Goal: Information Seeking & Learning: Learn about a topic

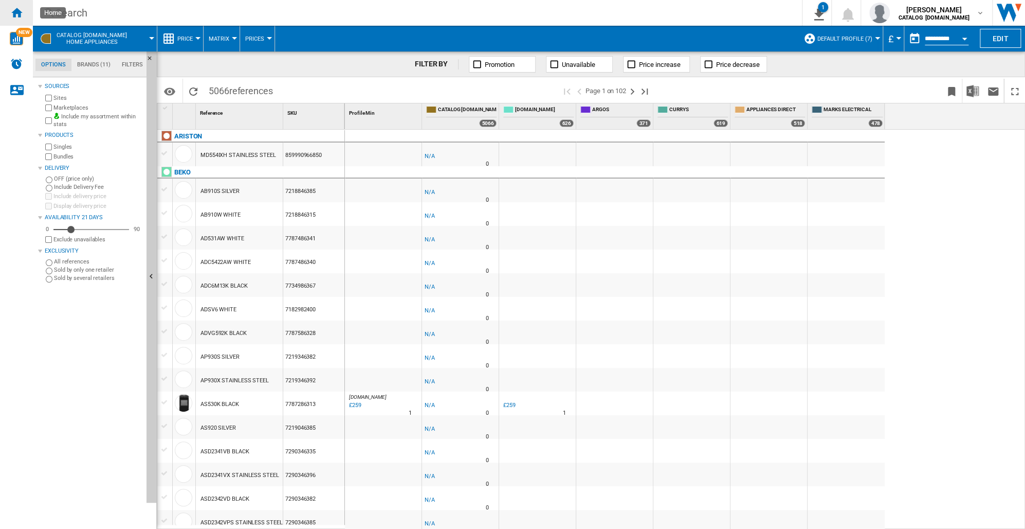
click at [16, 10] on ng-md-icon "Home" at bounding box center [16, 12] width 12 height 12
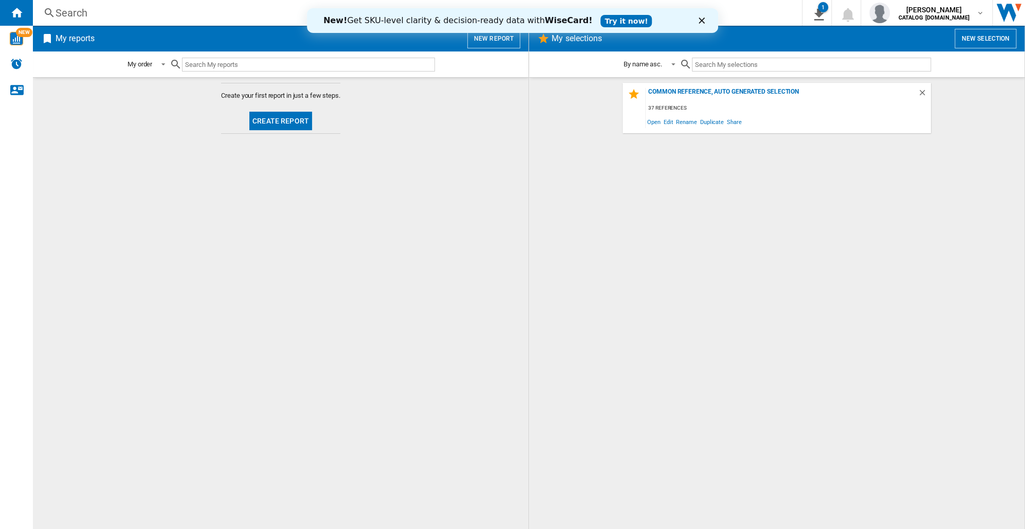
click at [705, 20] on div "Close" at bounding box center [704, 20] width 10 height 6
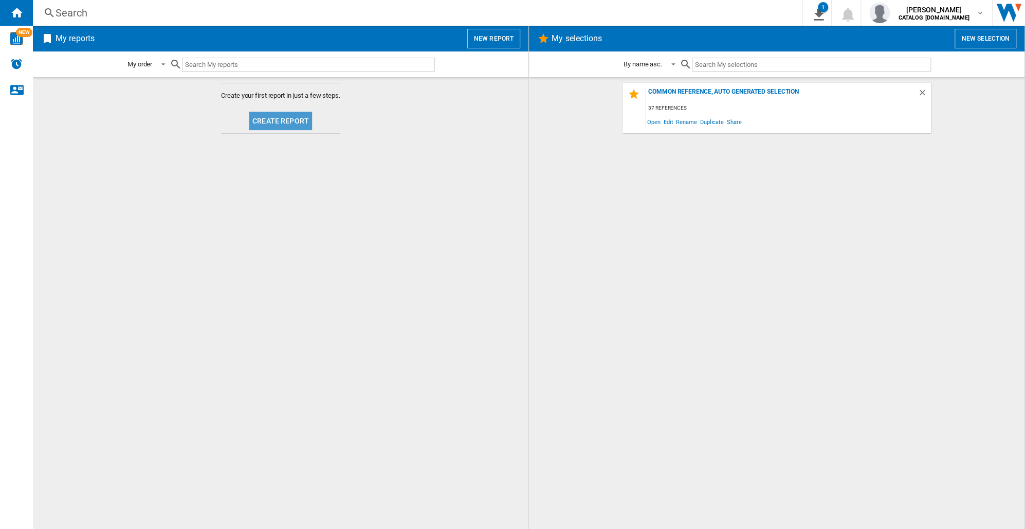
click at [282, 123] on button "Create report" at bounding box center [280, 121] width 63 height 19
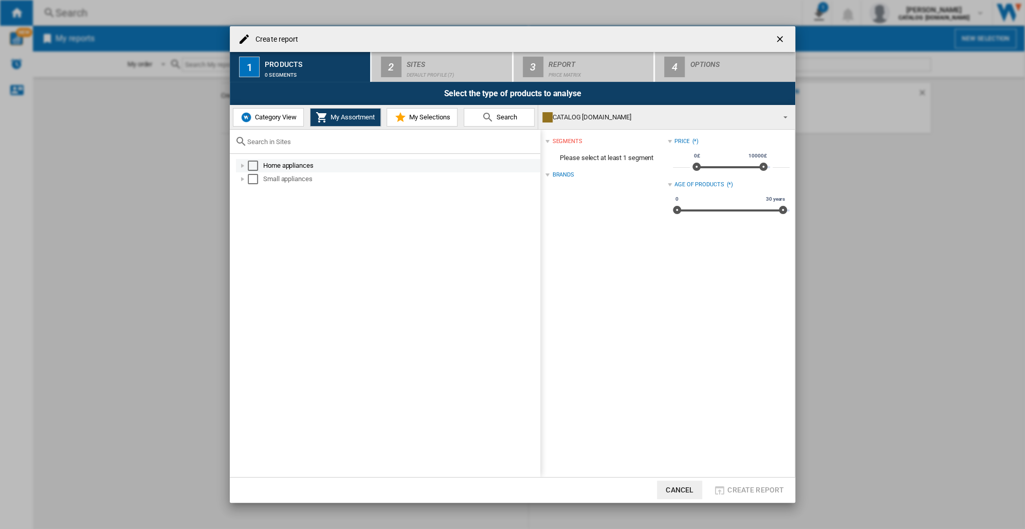
click at [241, 168] on div "Create report ..." at bounding box center [243, 165] width 10 height 10
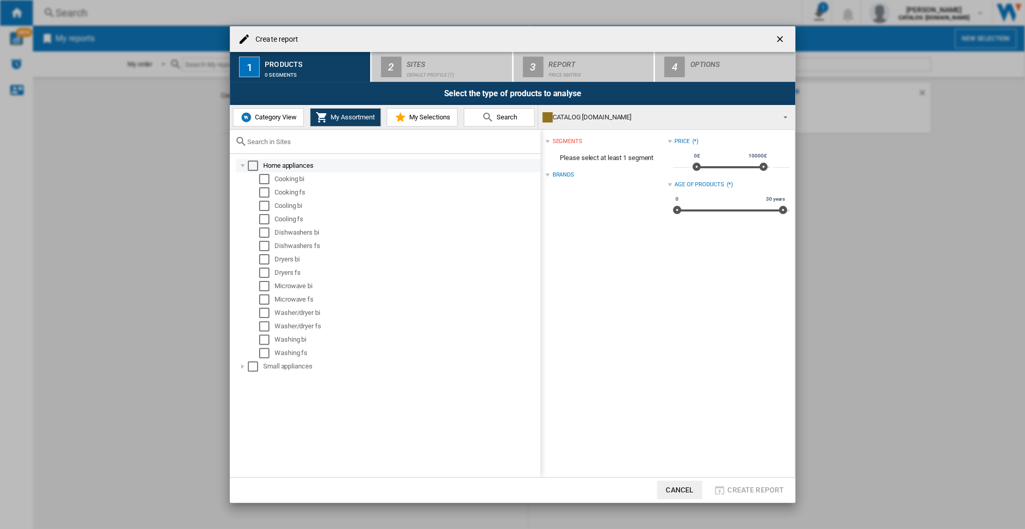
click at [253, 167] on div "Select" at bounding box center [253, 165] width 10 height 10
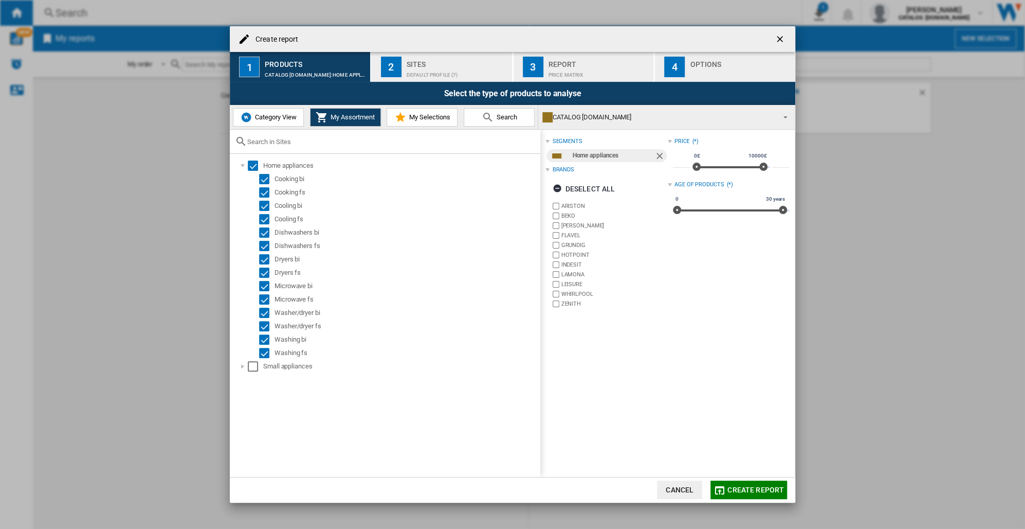
click at [467, 64] on div "Sites" at bounding box center [457, 61] width 101 height 11
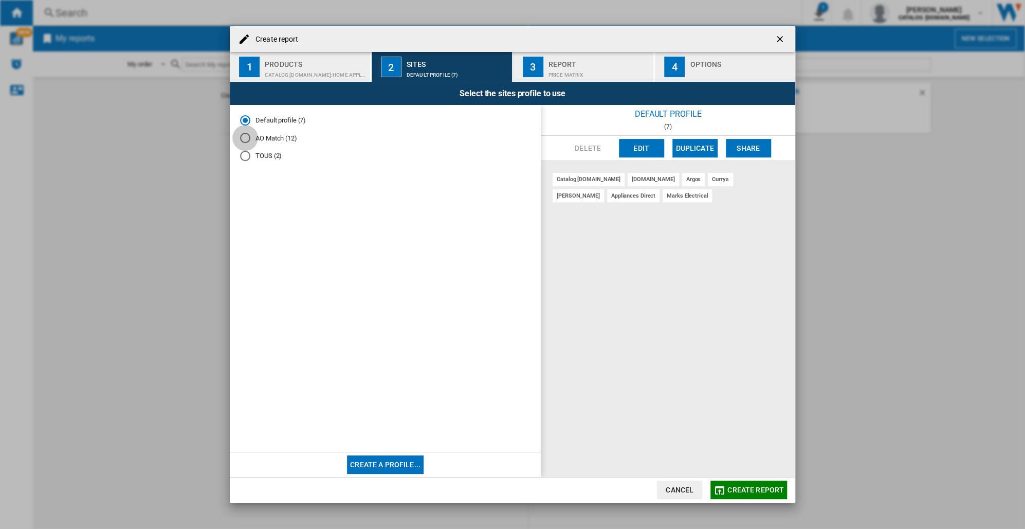
click at [246, 137] on div "AO Match (12)" at bounding box center [245, 138] width 10 height 10
click at [245, 154] on div "TOUS (2)" at bounding box center [245, 156] width 10 height 10
click at [243, 120] on div "Default profile (7)" at bounding box center [245, 120] width 10 height 10
click at [753, 487] on span "Create report" at bounding box center [756, 489] width 57 height 8
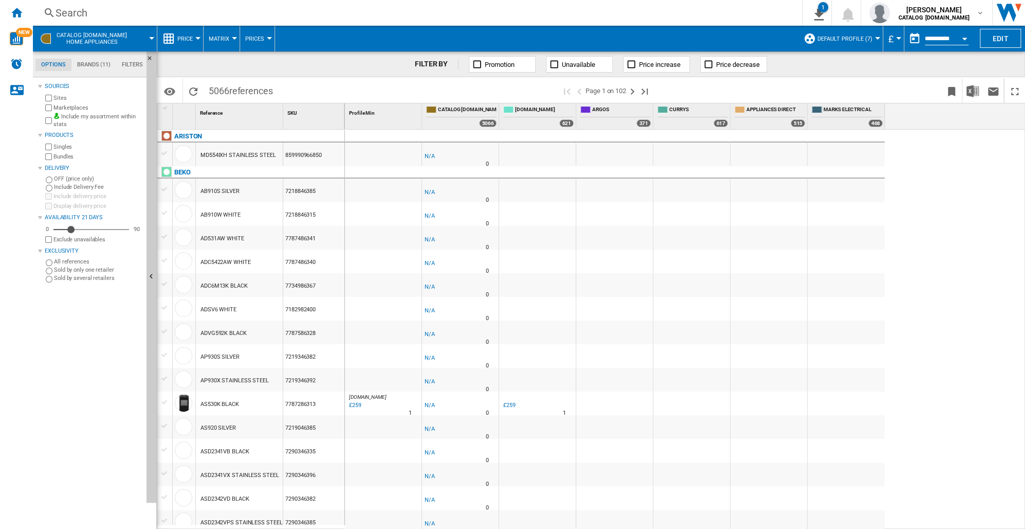
click at [875, 37] on div at bounding box center [877, 38] width 5 height 3
click at [874, 37] on md-backdrop at bounding box center [512, 264] width 1025 height 529
click at [988, 205] on div "-1.0 % -£1 % N/A 0 -£1" at bounding box center [685, 330] width 681 height 400
click at [302, 188] on div "7218846385" at bounding box center [313, 190] width 61 height 24
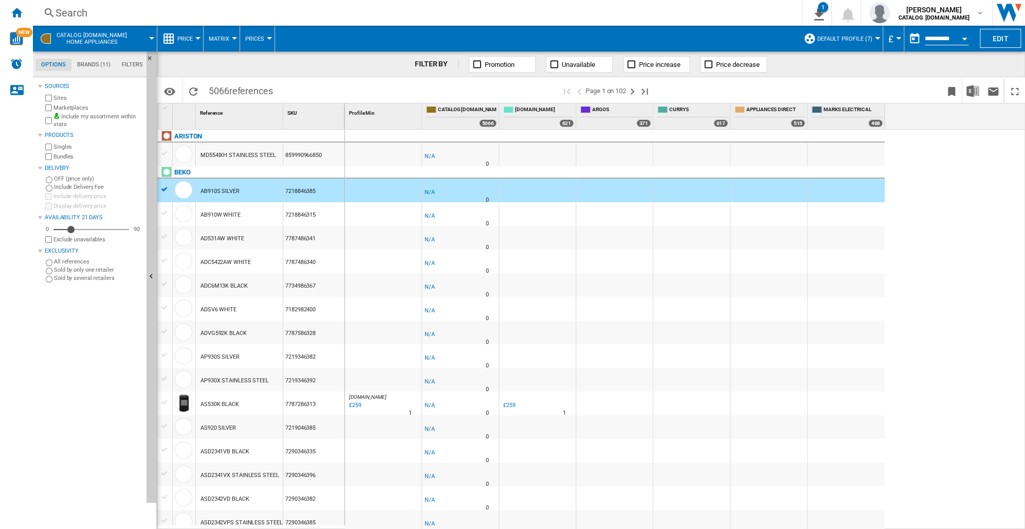
click at [302, 155] on div "859990966850" at bounding box center [313, 154] width 61 height 24
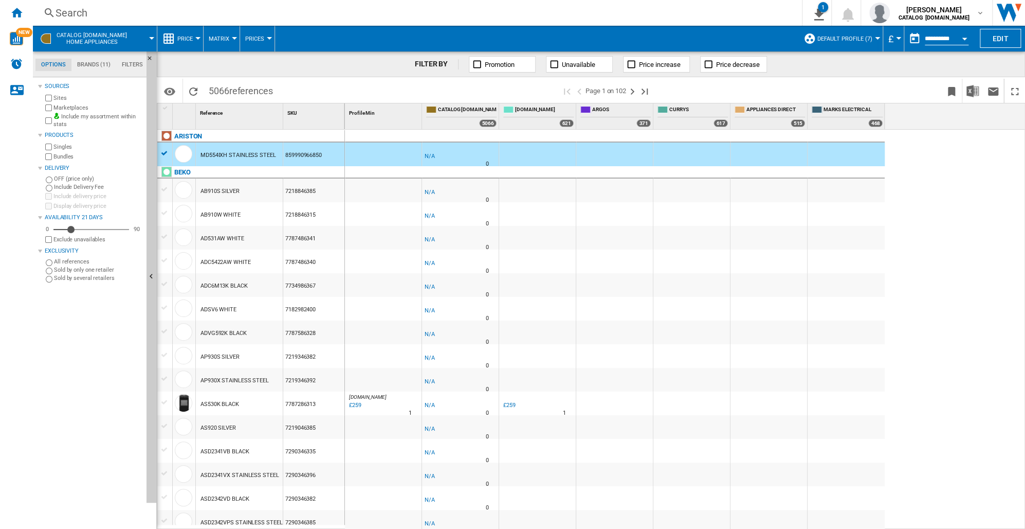
click at [246, 151] on div "MD554IXH STAINLESS STEEL" at bounding box center [239, 155] width 76 height 24
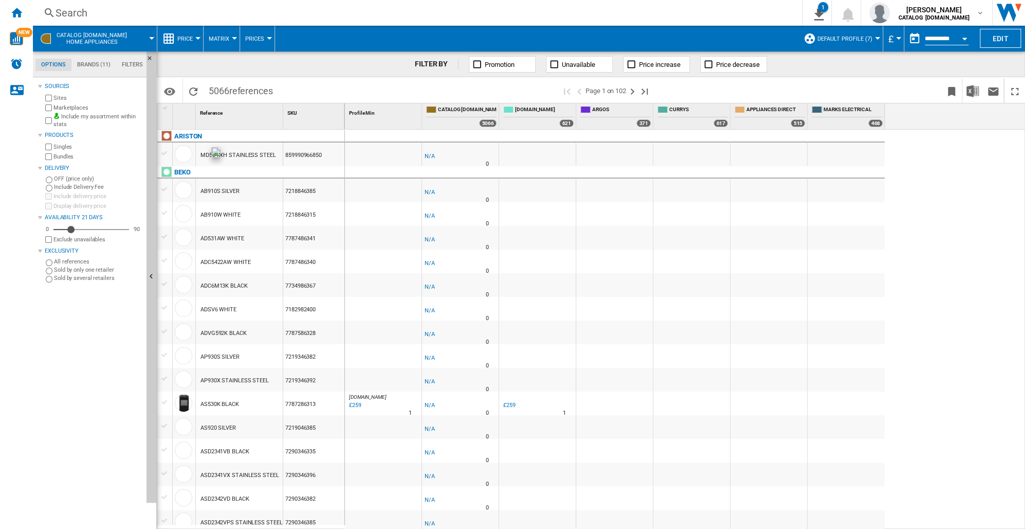
click at [182, 156] on div at bounding box center [183, 153] width 17 height 17
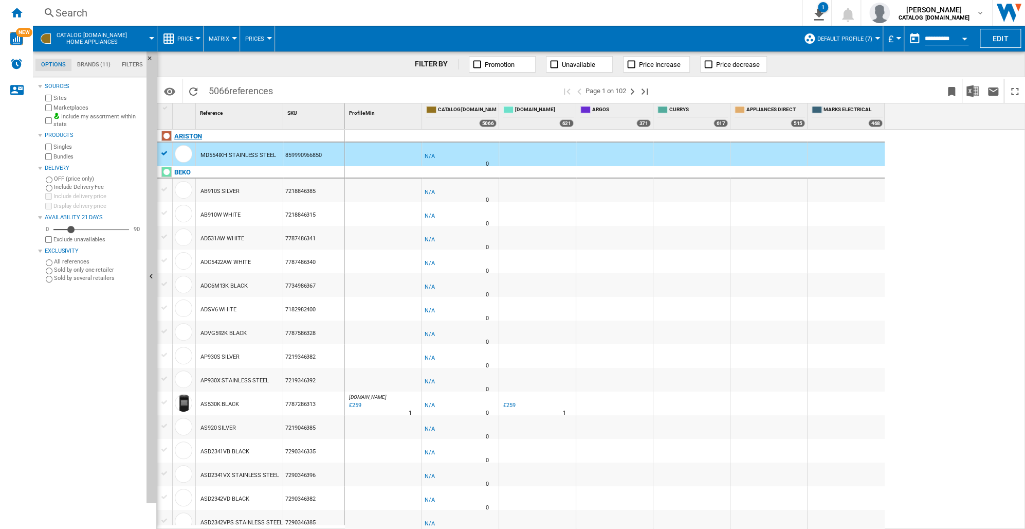
click at [163, 151] on div "ARISTON" at bounding box center [253, 142] width 188 height 24
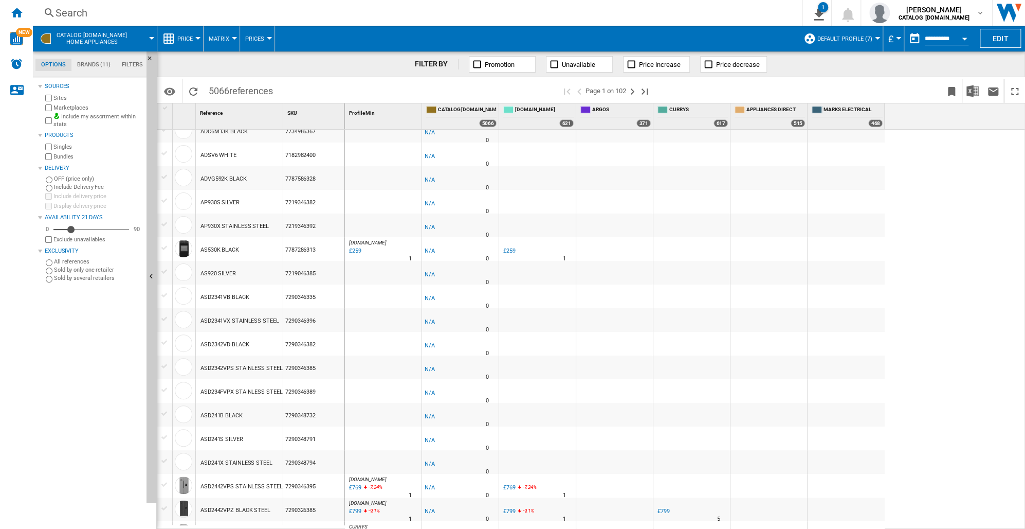
click at [223, 414] on div "ASD241B BLACK" at bounding box center [222, 416] width 42 height 24
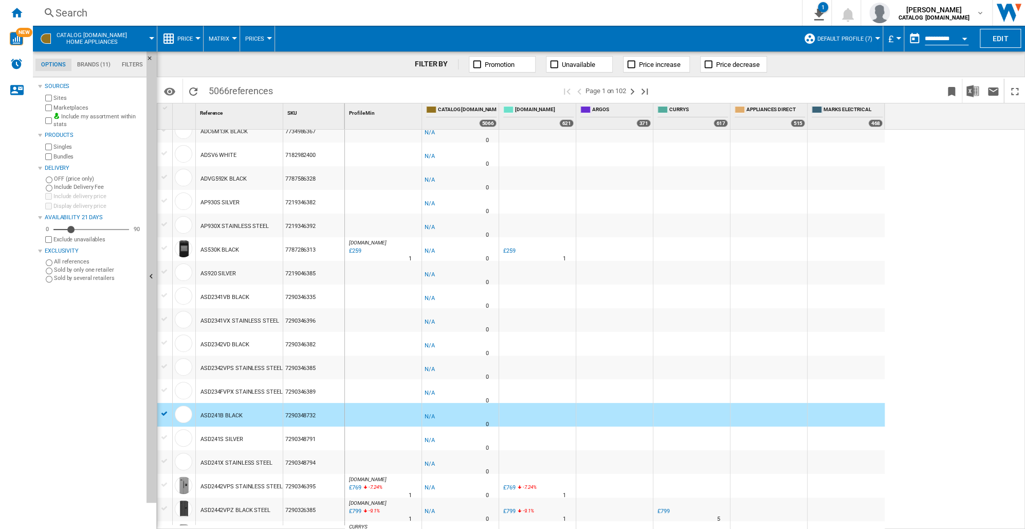
click at [238, 435] on div "ASD241S SILVER" at bounding box center [222, 439] width 43 height 24
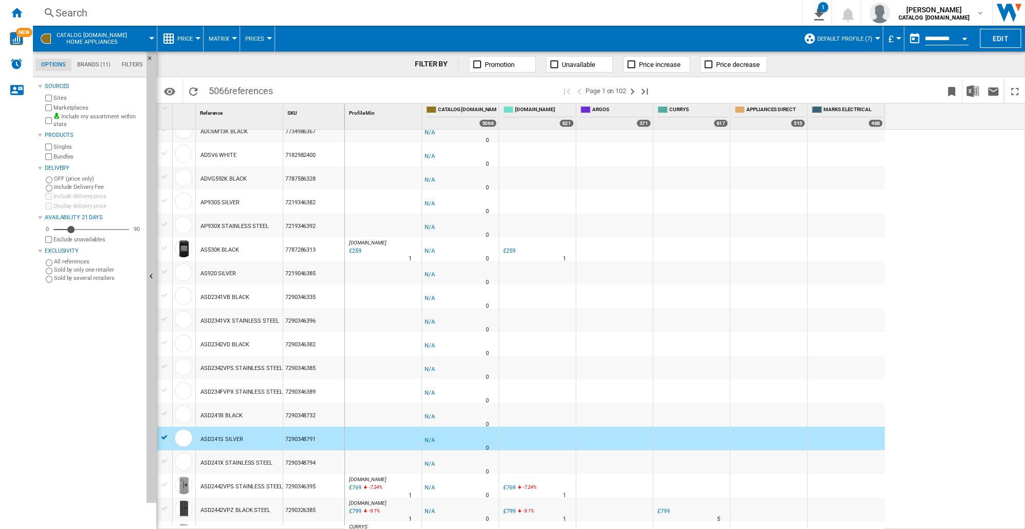
scroll to position [0, 0]
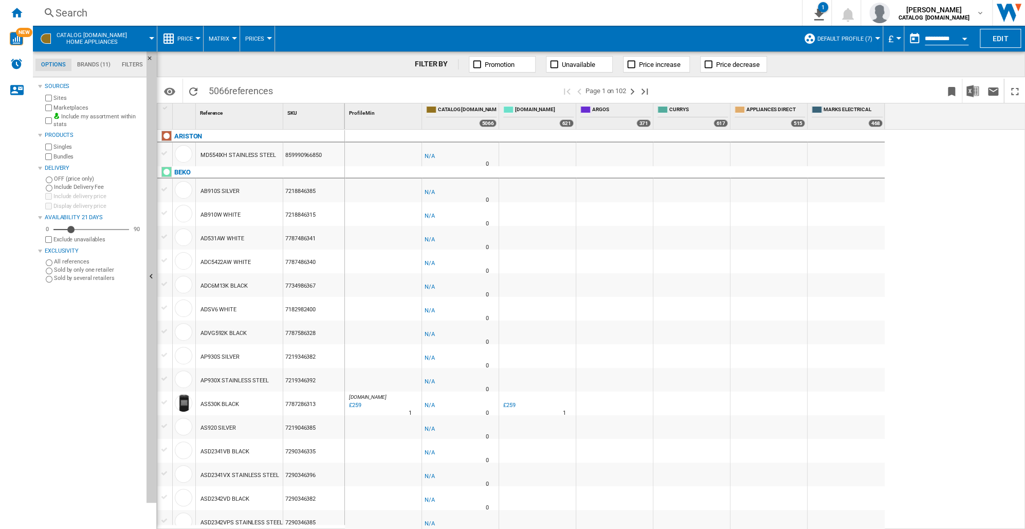
click at [508, 403] on div "£259" at bounding box center [509, 405] width 12 height 7
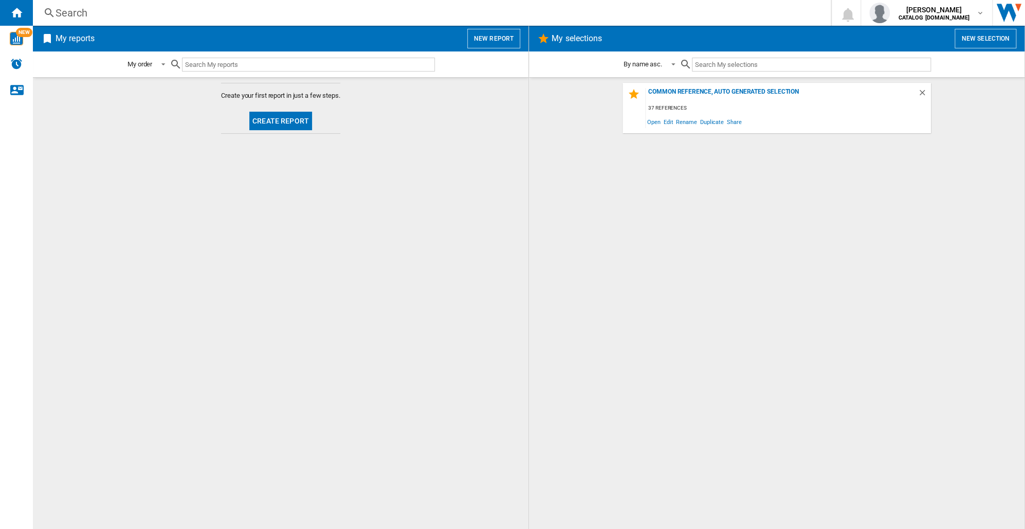
click at [287, 119] on button "Create report" at bounding box center [280, 121] width 63 height 19
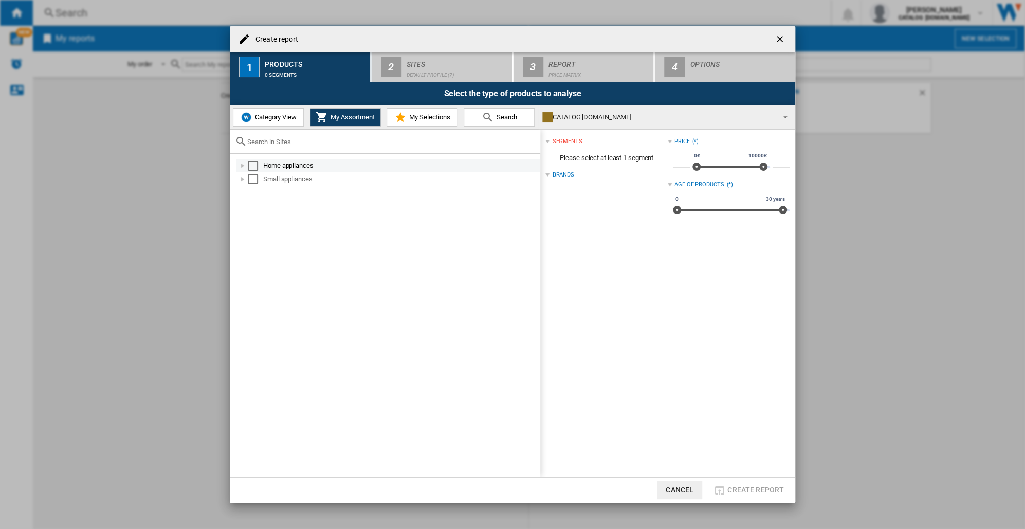
click at [253, 165] on div "Select" at bounding box center [253, 165] width 10 height 10
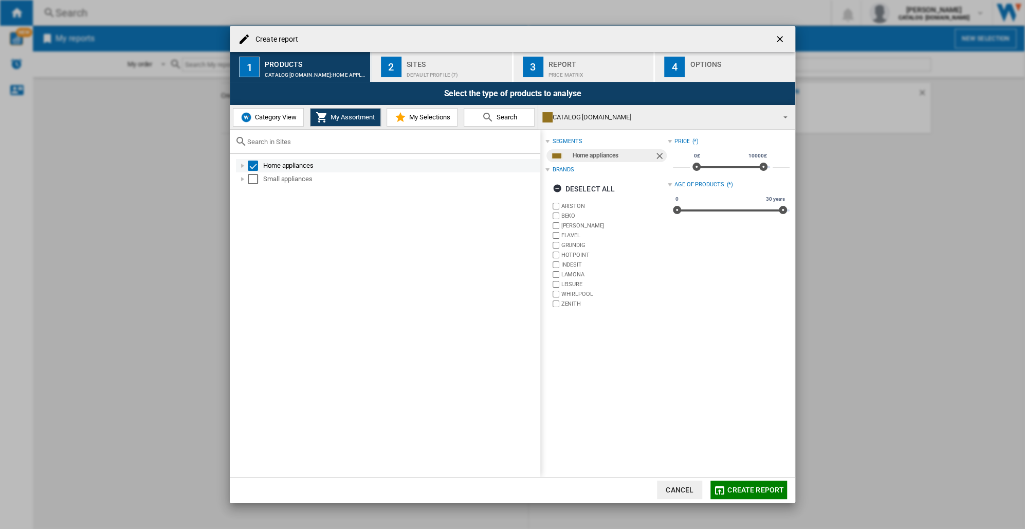
click at [243, 165] on div at bounding box center [243, 165] width 10 height 10
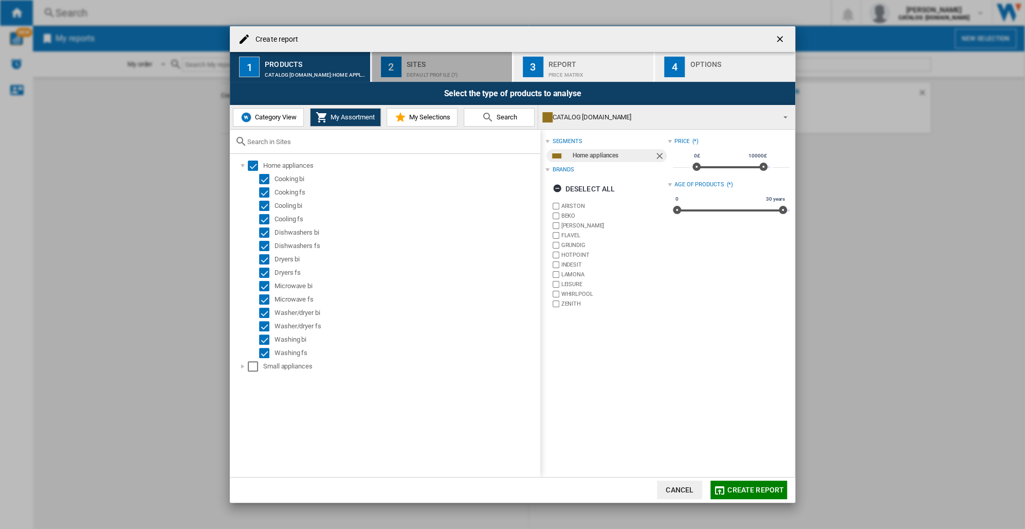
click at [424, 72] on div "Default profile (7)" at bounding box center [457, 72] width 101 height 11
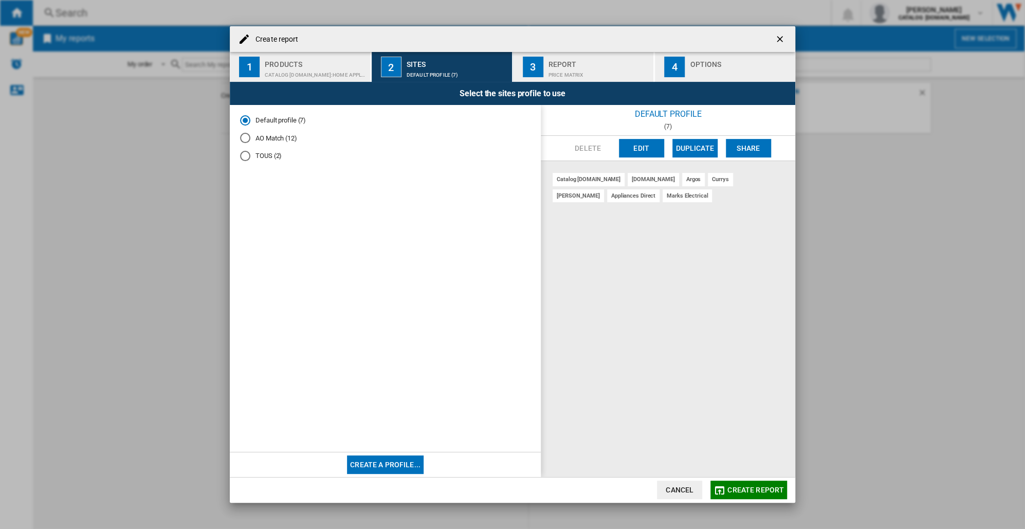
click at [740, 492] on span "Create report" at bounding box center [756, 489] width 57 height 8
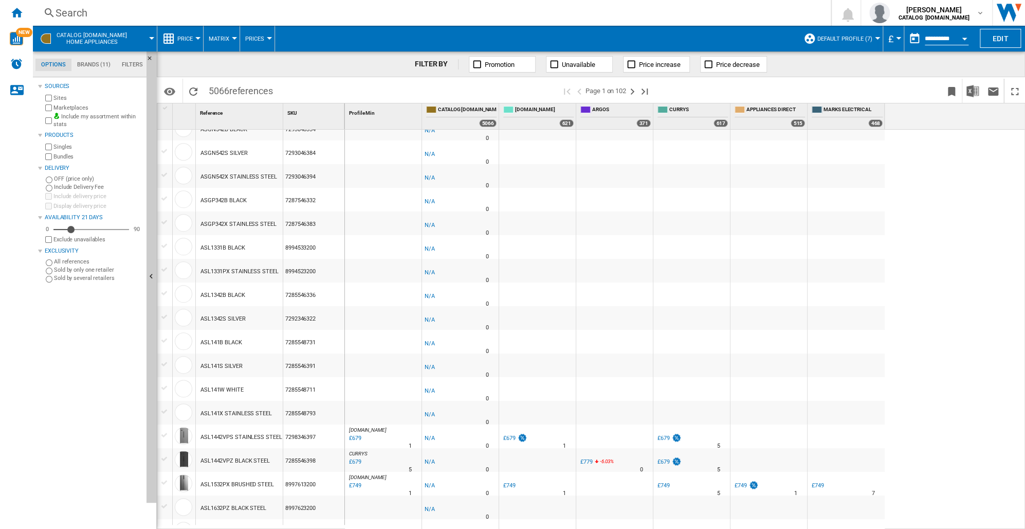
scroll to position [747, 0]
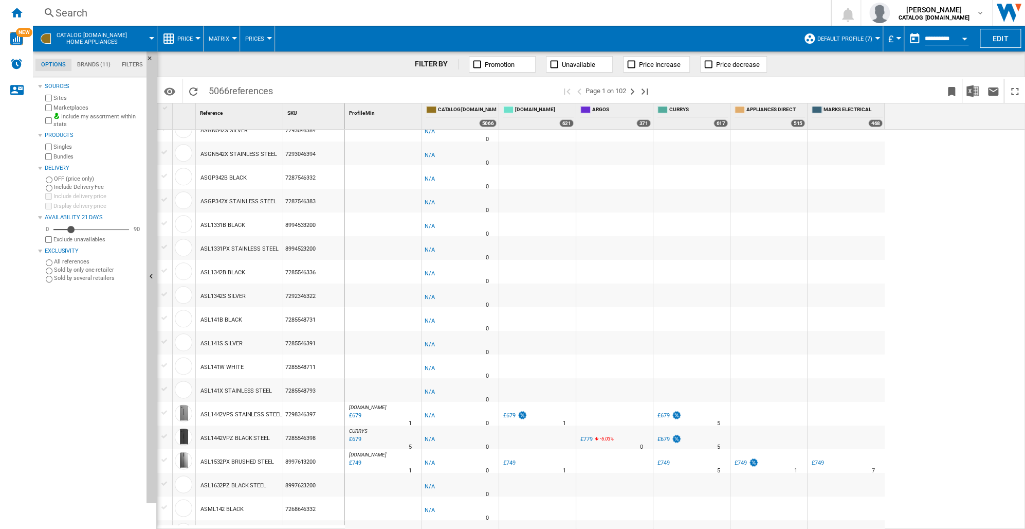
click at [232, 368] on div "ASL141W WHITE" at bounding box center [222, 367] width 43 height 24
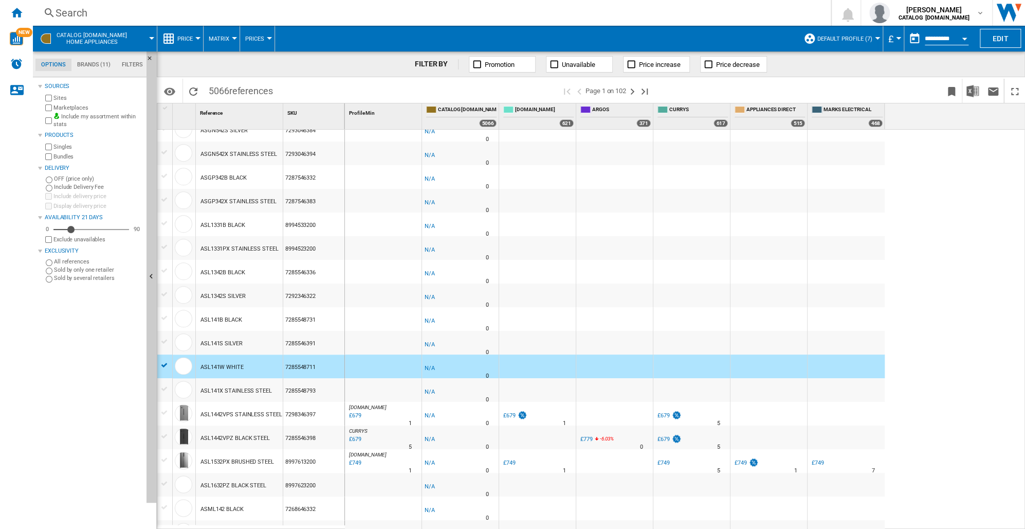
click at [295, 365] on div "7285548711" at bounding box center [313, 366] width 61 height 24
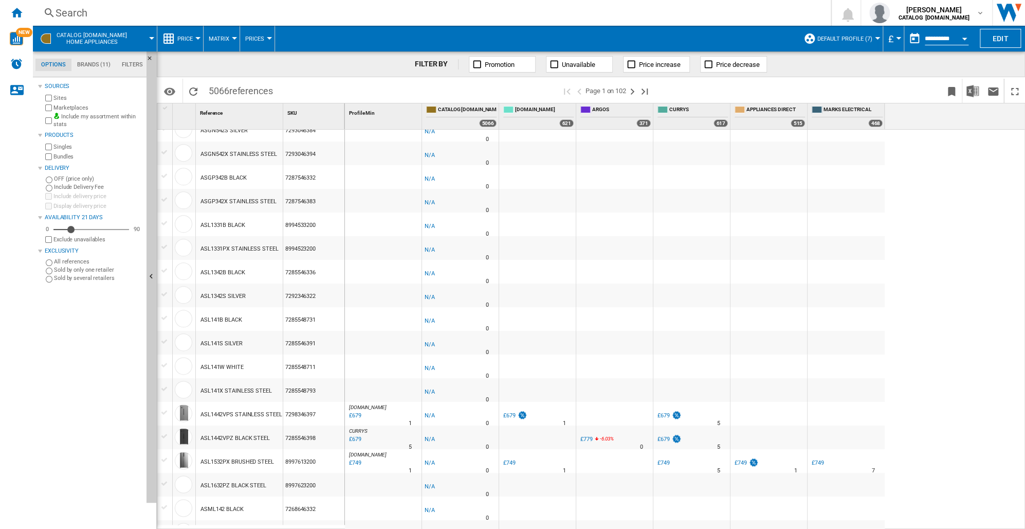
click at [536, 365] on div at bounding box center [537, 366] width 77 height 24
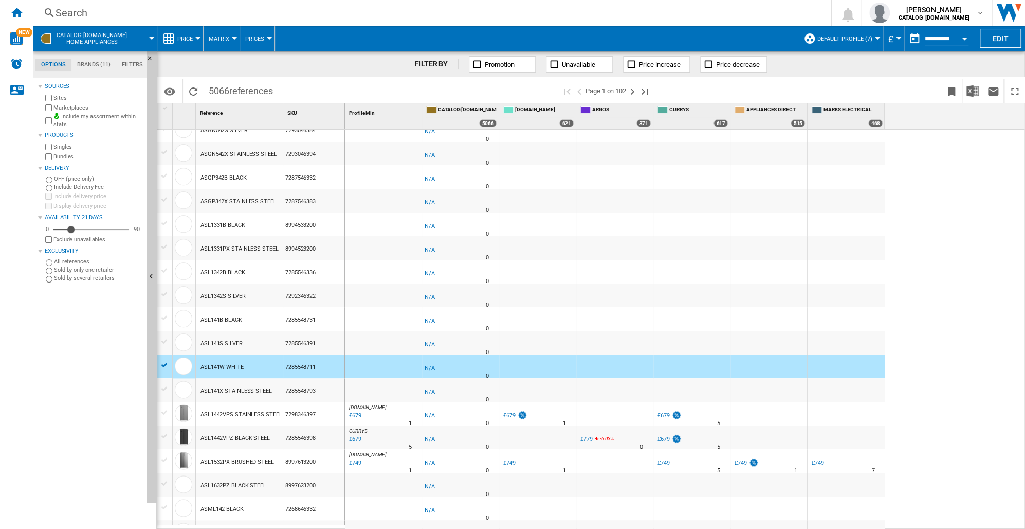
click at [401, 115] on div "Profile Min 1" at bounding box center [384, 111] width 75 height 16
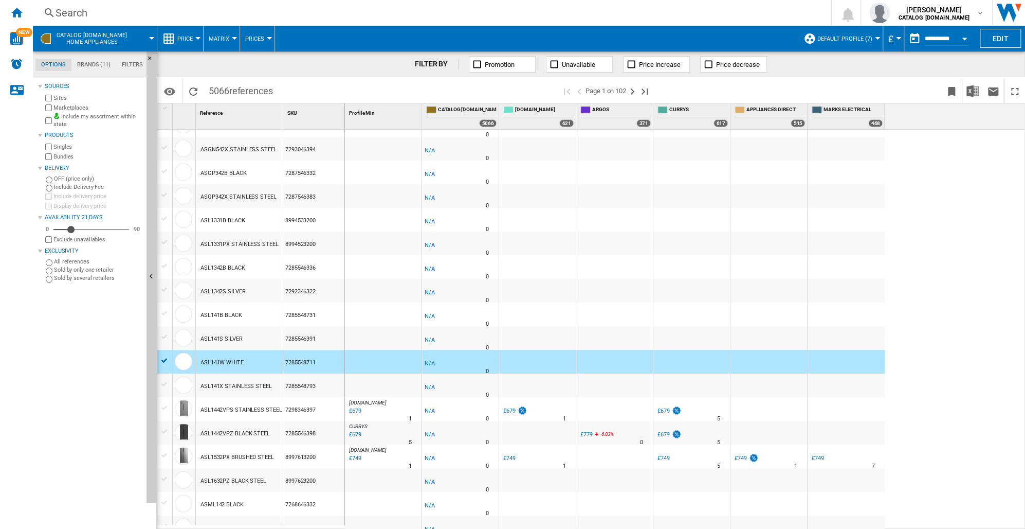
scroll to position [774, 0]
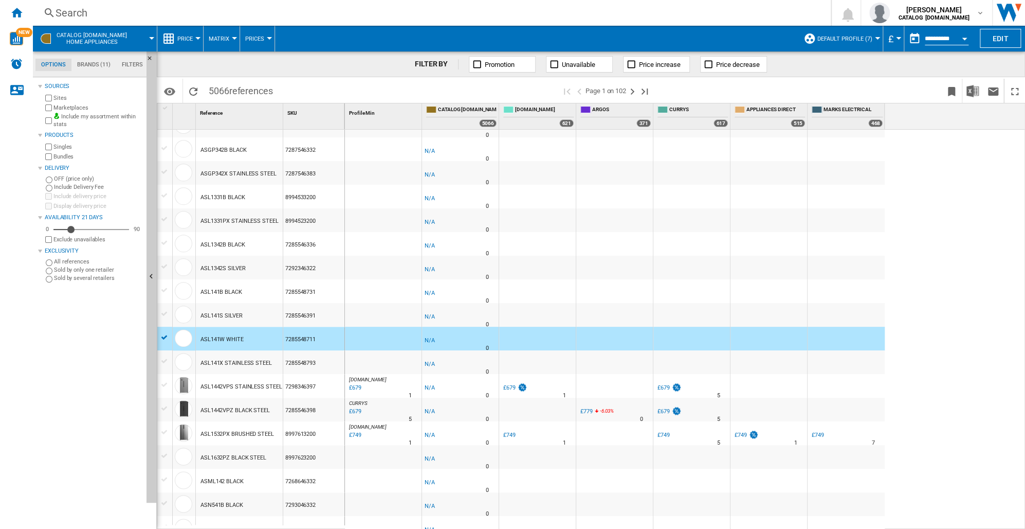
drag, startPoint x: 430, startPoint y: 525, endPoint x: 297, endPoint y: 527, distance: 133.2
click at [297, 527] on div "1 Reference 1 SKU 1 ARISTON MD554IXH STAINLESS STEEL 859990966850 BEKO AB910S S…" at bounding box center [591, 315] width 868 height 425
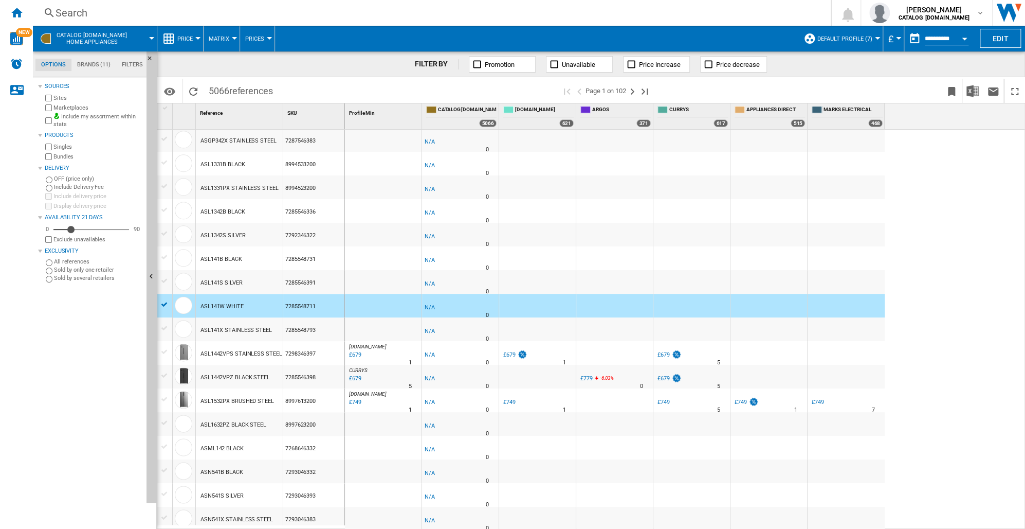
scroll to position [653, 0]
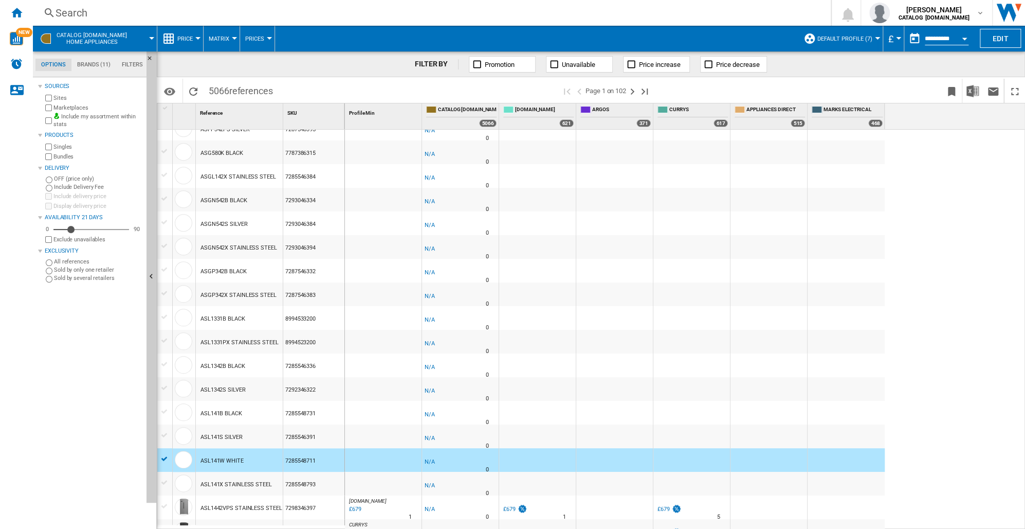
click at [245, 293] on div "ASGP342X STAINLESS STEEL" at bounding box center [239, 295] width 76 height 24
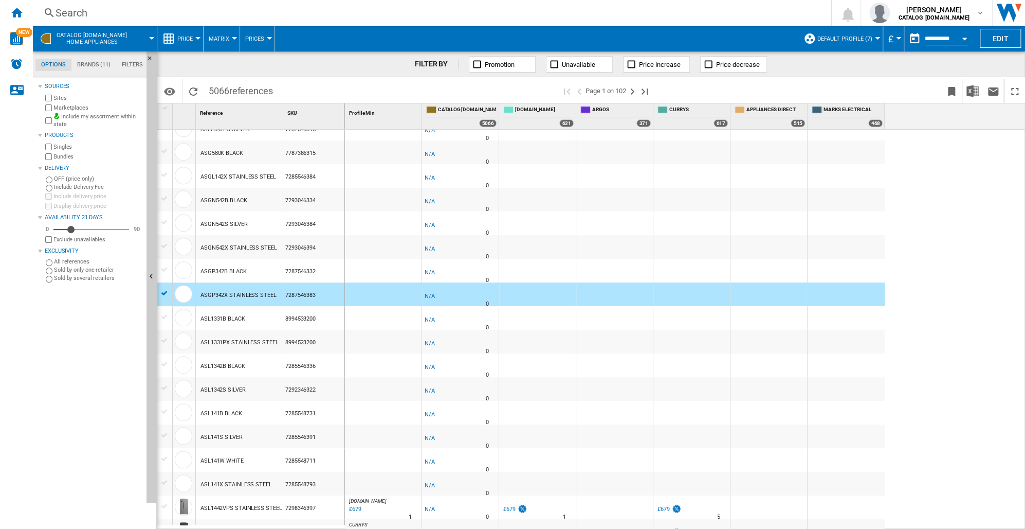
click at [245, 293] on div "ASGP342X STAINLESS STEEL" at bounding box center [239, 295] width 76 height 24
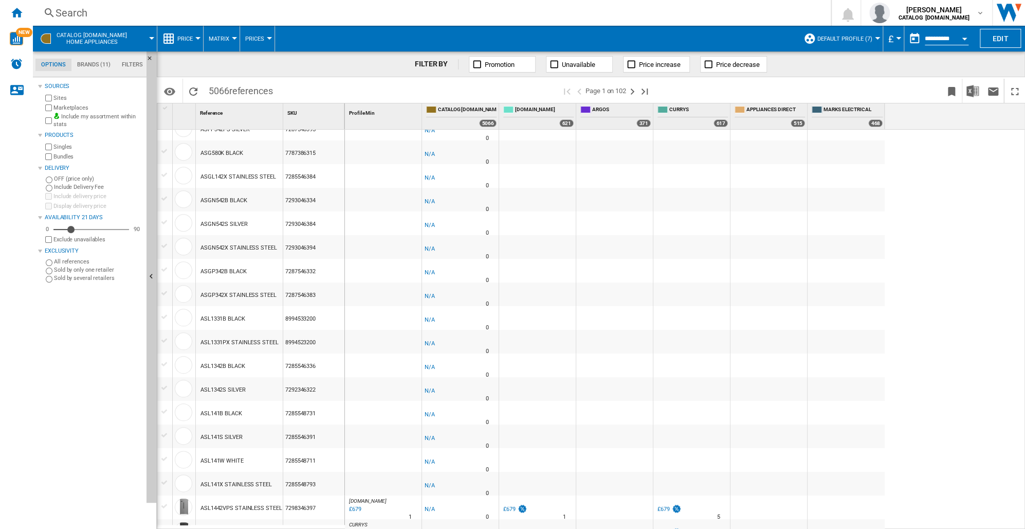
click at [245, 293] on div "ASGP342X STAINLESS STEEL" at bounding box center [239, 295] width 76 height 24
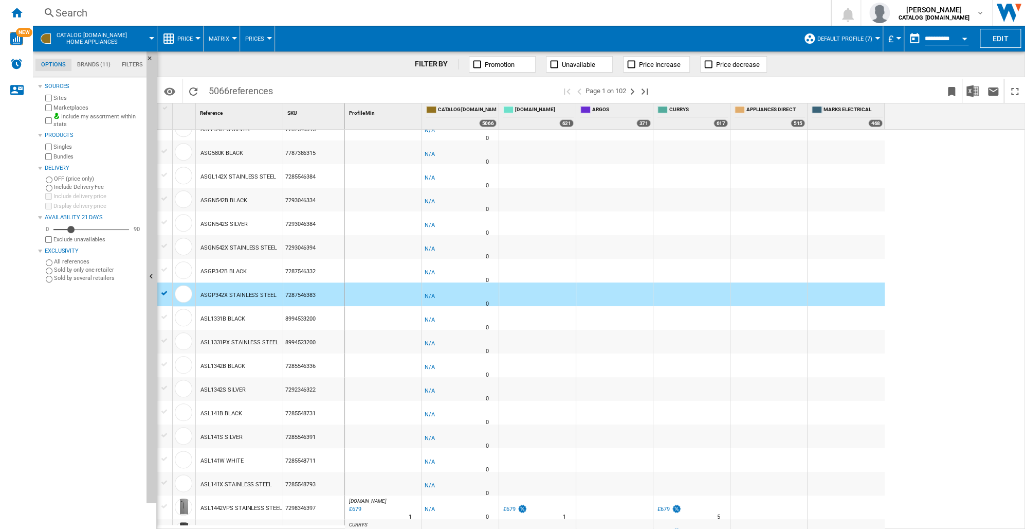
drag, startPoint x: 245, startPoint y: 293, endPoint x: 310, endPoint y: 292, distance: 64.8
click at [310, 292] on div "7287546383" at bounding box center [313, 294] width 61 height 24
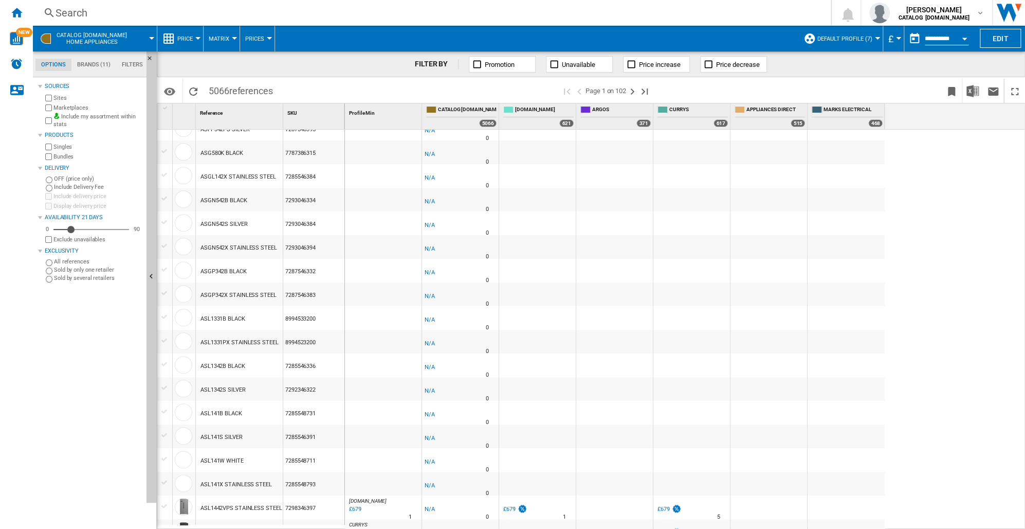
click at [310, 292] on div "7287546383" at bounding box center [313, 294] width 61 height 24
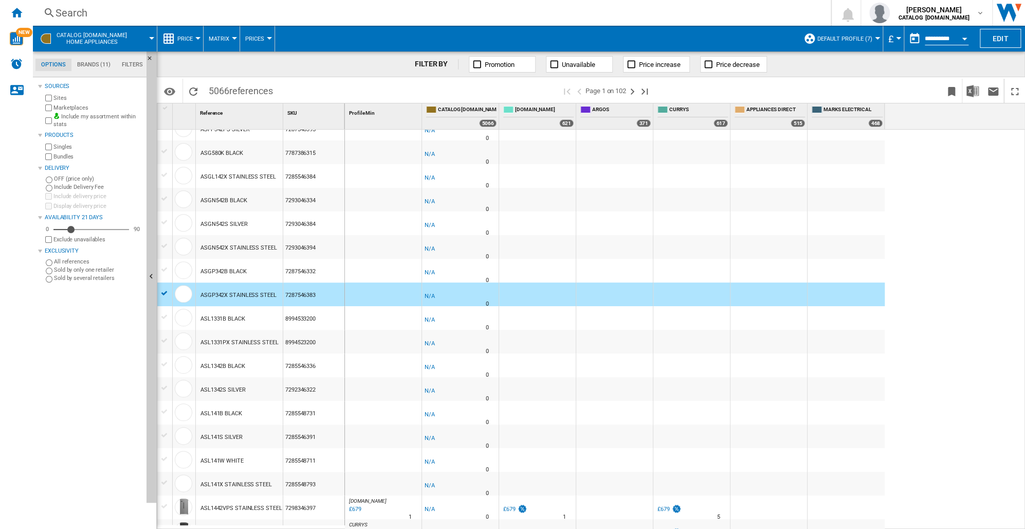
scroll to position [807, 0]
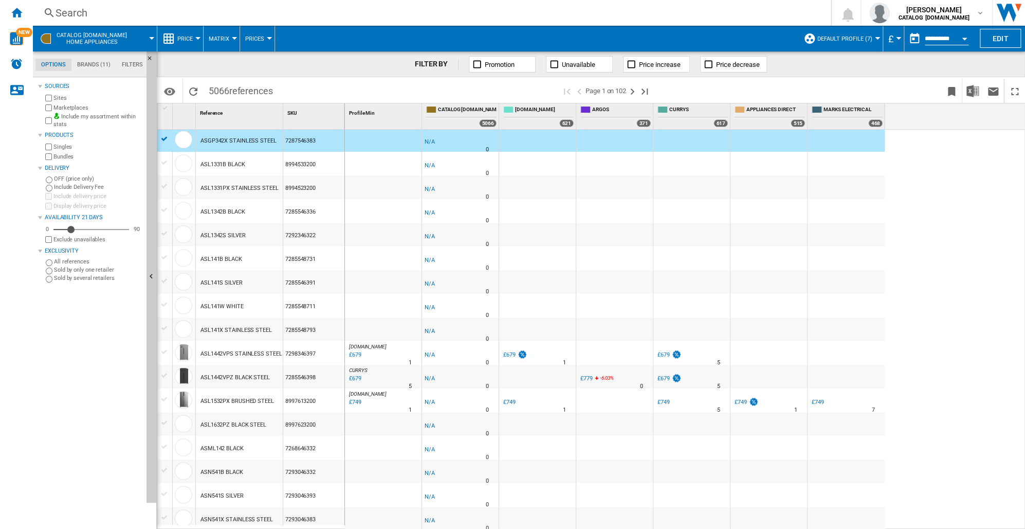
click at [358, 353] on div "£679" at bounding box center [355, 355] width 14 height 10
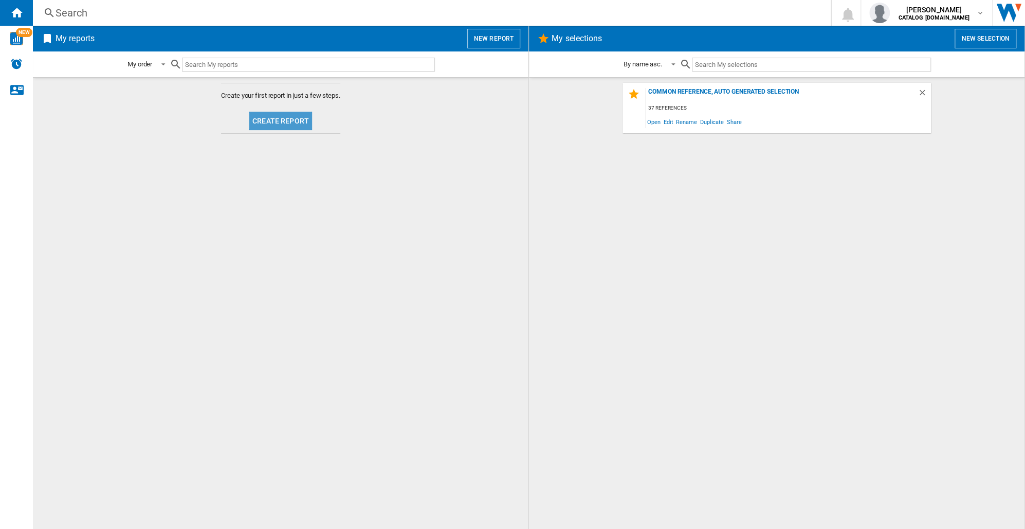
click at [291, 117] on button "Create report" at bounding box center [280, 121] width 63 height 19
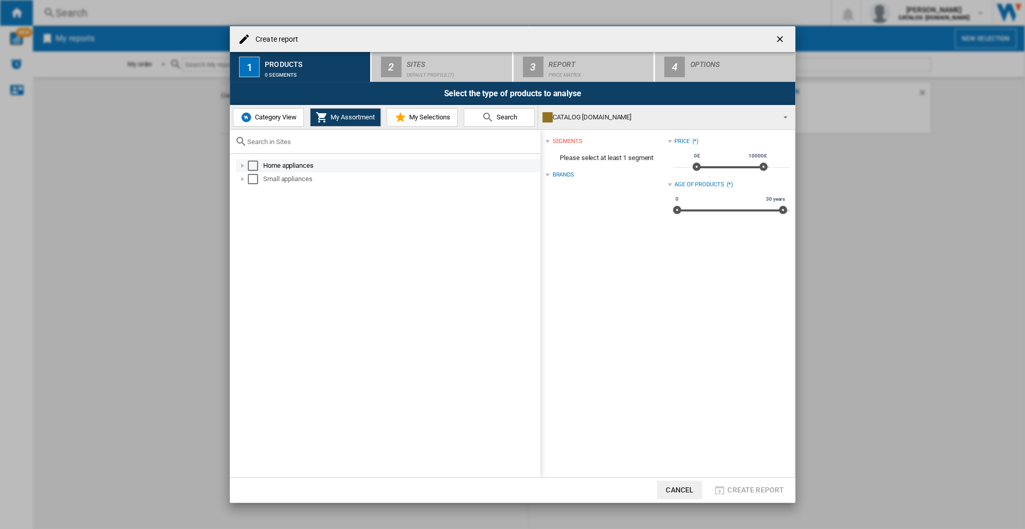
click at [241, 165] on div at bounding box center [243, 165] width 10 height 10
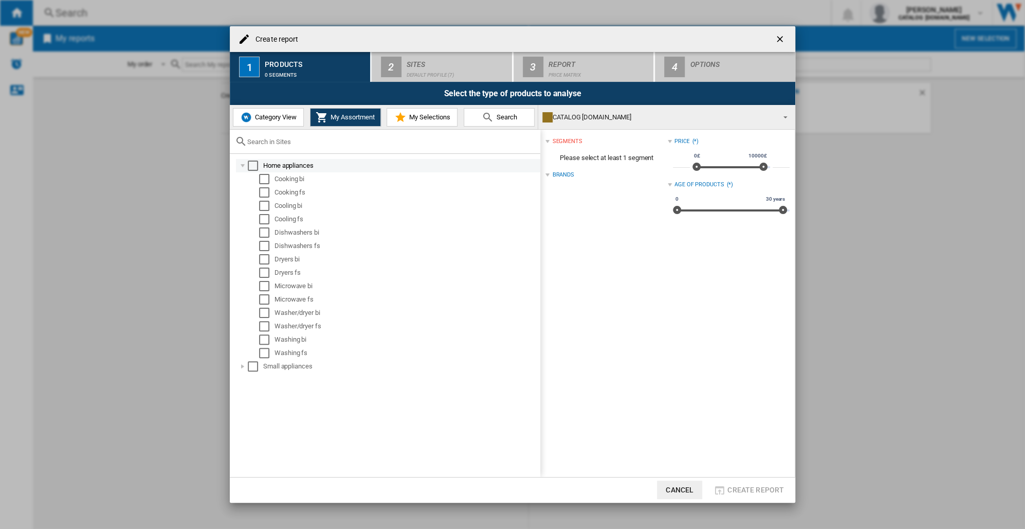
click at [253, 163] on div "Select" at bounding box center [253, 165] width 10 height 10
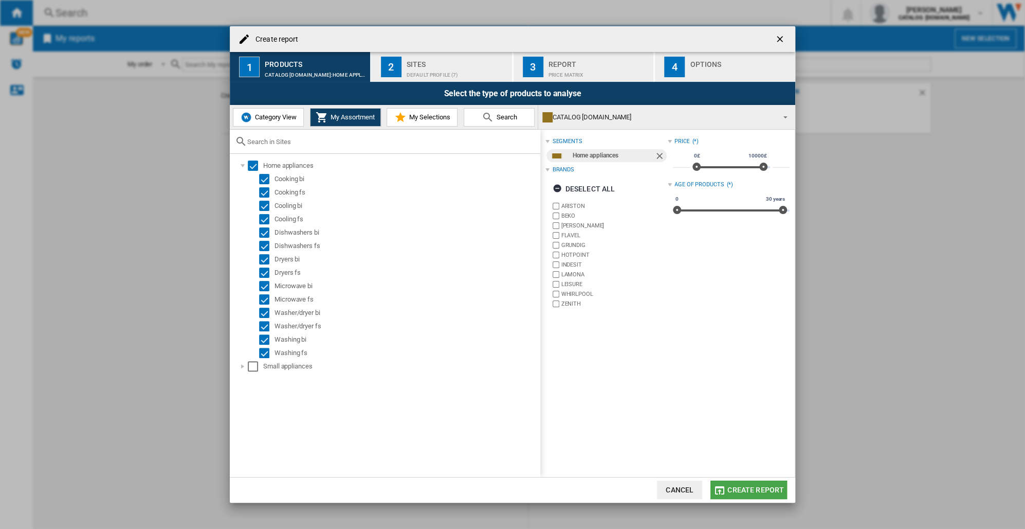
click at [737, 492] on span "Create report" at bounding box center [756, 489] width 57 height 8
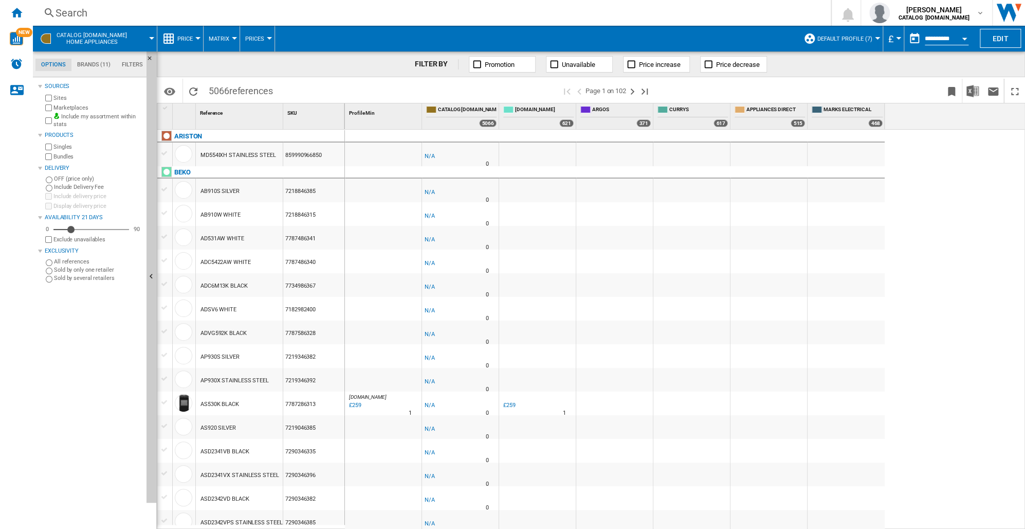
click at [301, 406] on div "7787286313" at bounding box center [313, 403] width 61 height 24
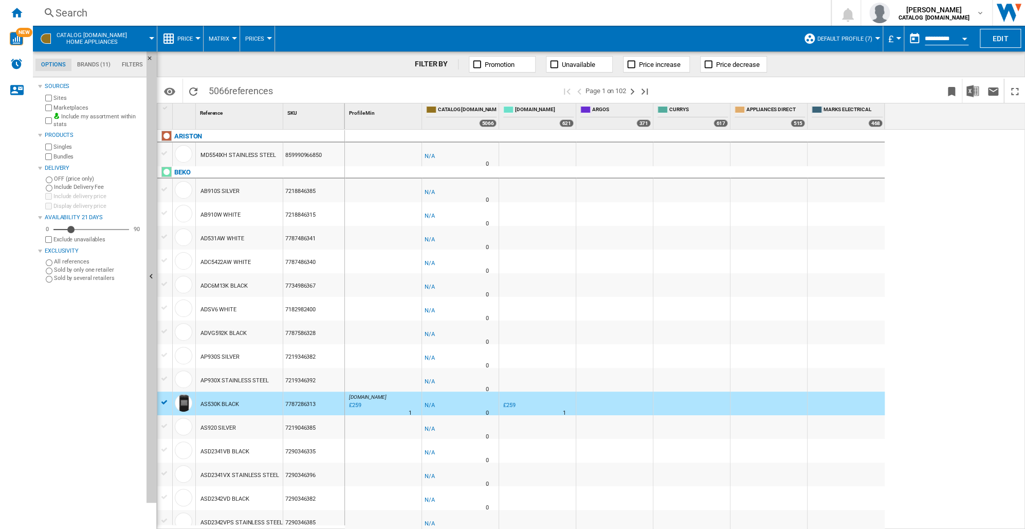
click at [301, 406] on div "7787286313" at bounding box center [313, 403] width 61 height 24
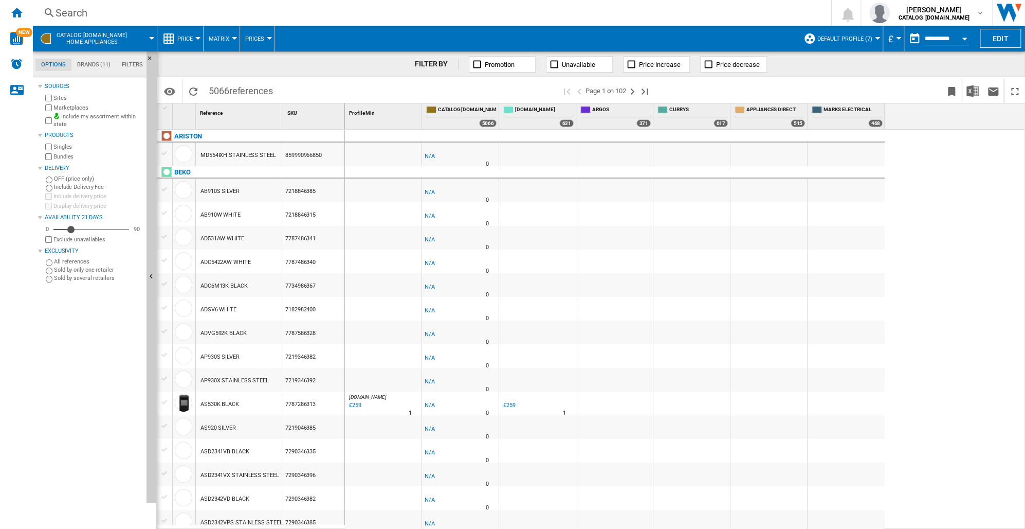
click at [301, 406] on div "7787286313" at bounding box center [313, 403] width 61 height 24
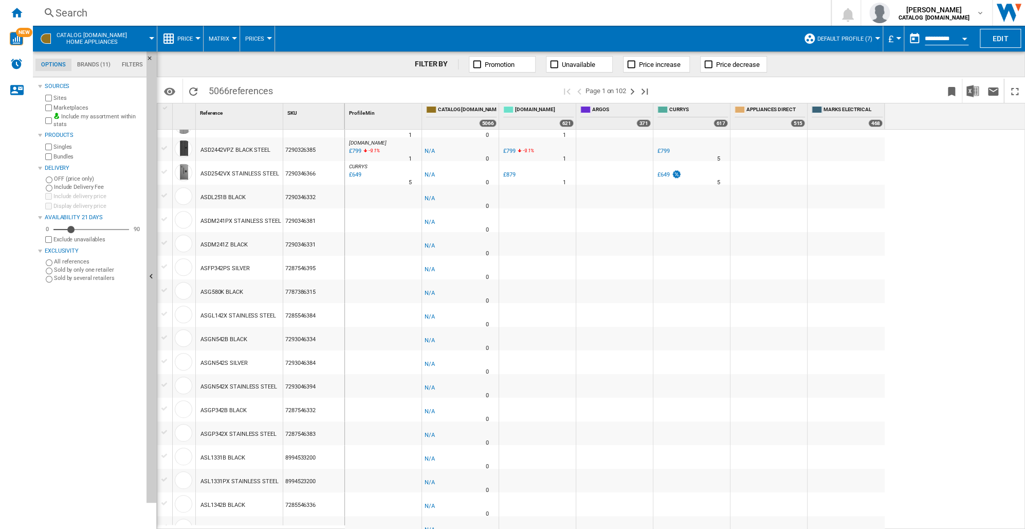
scroll to position [771, 0]
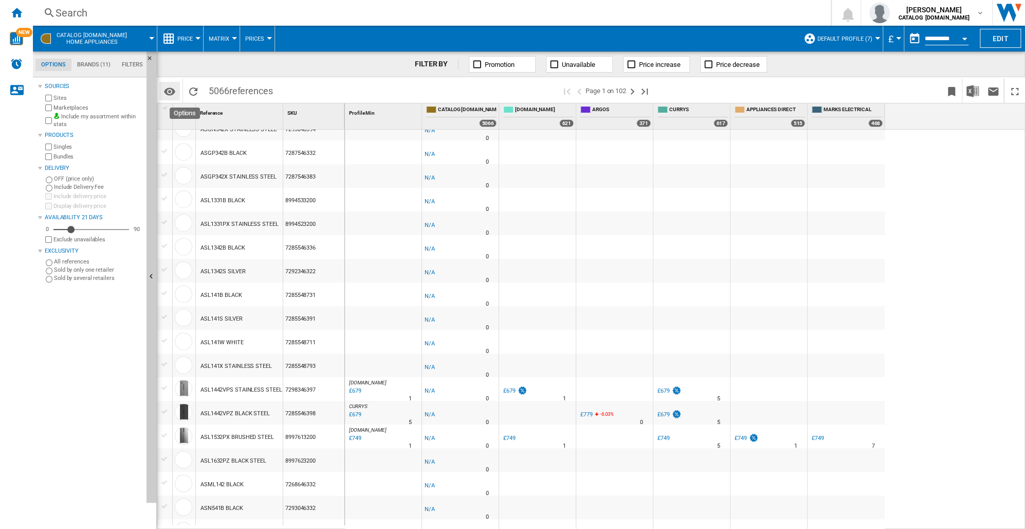
click at [173, 94] on md-icon "Options" at bounding box center [170, 91] width 12 height 12
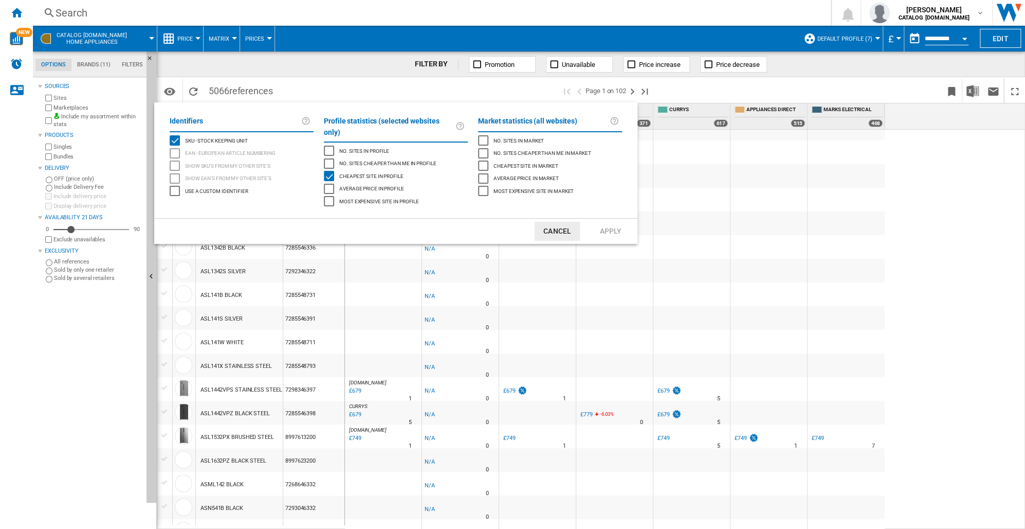
click at [403, 81] on md-backdrop at bounding box center [512, 264] width 1025 height 529
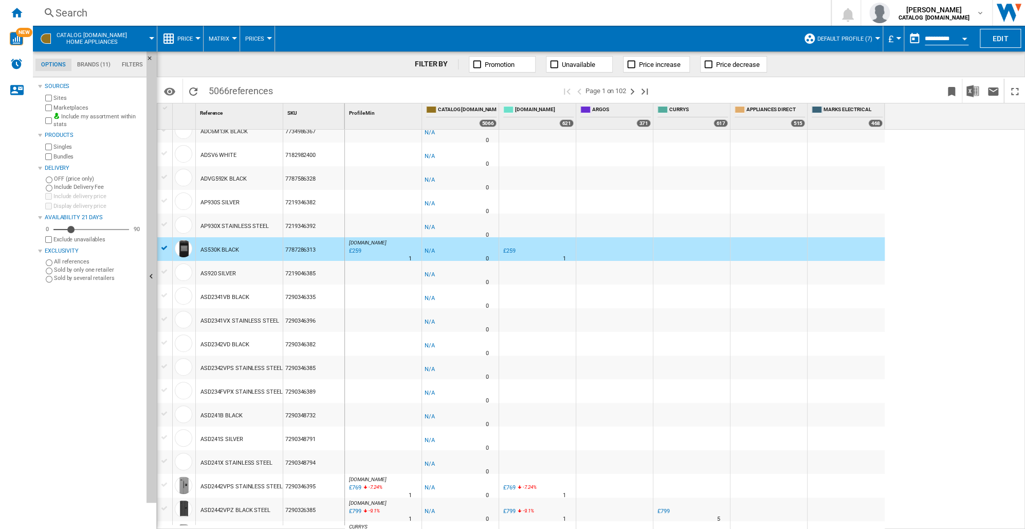
scroll to position [0, 0]
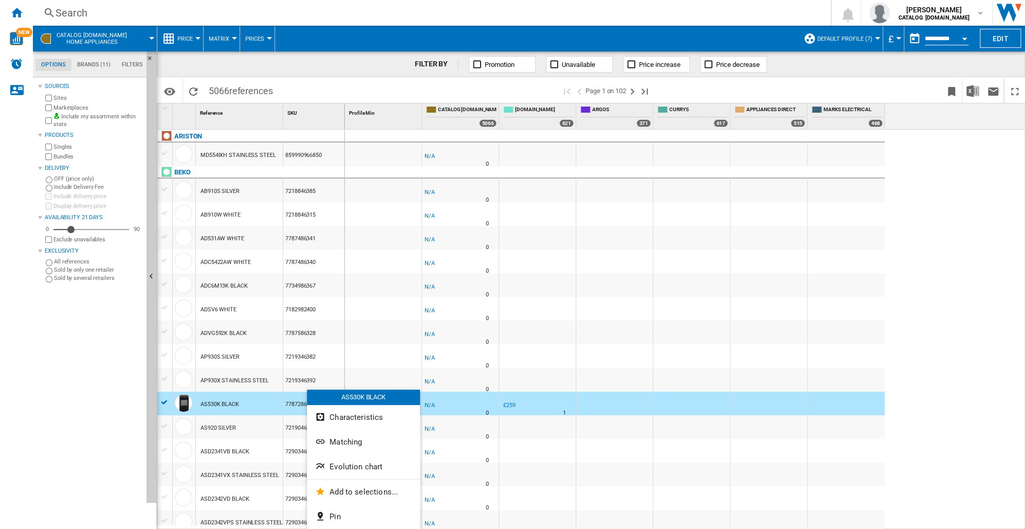
click at [305, 287] on div at bounding box center [512, 264] width 1025 height 529
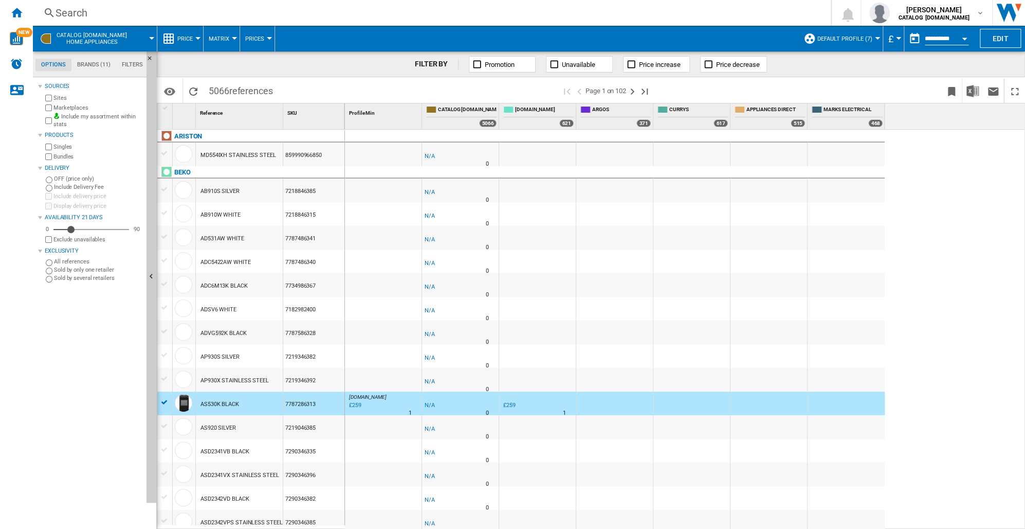
click at [162, 403] on div at bounding box center [164, 402] width 11 height 9
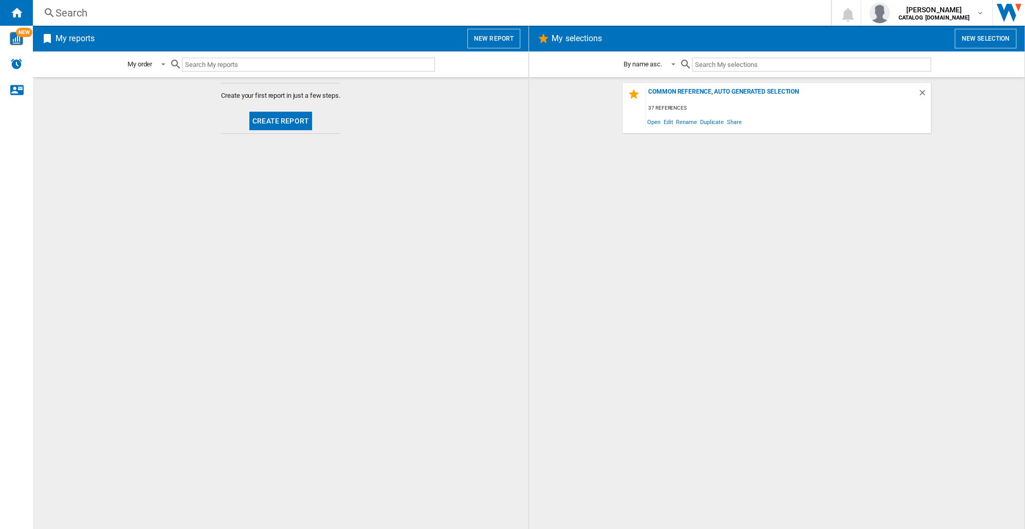
click at [289, 119] on button "Create report" at bounding box center [280, 121] width 63 height 19
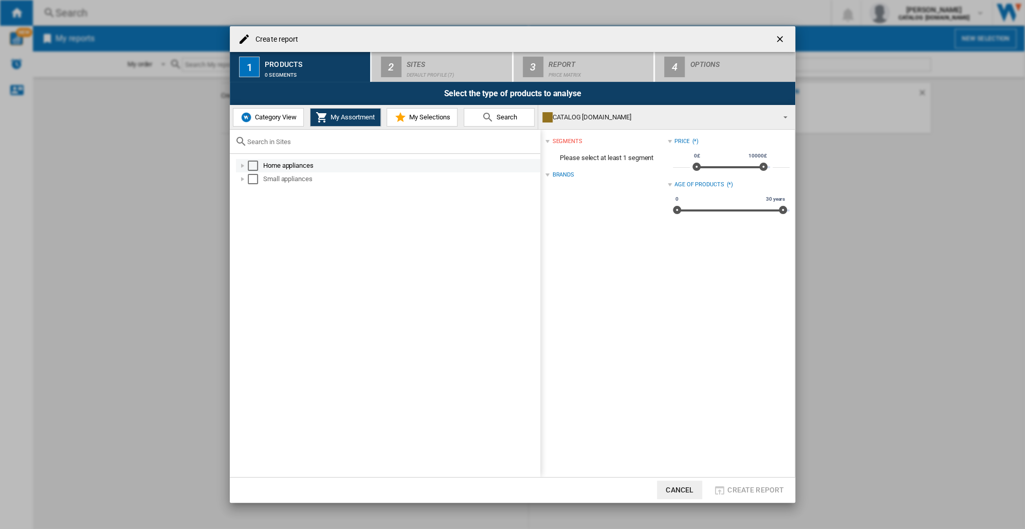
click at [244, 165] on div at bounding box center [243, 165] width 10 height 10
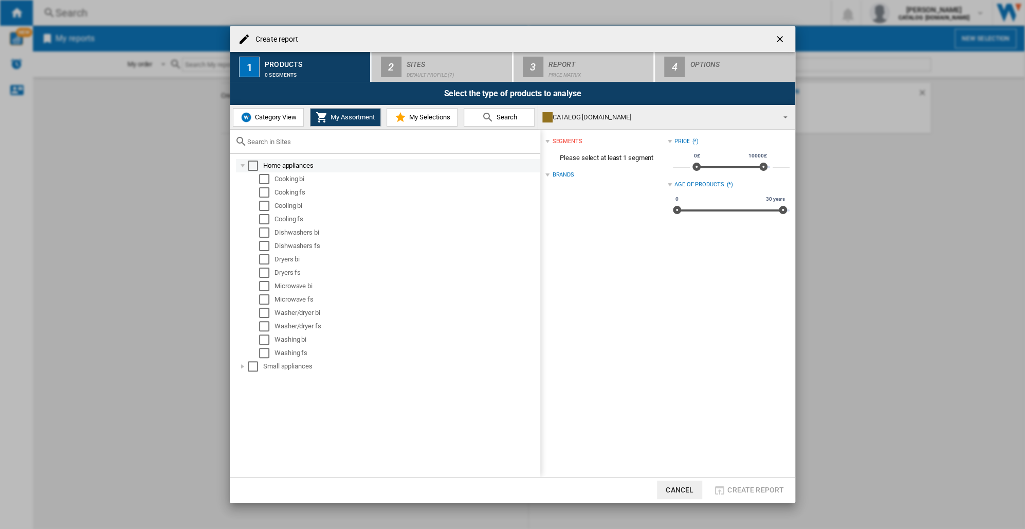
click at [254, 168] on div "Select" at bounding box center [253, 165] width 10 height 10
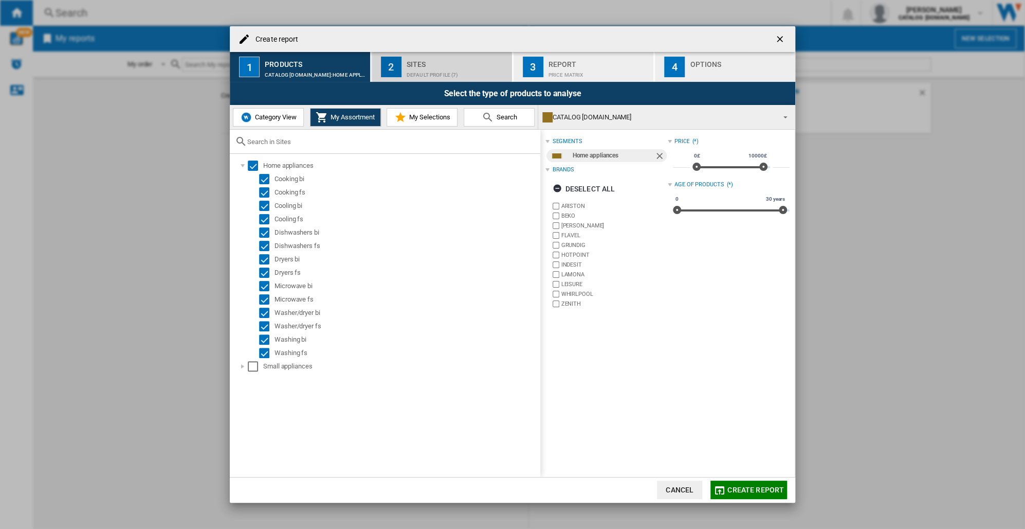
click at [455, 64] on div "Sites" at bounding box center [457, 61] width 101 height 11
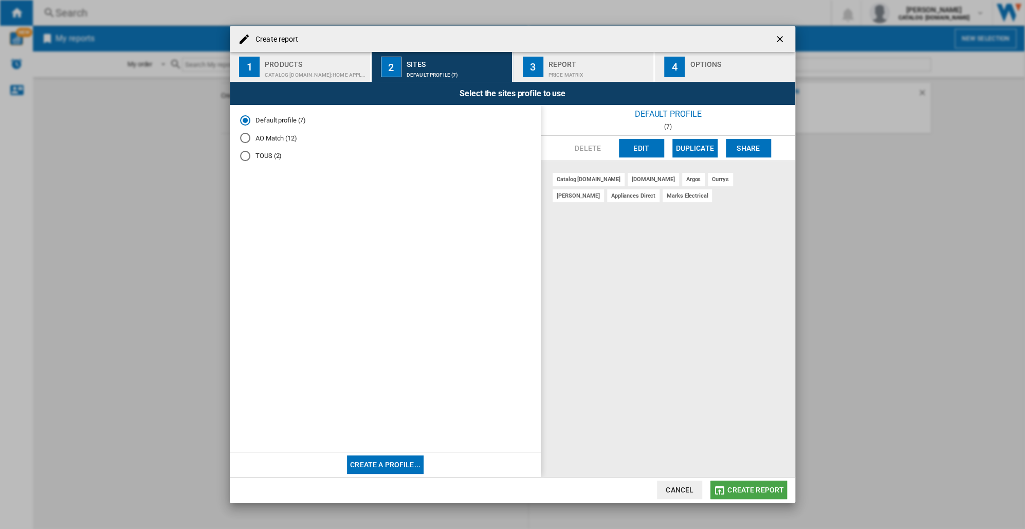
click at [732, 491] on span "Create report" at bounding box center [756, 489] width 57 height 8
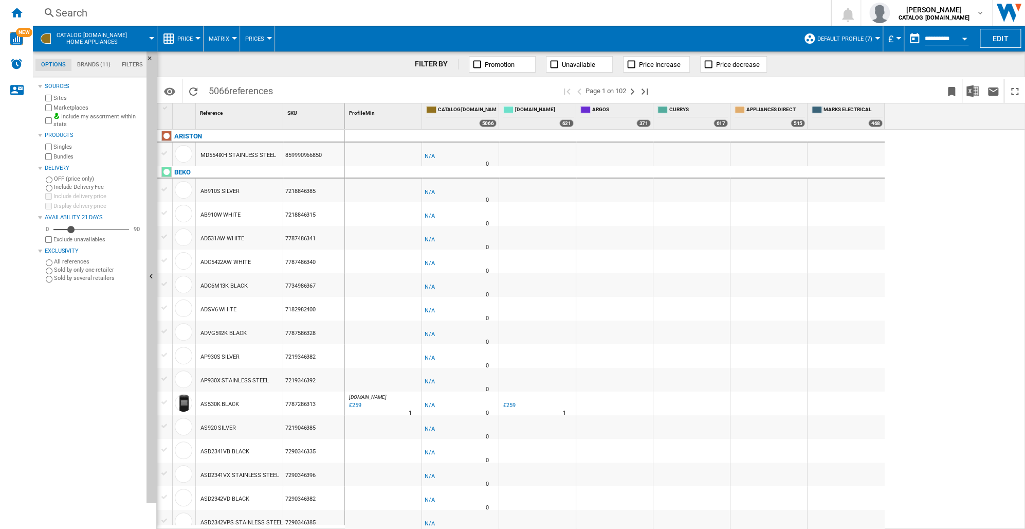
click at [80, 6] on div "Search" at bounding box center [430, 13] width 749 height 14
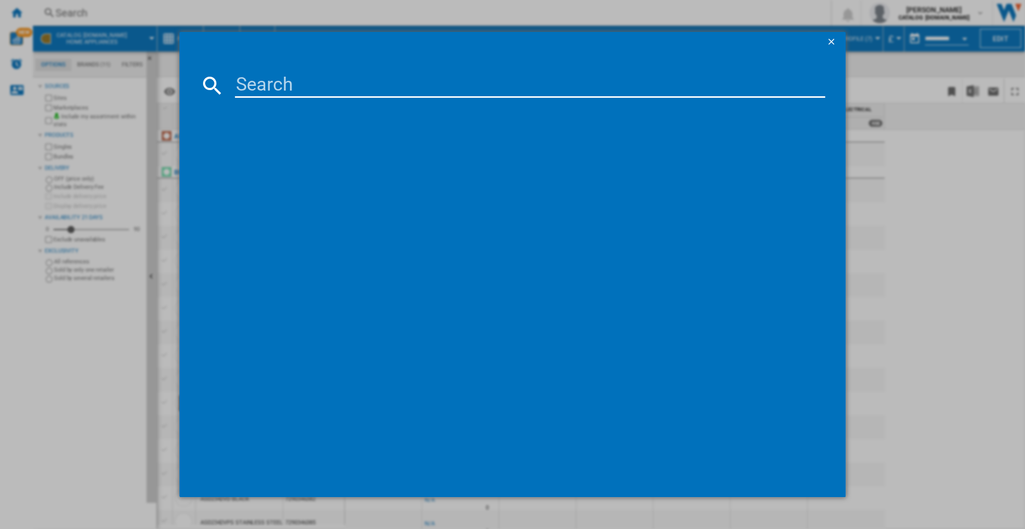
click at [268, 88] on input at bounding box center [530, 85] width 590 height 25
paste input "HSFO3T223WXUKN"
type input "HSFO3T223WXUKN"
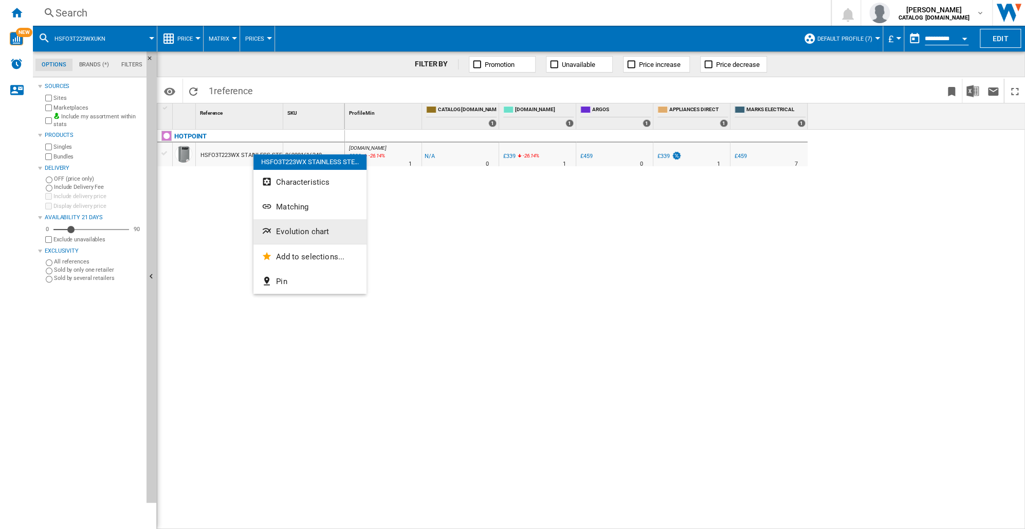
click at [296, 231] on span "Evolution chart" at bounding box center [302, 231] width 53 height 9
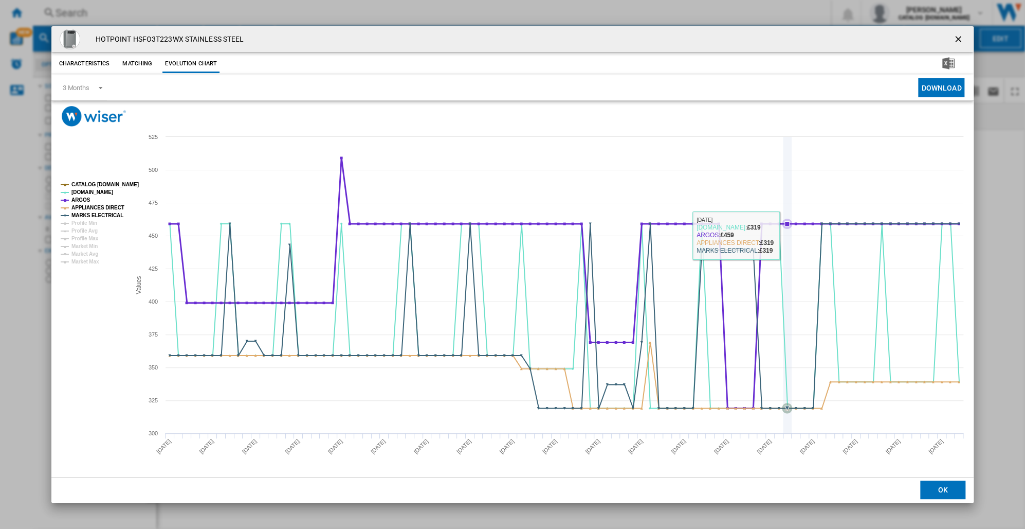
click at [787, 235] on icon "Product popup" at bounding box center [787, 285] width 0 height 296
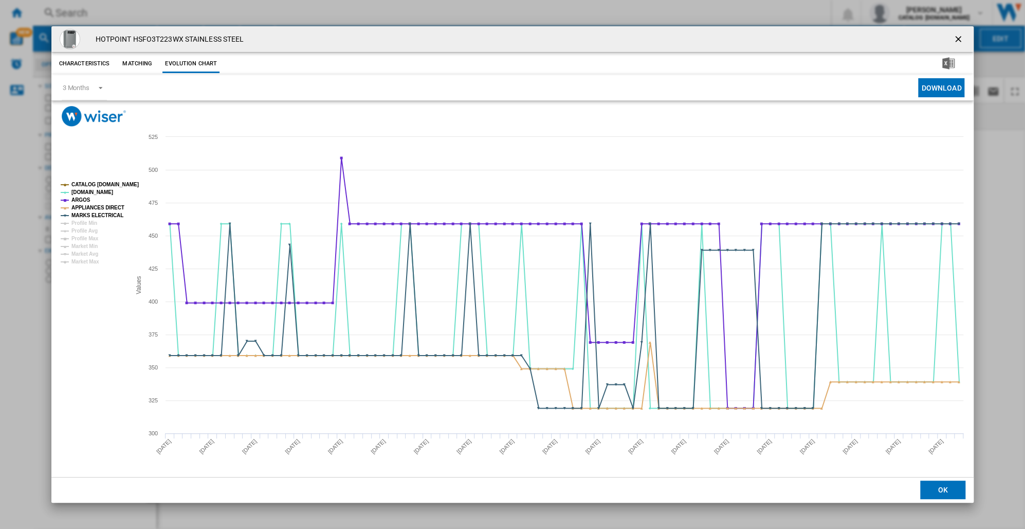
click at [958, 37] on ng-md-icon "getI18NText('BUTTONS.CLOSE_DIALOG')" at bounding box center [959, 40] width 12 height 12
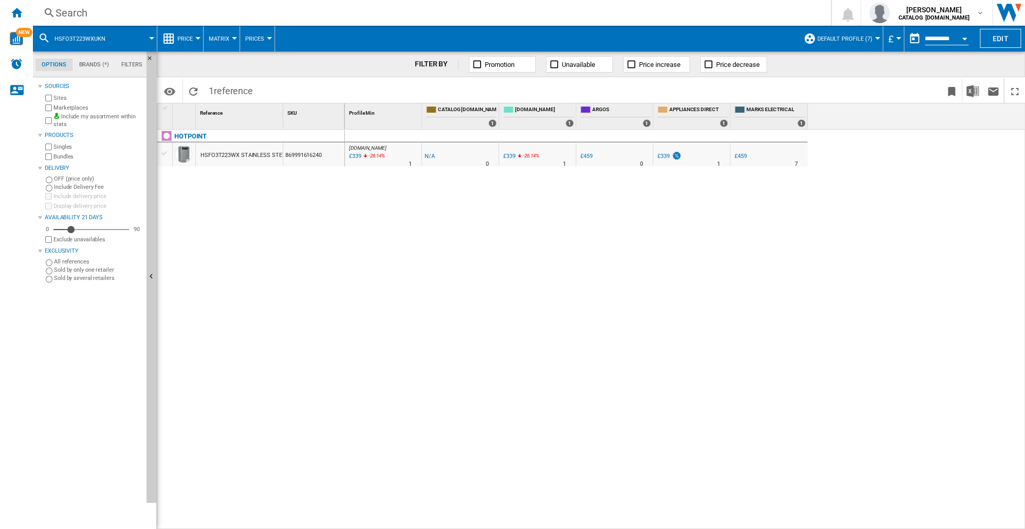
click at [67, 12] on div "Search" at bounding box center [430, 13] width 749 height 14
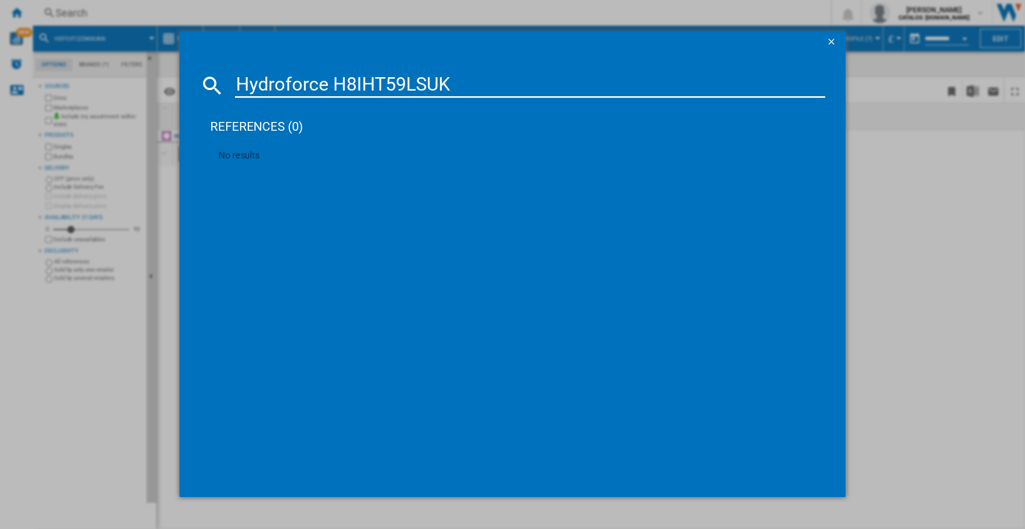
click at [334, 84] on input "Hydroforce H8IHT59LSUK" at bounding box center [530, 85] width 590 height 25
drag, startPoint x: 244, startPoint y: 85, endPoint x: 376, endPoint y: 88, distance: 132.2
click at [376, 88] on input "H8IHT59LSUK" at bounding box center [530, 85] width 590 height 25
type input "H"
paste input "869991657020"
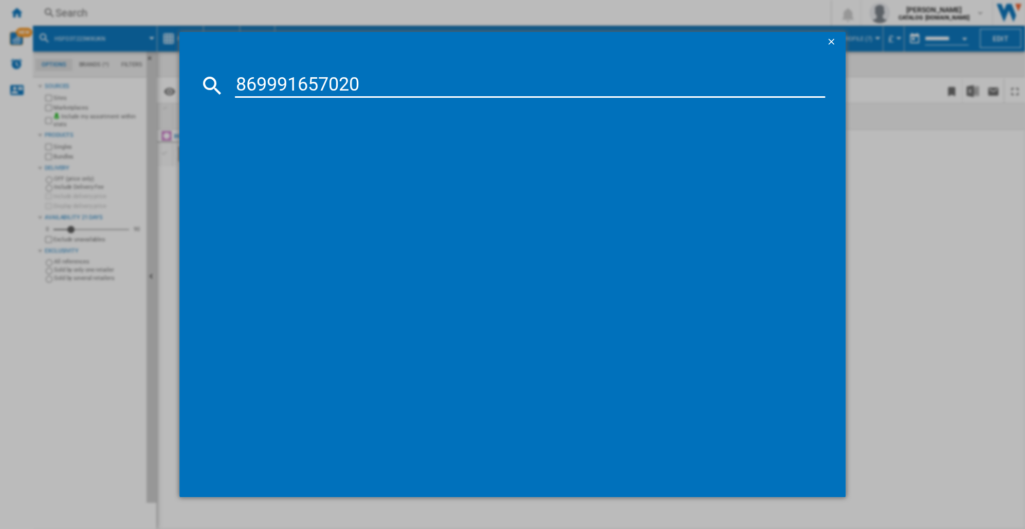
type input "869991657020"
click at [283, 154] on div "HOTPOINT H8IHT59LS BLACK" at bounding box center [520, 152] width 580 height 10
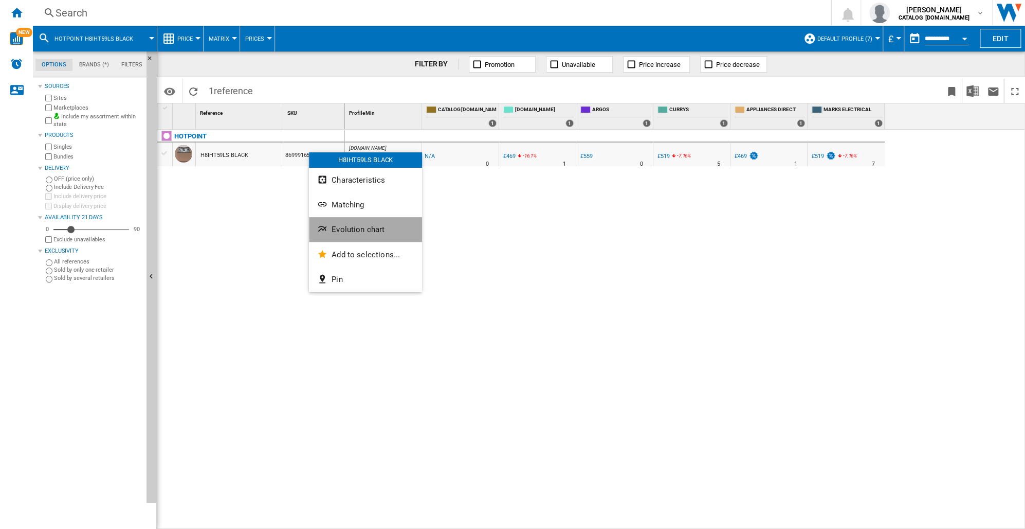
click at [356, 228] on span "Evolution chart" at bounding box center [358, 229] width 53 height 9
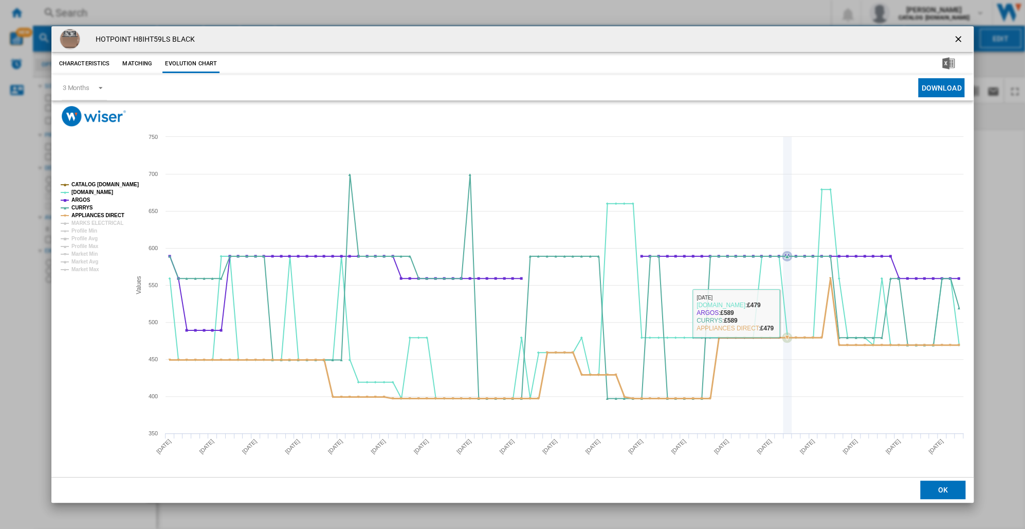
click at [788, 313] on icon "Product popup" at bounding box center [565, 293] width 800 height 209
click at [959, 39] on ng-md-icon "getI18NText('BUTTONS.CLOSE_DIALOG')" at bounding box center [959, 40] width 12 height 12
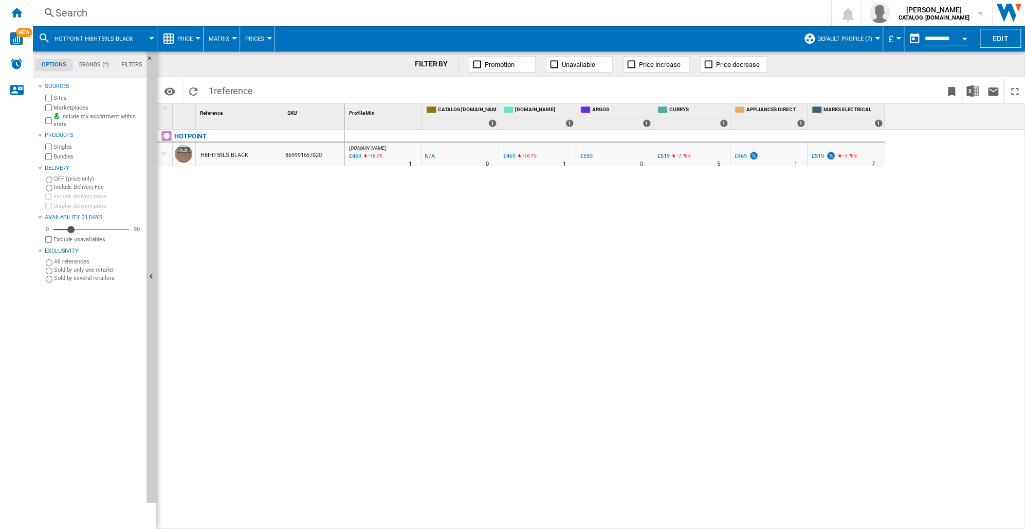
click at [74, 12] on div "Search" at bounding box center [430, 13] width 749 height 14
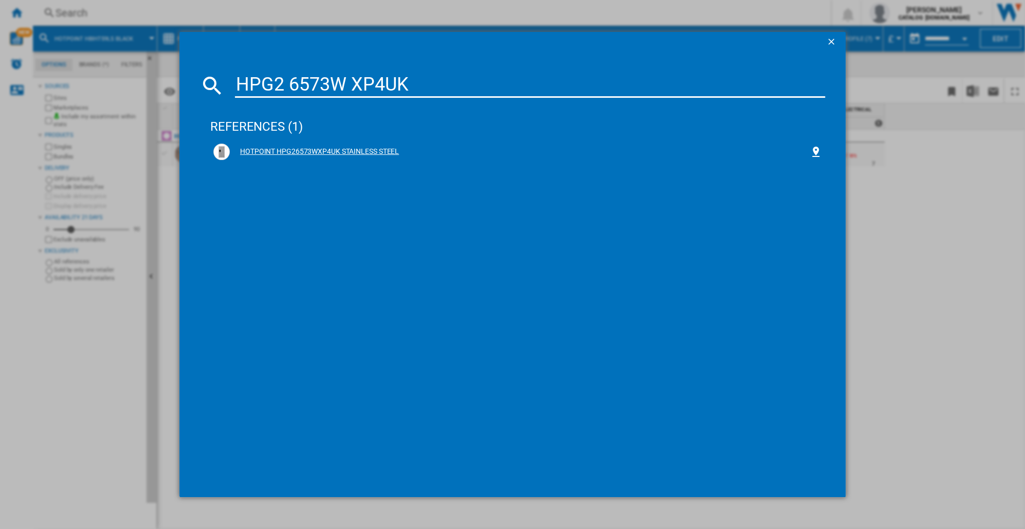
type input "HPG2 6573W XP4UK"
click at [313, 150] on div "HOTPOINT HPG26573WXP4UK STAINLESS STEEL" at bounding box center [520, 152] width 580 height 10
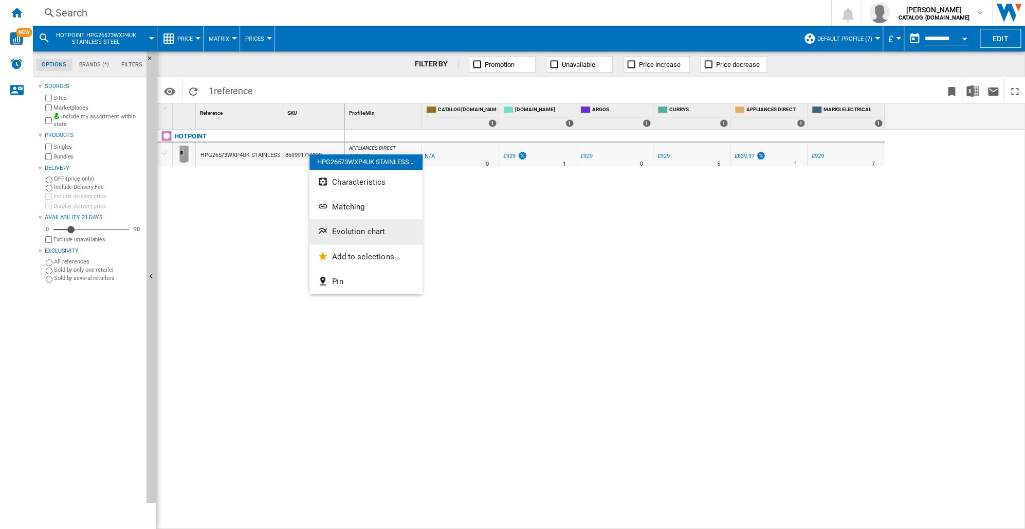
click at [348, 234] on span "Evolution chart" at bounding box center [358, 231] width 53 height 9
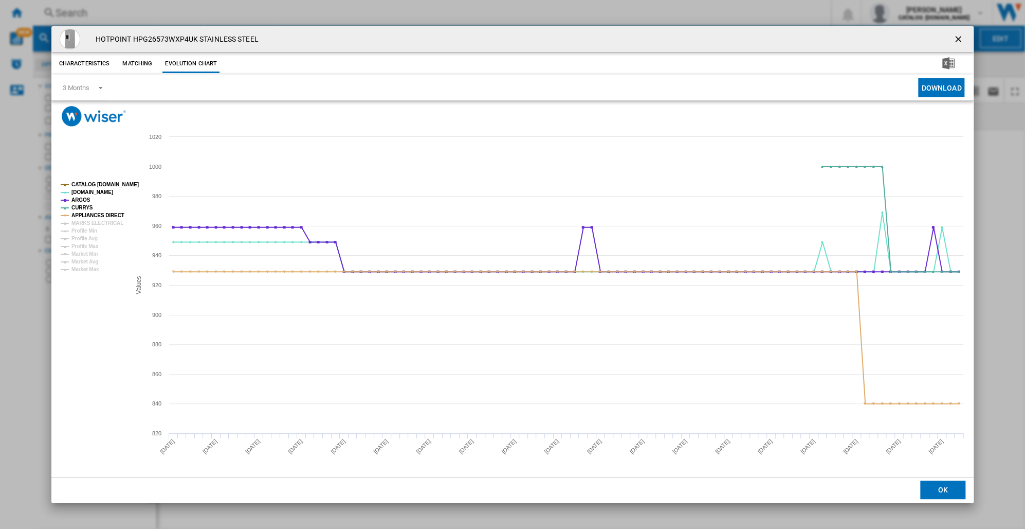
click at [967, 40] on button "Product popup" at bounding box center [959, 39] width 21 height 21
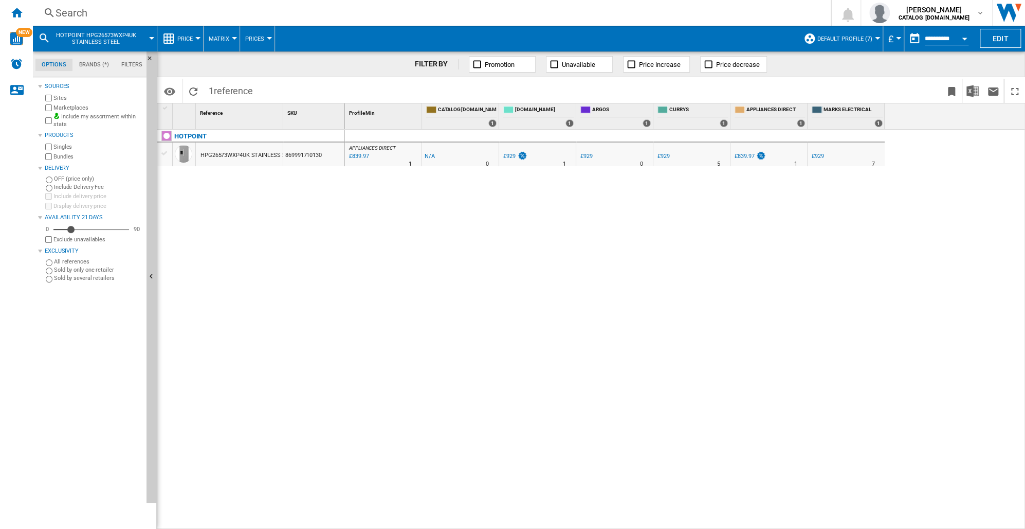
click at [81, 16] on div "Search" at bounding box center [430, 13] width 749 height 14
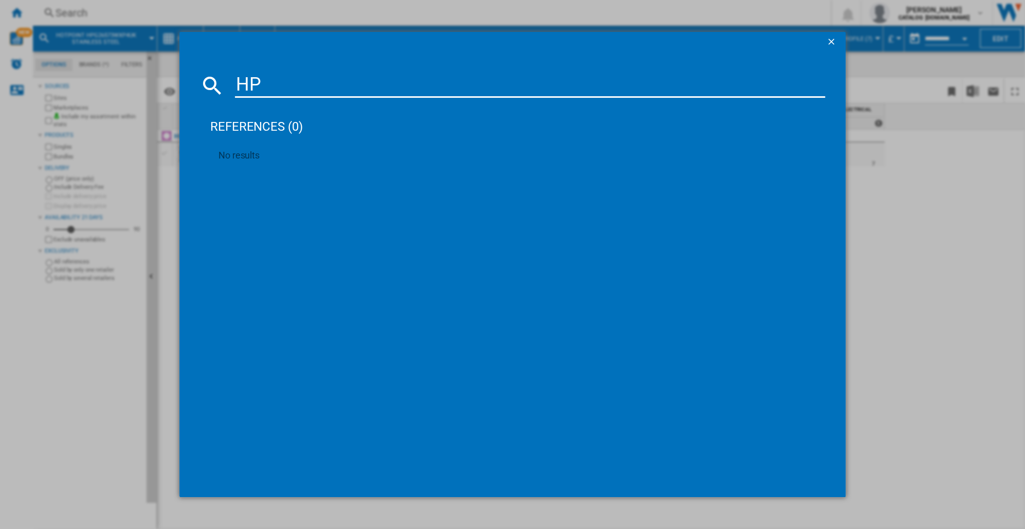
type input "H"
paste input "869991702500"
type input "869991702500"
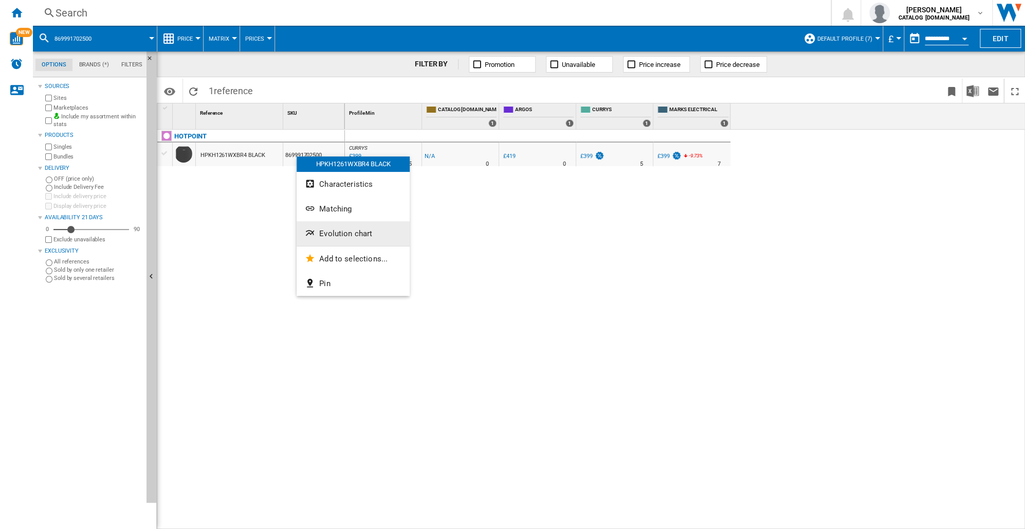
click at [323, 230] on span "Evolution chart" at bounding box center [345, 233] width 53 height 9
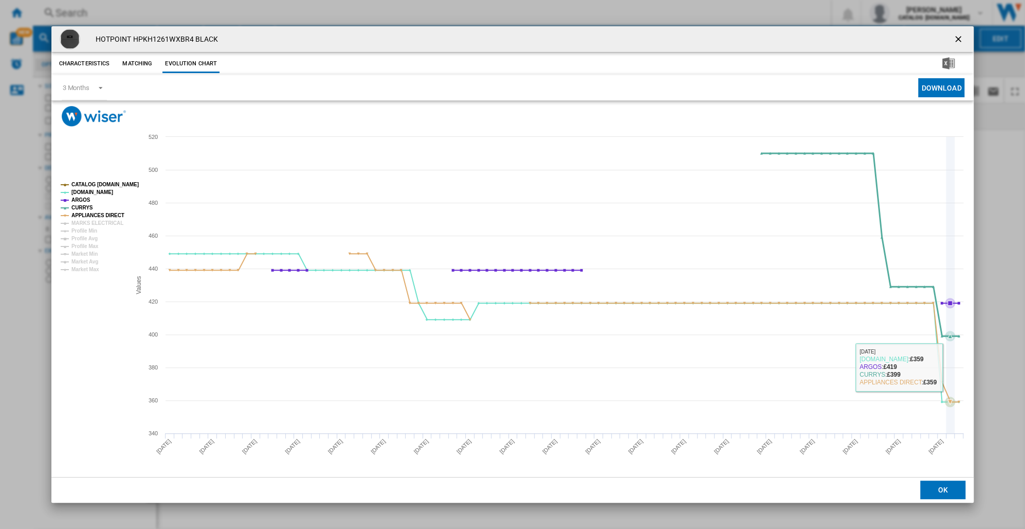
drag, startPoint x: 949, startPoint y: 367, endPoint x: 941, endPoint y: 367, distance: 8.2
click at [945, 367] on icon "Created with Highcharts 5.0.14 Values 400 500 340 360 380 420 440 460 480 520 C…" at bounding box center [512, 302] width 923 height 350
click at [961, 37] on ng-md-icon "getI18NText('BUTTONS.CLOSE_DIALOG')" at bounding box center [959, 40] width 12 height 12
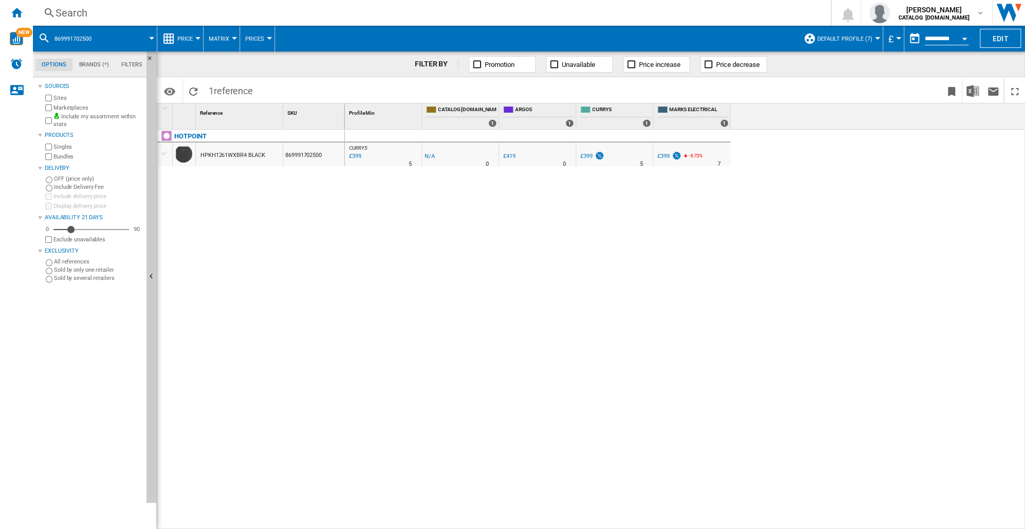
click at [75, 16] on div "Search" at bounding box center [430, 13] width 749 height 14
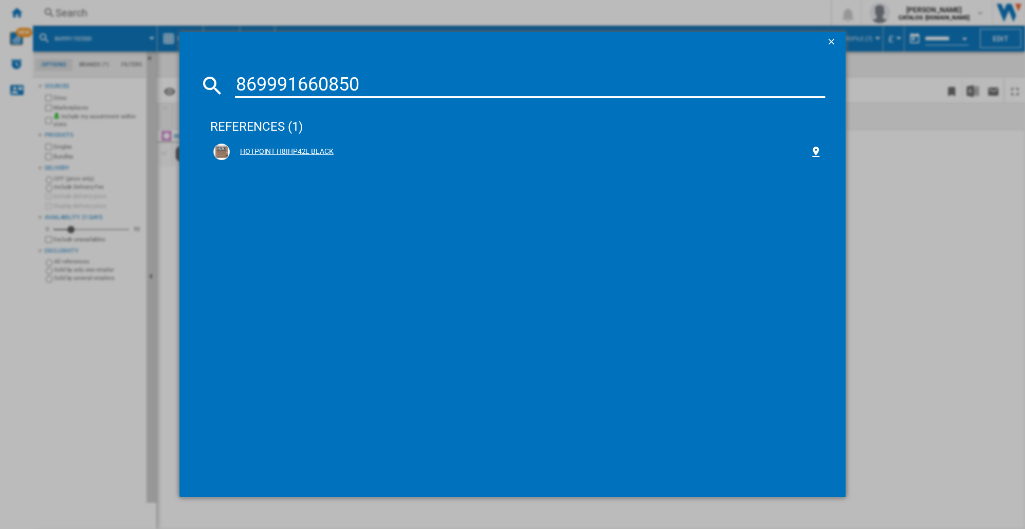
type input "869991660850"
click at [289, 150] on div "HOTPOINT H8IHP42L BLACK" at bounding box center [520, 152] width 580 height 10
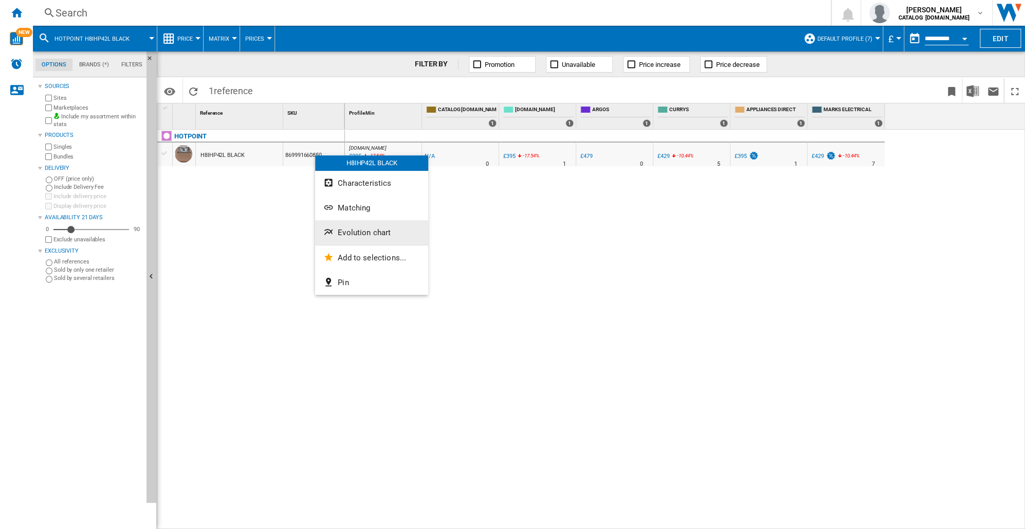
click at [352, 232] on span "Evolution chart" at bounding box center [364, 232] width 53 height 9
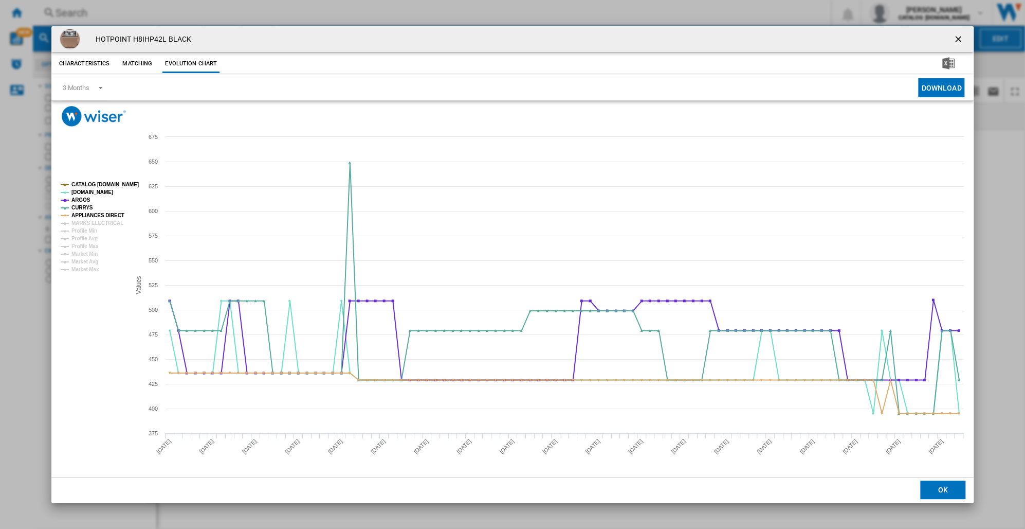
click at [958, 38] on ng-md-icon "getI18NText('BUTTONS.CLOSE_DIALOG')" at bounding box center [959, 40] width 12 height 12
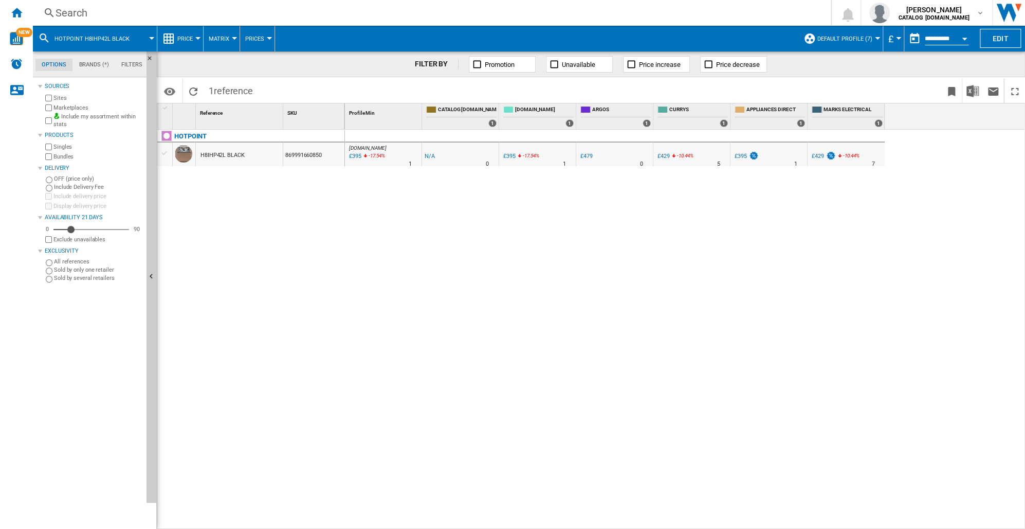
click at [94, 14] on div "Search" at bounding box center [430, 13] width 749 height 14
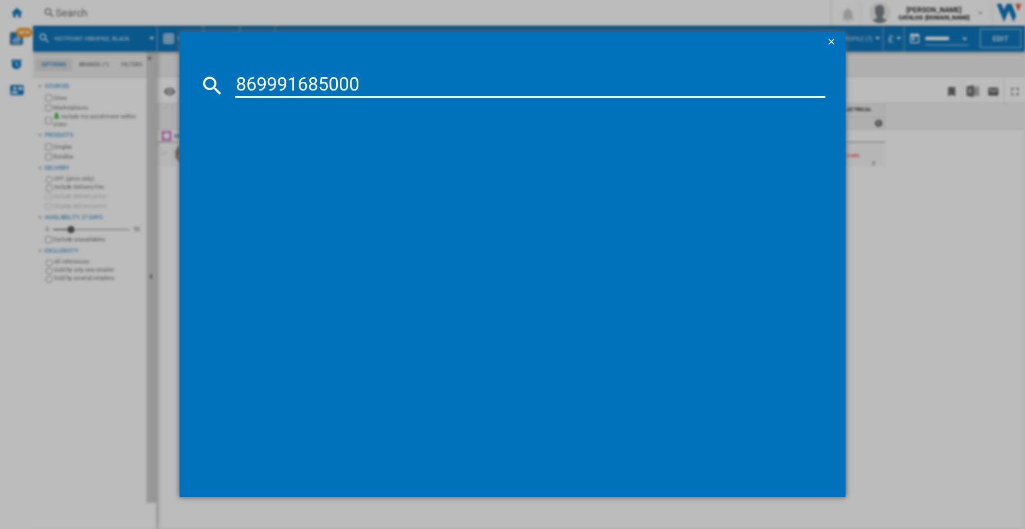
type input "869991685000"
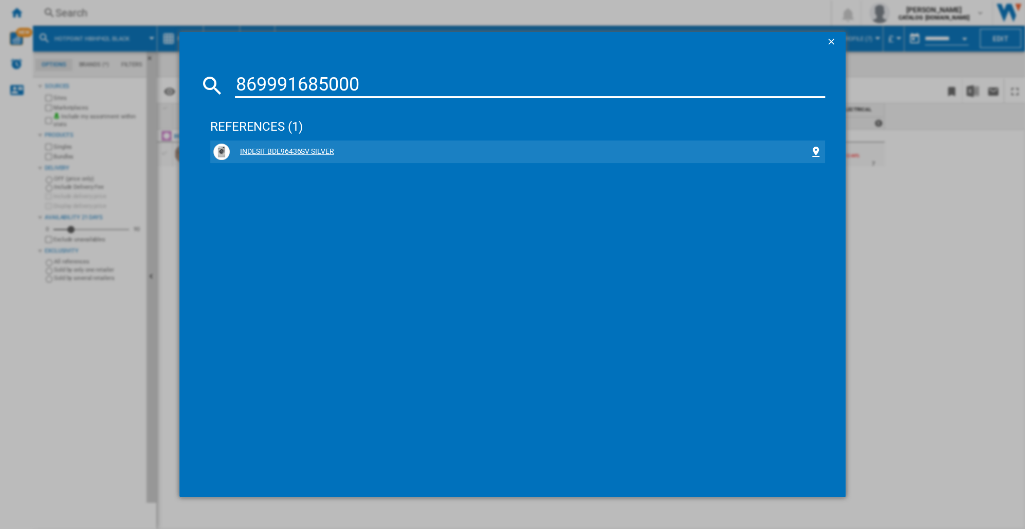
click at [286, 152] on div "INDESIT BDE96436SV SILVER" at bounding box center [520, 152] width 580 height 10
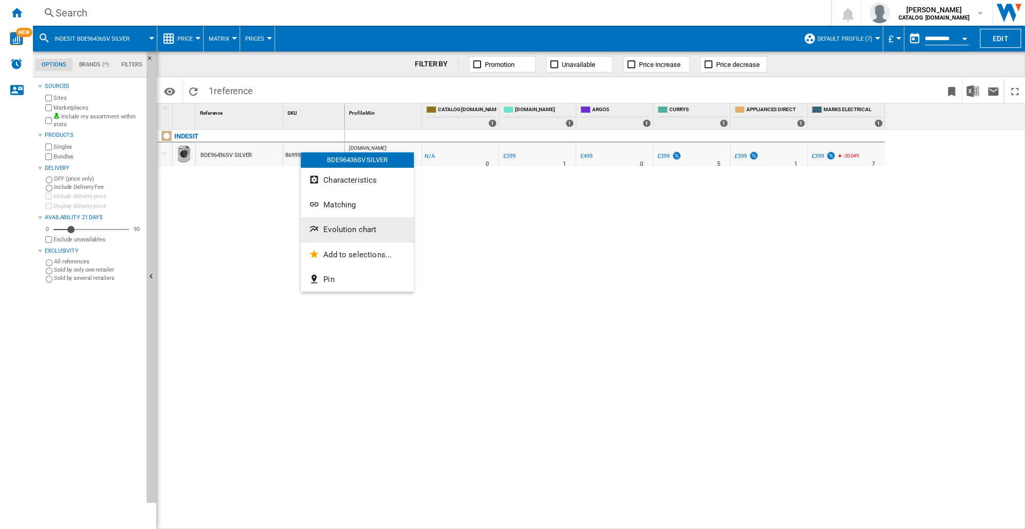
click at [358, 231] on span "Evolution chart" at bounding box center [349, 229] width 53 height 9
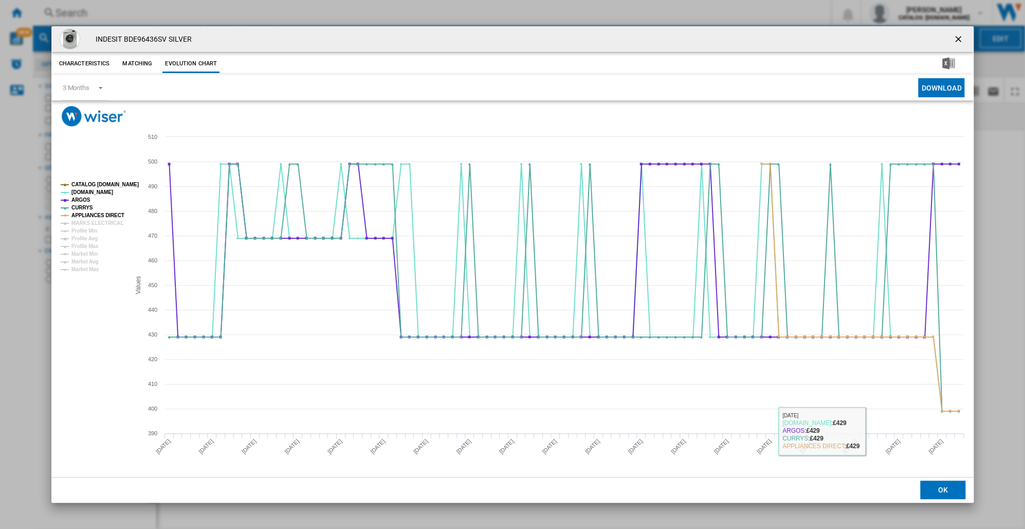
click at [938, 492] on button "OK" at bounding box center [943, 489] width 45 height 19
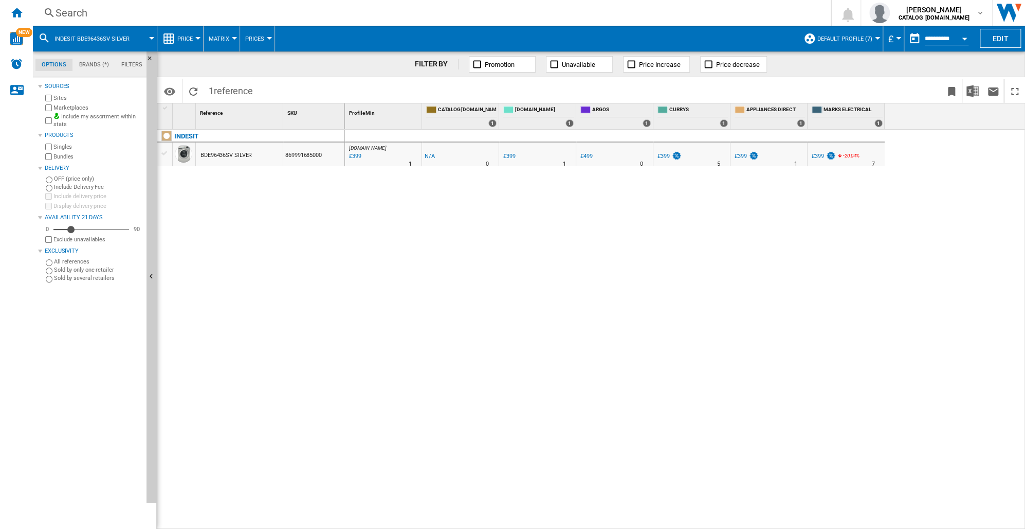
click at [58, 9] on div "Search" at bounding box center [430, 13] width 749 height 14
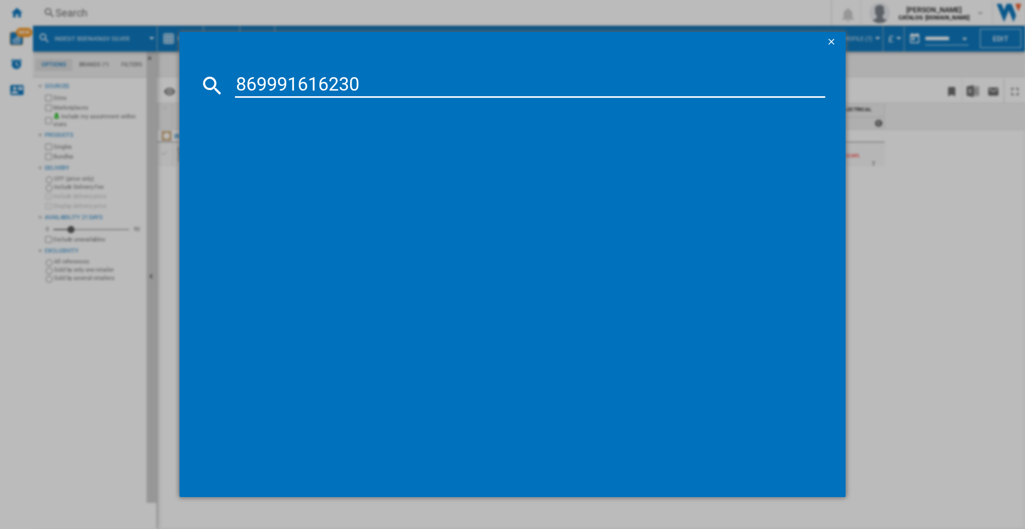
type input "869991616230"
click at [295, 150] on div "HOTPOINT HSFO3T223WUKN WHITE" at bounding box center [520, 152] width 580 height 10
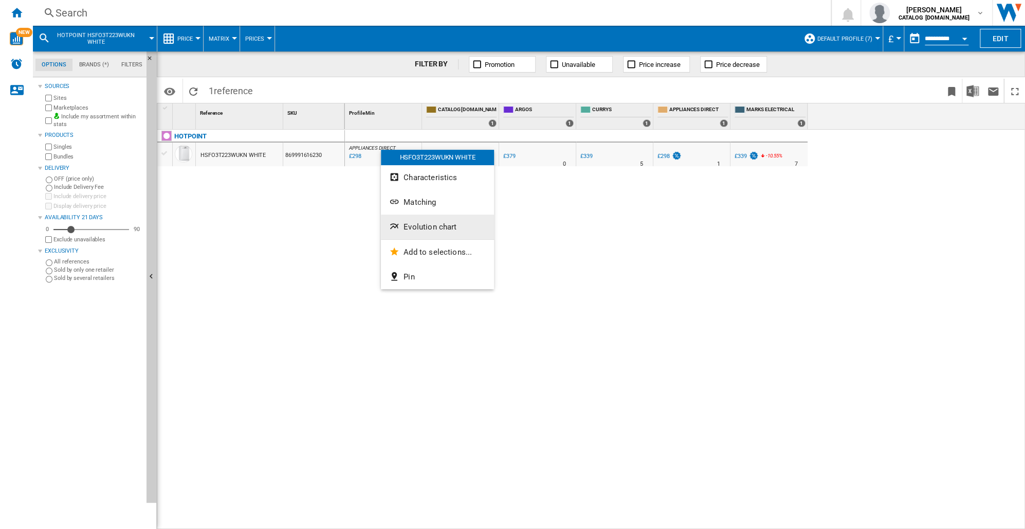
click at [412, 229] on span "Evolution chart" at bounding box center [430, 226] width 53 height 9
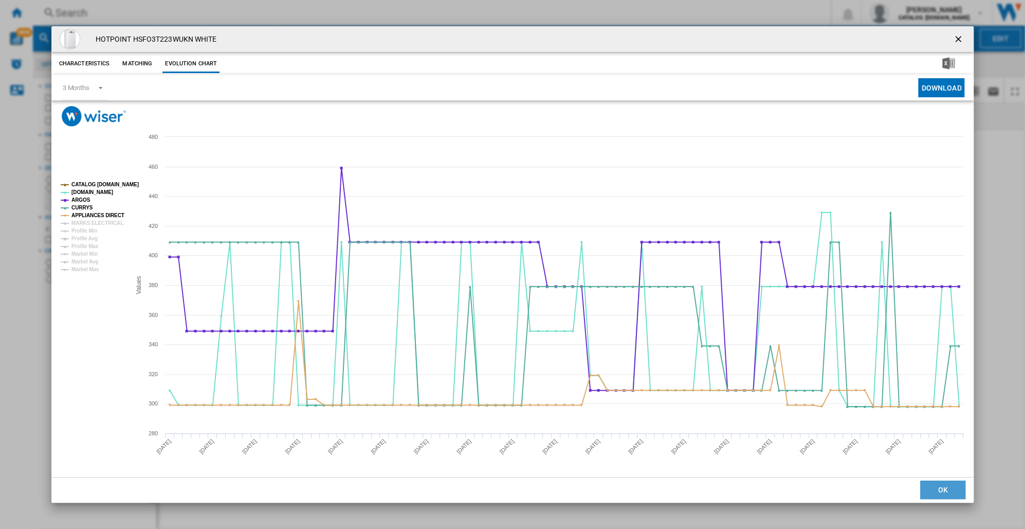
click at [947, 488] on button "OK" at bounding box center [943, 489] width 45 height 19
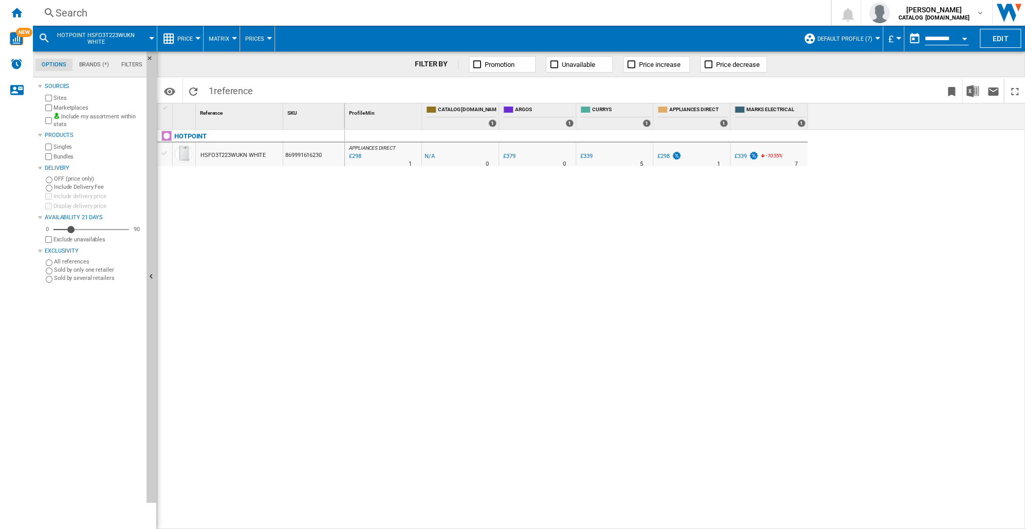
click at [63, 14] on div "Search" at bounding box center [430, 13] width 749 height 14
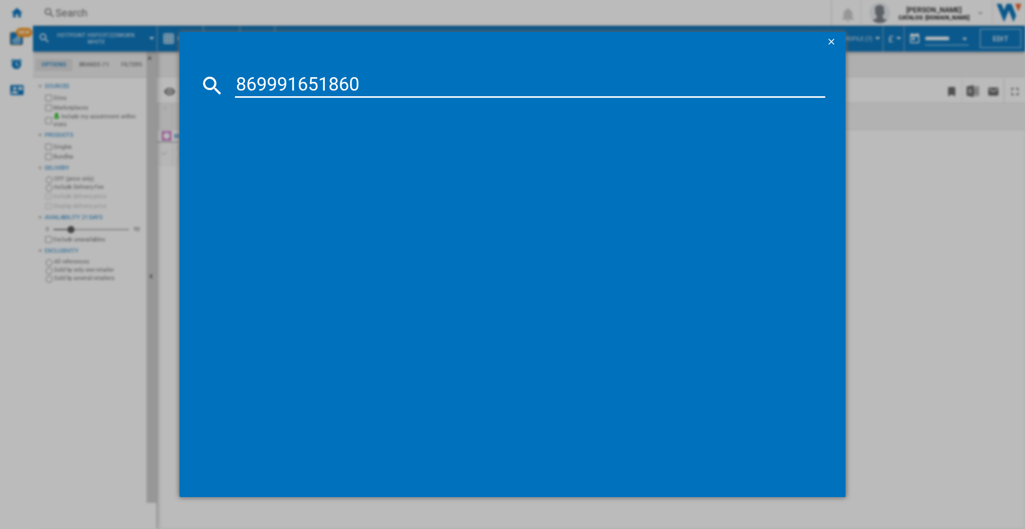
type input "869991651860"
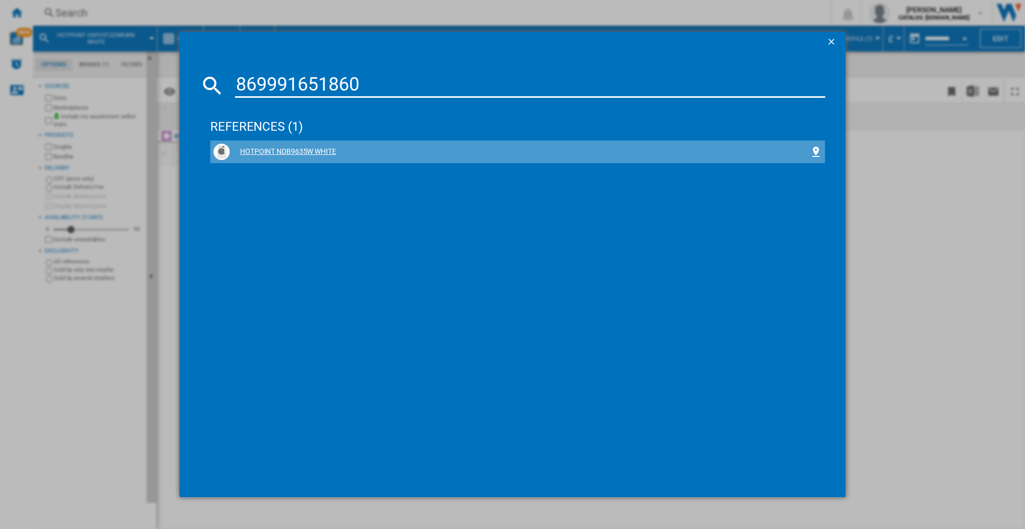
click at [301, 150] on div "HOTPOINT NDB9635W WHITE" at bounding box center [520, 152] width 580 height 10
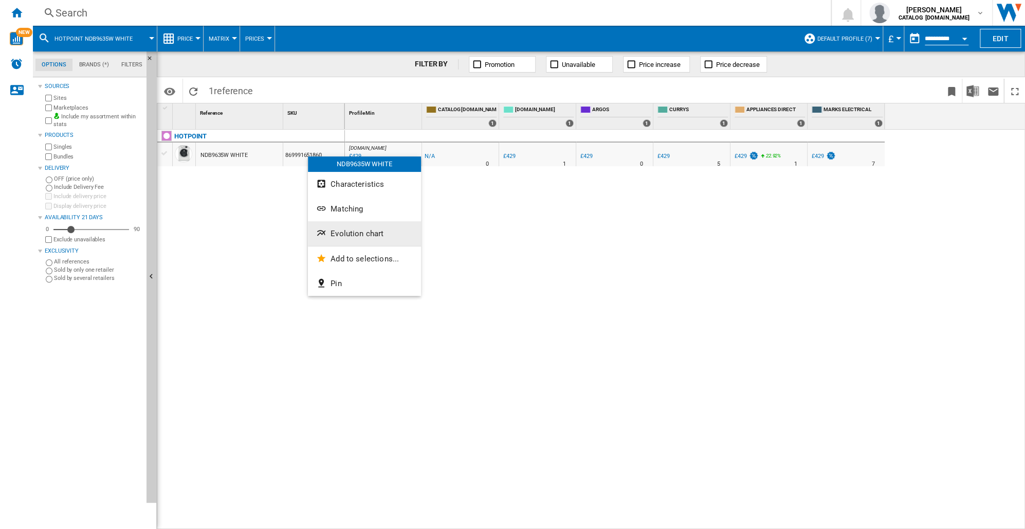
click at [342, 234] on span "Evolution chart" at bounding box center [357, 233] width 53 height 9
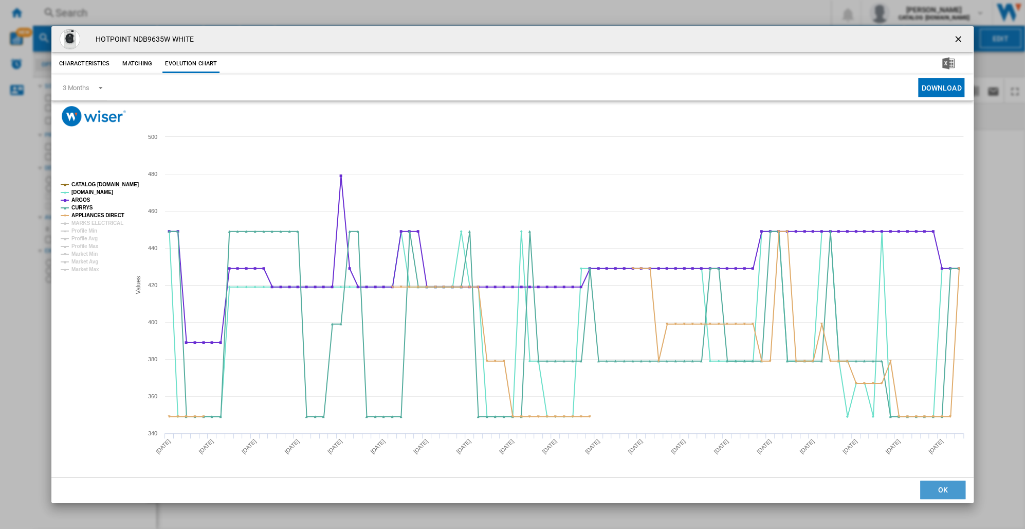
click at [931, 490] on button "OK" at bounding box center [943, 489] width 45 height 19
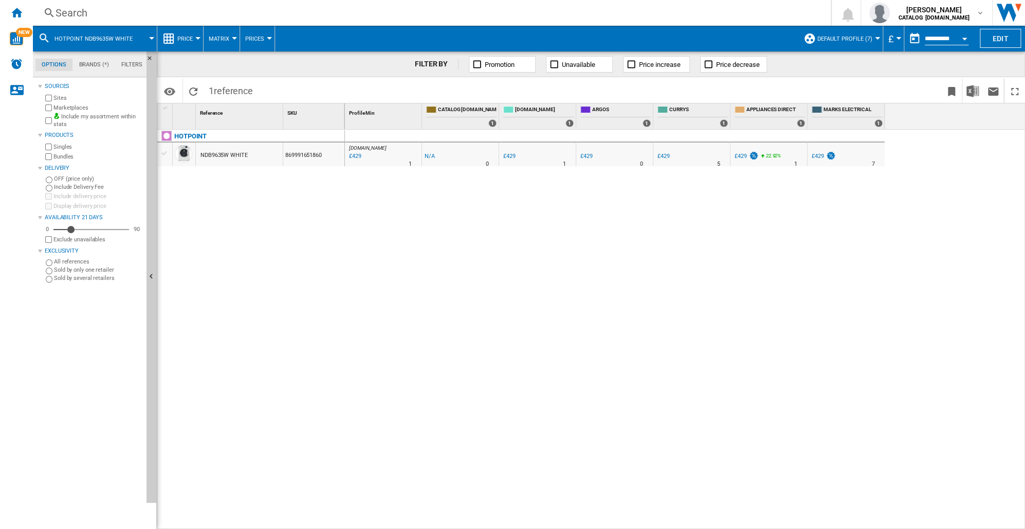
click at [66, 14] on div "Search" at bounding box center [430, 13] width 749 height 14
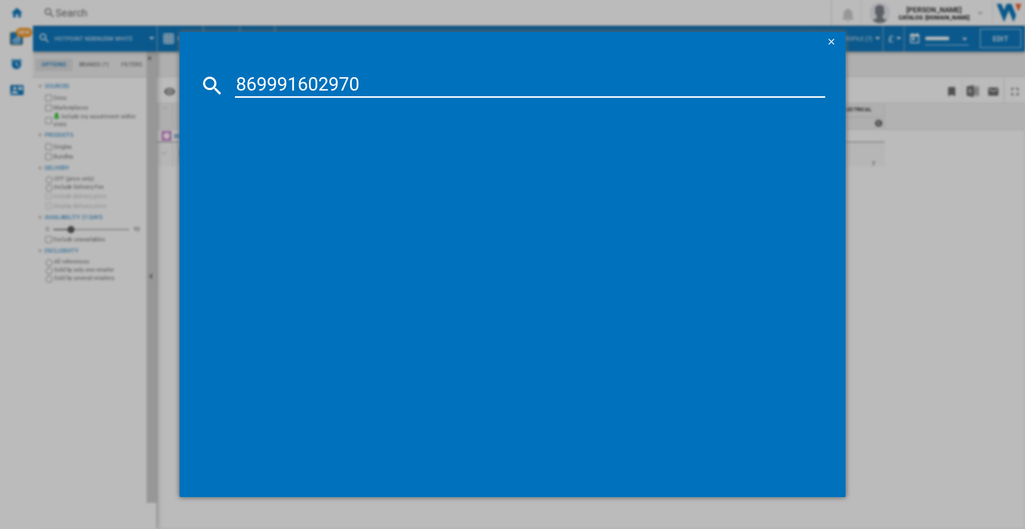
type input "869991602970"
click at [282, 154] on div "HOTPOINT BIWMHG71483 WHITE" at bounding box center [520, 152] width 580 height 10
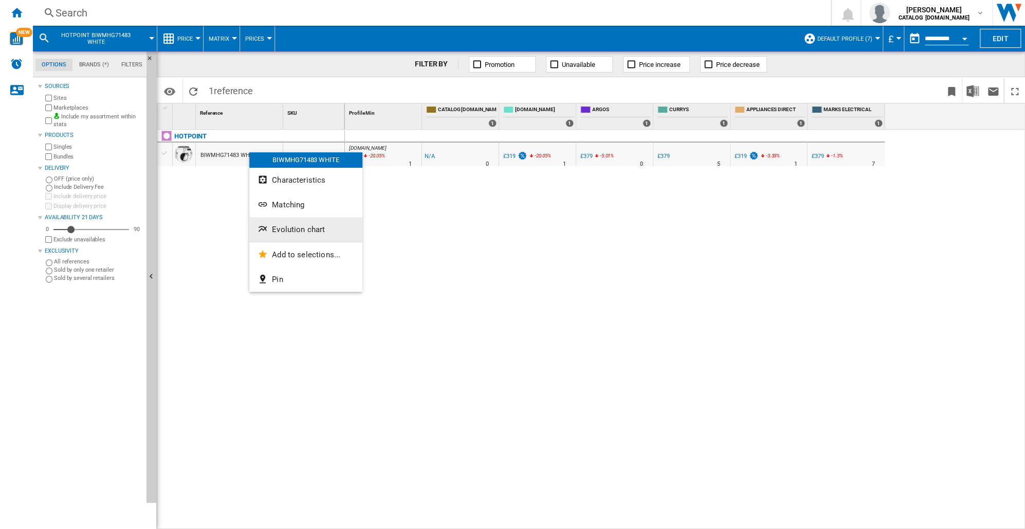
click at [296, 227] on span "Evolution chart" at bounding box center [298, 229] width 53 height 9
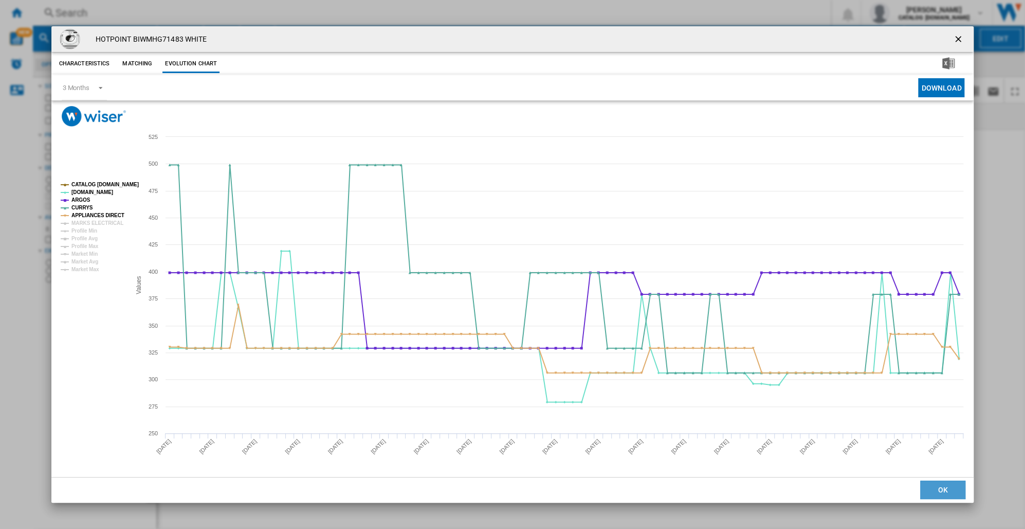
click at [951, 483] on button "OK" at bounding box center [943, 489] width 45 height 19
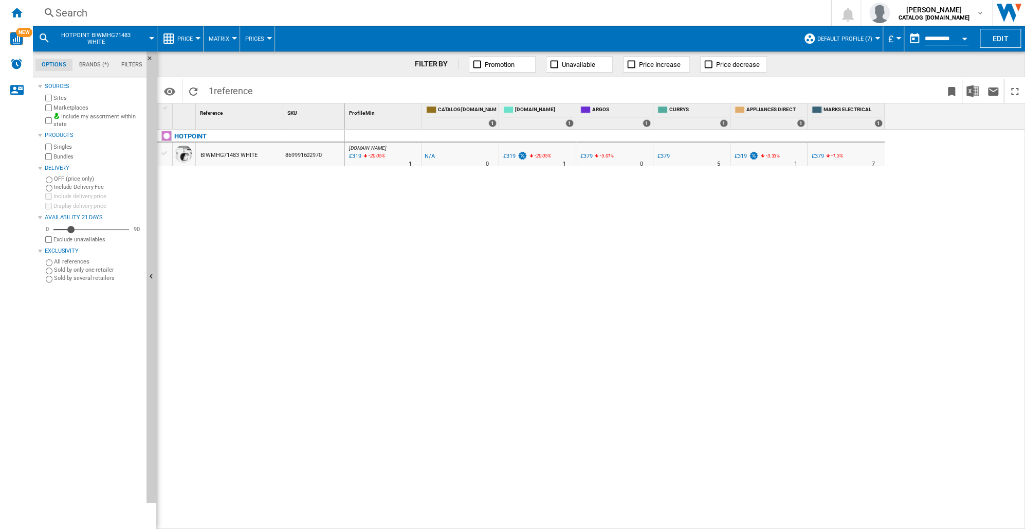
click at [77, 10] on div "Search" at bounding box center [430, 13] width 749 height 14
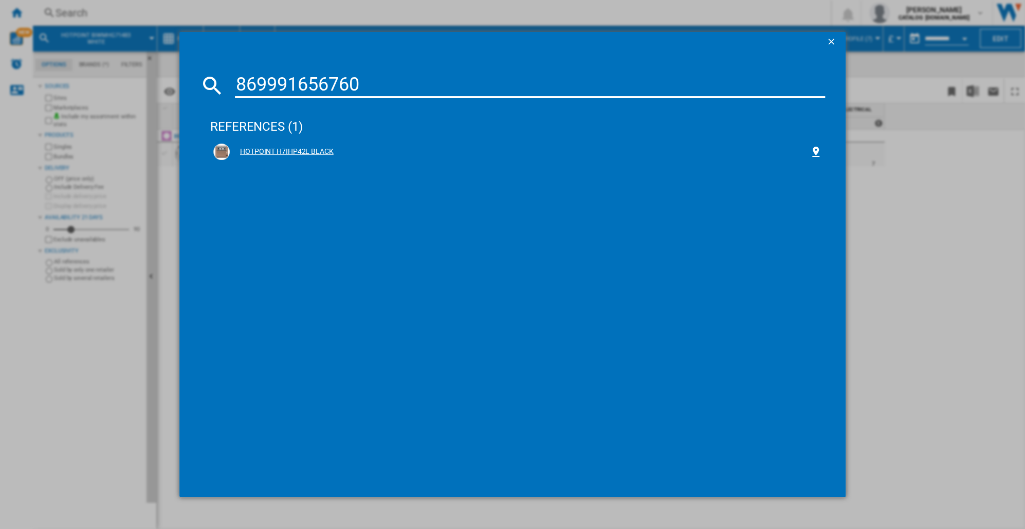
type input "869991656760"
click at [289, 148] on div "HOTPOINT H7IHP42L BLACK" at bounding box center [520, 152] width 580 height 10
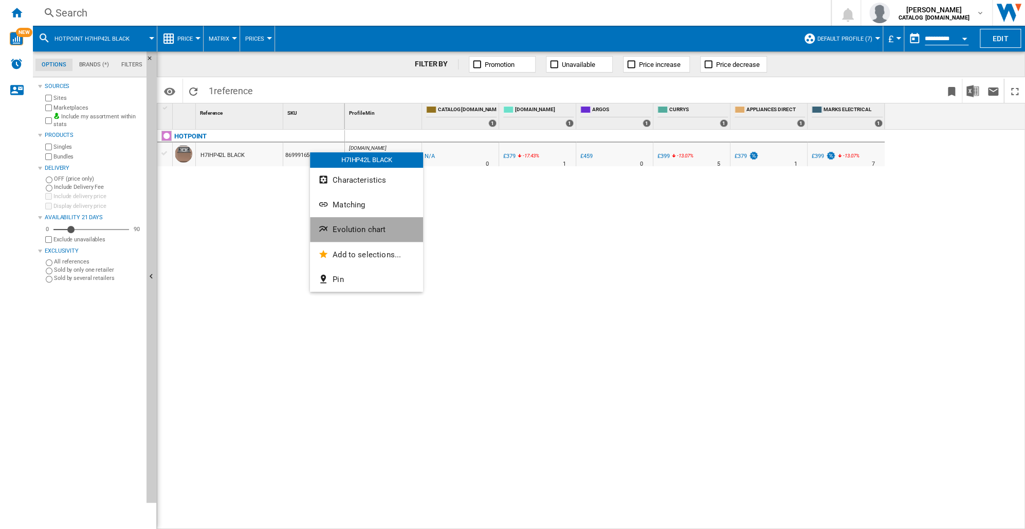
click at [358, 231] on span "Evolution chart" at bounding box center [359, 229] width 53 height 9
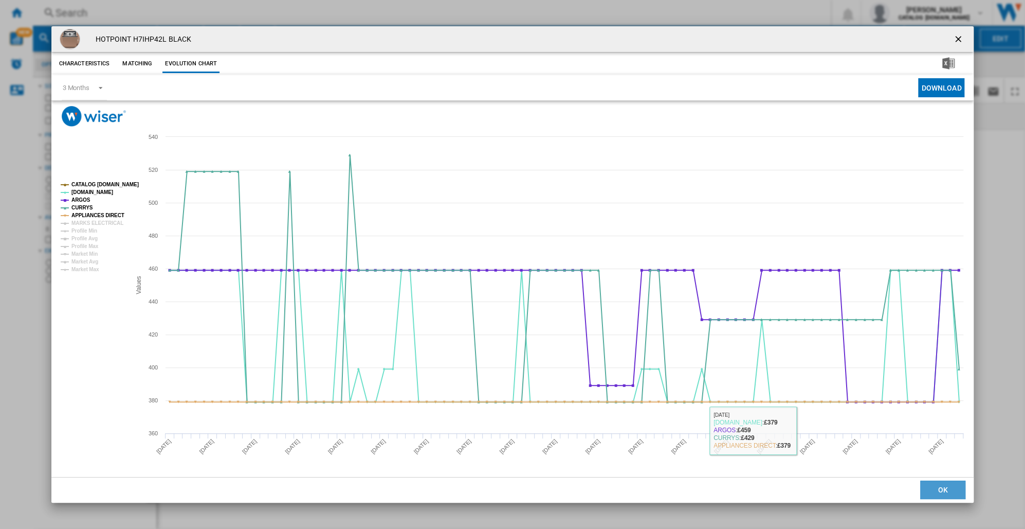
click at [933, 487] on button "OK" at bounding box center [943, 489] width 45 height 19
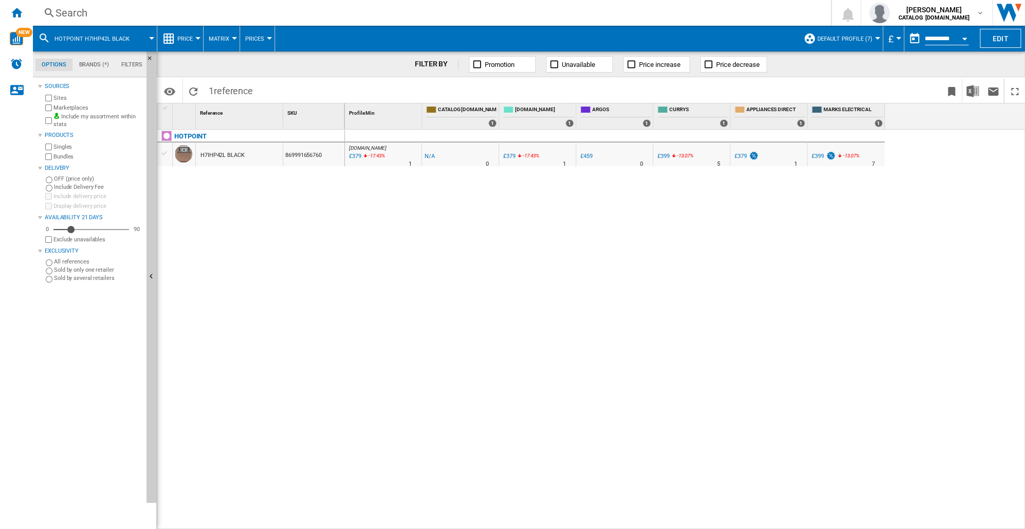
click at [74, 14] on div "Search" at bounding box center [430, 13] width 749 height 14
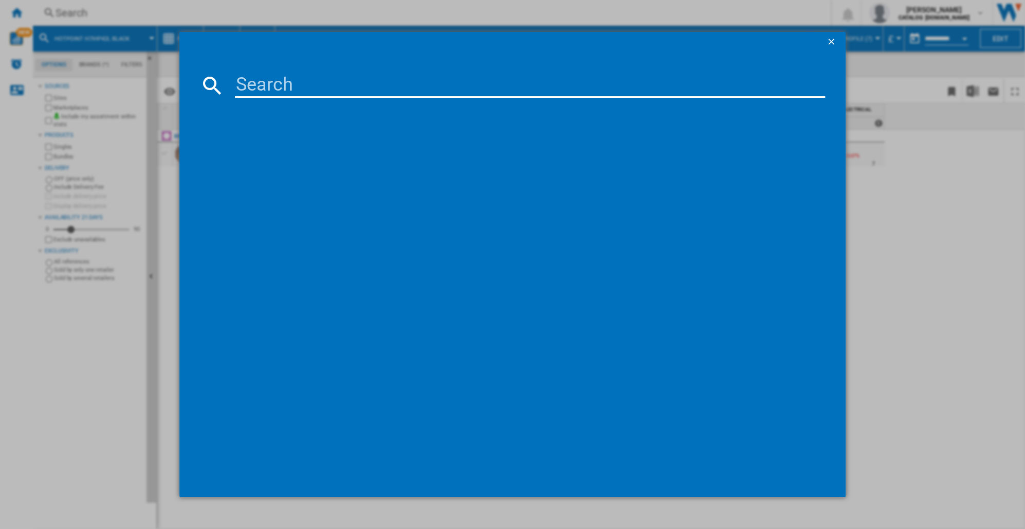
type input "869991671550"
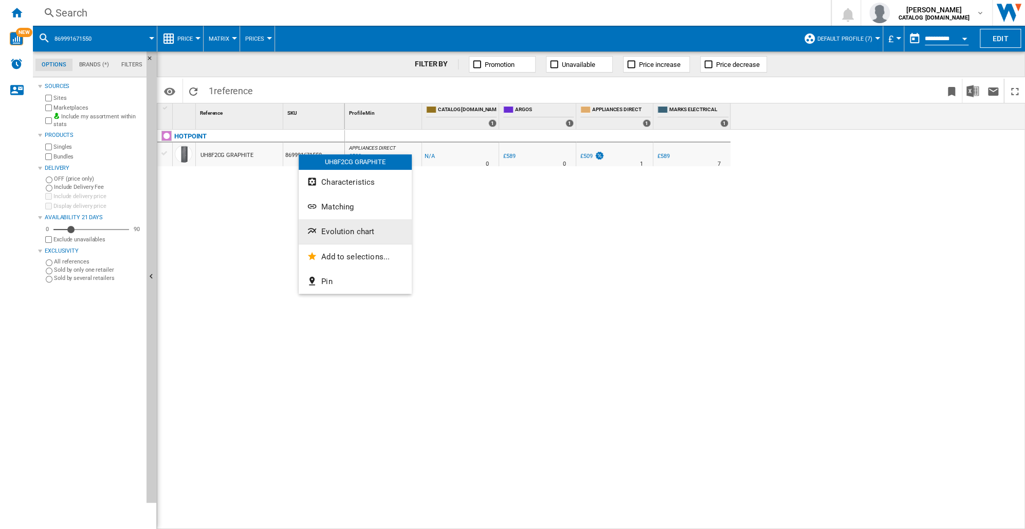
click at [362, 232] on span "Evolution chart" at bounding box center [347, 231] width 53 height 9
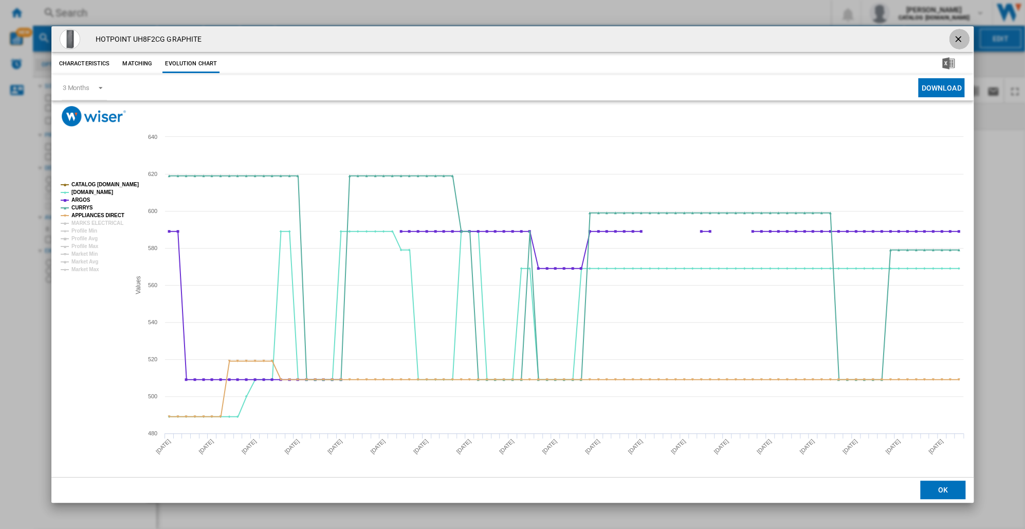
click at [957, 39] on ng-md-icon "getI18NText('BUTTONS.CLOSE_DIALOG')" at bounding box center [959, 40] width 12 height 12
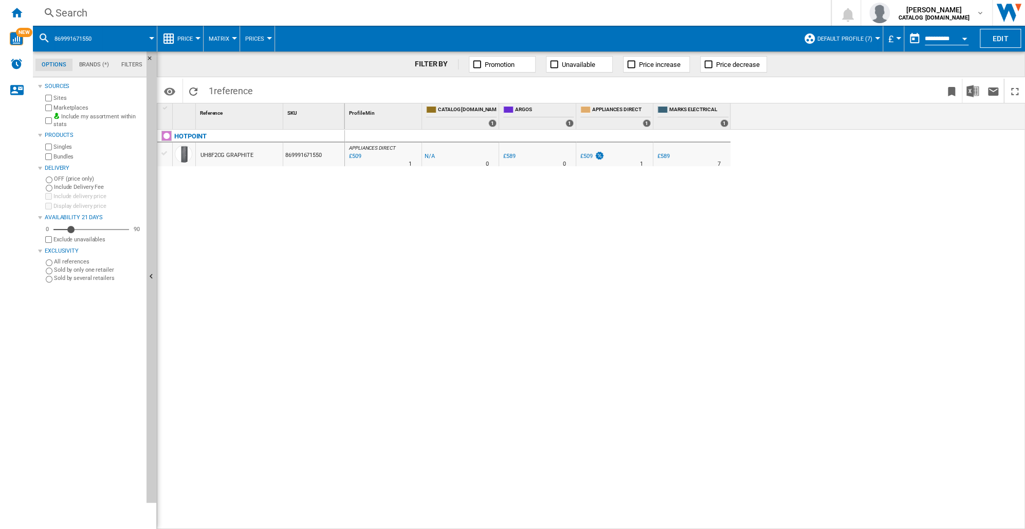
click at [99, 38] on button "869991671550" at bounding box center [78, 39] width 47 height 26
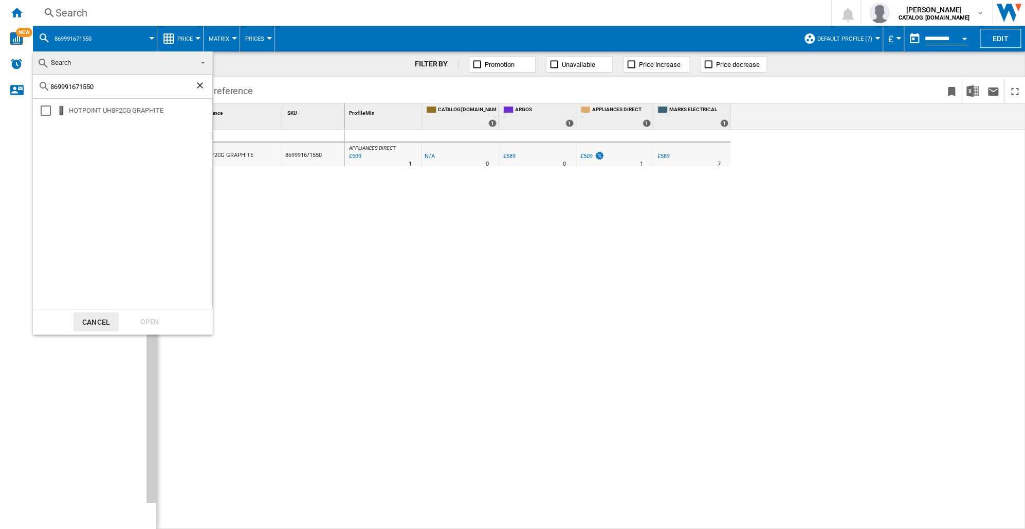
click at [97, 16] on md-backdrop at bounding box center [512, 264] width 1025 height 529
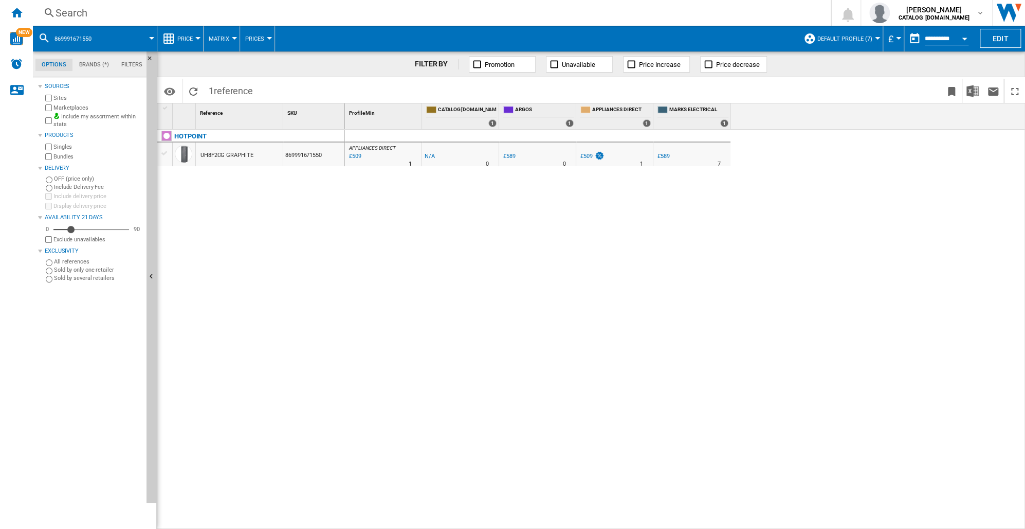
drag, startPoint x: 95, startPoint y: 11, endPoint x: 332, endPoint y: 230, distance: 322.8
click at [332, 230] on div "HOTPOINT UH8F2CG GRAPHITE 869991671550" at bounding box center [251, 327] width 188 height 395
click at [52, 12] on ng-md-icon at bounding box center [49, 13] width 12 height 13
click at [45, 35] on md-icon at bounding box center [44, 38] width 12 height 12
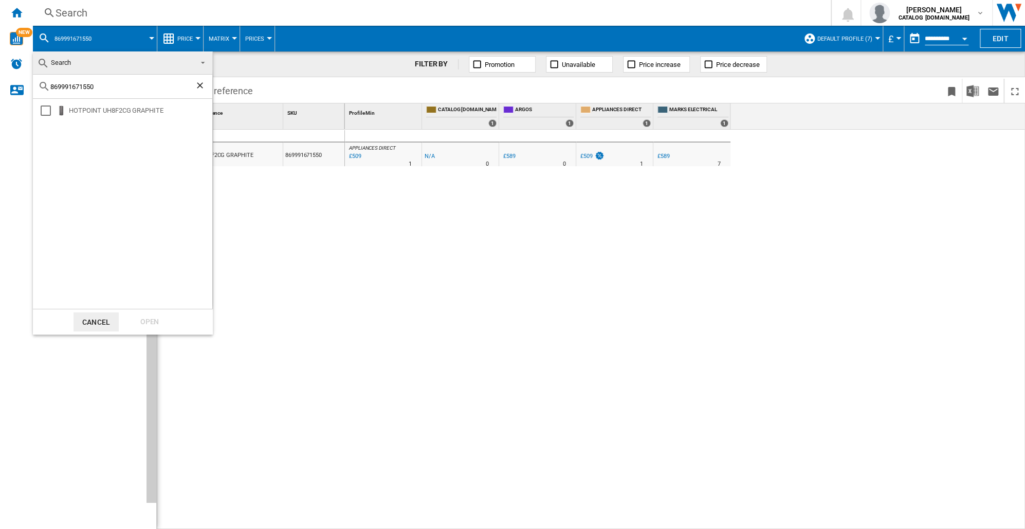
click at [203, 85] on ng-md-icon "Clear search" at bounding box center [201, 86] width 12 height 12
click at [103, 321] on button "Cancel" at bounding box center [96, 321] width 45 height 19
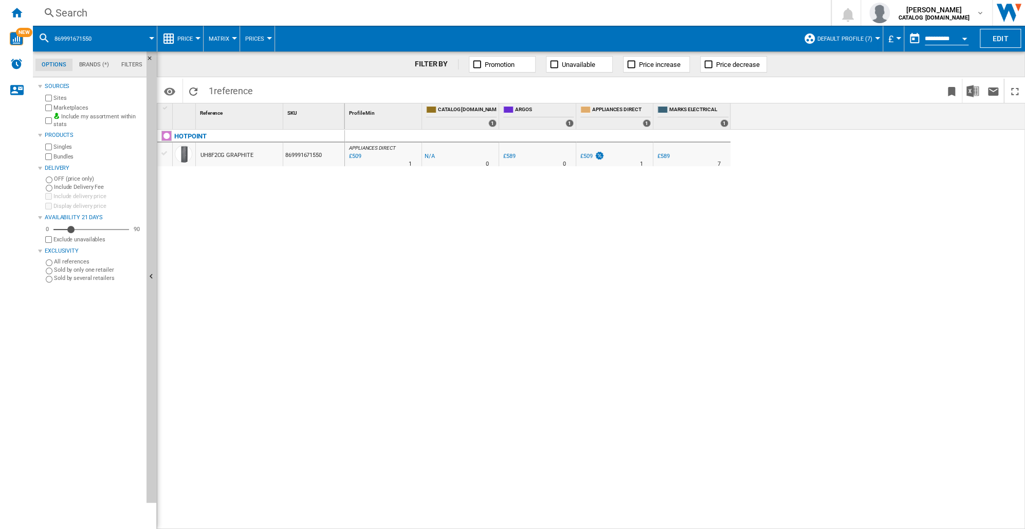
click at [59, 13] on div "Search" at bounding box center [430, 13] width 749 height 14
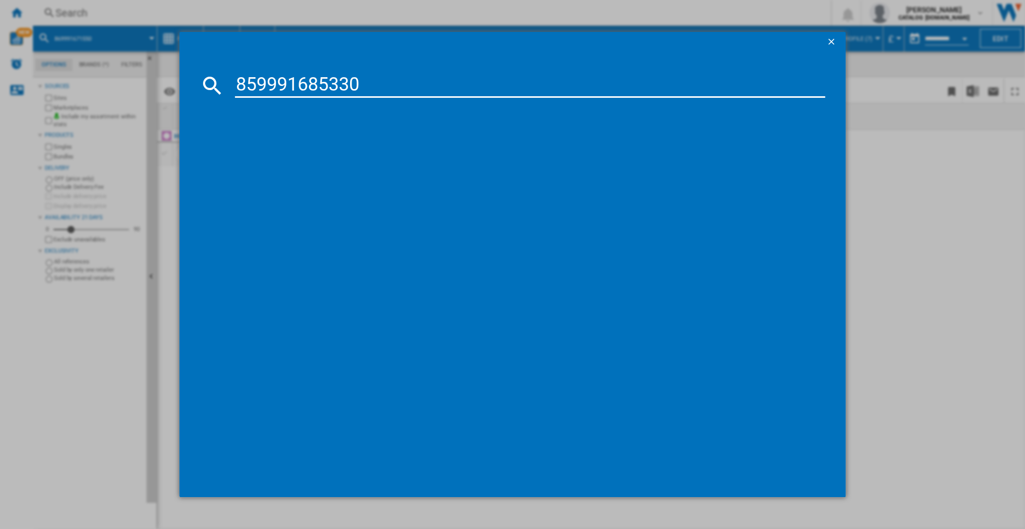
type input "859991685330"
click at [262, 148] on div "HOTPOINT HMD44MB BLACK" at bounding box center [520, 152] width 580 height 10
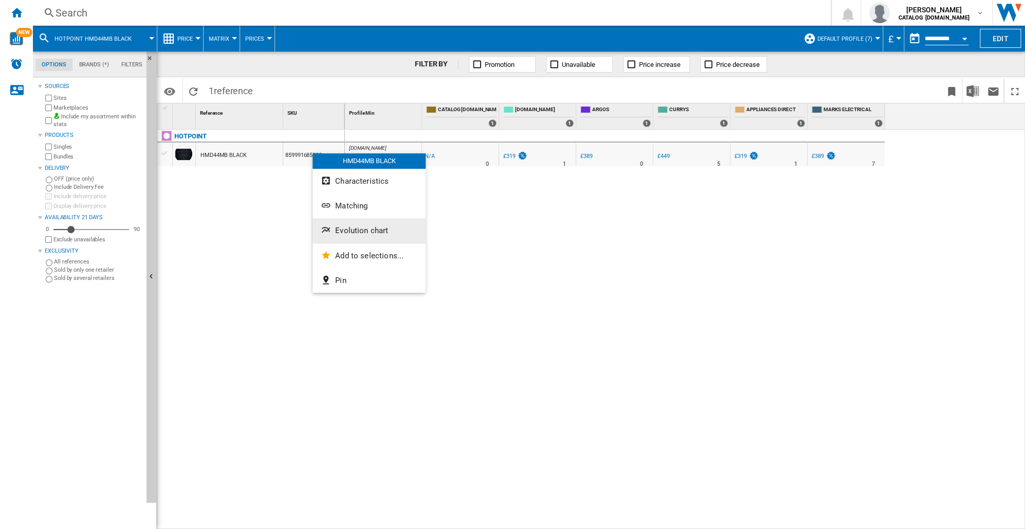
click at [348, 230] on span "Evolution chart" at bounding box center [361, 230] width 53 height 9
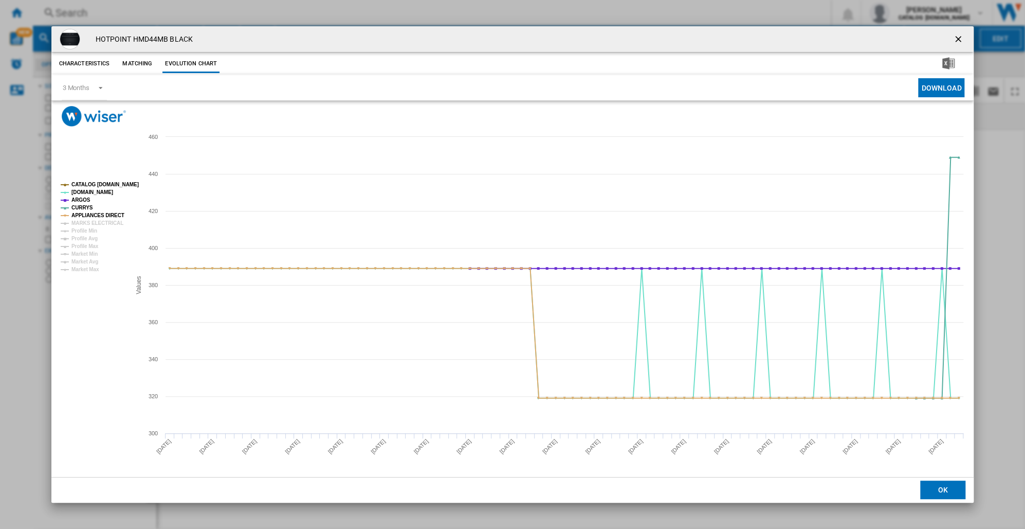
click at [942, 494] on button "OK" at bounding box center [943, 489] width 45 height 19
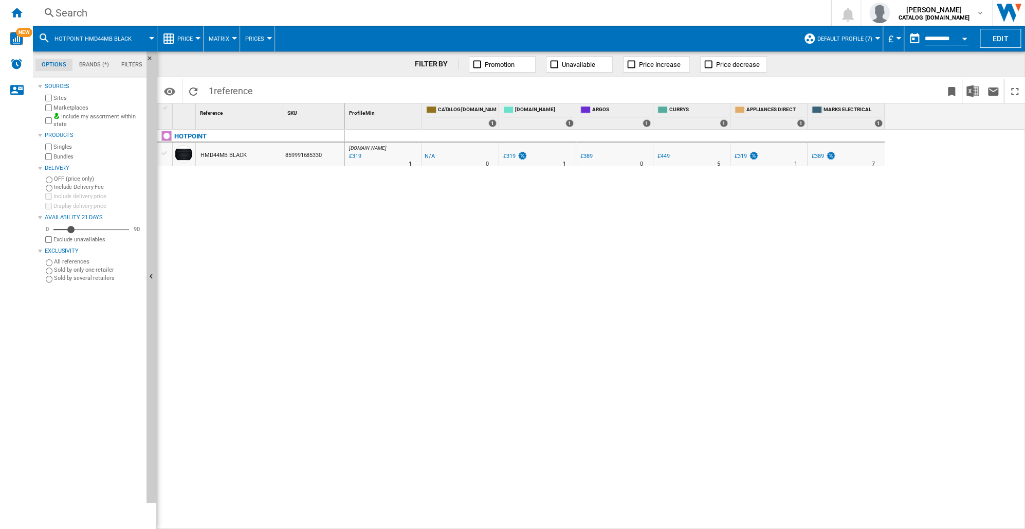
click at [70, 10] on div "Search" at bounding box center [430, 13] width 749 height 14
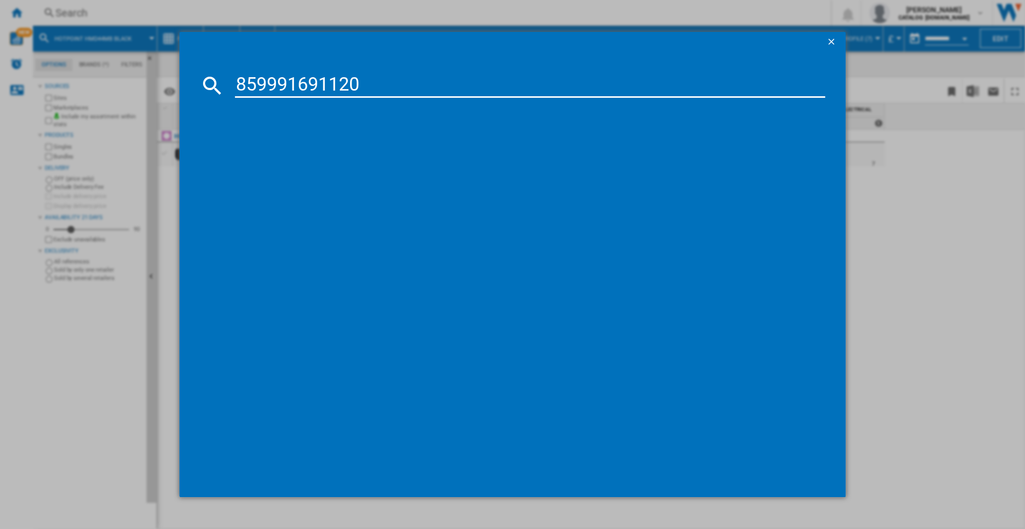
type input "859991691120"
click at [272, 151] on div "HOTPOINT HOI68CT0SX STAINLESS STEEL" at bounding box center [520, 152] width 580 height 10
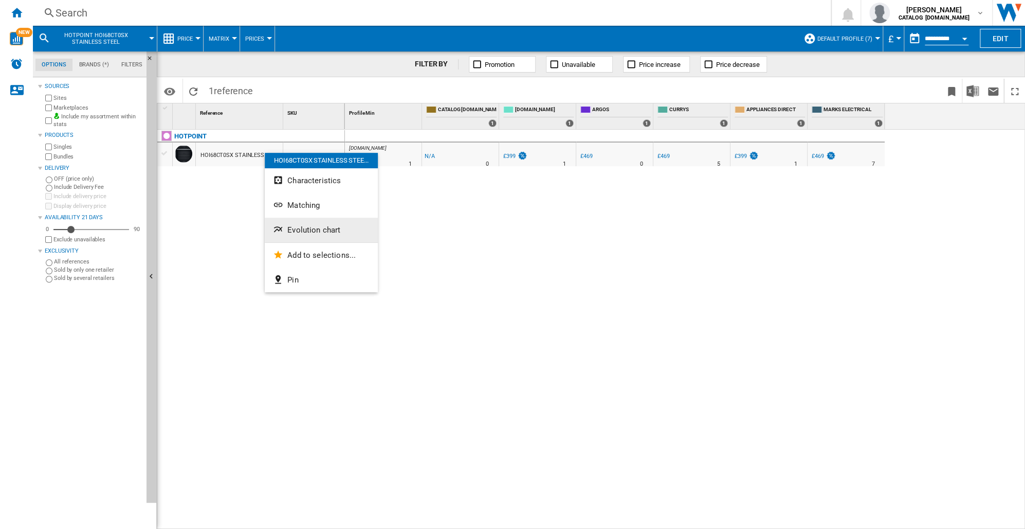
click at [317, 228] on span "Evolution chart" at bounding box center [313, 229] width 53 height 9
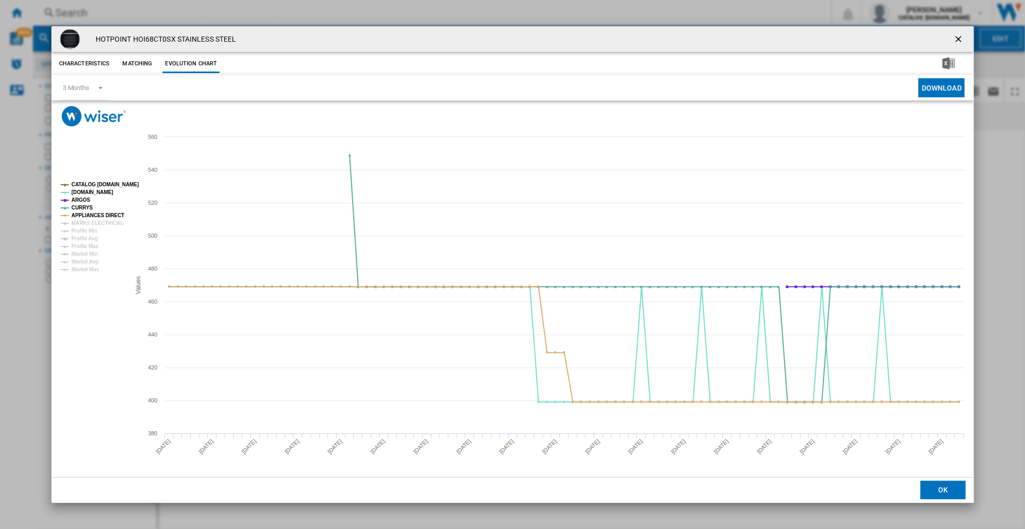
click at [952, 491] on button "OK" at bounding box center [943, 489] width 45 height 19
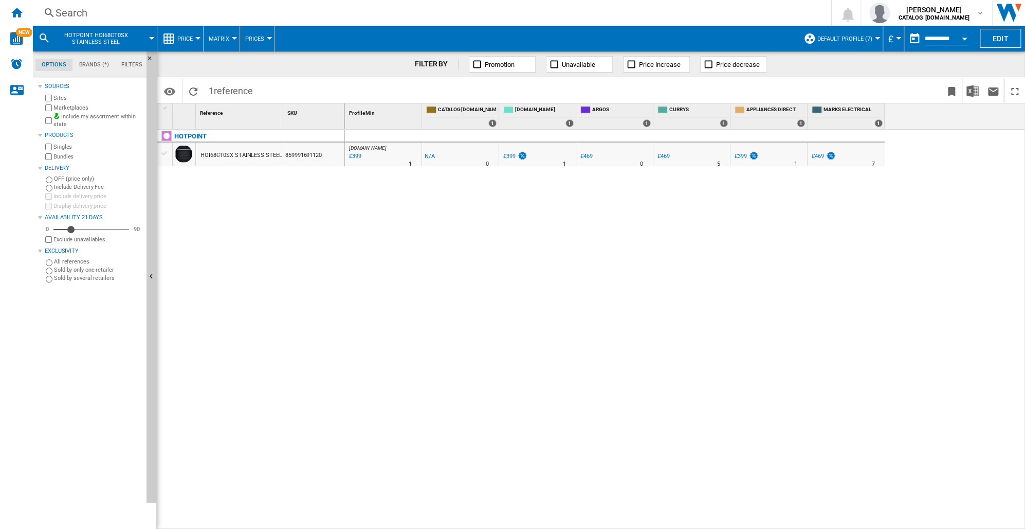
click at [64, 14] on div "Search" at bounding box center [430, 13] width 749 height 14
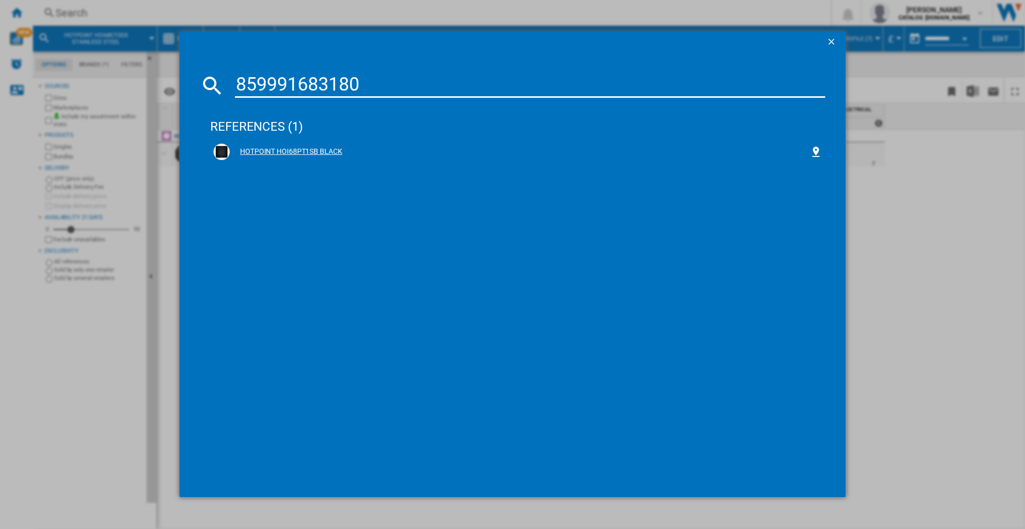
type input "859991683180"
drag, startPoint x: 291, startPoint y: 150, endPoint x: 286, endPoint y: 216, distance: 66.0
click at [286, 216] on div "references (1) HOTPOINT HOI68PT1SB BLACK" at bounding box center [517, 290] width 615 height 374
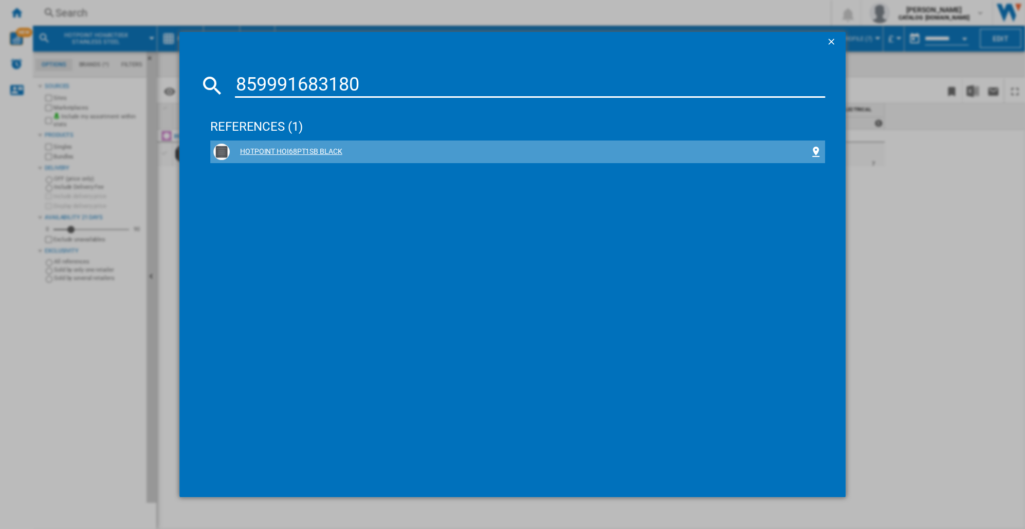
click at [284, 148] on div "HOTPOINT HOI68PT1SB BLACK" at bounding box center [520, 152] width 580 height 10
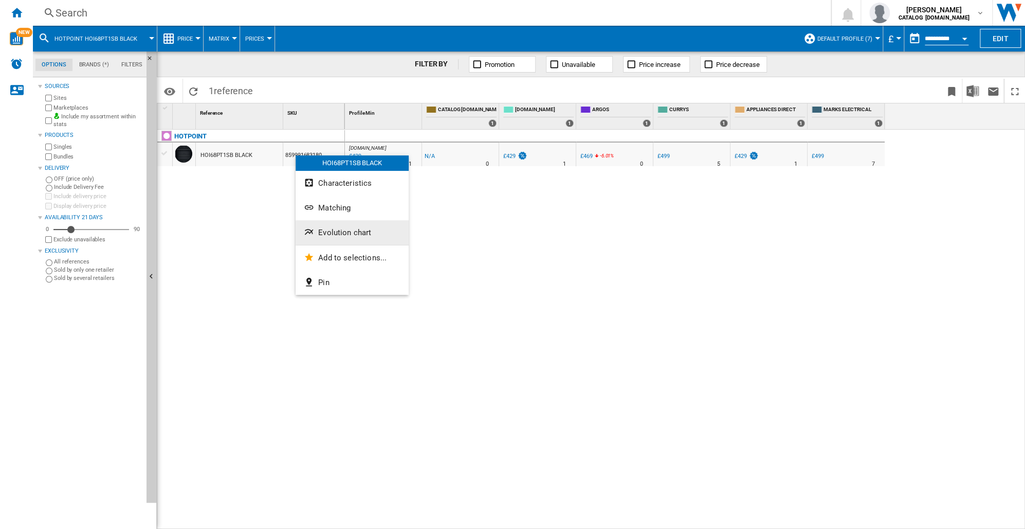
click at [325, 234] on span "Evolution chart" at bounding box center [344, 232] width 53 height 9
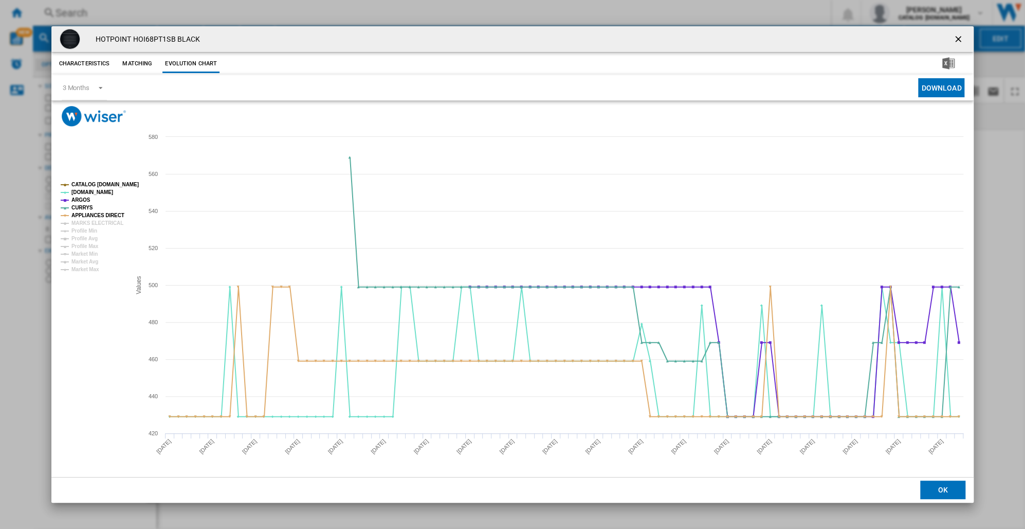
click at [925, 482] on button "OK" at bounding box center [943, 489] width 45 height 19
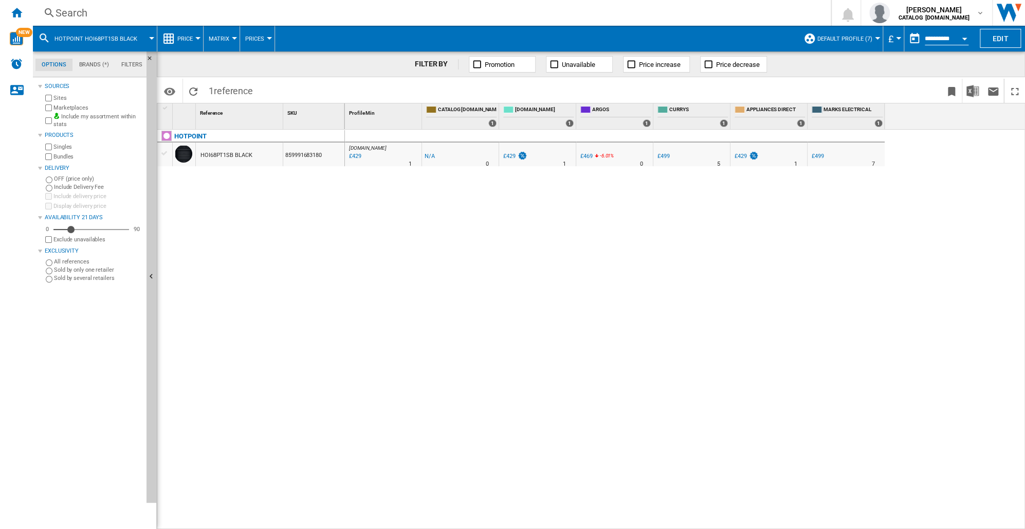
click at [55, 12] on ng-md-icon at bounding box center [49, 13] width 12 height 13
click at [48, 42] on md-icon at bounding box center [44, 38] width 12 height 12
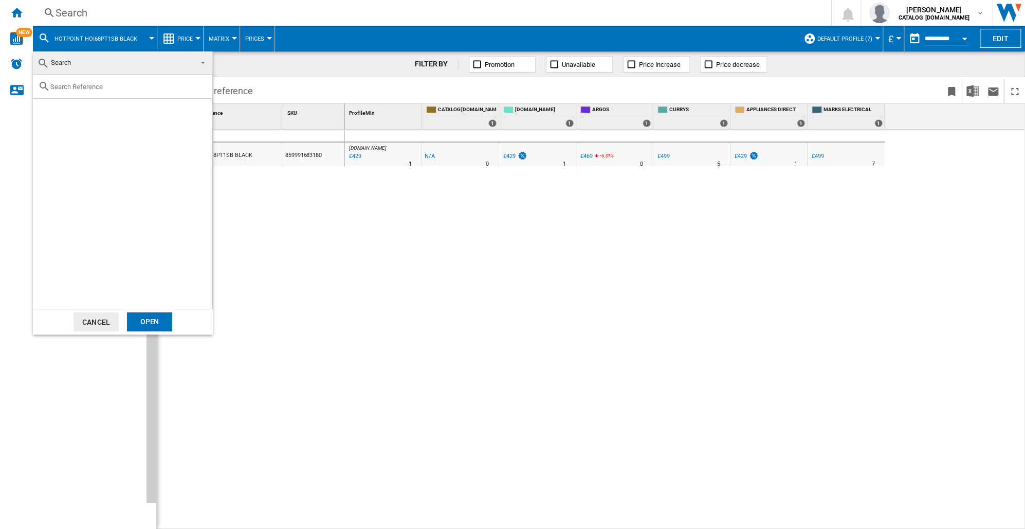
click at [78, 12] on md-backdrop at bounding box center [512, 264] width 1025 height 529
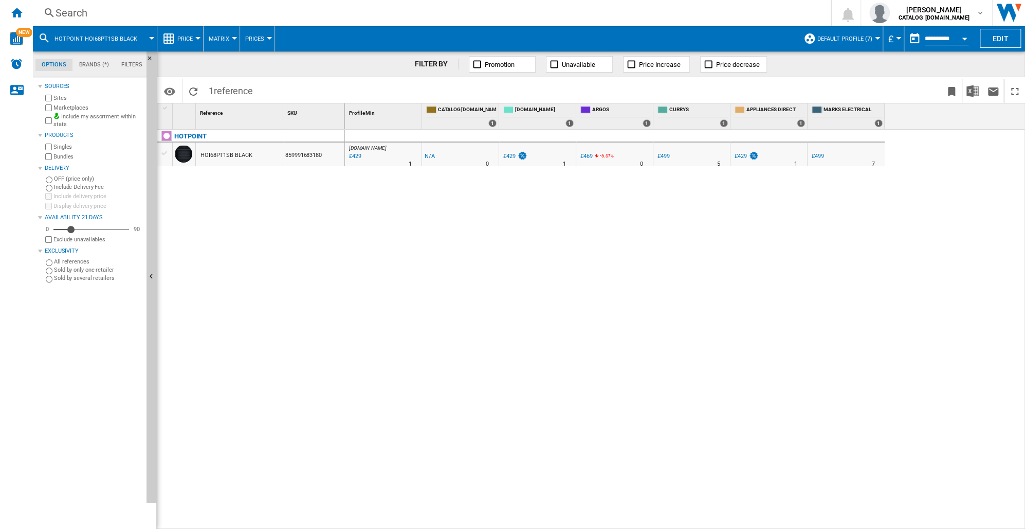
click at [50, 10] on ng-md-icon at bounding box center [49, 13] width 12 height 13
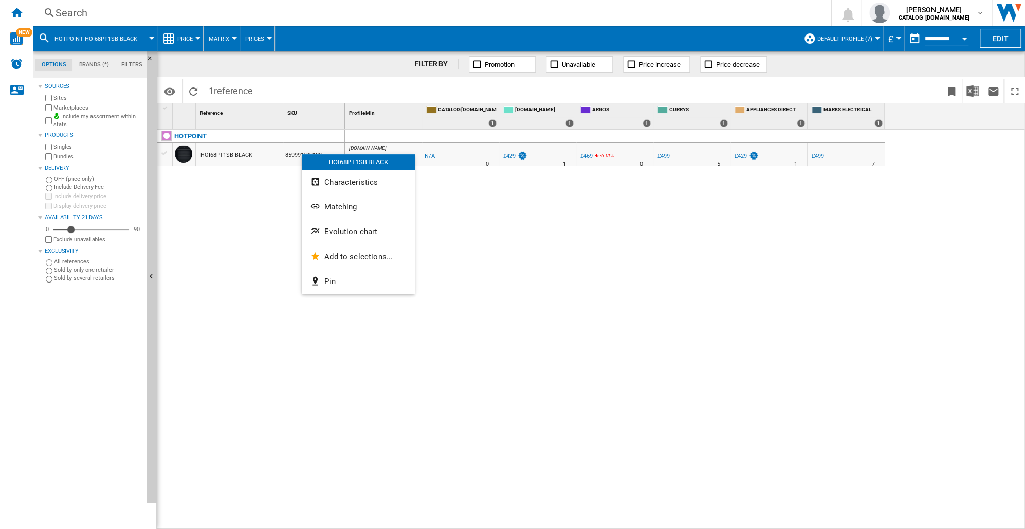
click at [446, 246] on div at bounding box center [512, 264] width 1025 height 529
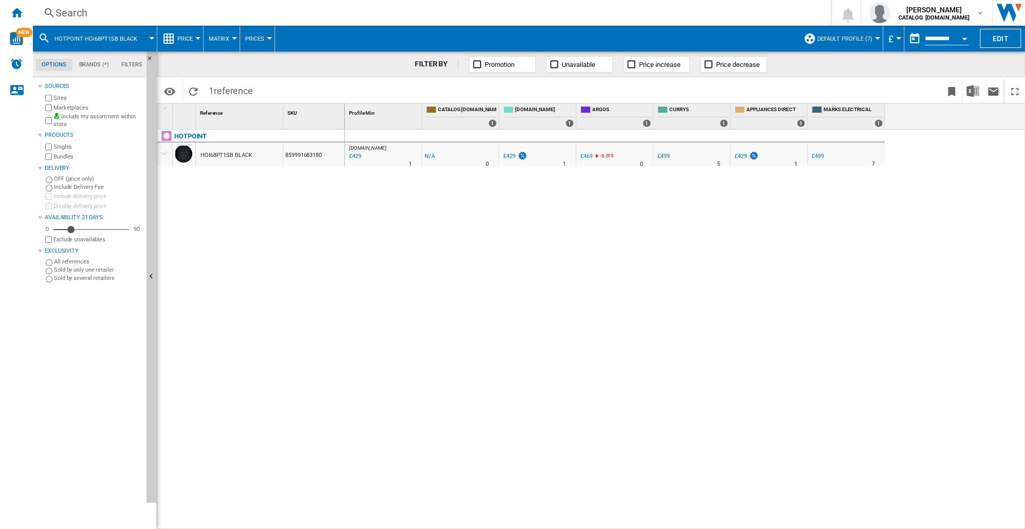
click at [42, 38] on md-icon at bounding box center [44, 38] width 12 height 12
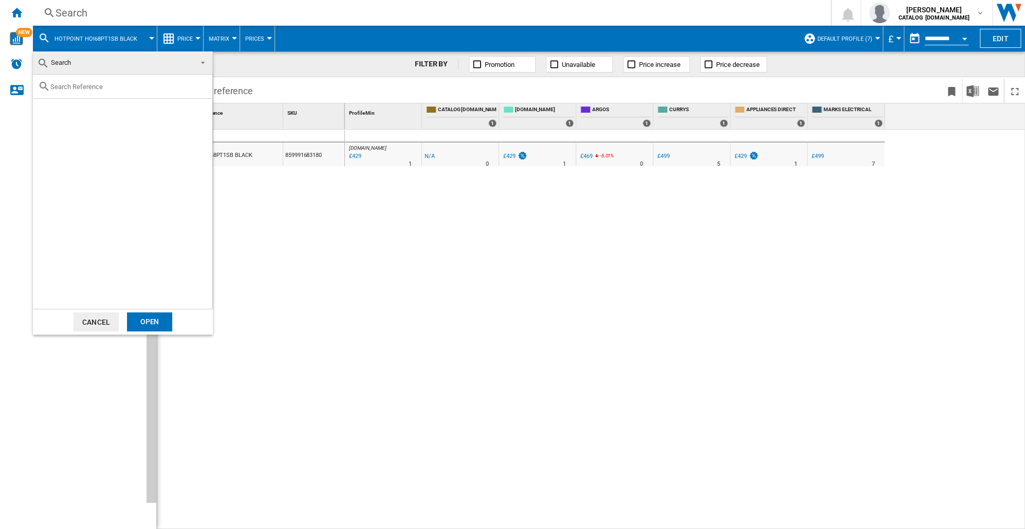
click at [54, 12] on md-backdrop at bounding box center [512, 264] width 1025 height 529
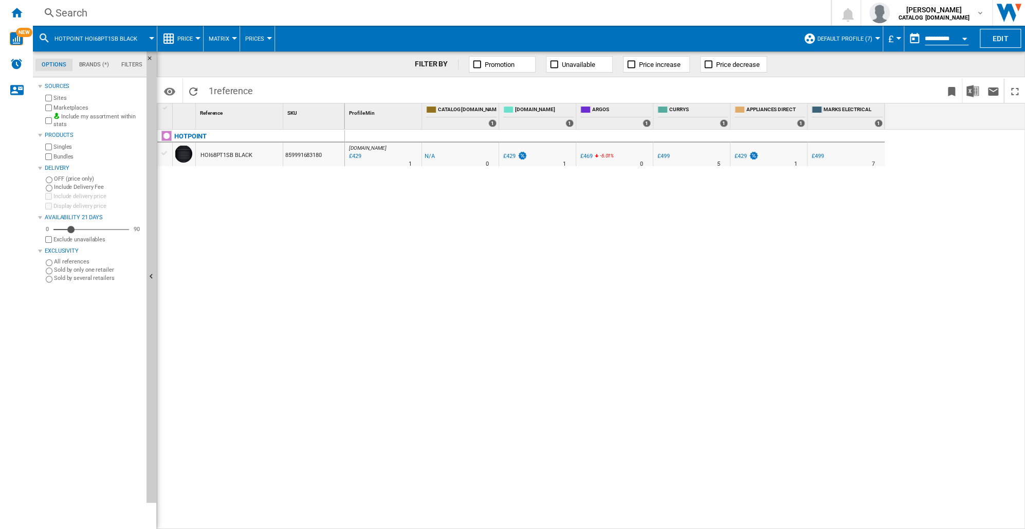
click at [50, 10] on ng-md-icon at bounding box center [49, 13] width 12 height 13
click at [69, 13] on div "Search" at bounding box center [430, 13] width 749 height 14
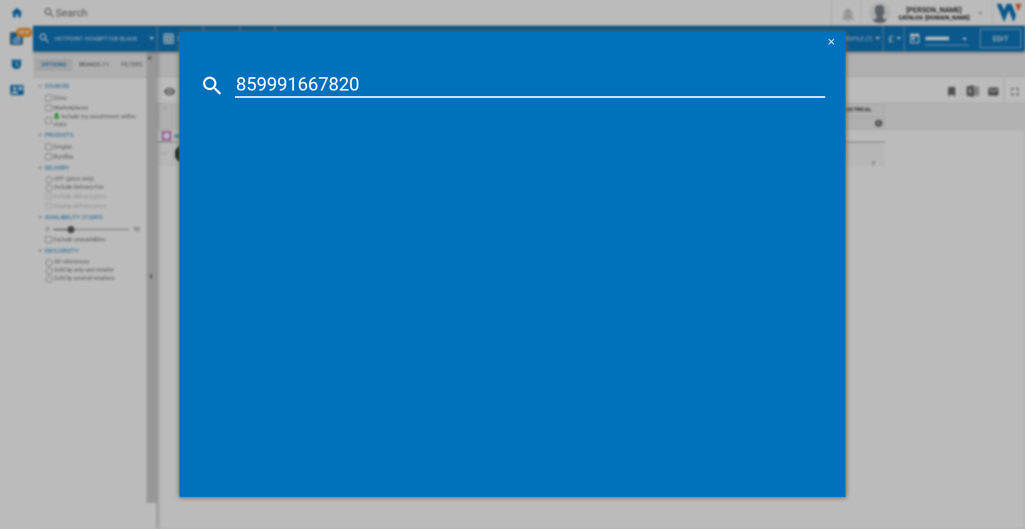
type input "859991667820"
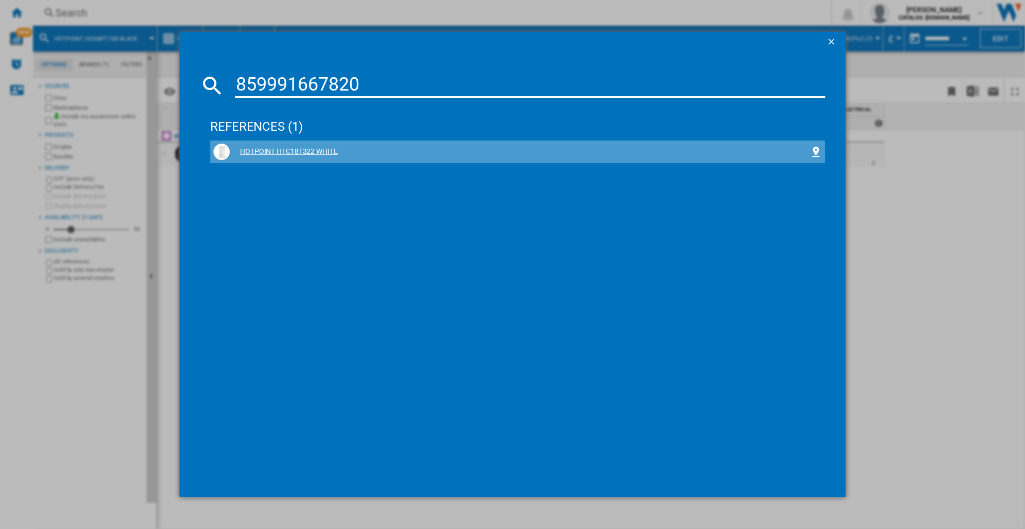
click at [297, 150] on div "HOTPOINT HTC18T322 WHITE" at bounding box center [520, 152] width 580 height 10
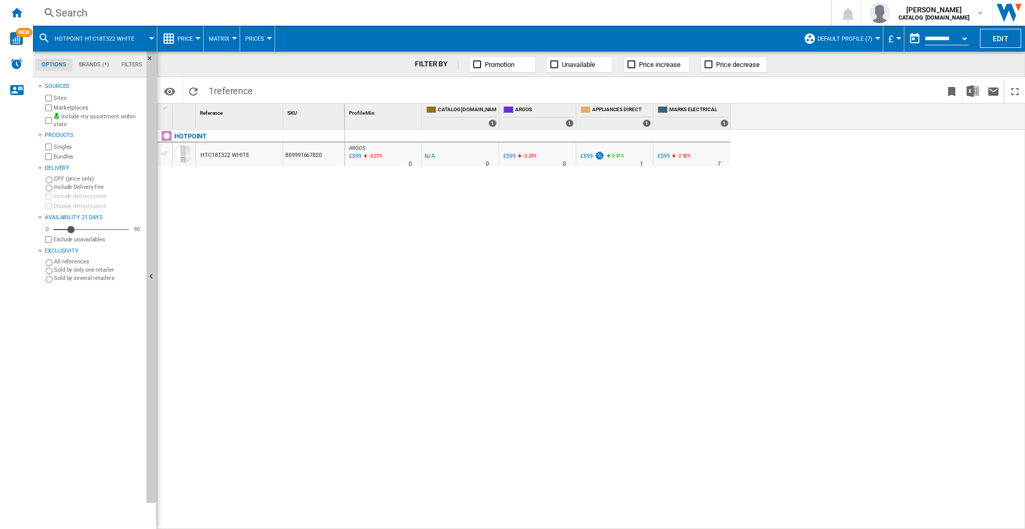
click at [297, 154] on div "859991667820" at bounding box center [313, 154] width 61 height 24
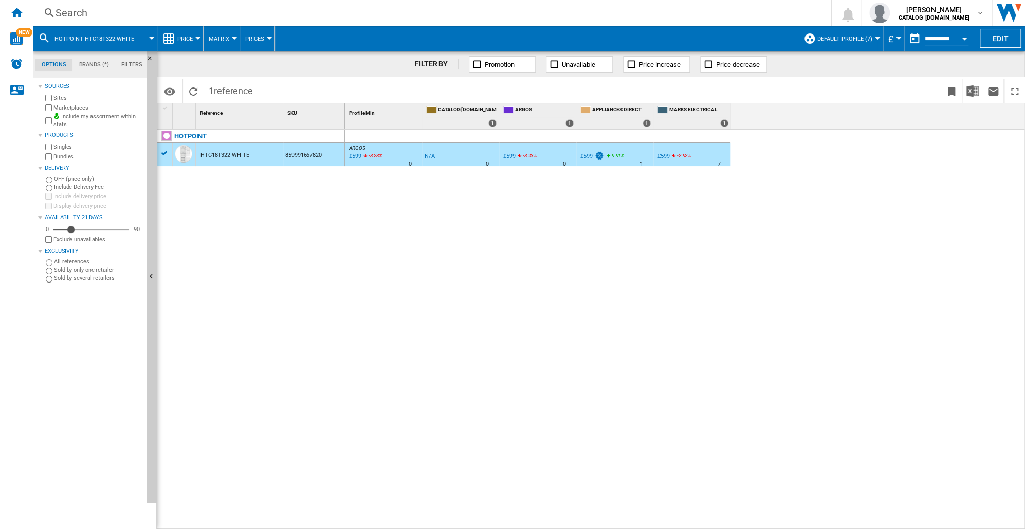
click at [237, 152] on div "HTC18T322 WHITE" at bounding box center [225, 155] width 49 height 24
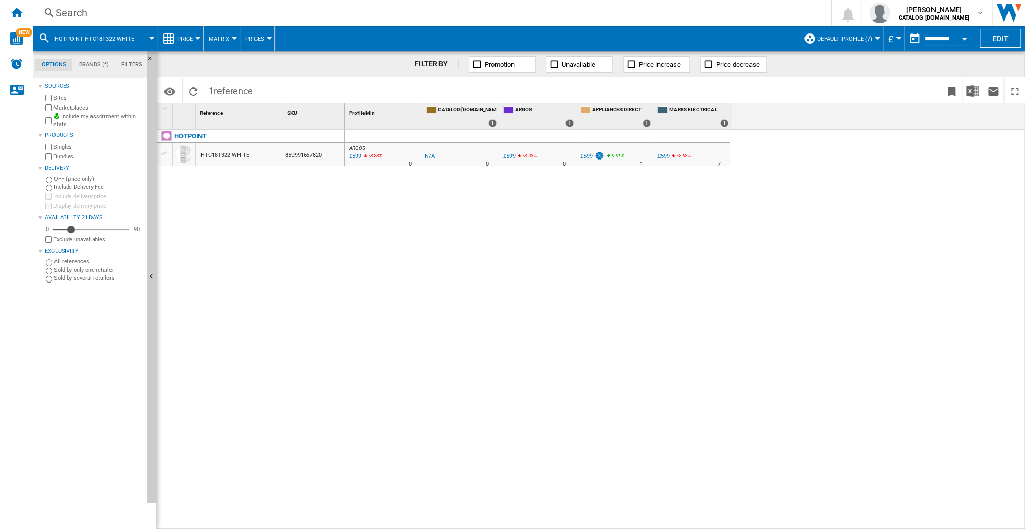
click at [234, 152] on div "HTC18T322 WHITE" at bounding box center [225, 155] width 49 height 24
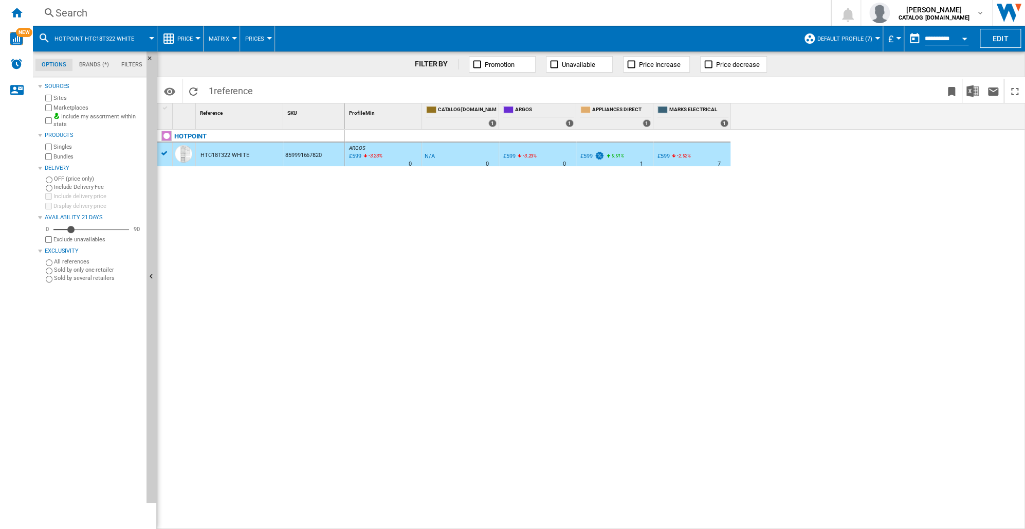
click at [295, 154] on div "859991667820" at bounding box center [313, 154] width 61 height 24
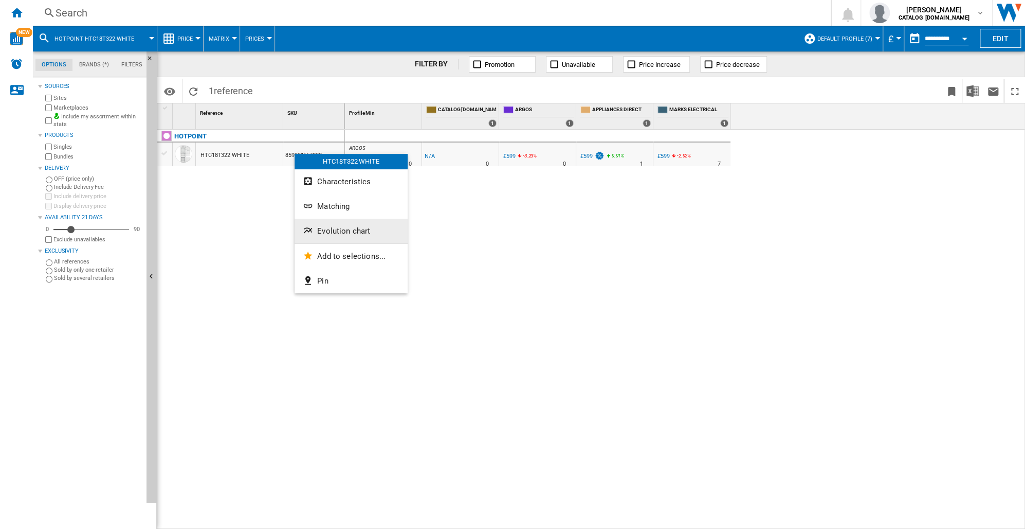
click at [334, 232] on span "Evolution chart" at bounding box center [343, 230] width 53 height 9
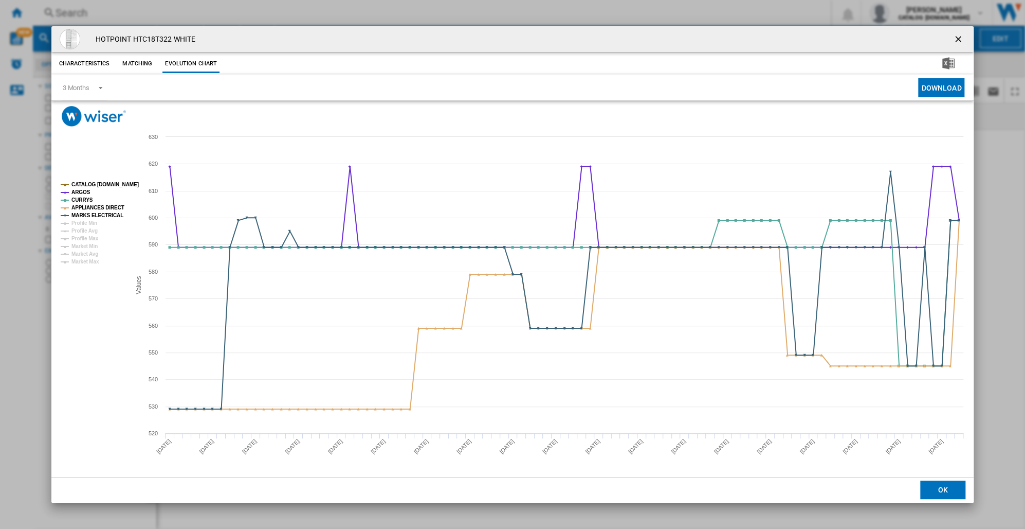
click at [941, 490] on button "OK" at bounding box center [943, 489] width 45 height 19
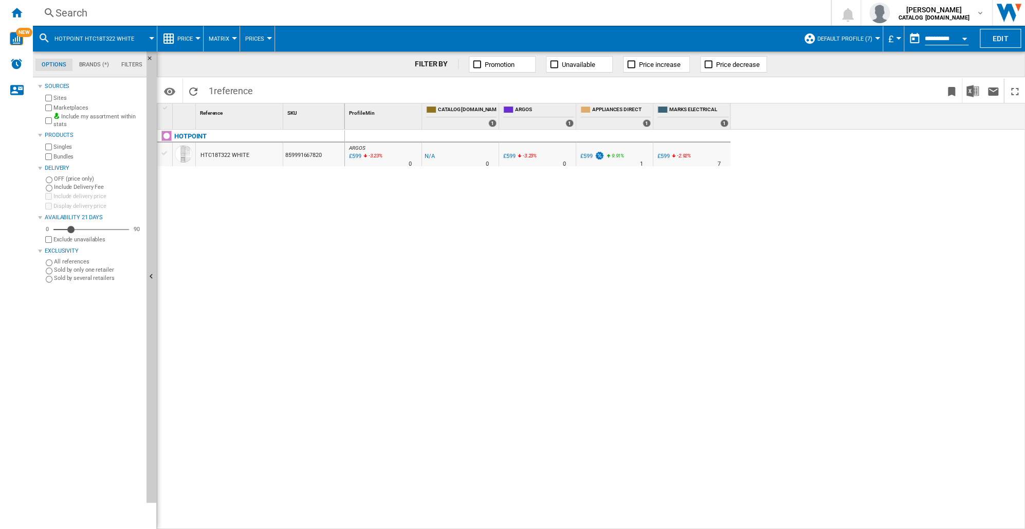
click at [38, 39] on md-menu "HOTPOINT HTC18T322 WHITE" at bounding box center [95, 39] width 124 height 26
click at [51, 36] on div "HOTPOINT HTC18T322 WHITE" at bounding box center [95, 39] width 114 height 26
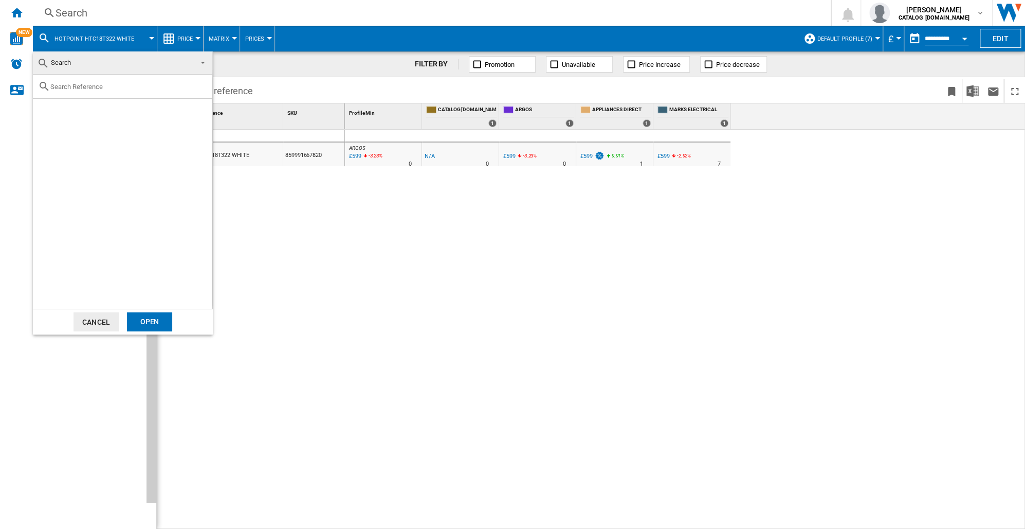
click at [44, 14] on md-backdrop at bounding box center [512, 264] width 1025 height 529
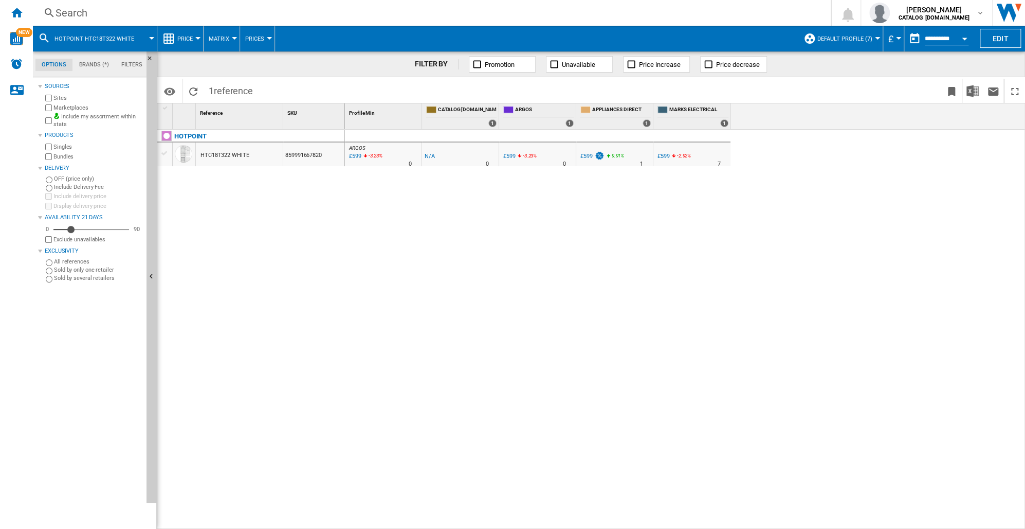
click at [48, 13] on ng-md-icon at bounding box center [49, 13] width 12 height 13
click at [54, 12] on ng-md-icon at bounding box center [49, 13] width 12 height 13
click at [59, 12] on div "Search" at bounding box center [430, 13] width 749 height 14
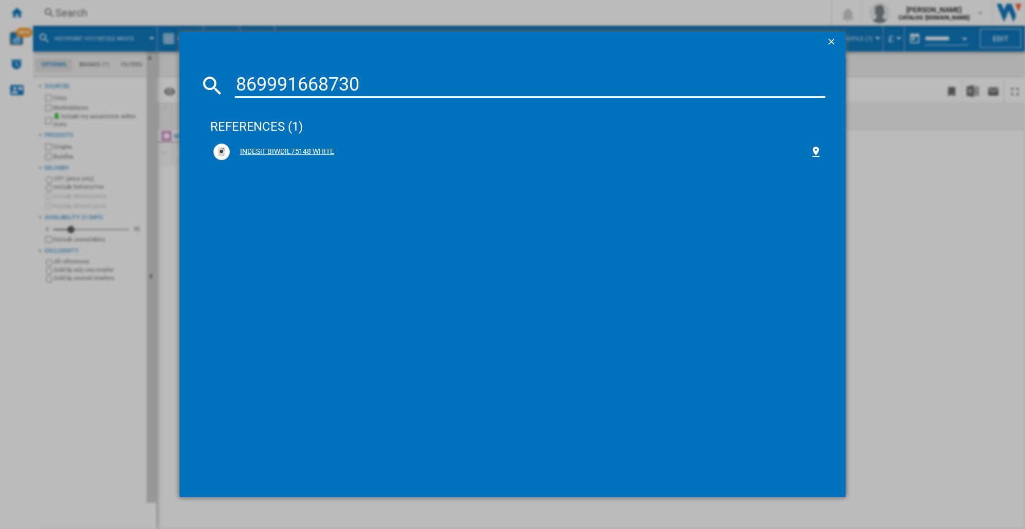
type input "869991668730"
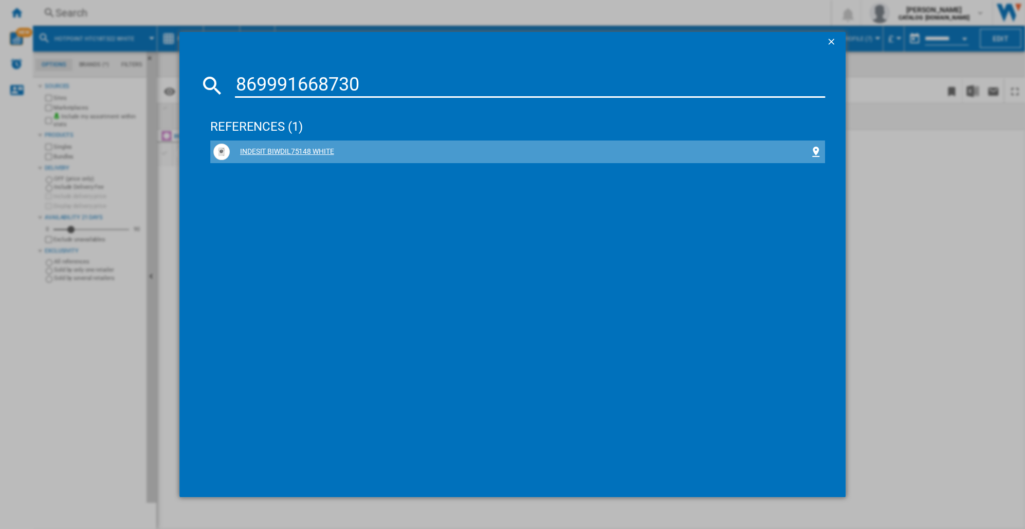
click at [286, 153] on div "INDESIT BIWDIL75148 WHITE" at bounding box center [520, 152] width 580 height 10
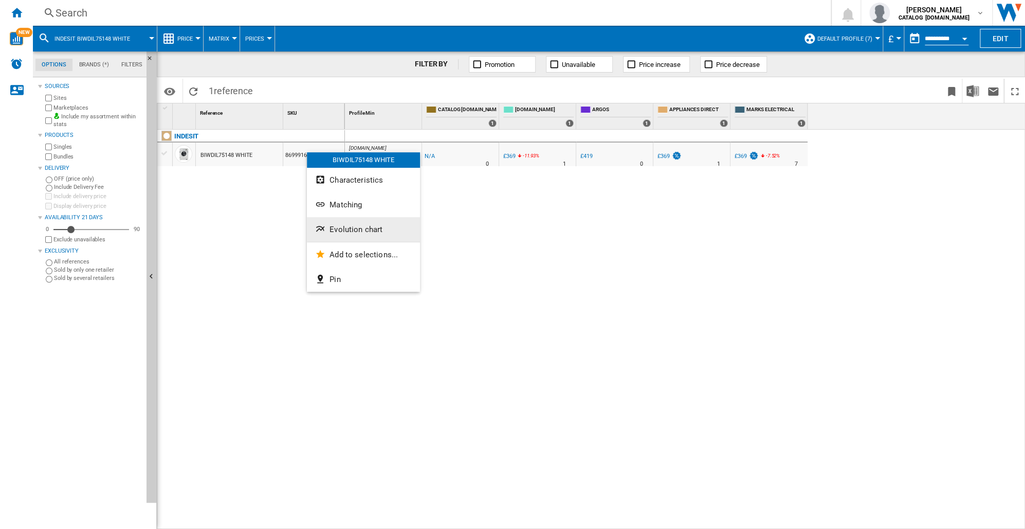
click at [346, 227] on span "Evolution chart" at bounding box center [356, 229] width 53 height 9
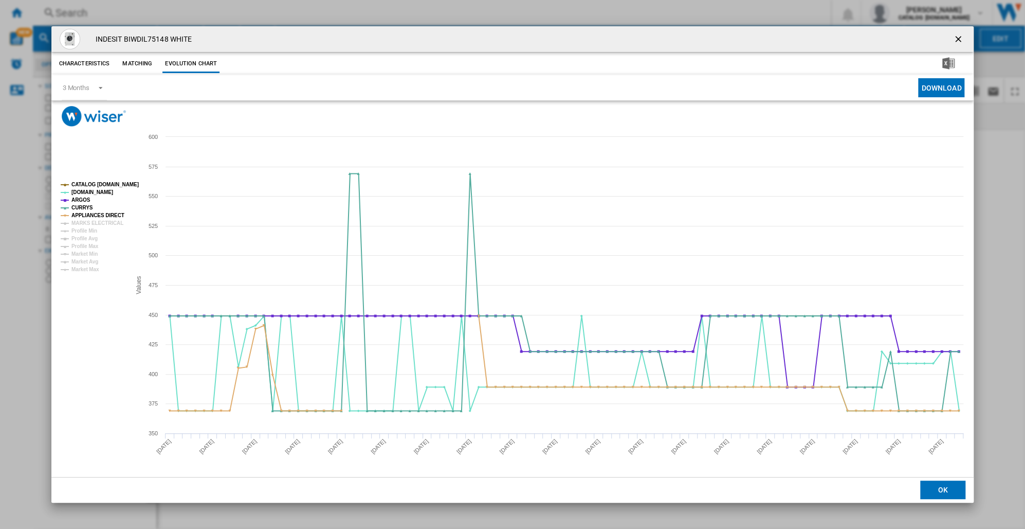
click at [932, 493] on button "OK" at bounding box center [943, 489] width 45 height 19
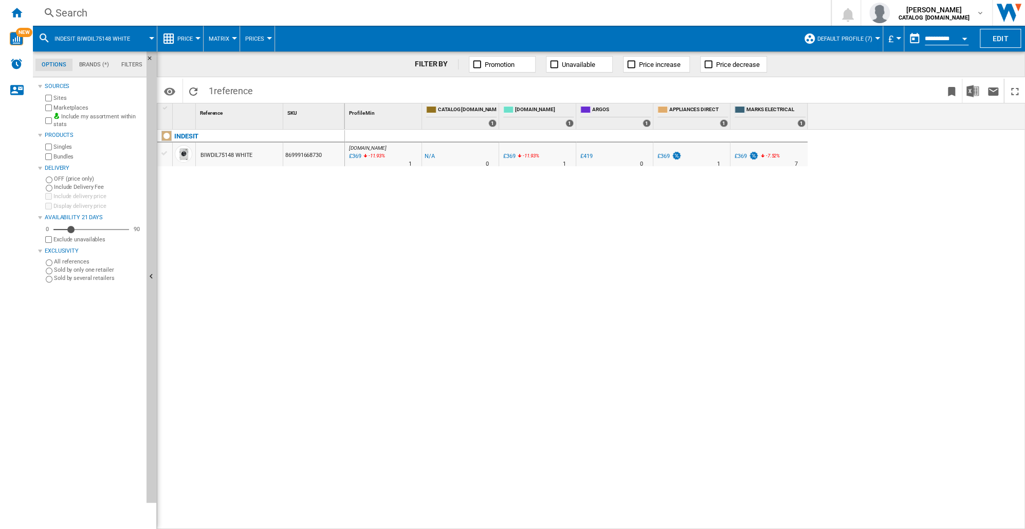
click at [48, 16] on ng-md-icon at bounding box center [49, 13] width 12 height 13
click at [60, 14] on div "Search" at bounding box center [430, 13] width 749 height 14
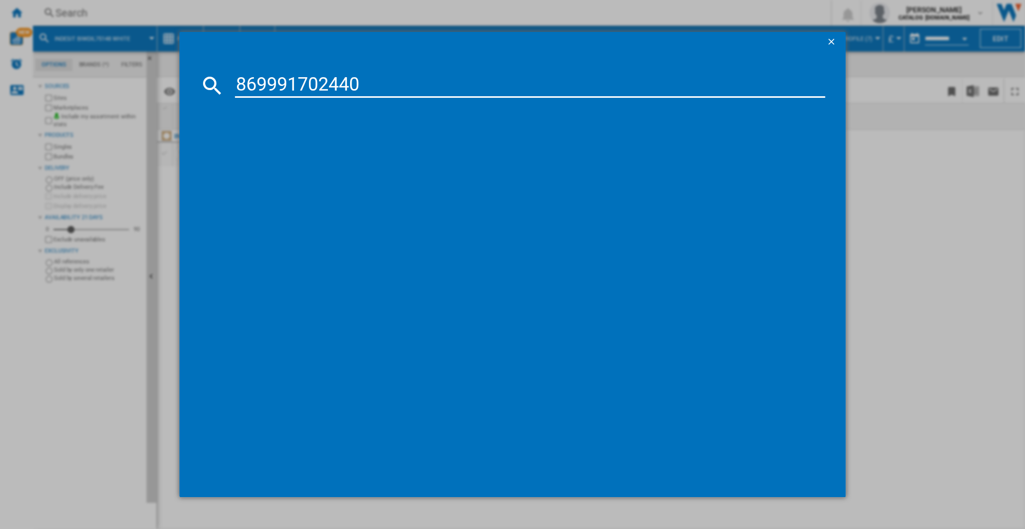
type input "869991702440"
click at [281, 154] on div "HOTPOINT HPKH1261W4 WHITE" at bounding box center [520, 152] width 580 height 10
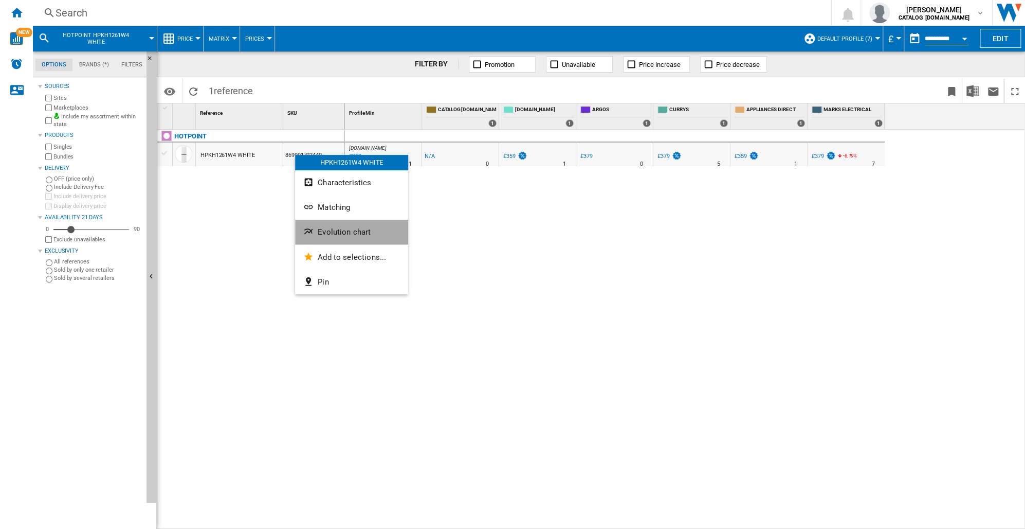
click at [332, 231] on span "Evolution chart" at bounding box center [344, 231] width 53 height 9
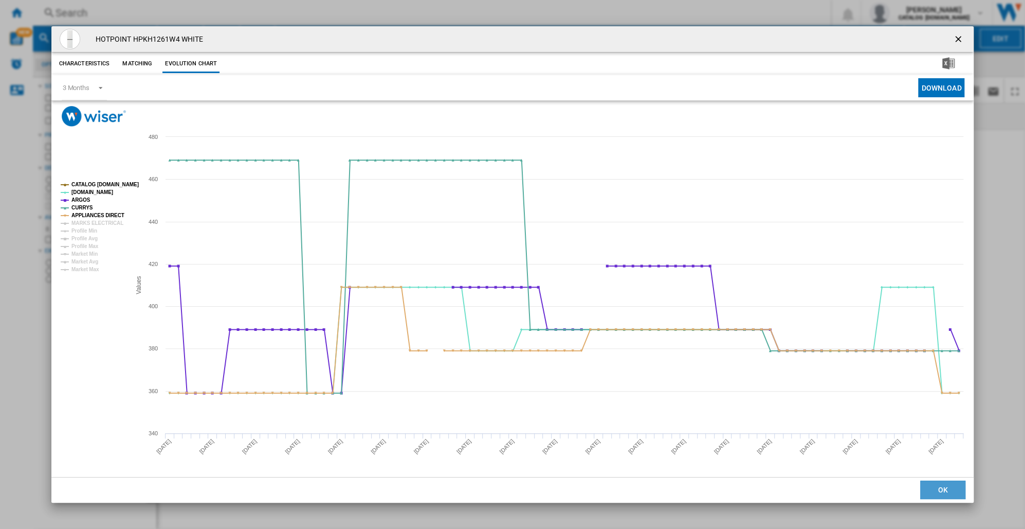
click at [939, 494] on button "OK" at bounding box center [943, 489] width 45 height 19
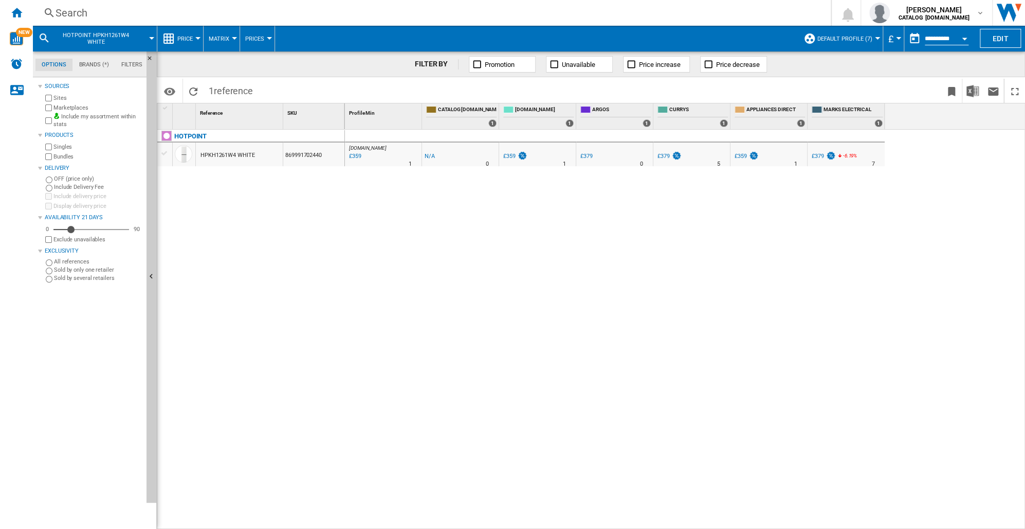
click at [59, 15] on div "Search" at bounding box center [430, 13] width 749 height 14
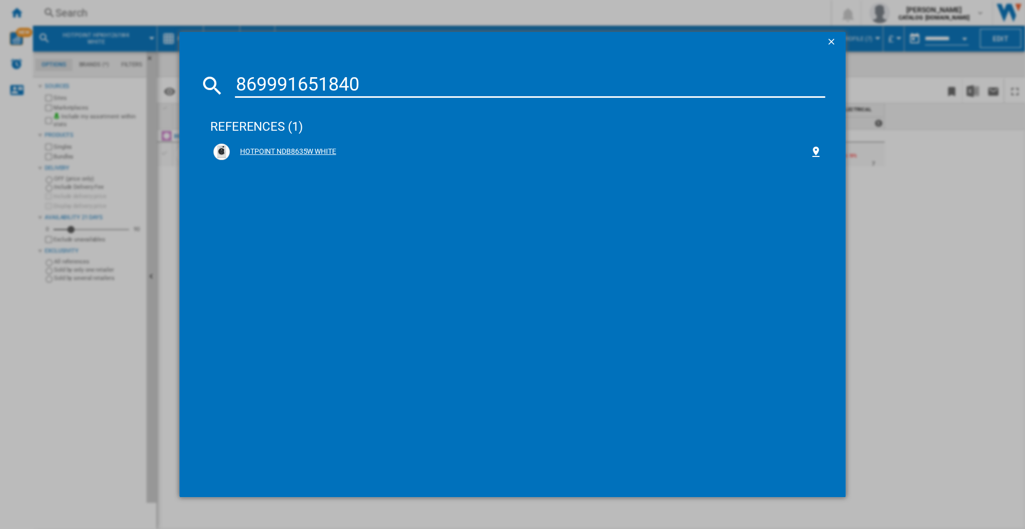
type input "869991651840"
click at [306, 150] on div "HOTPOINT NDB8635W WHITE" at bounding box center [520, 152] width 580 height 10
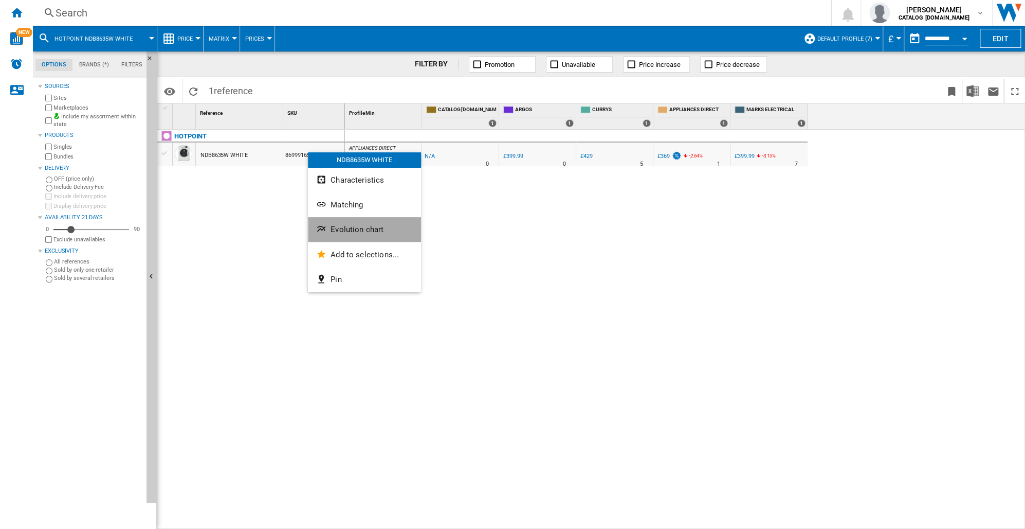
click at [342, 231] on span "Evolution chart" at bounding box center [357, 229] width 53 height 9
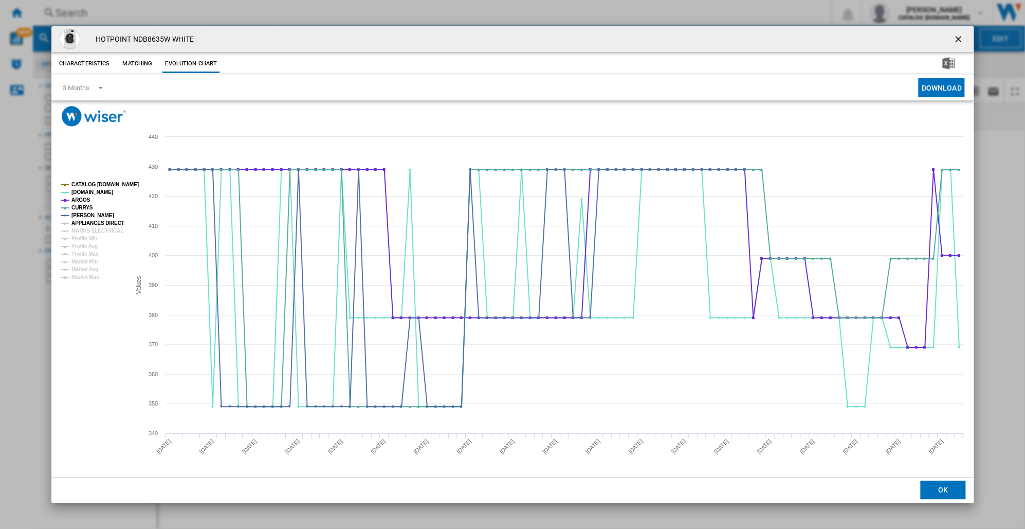
click at [94, 221] on tspan "APPLIANCES DIRECT" at bounding box center [97, 223] width 53 height 6
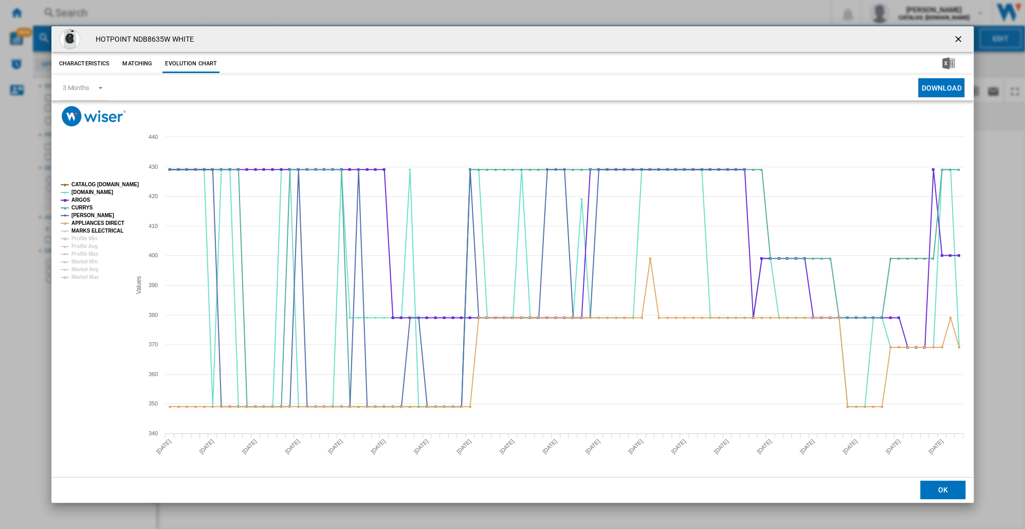
click at [91, 228] on tspan "MARKS ELECTRICAL" at bounding box center [97, 231] width 52 height 6
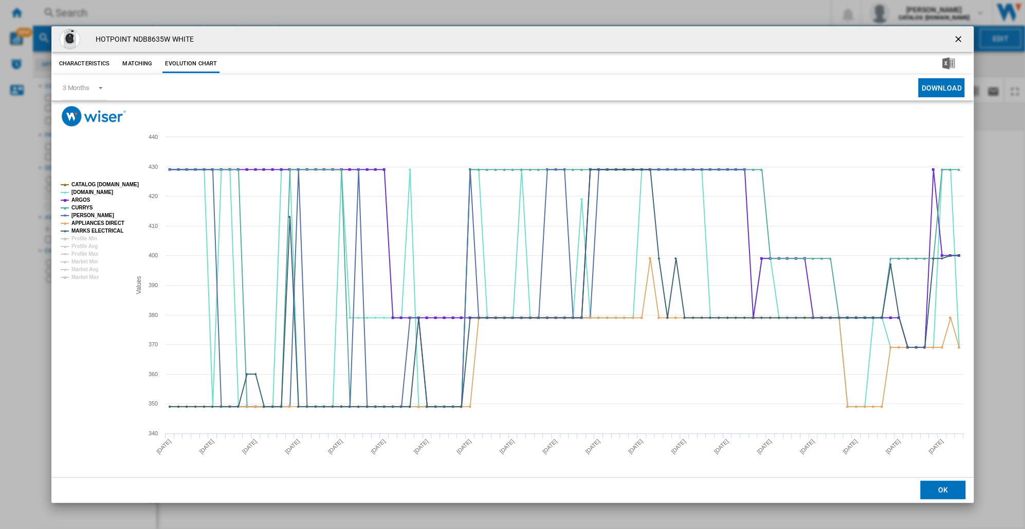
click at [936, 488] on button "OK" at bounding box center [943, 489] width 45 height 19
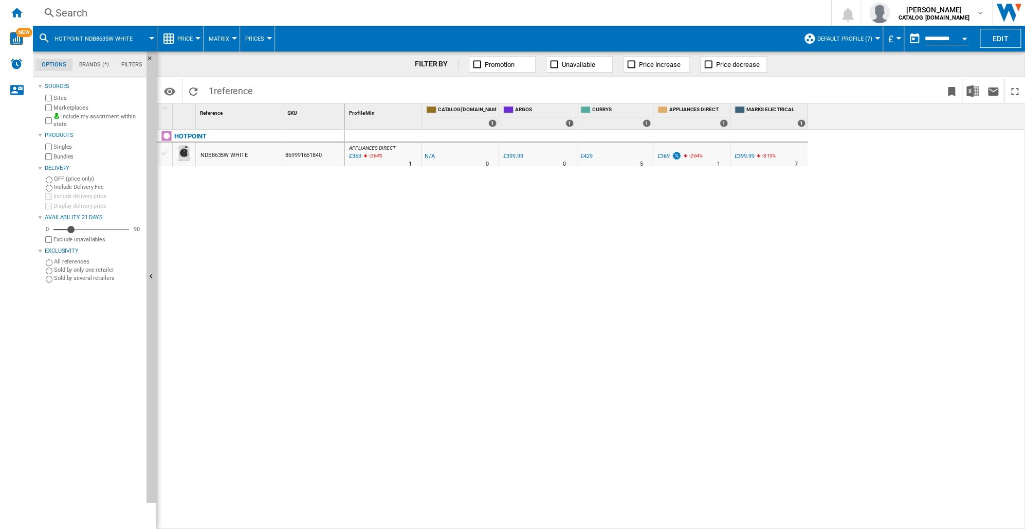
click at [74, 12] on div "Search" at bounding box center [430, 13] width 749 height 14
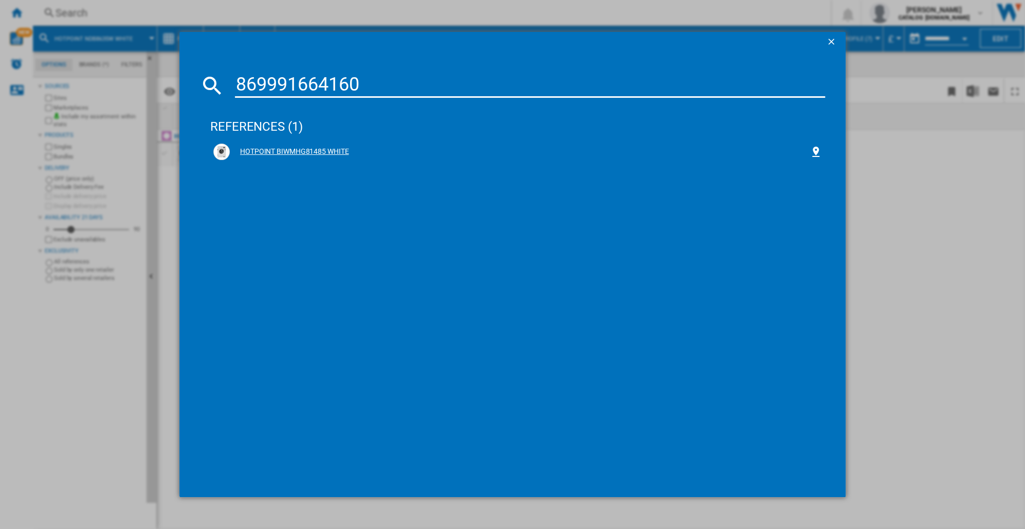
type input "869991664160"
click at [321, 150] on div "HOTPOINT BIWMHG81485 WHITE" at bounding box center [520, 152] width 580 height 10
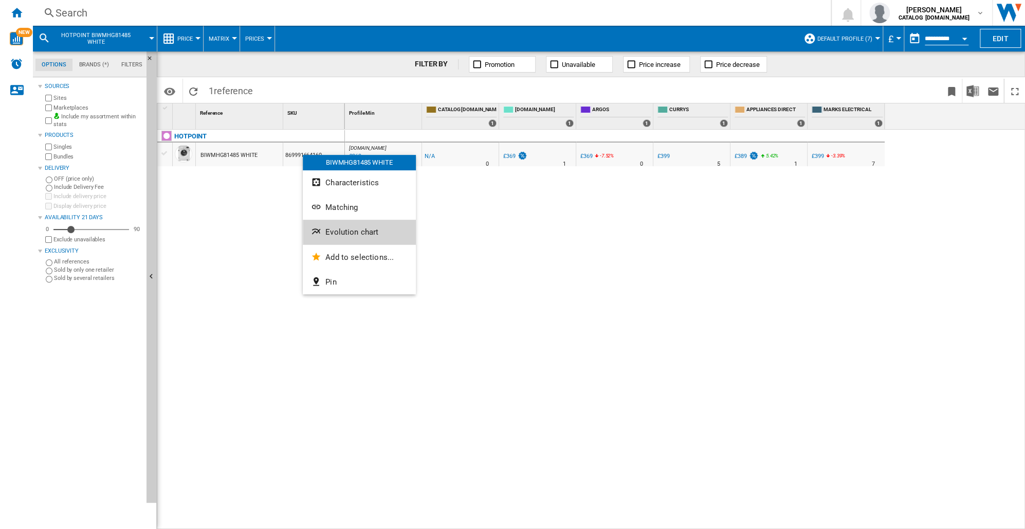
click at [338, 231] on span "Evolution chart" at bounding box center [352, 231] width 53 height 9
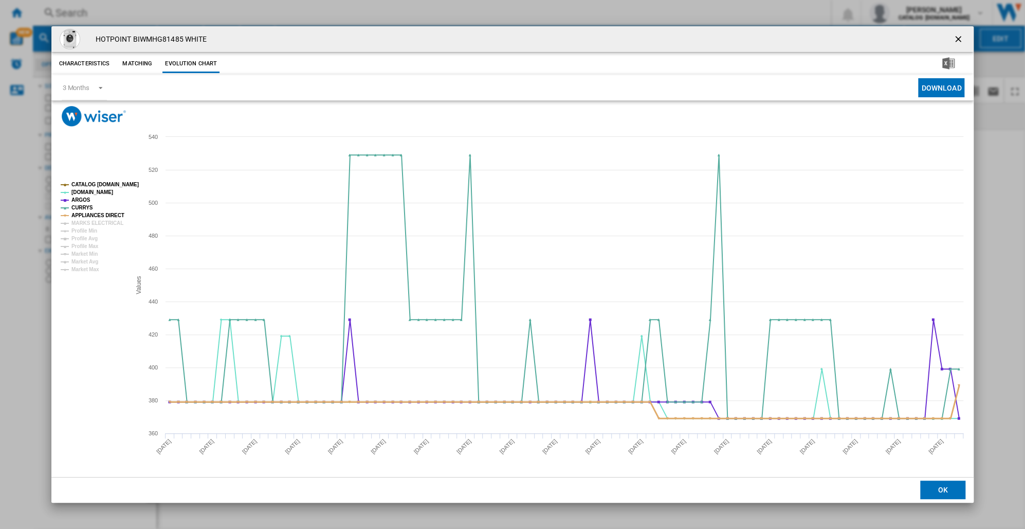
click at [96, 217] on tspan "APPLIANCES DIRECT" at bounding box center [97, 215] width 53 height 6
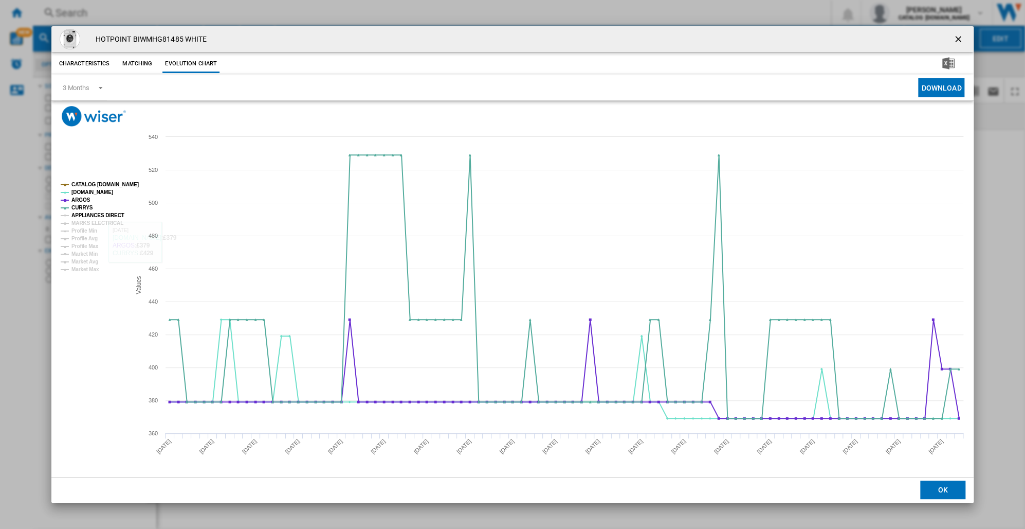
click at [89, 215] on tspan "APPLIANCES DIRECT" at bounding box center [97, 215] width 53 height 6
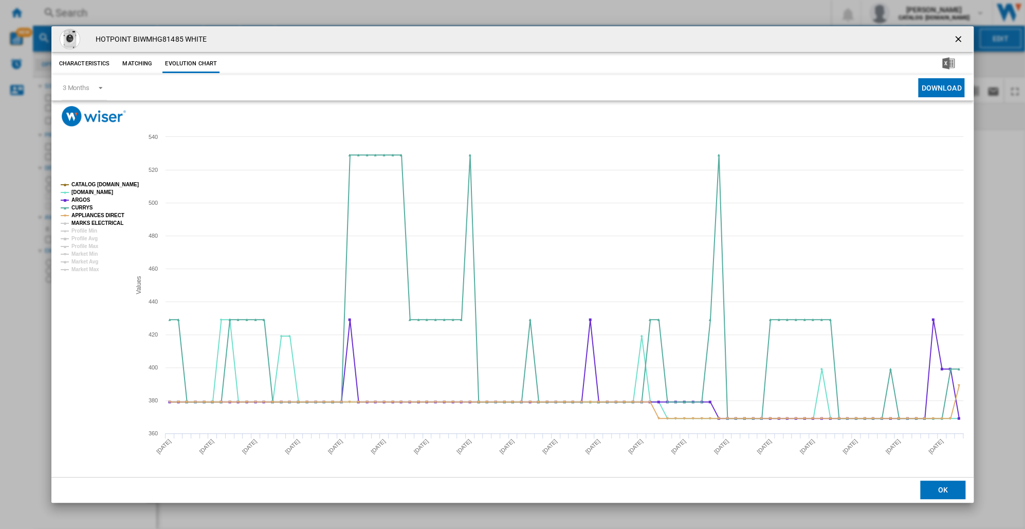
click at [89, 224] on tspan "MARKS ELECTRICAL" at bounding box center [97, 223] width 52 height 6
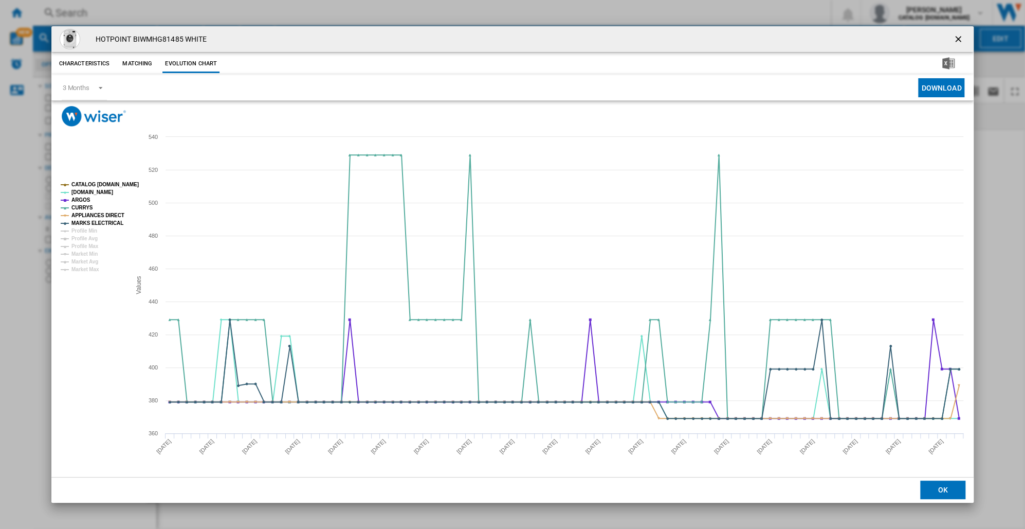
click at [948, 485] on button "OK" at bounding box center [943, 489] width 45 height 19
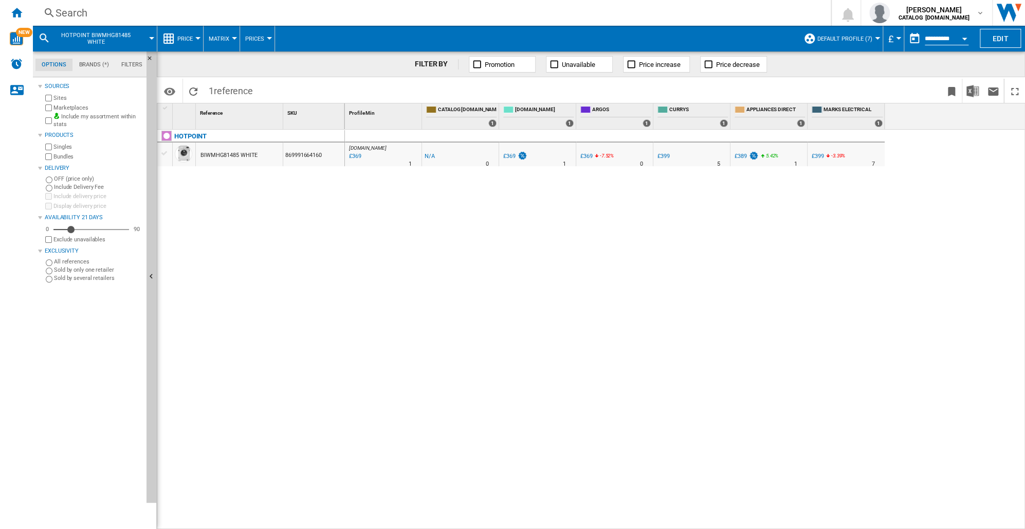
click at [67, 12] on div "Search" at bounding box center [430, 13] width 749 height 14
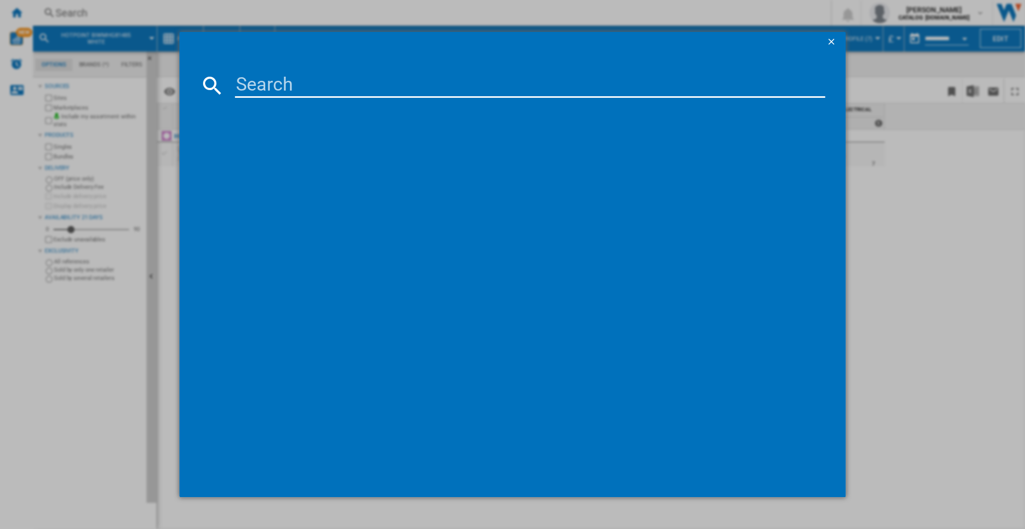
type input "869991671540"
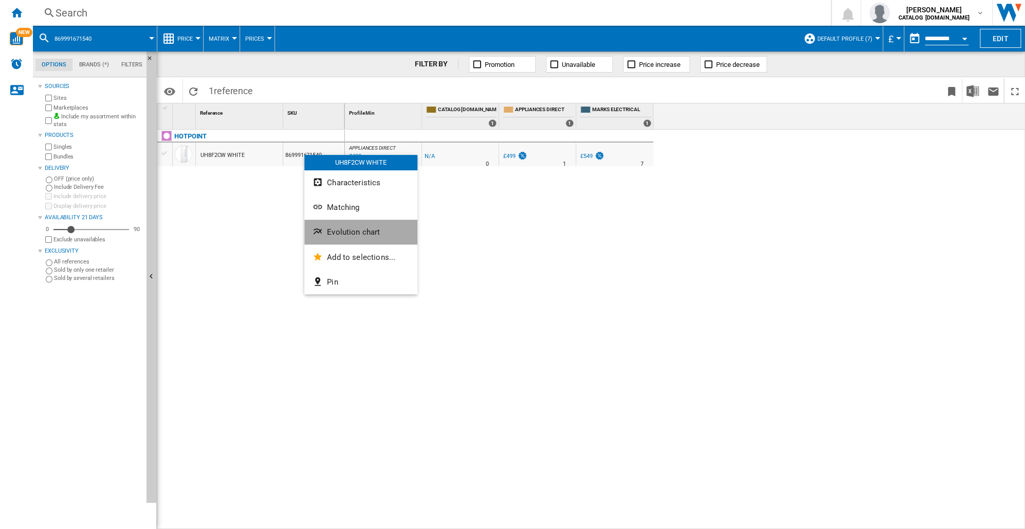
click at [339, 232] on span "Evolution chart" at bounding box center [353, 231] width 53 height 9
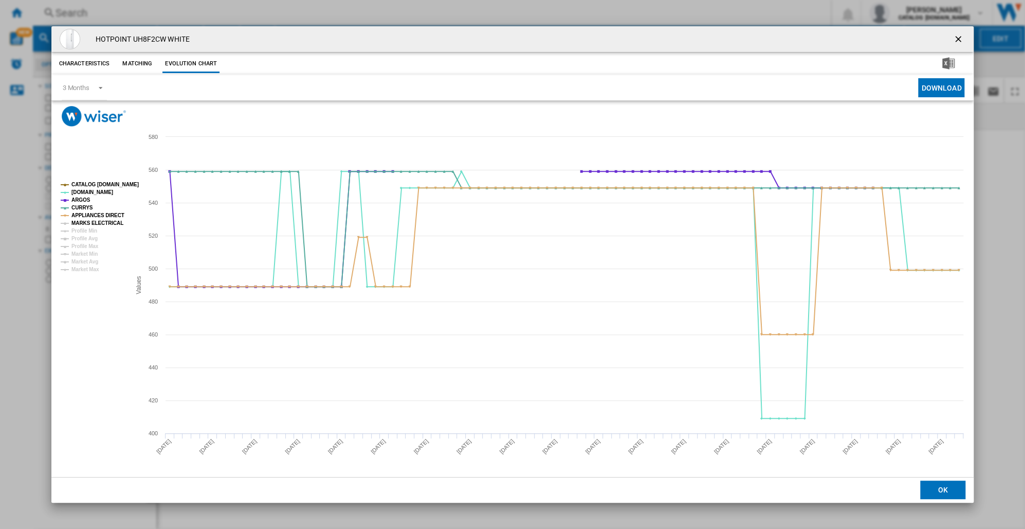
click at [94, 224] on tspan "MARKS ELECTRICAL" at bounding box center [97, 223] width 52 height 6
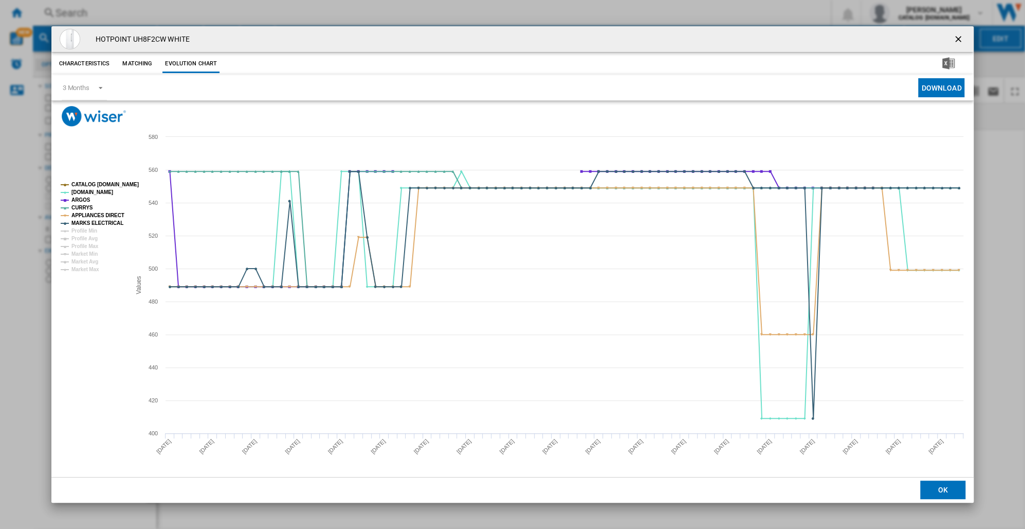
click at [932, 491] on button "OK" at bounding box center [943, 489] width 45 height 19
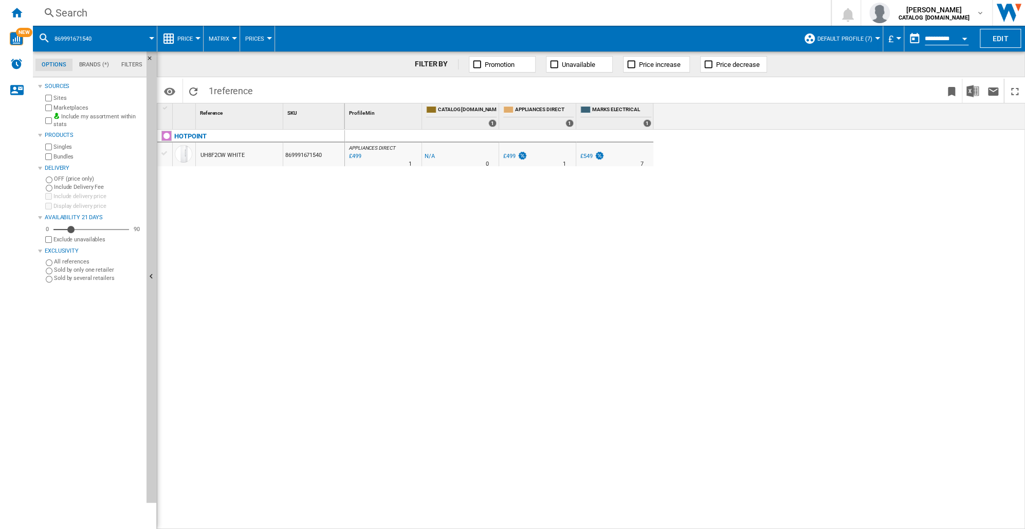
click at [52, 10] on ng-md-icon at bounding box center [49, 13] width 12 height 13
click at [56, 11] on div "Search" at bounding box center [430, 13] width 749 height 14
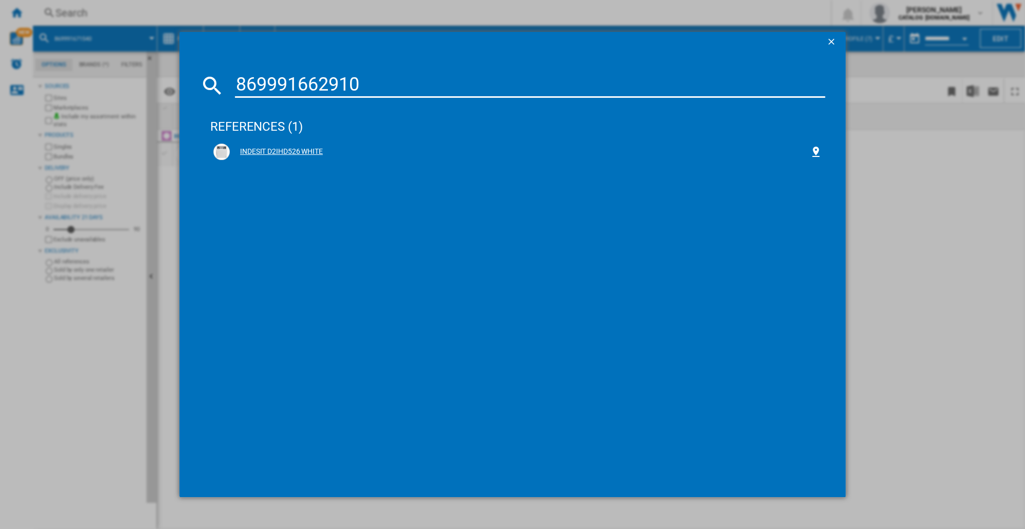
type input "869991662910"
click at [280, 149] on div "INDESIT D2IHD526 WHITE" at bounding box center [520, 152] width 580 height 10
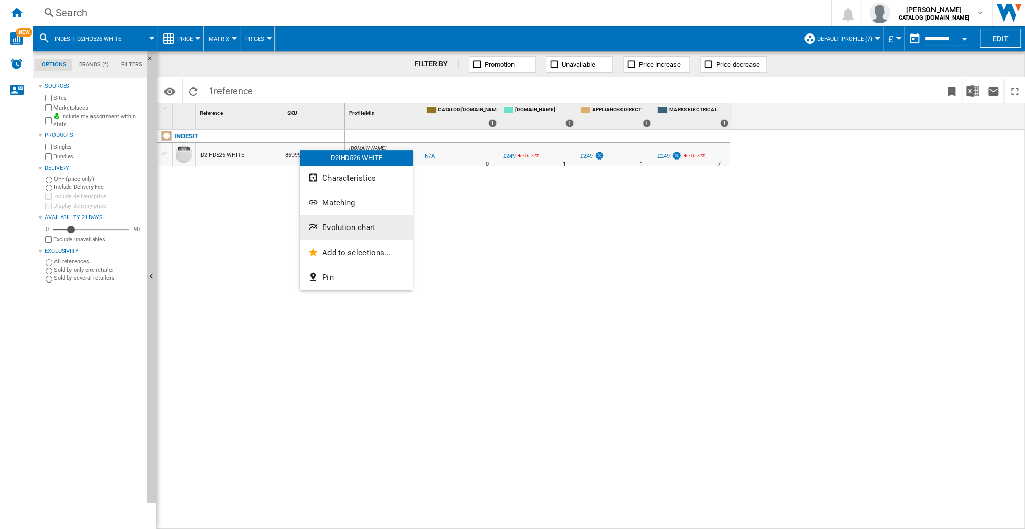
click at [333, 226] on span "Evolution chart" at bounding box center [348, 227] width 53 height 9
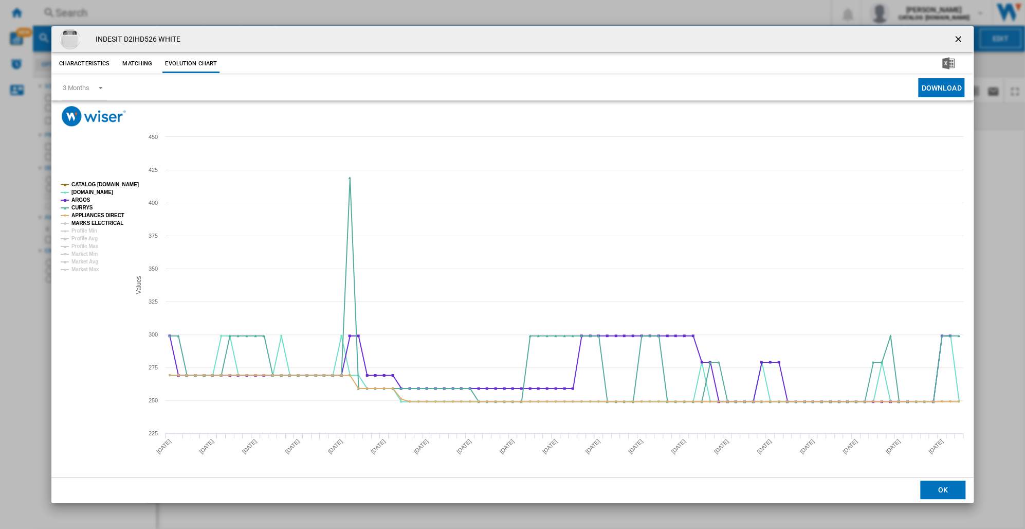
click at [99, 222] on tspan "MARKS ELECTRICAL" at bounding box center [97, 223] width 52 height 6
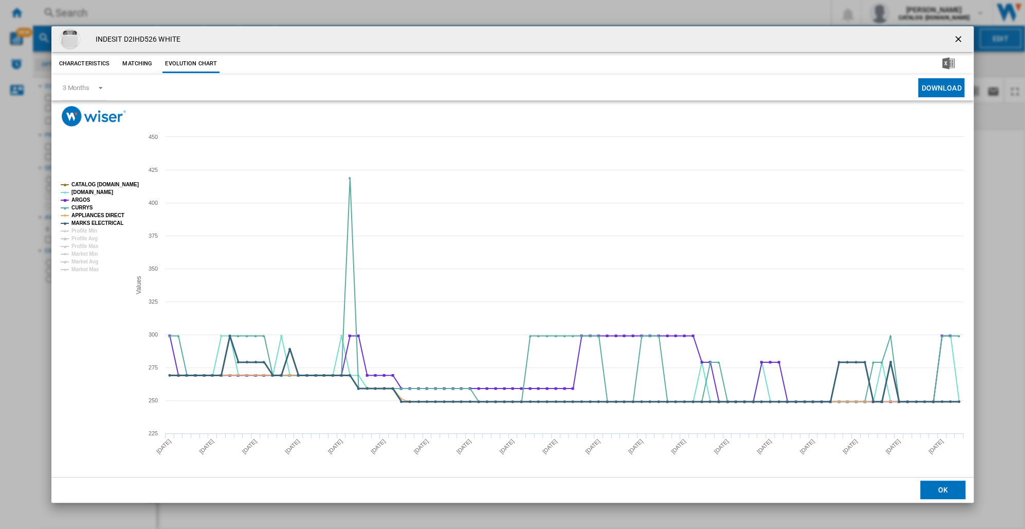
click at [78, 221] on tspan "MARKS ELECTRICAL" at bounding box center [97, 223] width 52 height 6
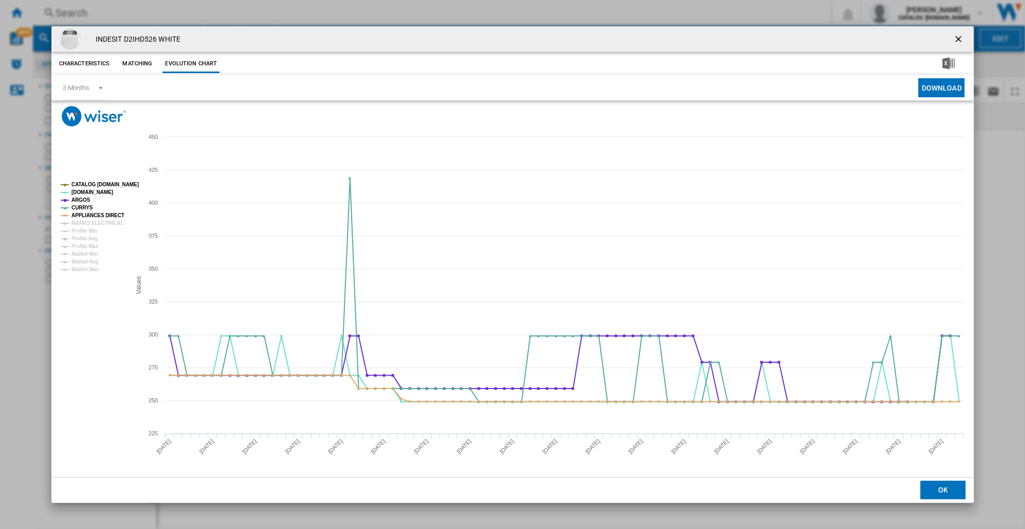
click at [78, 221] on tspan "MARKS ELECTRICAL" at bounding box center [97, 223] width 52 height 6
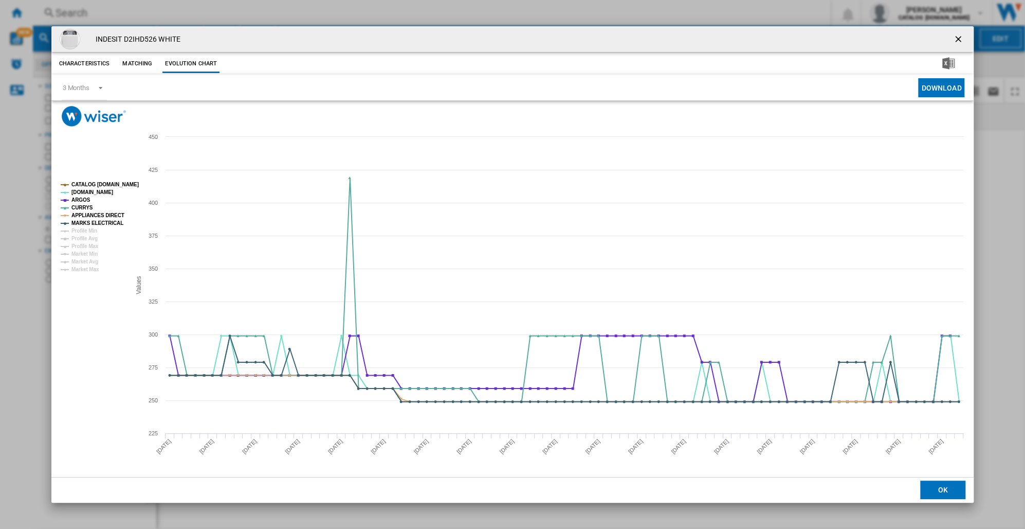
click at [946, 485] on button "OK" at bounding box center [943, 489] width 45 height 19
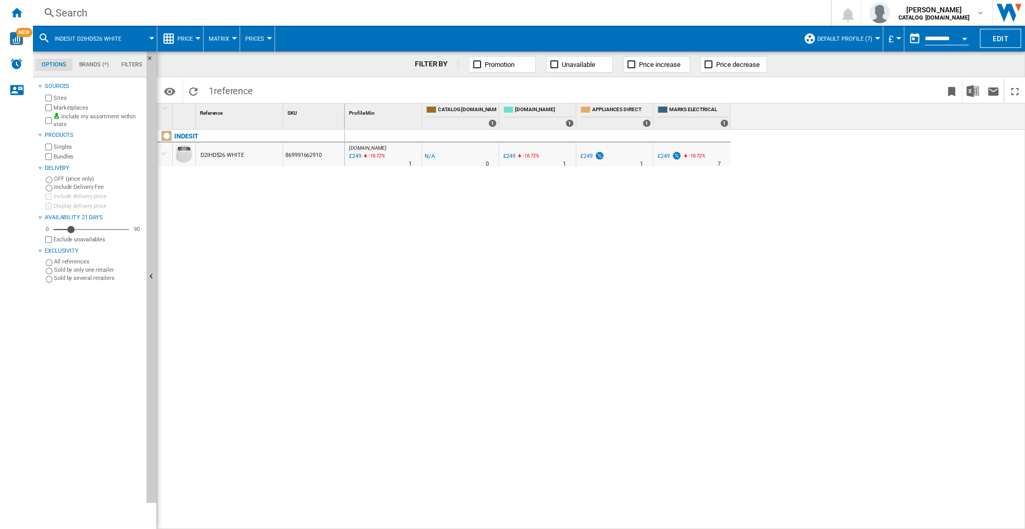
click at [66, 10] on div "Search" at bounding box center [430, 13] width 749 height 14
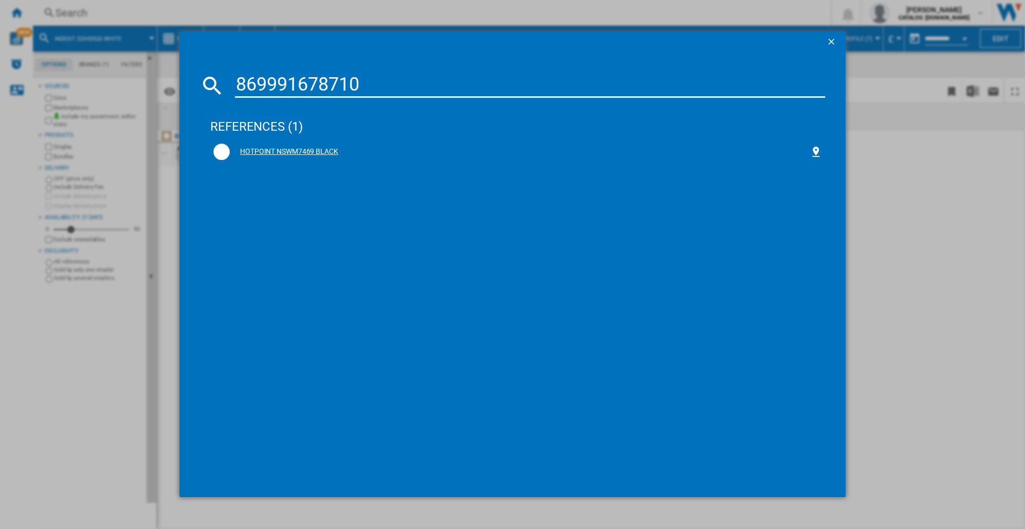
type input "869991678710"
click at [277, 152] on div "HOTPOINT NSWM7469 BLACK" at bounding box center [520, 152] width 580 height 10
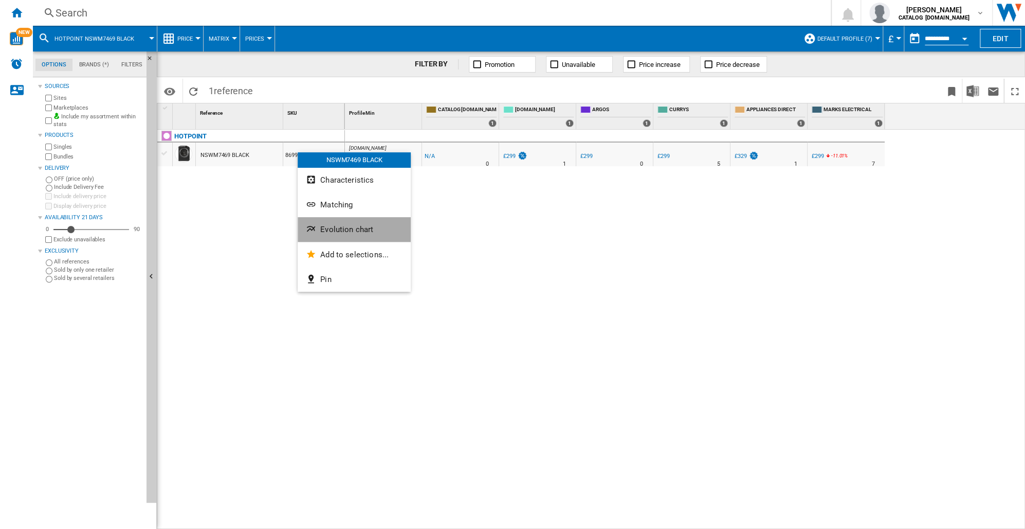
click at [335, 235] on button "Evolution chart" at bounding box center [354, 229] width 113 height 25
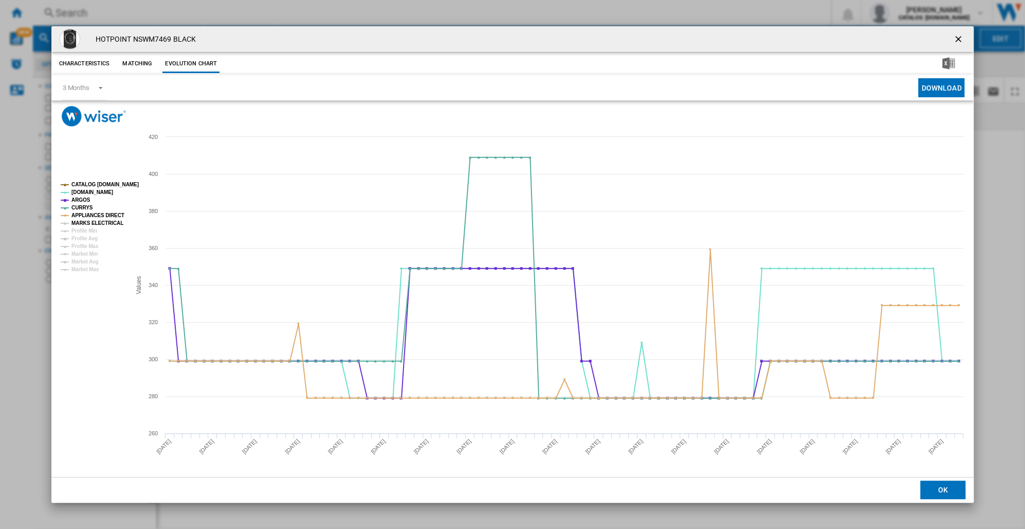
click at [95, 222] on tspan "MARKS ELECTRICAL" at bounding box center [97, 223] width 52 height 6
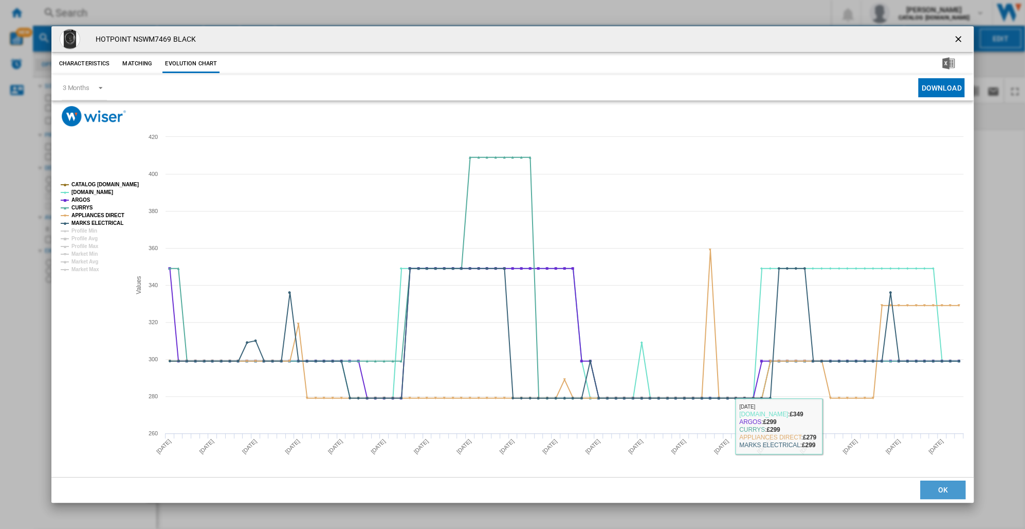
click at [929, 482] on button "OK" at bounding box center [943, 489] width 45 height 19
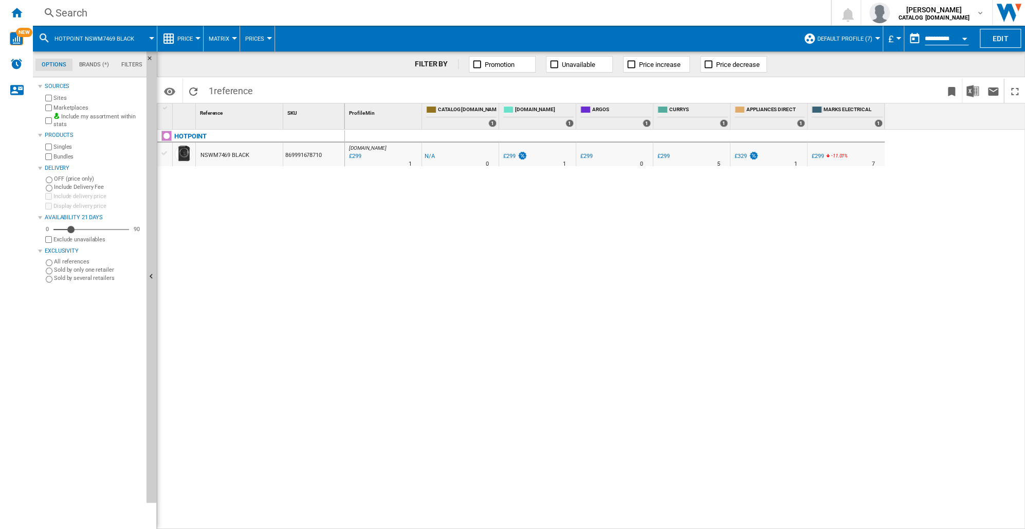
click at [59, 14] on div "Search" at bounding box center [430, 13] width 749 height 14
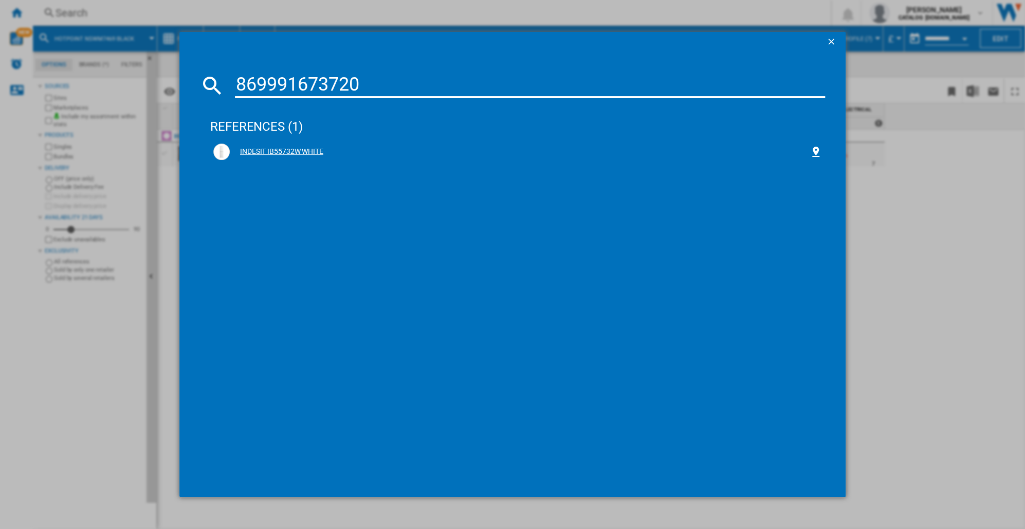
type input "869991673720"
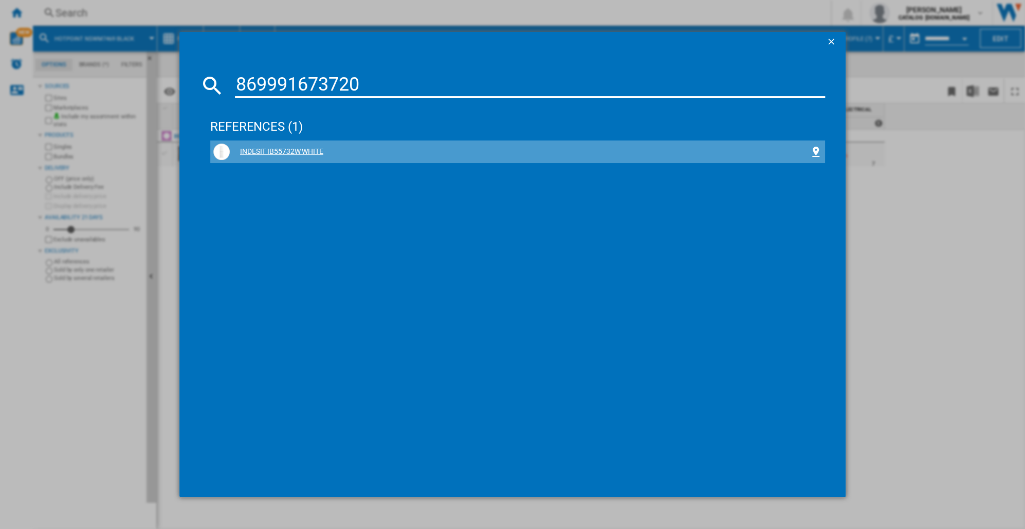
click at [299, 149] on div "INDESIT IB55732W WHITE" at bounding box center [520, 152] width 580 height 10
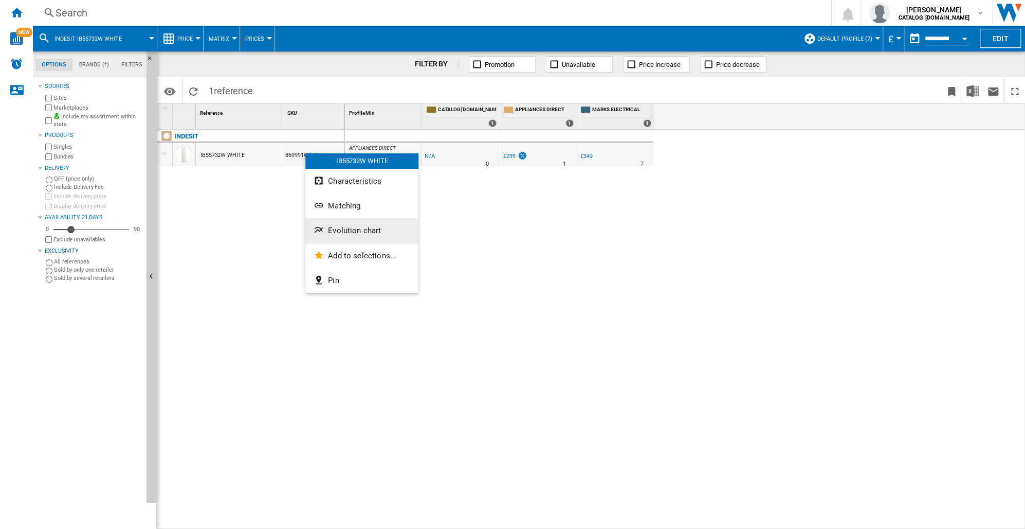
click at [344, 228] on span "Evolution chart" at bounding box center [354, 230] width 53 height 9
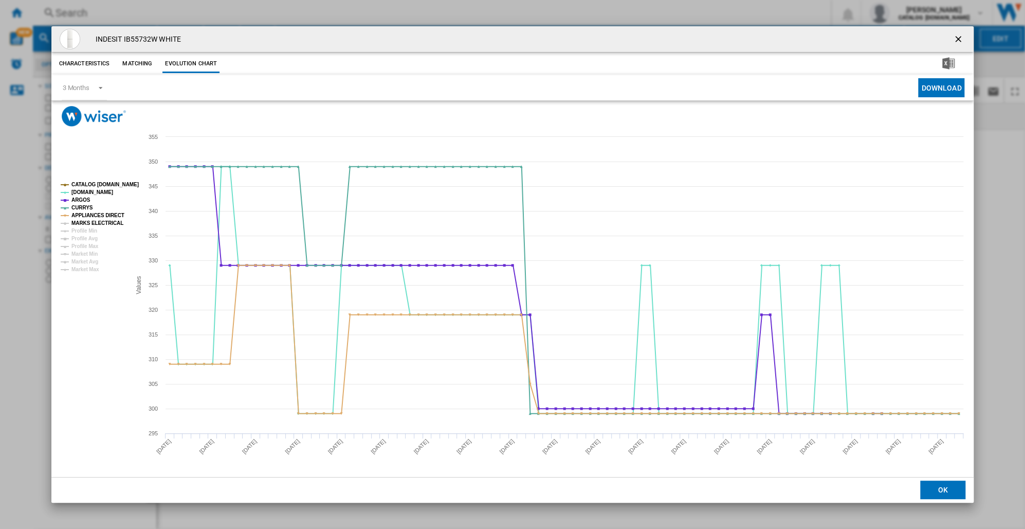
click at [89, 222] on tspan "MARKS ELECTRICAL" at bounding box center [97, 223] width 52 height 6
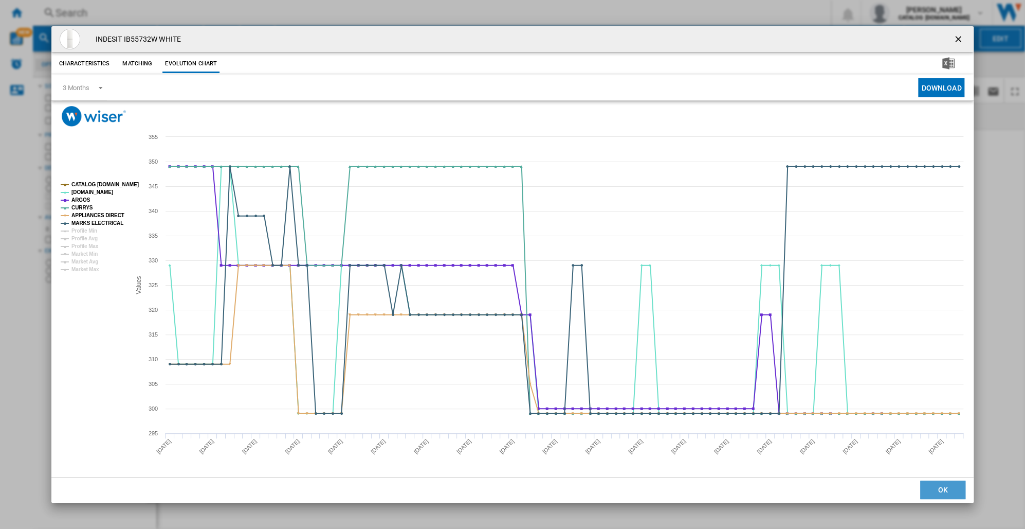
click at [946, 496] on button "OK" at bounding box center [943, 489] width 45 height 19
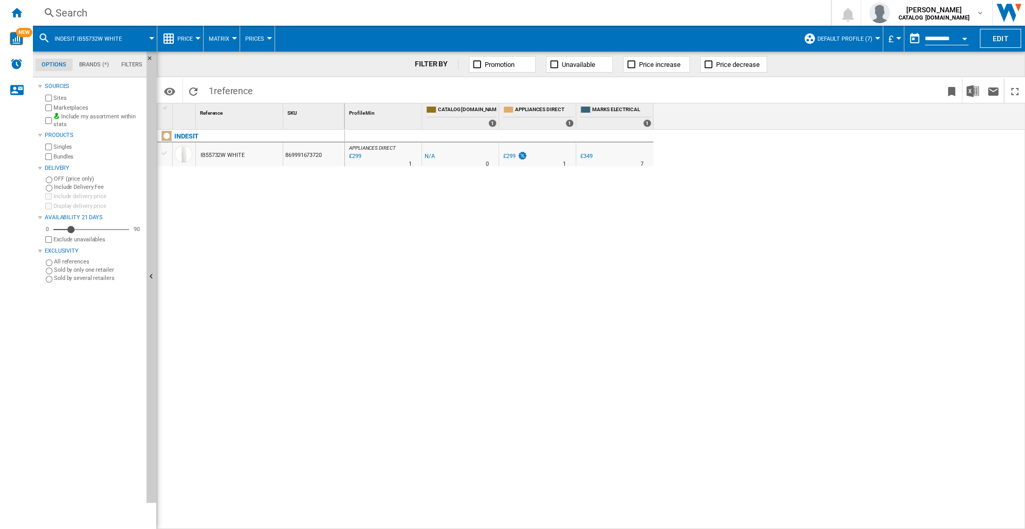
click at [61, 13] on div "Search" at bounding box center [430, 13] width 749 height 14
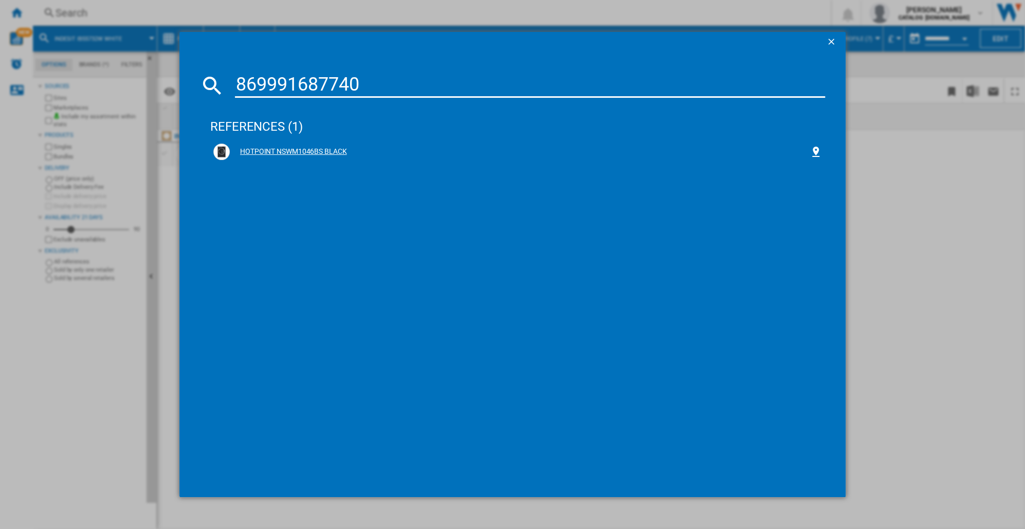
type input "869991687740"
click at [285, 151] on div "HOTPOINT NSWM1046BS BLACK" at bounding box center [520, 152] width 580 height 10
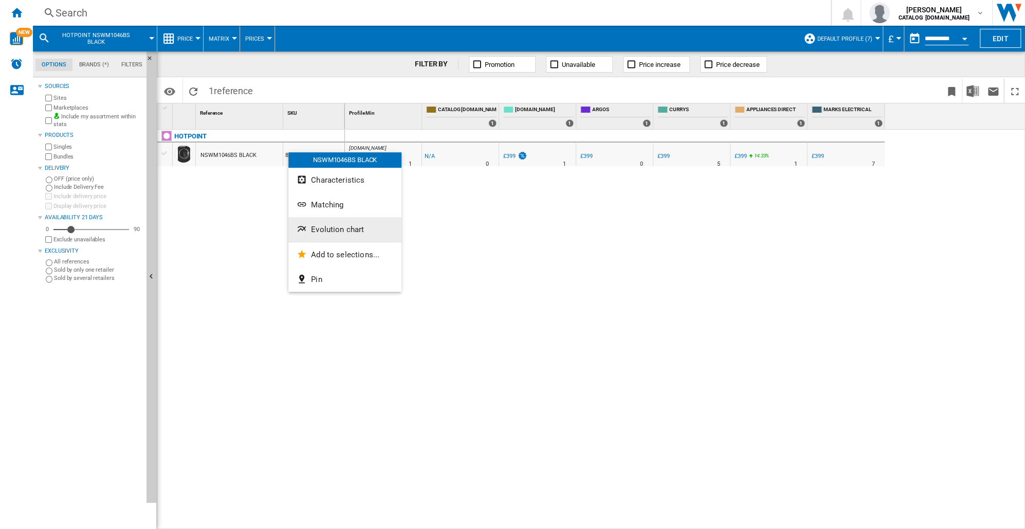
click at [329, 226] on span "Evolution chart" at bounding box center [337, 229] width 53 height 9
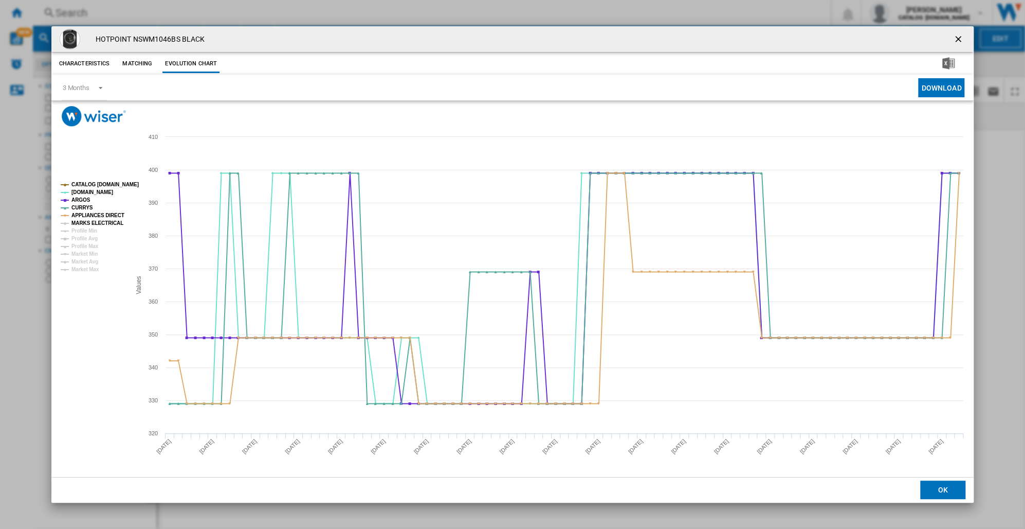
click at [97, 222] on tspan "MARKS ELECTRICAL" at bounding box center [97, 223] width 52 height 6
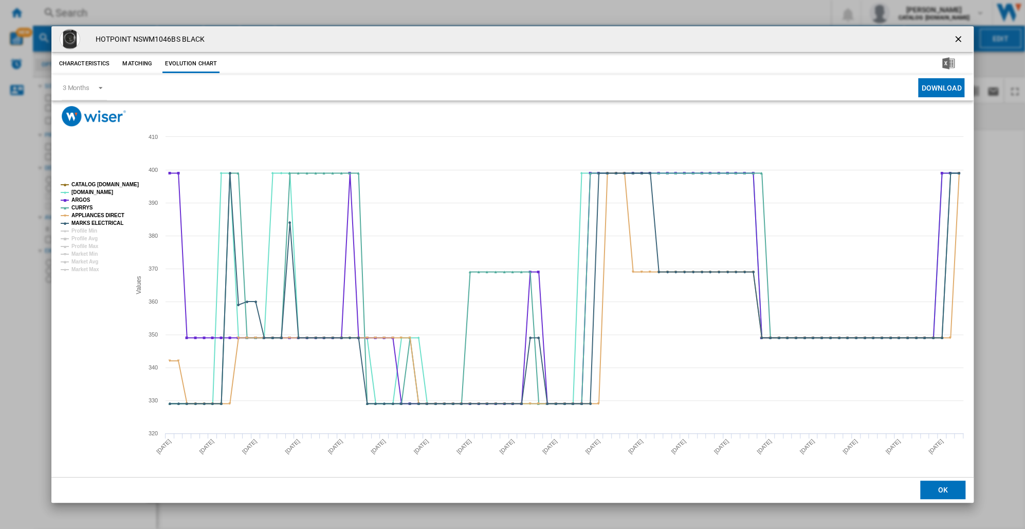
click at [97, 222] on tspan "MARKS ELECTRICAL" at bounding box center [97, 223] width 52 height 6
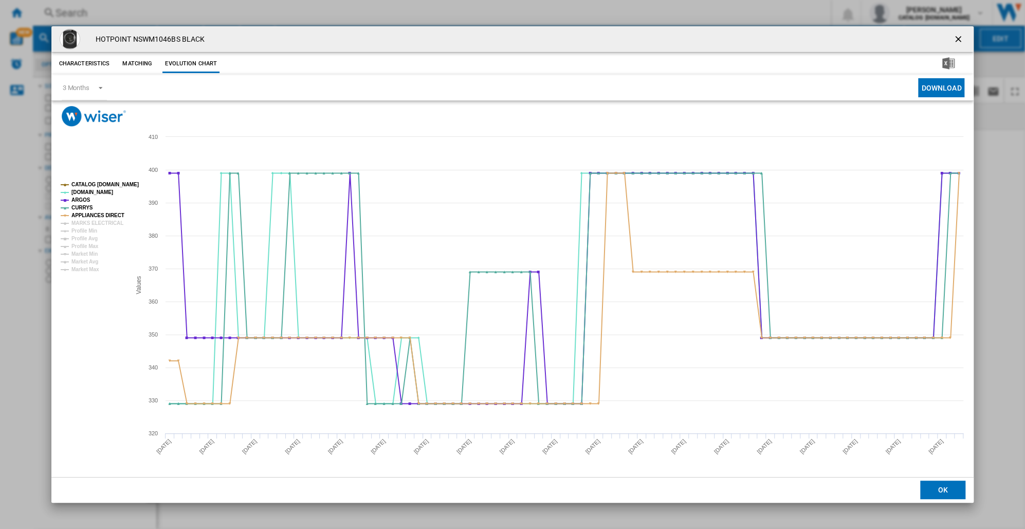
click at [97, 222] on tspan "MARKS ELECTRICAL" at bounding box center [97, 223] width 52 height 6
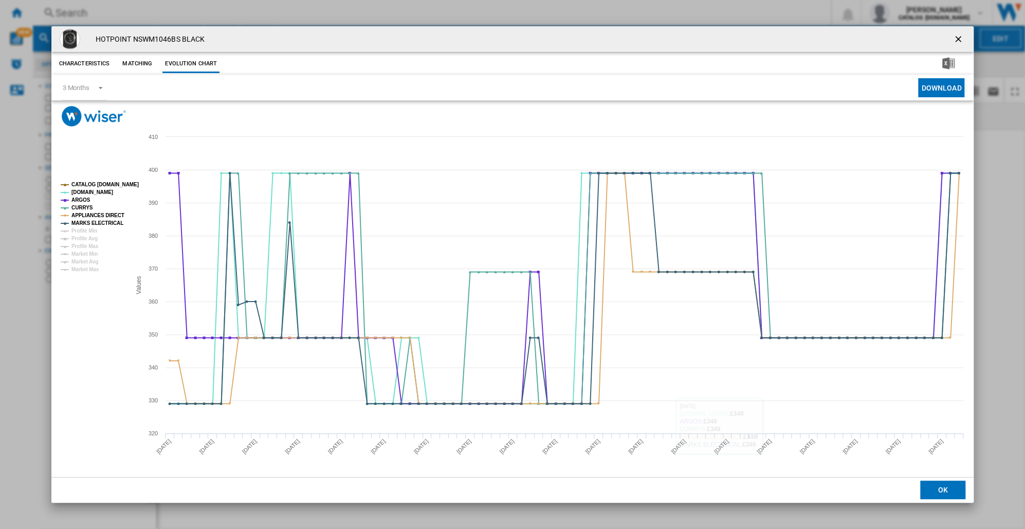
click at [936, 493] on button "OK" at bounding box center [943, 489] width 45 height 19
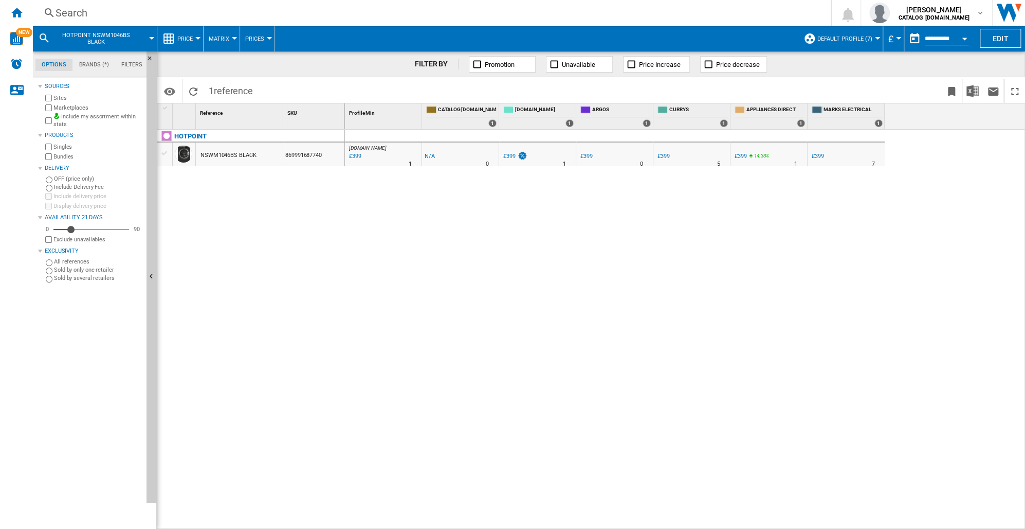
drag, startPoint x: 74, startPoint y: 10, endPoint x: 62, endPoint y: 16, distance: 12.9
click at [62, 16] on div "Search" at bounding box center [430, 13] width 749 height 14
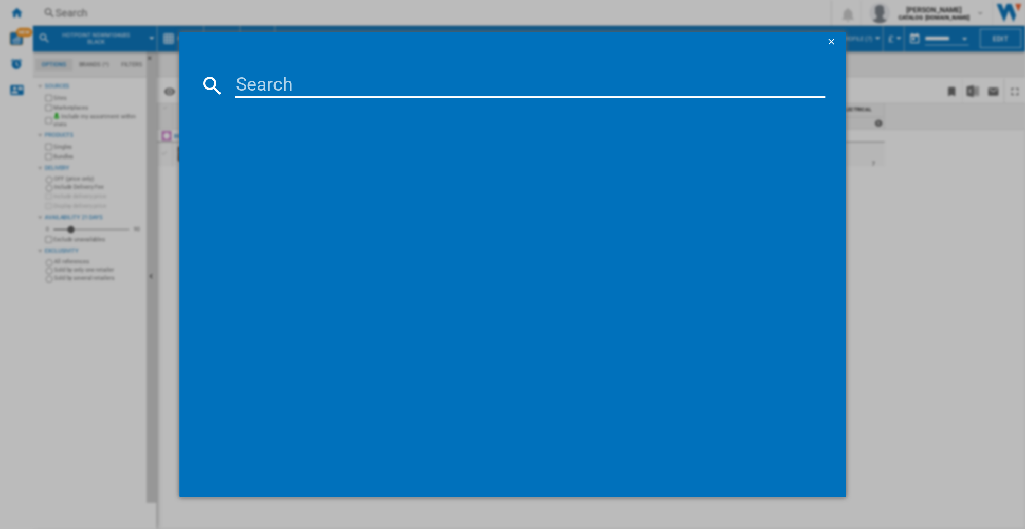
type input "869991613670"
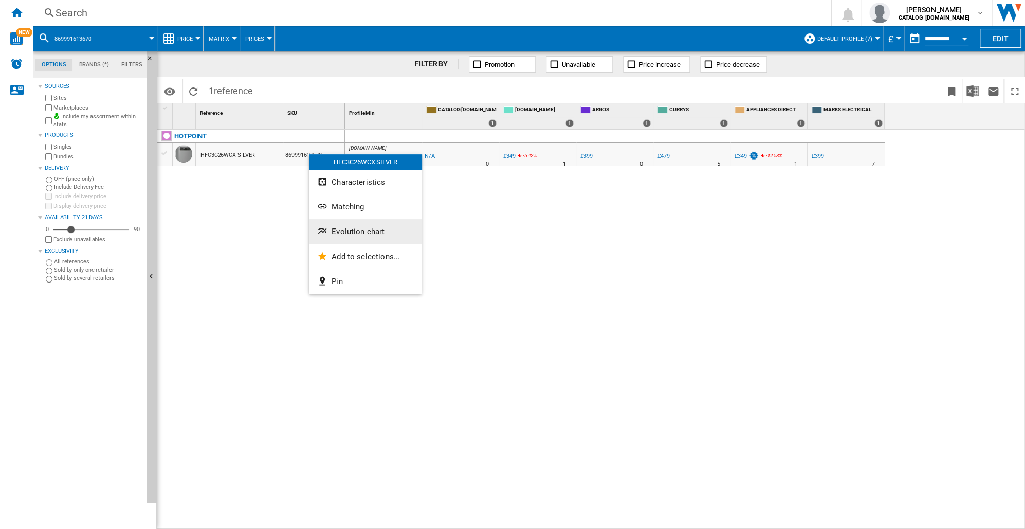
click at [348, 231] on span "Evolution chart" at bounding box center [358, 231] width 53 height 9
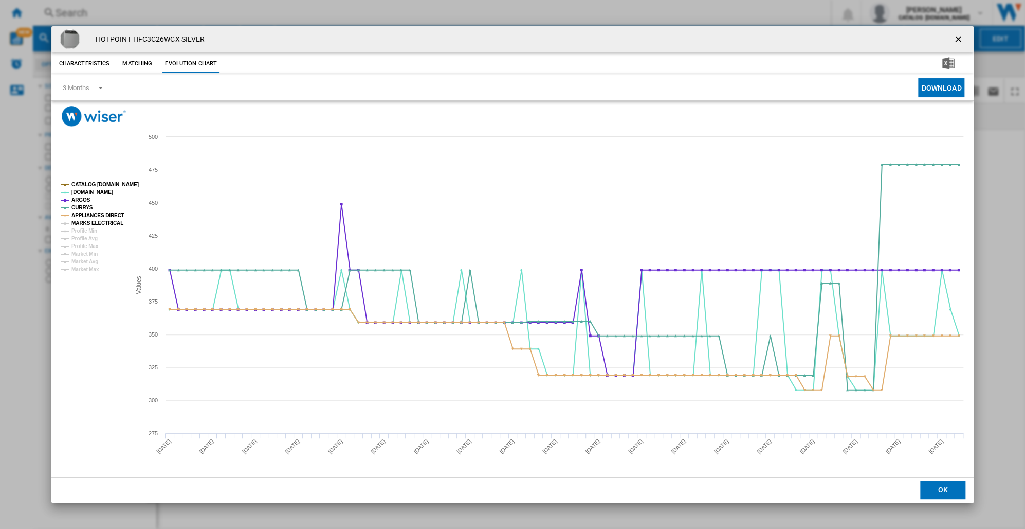
click at [83, 220] on tspan "MARKS ELECTRICAL" at bounding box center [97, 223] width 52 height 6
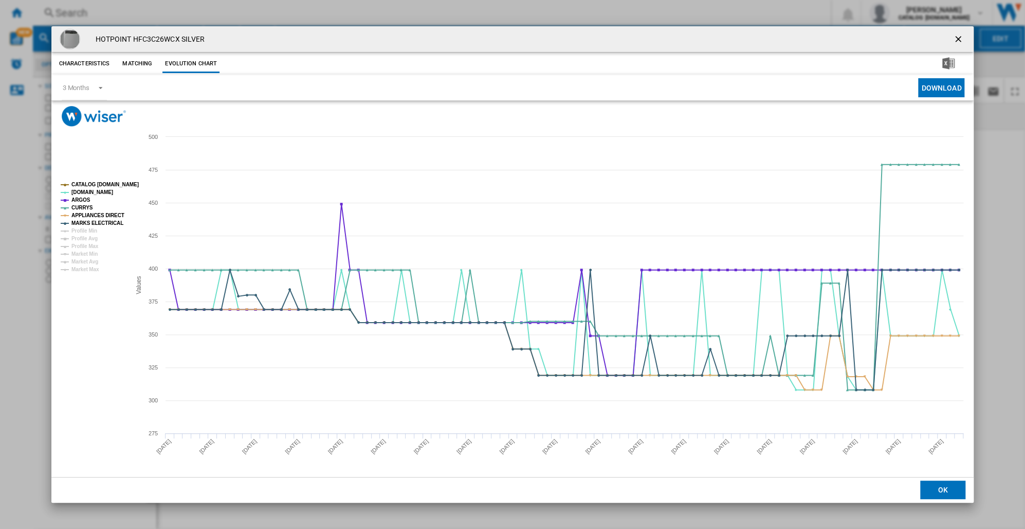
click at [83, 220] on tspan "MARKS ELECTRICAL" at bounding box center [97, 223] width 52 height 6
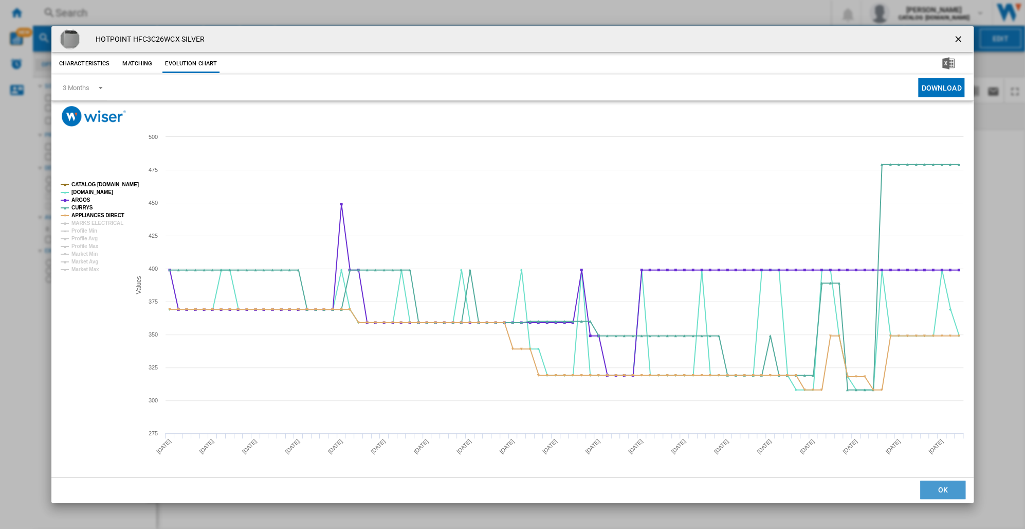
click at [934, 491] on button "OK" at bounding box center [943, 489] width 45 height 19
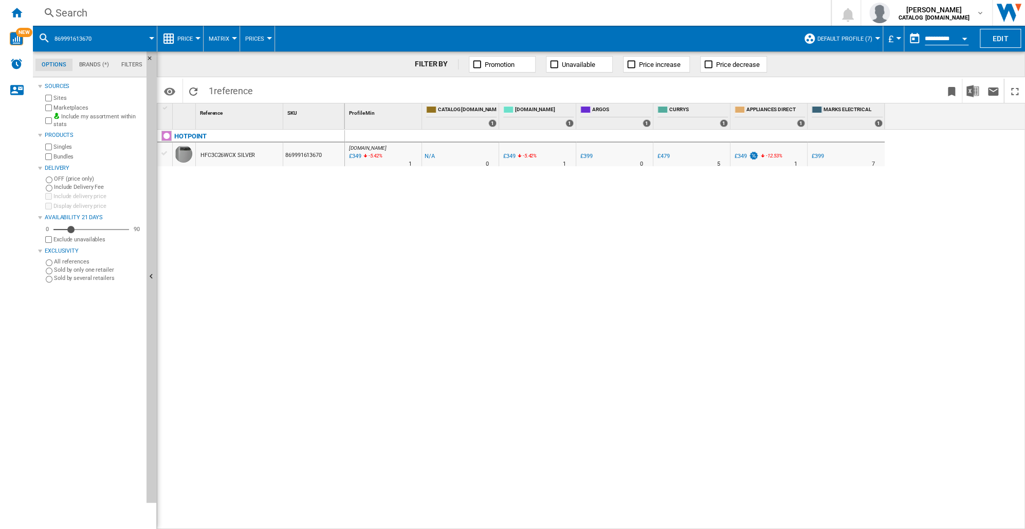
click at [60, 8] on div "Search" at bounding box center [430, 13] width 749 height 14
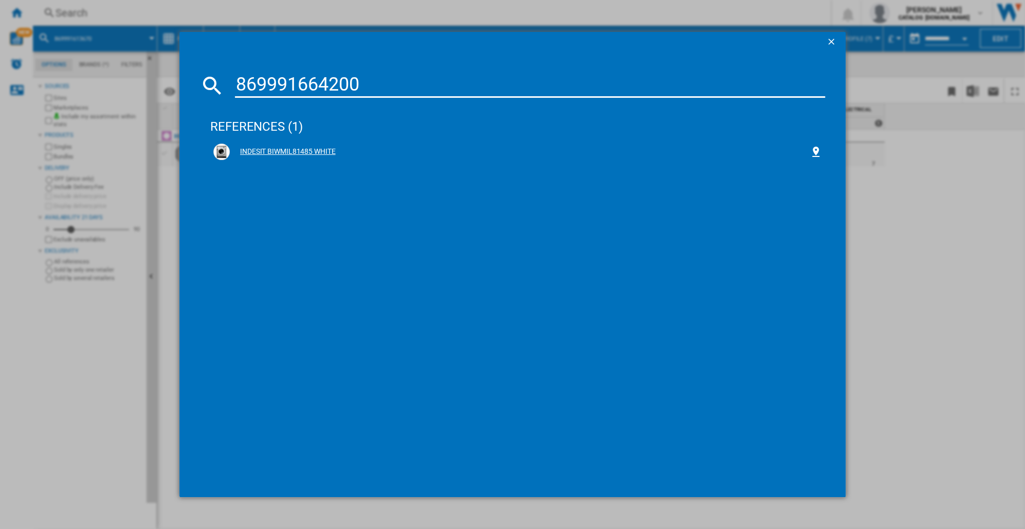
type input "869991664200"
click at [269, 151] on div "INDESIT BIWMIL81485 WHITE" at bounding box center [520, 152] width 580 height 10
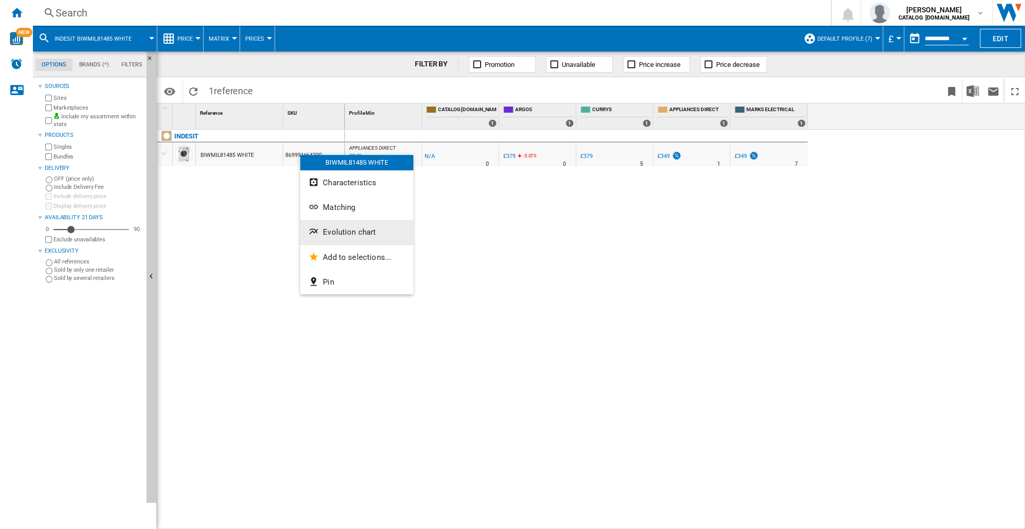
click at [333, 232] on span "Evolution chart" at bounding box center [349, 231] width 53 height 9
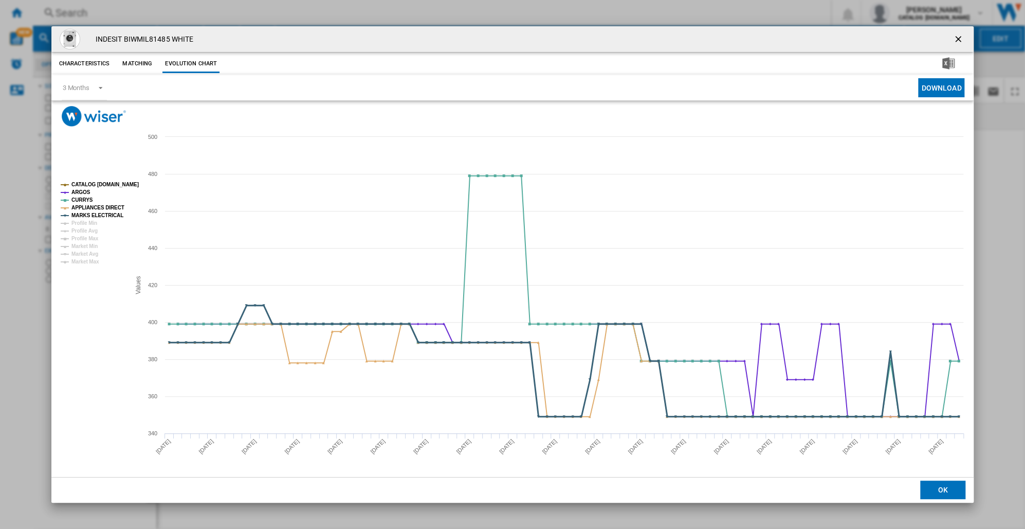
click at [101, 214] on tspan "MARKS ELECTRICAL" at bounding box center [97, 215] width 52 height 6
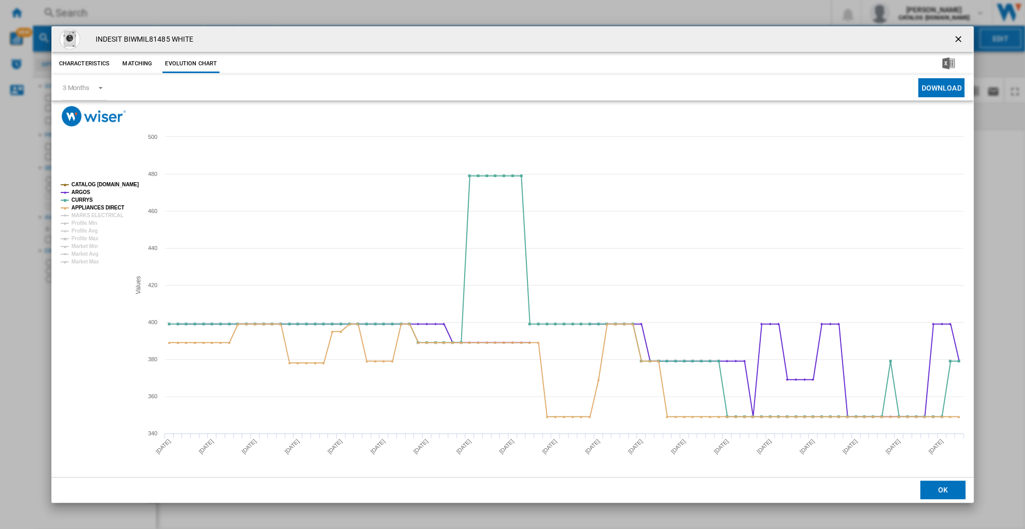
click at [101, 214] on tspan "MARKS ELECTRICAL" at bounding box center [97, 215] width 52 height 6
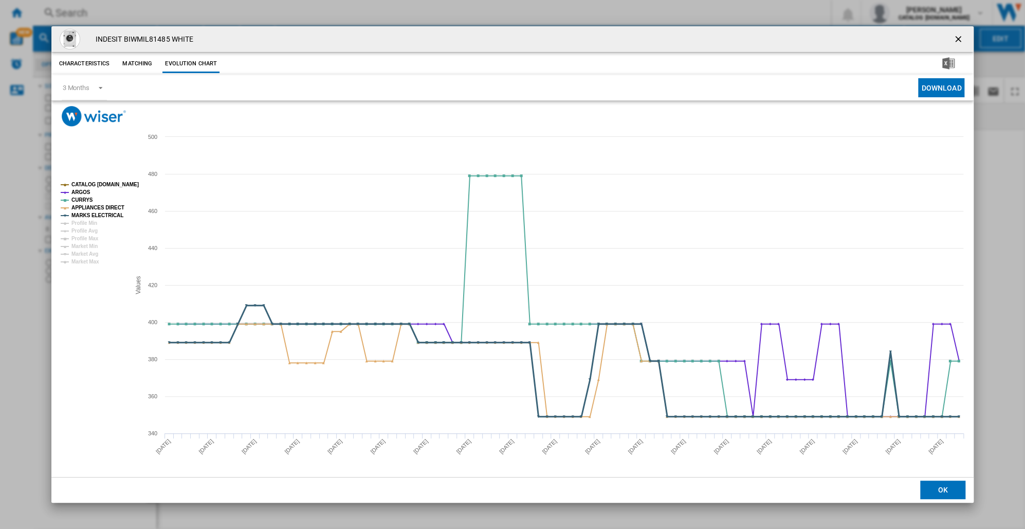
click at [101, 214] on tspan "MARKS ELECTRICAL" at bounding box center [97, 215] width 52 height 6
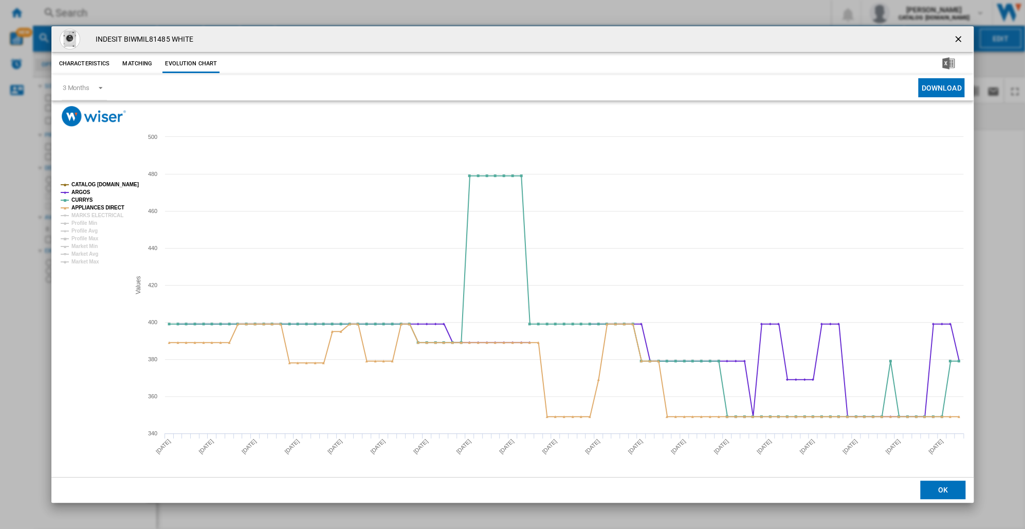
click at [101, 214] on tspan "MARKS ELECTRICAL" at bounding box center [97, 215] width 52 height 6
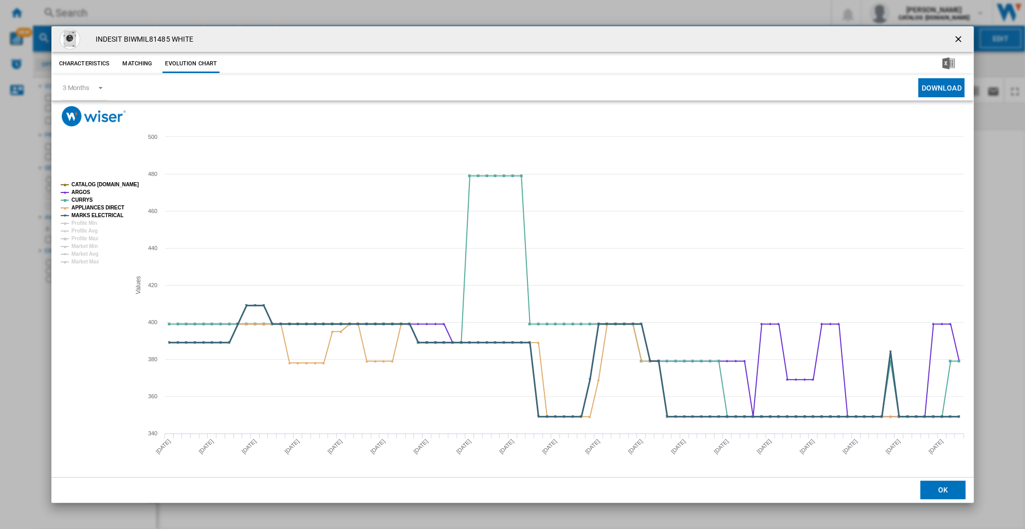
click at [101, 214] on tspan "MARKS ELECTRICAL" at bounding box center [97, 215] width 52 height 6
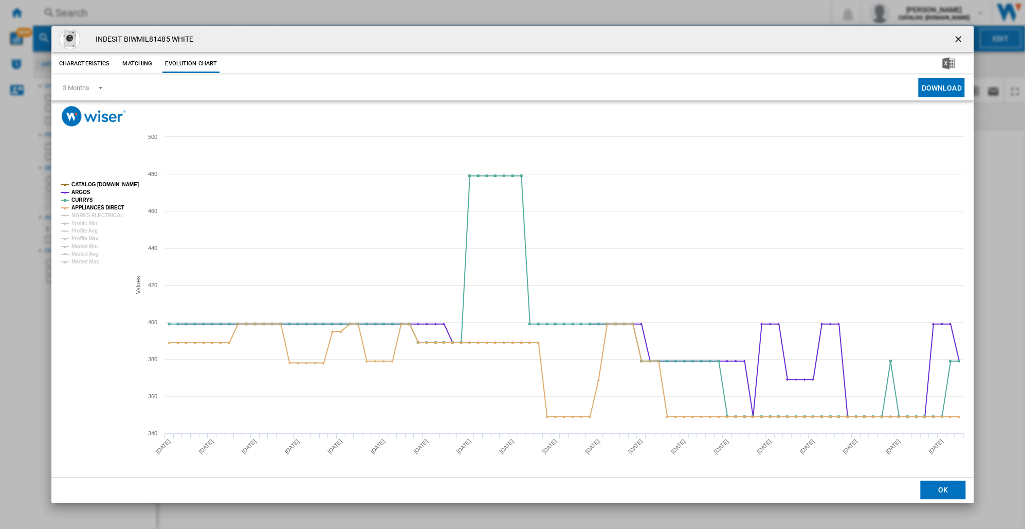
click at [101, 214] on tspan "MARKS ELECTRICAL" at bounding box center [97, 215] width 52 height 6
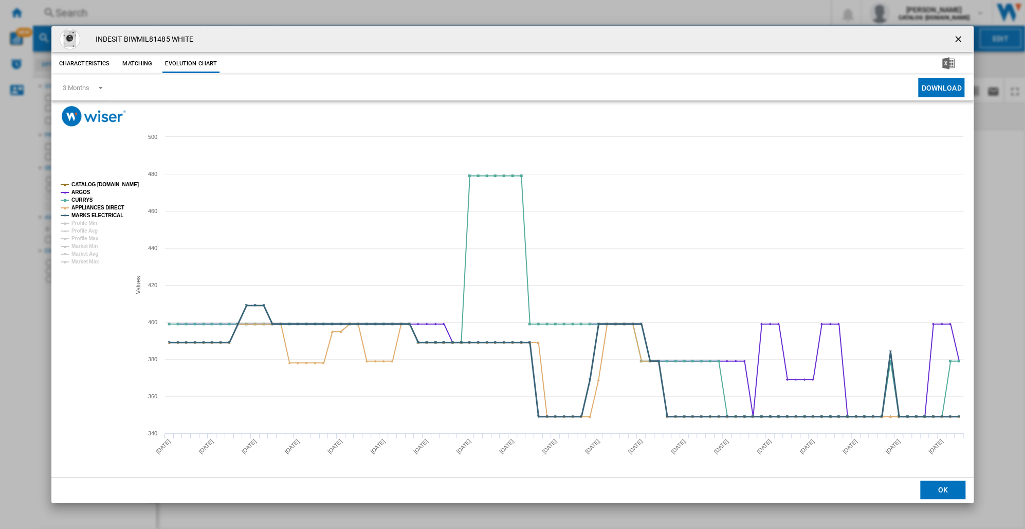
click at [101, 214] on tspan "MARKS ELECTRICAL" at bounding box center [97, 215] width 52 height 6
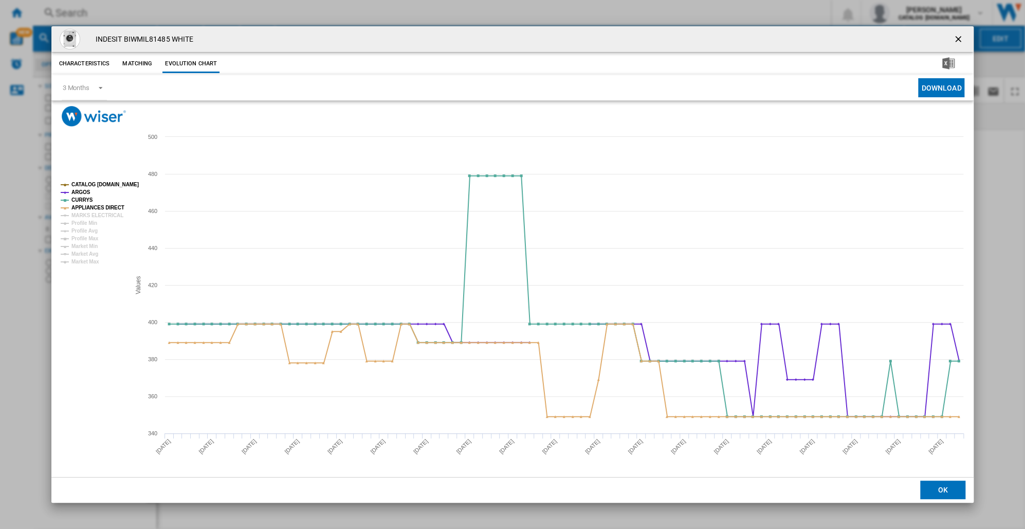
click at [101, 214] on tspan "MARKS ELECTRICAL" at bounding box center [97, 215] width 52 height 6
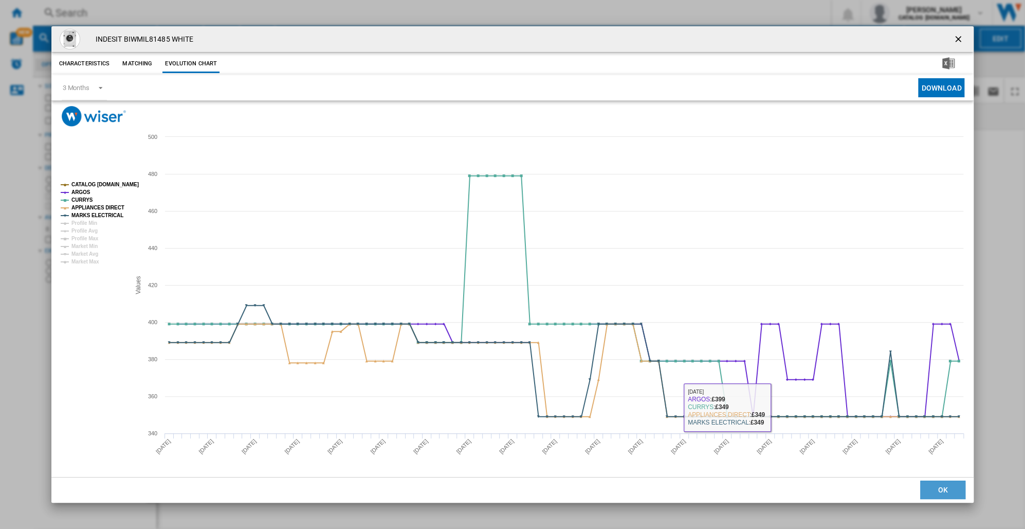
click at [936, 496] on button "OK" at bounding box center [943, 489] width 45 height 19
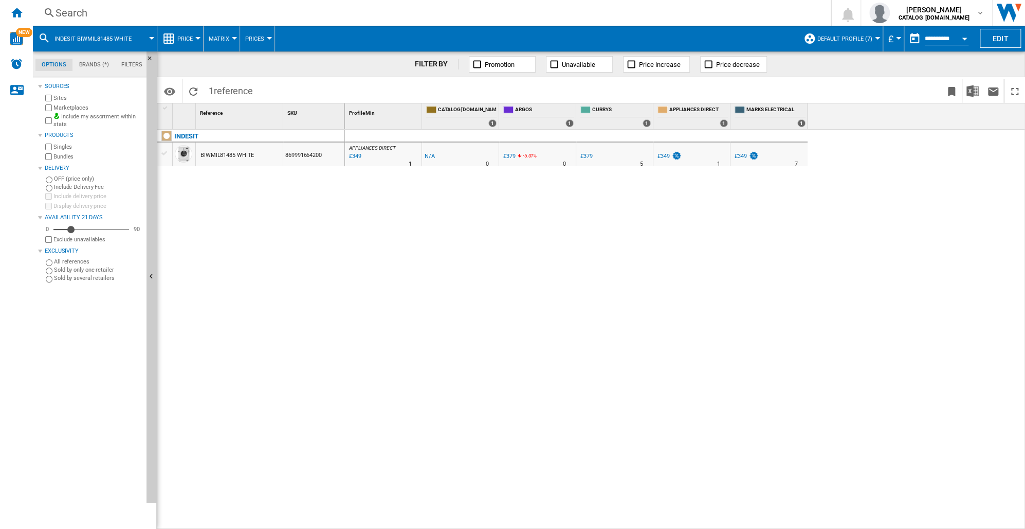
click at [65, 13] on div "Search" at bounding box center [430, 13] width 749 height 14
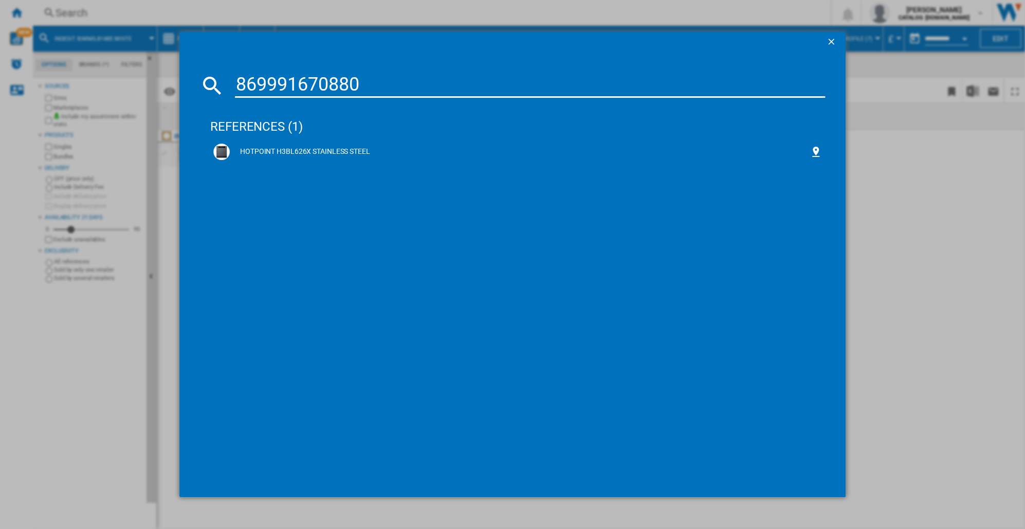
type input "869991670880"
click at [297, 150] on div "HOTPOINT H3BL626X STAINLESS STEEL" at bounding box center [520, 152] width 580 height 10
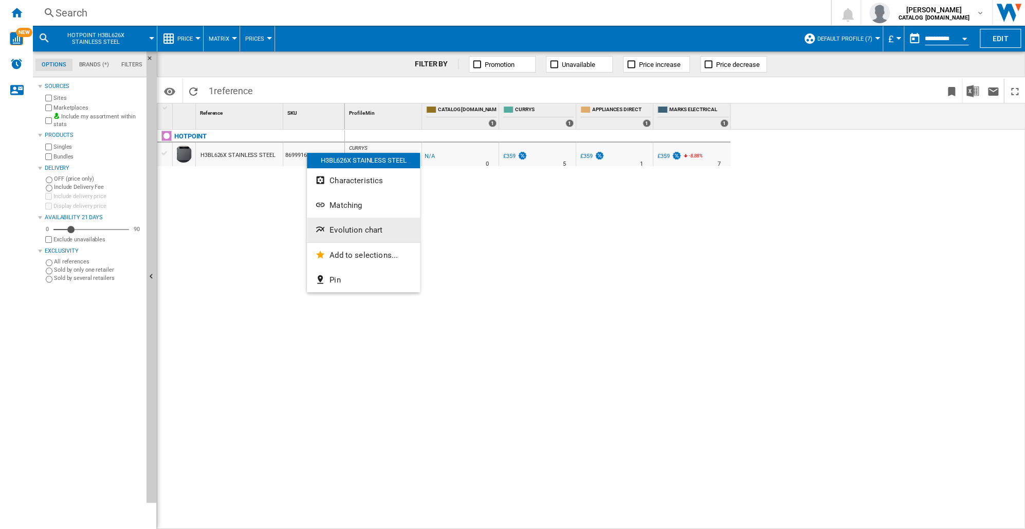
click at [336, 230] on span "Evolution chart" at bounding box center [356, 229] width 53 height 9
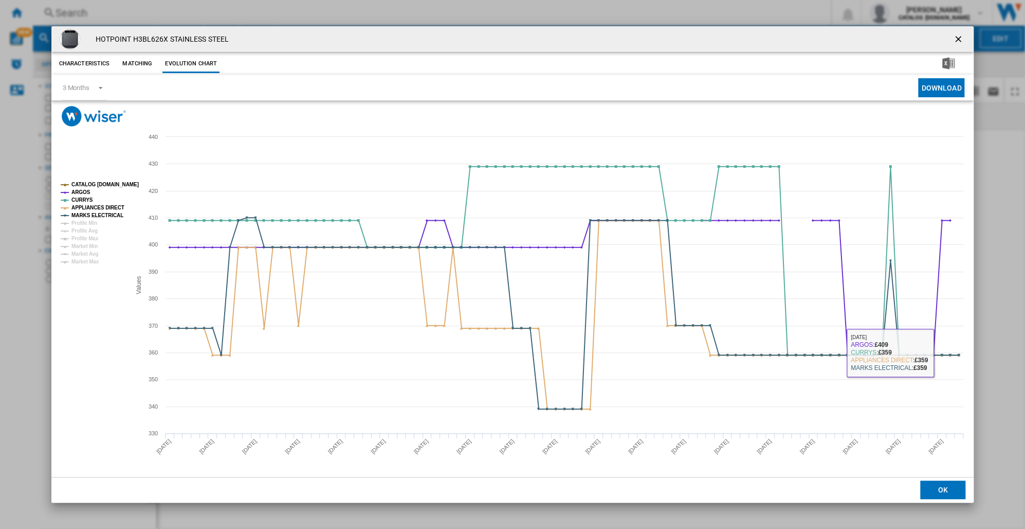
click at [939, 492] on button "OK" at bounding box center [943, 489] width 45 height 19
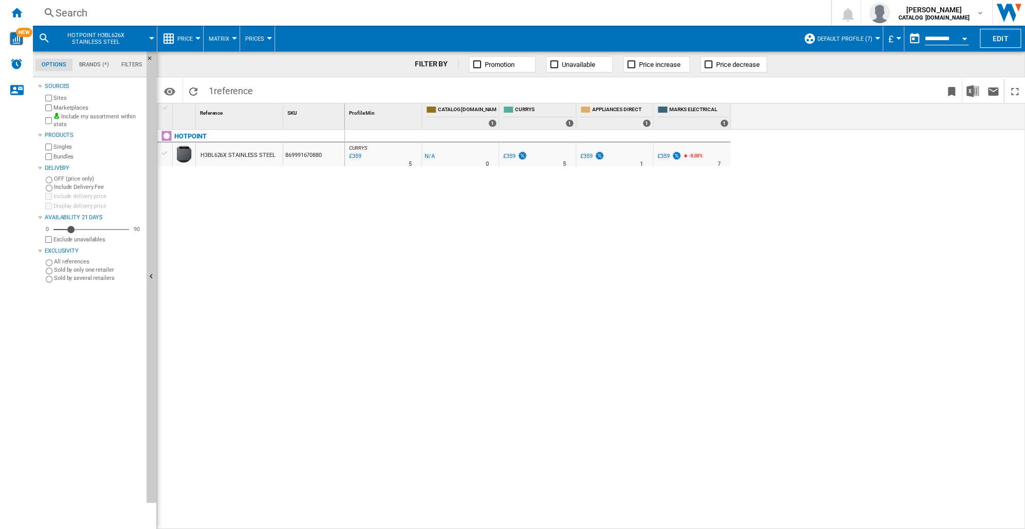
click at [64, 8] on div "Search" at bounding box center [430, 13] width 749 height 14
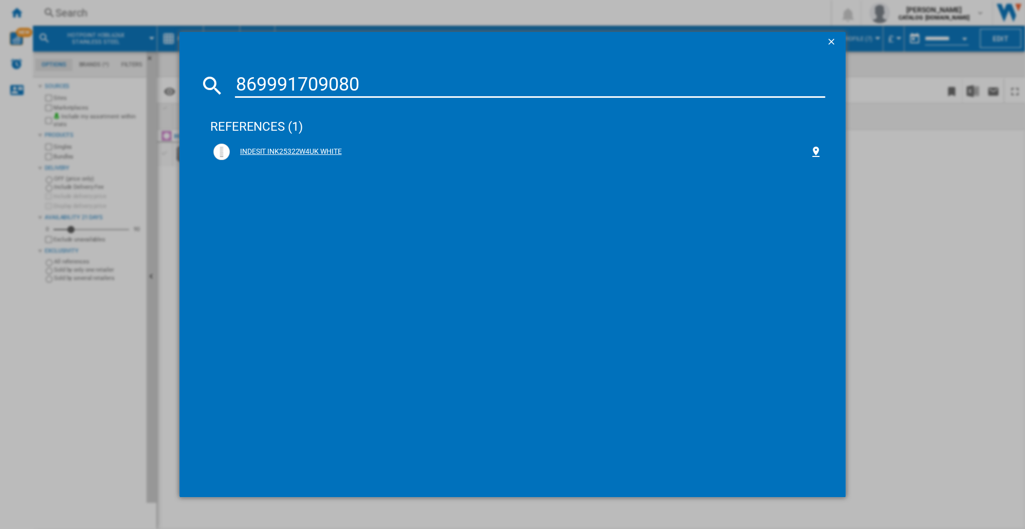
type input "869991709080"
click at [312, 151] on div "INDESIT INK25322W4UK WHITE" at bounding box center [520, 152] width 580 height 10
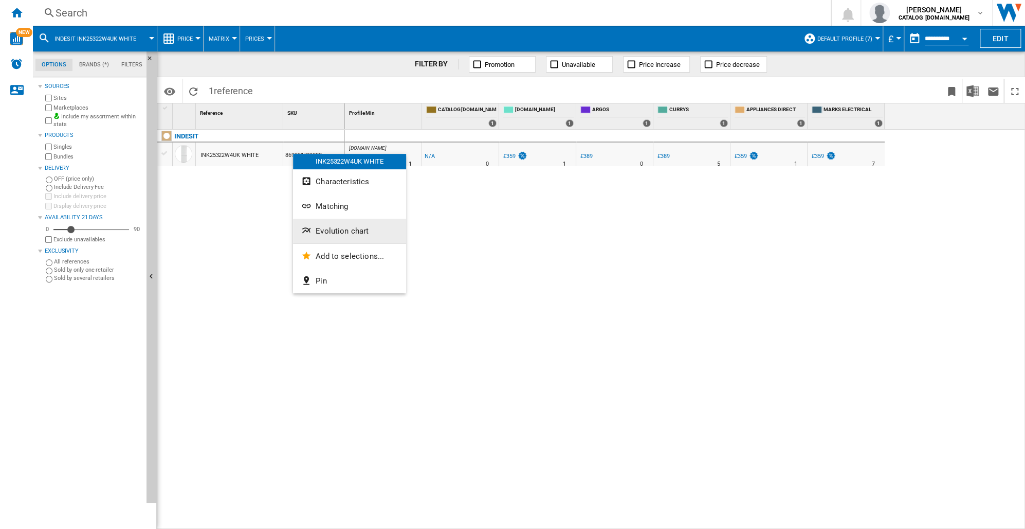
click at [346, 230] on span "Evolution chart" at bounding box center [342, 230] width 53 height 9
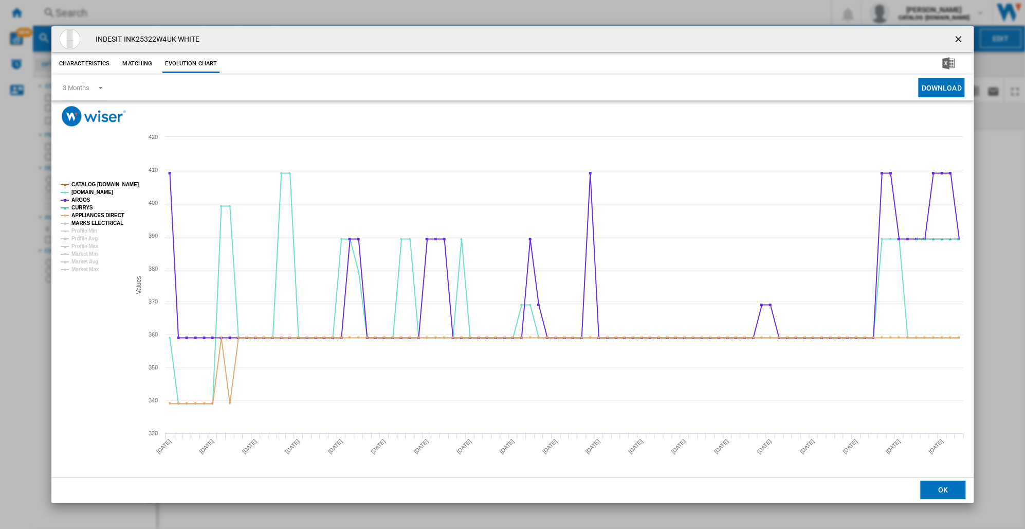
click at [105, 220] on tspan "MARKS ELECTRICAL" at bounding box center [97, 223] width 52 height 6
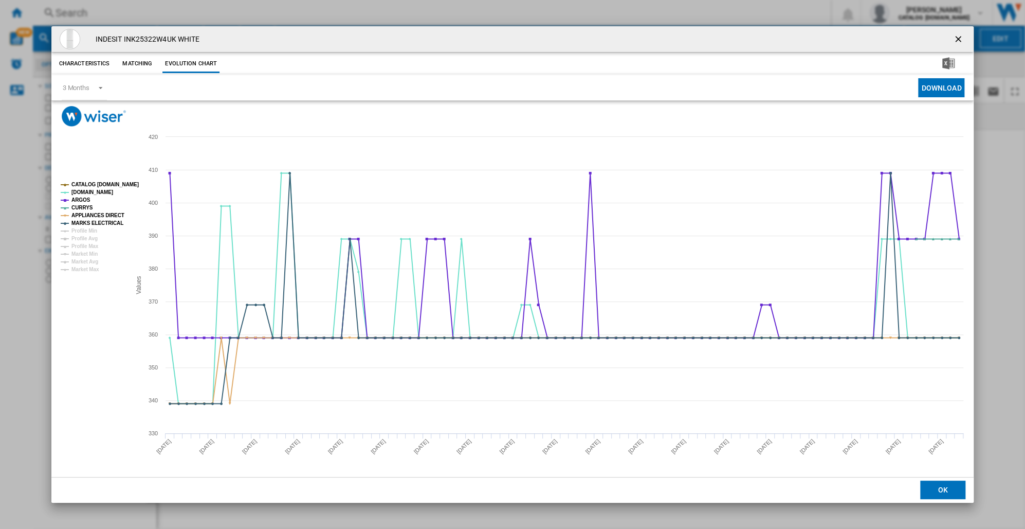
click at [105, 220] on tspan "MARKS ELECTRICAL" at bounding box center [97, 223] width 52 height 6
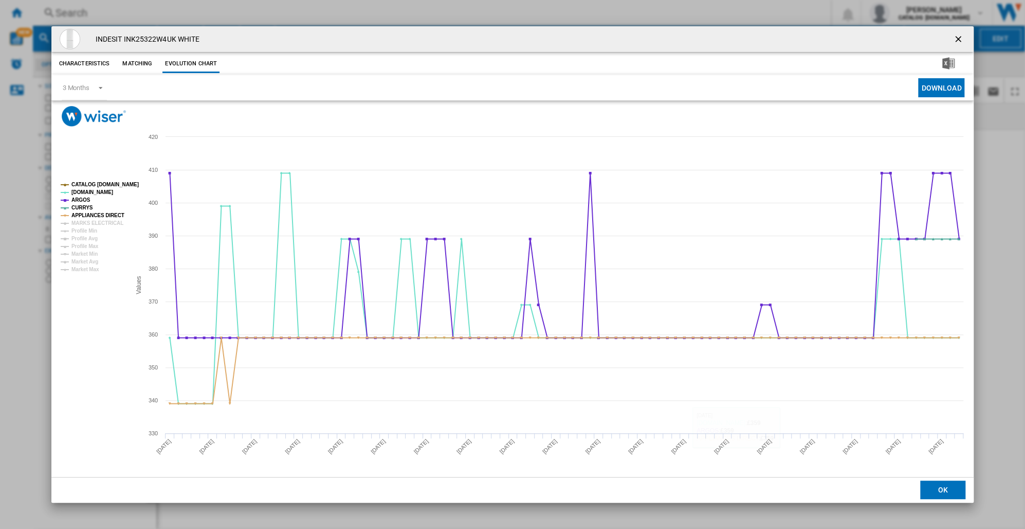
click at [936, 494] on button "OK" at bounding box center [943, 489] width 45 height 19
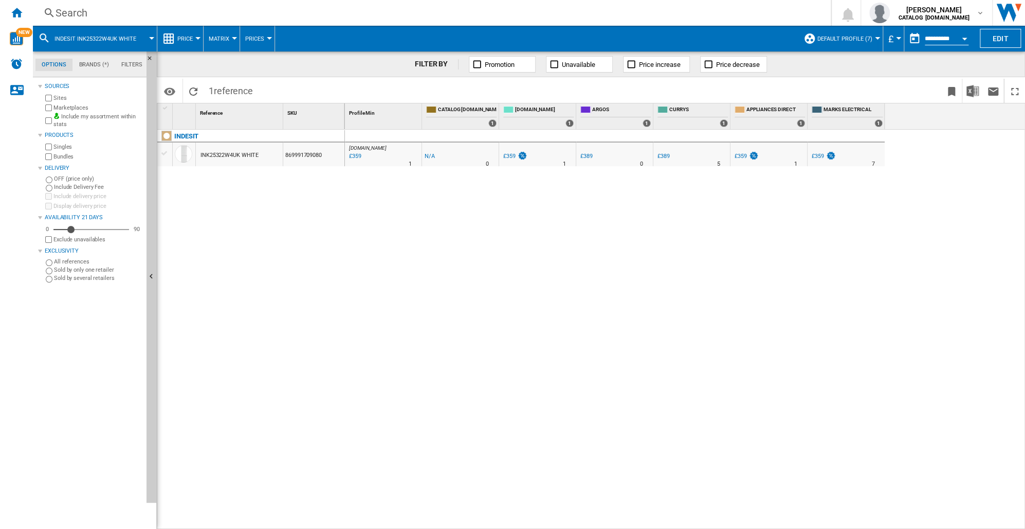
click at [58, 14] on div "Search" at bounding box center [430, 13] width 749 height 14
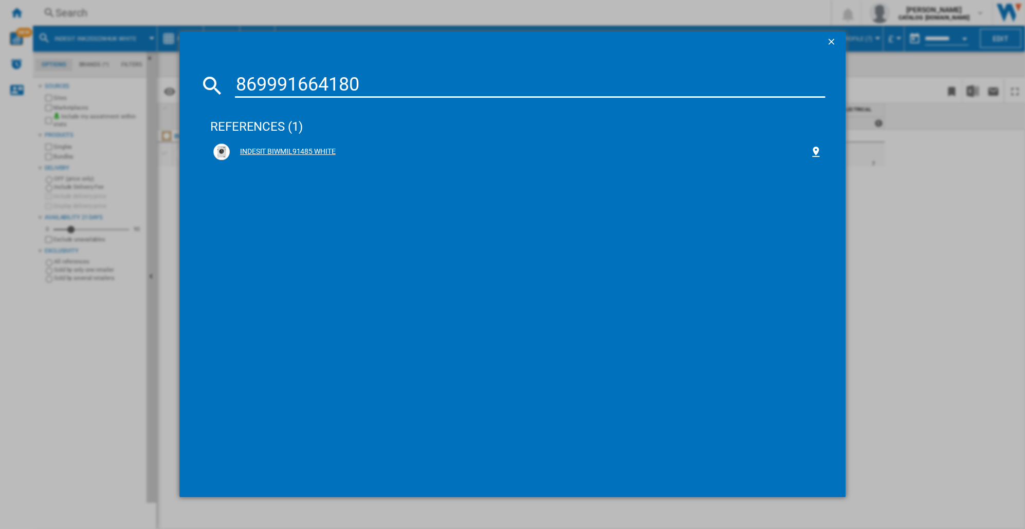
type input "869991664180"
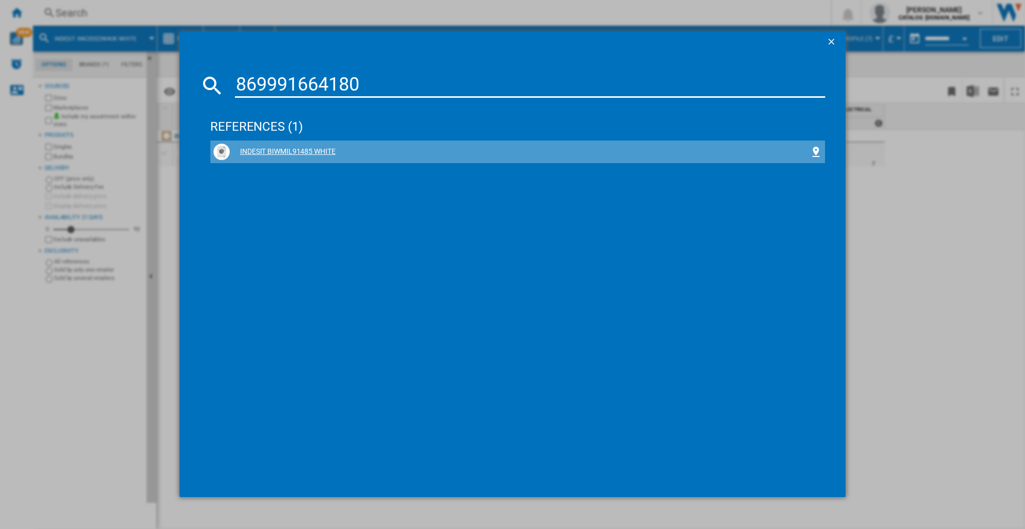
click at [282, 150] on div "INDESIT BIWMIL91485 WHITE" at bounding box center [520, 152] width 580 height 10
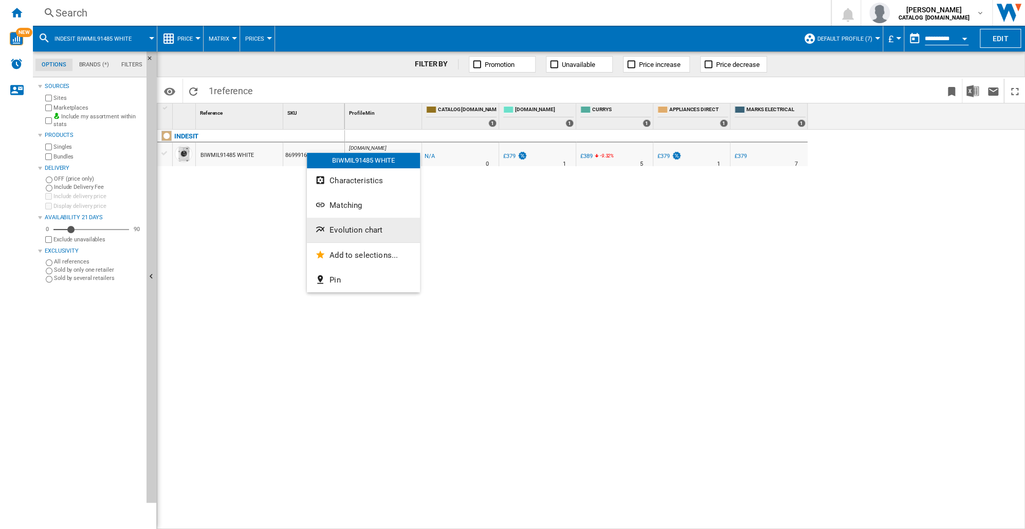
click at [343, 229] on span "Evolution chart" at bounding box center [356, 229] width 53 height 9
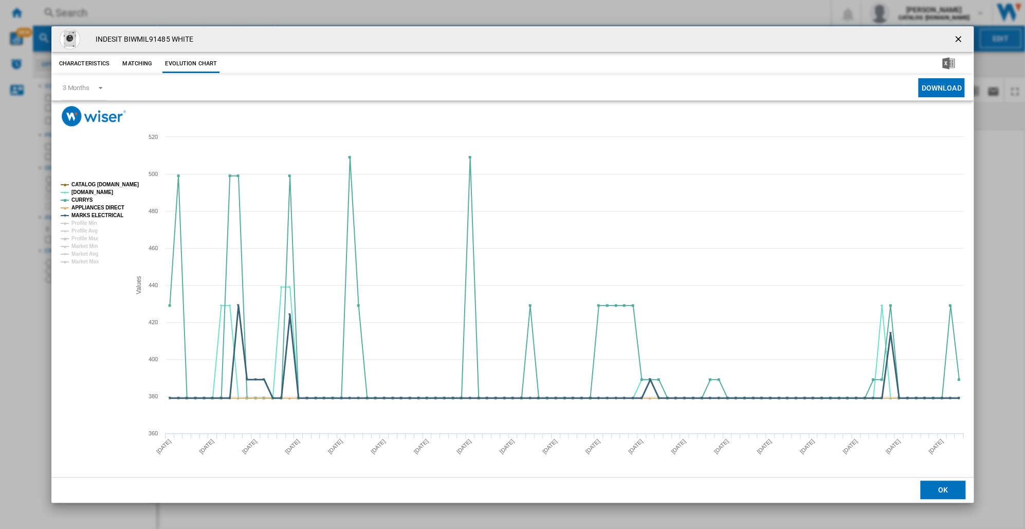
click at [102, 212] on tspan "MARKS ELECTRICAL" at bounding box center [97, 215] width 52 height 6
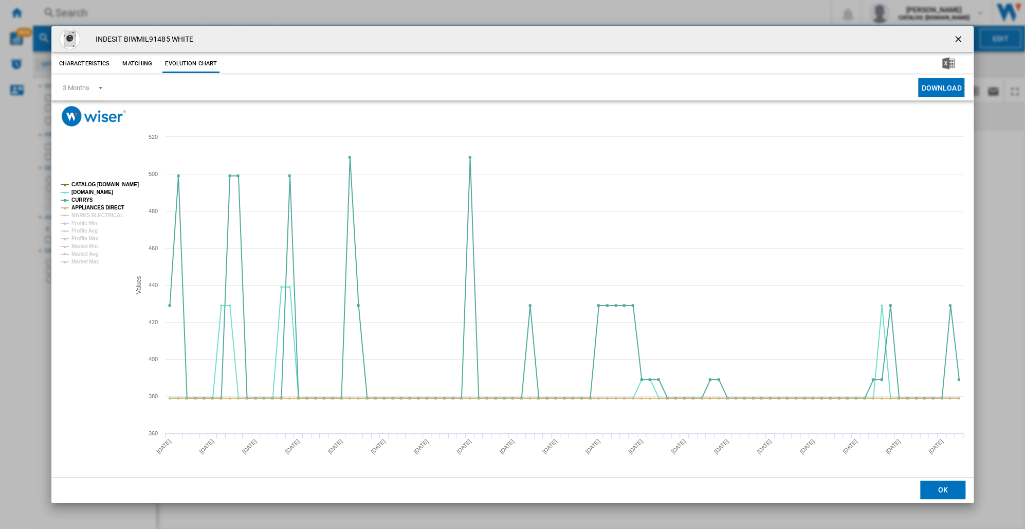
click at [102, 212] on tspan "MARKS ELECTRICAL" at bounding box center [97, 215] width 52 height 6
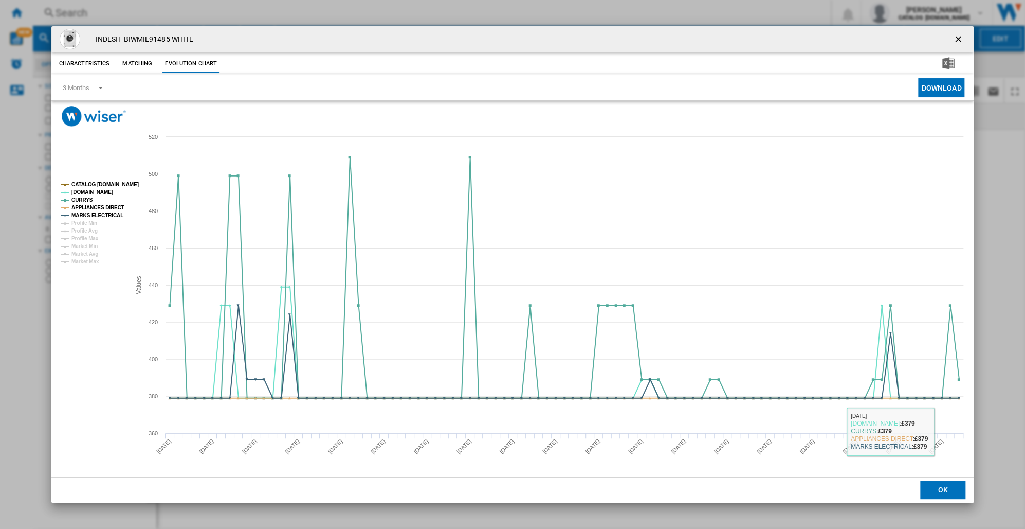
click at [939, 485] on button "OK" at bounding box center [943, 489] width 45 height 19
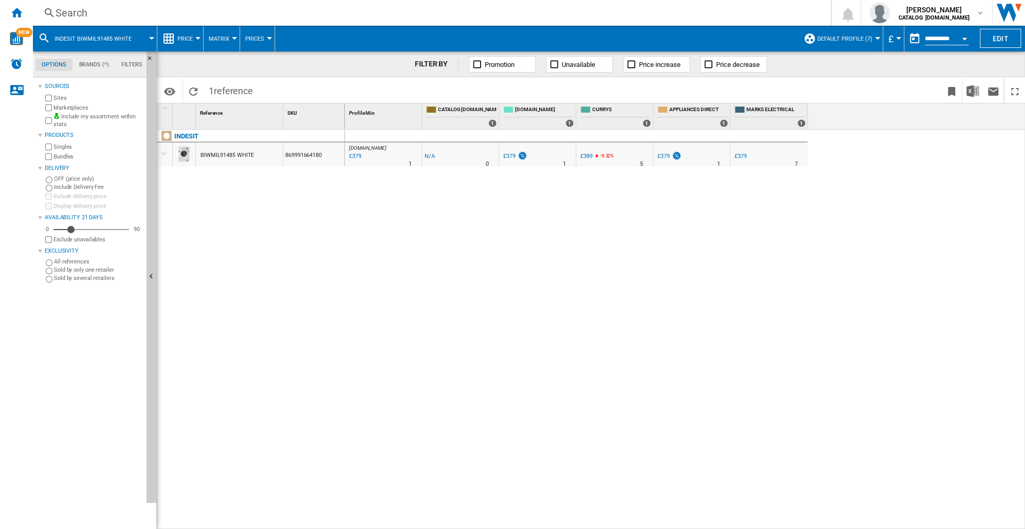
click at [64, 13] on div "Search" at bounding box center [430, 13] width 749 height 14
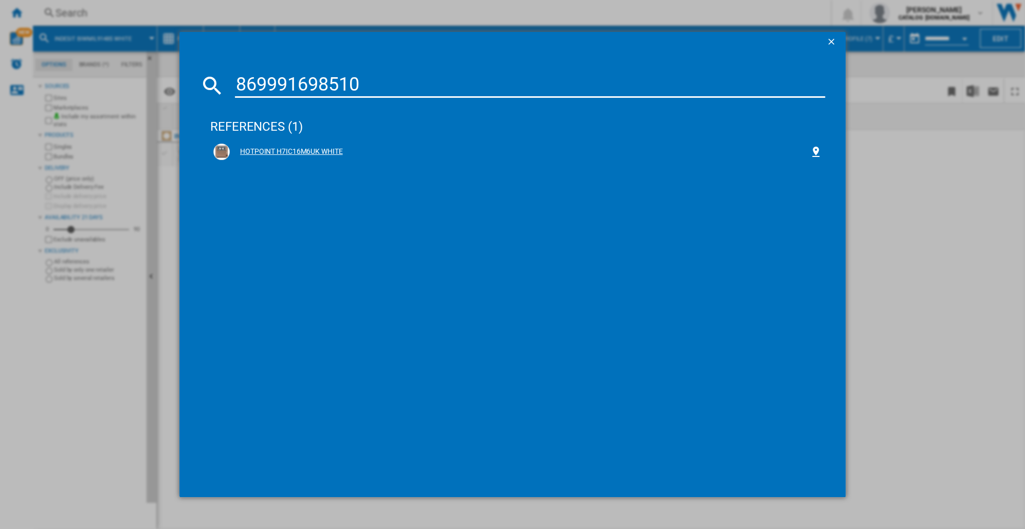
type input "869991698510"
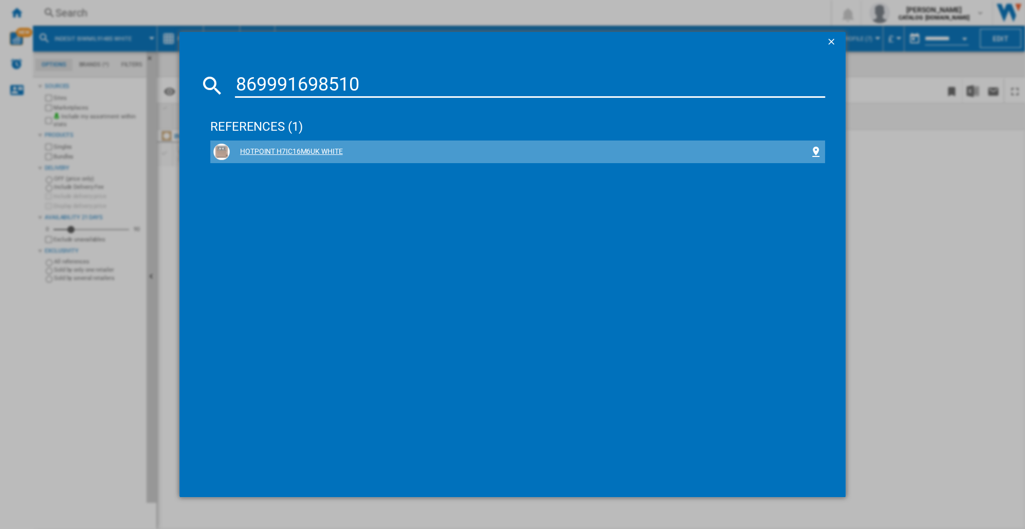
click at [305, 149] on div "HOTPOINT H7IC16M6UK WHITE" at bounding box center [520, 152] width 580 height 10
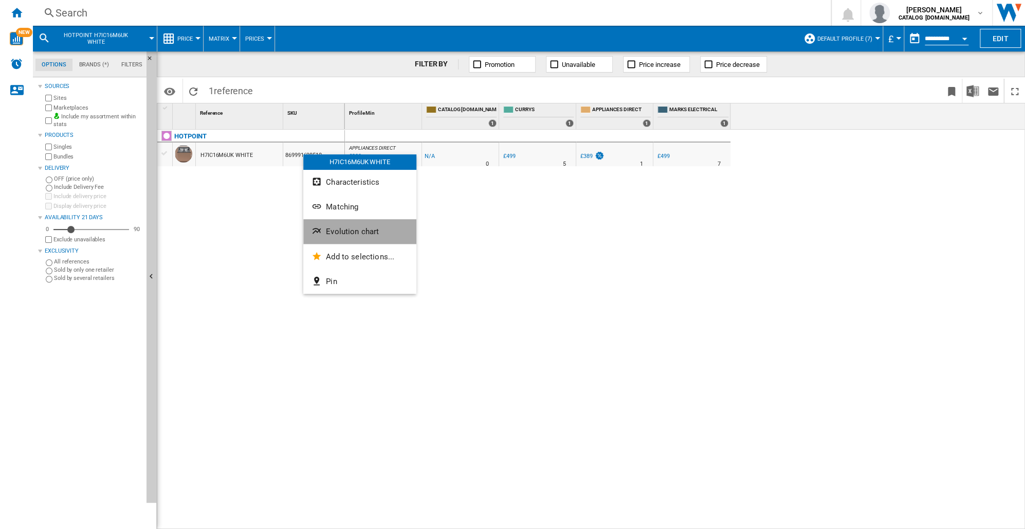
click at [352, 230] on span "Evolution chart" at bounding box center [352, 231] width 53 height 9
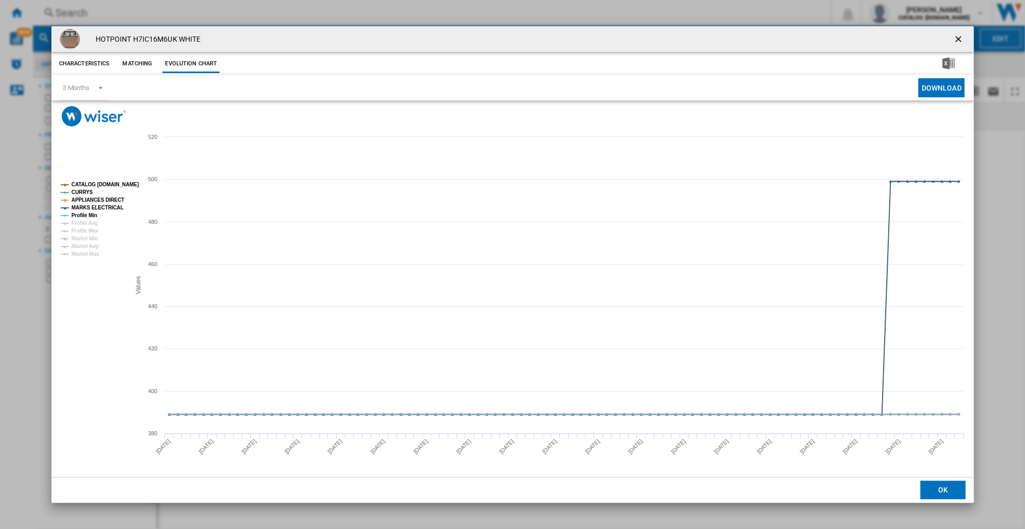
click at [100, 200] on tspan "APPLIANCES DIRECT" at bounding box center [97, 200] width 53 height 6
click at [950, 488] on button "OK" at bounding box center [943, 489] width 45 height 19
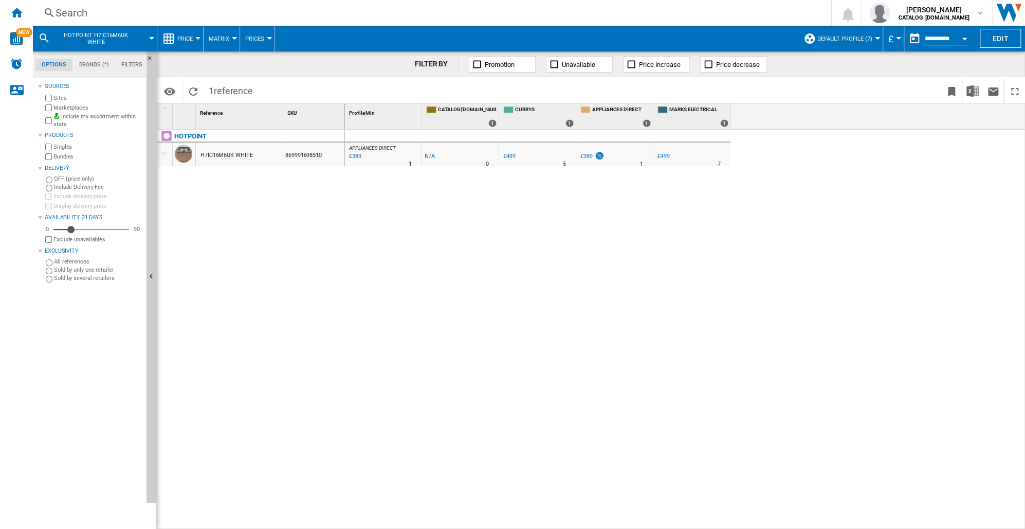
click at [76, 12] on div "Search" at bounding box center [430, 13] width 749 height 14
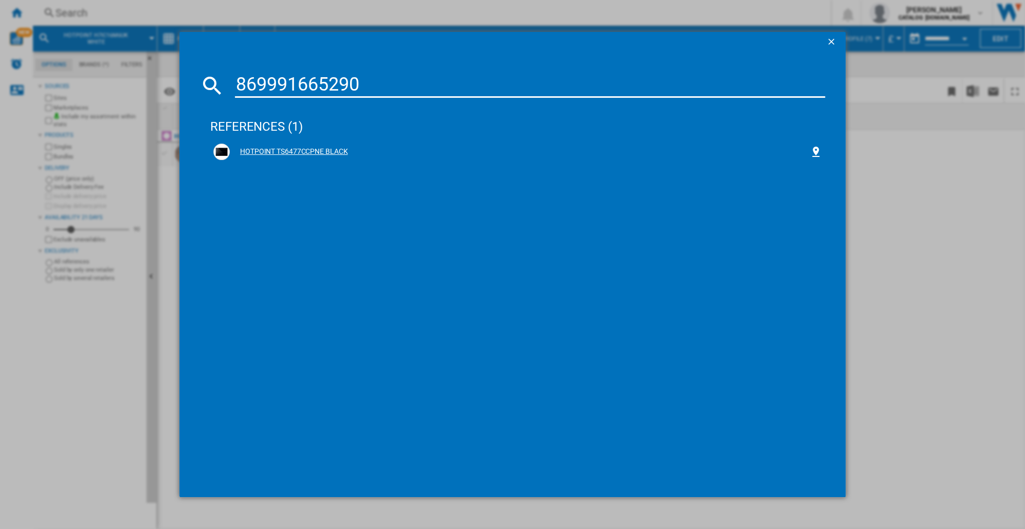
type input "869991665290"
click at [297, 151] on div "HOTPOINT TS6477CCPNE BLACK" at bounding box center [520, 152] width 580 height 10
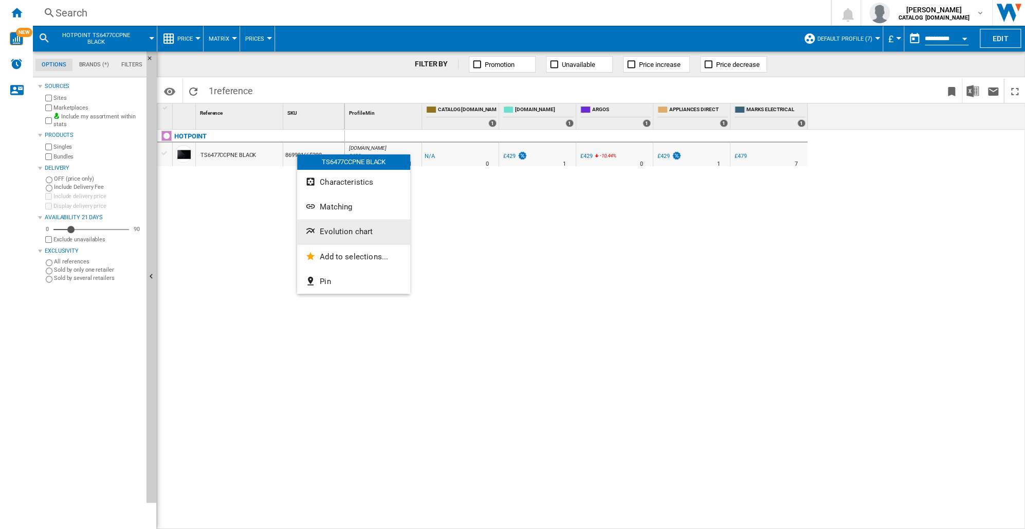
click at [340, 231] on span "Evolution chart" at bounding box center [346, 231] width 53 height 9
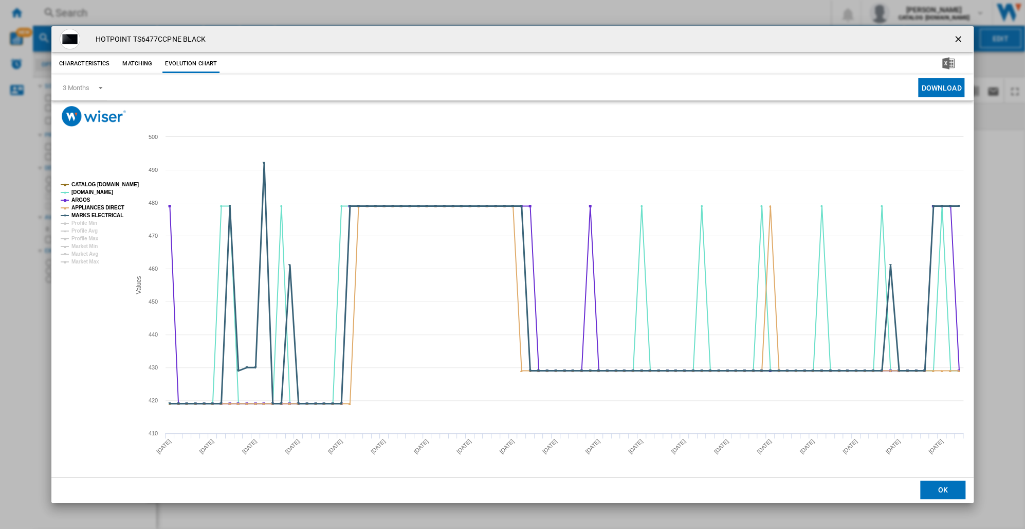
click at [105, 213] on tspan "MARKS ELECTRICAL" at bounding box center [97, 215] width 52 height 6
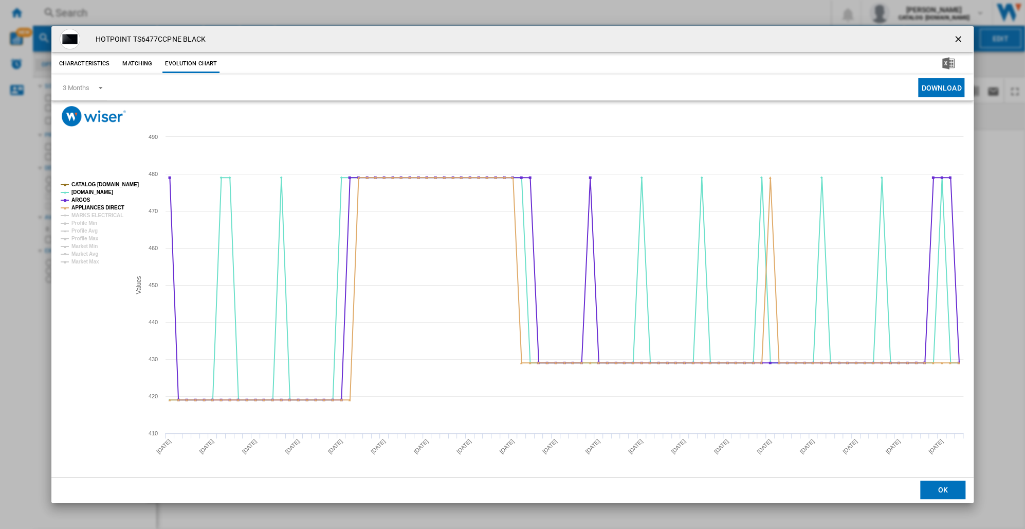
click at [105, 213] on tspan "MARKS ELECTRICAL" at bounding box center [97, 215] width 52 height 6
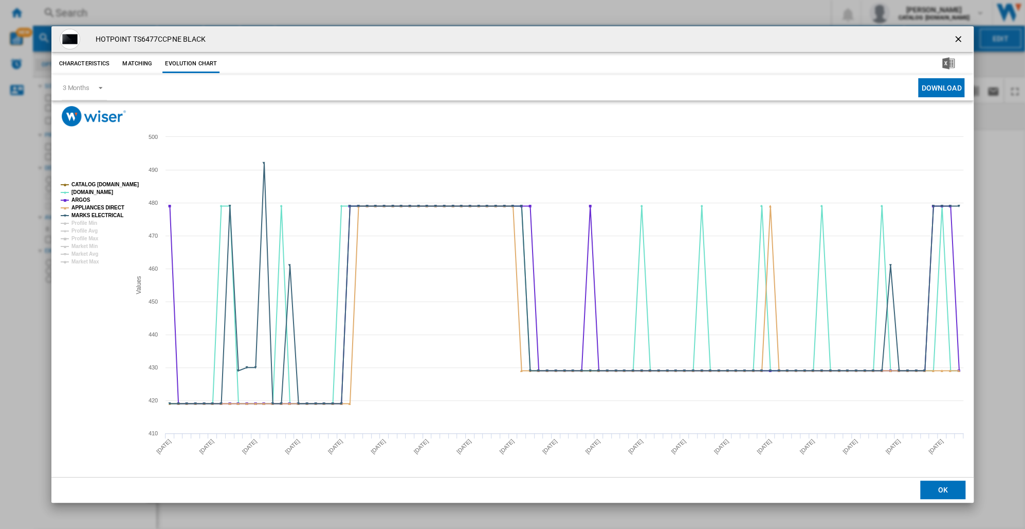
click at [932, 488] on button "OK" at bounding box center [943, 489] width 45 height 19
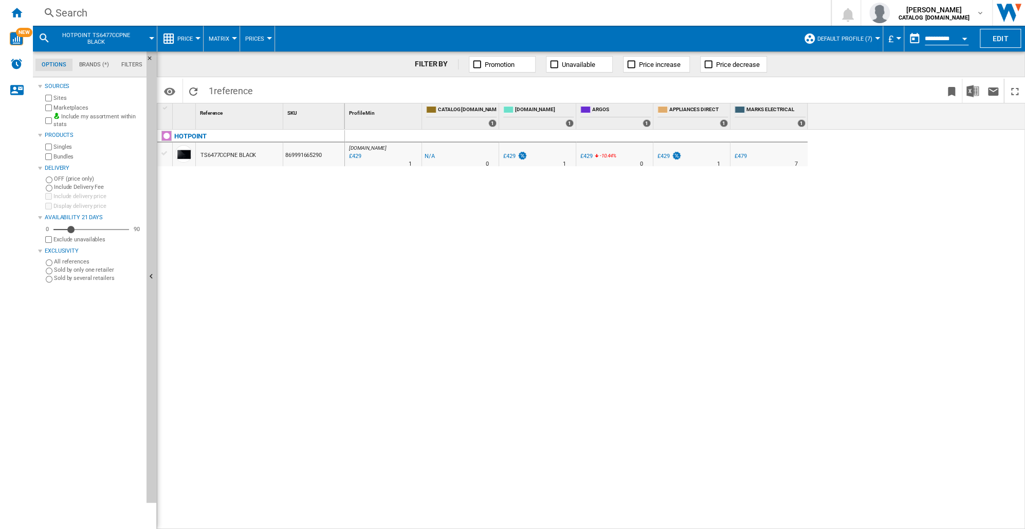
click at [65, 16] on div "Search" at bounding box center [430, 13] width 749 height 14
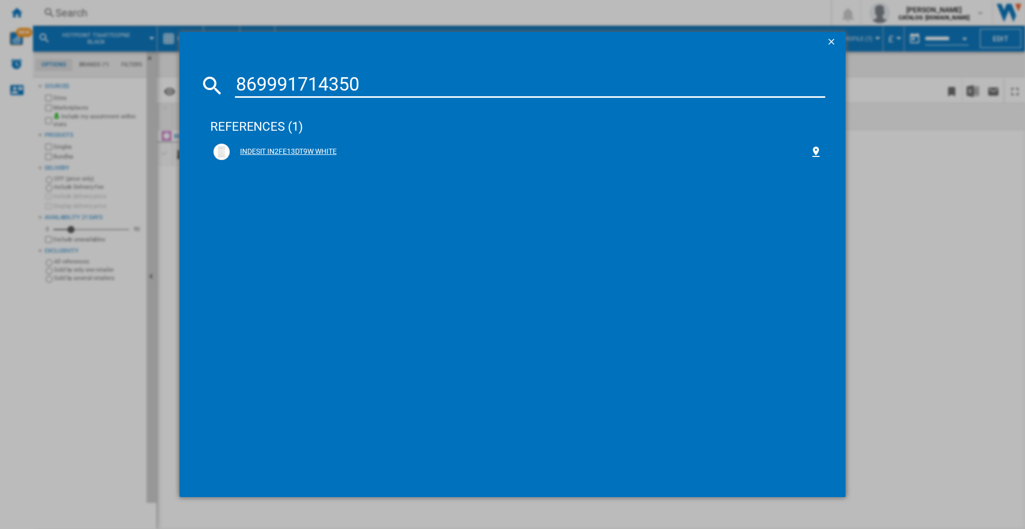
type input "869991714350"
click at [281, 150] on div "INDESIT IN2FE13DT9W WHITE" at bounding box center [520, 152] width 580 height 10
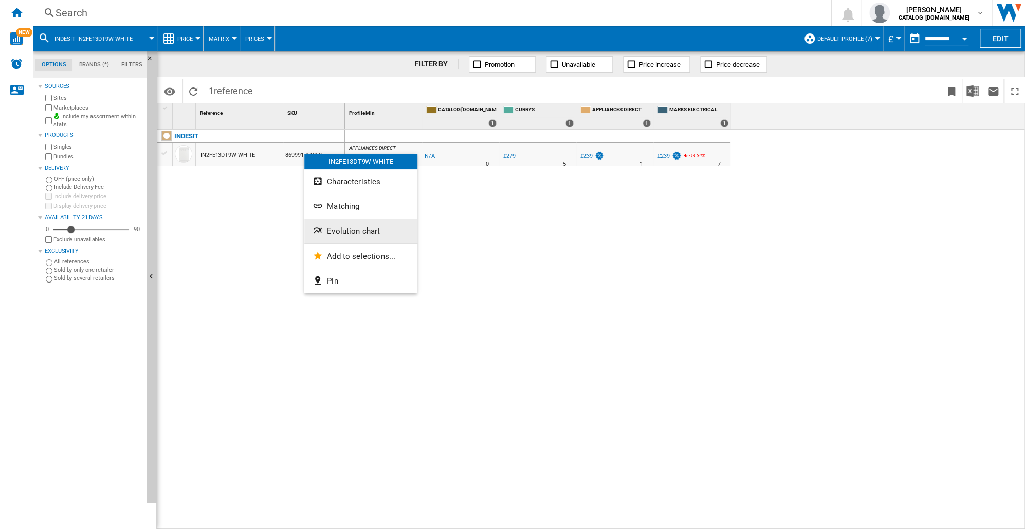
click at [331, 230] on span "Evolution chart" at bounding box center [353, 230] width 53 height 9
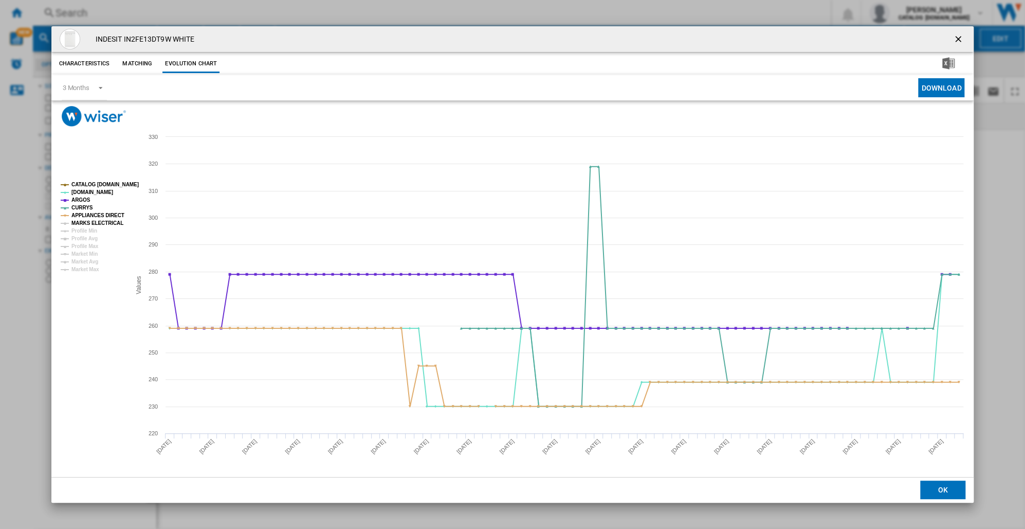
click at [96, 220] on tspan "MARKS ELECTRICAL" at bounding box center [97, 223] width 52 height 6
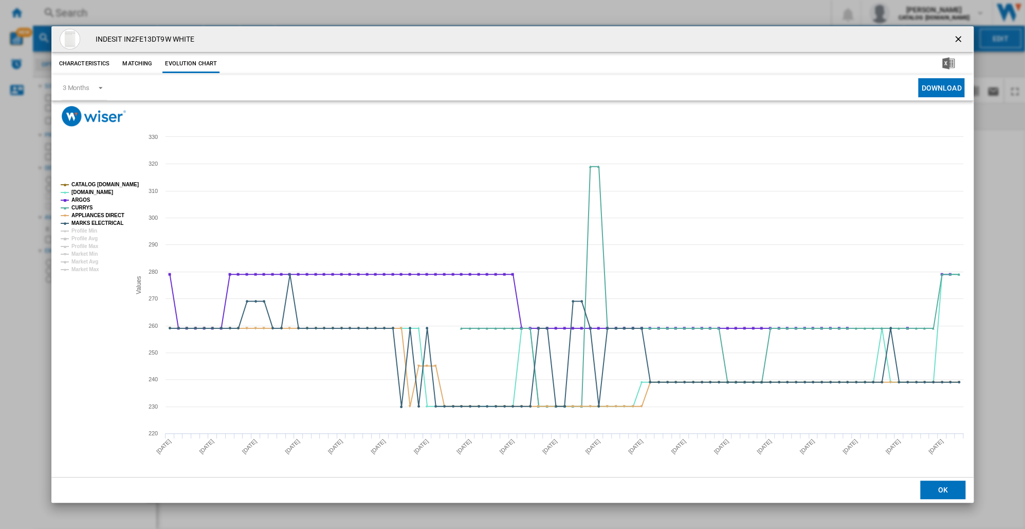
click at [96, 220] on tspan "MARKS ELECTRICAL" at bounding box center [97, 223] width 52 height 6
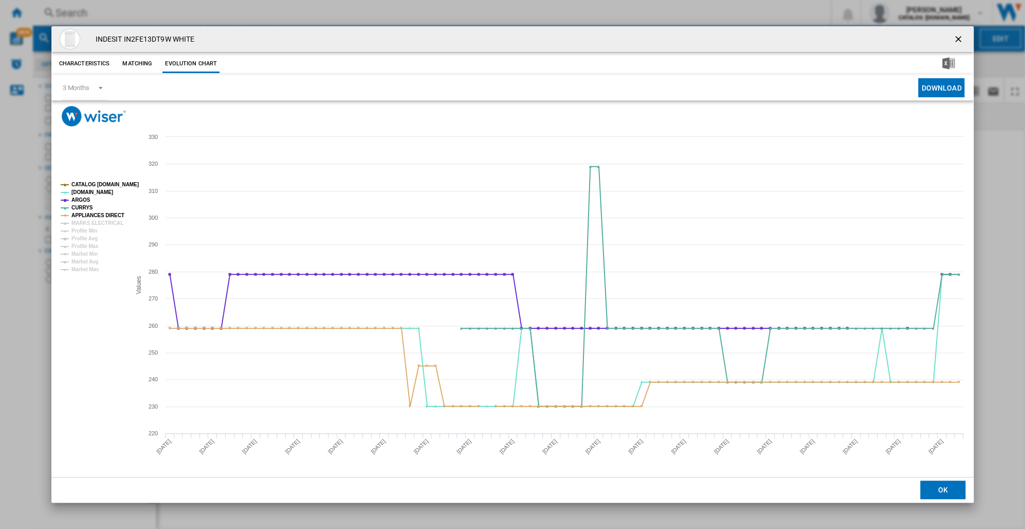
click at [96, 220] on tspan "MARKS ELECTRICAL" at bounding box center [97, 223] width 52 height 6
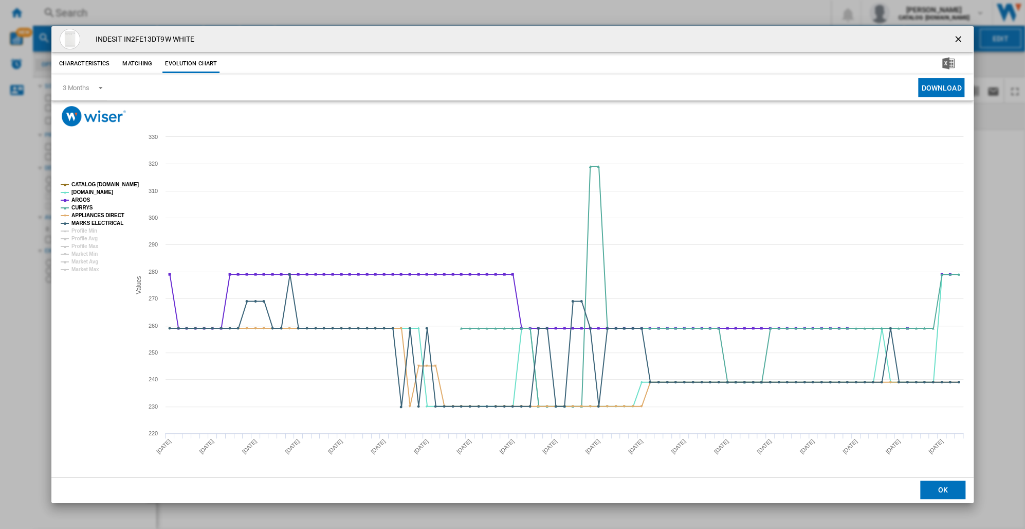
click at [96, 220] on tspan "MARKS ELECTRICAL" at bounding box center [97, 223] width 52 height 6
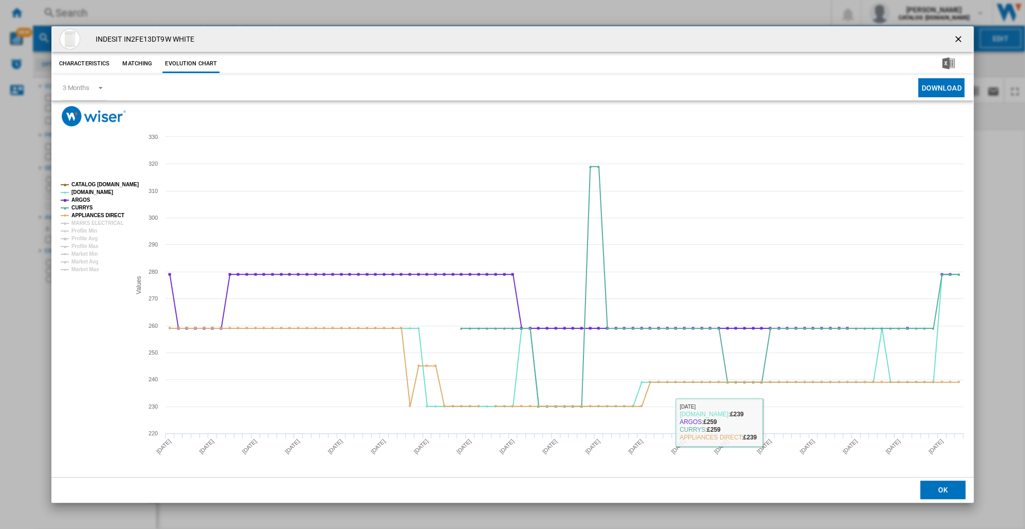
click at [936, 490] on button "OK" at bounding box center [943, 489] width 45 height 19
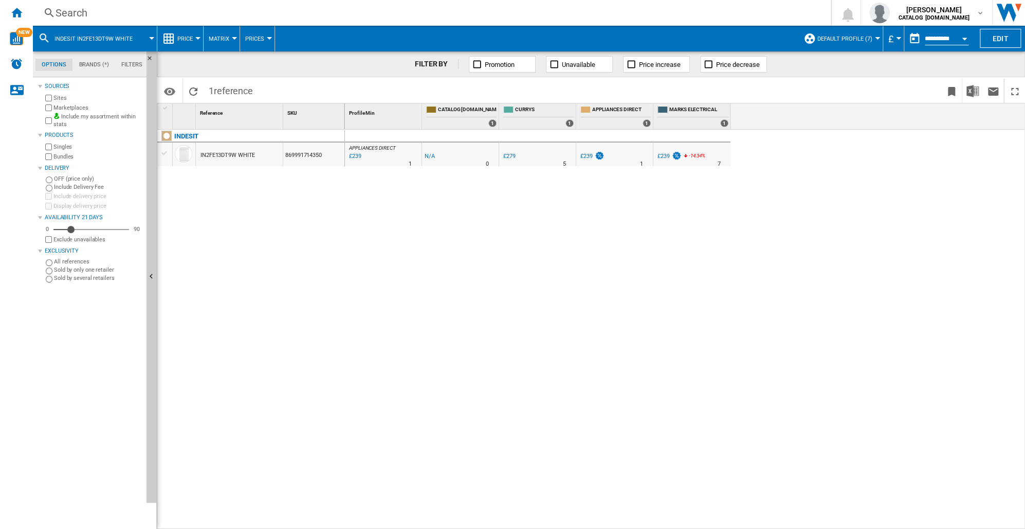
click at [60, 17] on div "Search" at bounding box center [430, 13] width 749 height 14
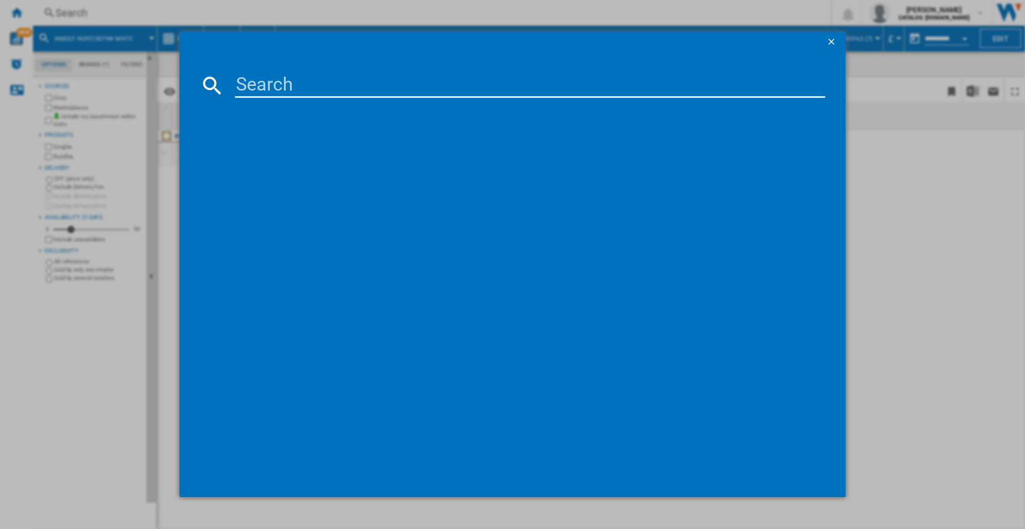
paste input "859991688370"
type input "859991688370"
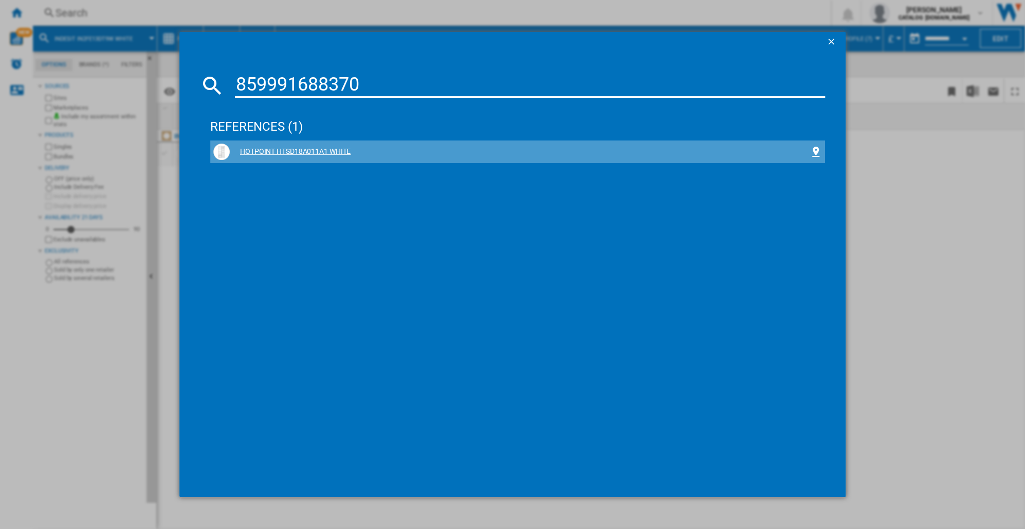
click at [273, 152] on div "HOTPOINT HTSD18A011A1 WHITE" at bounding box center [520, 152] width 580 height 10
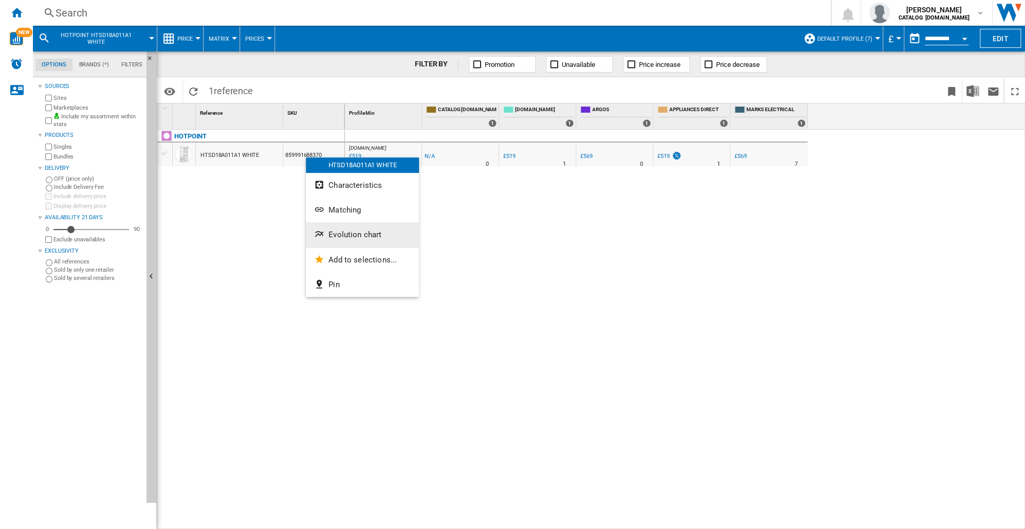
click at [331, 231] on span "Evolution chart" at bounding box center [355, 234] width 53 height 9
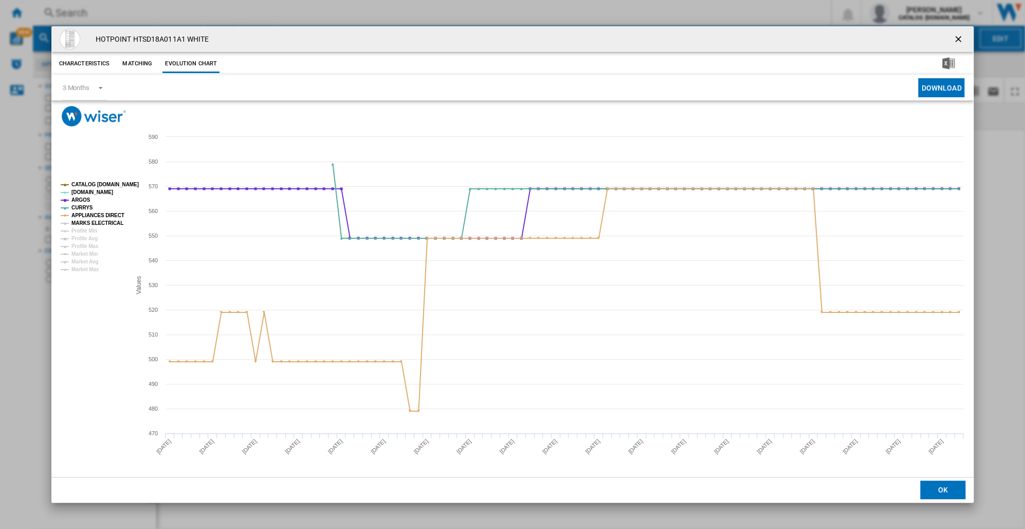
click at [99, 224] on tspan "MARKS ELECTRICAL" at bounding box center [97, 223] width 52 height 6
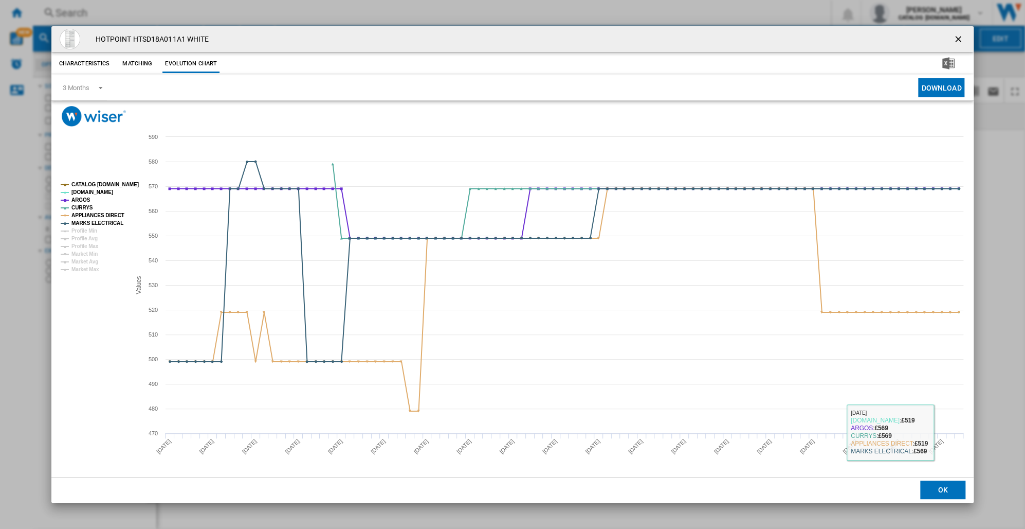
click at [939, 487] on button "OK" at bounding box center [943, 489] width 45 height 19
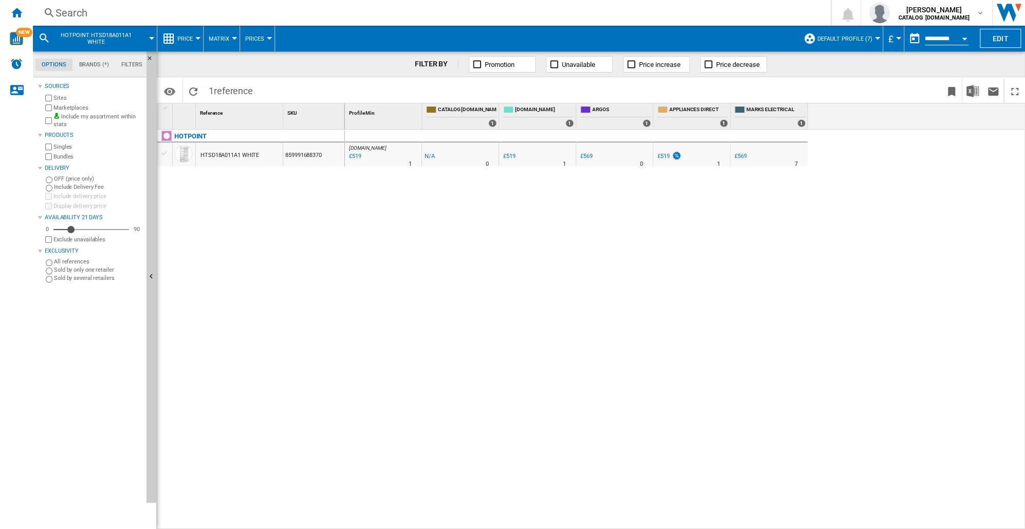
click at [70, 10] on div "Search" at bounding box center [430, 13] width 749 height 14
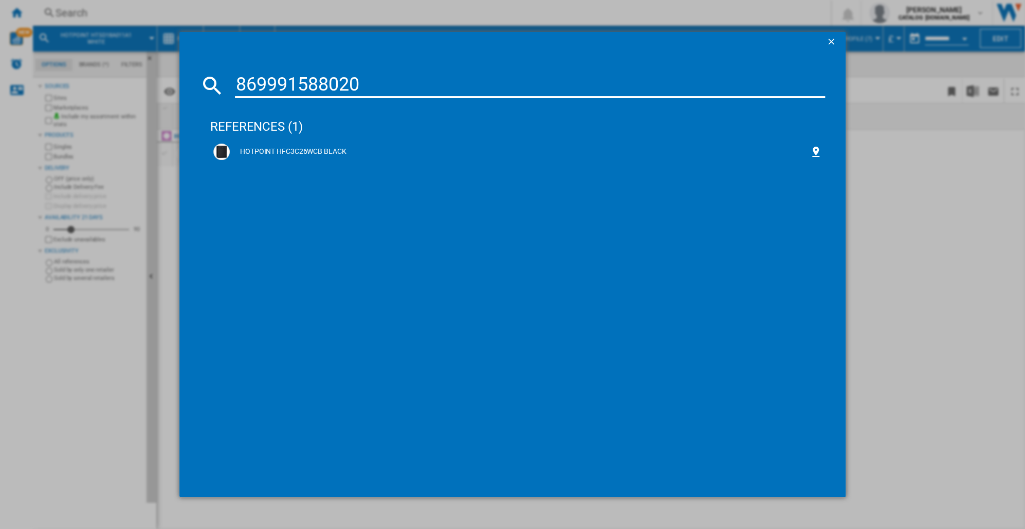
type input "869991588020"
click at [286, 151] on div "HOTPOINT HFC3C26WCB BLACK" at bounding box center [520, 152] width 580 height 10
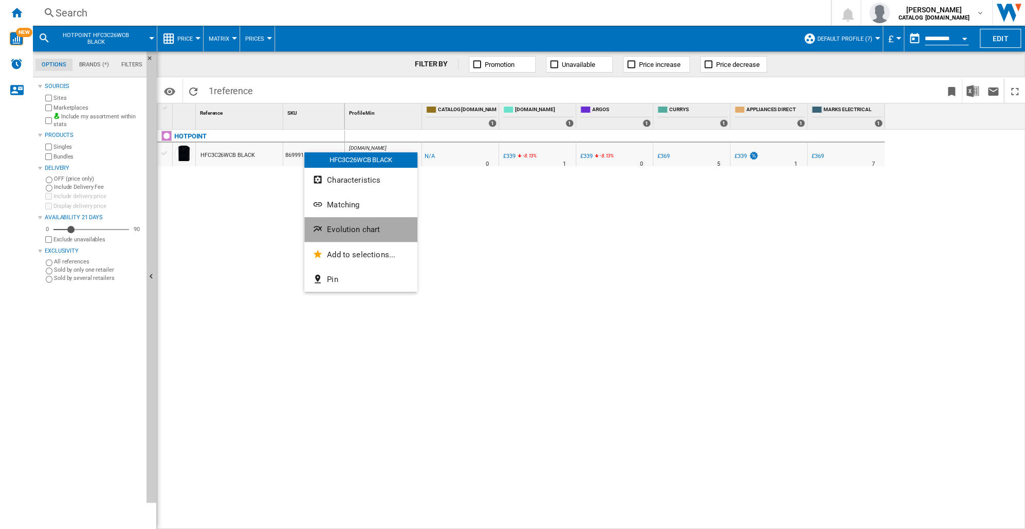
click at [348, 233] on span "Evolution chart" at bounding box center [353, 229] width 53 height 9
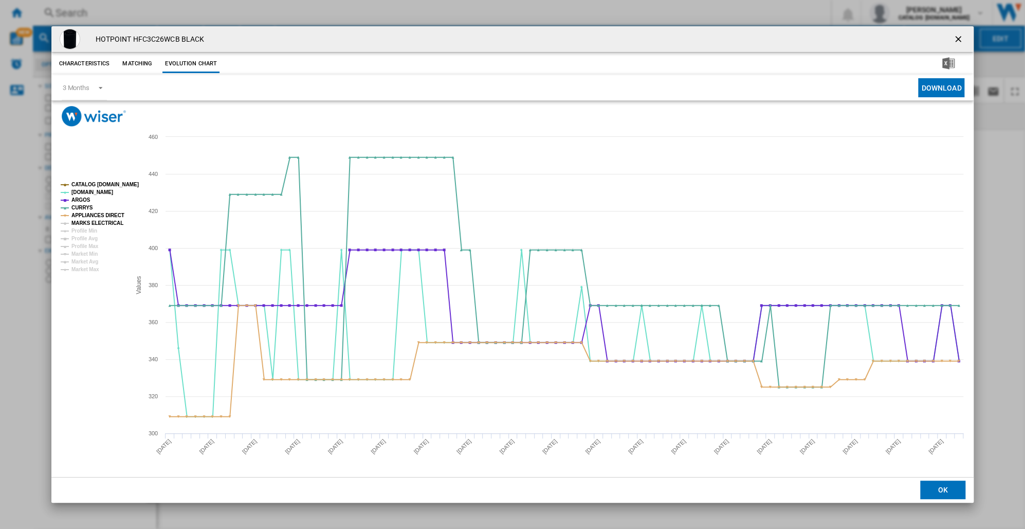
click at [97, 222] on tspan "MARKS ELECTRICAL" at bounding box center [97, 223] width 52 height 6
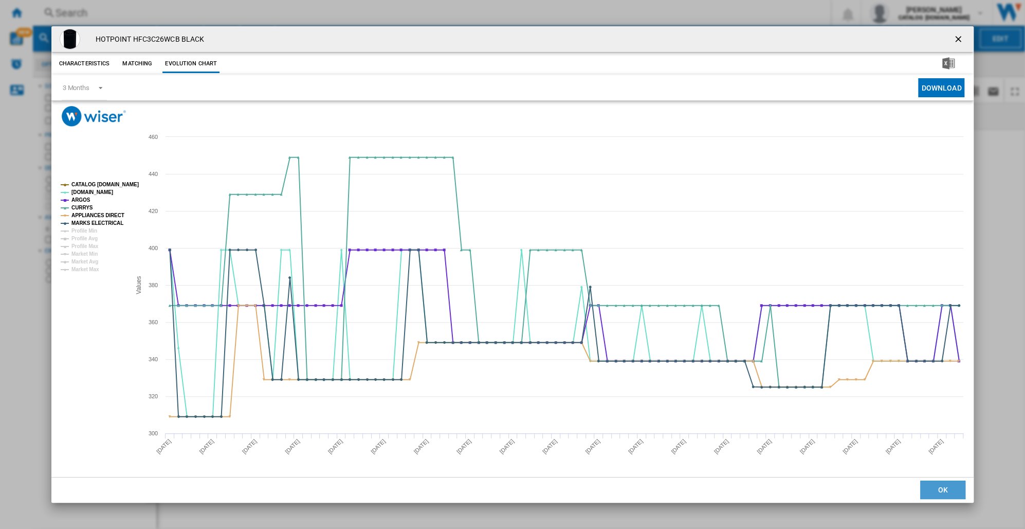
click at [929, 489] on button "OK" at bounding box center [943, 489] width 45 height 19
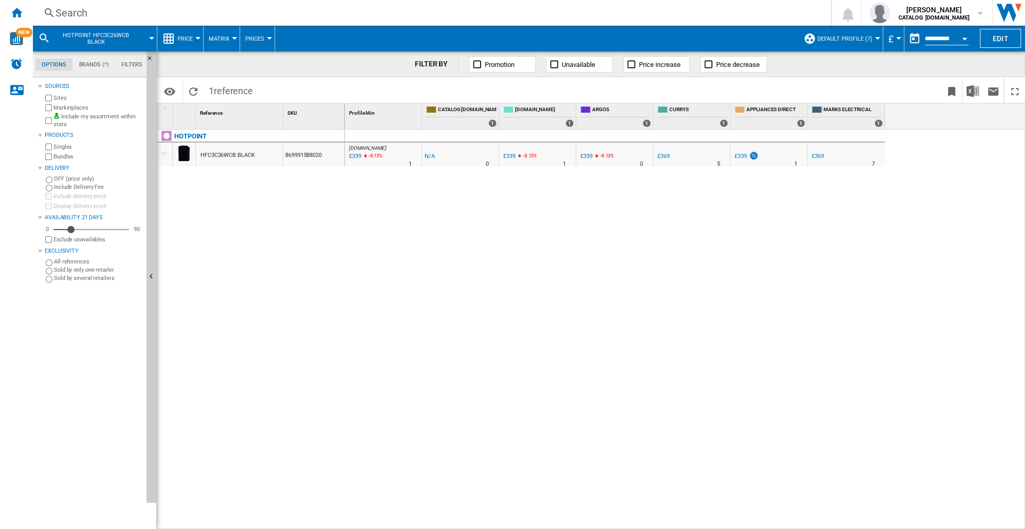
click at [72, 11] on div "Search" at bounding box center [430, 13] width 749 height 14
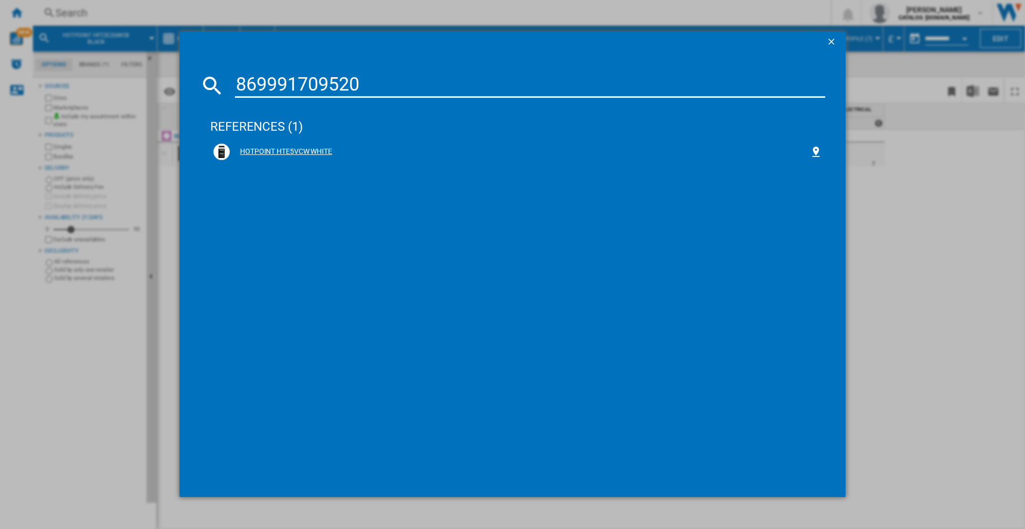
type input "869991709520"
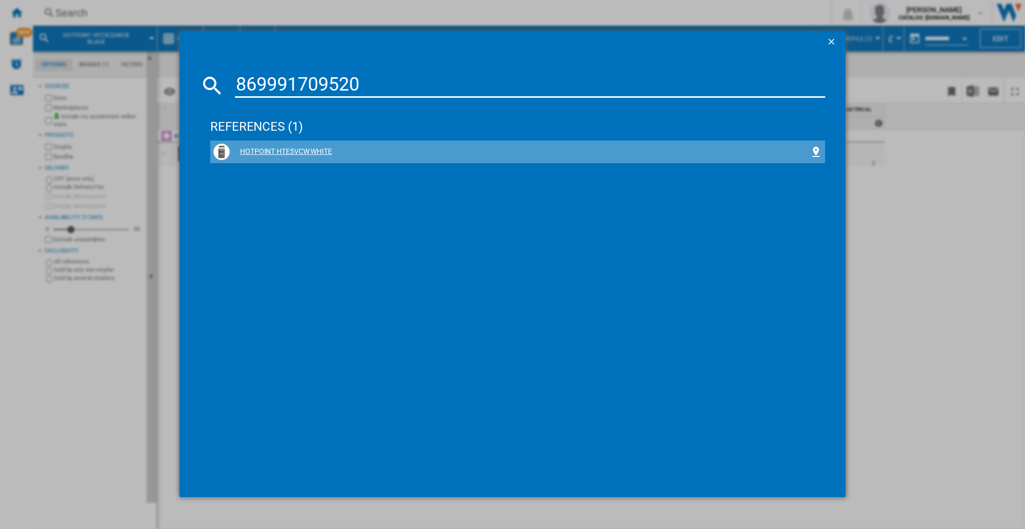
click at [273, 151] on div "HOTPOINT HTE5VCW WHITE" at bounding box center [520, 152] width 580 height 10
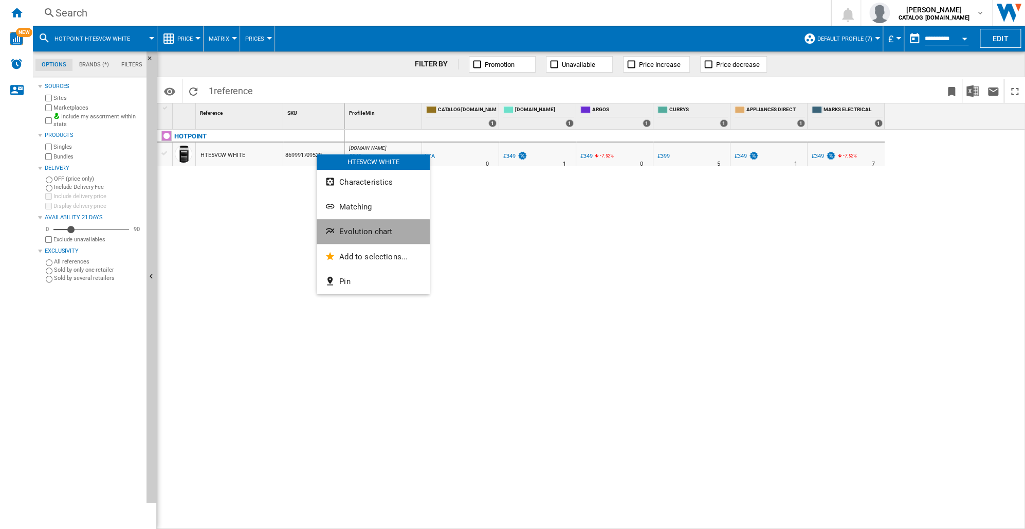
click at [352, 232] on span "Evolution chart" at bounding box center [365, 231] width 53 height 9
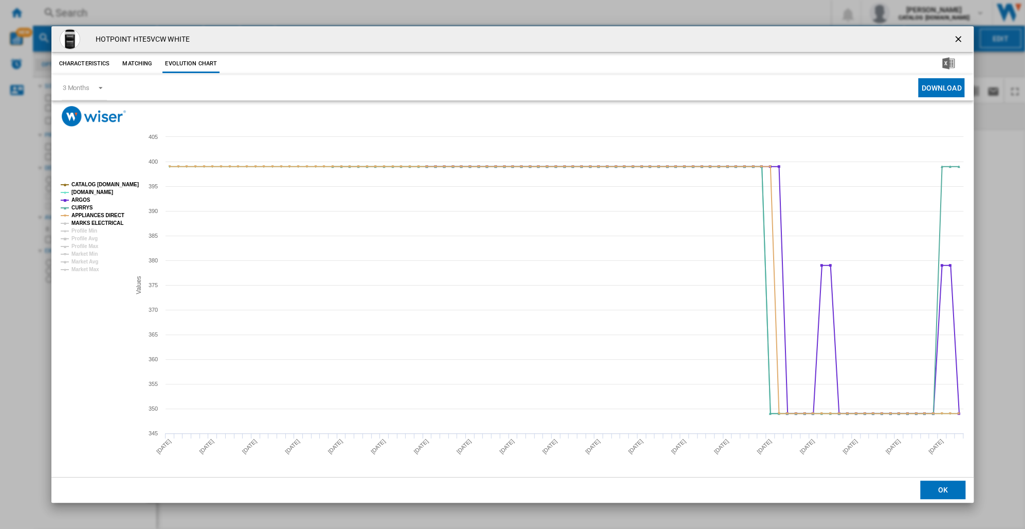
click at [88, 224] on tspan "MARKS ELECTRICAL" at bounding box center [97, 223] width 52 height 6
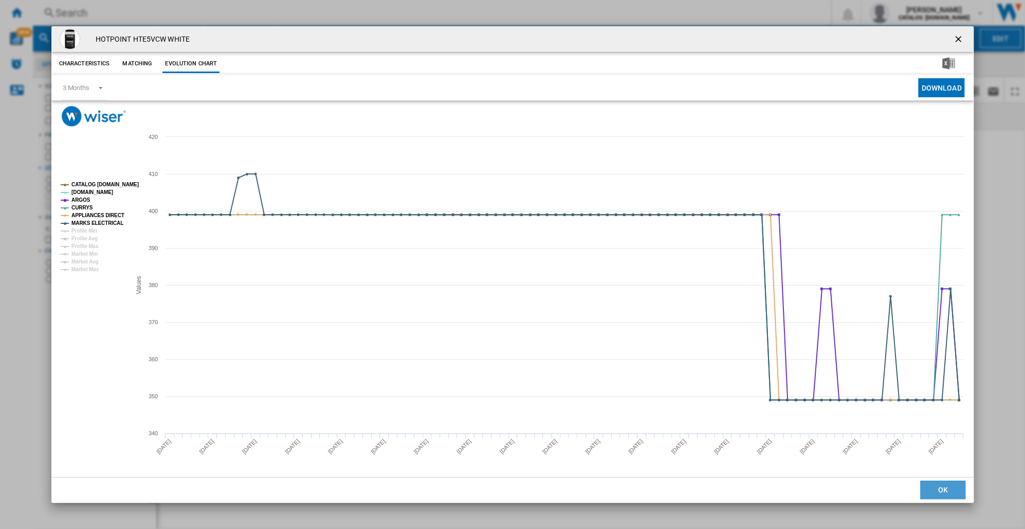
click at [941, 489] on button "OK" at bounding box center [943, 489] width 45 height 19
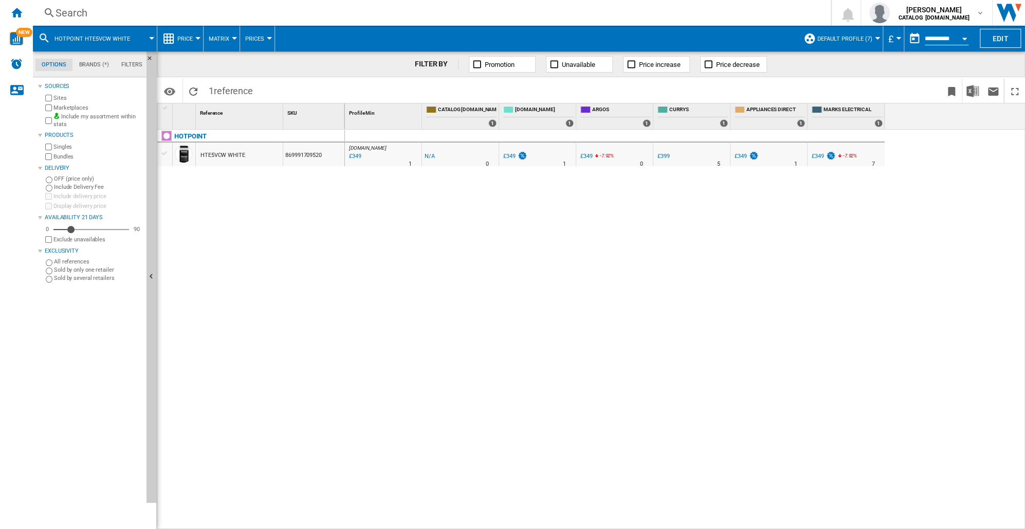
click at [58, 14] on div "Search" at bounding box center [430, 13] width 749 height 14
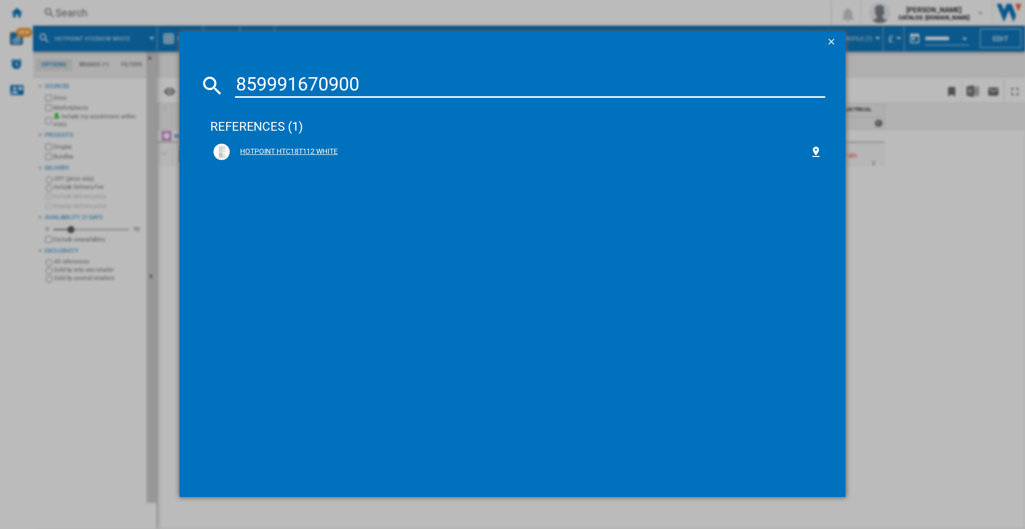
type input "859991670900"
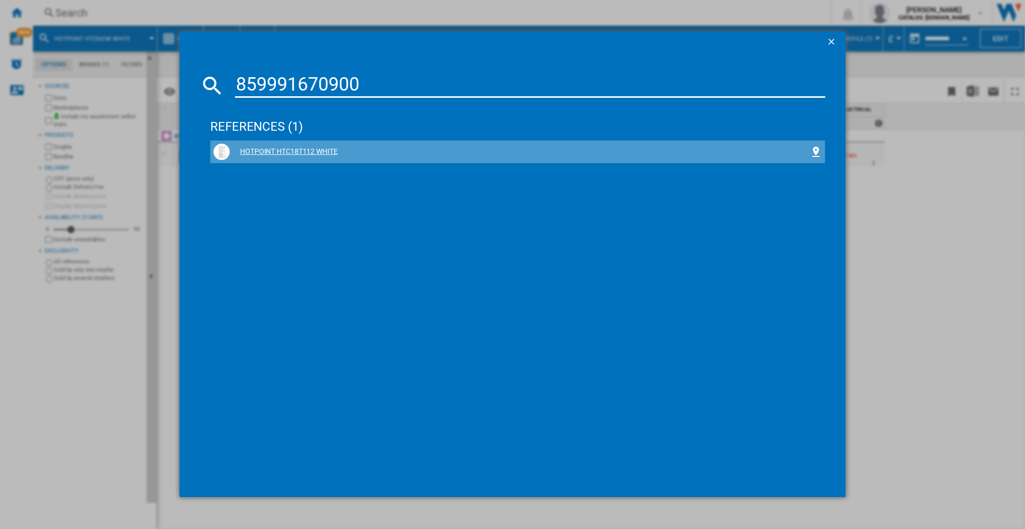
click at [301, 151] on div "HOTPOINT HTC18T112 WHITE" at bounding box center [520, 152] width 580 height 10
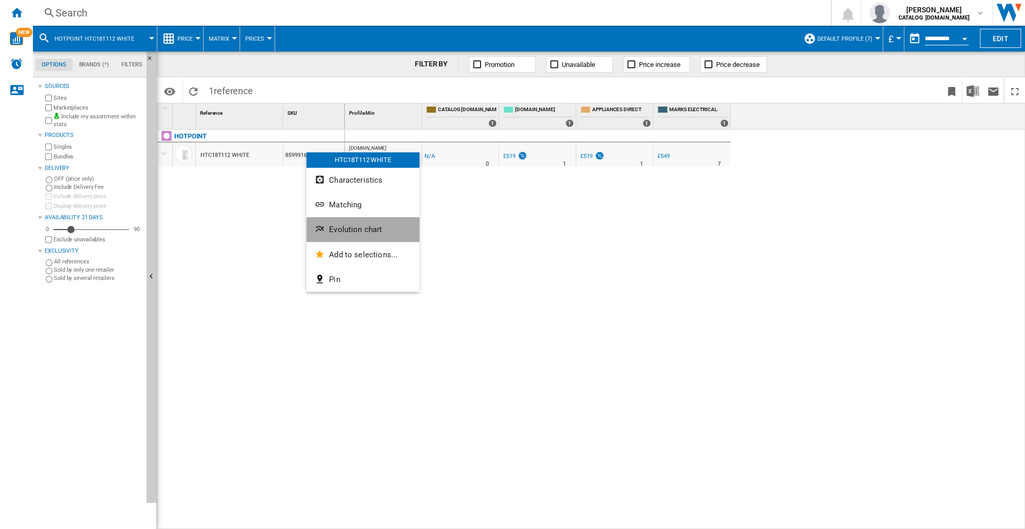
click at [333, 228] on span "Evolution chart" at bounding box center [355, 229] width 53 height 9
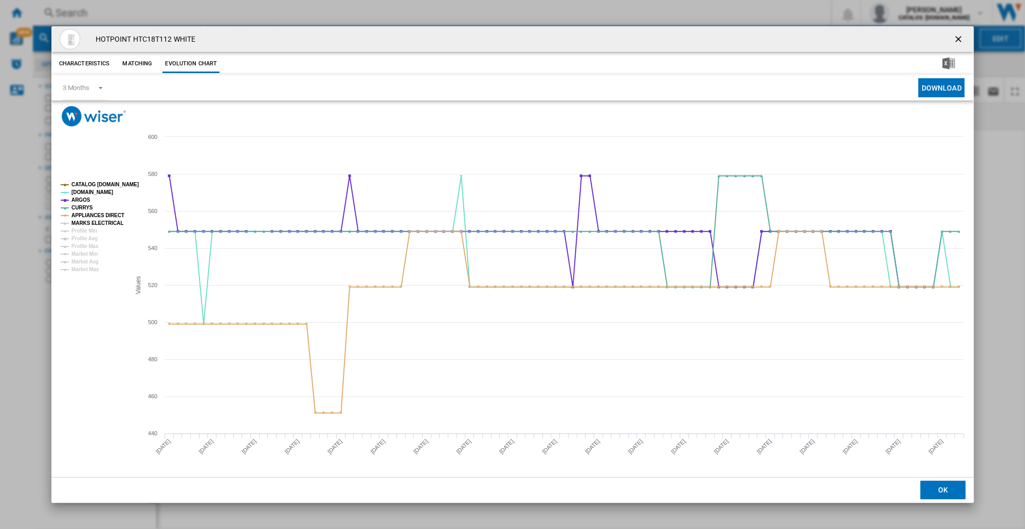
click at [77, 224] on tspan "MARKS ELECTRICAL" at bounding box center [97, 223] width 52 height 6
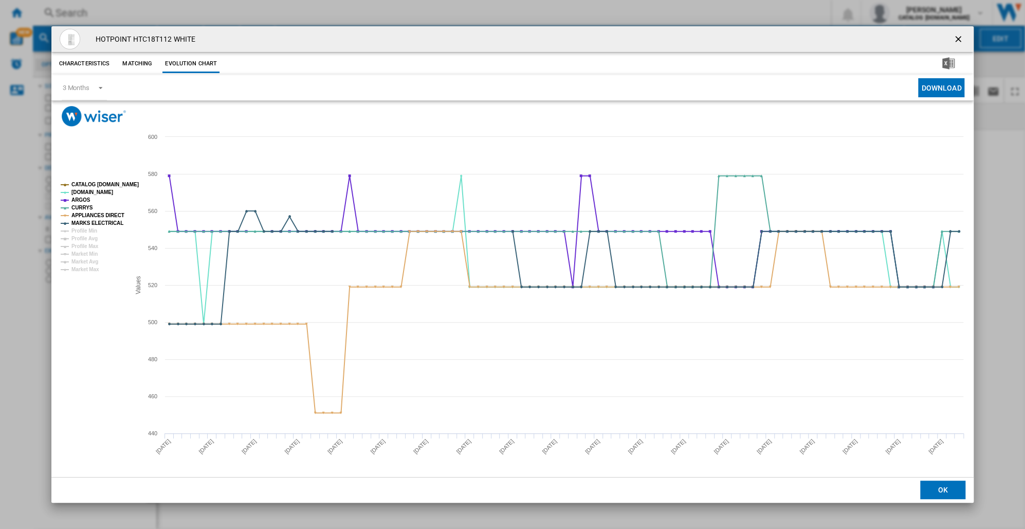
click at [77, 224] on tspan "MARKS ELECTRICAL" at bounding box center [97, 223] width 52 height 6
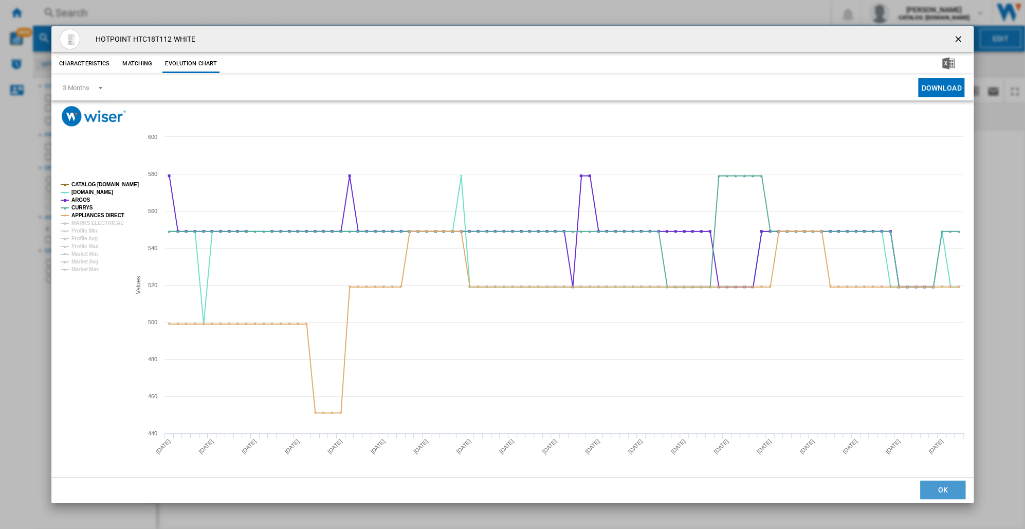
click at [934, 485] on button "OK" at bounding box center [943, 489] width 45 height 19
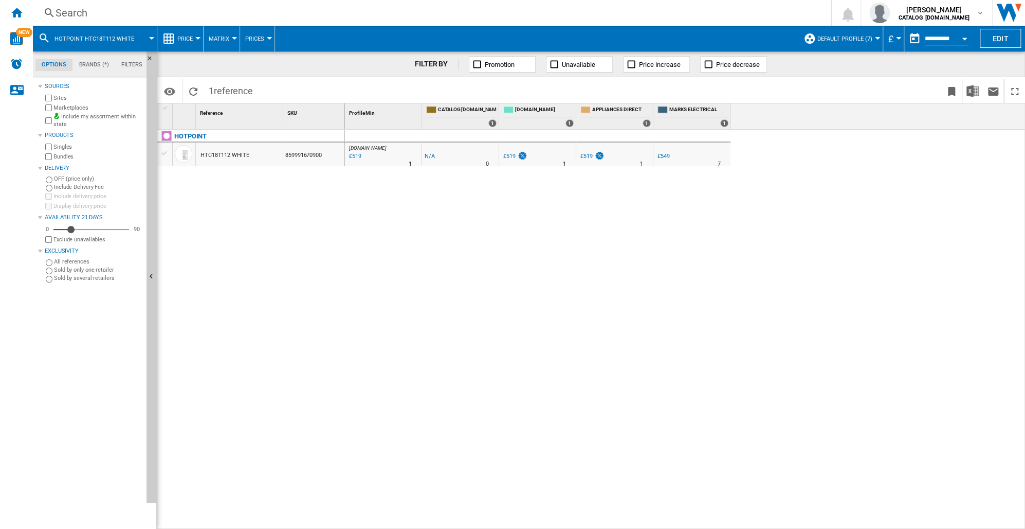
click at [62, 15] on div "Search" at bounding box center [430, 13] width 749 height 14
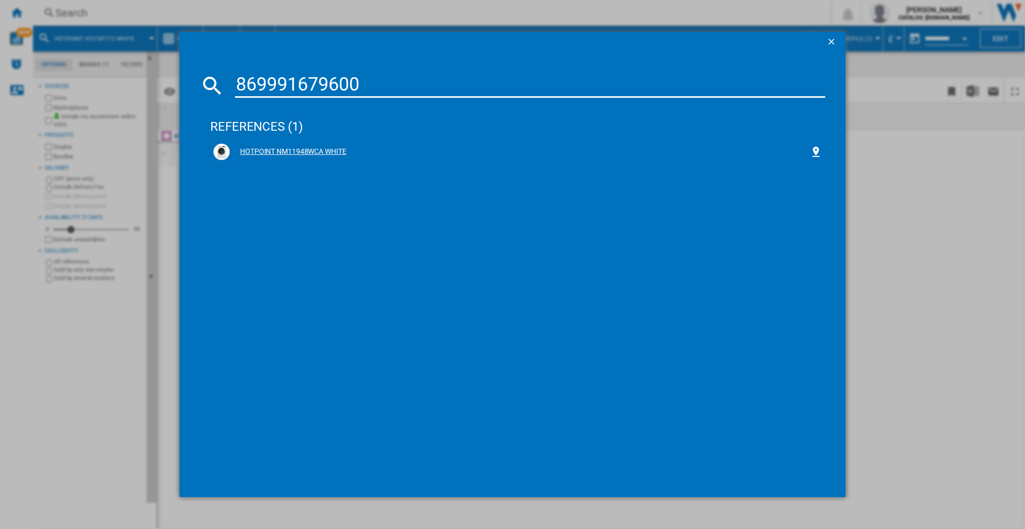
type input "869991679600"
click at [311, 150] on div "HOTPOINT NM11948WCA WHITE" at bounding box center [520, 152] width 580 height 10
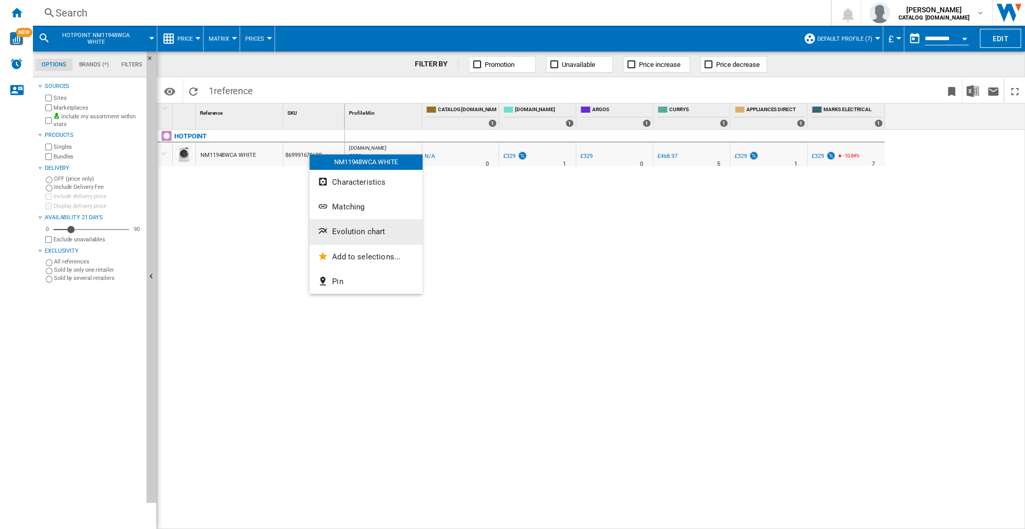
click at [332, 232] on span "Evolution chart" at bounding box center [358, 231] width 53 height 9
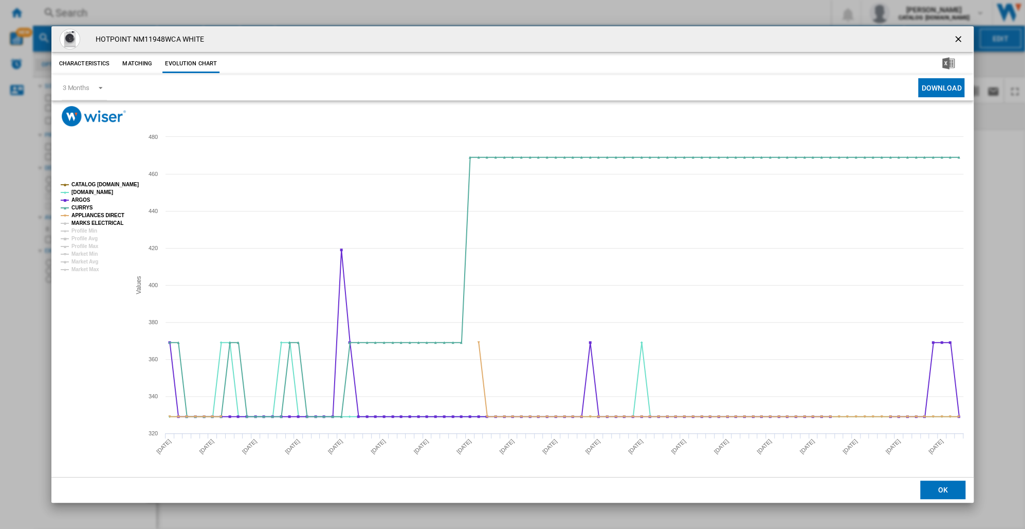
click at [103, 222] on tspan "MARKS ELECTRICAL" at bounding box center [97, 223] width 52 height 6
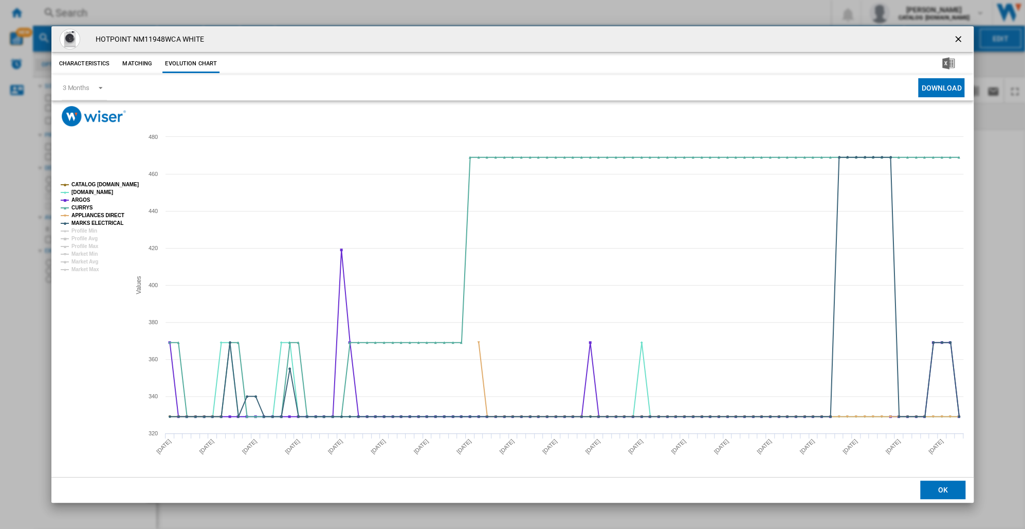
click at [103, 222] on tspan "MARKS ELECTRICAL" at bounding box center [97, 223] width 52 height 6
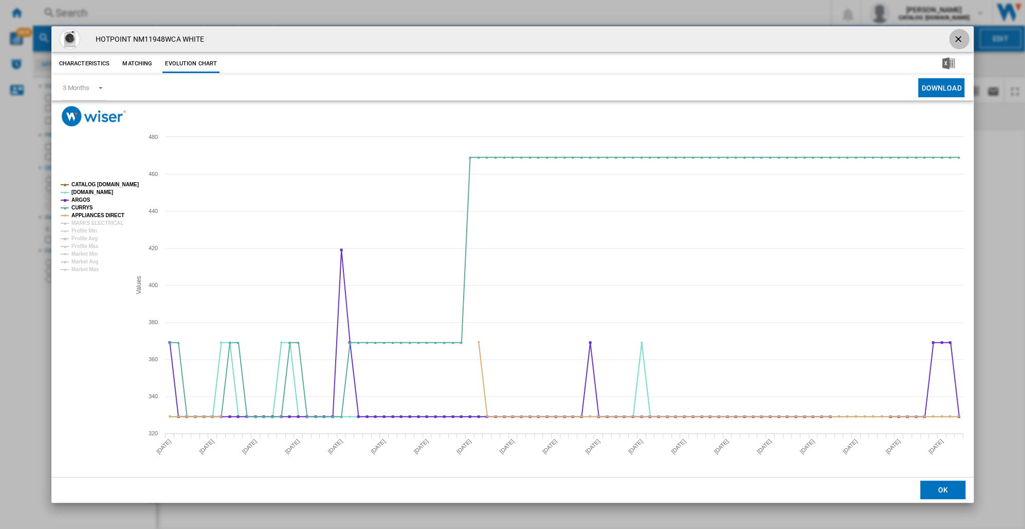
click at [960, 36] on ng-md-icon "getI18NText('BUTTONS.CLOSE_DIALOG')" at bounding box center [959, 40] width 12 height 12
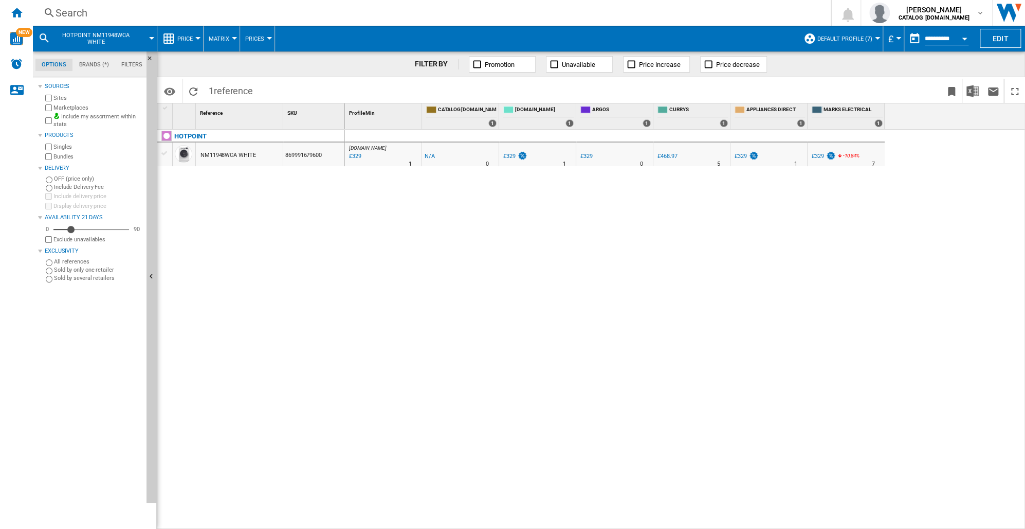
click at [66, 12] on div "Search" at bounding box center [430, 13] width 749 height 14
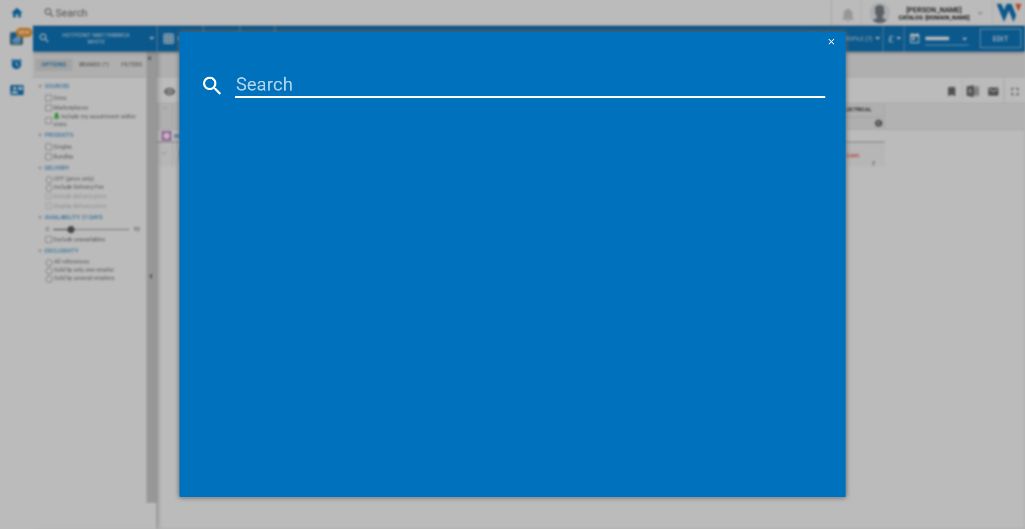
paste input "859991668230"
type input "859991668230"
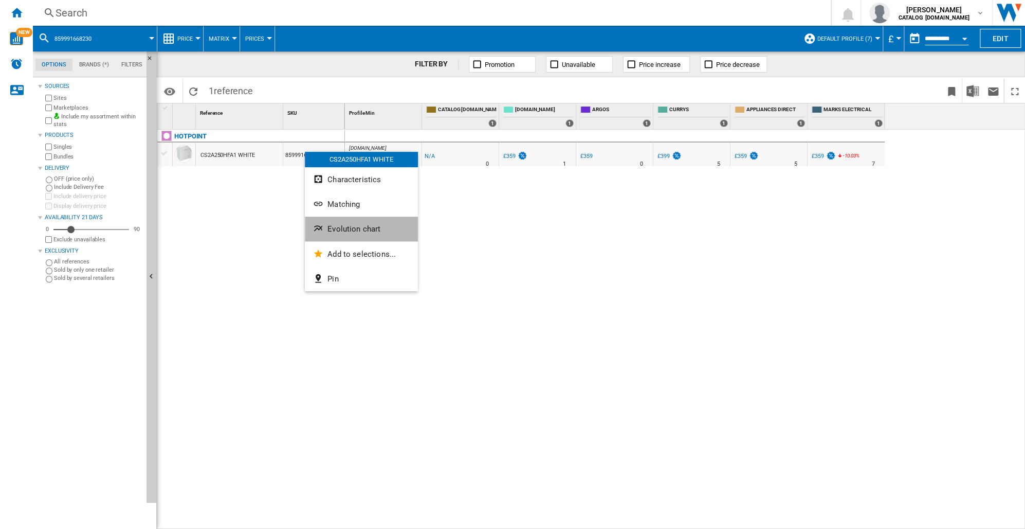
click at [337, 230] on span "Evolution chart" at bounding box center [354, 228] width 53 height 9
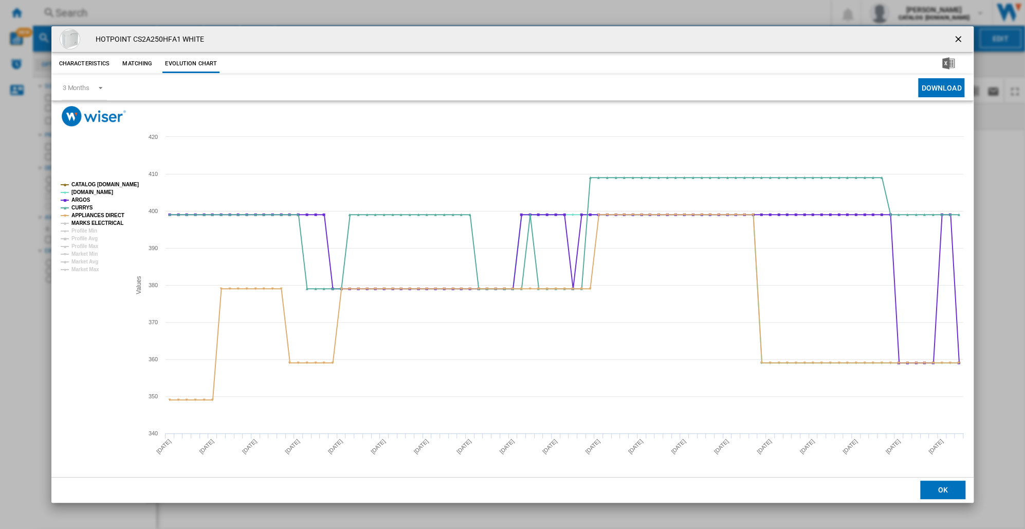
click at [101, 222] on tspan "MARKS ELECTRICAL" at bounding box center [97, 223] width 52 height 6
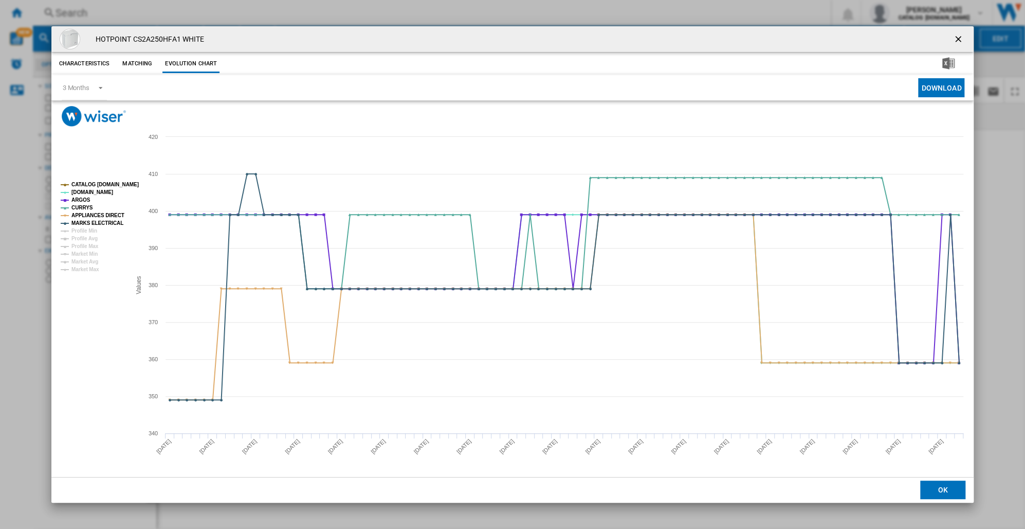
click at [102, 222] on tspan "MARKS ELECTRICAL" at bounding box center [97, 223] width 52 height 6
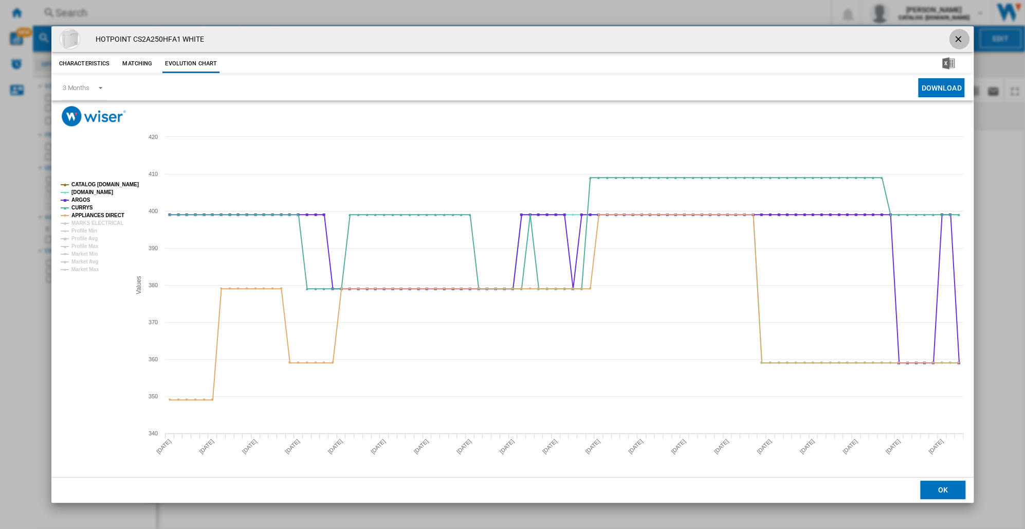
click at [957, 37] on ng-md-icon "getI18NText('BUTTONS.CLOSE_DIALOG')" at bounding box center [959, 40] width 12 height 12
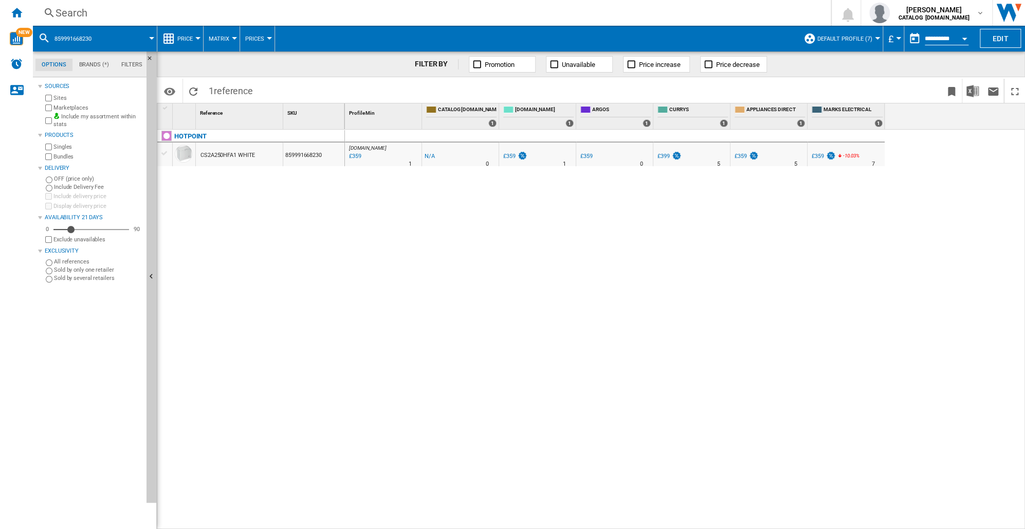
click at [68, 13] on div "Search" at bounding box center [430, 13] width 749 height 14
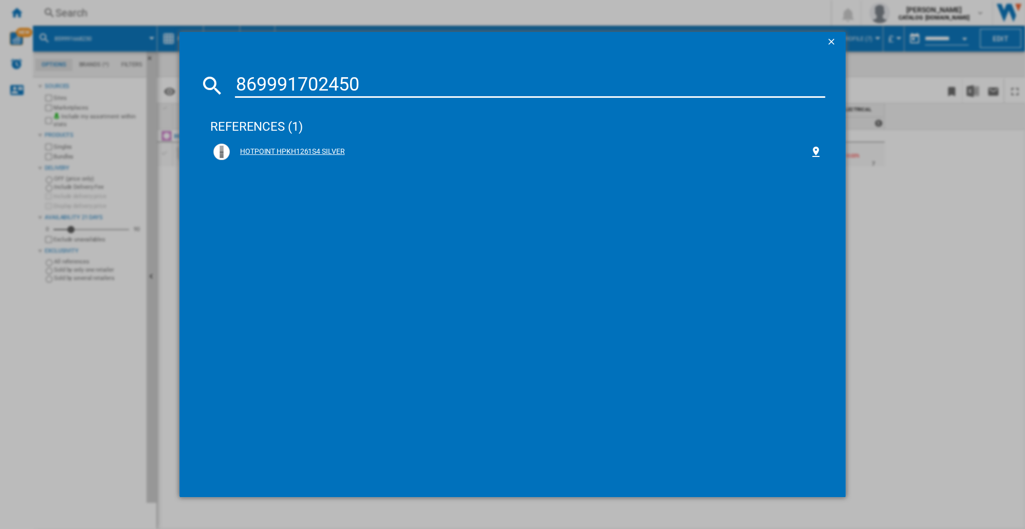
type input "869991702450"
click at [294, 150] on div "HOTPOINT HPKH1261S4 SILVER" at bounding box center [520, 152] width 580 height 10
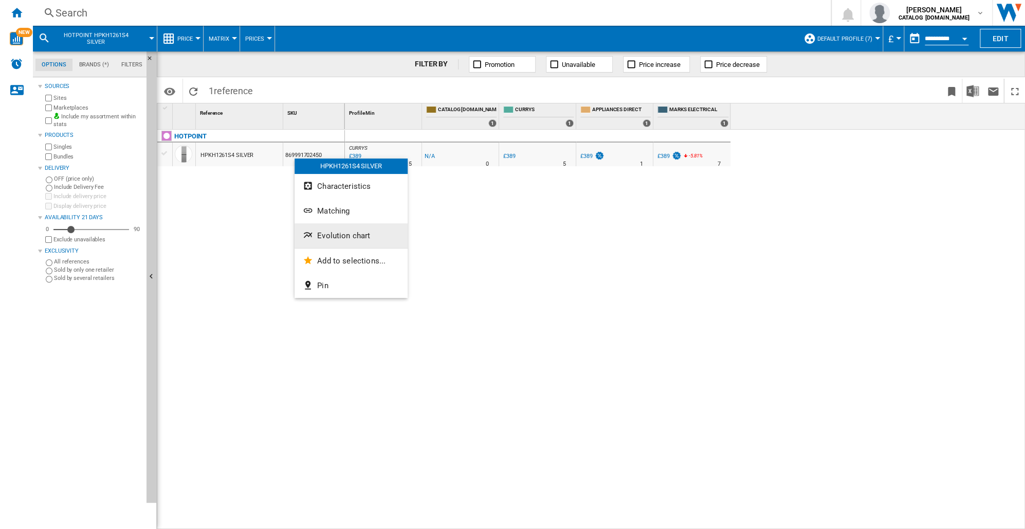
click at [335, 239] on span "Evolution chart" at bounding box center [343, 235] width 53 height 9
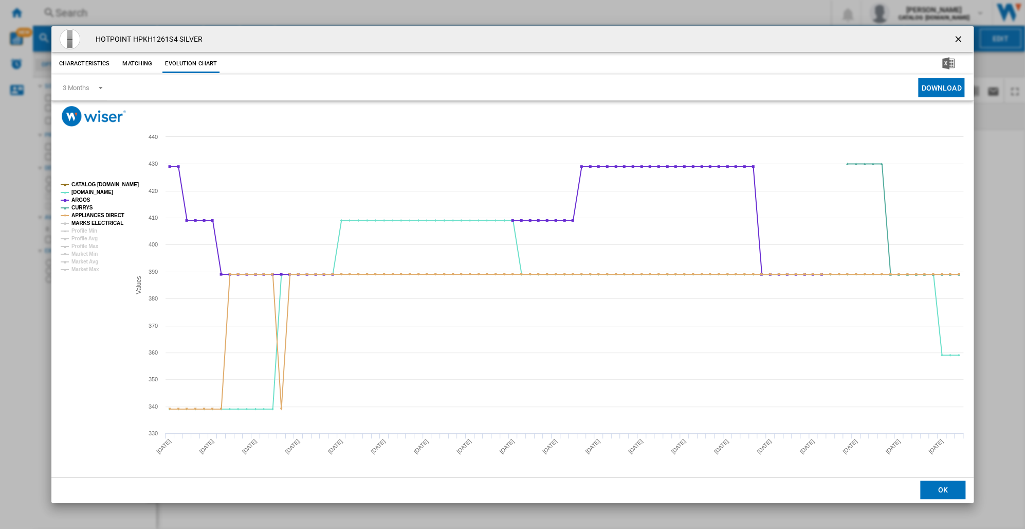
click at [91, 221] on tspan "MARKS ELECTRICAL" at bounding box center [97, 223] width 52 height 6
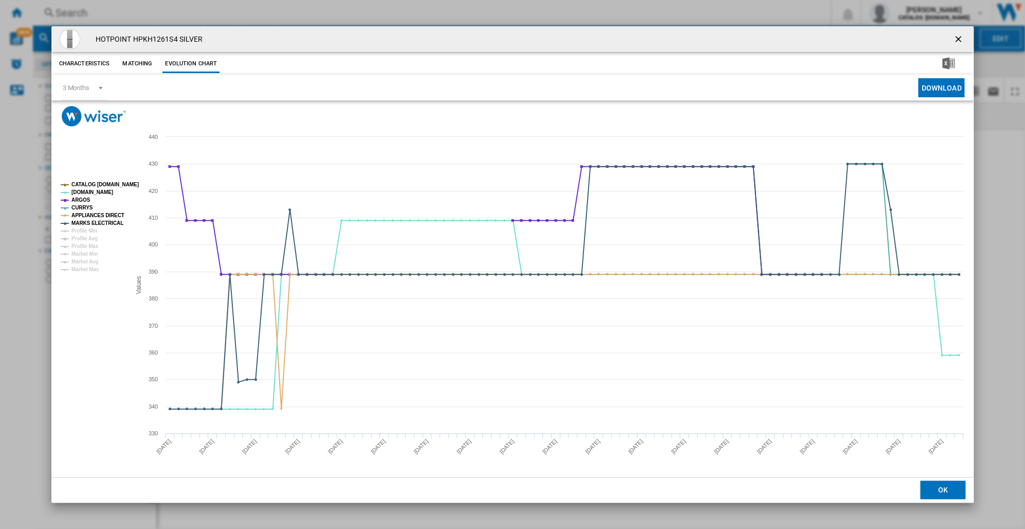
click at [91, 221] on tspan "MARKS ELECTRICAL" at bounding box center [97, 223] width 52 height 6
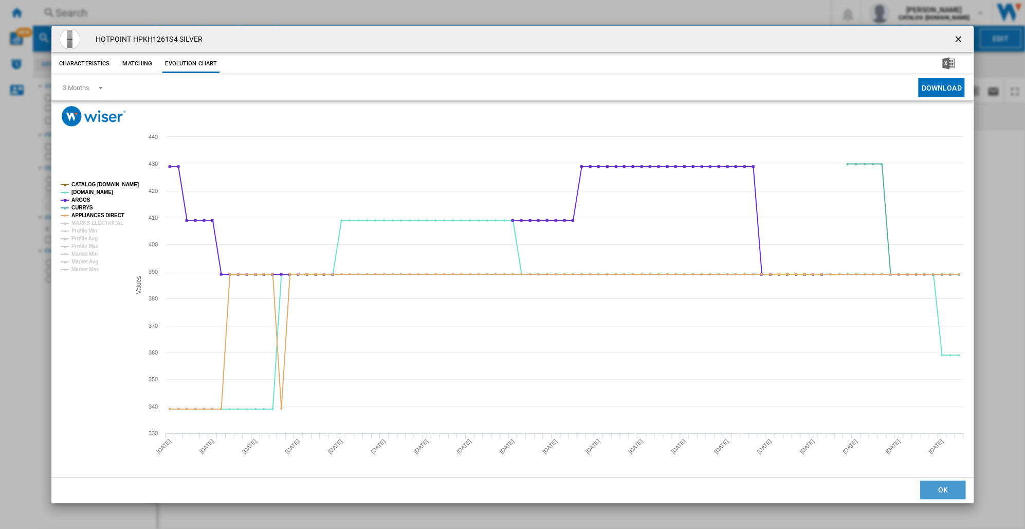
drag, startPoint x: 121, startPoint y: 41, endPoint x: 946, endPoint y: 487, distance: 937.2
click at [946, 487] on button "OK" at bounding box center [943, 489] width 45 height 19
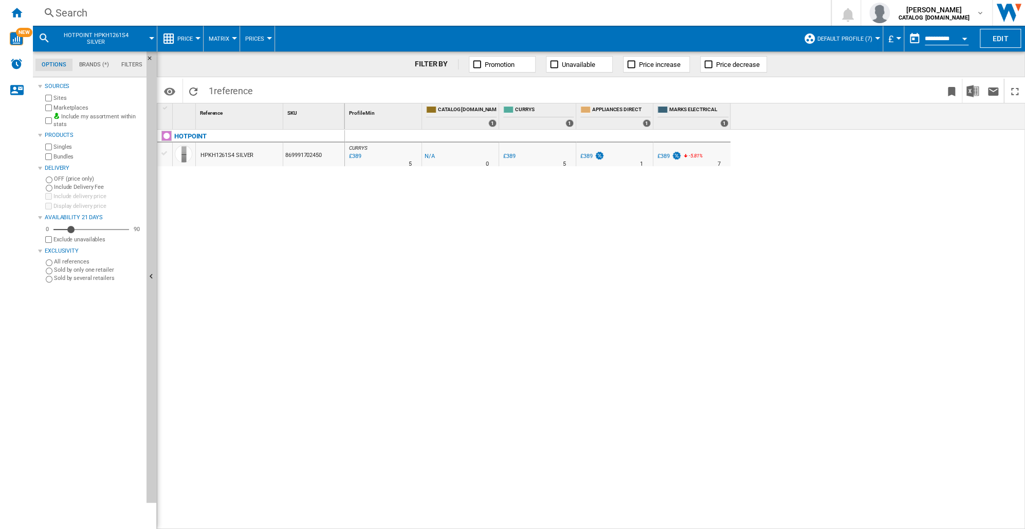
click at [65, 16] on div "Search" at bounding box center [430, 13] width 749 height 14
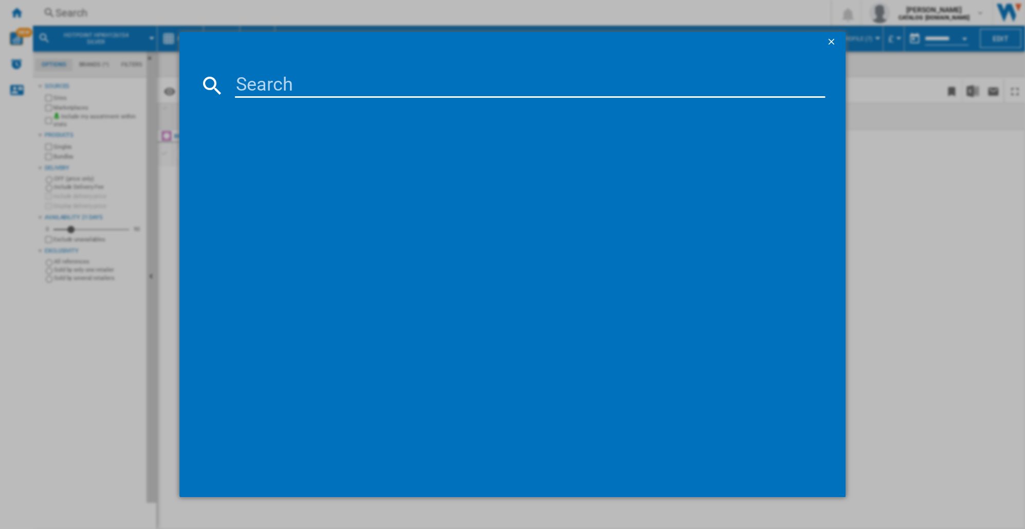
paste input "869991702460"
type input "869991702460"
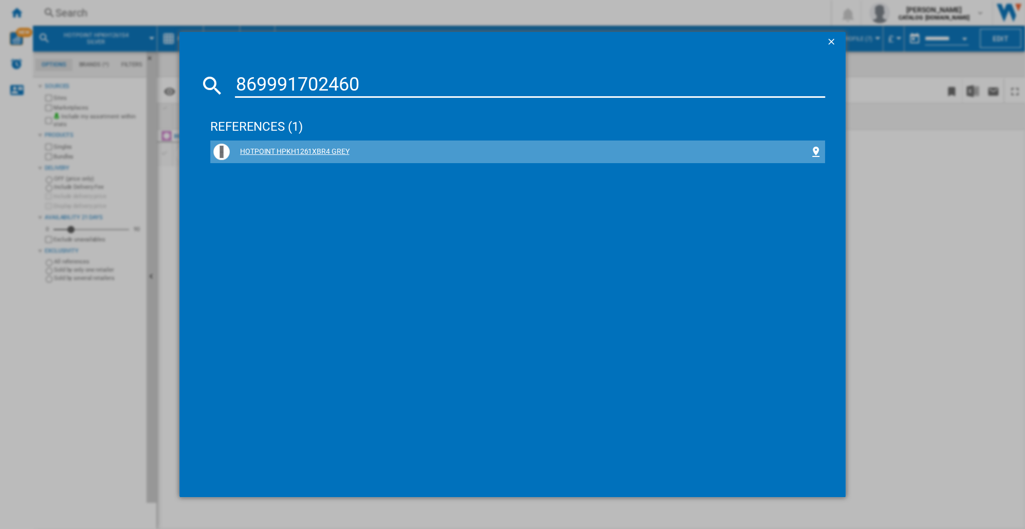
click at [305, 148] on div "HOTPOINT HPKH1261XBR4 GREY" at bounding box center [520, 152] width 580 height 10
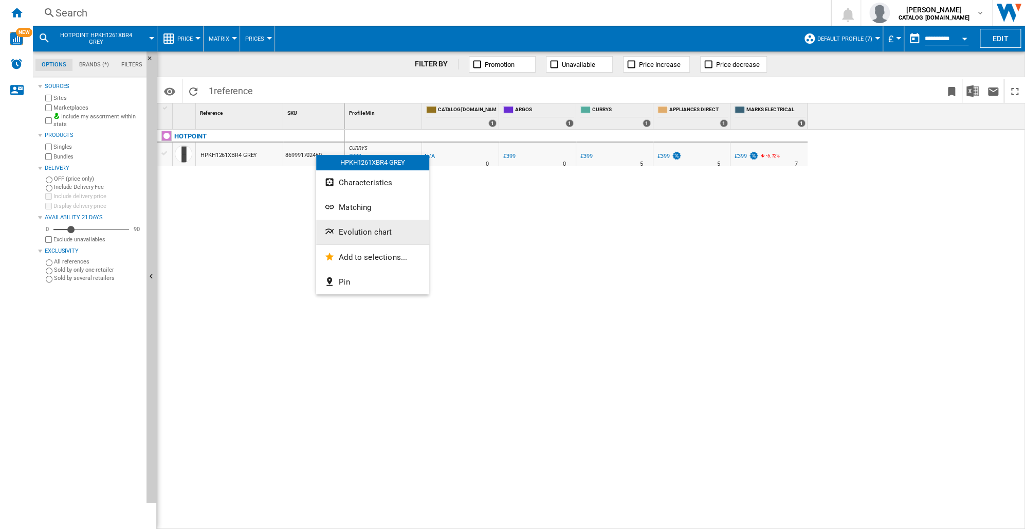
click at [344, 232] on span "Evolution chart" at bounding box center [365, 231] width 53 height 9
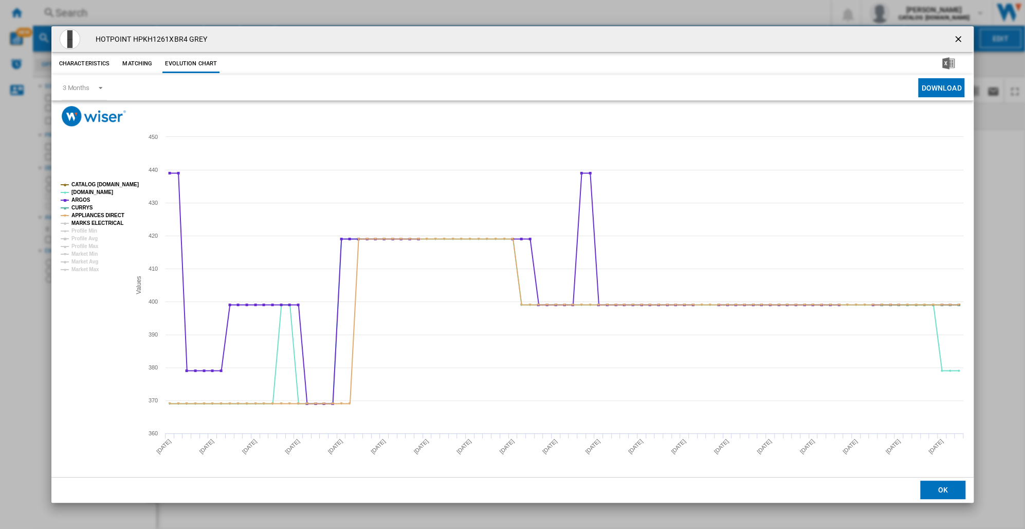
click at [110, 221] on tspan "MARKS ELECTRICAL" at bounding box center [97, 223] width 52 height 6
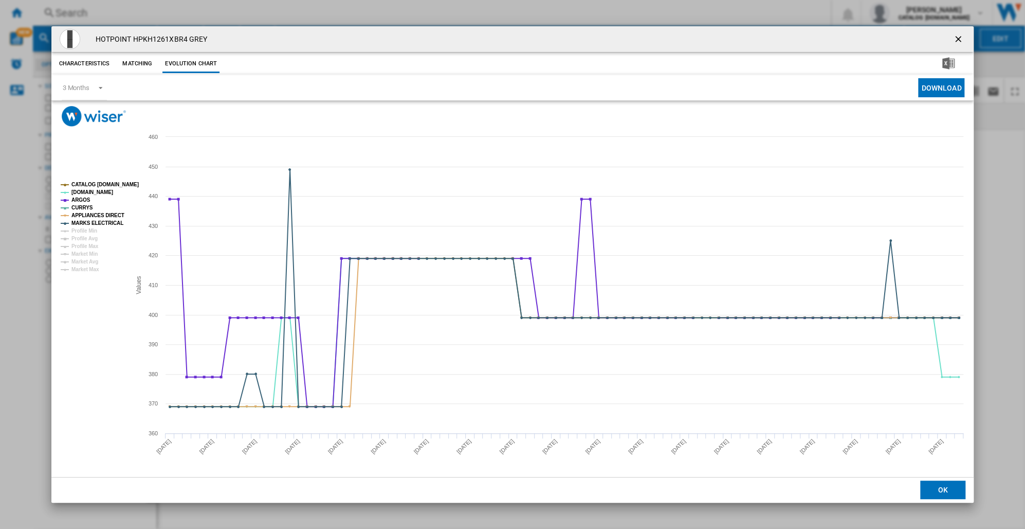
click at [110, 221] on tspan "MARKS ELECTRICAL" at bounding box center [97, 223] width 52 height 6
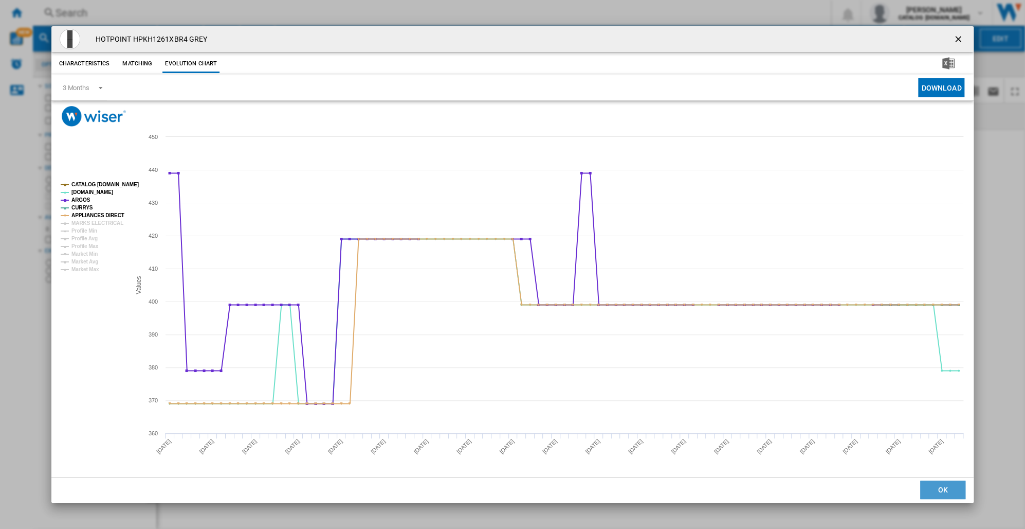
click at [942, 493] on button "OK" at bounding box center [943, 489] width 45 height 19
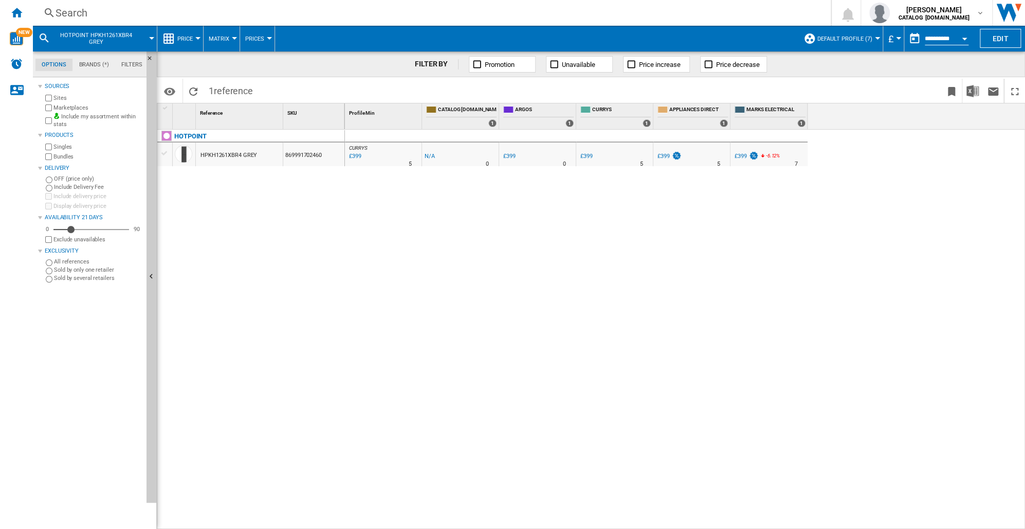
click at [70, 14] on div "Search" at bounding box center [430, 13] width 749 height 14
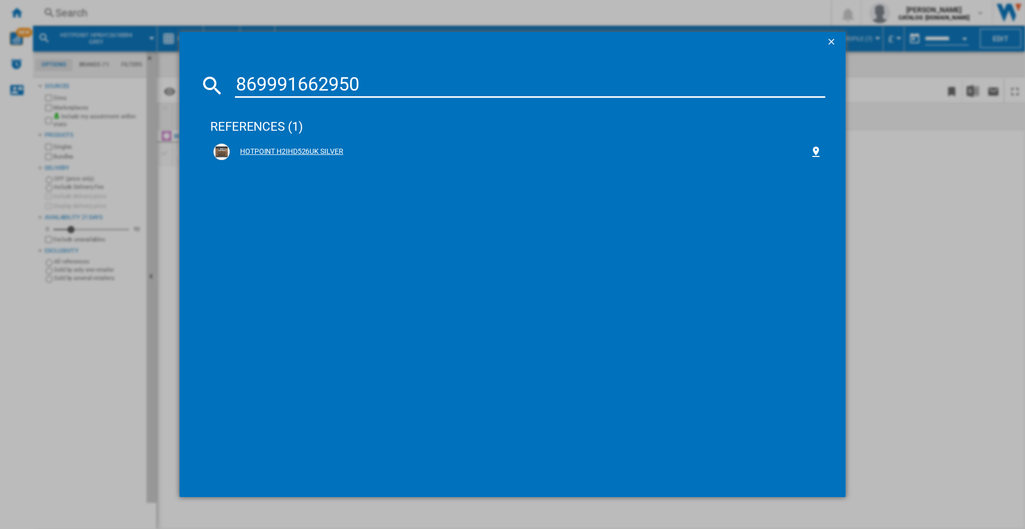
type input "869991662950"
click at [297, 150] on div "HOTPOINT H2IHD526UK SILVER" at bounding box center [520, 152] width 580 height 10
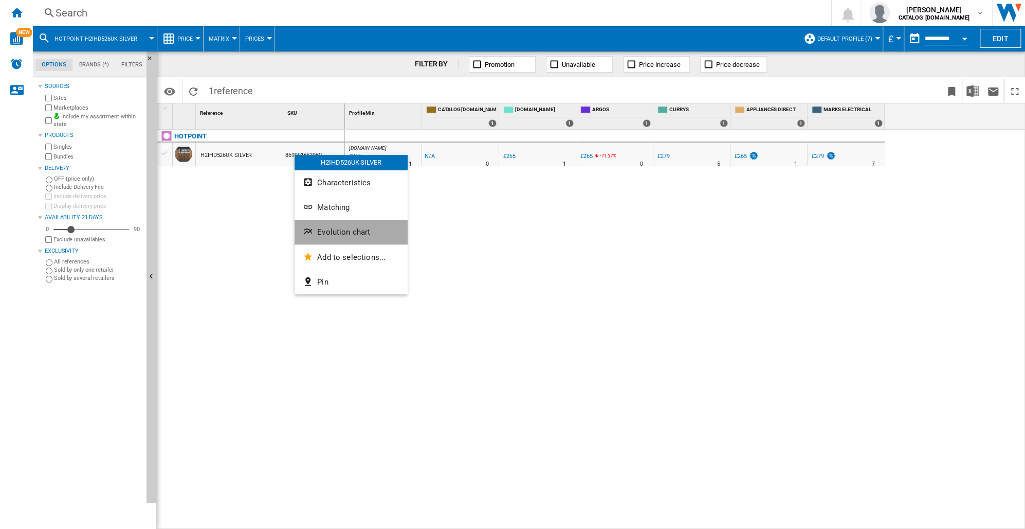
click at [327, 231] on span "Evolution chart" at bounding box center [343, 231] width 53 height 9
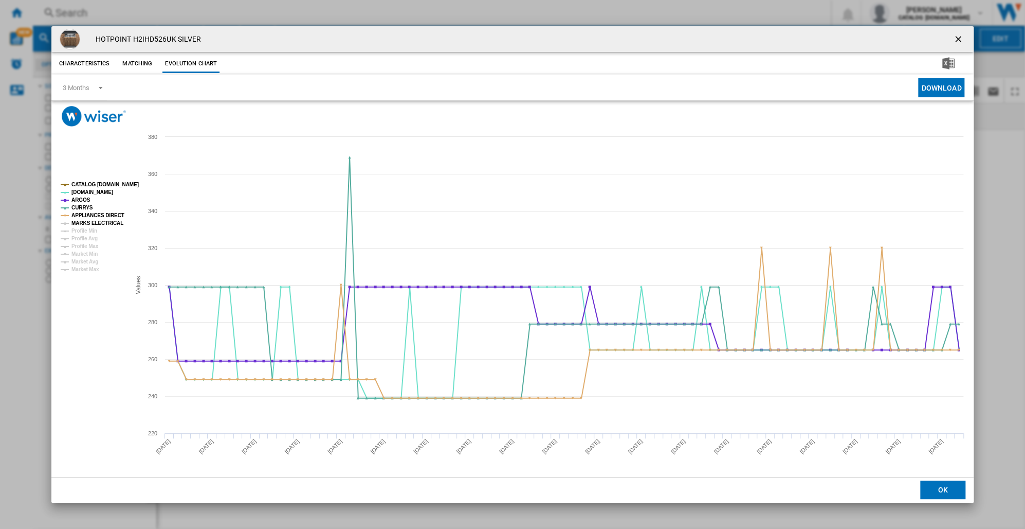
click at [96, 223] on tspan "MARKS ELECTRICAL" at bounding box center [97, 223] width 52 height 6
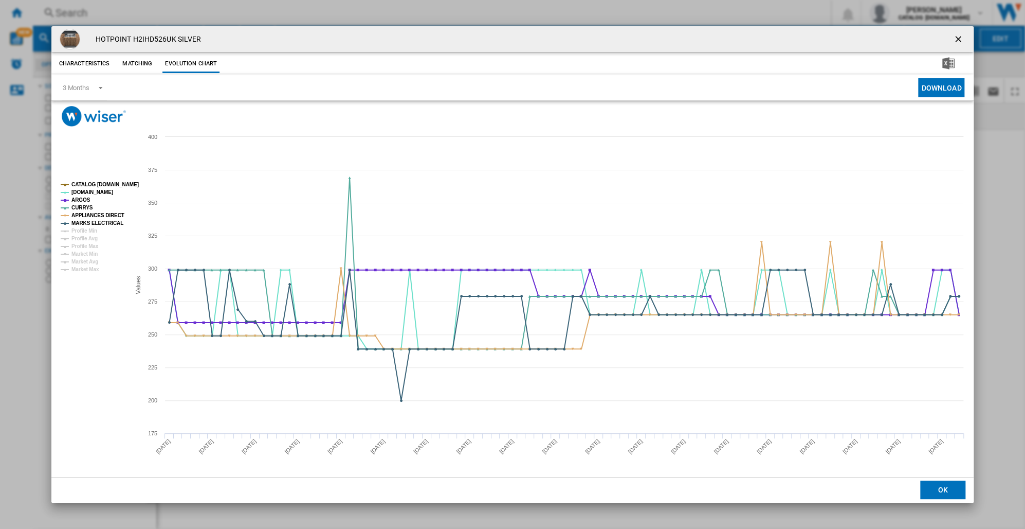
click at [96, 223] on tspan "MARKS ELECTRICAL" at bounding box center [97, 223] width 52 height 6
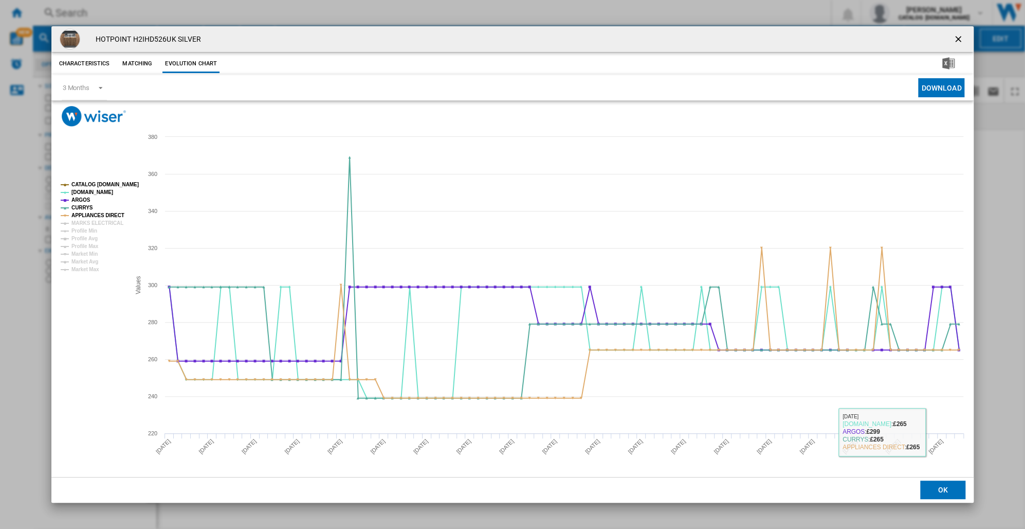
click at [937, 488] on button "OK" at bounding box center [943, 489] width 45 height 19
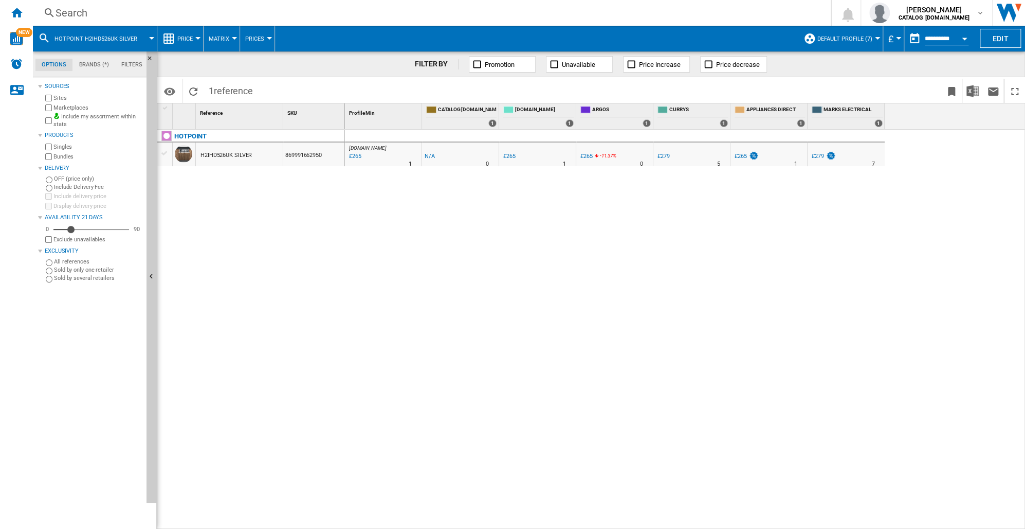
click at [72, 16] on div "Search" at bounding box center [430, 13] width 749 height 14
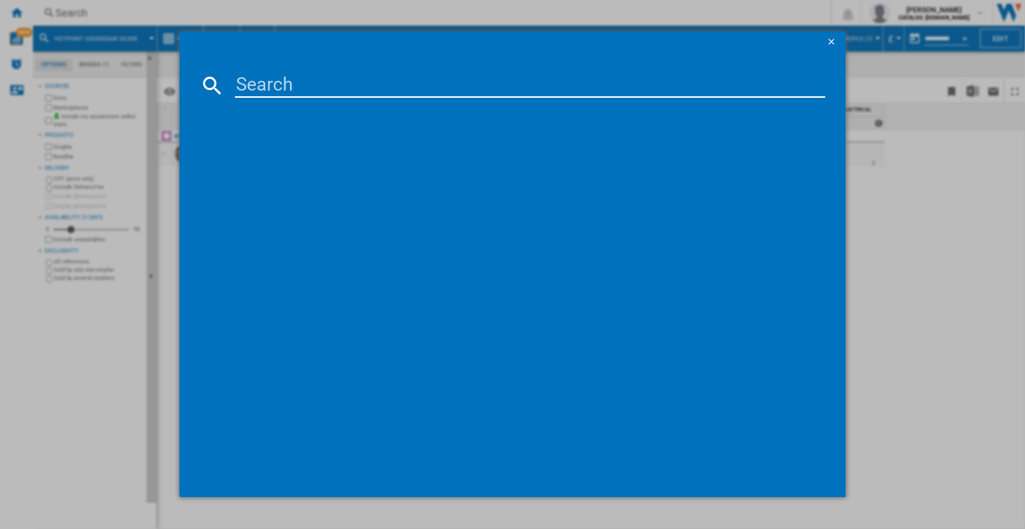
type input "869991700270"
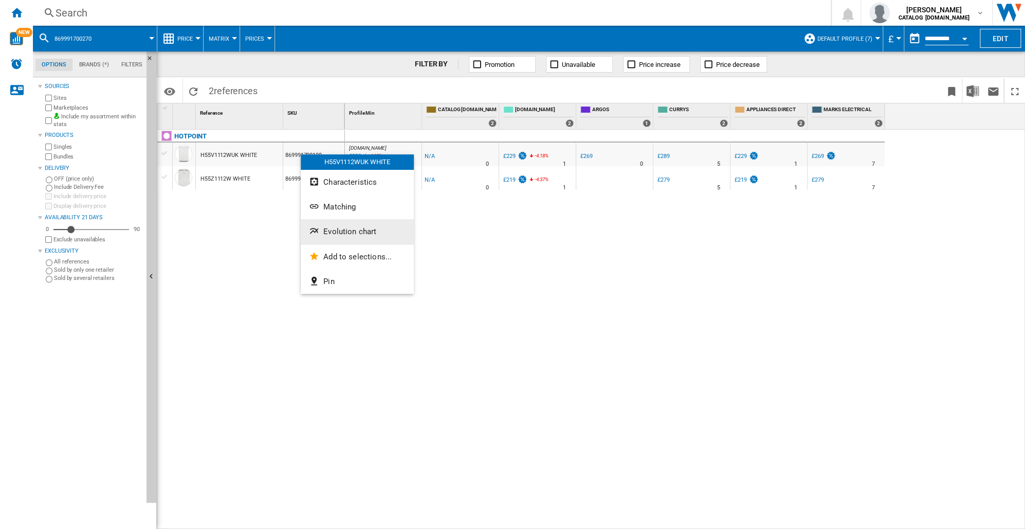
click at [326, 231] on span "Evolution chart" at bounding box center [349, 231] width 53 height 9
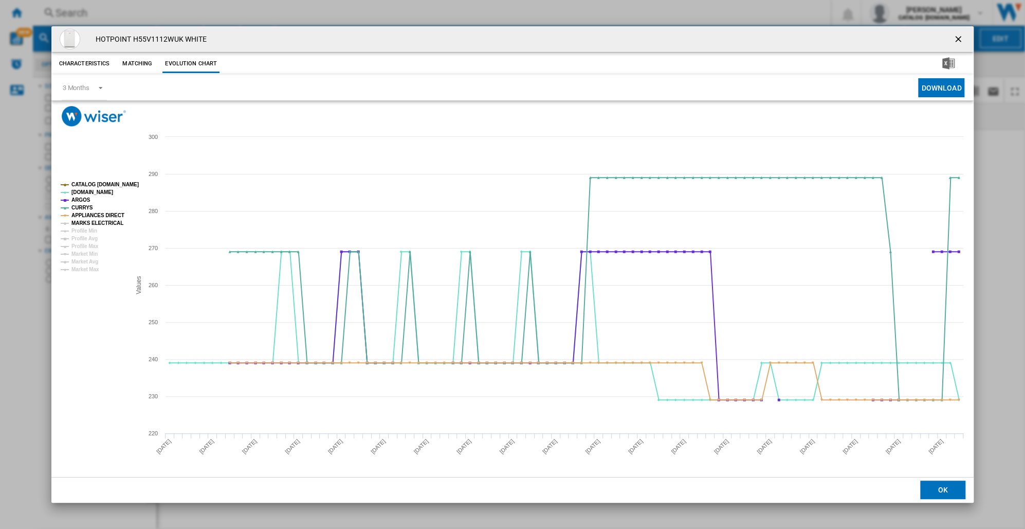
click at [89, 221] on tspan "MARKS ELECTRICAL" at bounding box center [97, 223] width 52 height 6
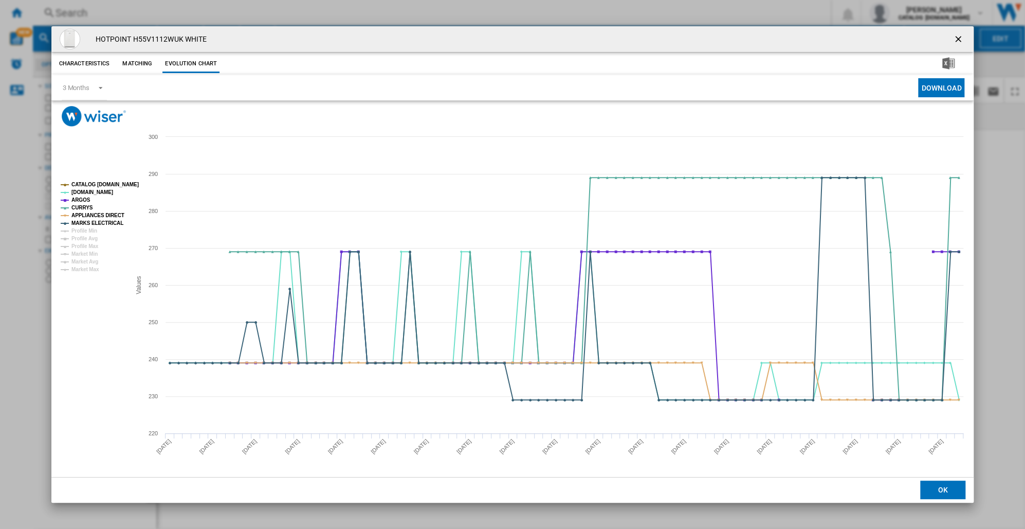
click at [89, 221] on tspan "MARKS ELECTRICAL" at bounding box center [97, 223] width 52 height 6
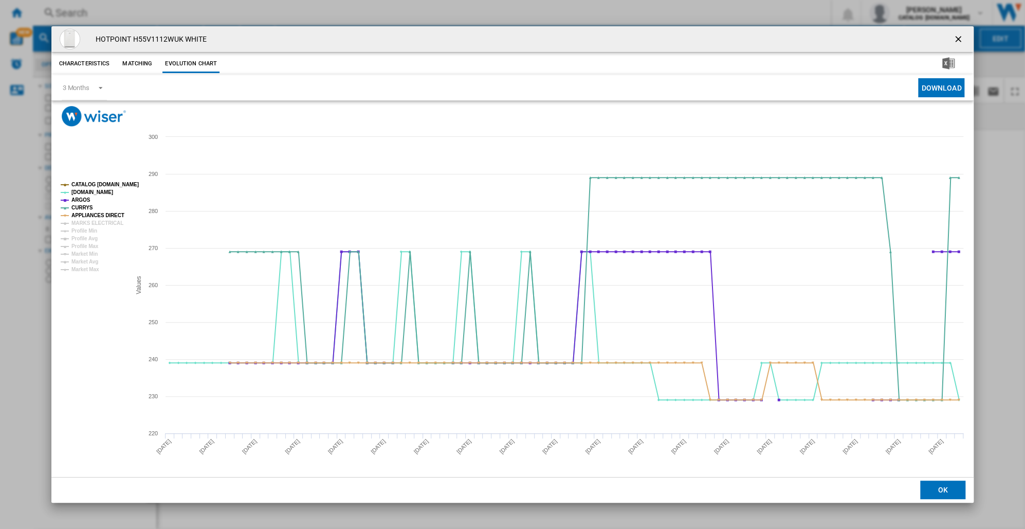
click at [934, 486] on button "OK" at bounding box center [943, 489] width 45 height 19
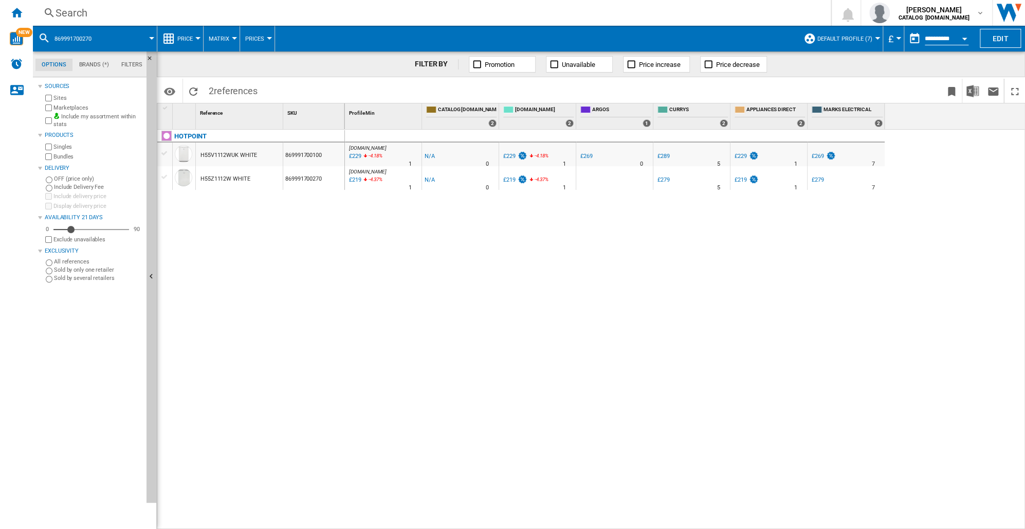
click at [66, 13] on div "Search" at bounding box center [430, 13] width 749 height 14
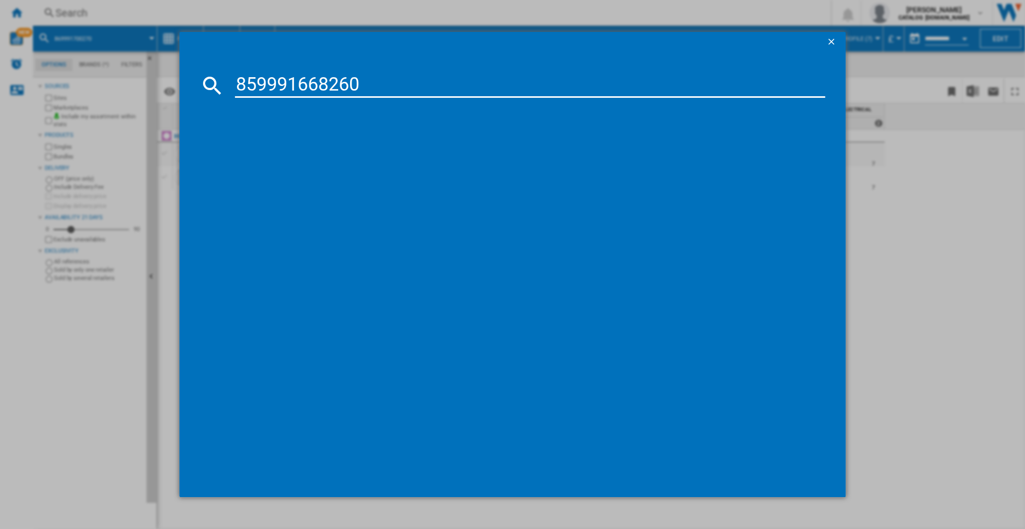
type input "859991668260"
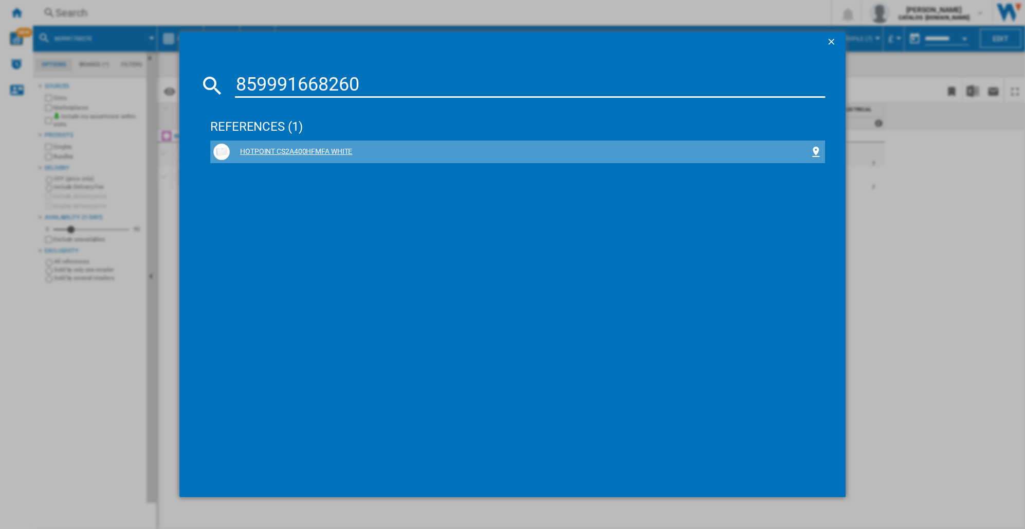
click at [296, 151] on div "HOTPOINT CS2A400HFMFA WHITE" at bounding box center [520, 152] width 580 height 10
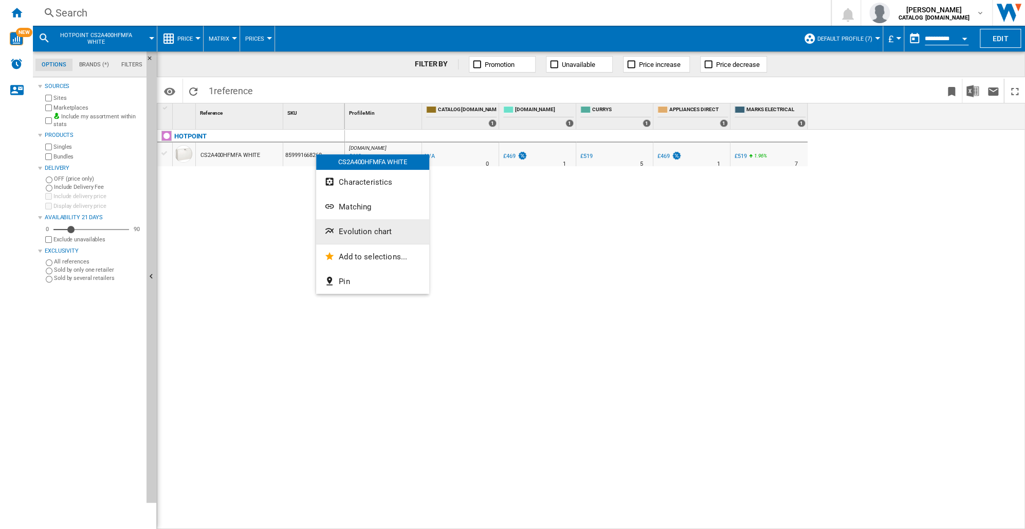
click at [345, 234] on span "Evolution chart" at bounding box center [365, 231] width 53 height 9
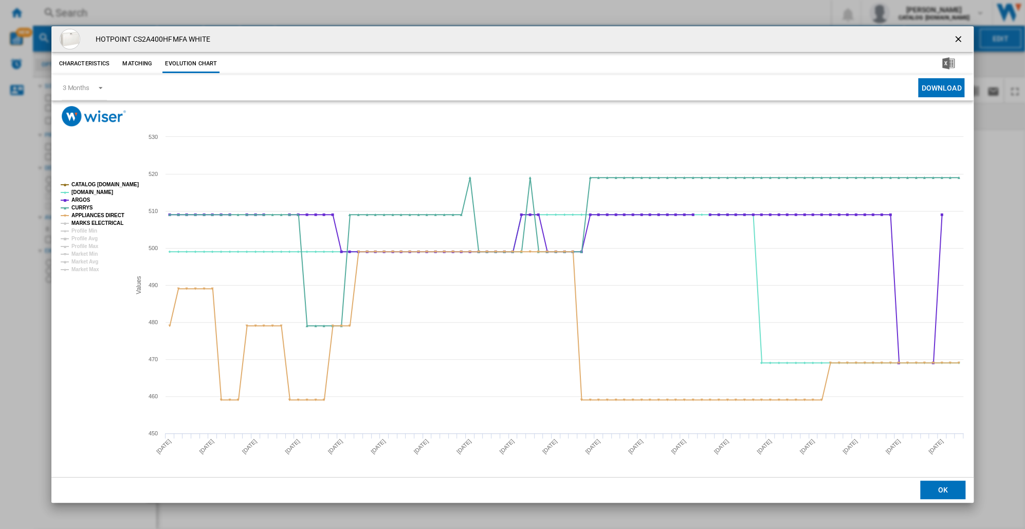
click at [79, 222] on tspan "MARKS ELECTRICAL" at bounding box center [97, 223] width 52 height 6
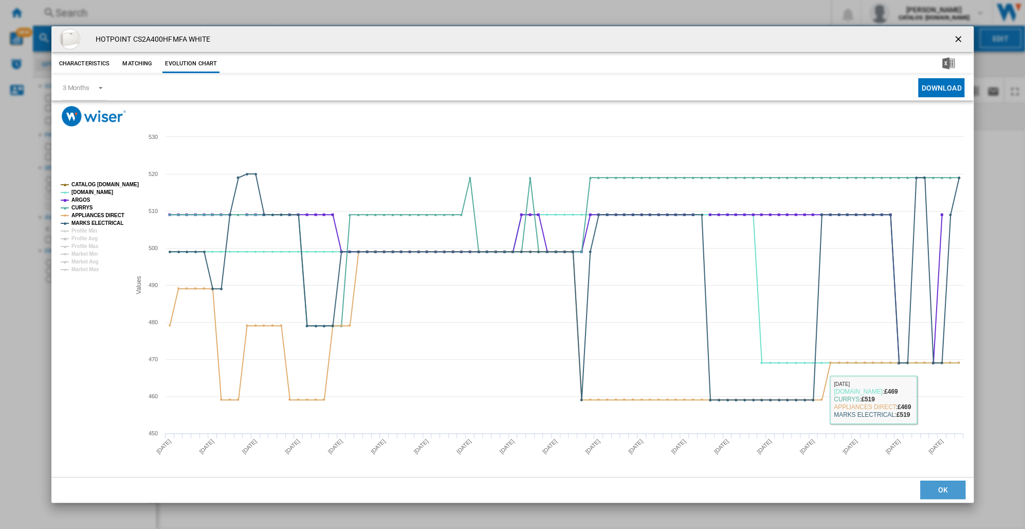
click at [936, 491] on button "OK" at bounding box center [943, 489] width 45 height 19
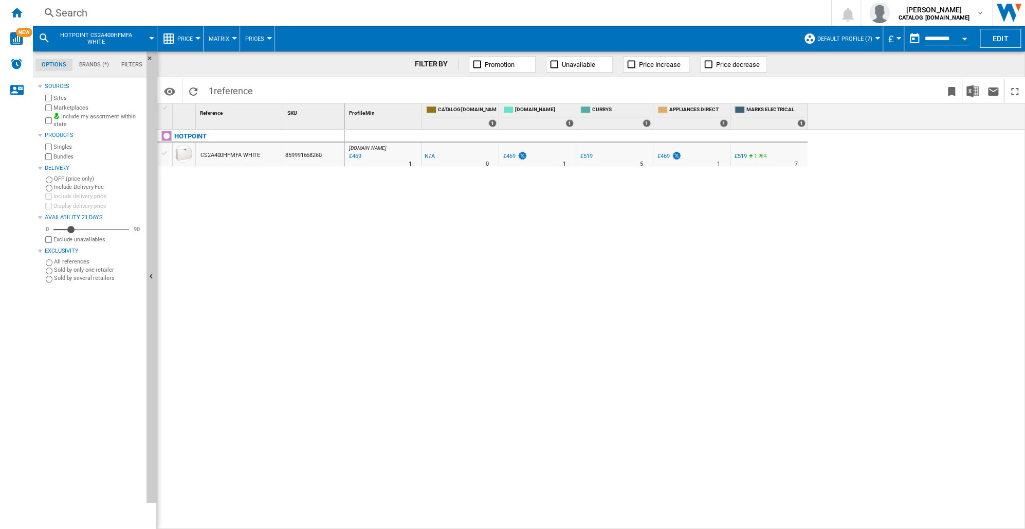
click at [74, 15] on div "Search" at bounding box center [430, 13] width 749 height 14
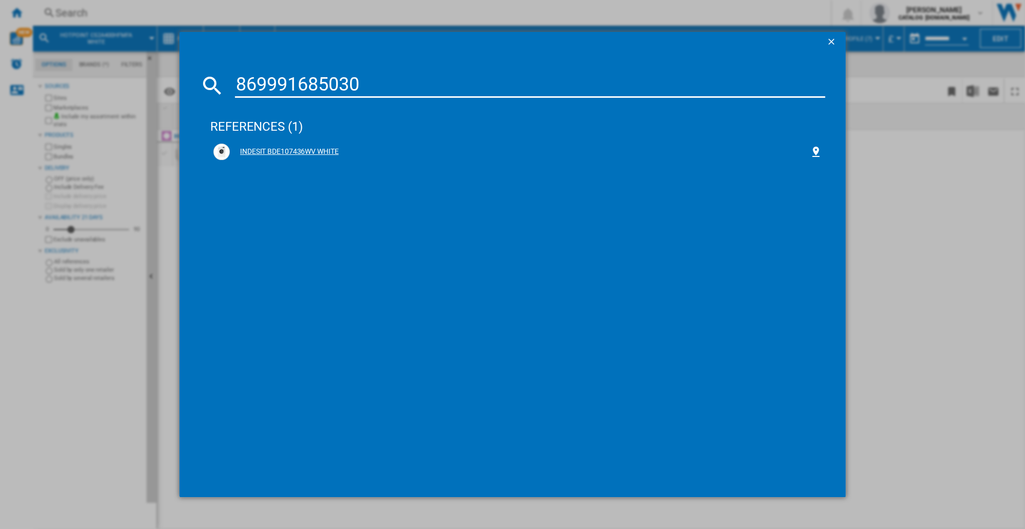
type input "869991685030"
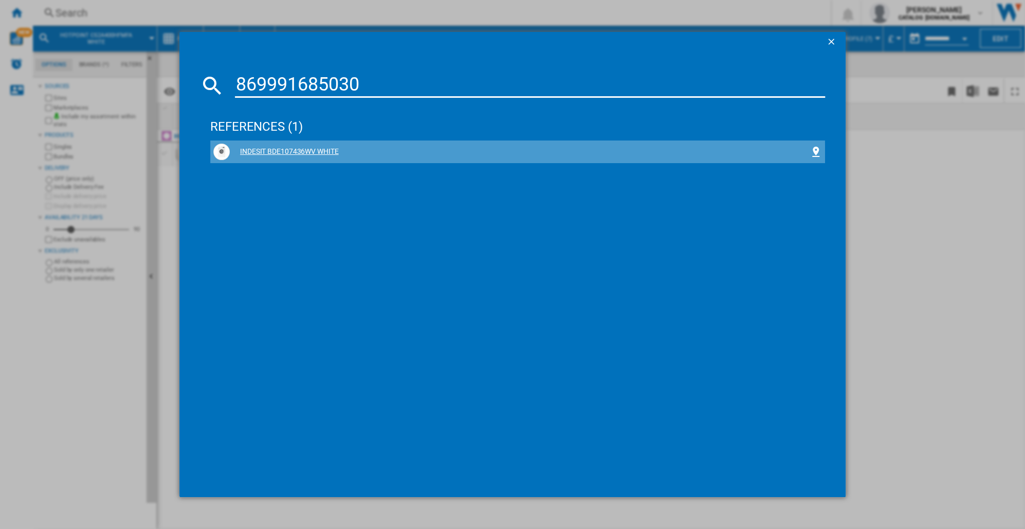
click at [269, 154] on div "INDESIT BDE107436WV WHITE" at bounding box center [520, 152] width 580 height 10
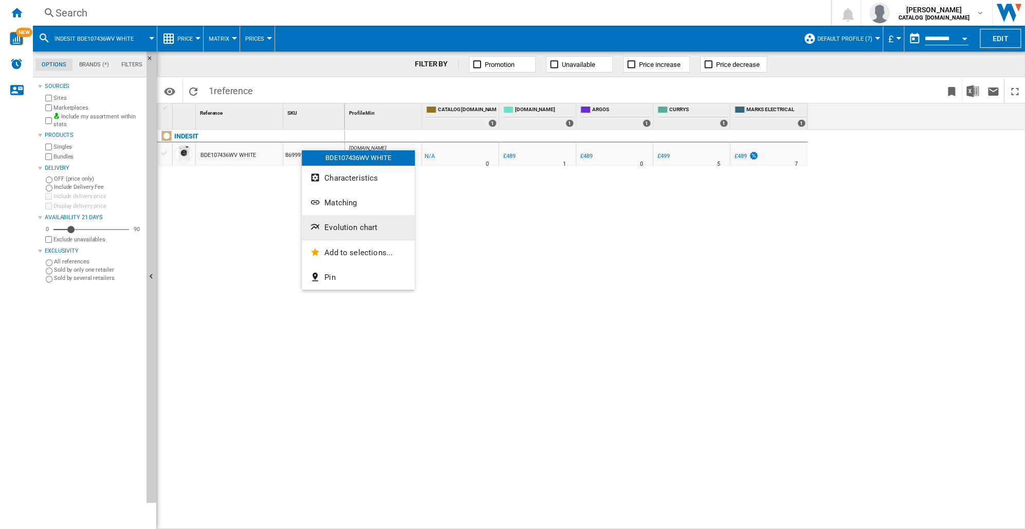
click at [333, 230] on span "Evolution chart" at bounding box center [351, 227] width 53 height 9
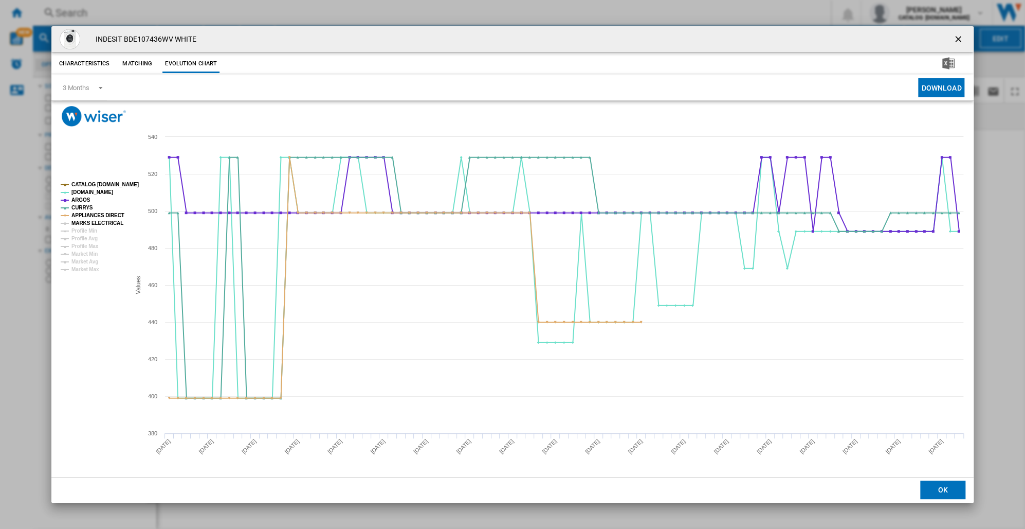
click at [80, 222] on tspan "MARKS ELECTRICAL" at bounding box center [97, 223] width 52 height 6
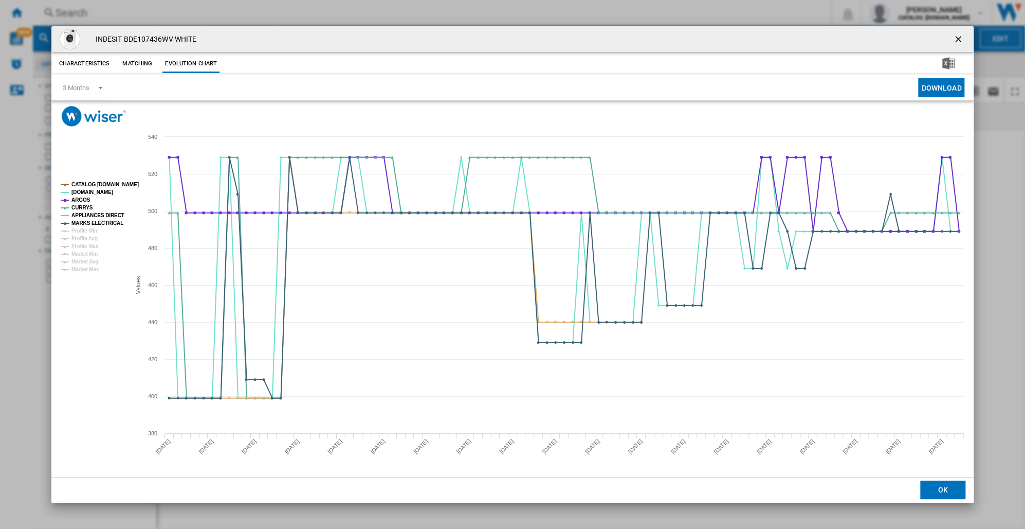
click at [947, 486] on button "OK" at bounding box center [943, 489] width 45 height 19
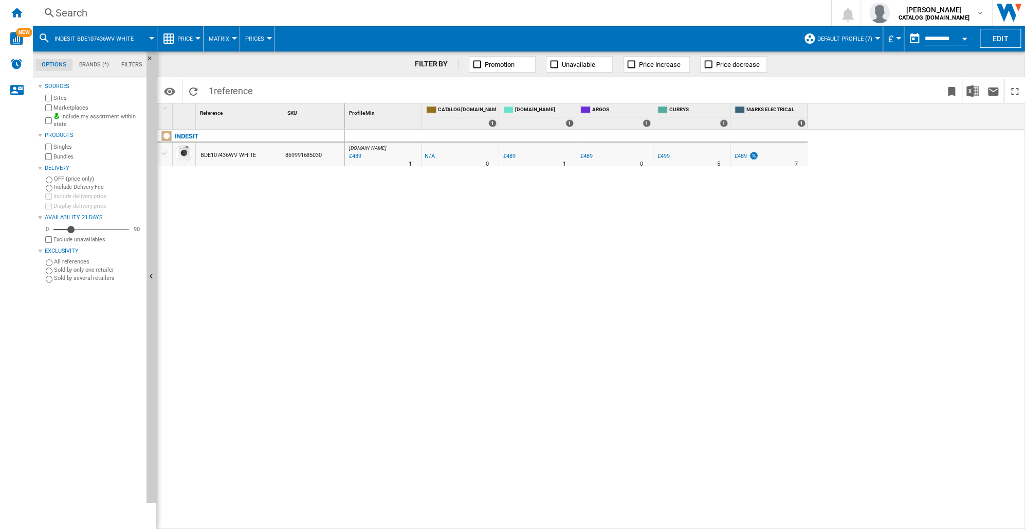
click at [68, 10] on div "Search" at bounding box center [430, 13] width 749 height 14
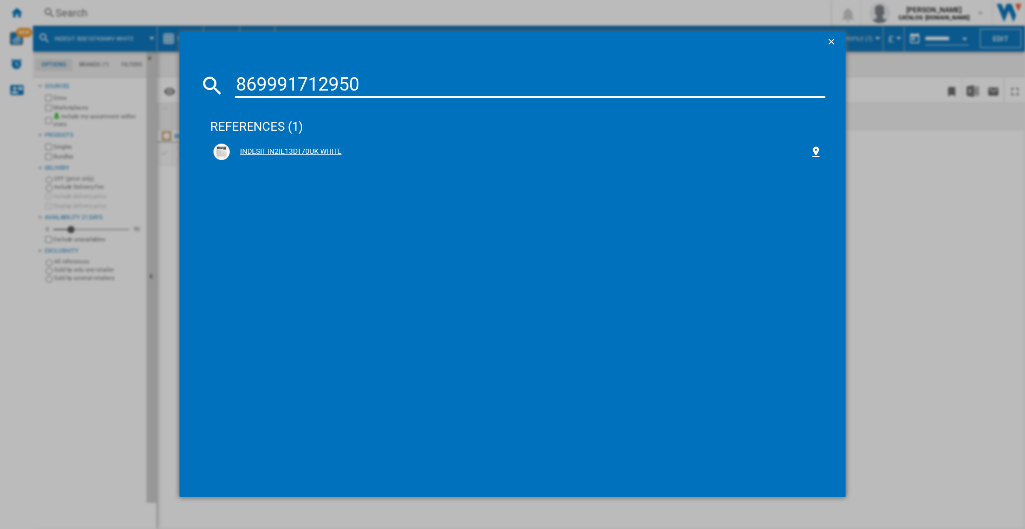
type input "869991712950"
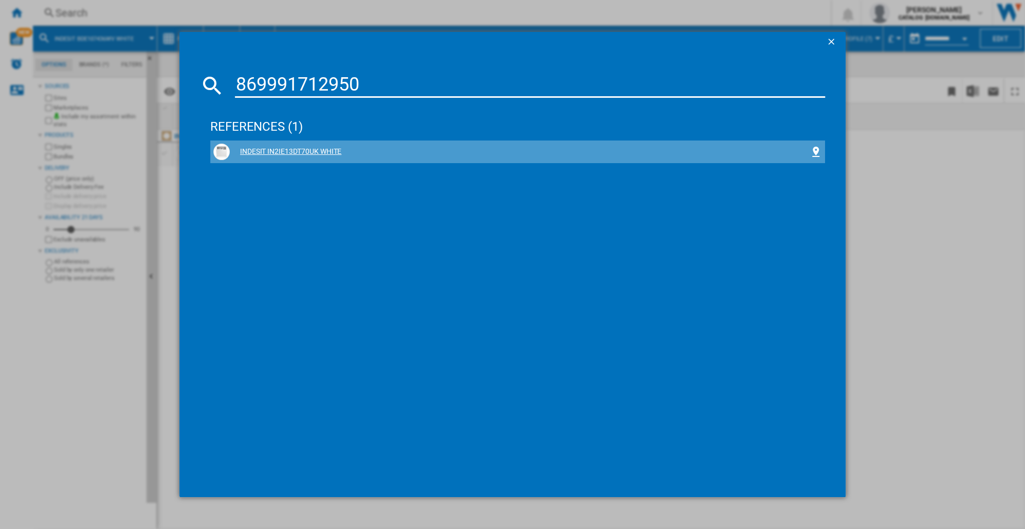
click at [296, 152] on div "INDESIT IN2IE13DT70UK WHITE" at bounding box center [520, 152] width 580 height 10
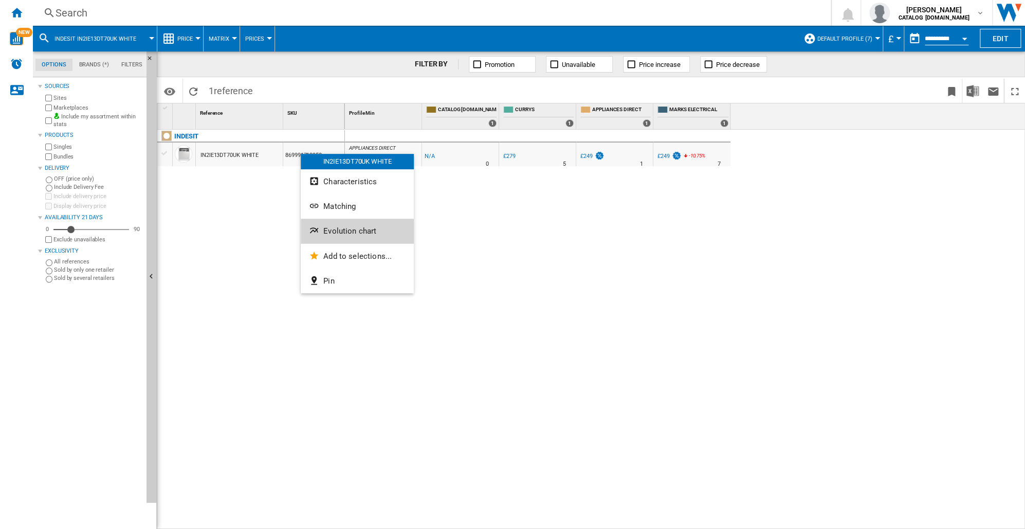
click at [327, 235] on span "Evolution chart" at bounding box center [349, 230] width 53 height 9
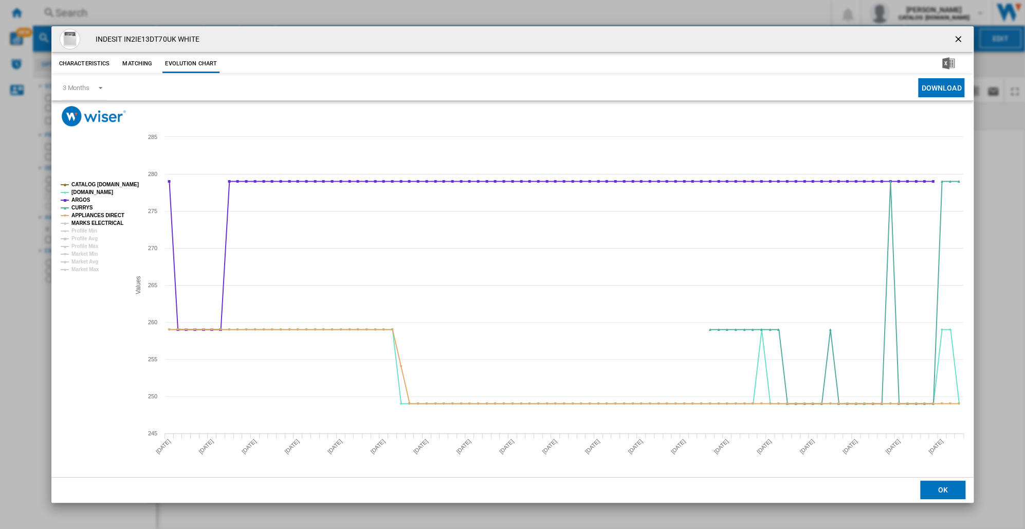
click at [88, 223] on tspan "MARKS ELECTRICAL" at bounding box center [97, 223] width 52 height 6
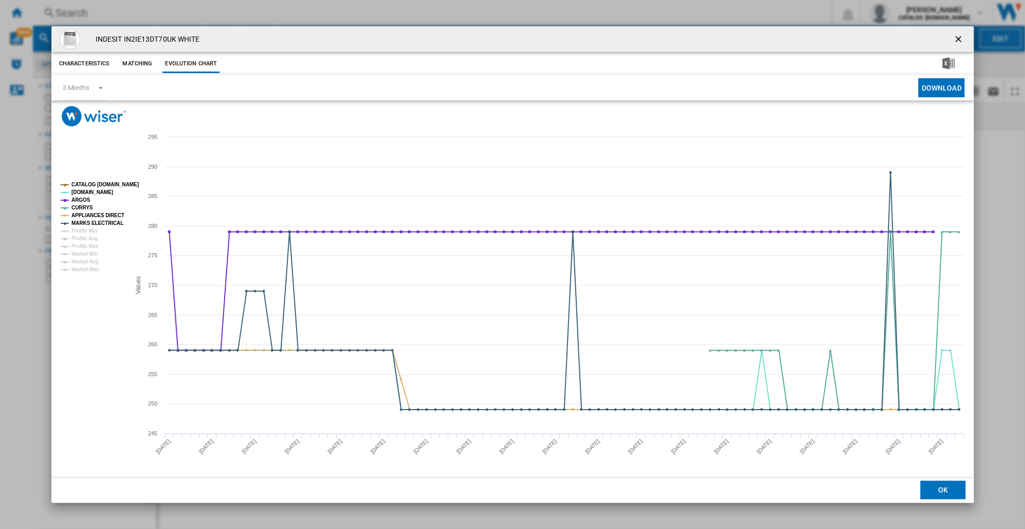
click at [938, 489] on button "OK" at bounding box center [943, 489] width 45 height 19
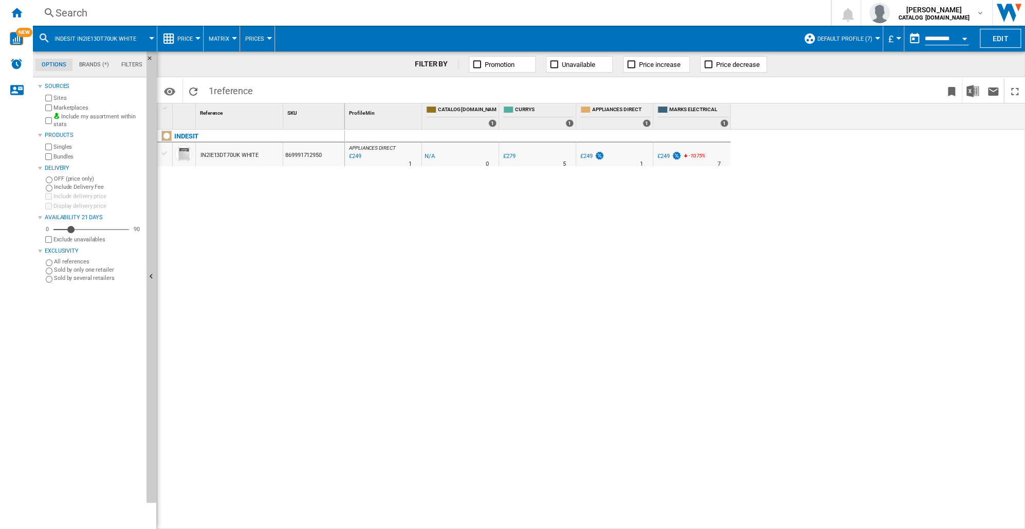
click at [79, 13] on div "Search" at bounding box center [430, 13] width 749 height 14
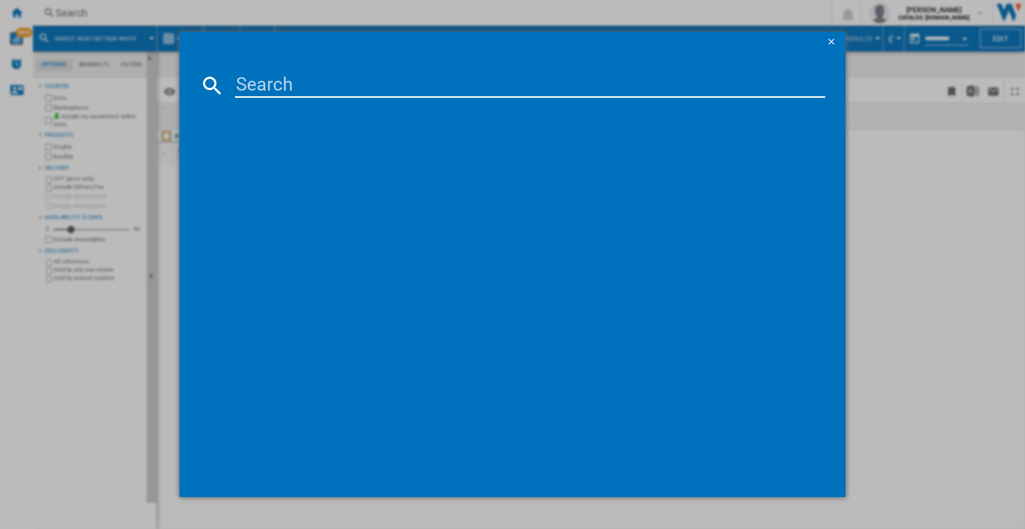
type input "869991700030"
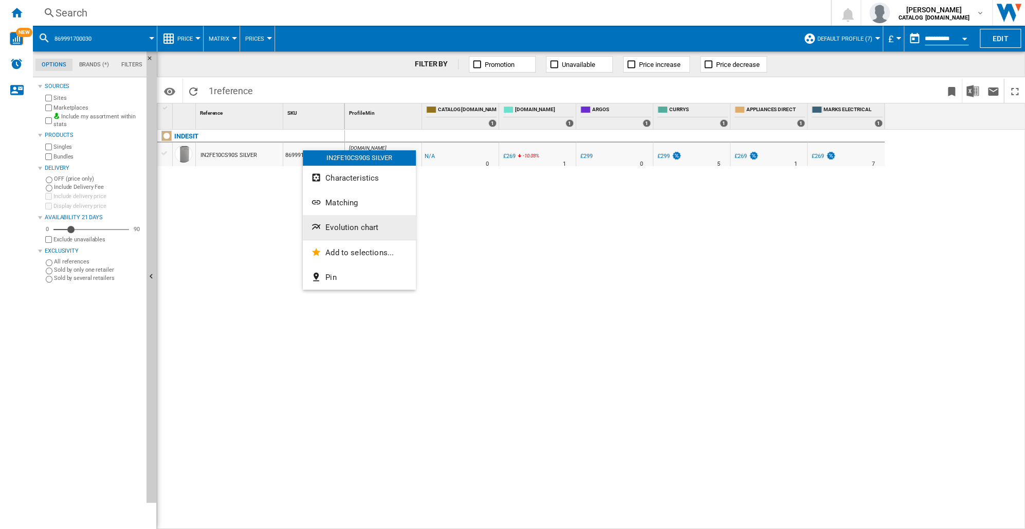
click at [335, 225] on span "Evolution chart" at bounding box center [352, 227] width 53 height 9
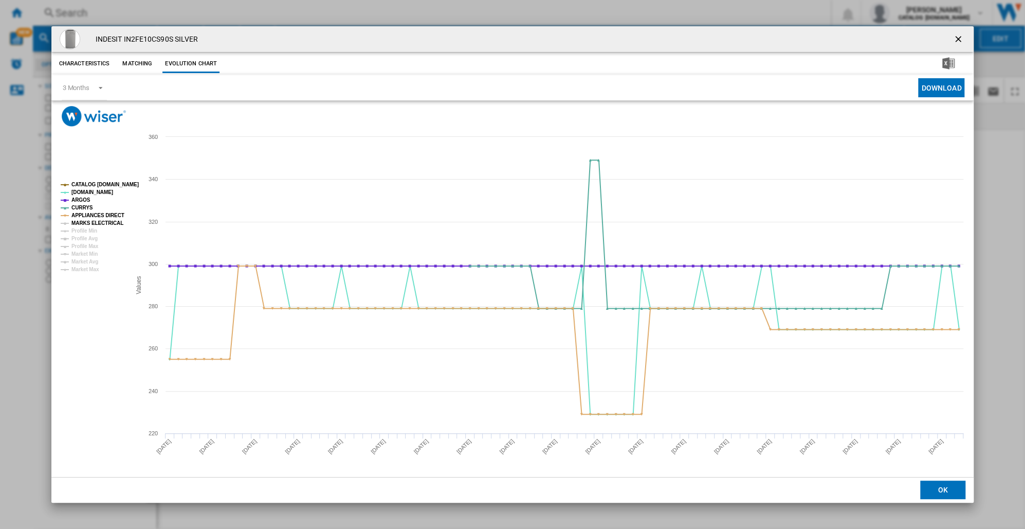
click at [83, 224] on tspan "MARKS ELECTRICAL" at bounding box center [97, 223] width 52 height 6
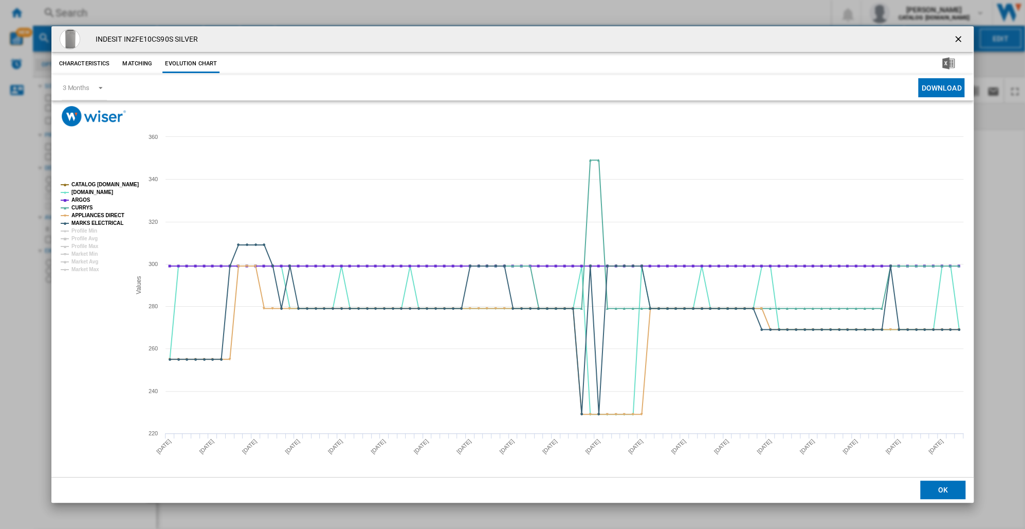
click at [83, 224] on tspan "MARKS ELECTRICAL" at bounding box center [97, 223] width 52 height 6
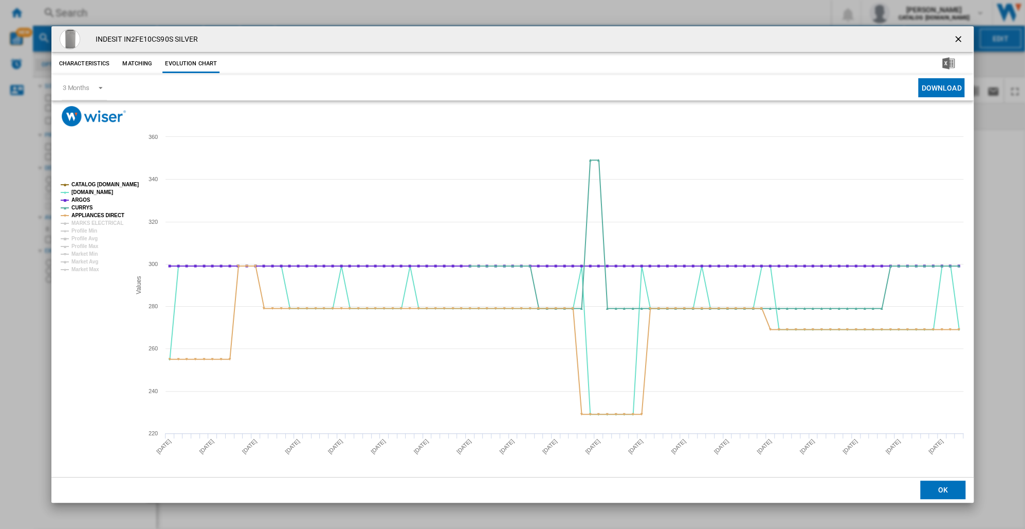
click at [83, 224] on tspan "MARKS ELECTRICAL" at bounding box center [97, 223] width 52 height 6
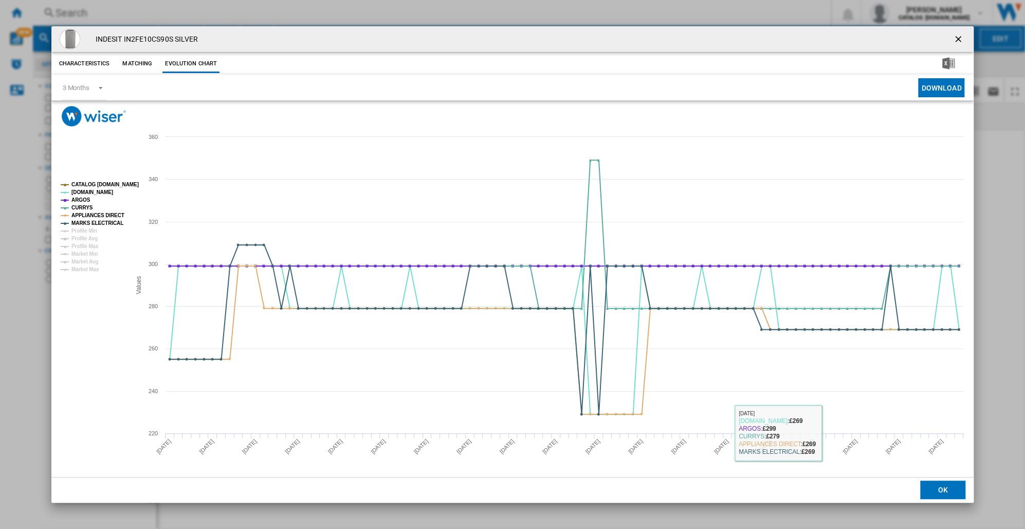
click at [945, 490] on button "OK" at bounding box center [943, 489] width 45 height 19
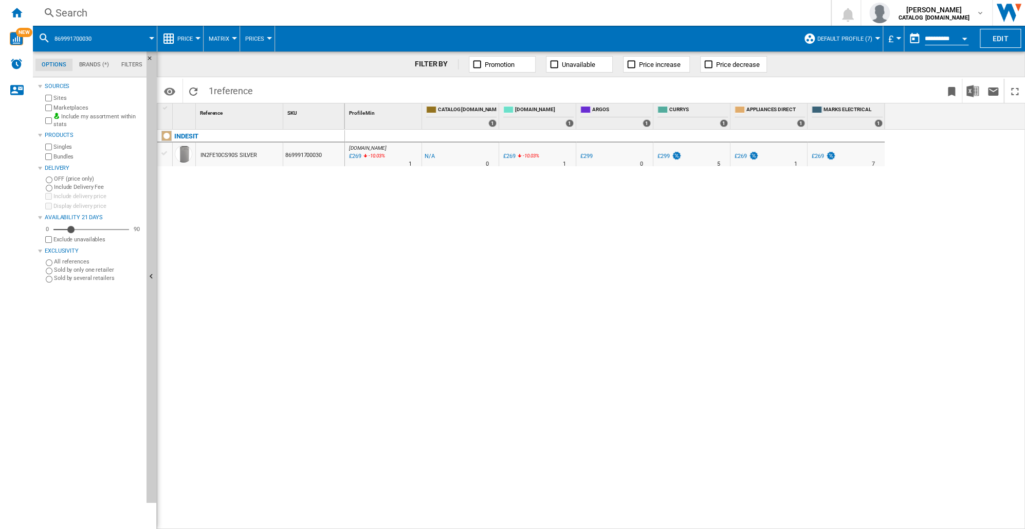
click at [77, 16] on div "Search" at bounding box center [430, 13] width 749 height 14
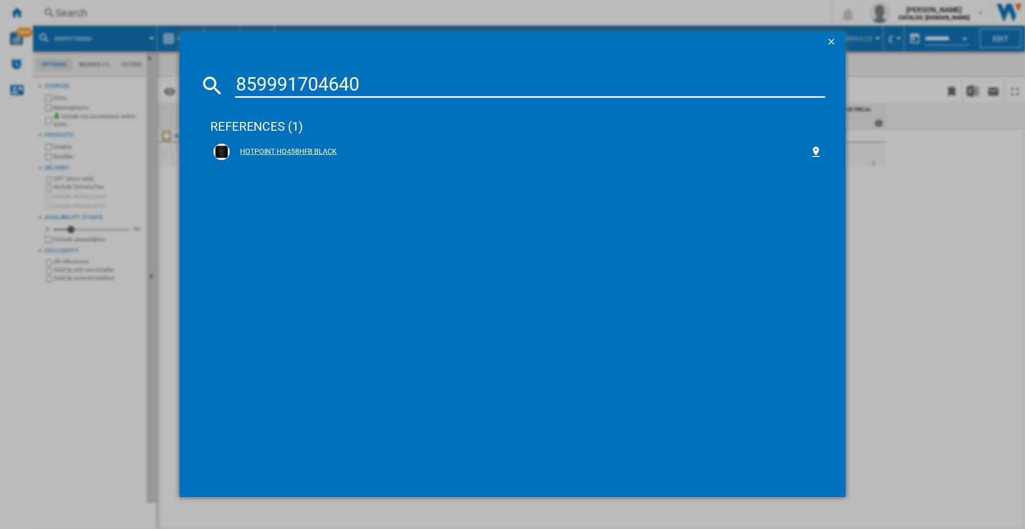
type input "859991704640"
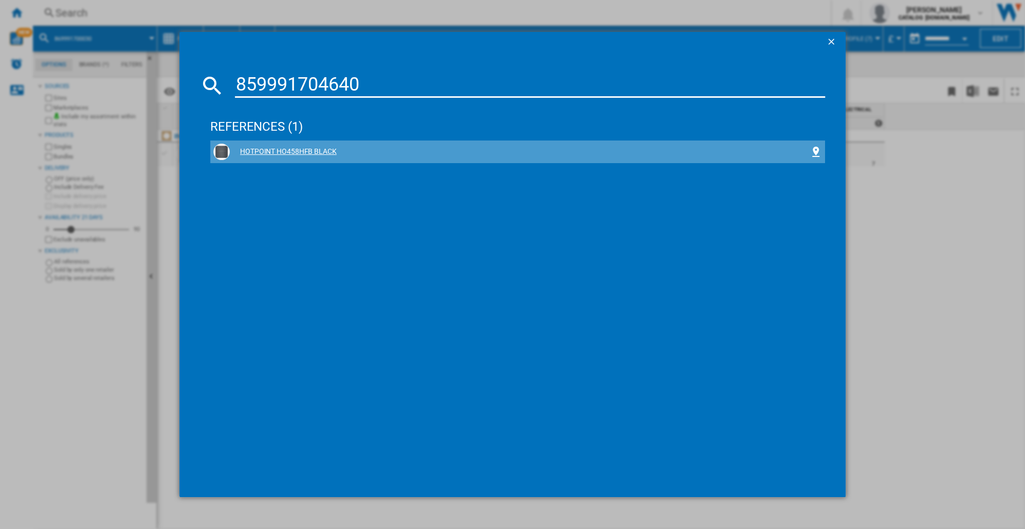
click at [290, 152] on div "HOTPOINT HO458HFB BLACK" at bounding box center [520, 152] width 580 height 10
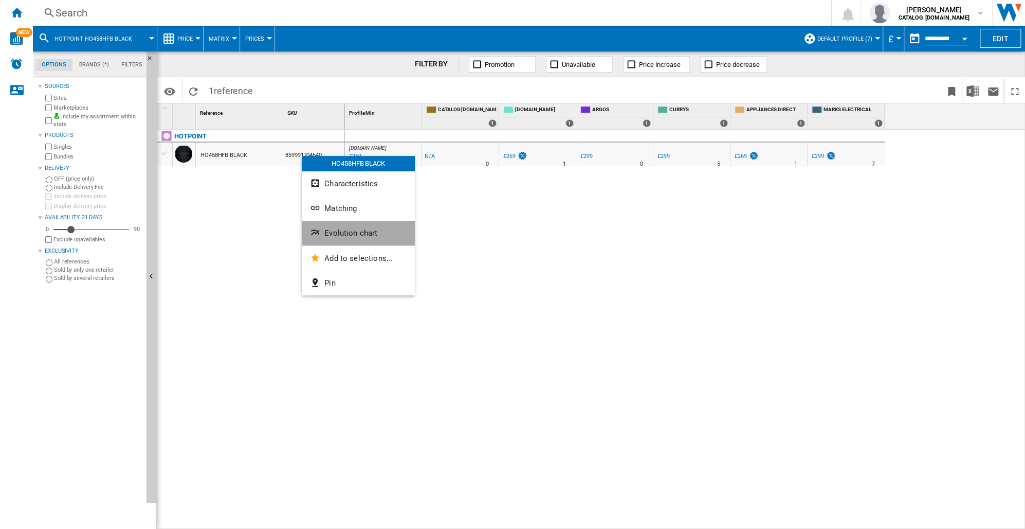
click at [339, 232] on span "Evolution chart" at bounding box center [351, 232] width 53 height 9
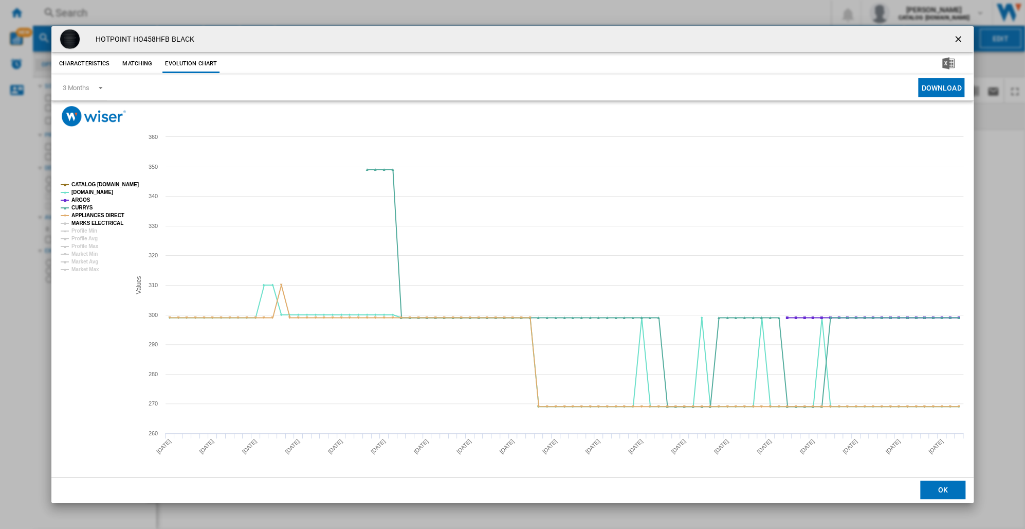
click at [108, 221] on tspan "MARKS ELECTRICAL" at bounding box center [97, 223] width 52 height 6
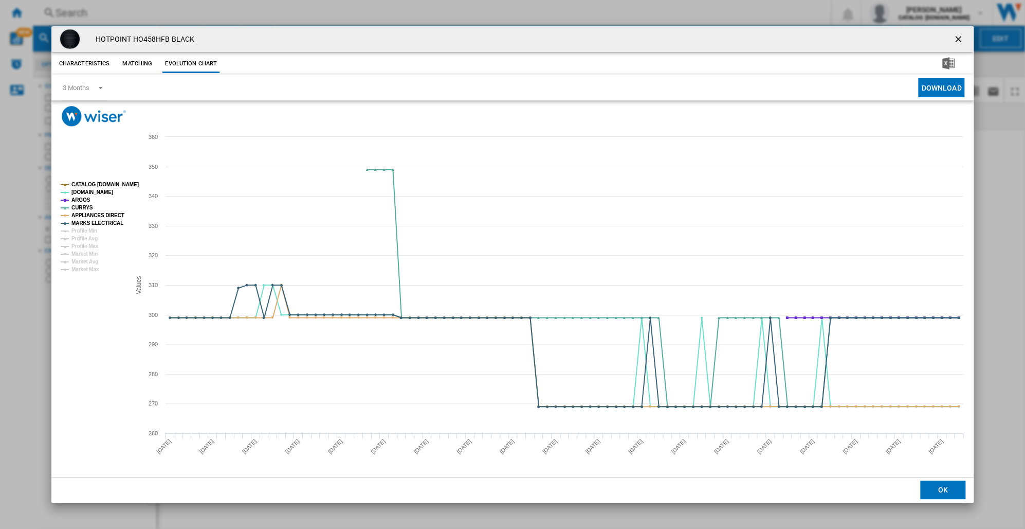
click at [944, 492] on button "OK" at bounding box center [943, 489] width 45 height 19
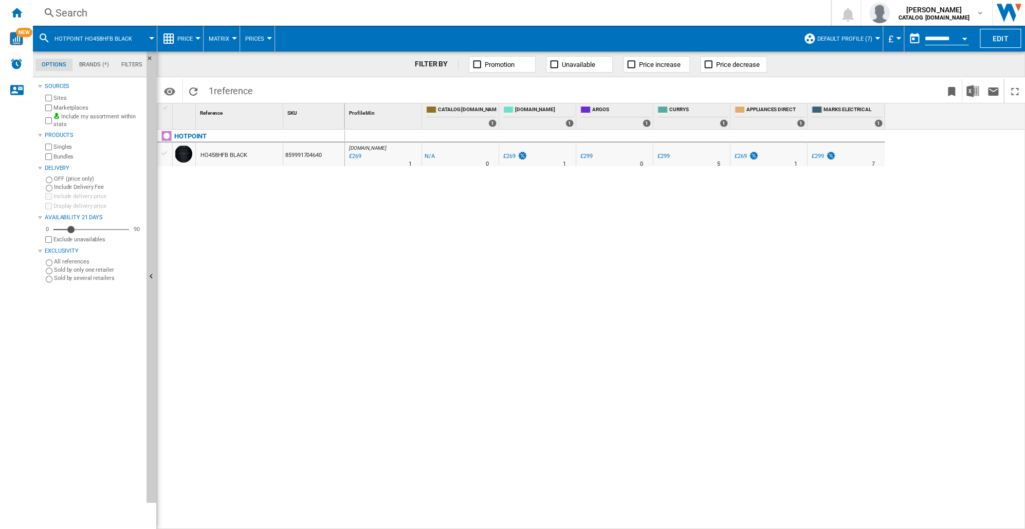
click at [68, 8] on div "Search" at bounding box center [430, 13] width 749 height 14
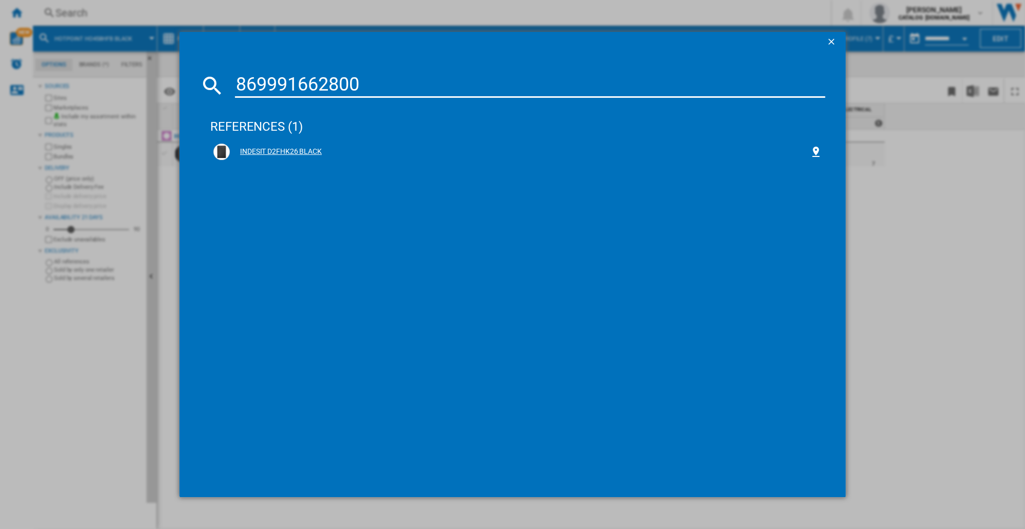
type input "869991662800"
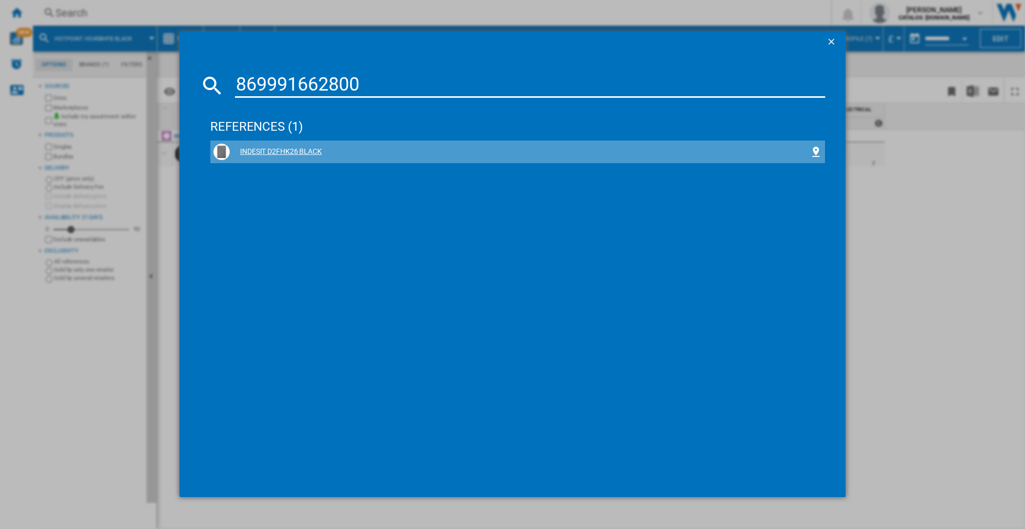
click at [289, 150] on div "INDESIT D2FHK26 BLACK" at bounding box center [520, 152] width 580 height 10
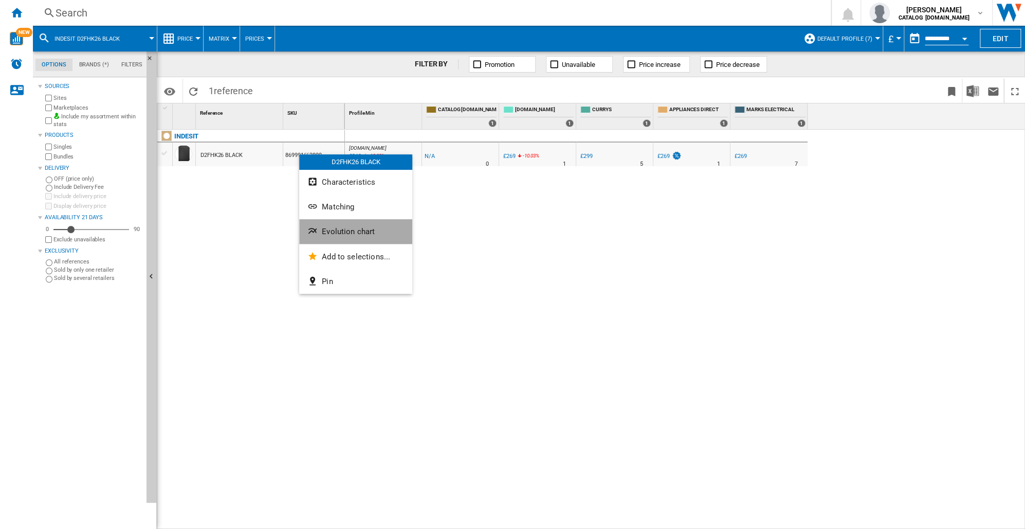
click at [336, 233] on span "Evolution chart" at bounding box center [348, 231] width 53 height 9
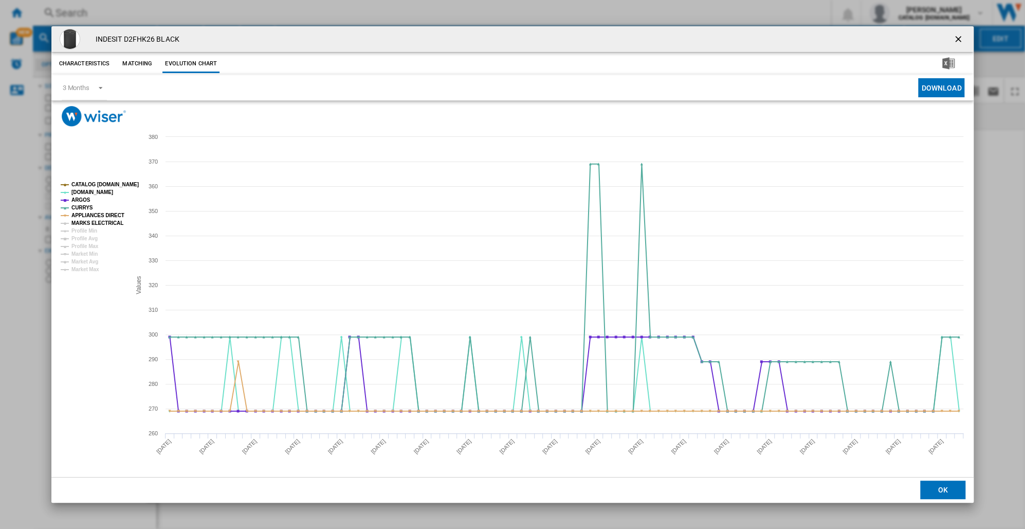
click at [84, 222] on tspan "MARKS ELECTRICAL" at bounding box center [97, 223] width 52 height 6
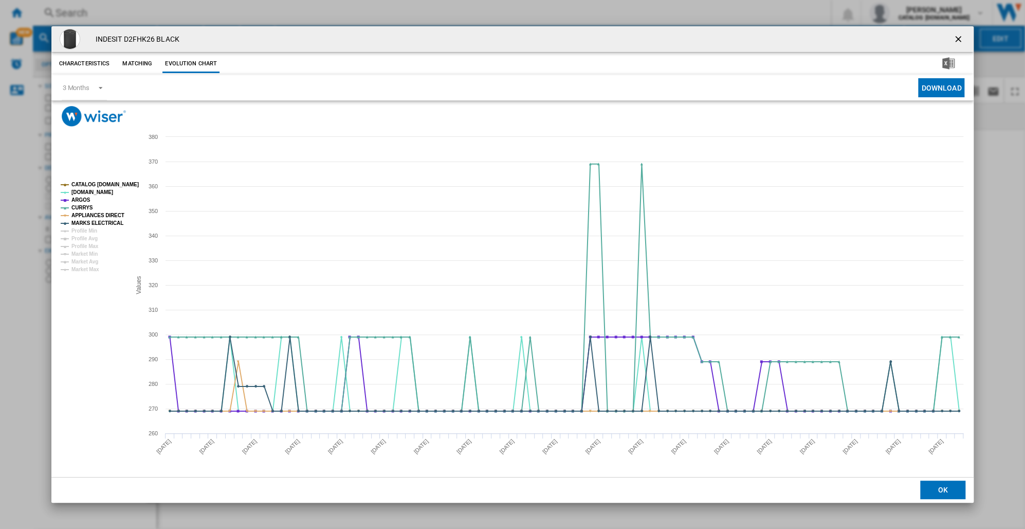
click at [85, 222] on tspan "MARKS ELECTRICAL" at bounding box center [97, 223] width 52 height 6
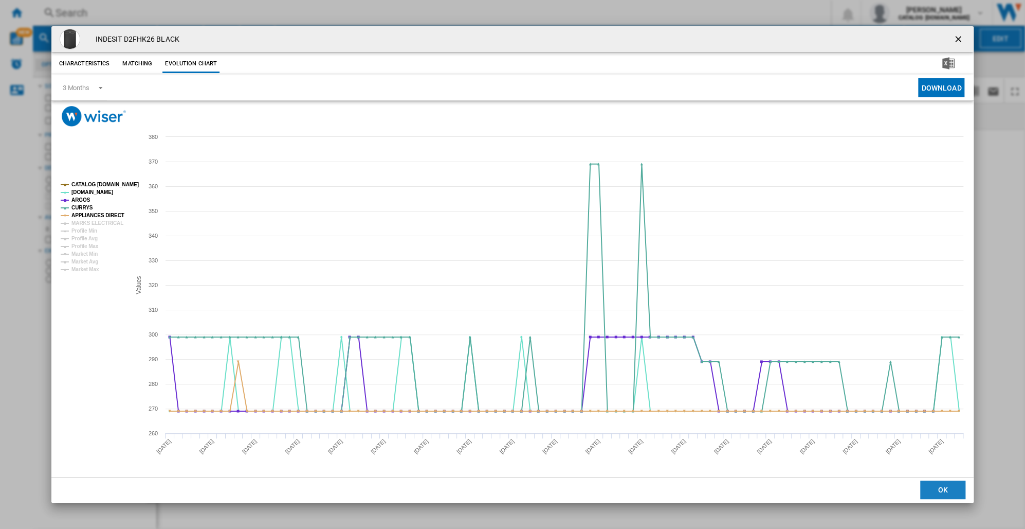
click at [936, 488] on button "OK" at bounding box center [943, 489] width 45 height 19
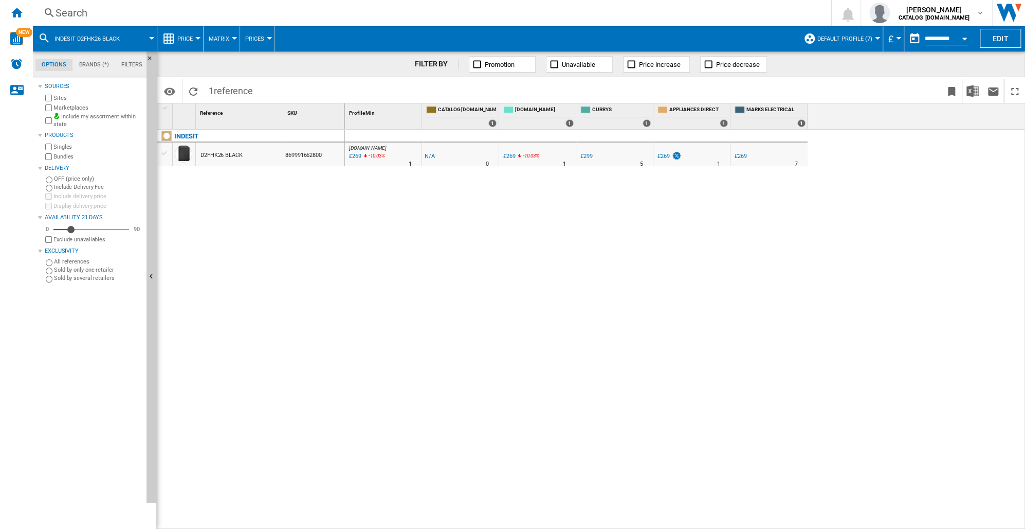
click at [73, 11] on div "Search" at bounding box center [430, 13] width 749 height 14
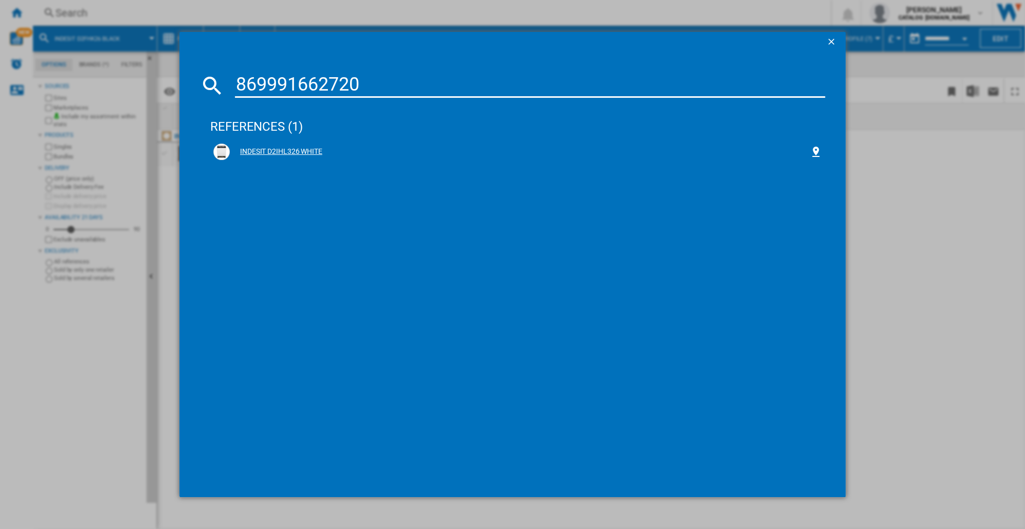
type input "869991662720"
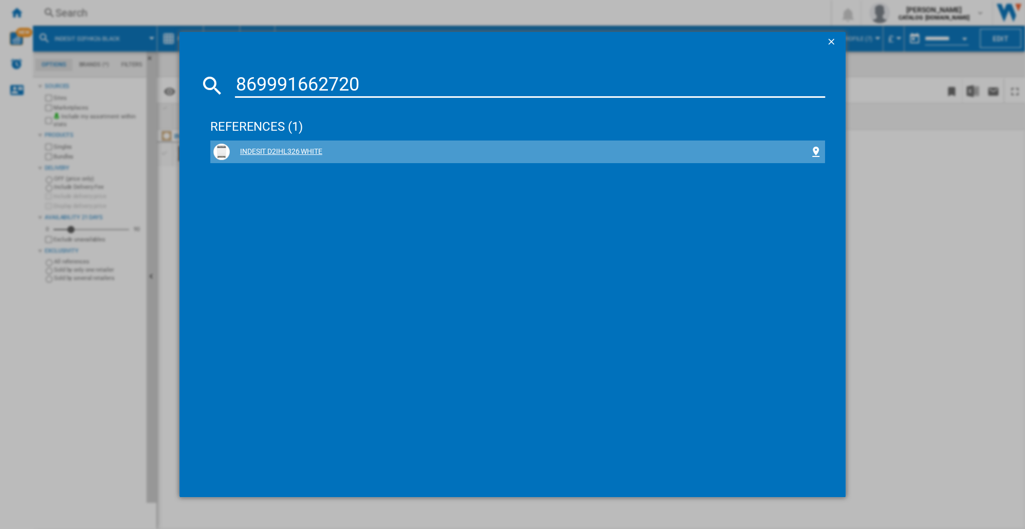
drag, startPoint x: 272, startPoint y: 150, endPoint x: 271, endPoint y: 143, distance: 6.9
click at [272, 150] on div "INDESIT D2IHL326 WHITE" at bounding box center [520, 152] width 580 height 10
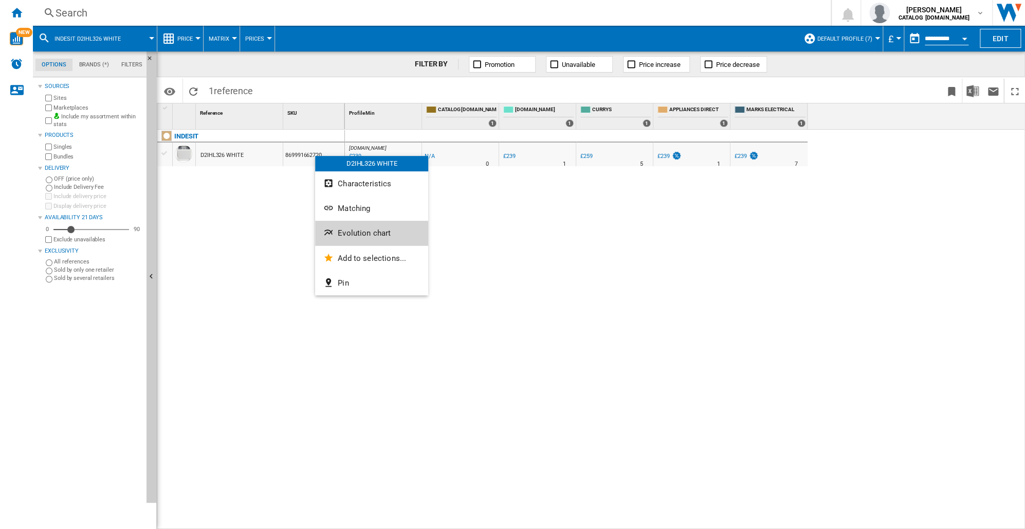
click at [336, 234] on button "Evolution chart" at bounding box center [371, 233] width 113 height 25
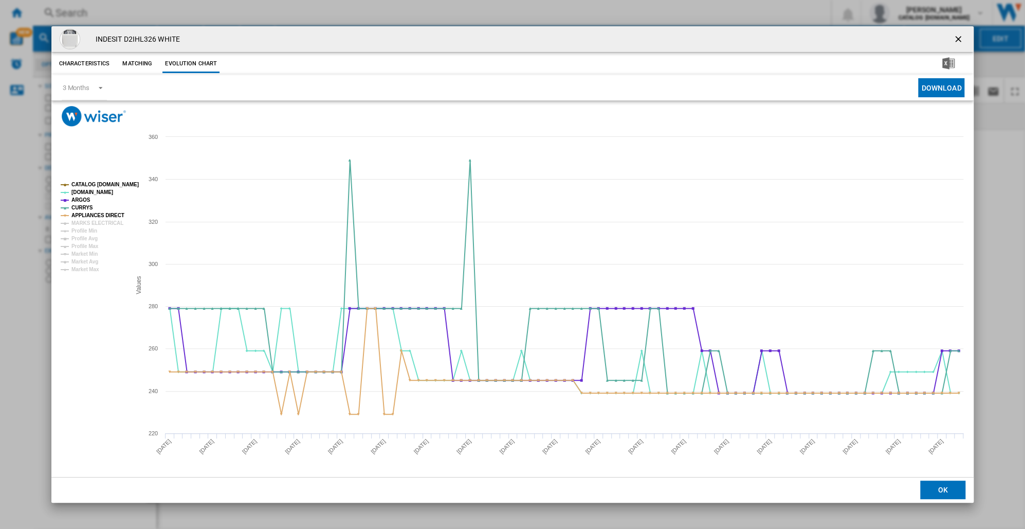
click at [937, 496] on button "OK" at bounding box center [943, 489] width 45 height 19
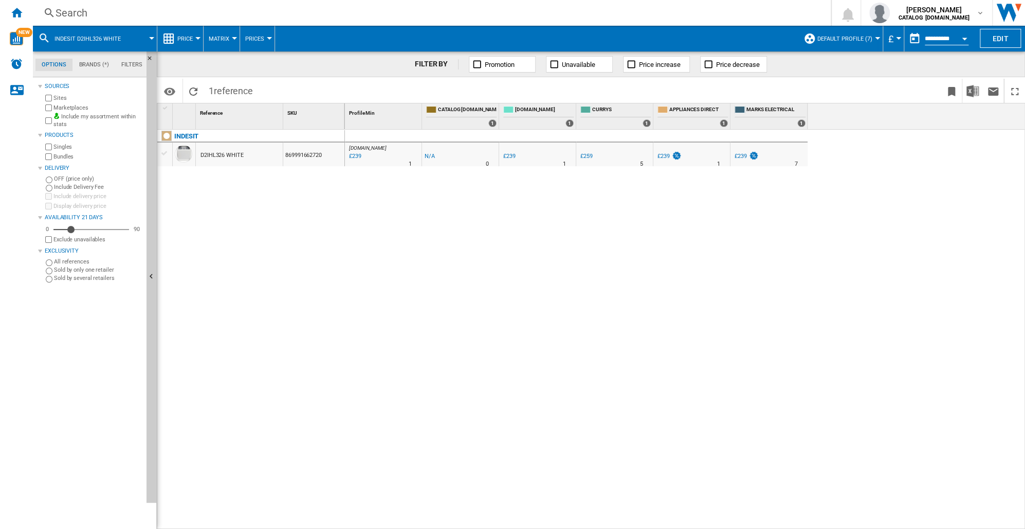
click at [68, 10] on div "Search" at bounding box center [430, 13] width 749 height 14
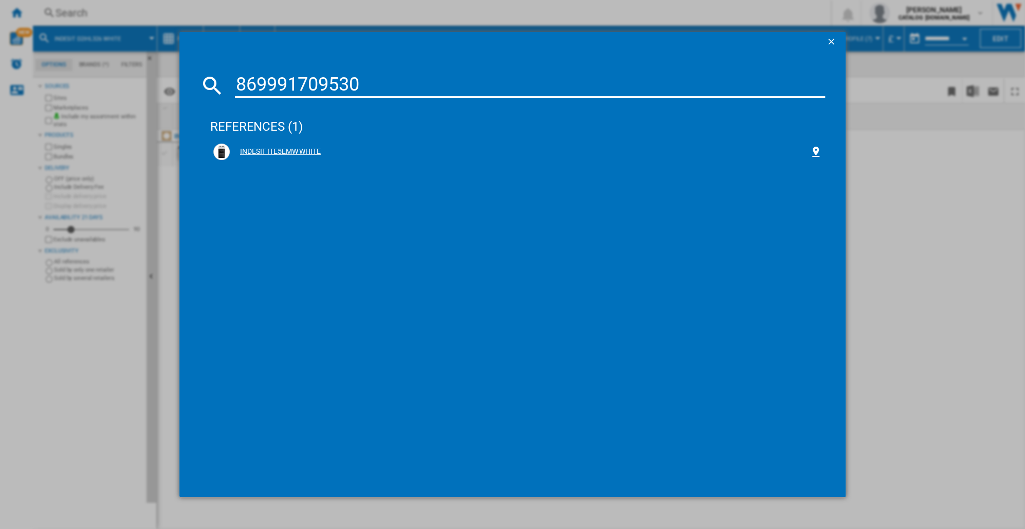
type input "869991709530"
click at [276, 148] on div "INDESIT ITE5EMW WHITE" at bounding box center [520, 152] width 580 height 10
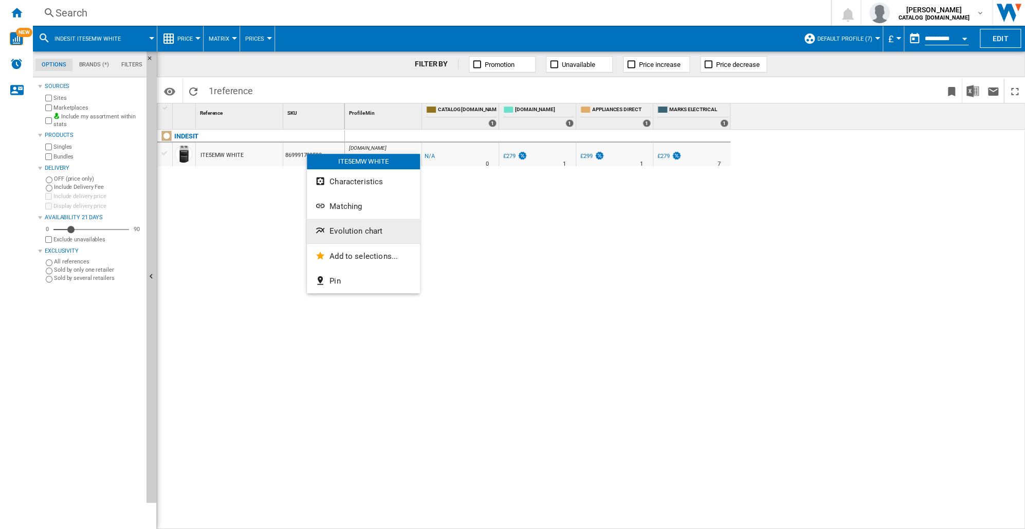
click at [342, 235] on span "Evolution chart" at bounding box center [356, 230] width 53 height 9
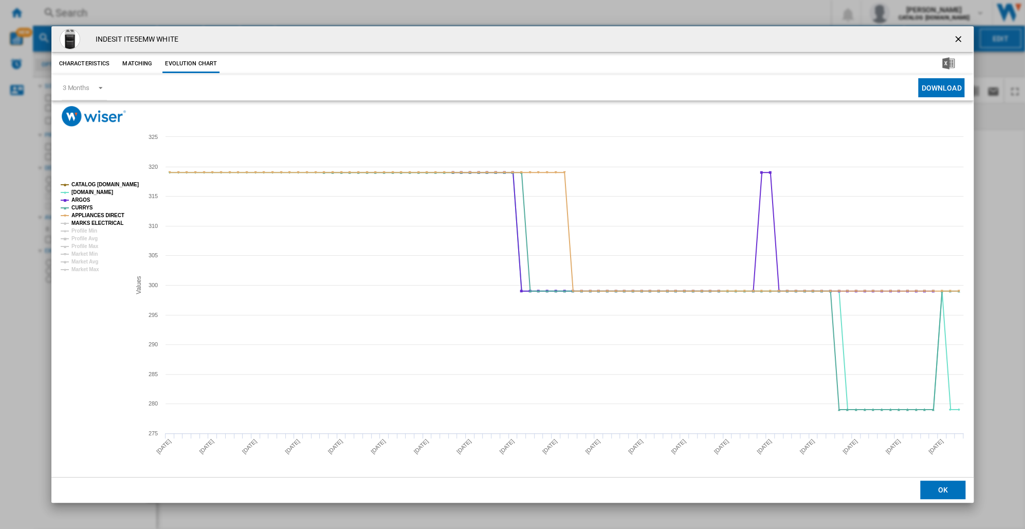
click at [88, 224] on tspan "MARKS ELECTRICAL" at bounding box center [97, 223] width 52 height 6
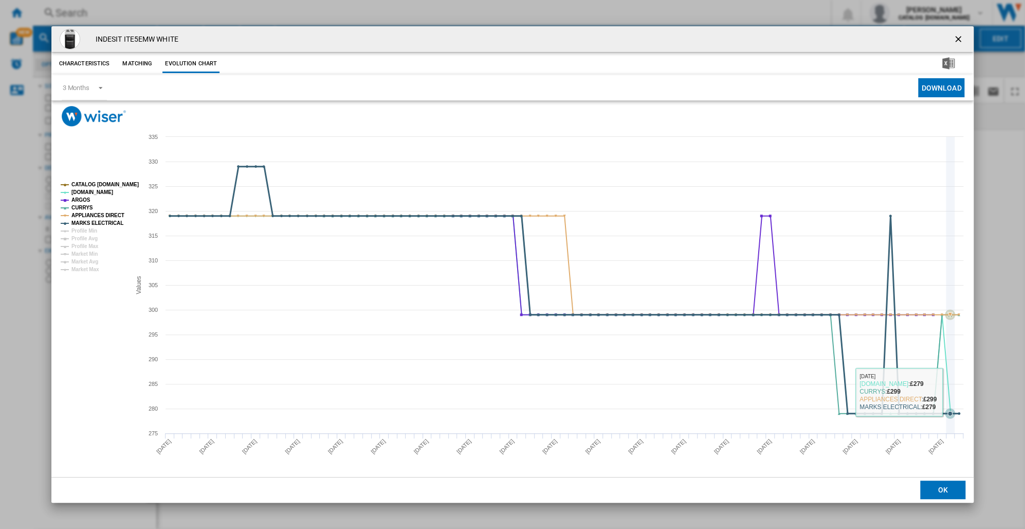
click at [955, 393] on rect "Product popup" at bounding box center [512, 302] width 923 height 350
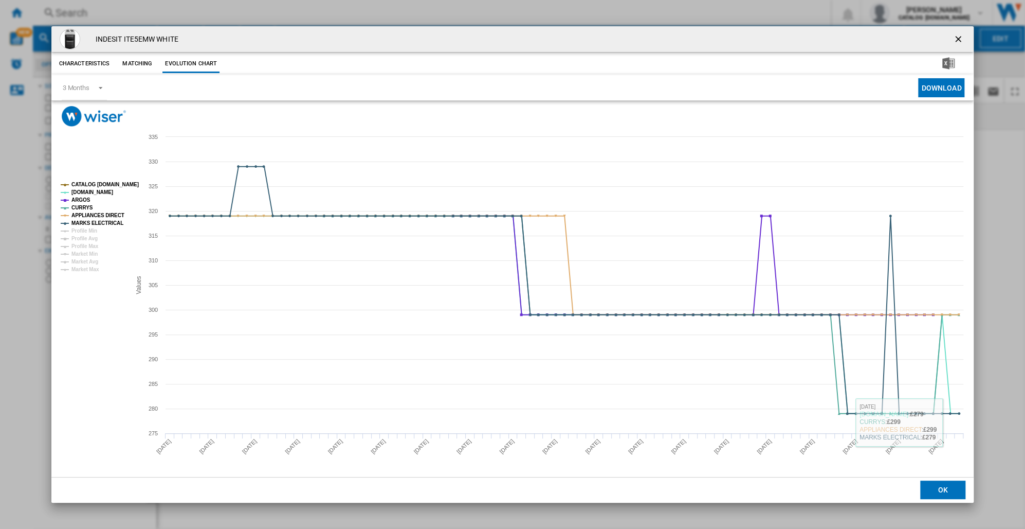
click at [946, 492] on button "OK" at bounding box center [943, 489] width 45 height 19
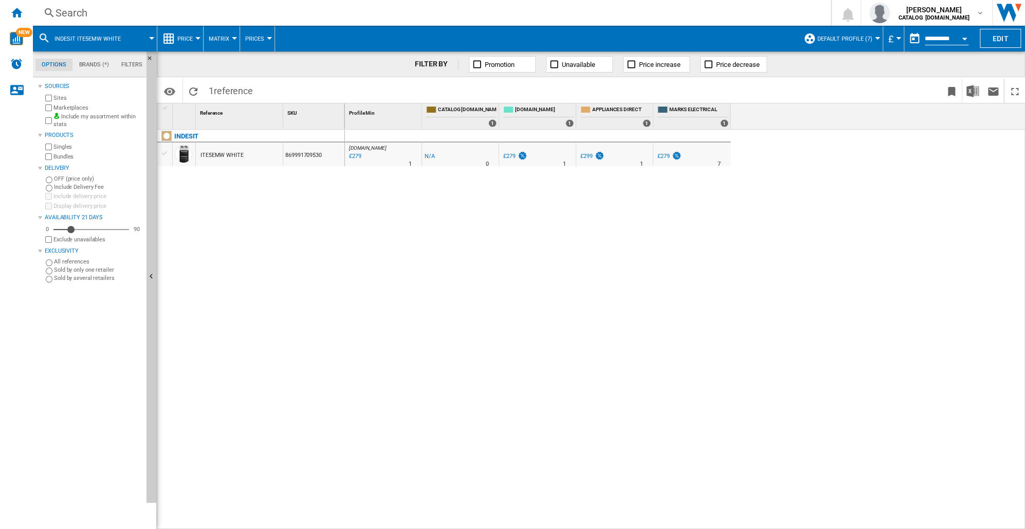
click at [67, 12] on div "Search" at bounding box center [430, 13] width 749 height 14
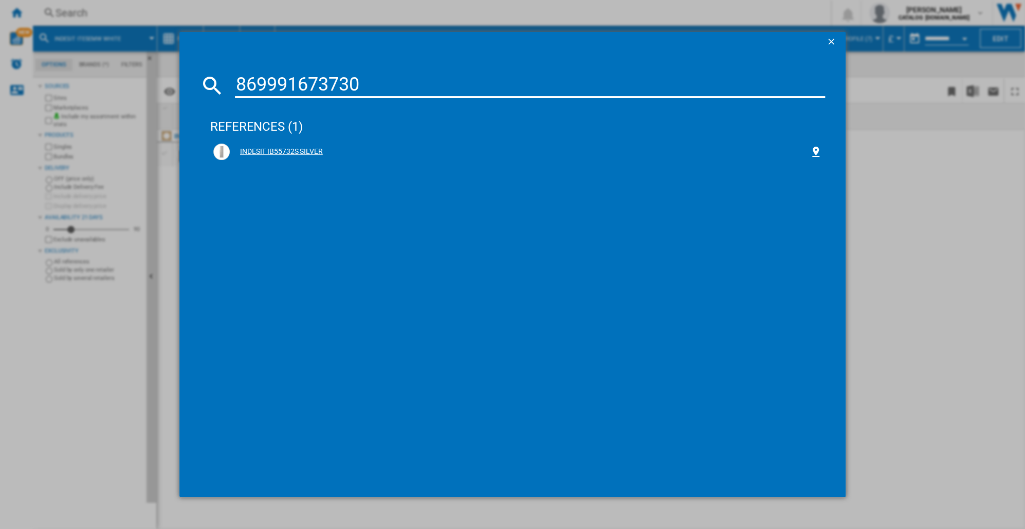
type input "869991673730"
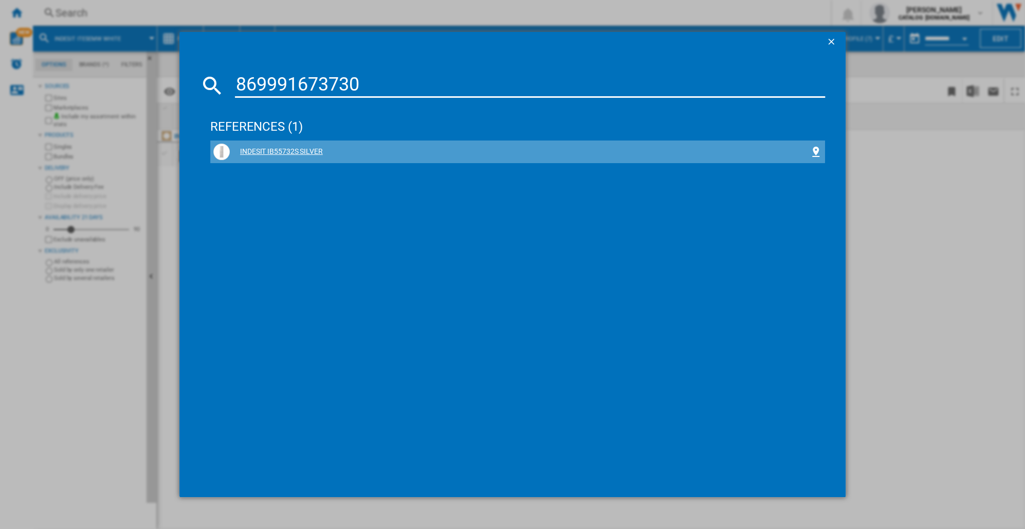
click at [279, 151] on div "INDESIT IB55732S SILVER" at bounding box center [520, 152] width 580 height 10
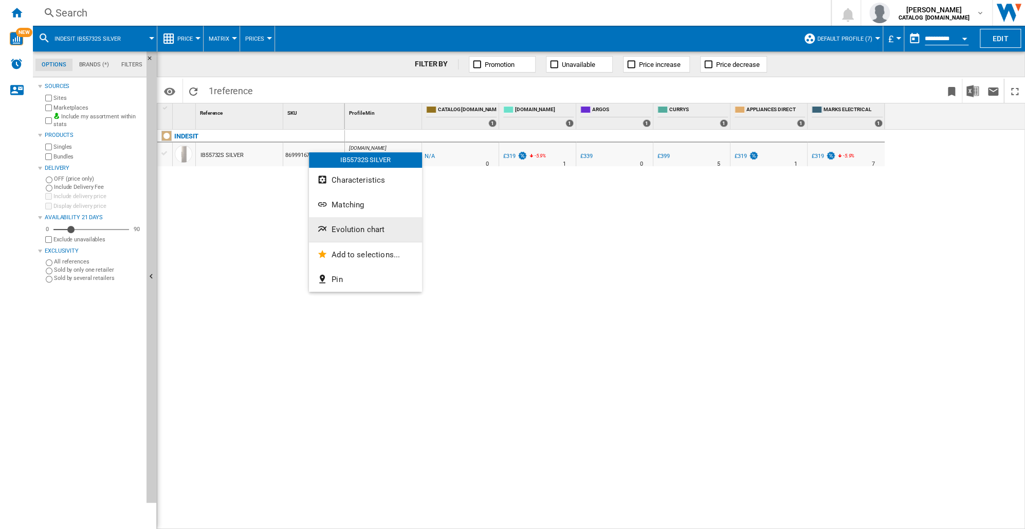
click at [348, 228] on span "Evolution chart" at bounding box center [358, 229] width 53 height 9
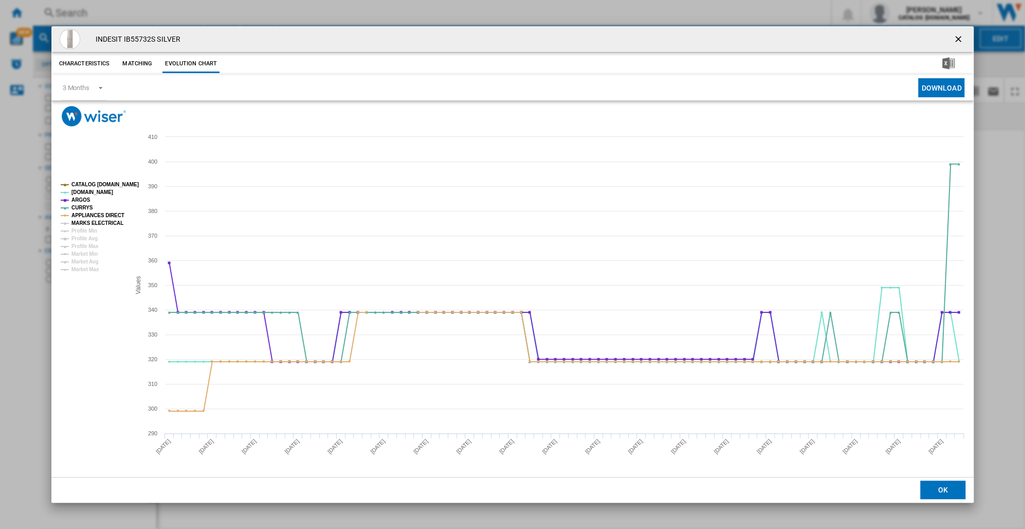
click at [94, 220] on tspan "MARKS ELECTRICAL" at bounding box center [97, 223] width 52 height 6
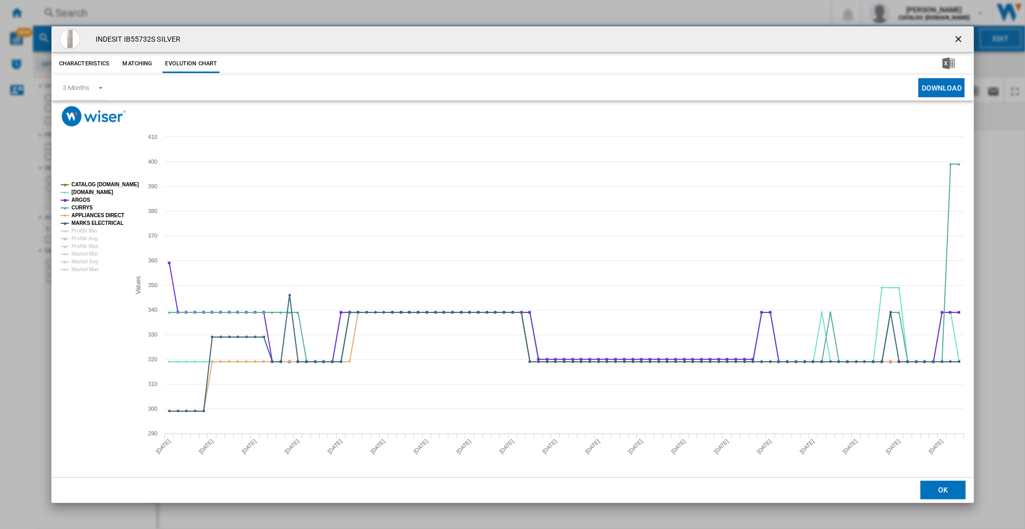
click at [94, 220] on tspan "MARKS ELECTRICAL" at bounding box center [97, 223] width 52 height 6
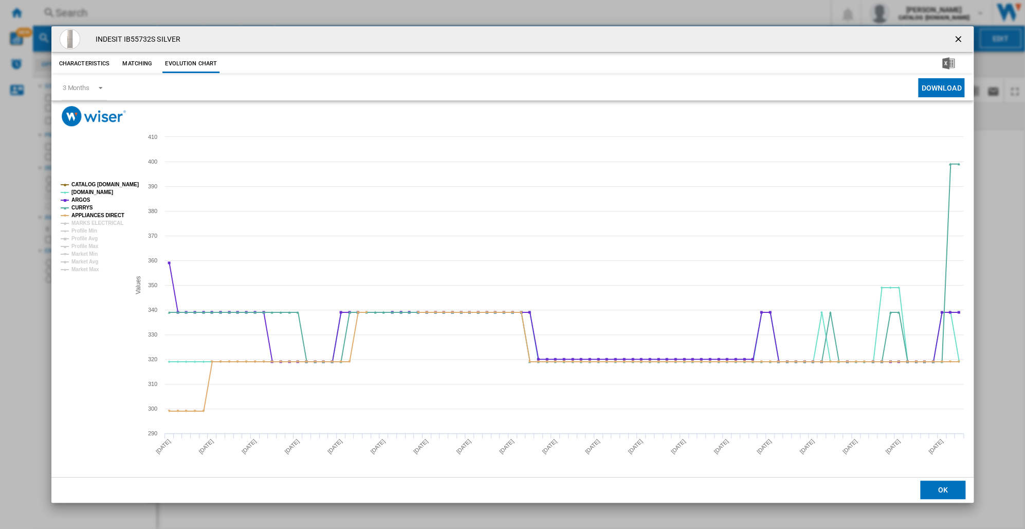
click at [94, 220] on tspan "MARKS ELECTRICAL" at bounding box center [97, 223] width 52 height 6
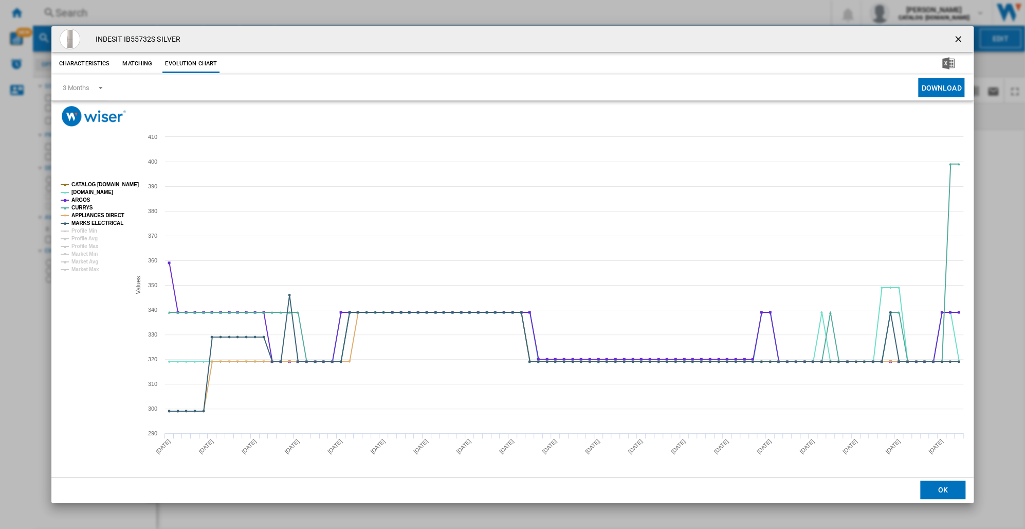
click at [94, 220] on tspan "MARKS ELECTRICAL" at bounding box center [97, 223] width 52 height 6
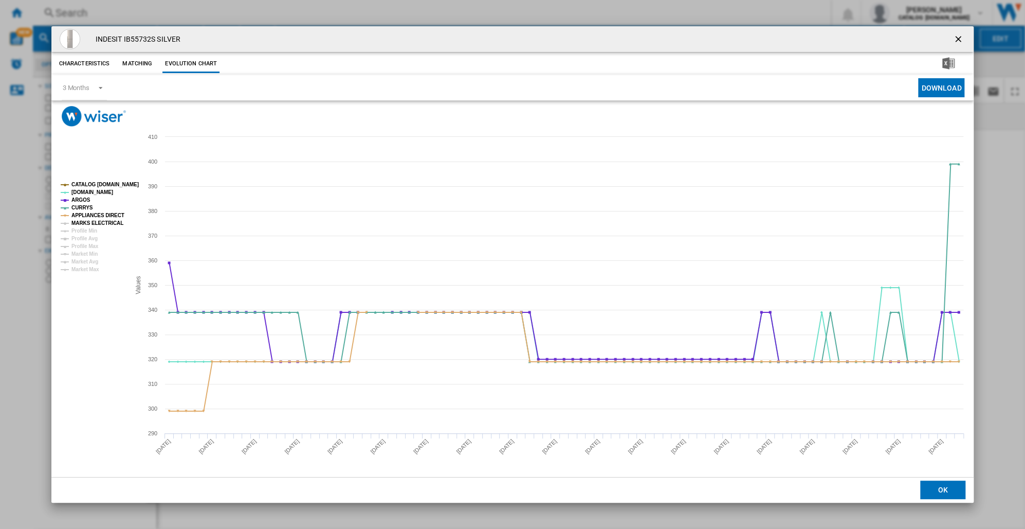
click at [87, 220] on tspan "MARKS ELECTRICAL" at bounding box center [97, 223] width 52 height 6
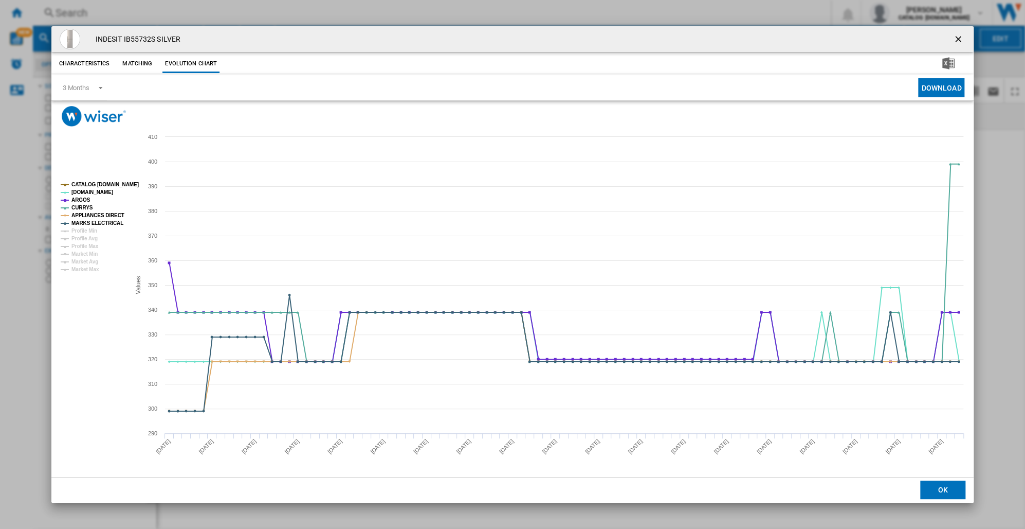
click at [927, 494] on button "OK" at bounding box center [943, 489] width 45 height 19
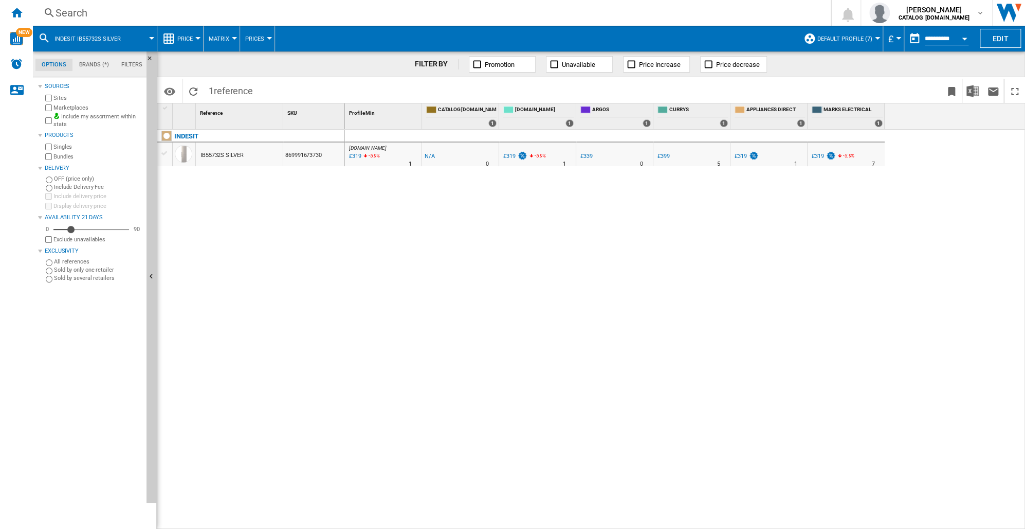
click at [66, 11] on div "Search" at bounding box center [430, 13] width 749 height 14
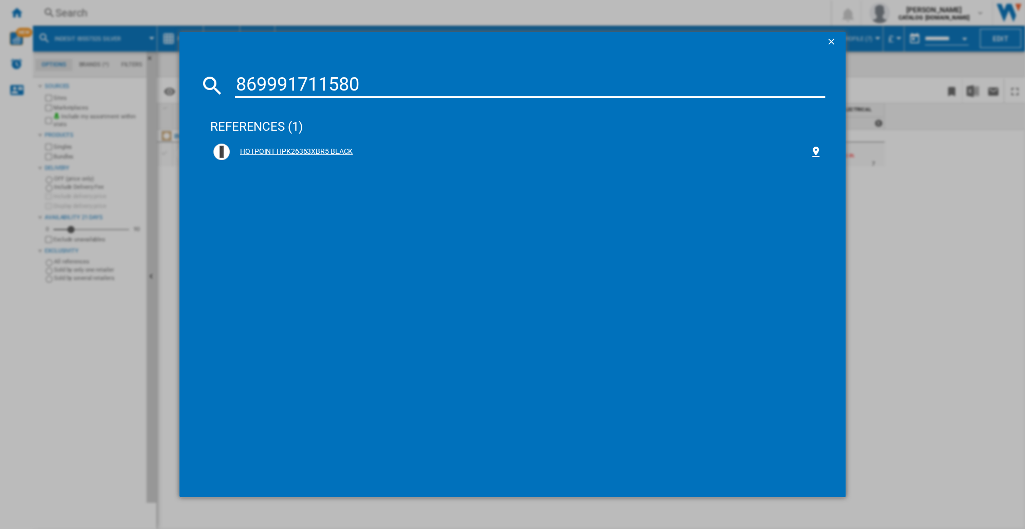
type input "869991711580"
click at [284, 150] on div "HOTPOINT HPK26363XBR5 BLACK" at bounding box center [520, 152] width 580 height 10
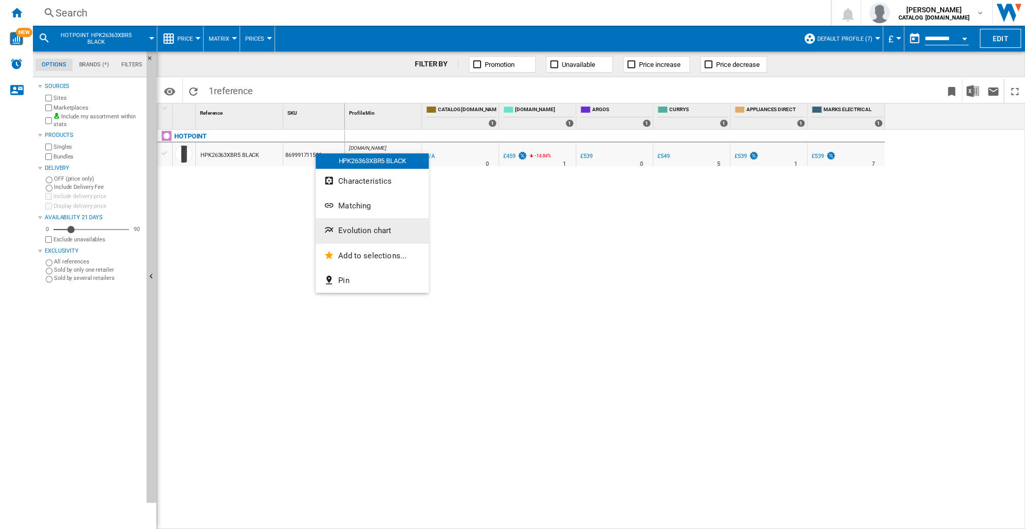
click at [398, 230] on button "Evolution chart" at bounding box center [372, 230] width 113 height 25
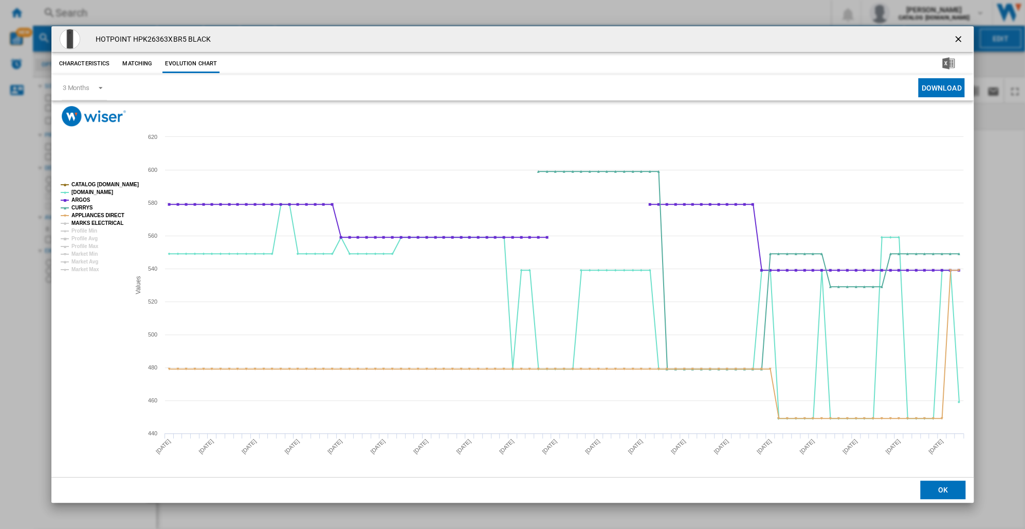
click at [77, 222] on tspan "MARKS ELECTRICAL" at bounding box center [97, 223] width 52 height 6
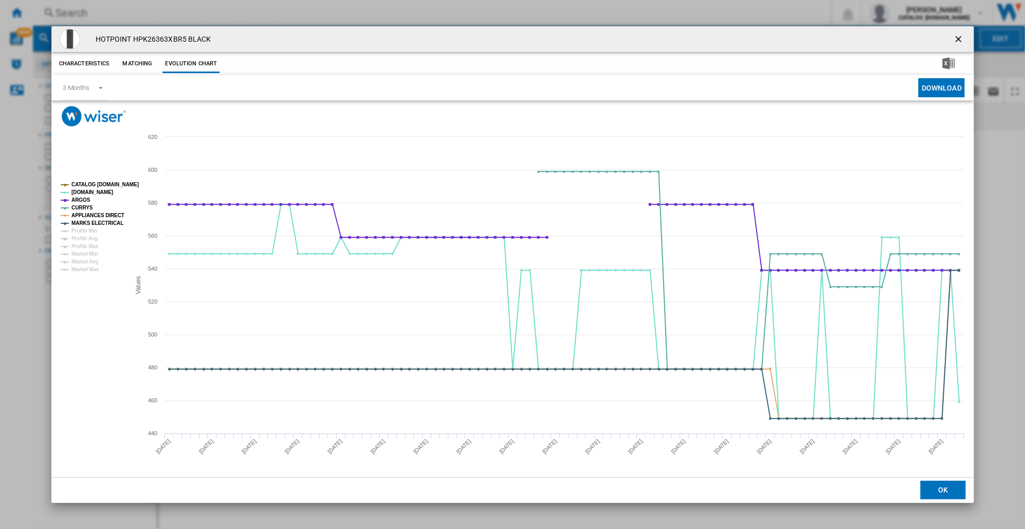
click at [959, 37] on ng-md-icon "getI18NText('BUTTONS.CLOSE_DIALOG')" at bounding box center [959, 40] width 12 height 12
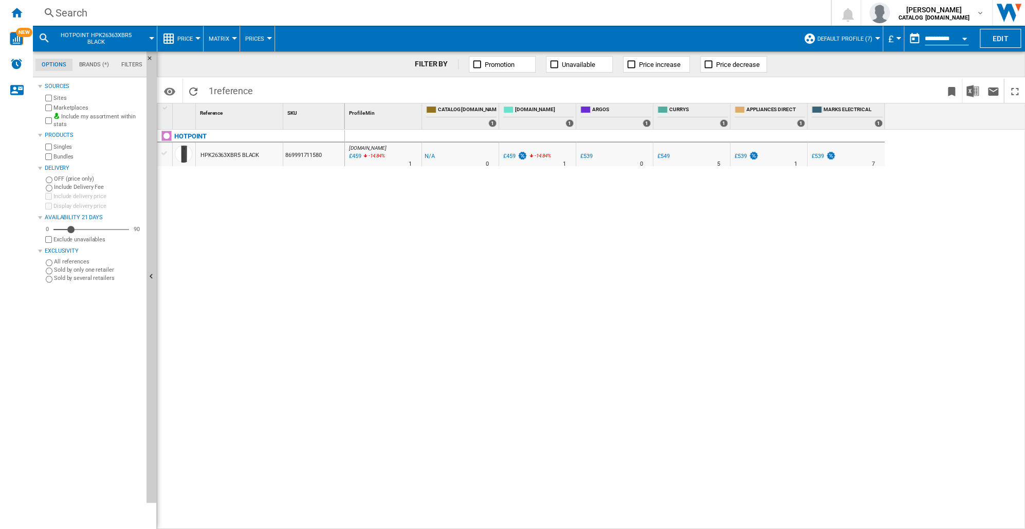
click at [66, 18] on div "Search" at bounding box center [430, 13] width 749 height 14
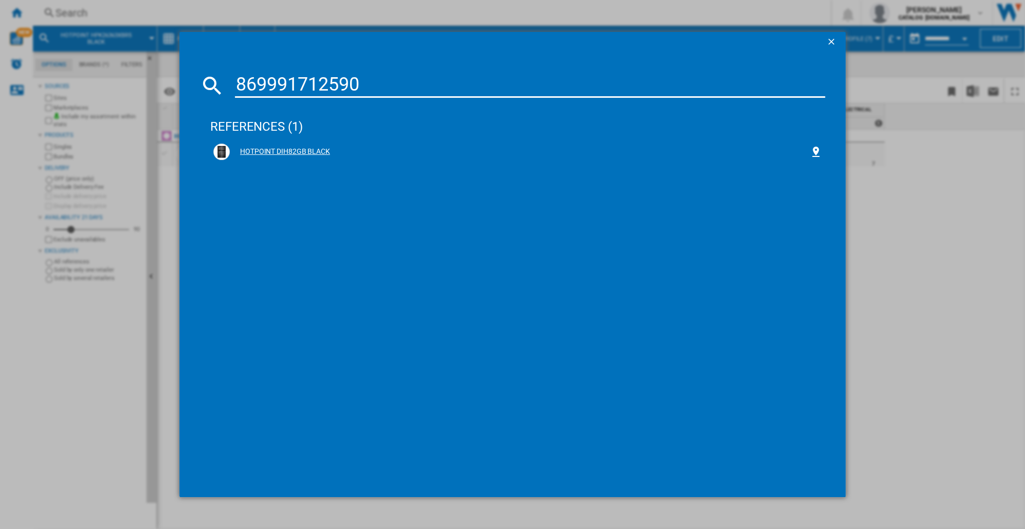
type input "869991712590"
click at [295, 151] on div "HOTPOINT DIH82GB BLACK" at bounding box center [520, 152] width 580 height 10
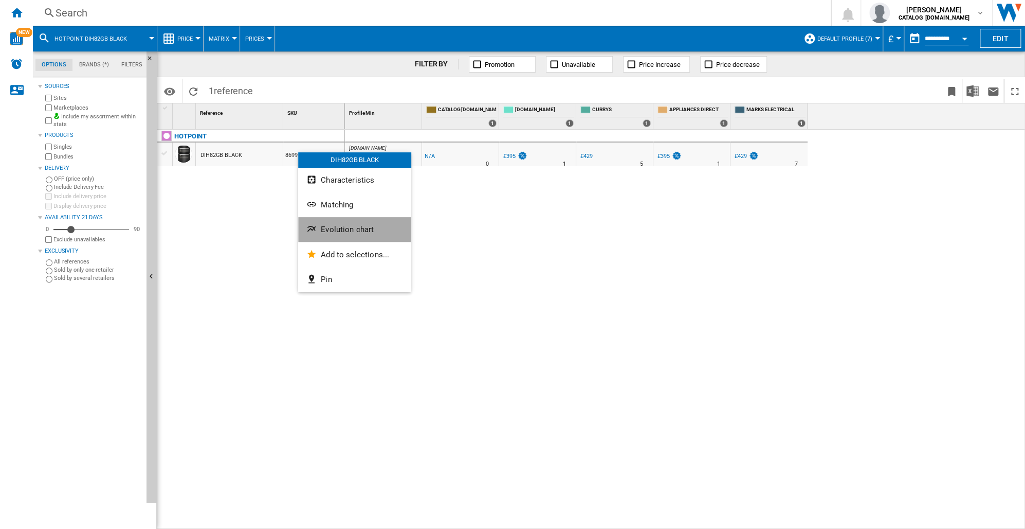
click at [325, 227] on span "Evolution chart" at bounding box center [347, 229] width 53 height 9
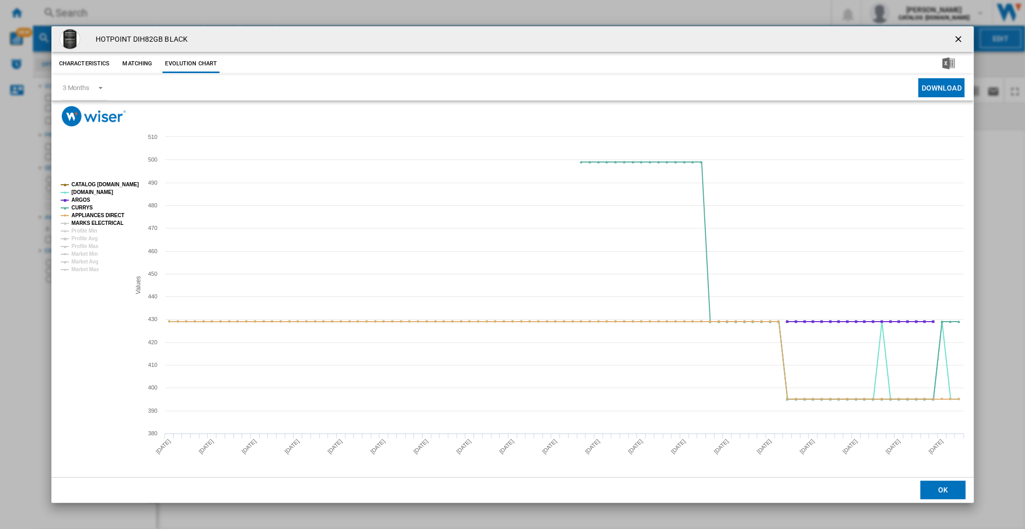
click at [90, 220] on tspan "MARKS ELECTRICAL" at bounding box center [97, 223] width 52 height 6
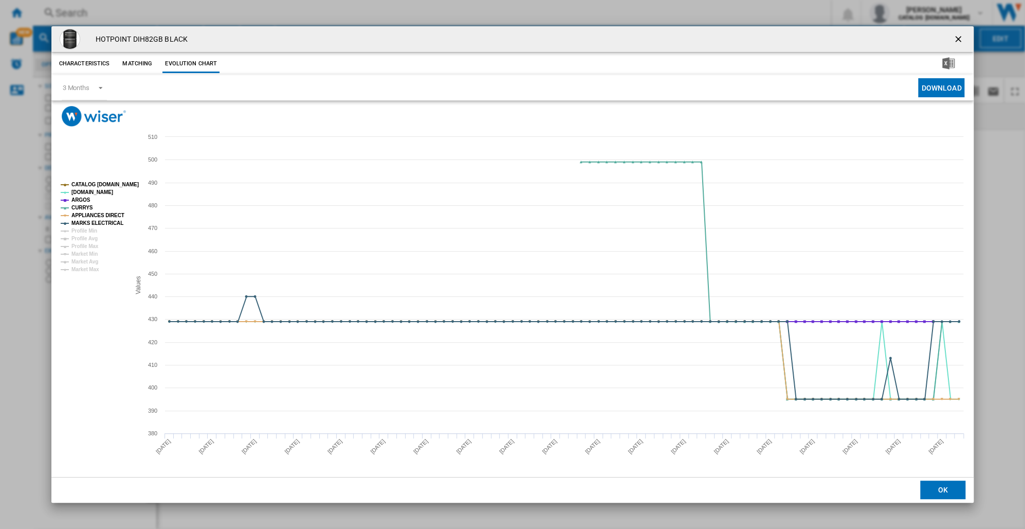
click at [949, 490] on button "OK" at bounding box center [943, 489] width 45 height 19
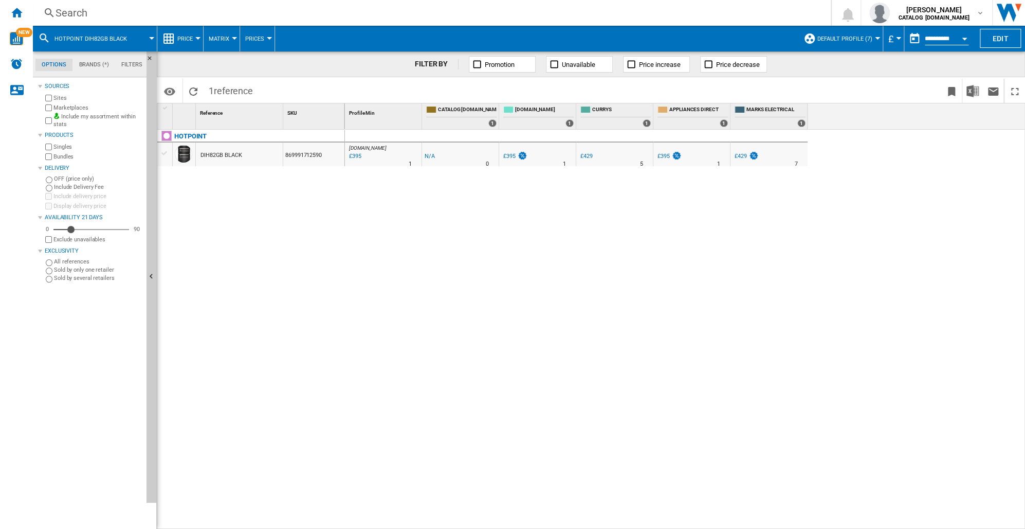
click at [65, 15] on div "Search" at bounding box center [430, 13] width 749 height 14
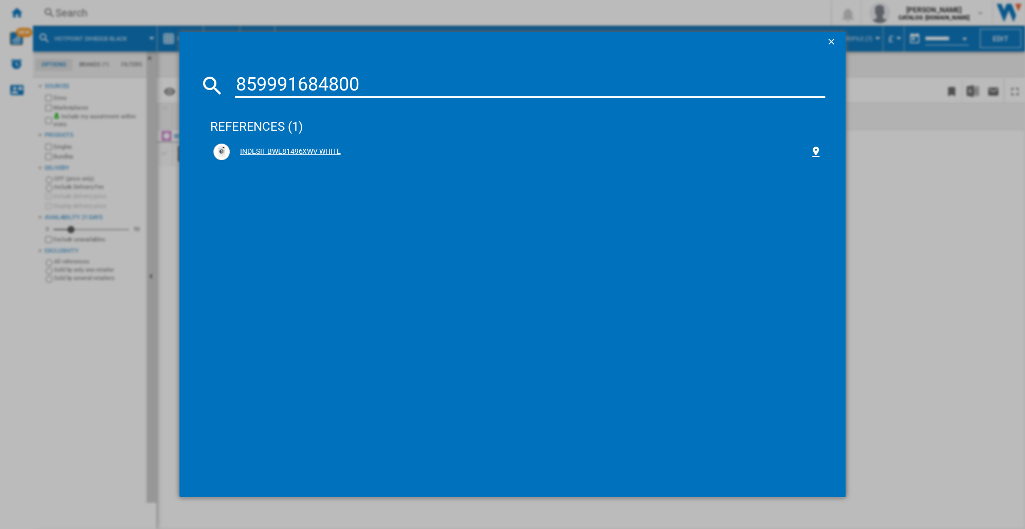
type input "859991684800"
click at [317, 154] on div "INDESIT BWE81496XWV WHITE" at bounding box center [520, 152] width 580 height 10
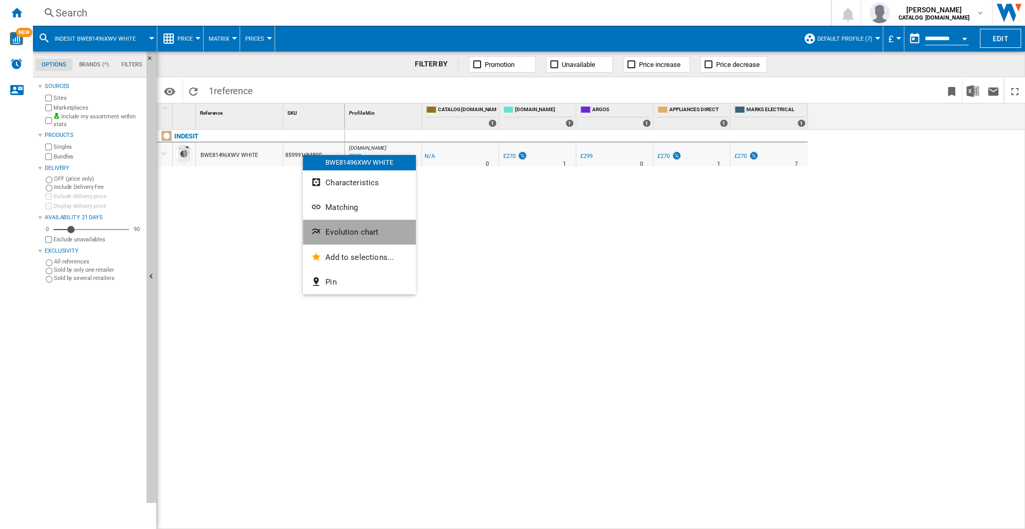
click at [329, 228] on span "Evolution chart" at bounding box center [352, 231] width 53 height 9
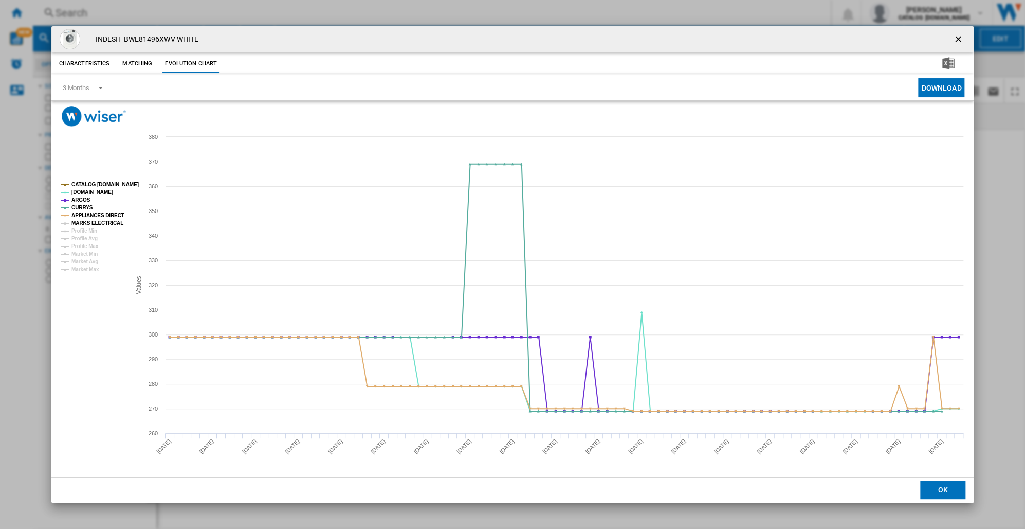
click at [99, 222] on tspan "MARKS ELECTRICAL" at bounding box center [97, 223] width 52 height 6
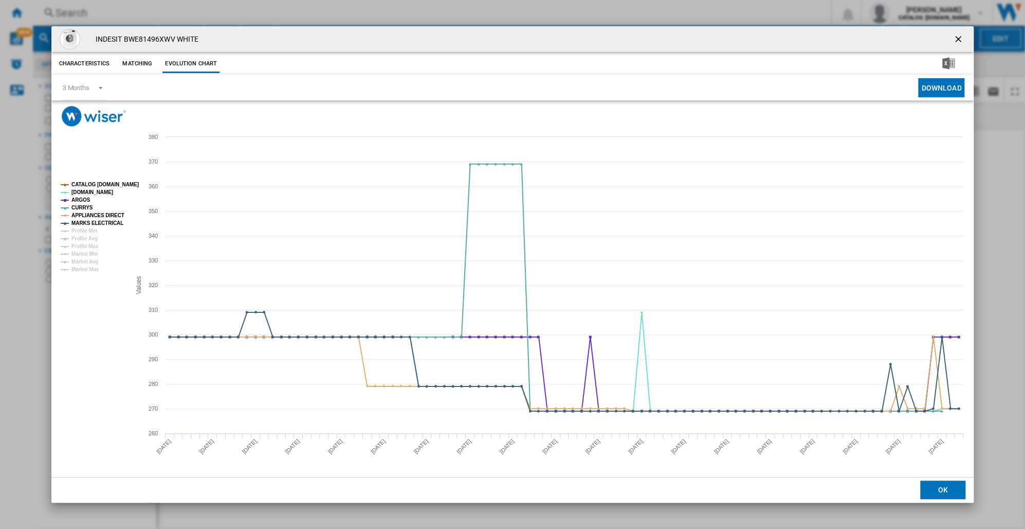
click at [936, 489] on button "OK" at bounding box center [943, 489] width 45 height 19
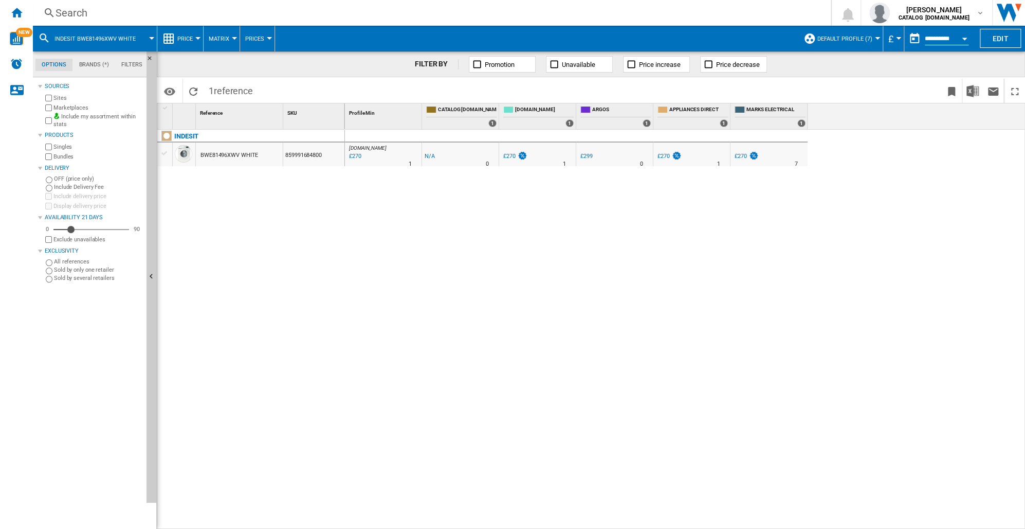
click at [53, 11] on ng-md-icon at bounding box center [49, 13] width 12 height 13
click at [69, 10] on div "Search" at bounding box center [430, 13] width 749 height 14
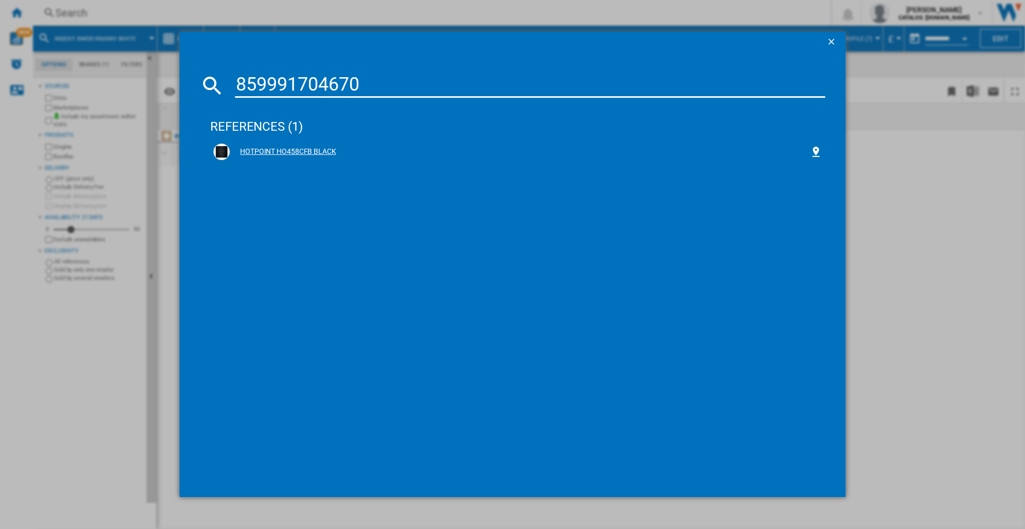
type input "859991704670"
click at [290, 152] on div "HOTPOINT HO458CFB BLACK" at bounding box center [520, 152] width 580 height 10
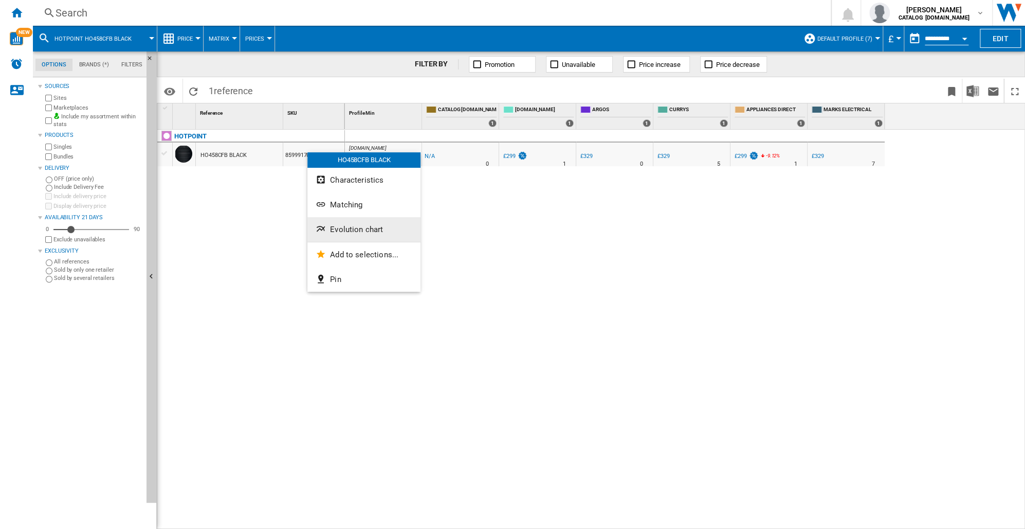
click at [337, 226] on span "Evolution chart" at bounding box center [356, 229] width 53 height 9
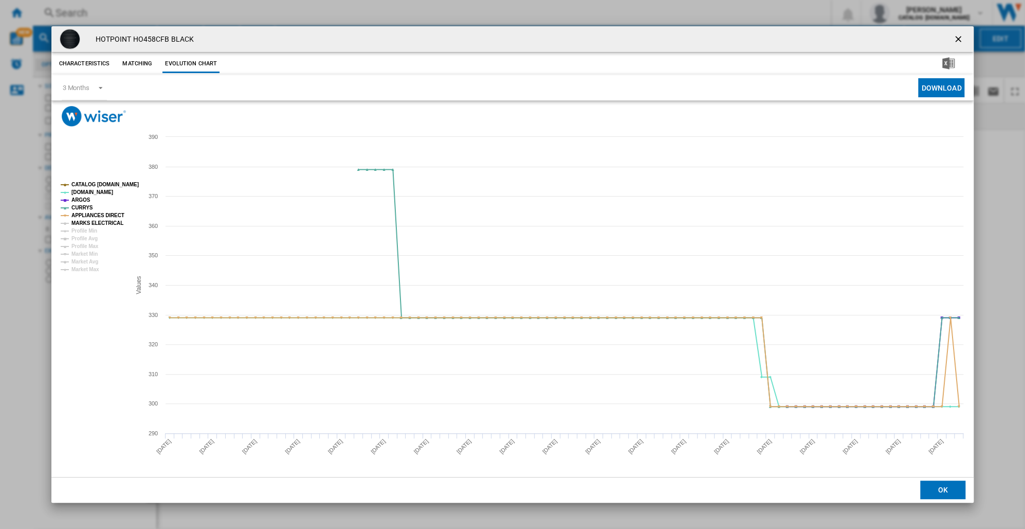
click at [88, 222] on tspan "MARKS ELECTRICAL" at bounding box center [97, 223] width 52 height 6
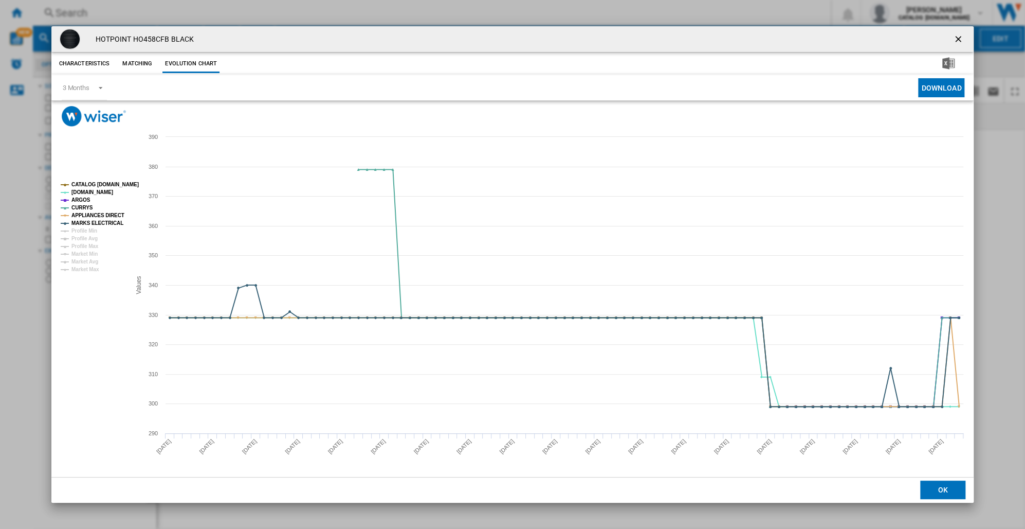
click at [88, 222] on tspan "MARKS ELECTRICAL" at bounding box center [97, 223] width 52 height 6
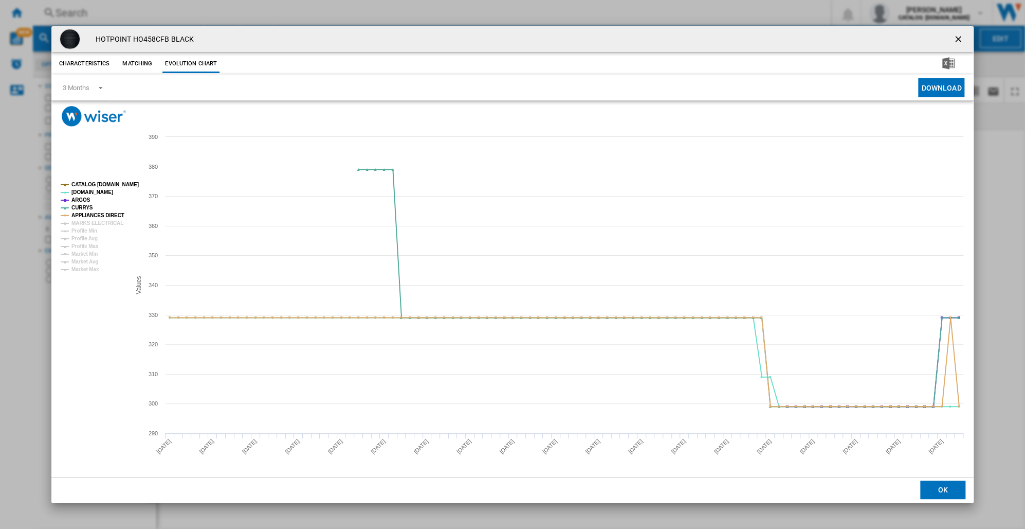
click at [88, 222] on tspan "MARKS ELECTRICAL" at bounding box center [97, 223] width 52 height 6
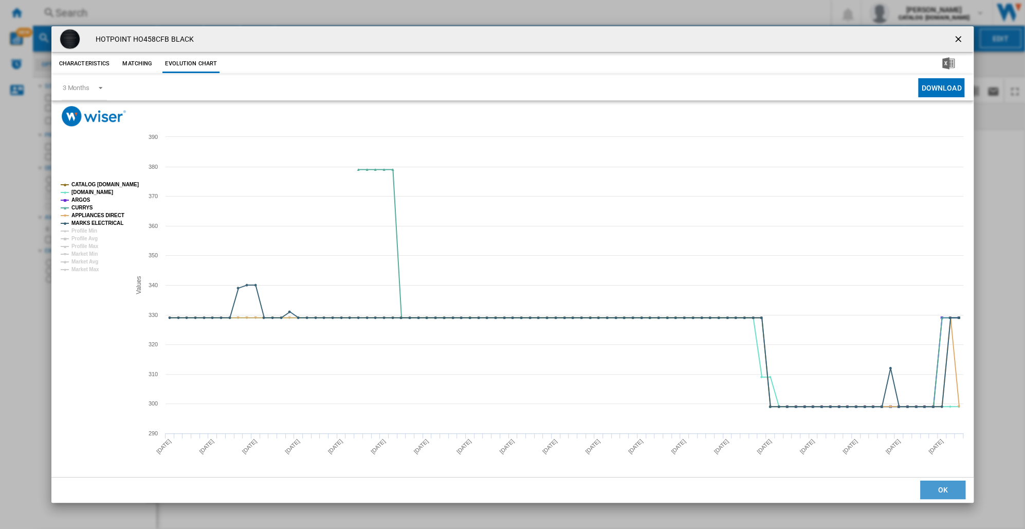
click at [944, 489] on button "OK" at bounding box center [943, 489] width 45 height 19
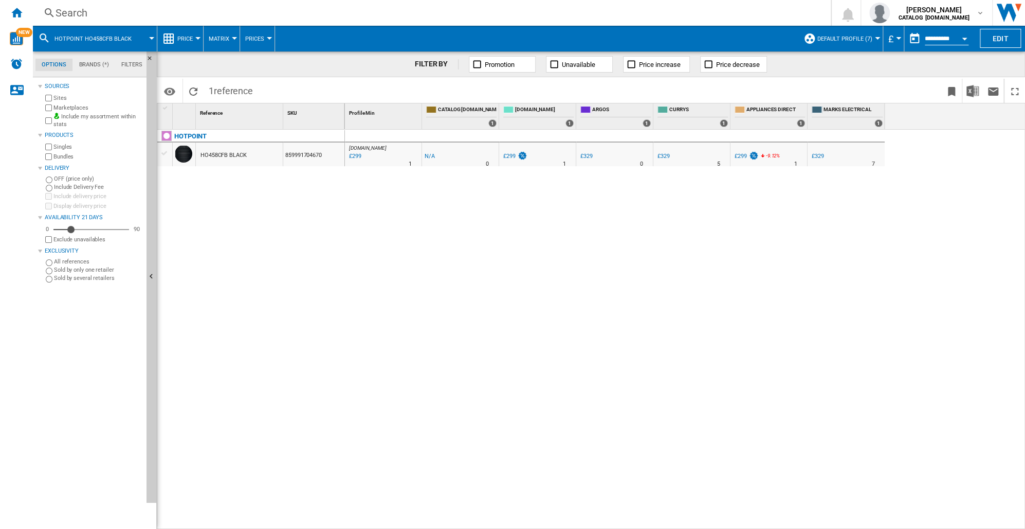
click at [73, 10] on div "Search" at bounding box center [430, 13] width 749 height 14
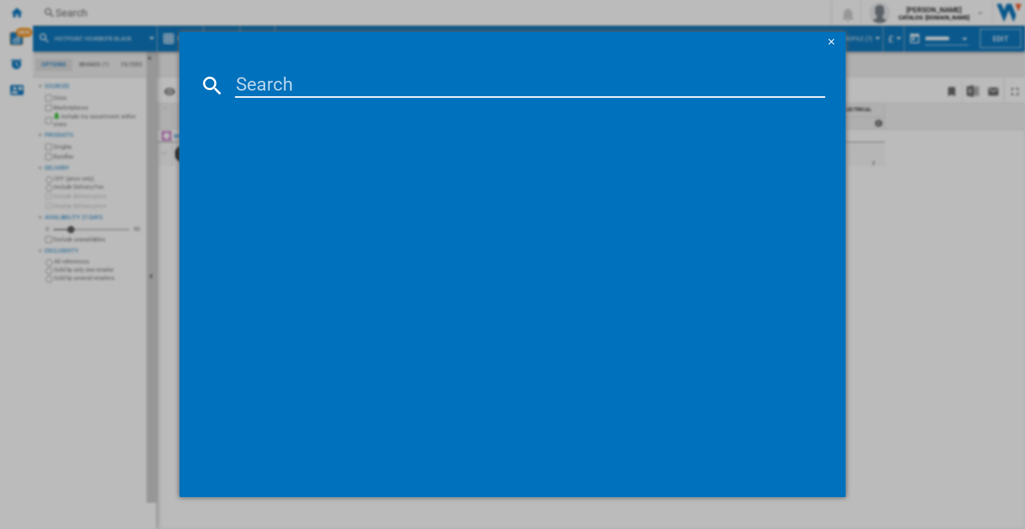
click at [834, 39] on ng-md-icon "getI18NText('BUTTONS.CLOSE_DIALOG')" at bounding box center [832, 43] width 12 height 12
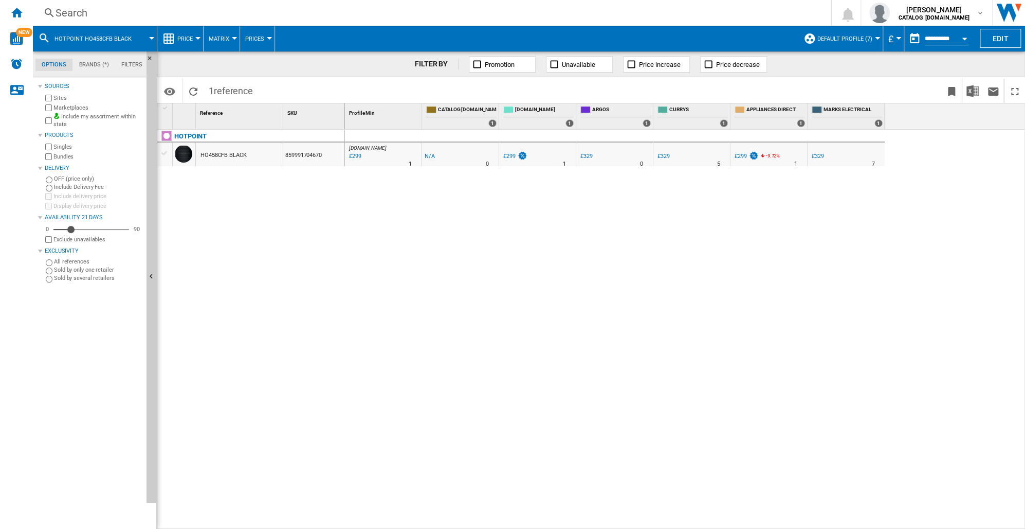
click at [62, 17] on div "Search" at bounding box center [430, 13] width 749 height 14
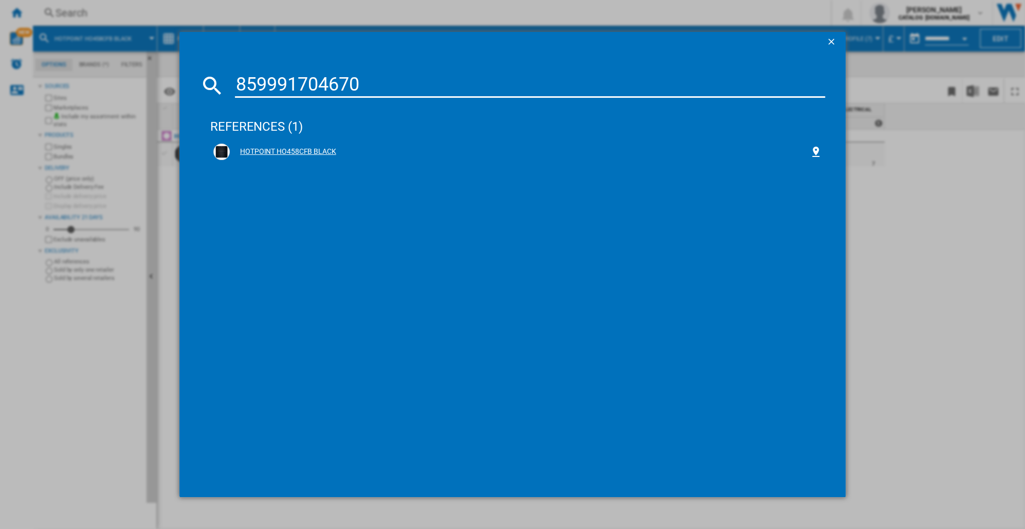
type input "859991704670"
click at [302, 150] on div "HOTPOINT HO458CFB BLACK" at bounding box center [520, 152] width 580 height 10
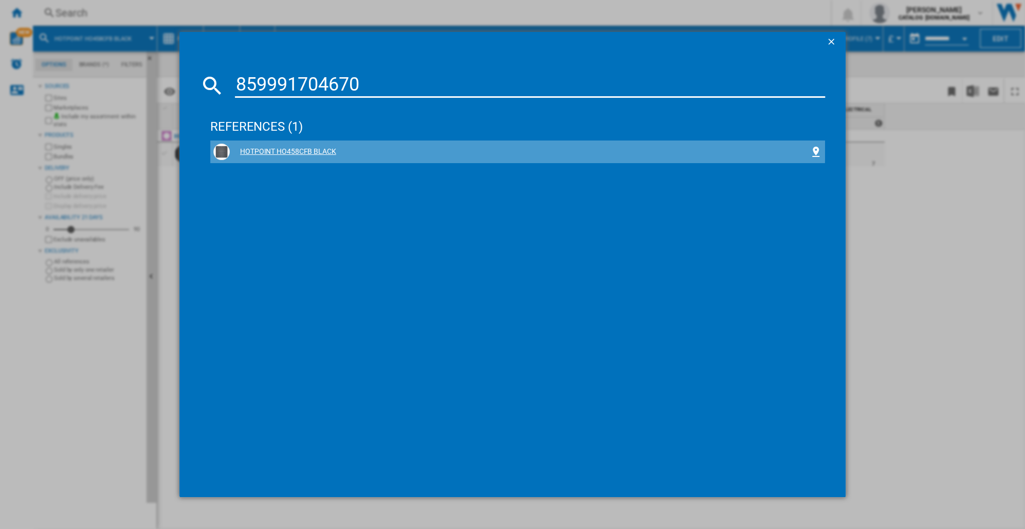
click at [301, 150] on div "HOTPOINT HO458CFB BLACK" at bounding box center [520, 152] width 580 height 10
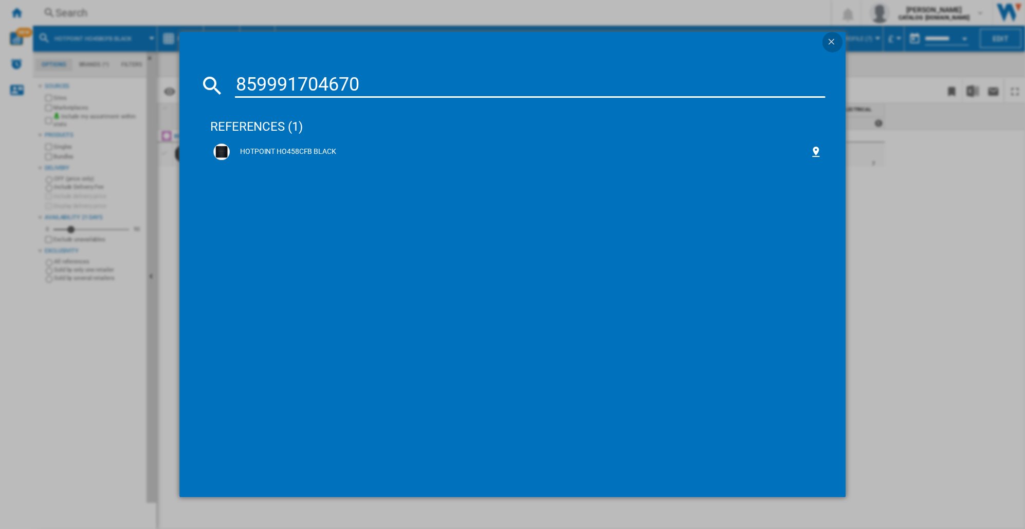
click at [829, 43] on ng-md-icon "getI18NText('BUTTONS.CLOSE_DIALOG')" at bounding box center [832, 43] width 12 height 12
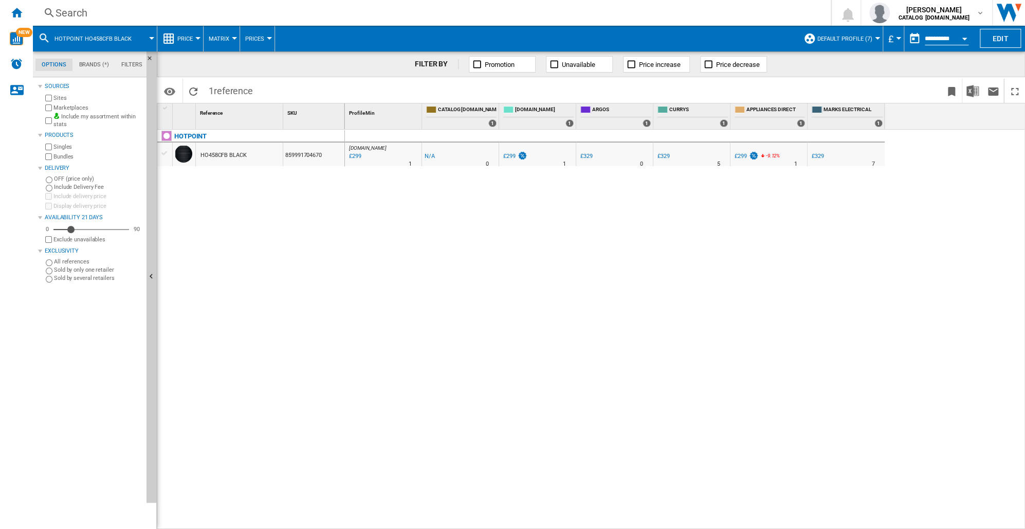
click at [585, 182] on div "AO.COM : AO -1.0 % £299 % N/A 1 AO.COM : AO -1.0 % -£1 % N/A" at bounding box center [685, 330] width 681 height 400
click at [80, 12] on div "Search" at bounding box center [430, 13] width 749 height 14
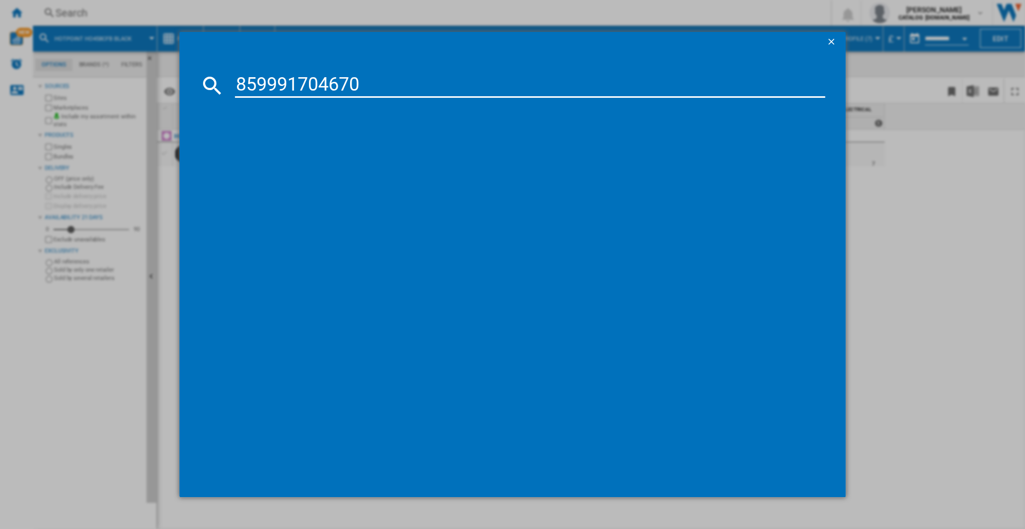
type input "859991704670"
click at [304, 152] on div "HOTPOINT HO458CFB BLACK" at bounding box center [520, 152] width 580 height 10
click at [831, 41] on ng-md-icon "getI18NText('BUTTONS.CLOSE_DIALOG')" at bounding box center [832, 43] width 12 height 12
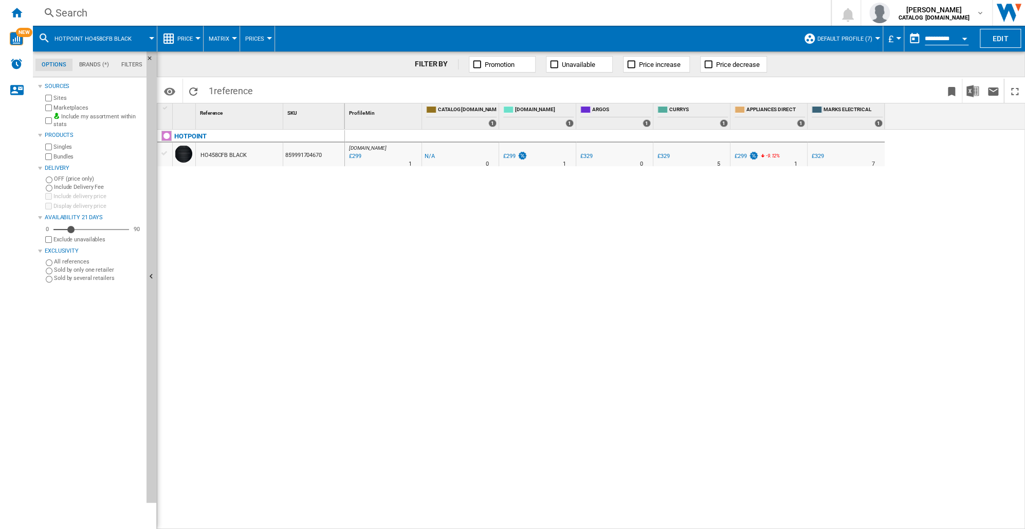
click at [68, 11] on div "Search" at bounding box center [430, 13] width 749 height 14
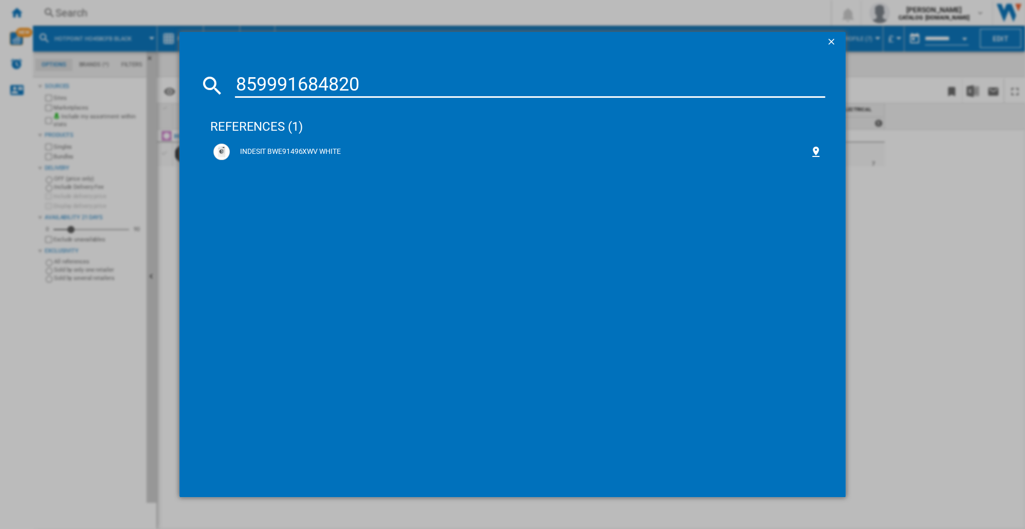
type input "859991684820"
click at [282, 148] on div "INDESIT BWE91496XWV WHITE" at bounding box center [520, 152] width 580 height 10
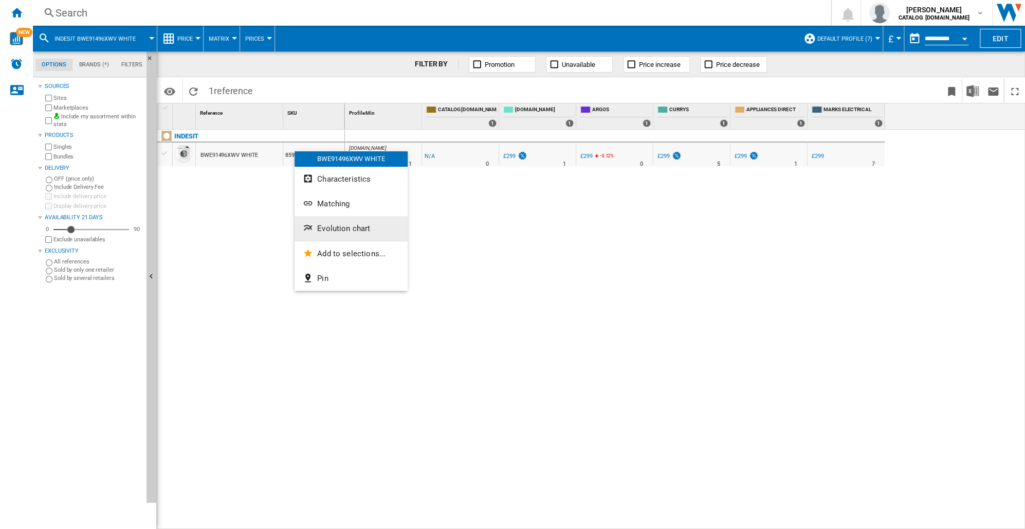
click at [336, 229] on span "Evolution chart" at bounding box center [343, 228] width 53 height 9
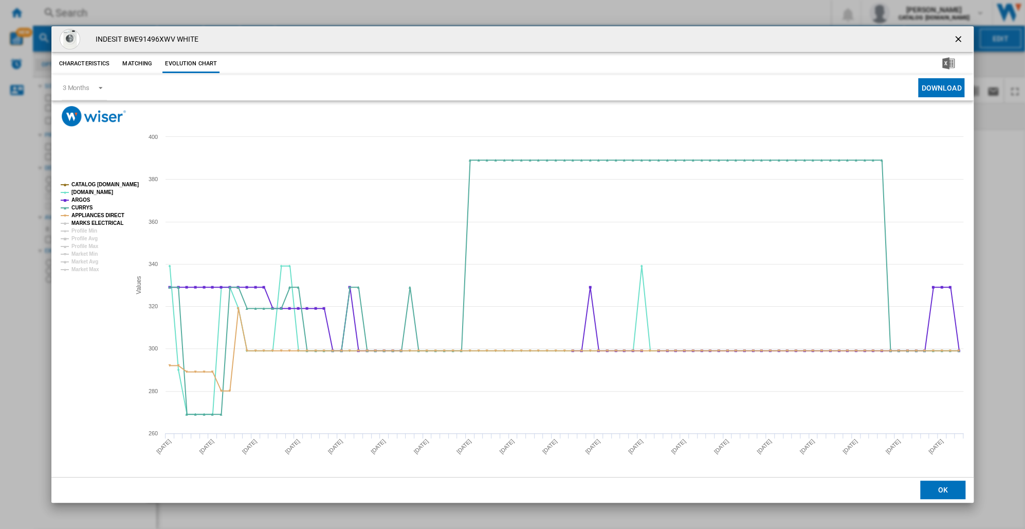
click at [104, 223] on tspan "MARKS ELECTRICAL" at bounding box center [97, 223] width 52 height 6
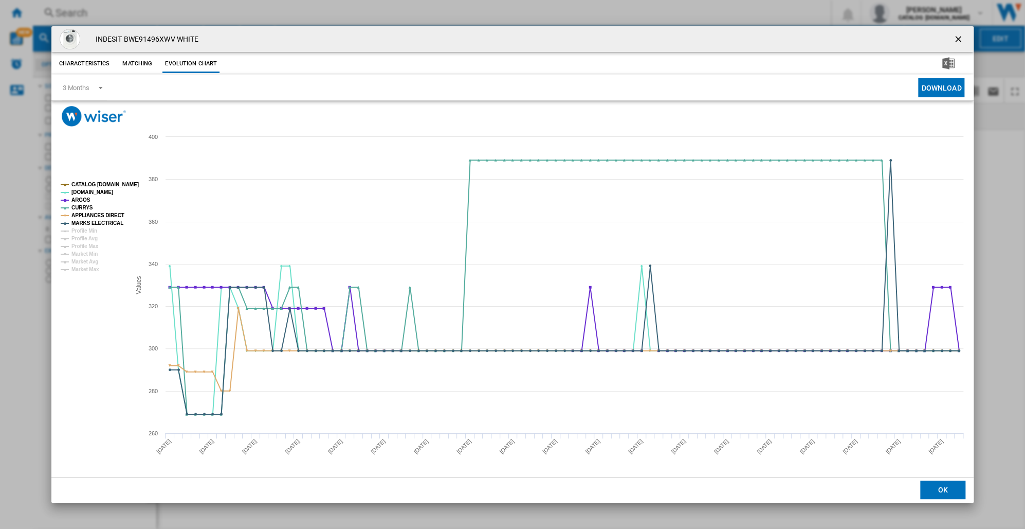
click at [104, 223] on tspan "MARKS ELECTRICAL" at bounding box center [97, 223] width 52 height 6
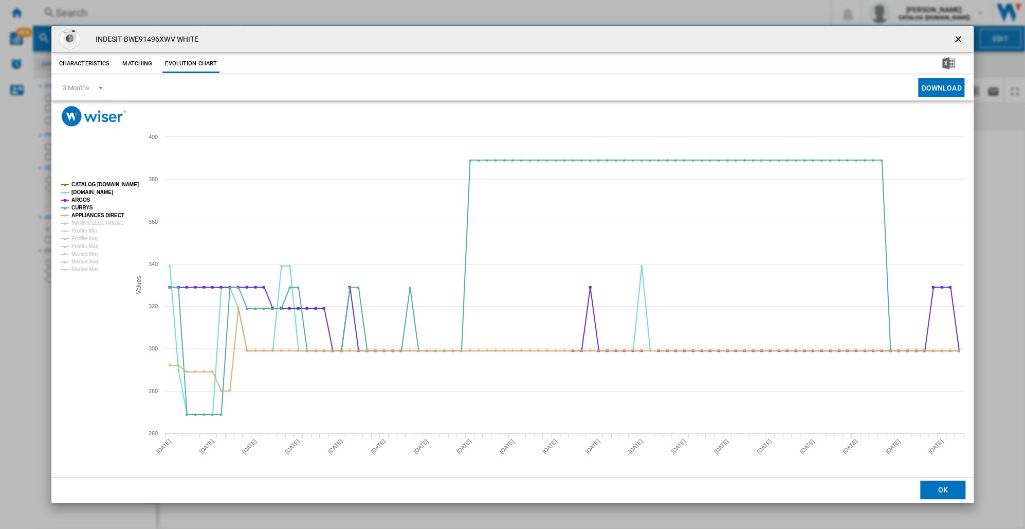
click at [104, 223] on tspan "MARKS ELECTRICAL" at bounding box center [97, 223] width 52 height 6
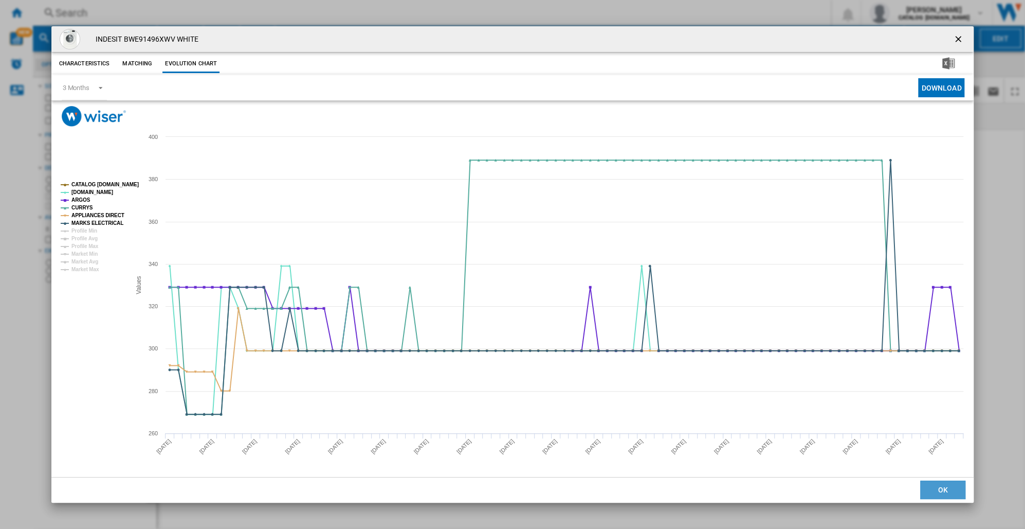
click at [953, 490] on button "OK" at bounding box center [943, 489] width 45 height 19
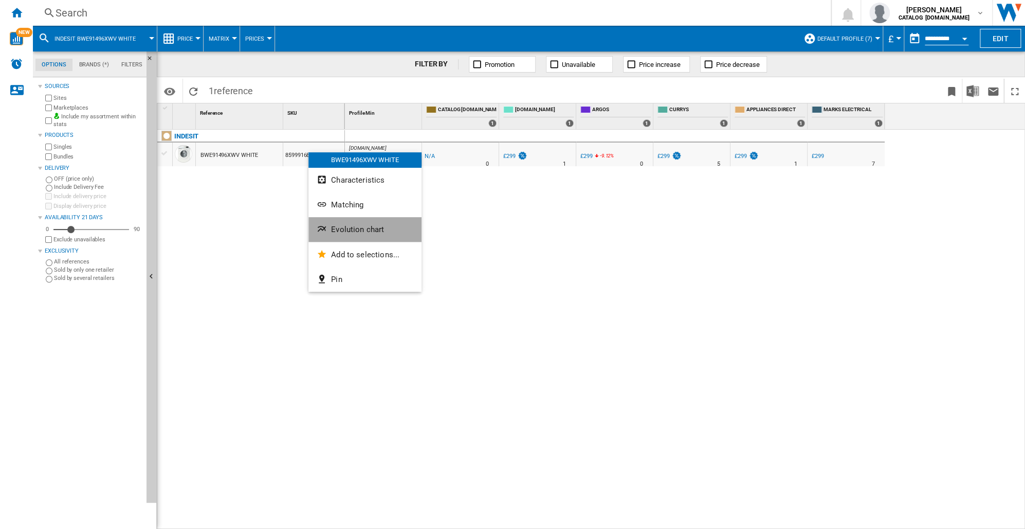
click at [344, 227] on span "Evolution chart" at bounding box center [357, 229] width 53 height 9
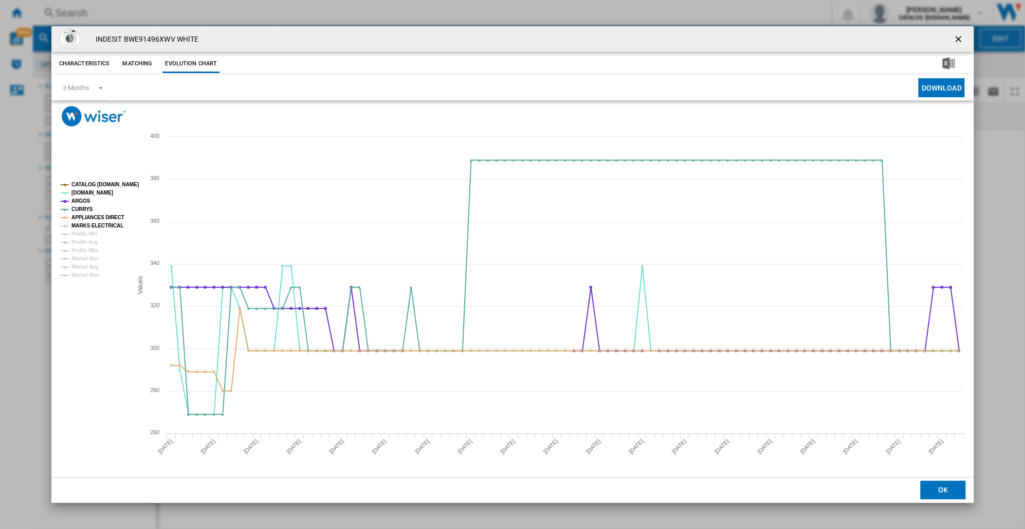
click at [101, 226] on tspan "MARKS ELECTRICAL" at bounding box center [97, 226] width 52 height 6
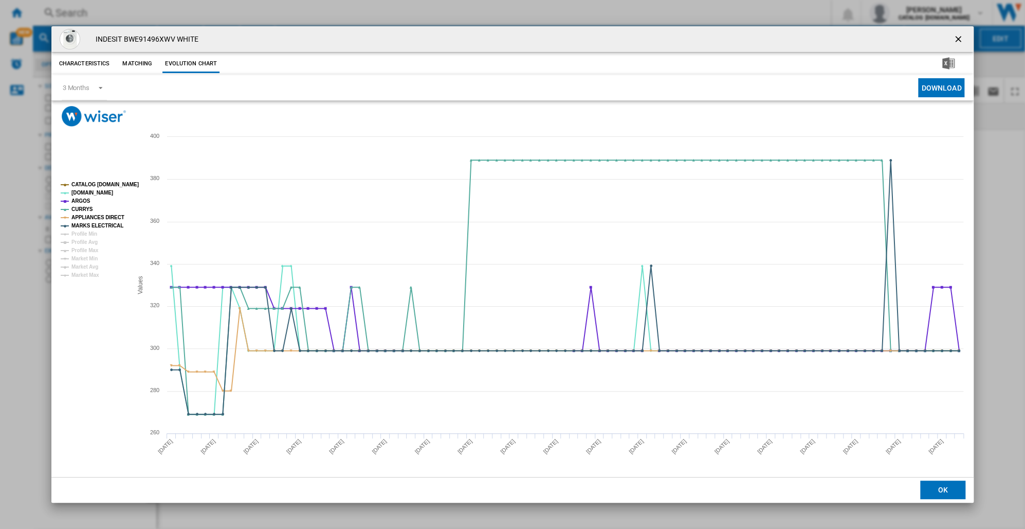
click at [101, 226] on tspan "MARKS ELECTRICAL" at bounding box center [97, 226] width 52 height 6
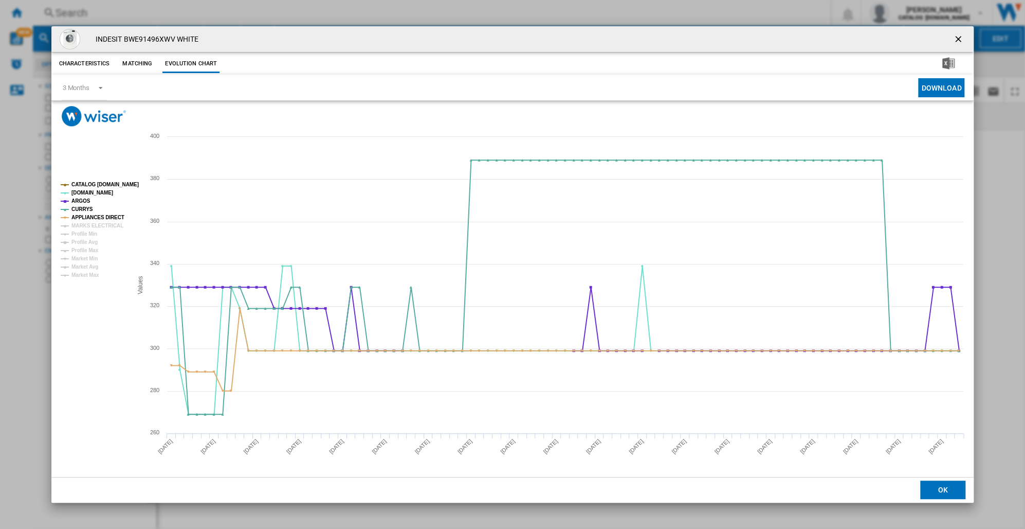
click at [101, 226] on tspan "MARKS ELECTRICAL" at bounding box center [97, 226] width 52 height 6
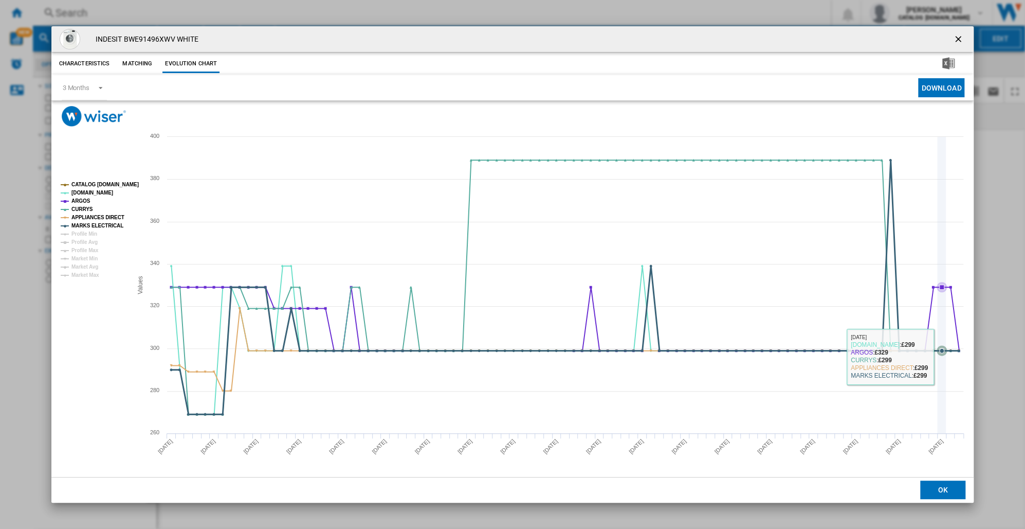
click at [942, 357] on icon "Product popup" at bounding box center [942, 285] width 0 height 296
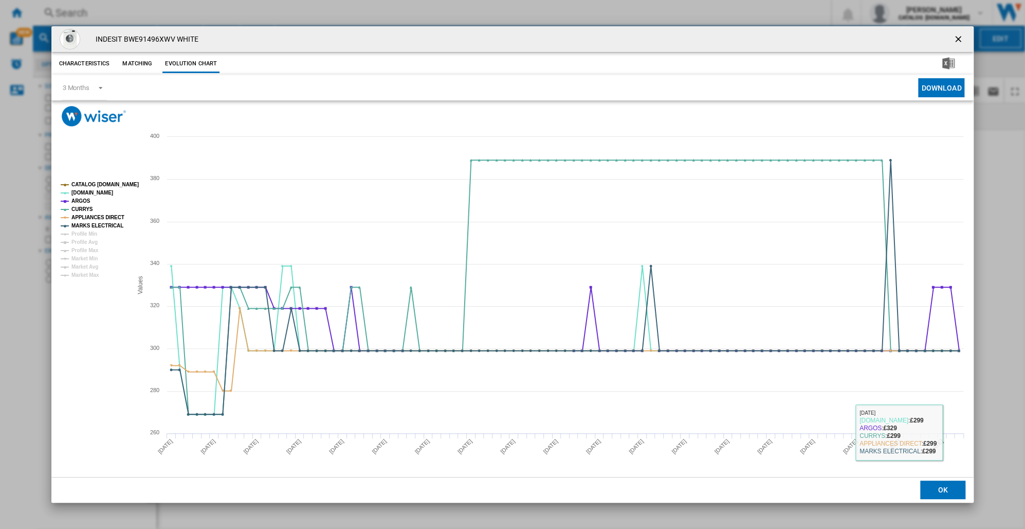
click at [935, 494] on button "OK" at bounding box center [943, 489] width 45 height 19
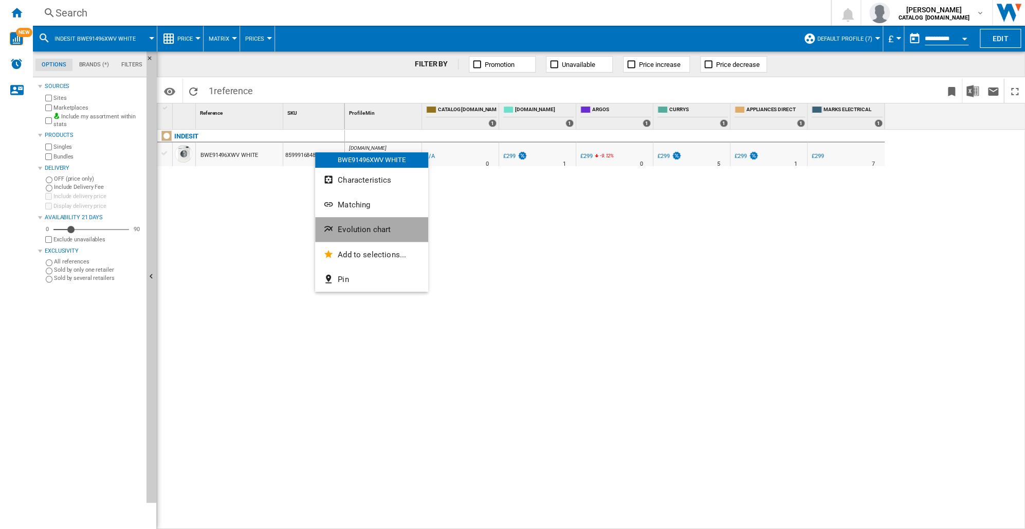
click at [341, 227] on span "Evolution chart" at bounding box center [364, 229] width 53 height 9
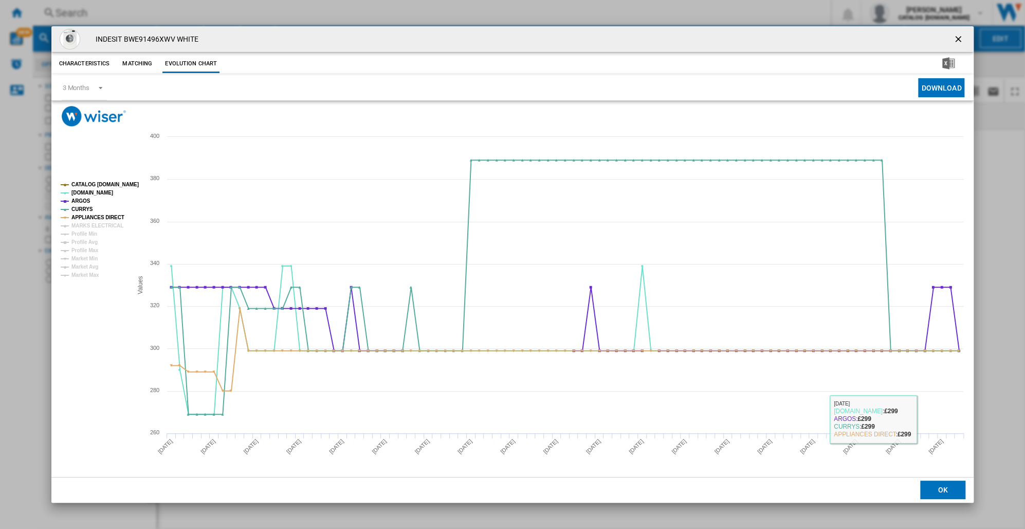
click at [949, 488] on button "OK" at bounding box center [943, 489] width 45 height 19
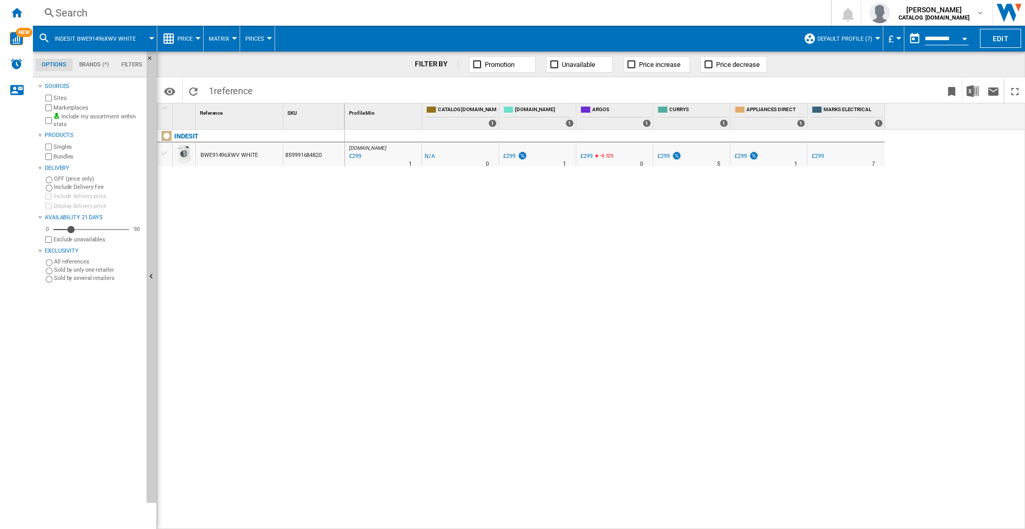
click at [61, 10] on div "Search" at bounding box center [430, 13] width 749 height 14
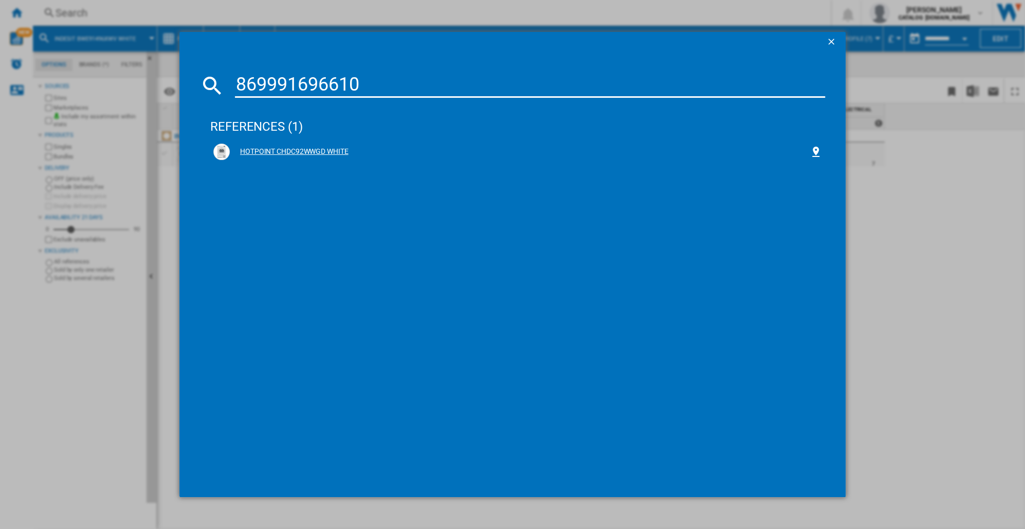
type input "869991696610"
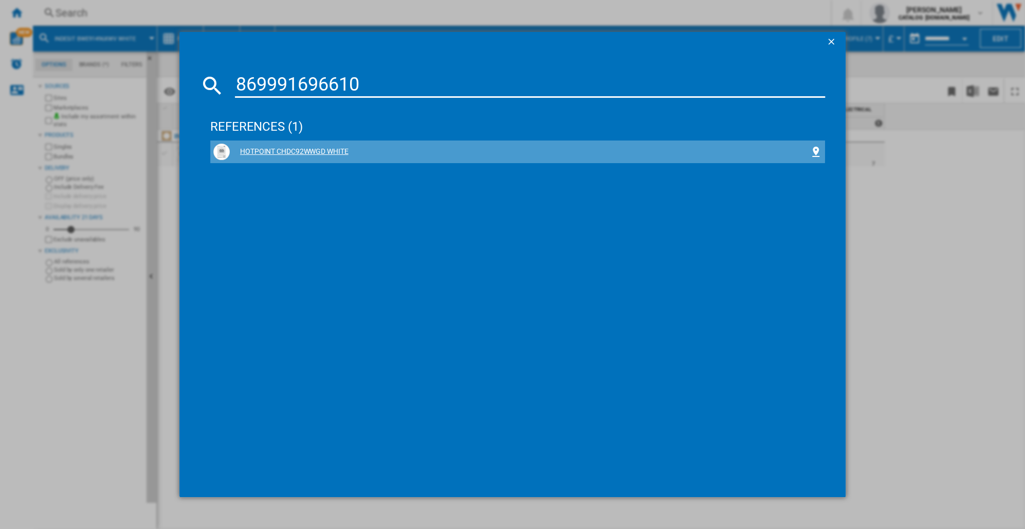
click at [311, 150] on div "HOTPOINT CHDC92WWGD WHITE" at bounding box center [520, 152] width 580 height 10
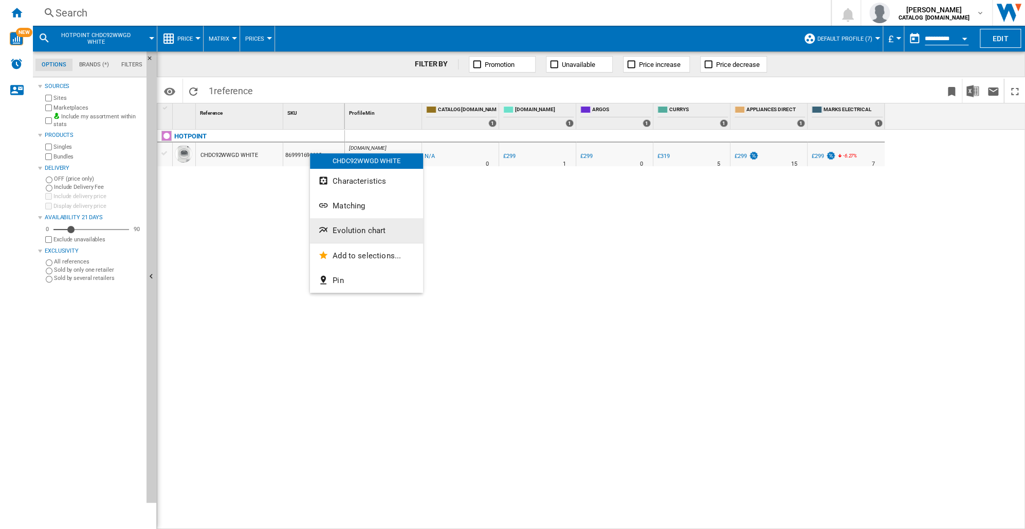
click at [344, 232] on span "Evolution chart" at bounding box center [359, 230] width 53 height 9
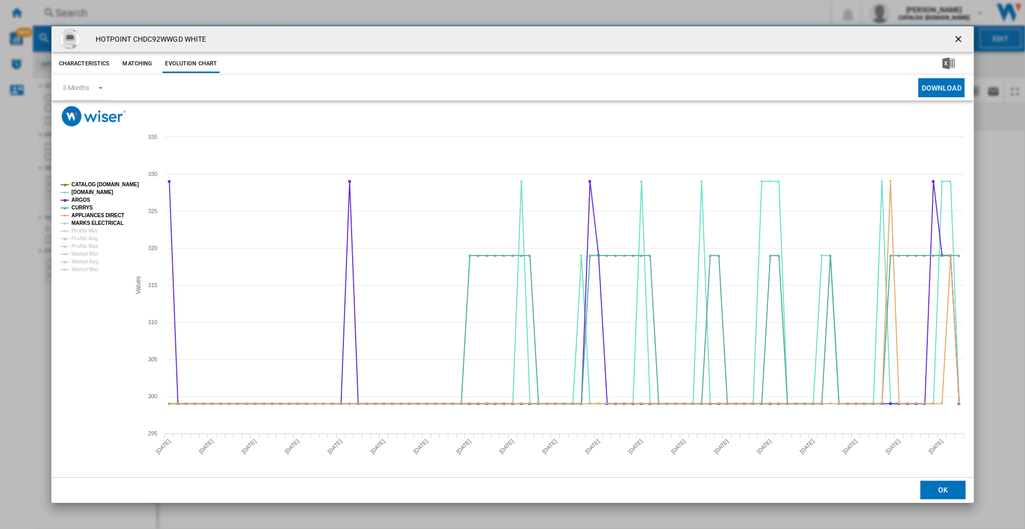
click at [81, 220] on tspan "MARKS ELECTRICAL" at bounding box center [97, 223] width 52 height 6
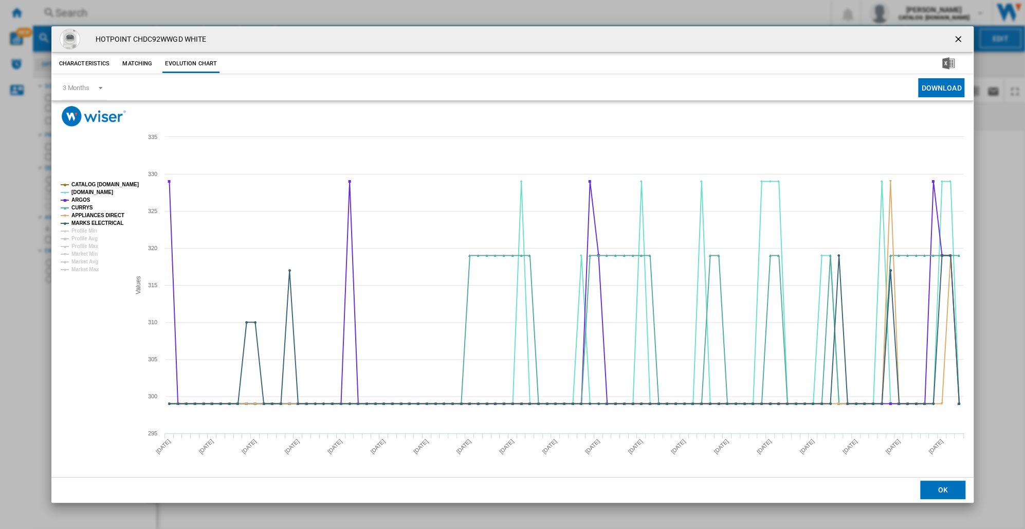
click at [81, 220] on tspan "MARKS ELECTRICAL" at bounding box center [97, 223] width 52 height 6
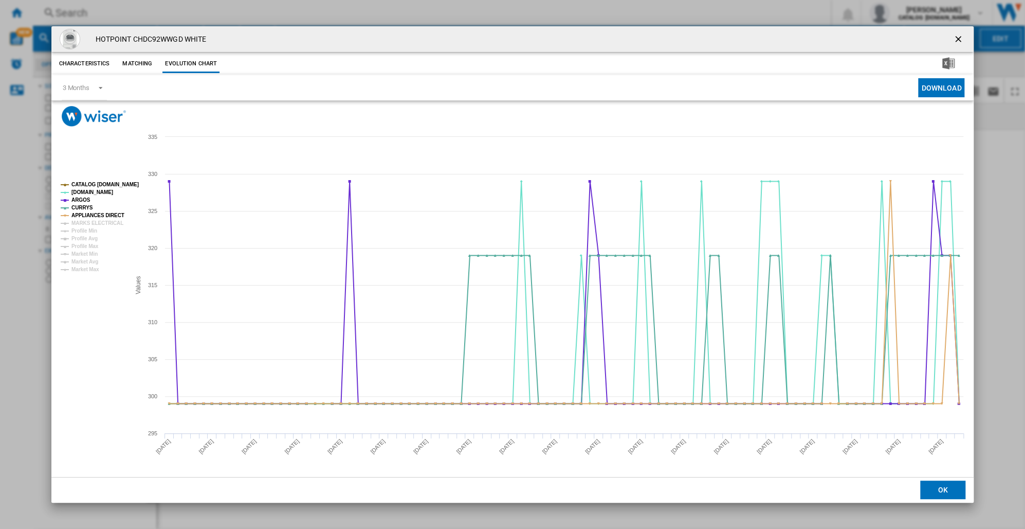
click at [930, 487] on button "OK" at bounding box center [943, 489] width 45 height 19
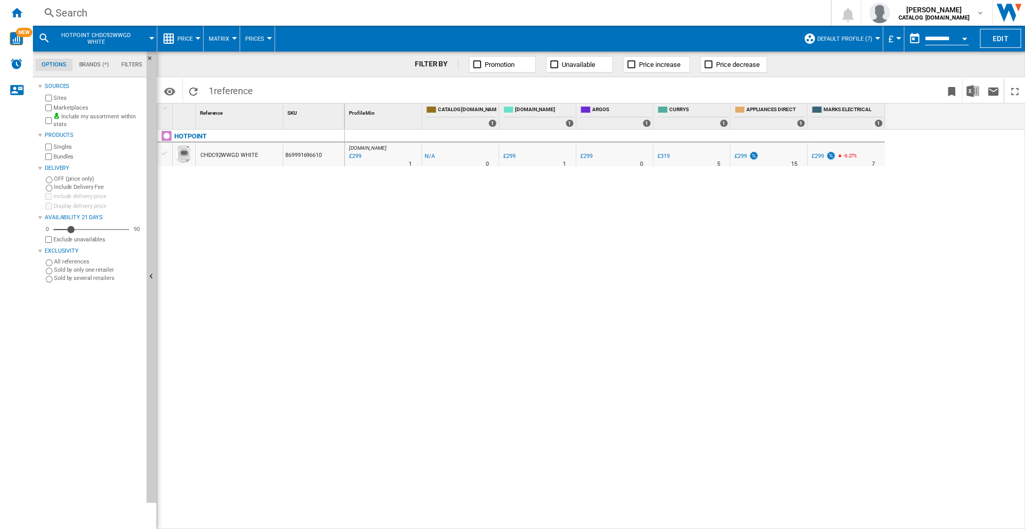
click at [67, 15] on div "Search" at bounding box center [430, 13] width 749 height 14
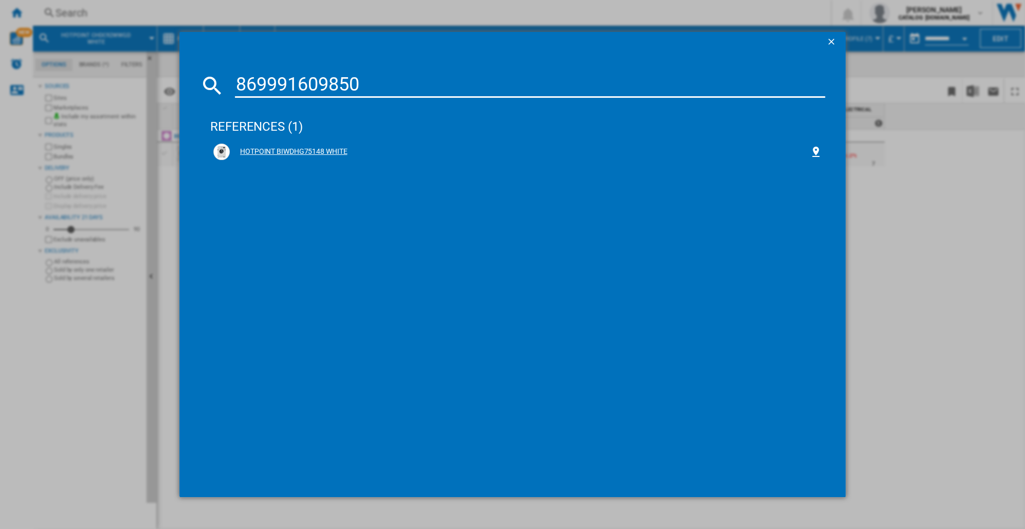
type input "869991609850"
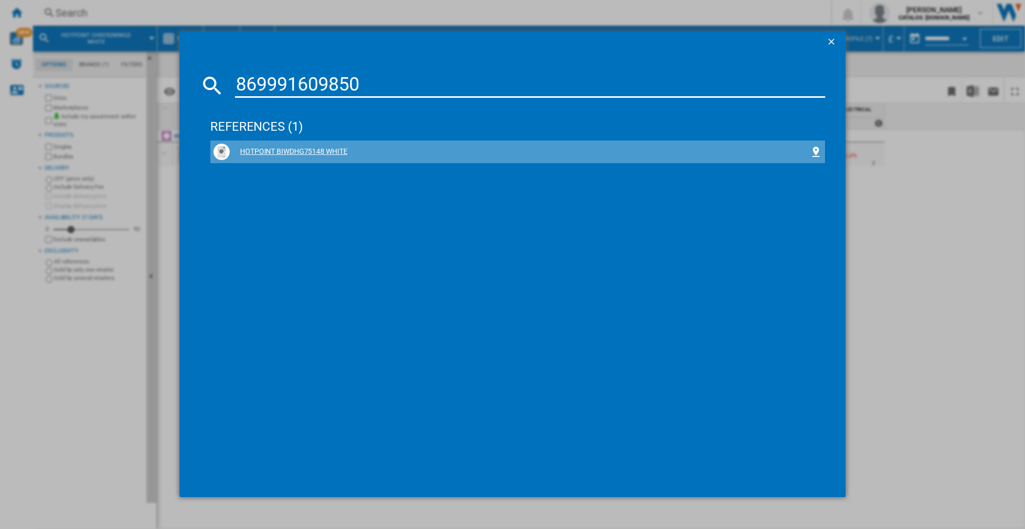
click at [294, 150] on div "HOTPOINT BIWDHG75148 WHITE" at bounding box center [520, 152] width 580 height 10
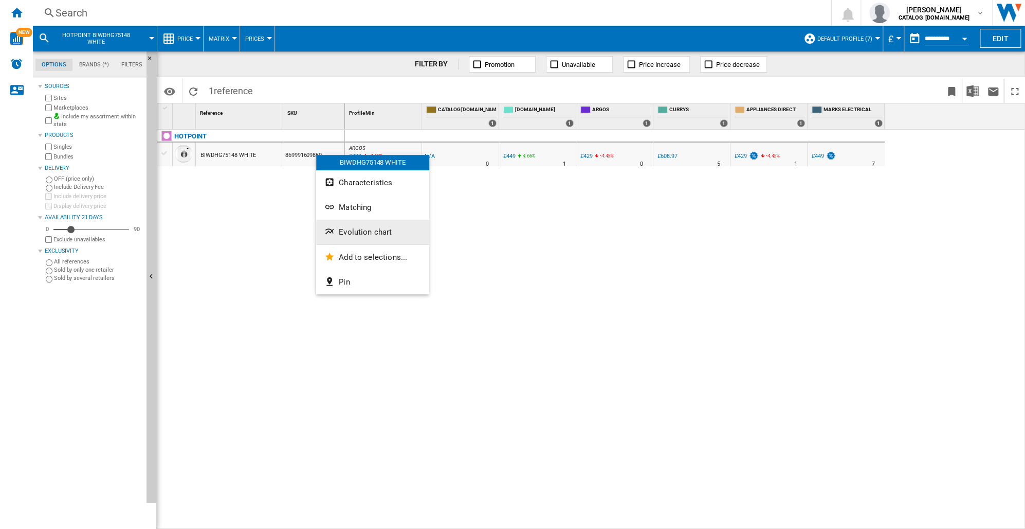
click at [360, 235] on span "Evolution chart" at bounding box center [365, 231] width 53 height 9
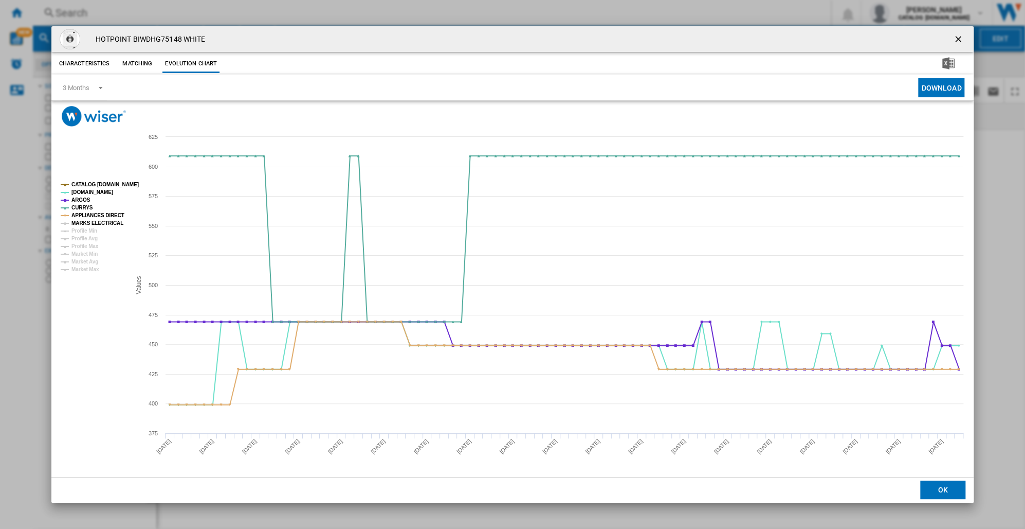
click at [103, 220] on tspan "MARKS ELECTRICAL" at bounding box center [97, 223] width 52 height 6
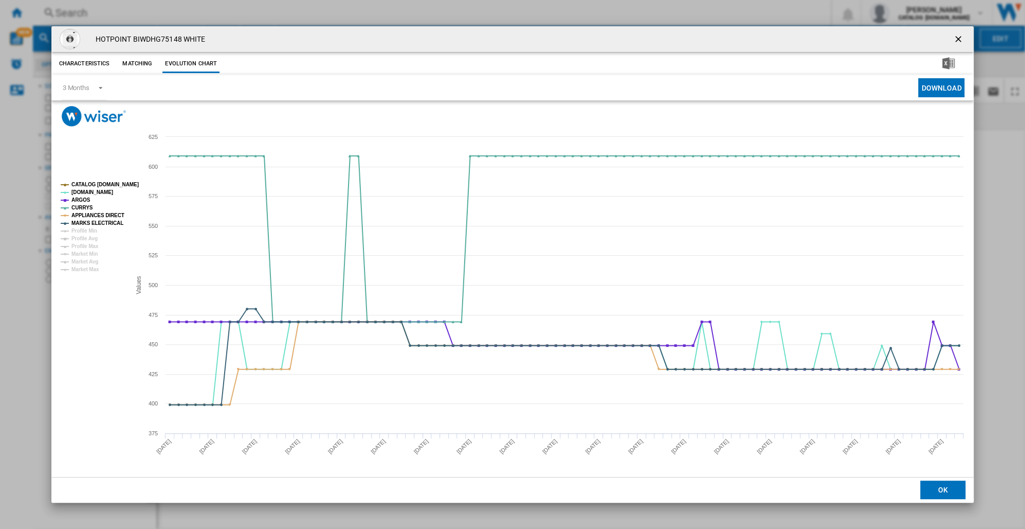
click at [103, 220] on tspan "MARKS ELECTRICAL" at bounding box center [97, 223] width 52 height 6
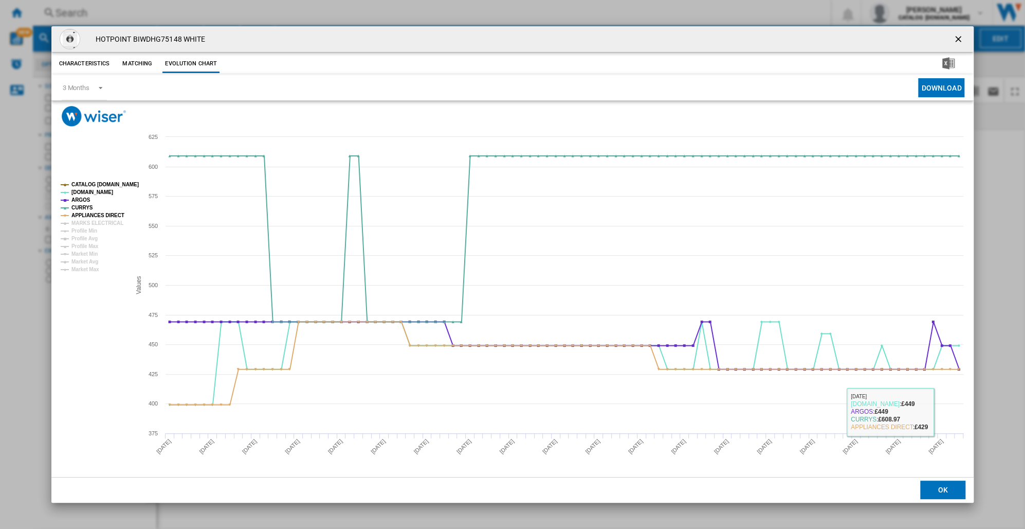
drag, startPoint x: 930, startPoint y: 478, endPoint x: 988, endPoint y: 512, distance: 67.3
click at [988, 512] on div "HOTPOINT BIWDHG75148 WHITE Characteristics Matching Evolution chart price -£1 d…" at bounding box center [512, 264] width 1025 height 529
click at [943, 490] on button "OK" at bounding box center [943, 489] width 45 height 19
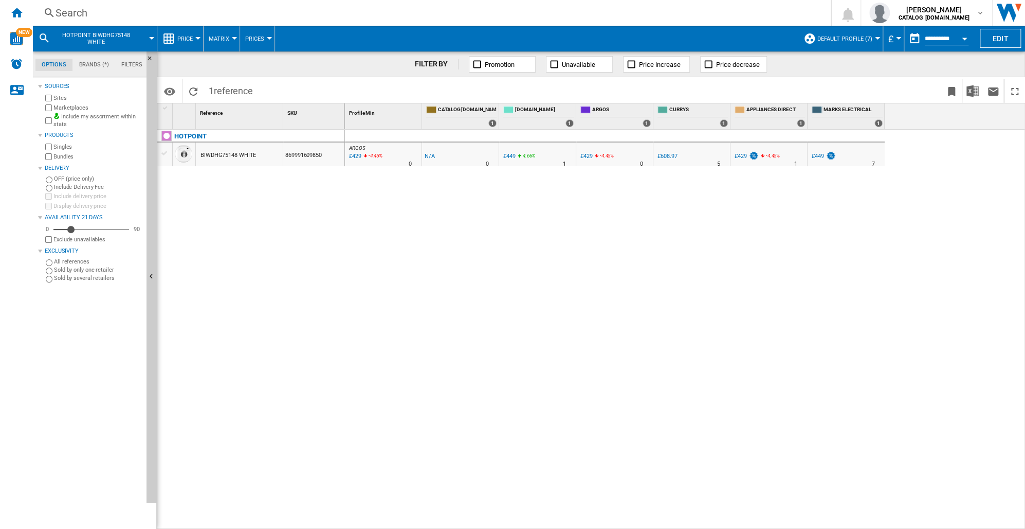
click at [60, 12] on div "Search" at bounding box center [430, 13] width 749 height 14
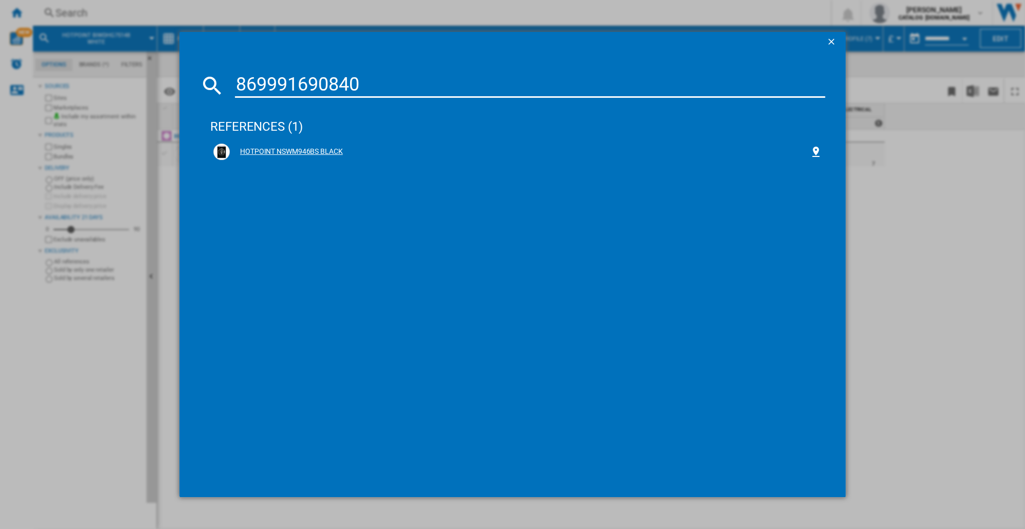
type input "869991690840"
click at [277, 148] on div "HOTPOINT NSWM946BS BLACK" at bounding box center [520, 152] width 580 height 10
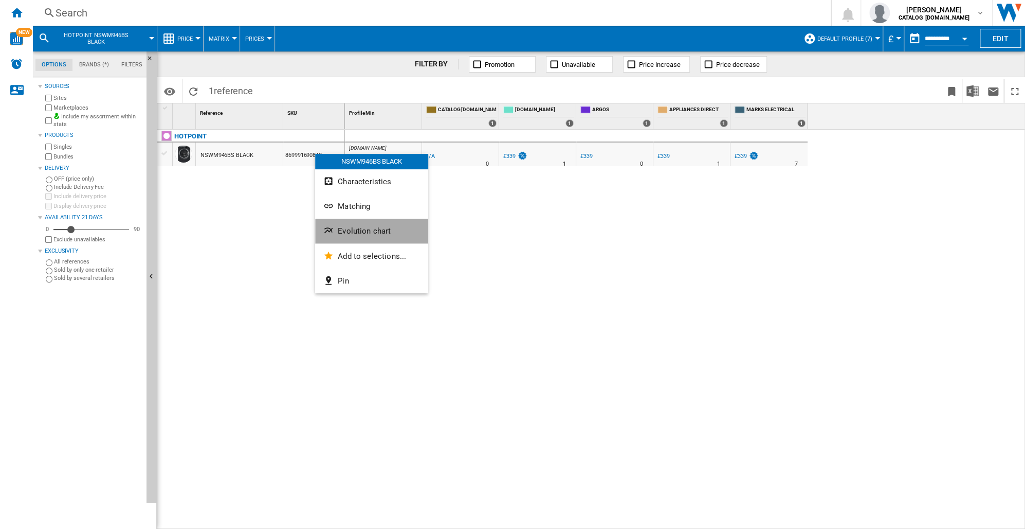
click at [348, 231] on span "Evolution chart" at bounding box center [364, 230] width 53 height 9
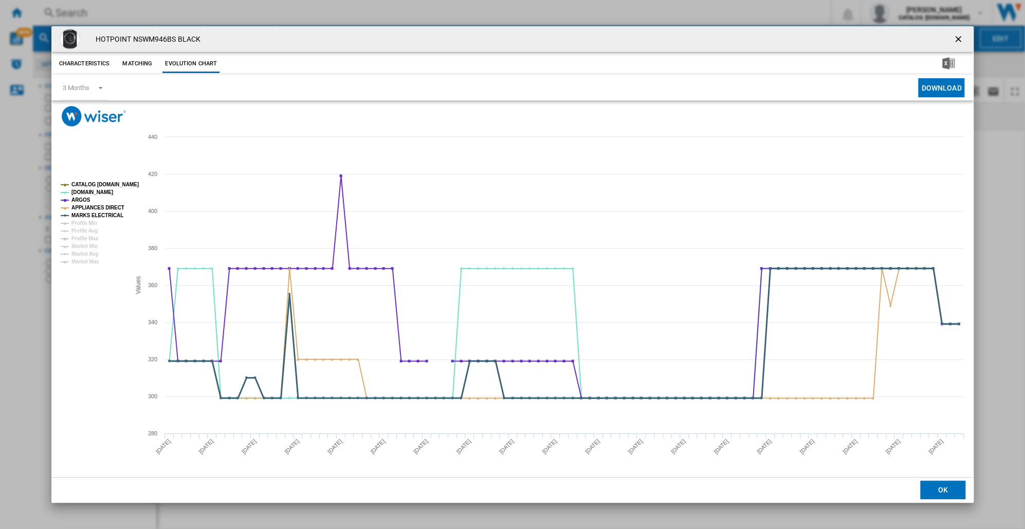
click at [80, 215] on tspan "MARKS ELECTRICAL" at bounding box center [97, 215] width 52 height 6
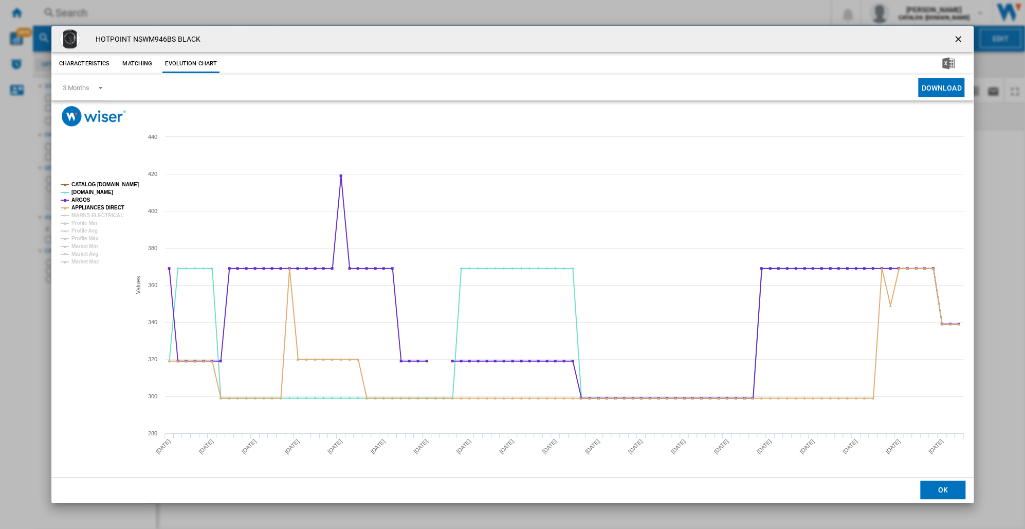
click at [82, 215] on tspan "MARKS ELECTRICAL" at bounding box center [97, 215] width 52 height 6
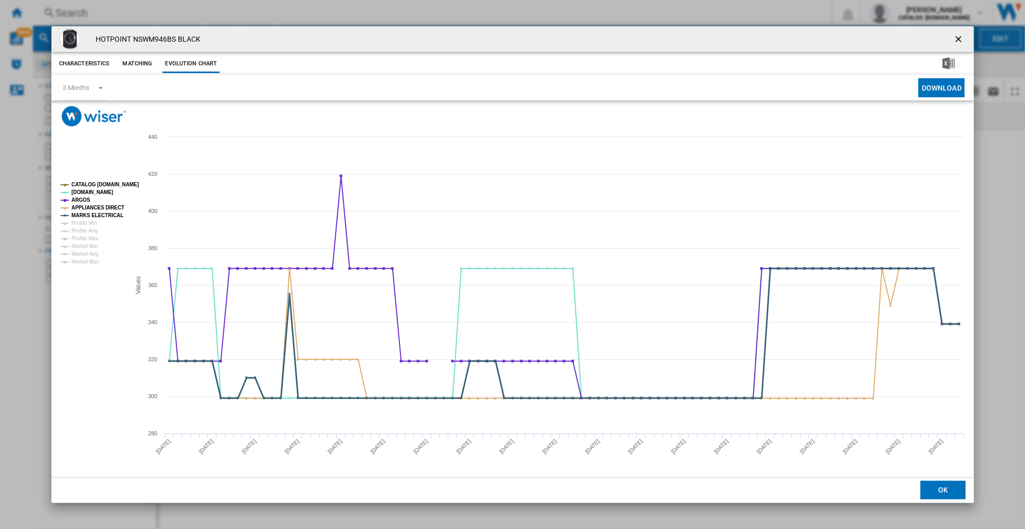
click at [83, 215] on tspan "MARKS ELECTRICAL" at bounding box center [97, 215] width 52 height 6
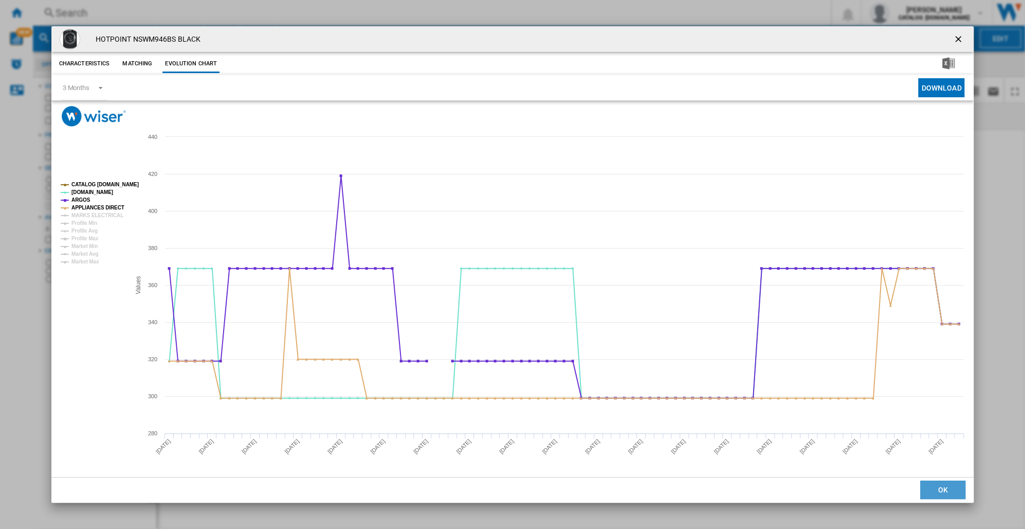
click at [935, 483] on button "OK" at bounding box center [943, 489] width 45 height 19
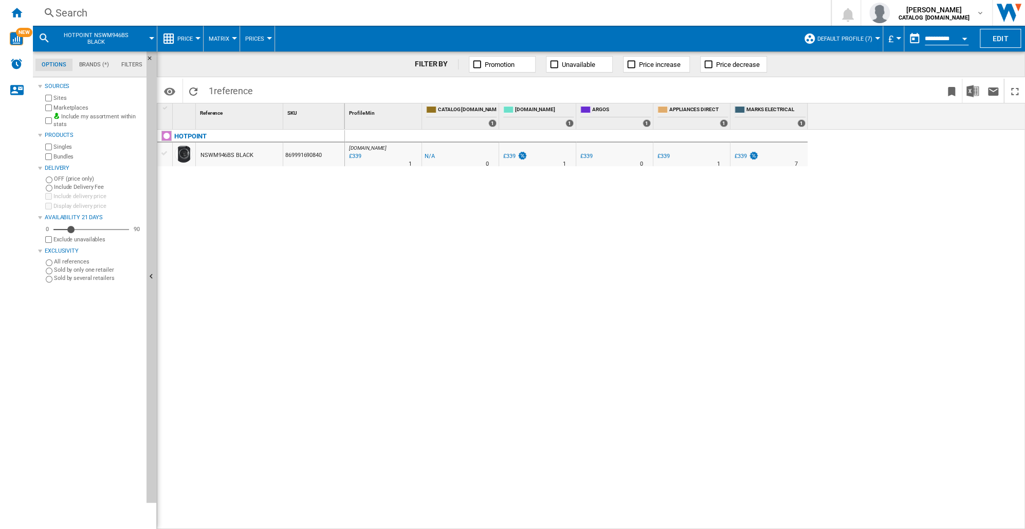
click at [66, 13] on div "Search" at bounding box center [430, 13] width 749 height 14
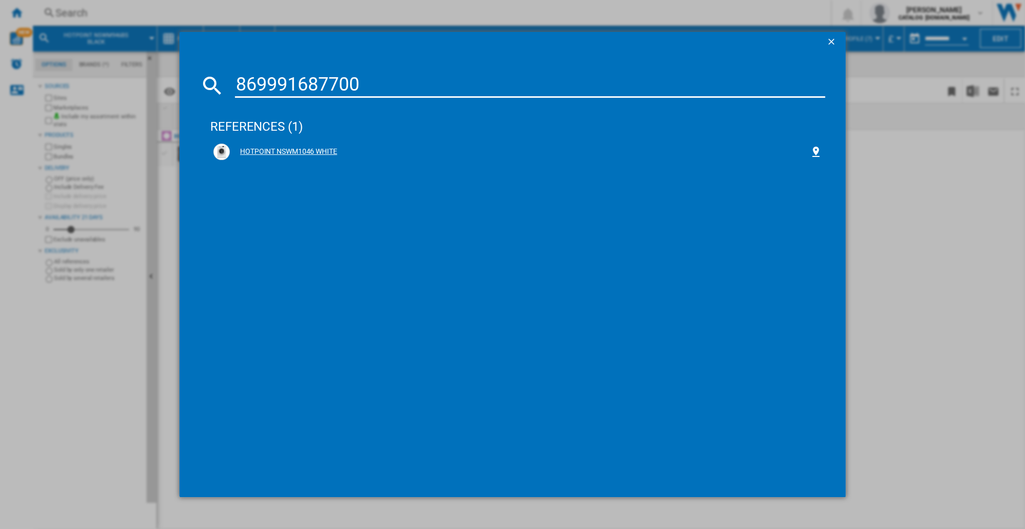
type input "869991687700"
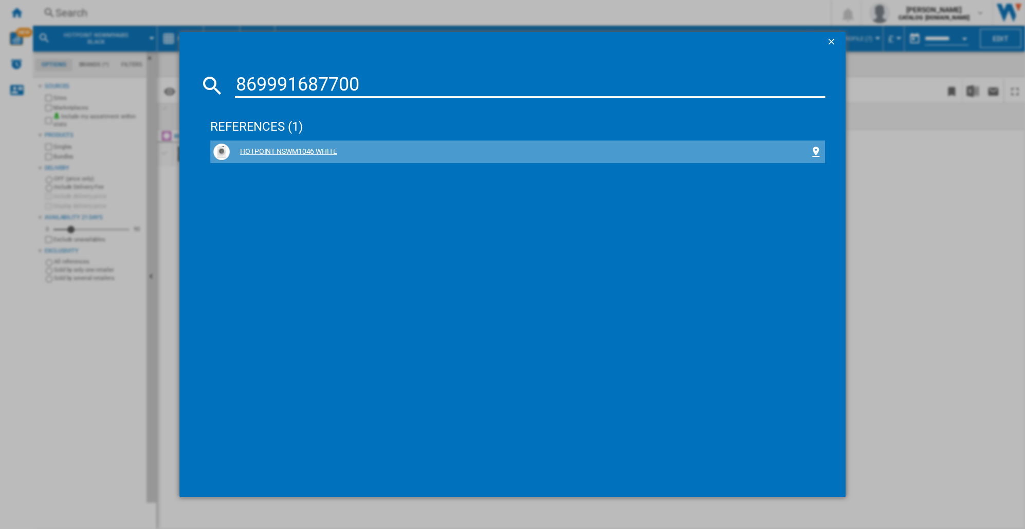
click at [281, 150] on div "HOTPOINT NSWM1046 WHITE" at bounding box center [520, 152] width 580 height 10
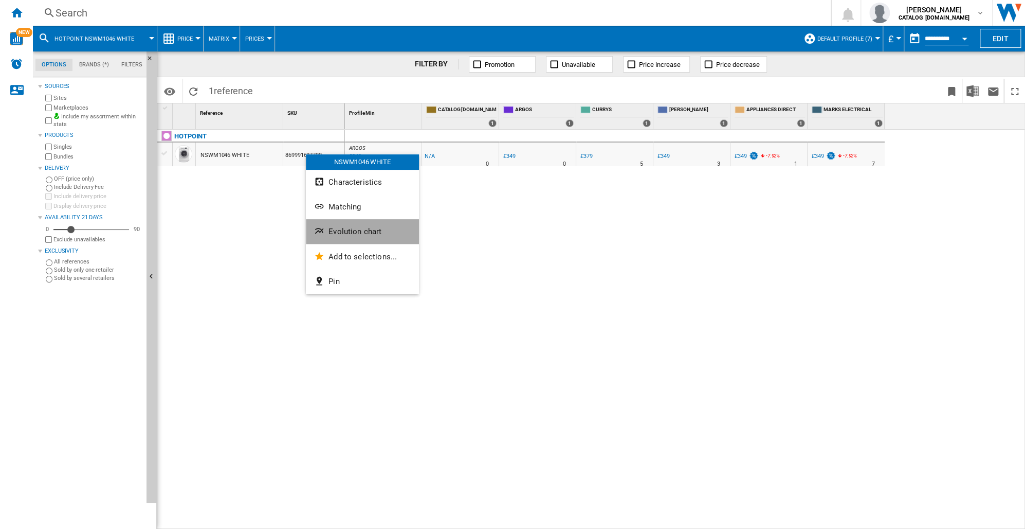
click at [335, 236] on span "Evolution chart" at bounding box center [355, 231] width 53 height 9
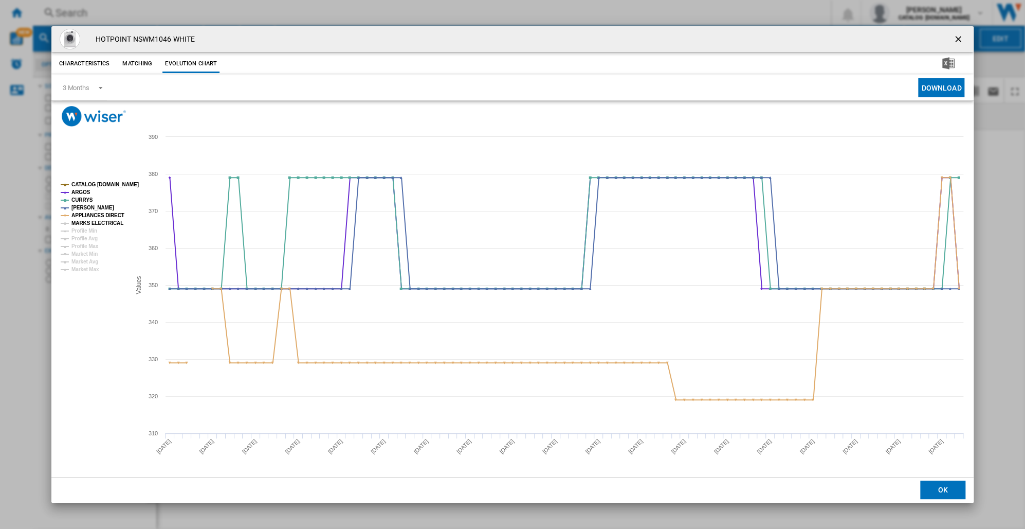
click at [87, 223] on tspan "MARKS ELECTRICAL" at bounding box center [97, 223] width 52 height 6
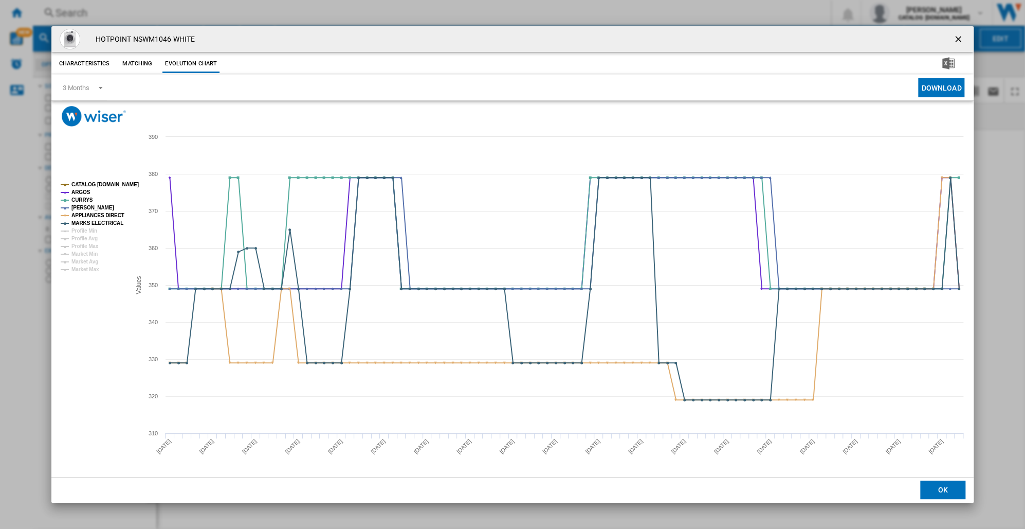
click at [87, 223] on tspan "MARKS ELECTRICAL" at bounding box center [97, 223] width 52 height 6
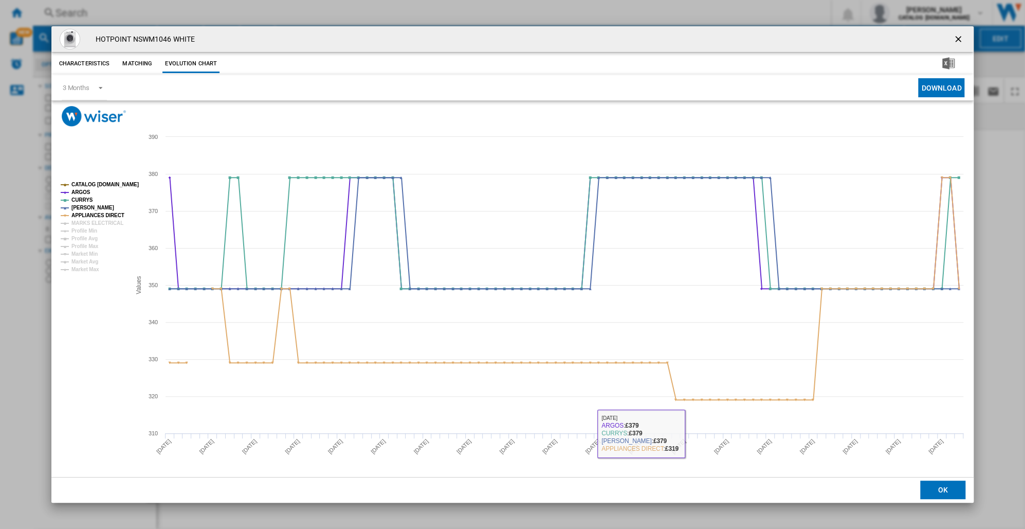
click at [931, 491] on button "OK" at bounding box center [943, 489] width 45 height 19
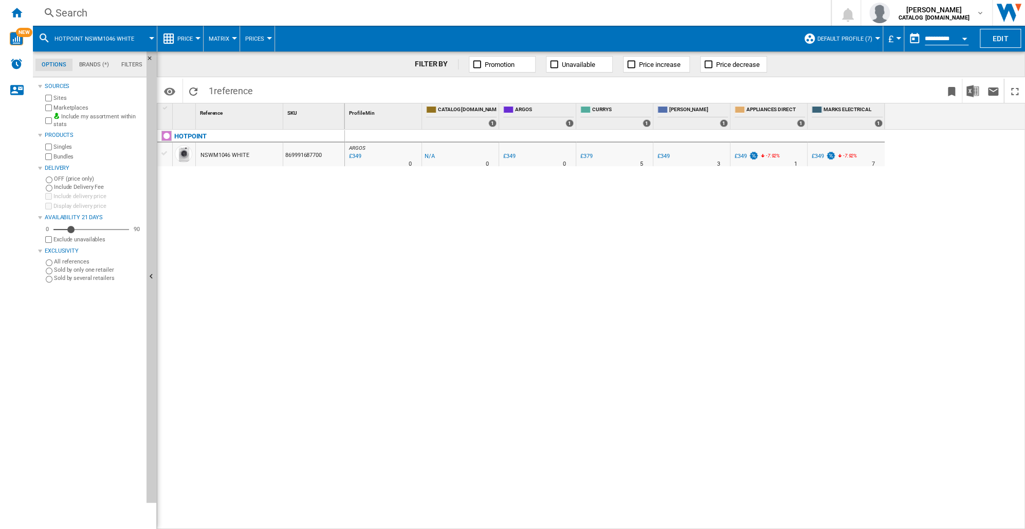
click at [61, 12] on div "Search" at bounding box center [430, 13] width 749 height 14
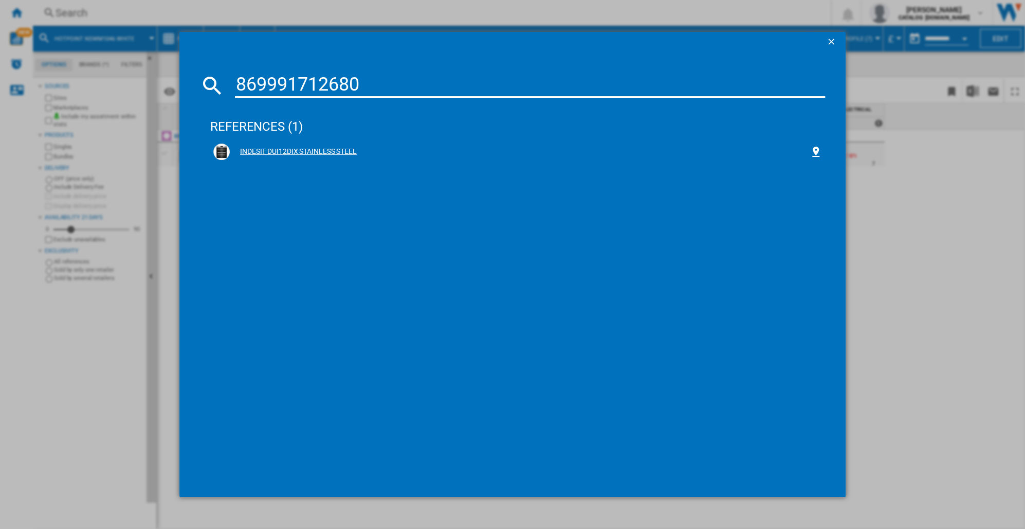
type input "869991712680"
click at [307, 148] on div "INDESIT DUI12DIX STAINLESS STEEL" at bounding box center [520, 152] width 580 height 10
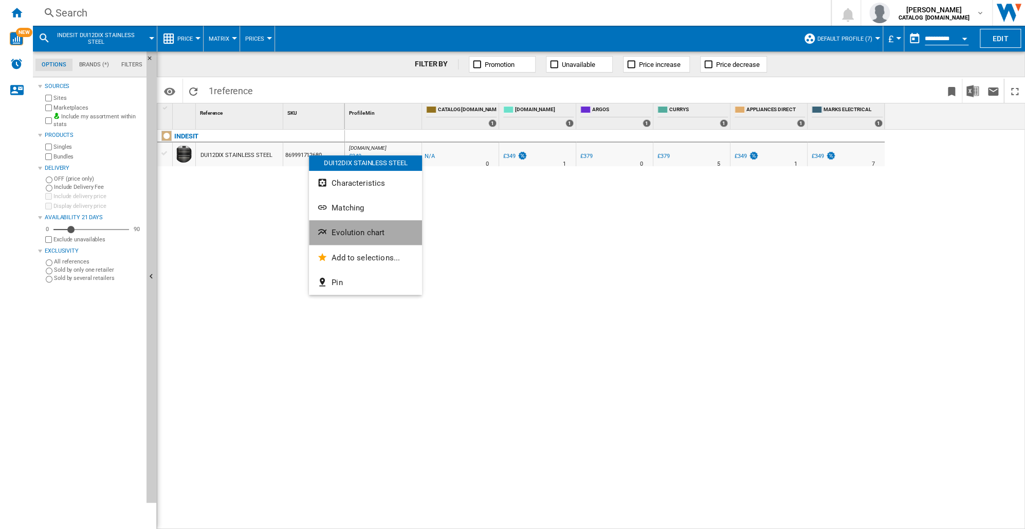
click at [333, 232] on span "Evolution chart" at bounding box center [358, 232] width 53 height 9
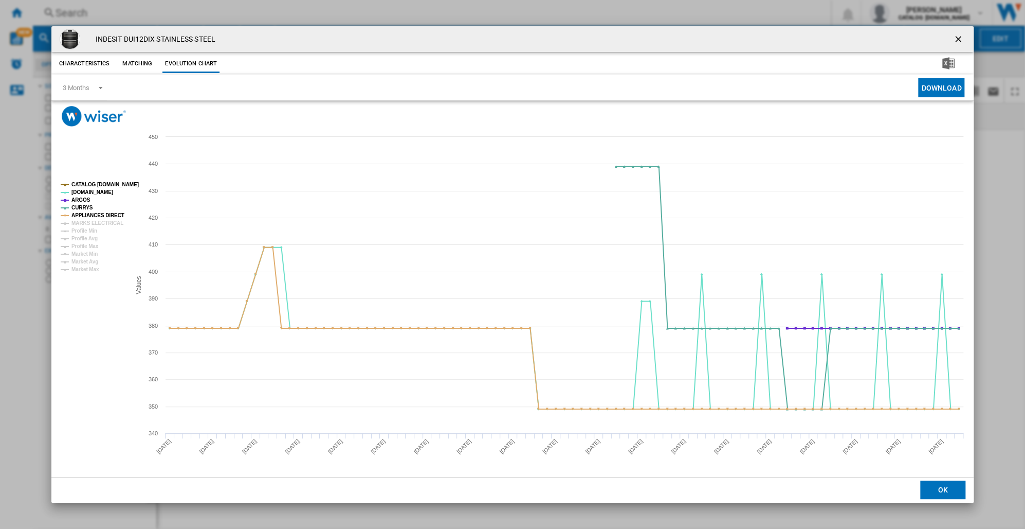
click at [940, 493] on button "OK" at bounding box center [943, 489] width 45 height 19
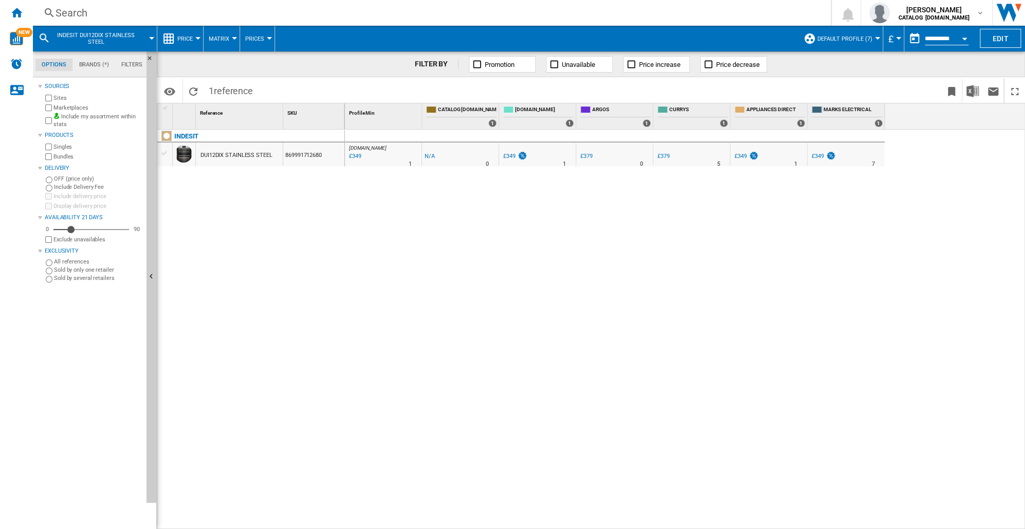
click at [71, 12] on div "Search" at bounding box center [430, 13] width 749 height 14
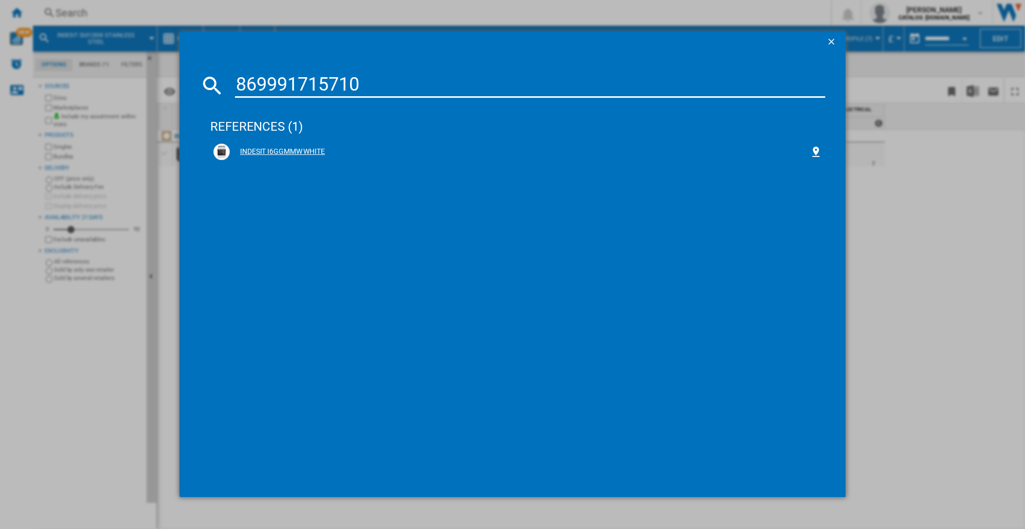
type input "869991715710"
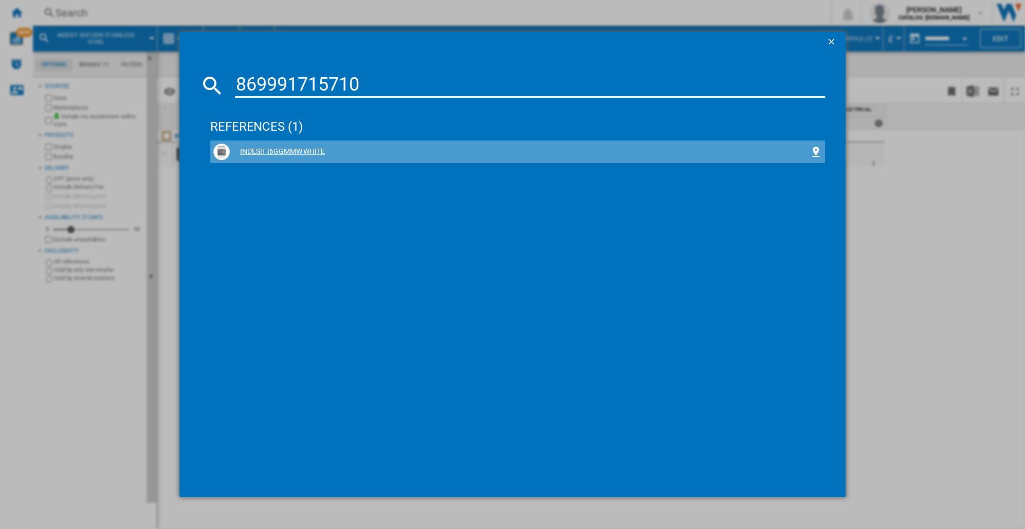
click at [284, 147] on div "INDESIT I6GGMMW WHITE" at bounding box center [520, 152] width 580 height 10
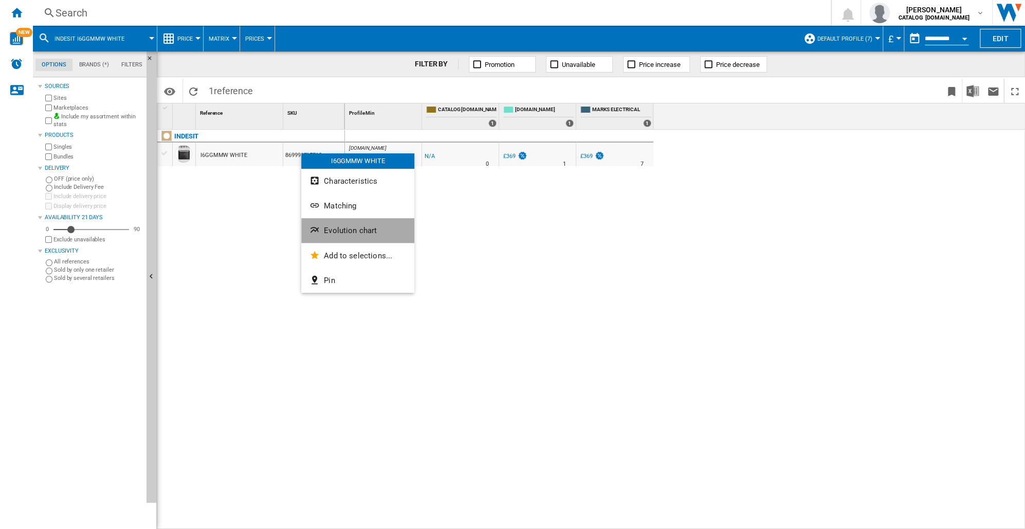
click at [343, 228] on span "Evolution chart" at bounding box center [350, 230] width 53 height 9
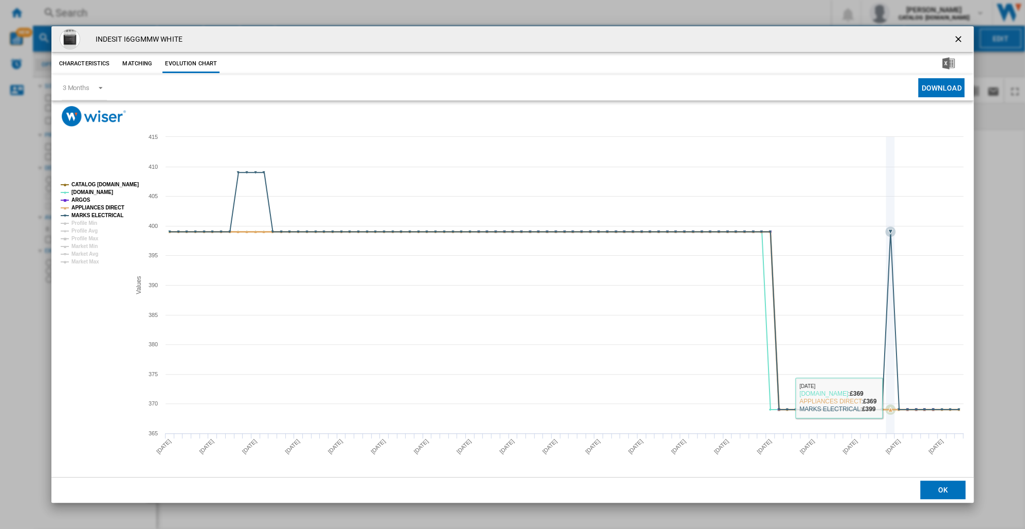
click at [887, 398] on icon "Product popup" at bounding box center [565, 290] width 800 height 237
click at [87, 207] on tspan "APPLIANCES DIRECT" at bounding box center [97, 208] width 53 height 6
click at [932, 490] on button "OK" at bounding box center [943, 489] width 45 height 19
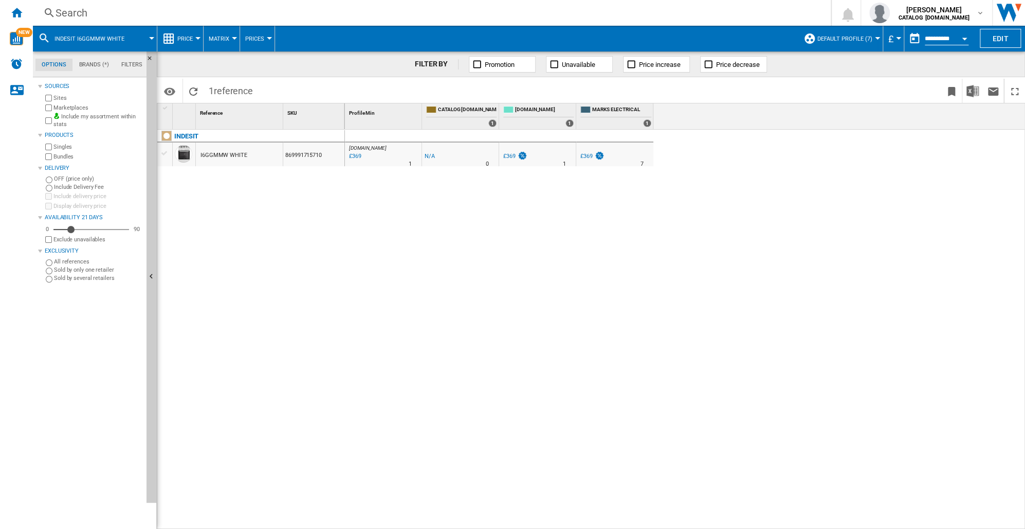
click at [59, 12] on div "Search" at bounding box center [430, 13] width 749 height 14
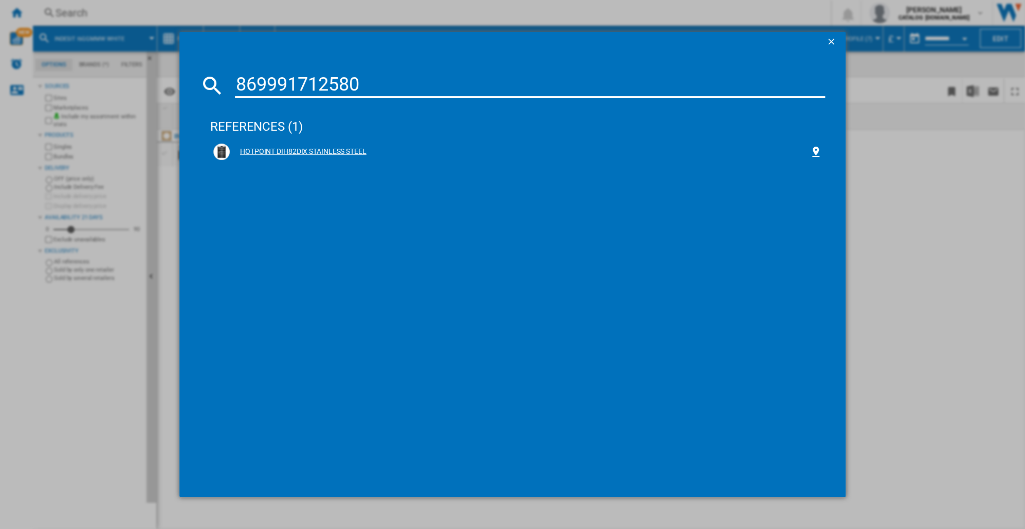
type input "869991712580"
click at [292, 154] on div "HOTPOINT DIH82DIX STAINLESS STEEL" at bounding box center [520, 152] width 580 height 10
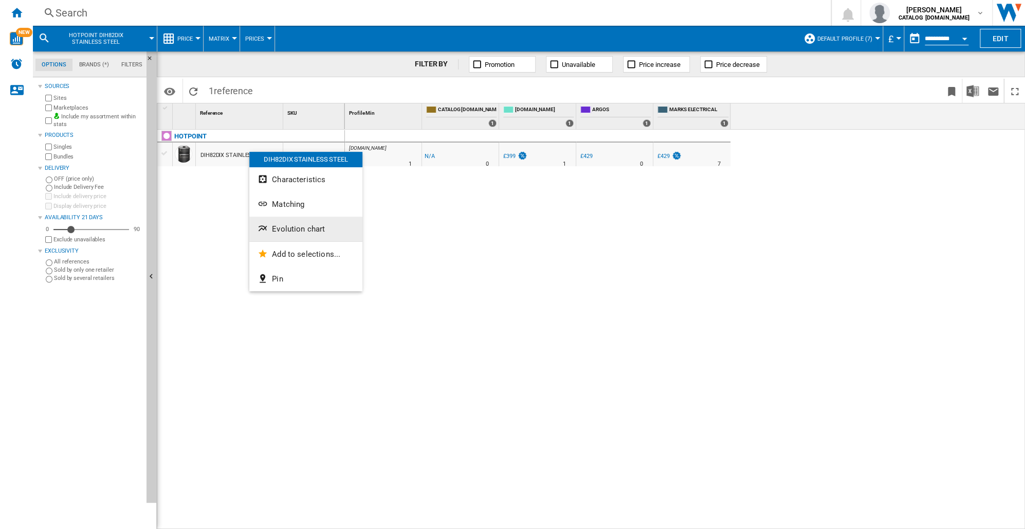
click at [280, 225] on span "Evolution chart" at bounding box center [298, 228] width 53 height 9
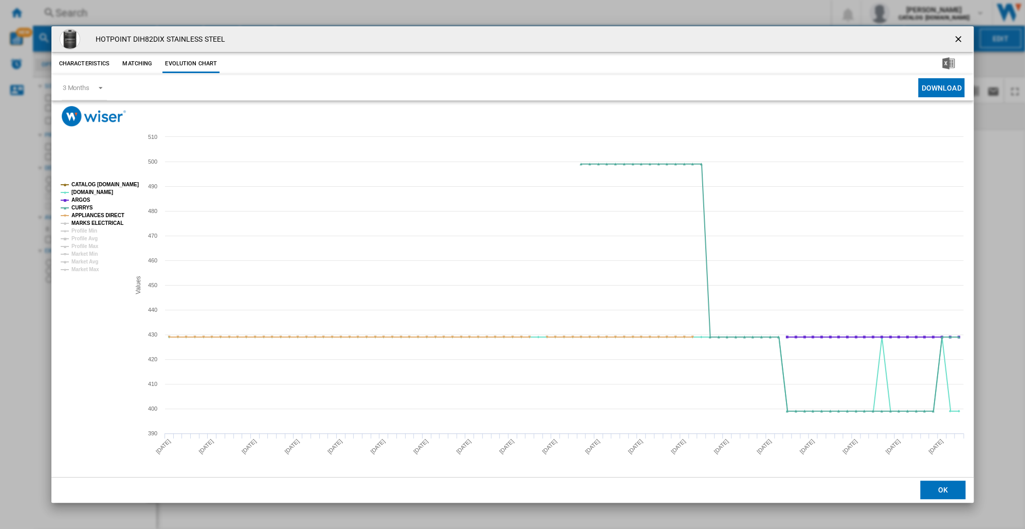
click at [112, 221] on tspan "MARKS ELECTRICAL" at bounding box center [97, 223] width 52 height 6
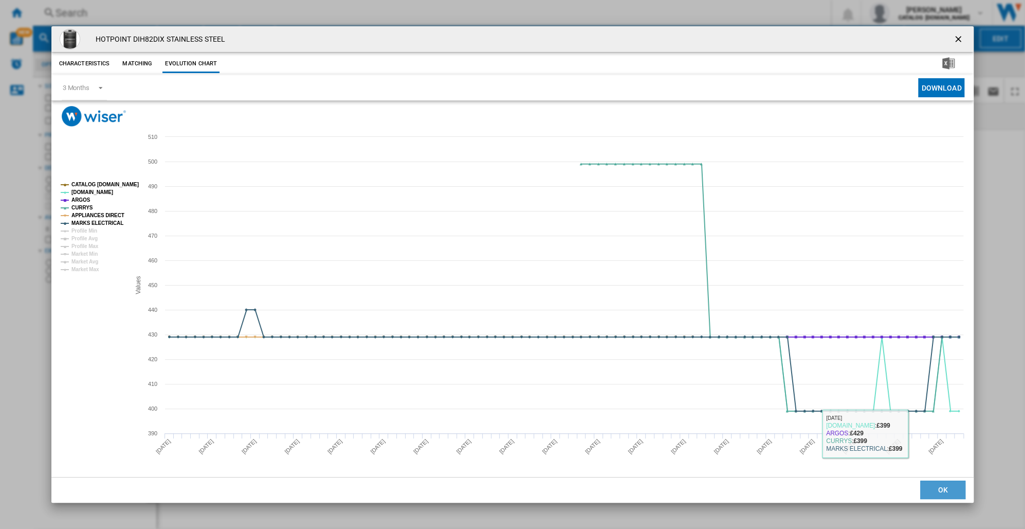
click at [947, 492] on button "OK" at bounding box center [943, 489] width 45 height 19
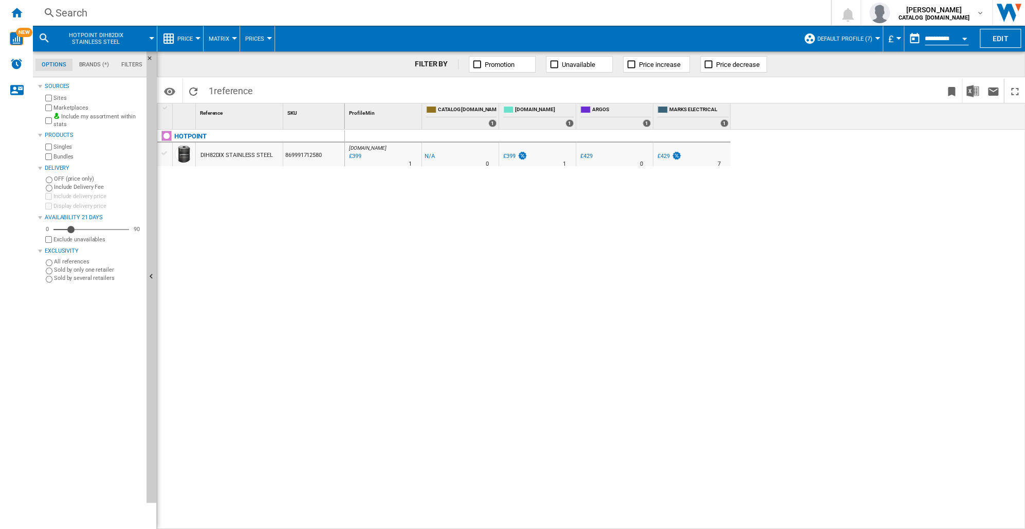
click at [62, 11] on div "Search" at bounding box center [430, 13] width 749 height 14
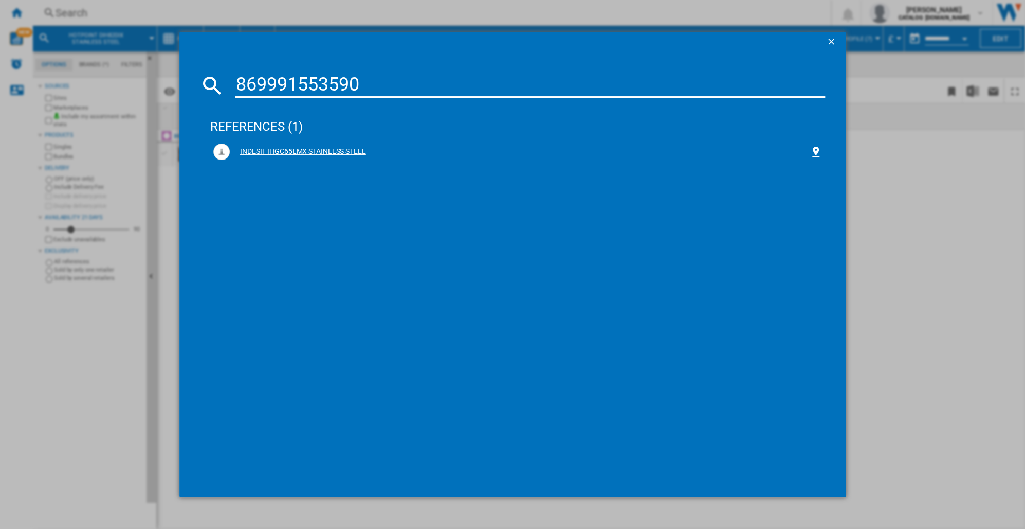
type input "869991553590"
click at [307, 148] on div "INDESIT IHGC65LMX STAINLESS STEEL" at bounding box center [520, 152] width 580 height 10
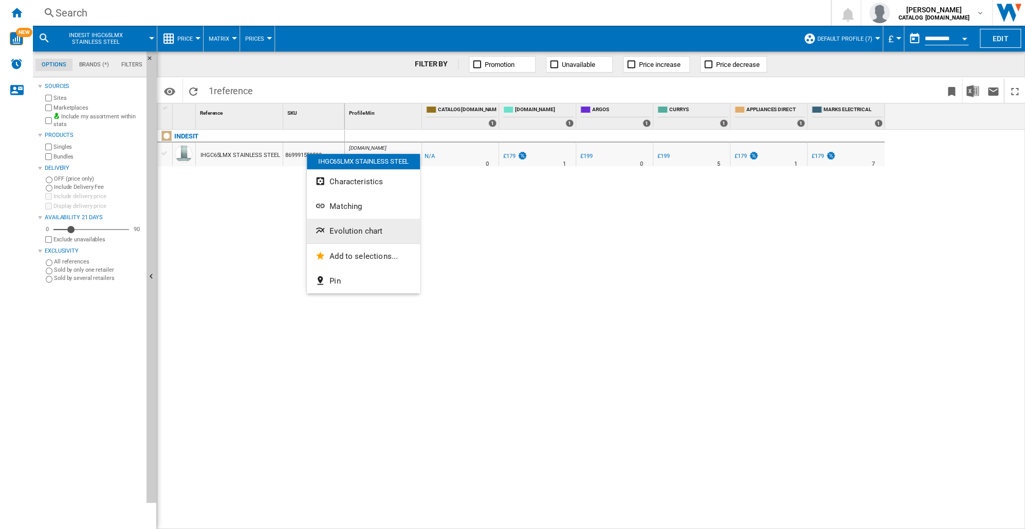
click at [342, 226] on button "Evolution chart" at bounding box center [363, 231] width 113 height 25
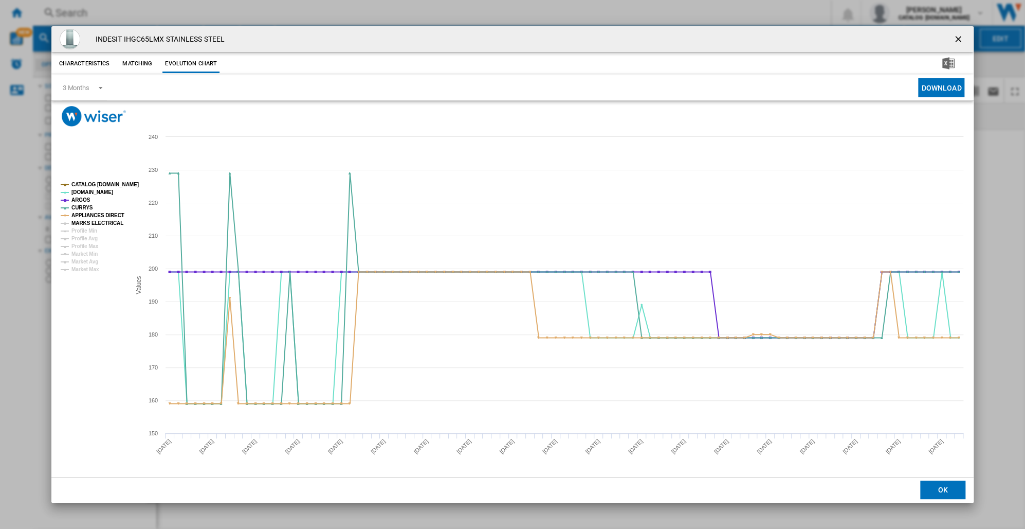
click at [81, 223] on tspan "MARKS ELECTRICAL" at bounding box center [97, 223] width 52 height 6
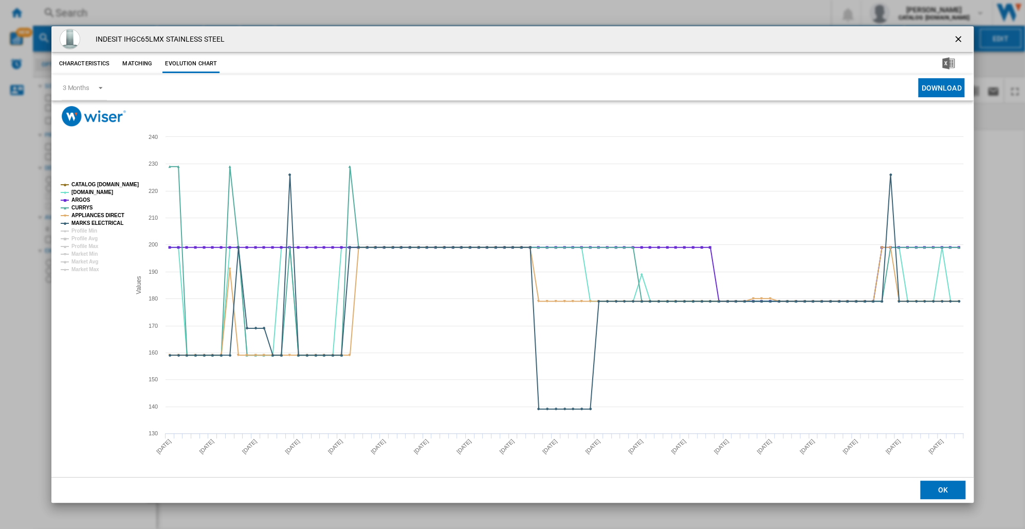
click at [81, 223] on tspan "MARKS ELECTRICAL" at bounding box center [97, 223] width 52 height 6
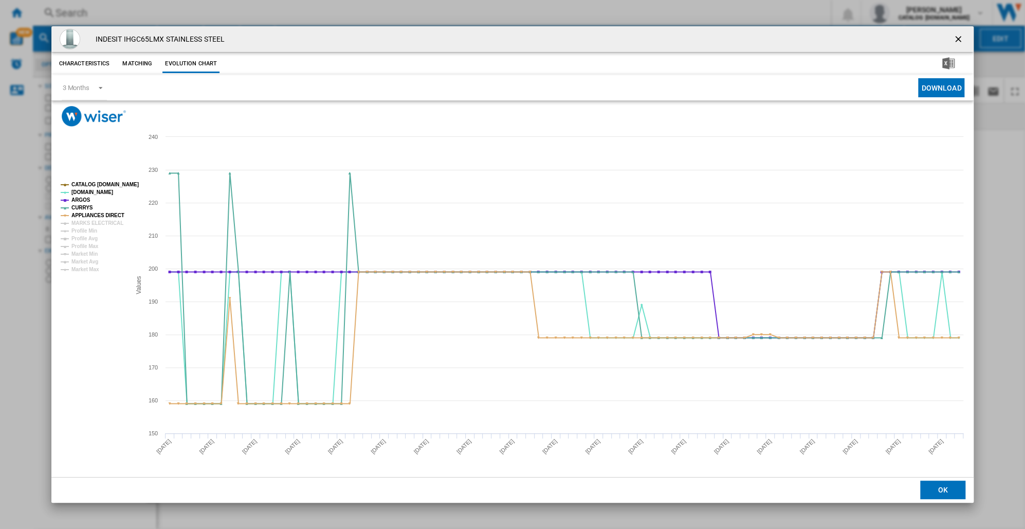
click at [81, 223] on tspan "MARKS ELECTRICAL" at bounding box center [97, 223] width 52 height 6
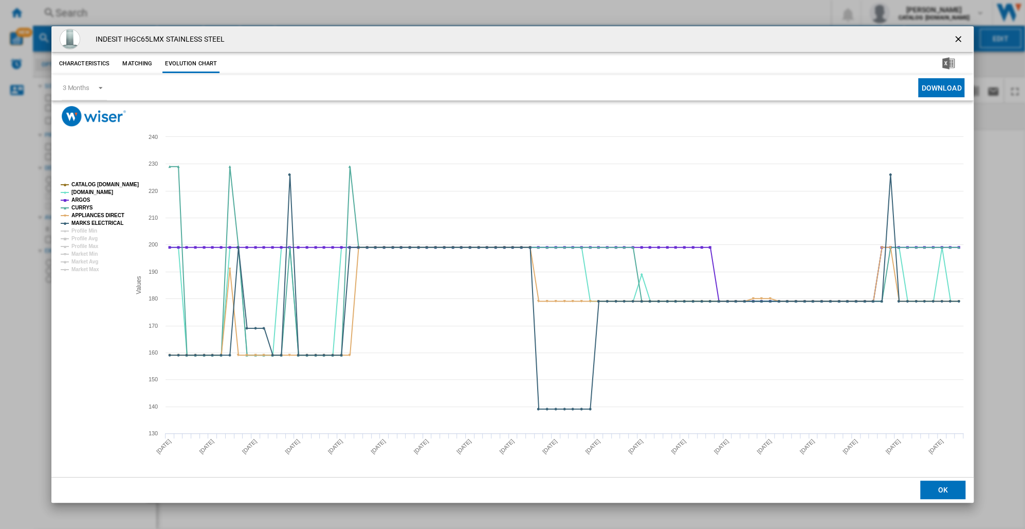
click at [81, 223] on tspan "MARKS ELECTRICAL" at bounding box center [97, 223] width 52 height 6
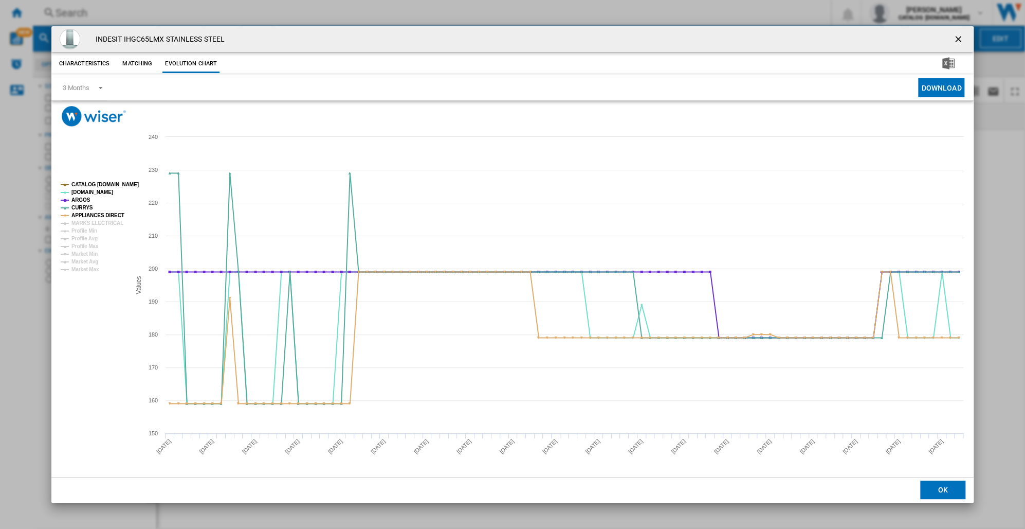
click at [81, 223] on tspan "MARKS ELECTRICAL" at bounding box center [97, 223] width 52 height 6
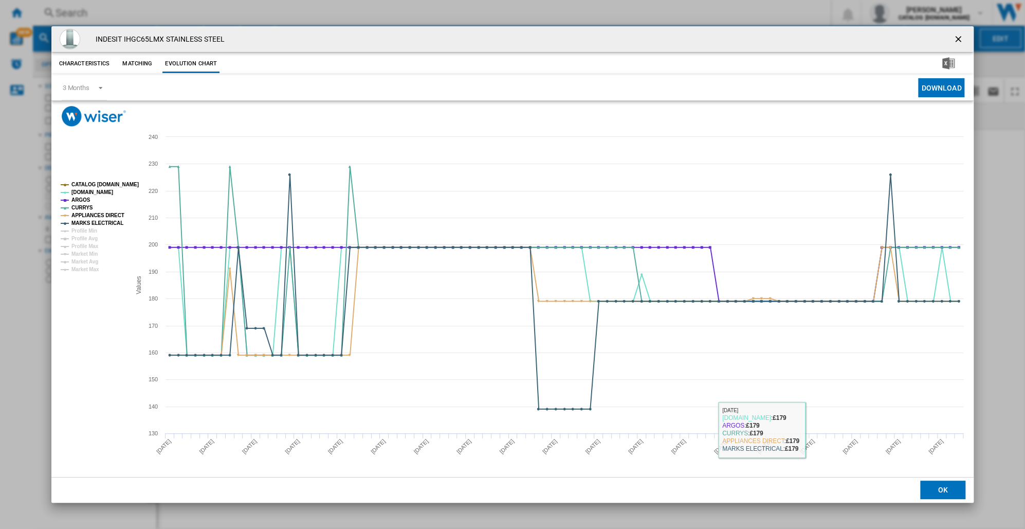
drag, startPoint x: 614, startPoint y: 497, endPoint x: 630, endPoint y: 518, distance: 27.2
click at [629, 518] on div "INDESIT IHGC65LMX STAINLESS STEEL Characteristics Matching Evolution chart pric…" at bounding box center [512, 264] width 1025 height 529
click at [932, 486] on button "OK" at bounding box center [943, 489] width 45 height 19
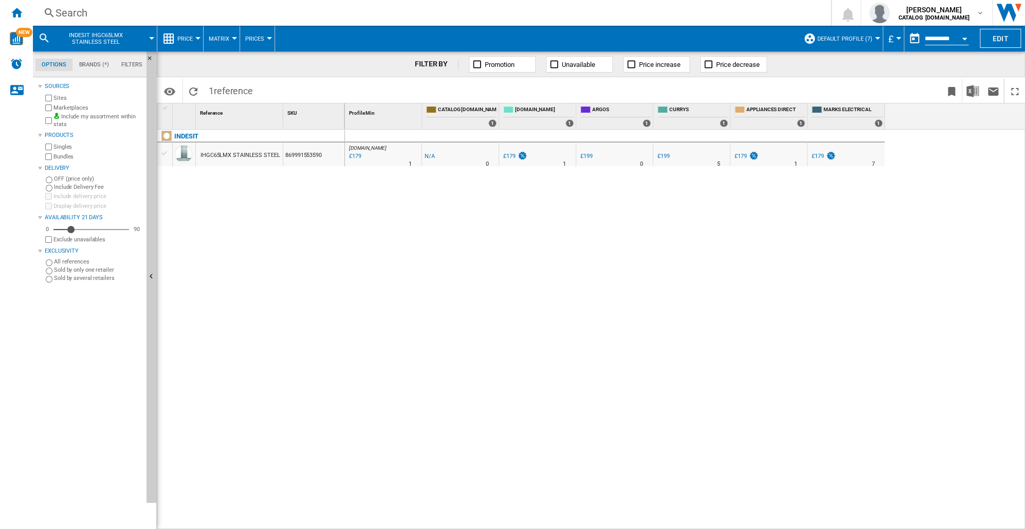
click at [66, 12] on div "Search" at bounding box center [430, 13] width 749 height 14
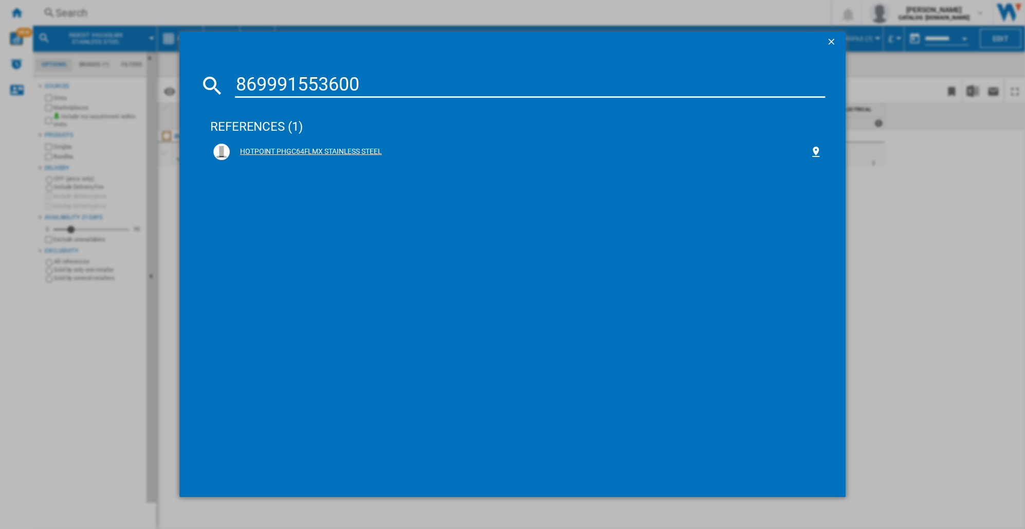
type input "869991553600"
click at [286, 154] on div "HOTPOINT PHGC64FLMX STAINLESS STEEL" at bounding box center [520, 152] width 580 height 10
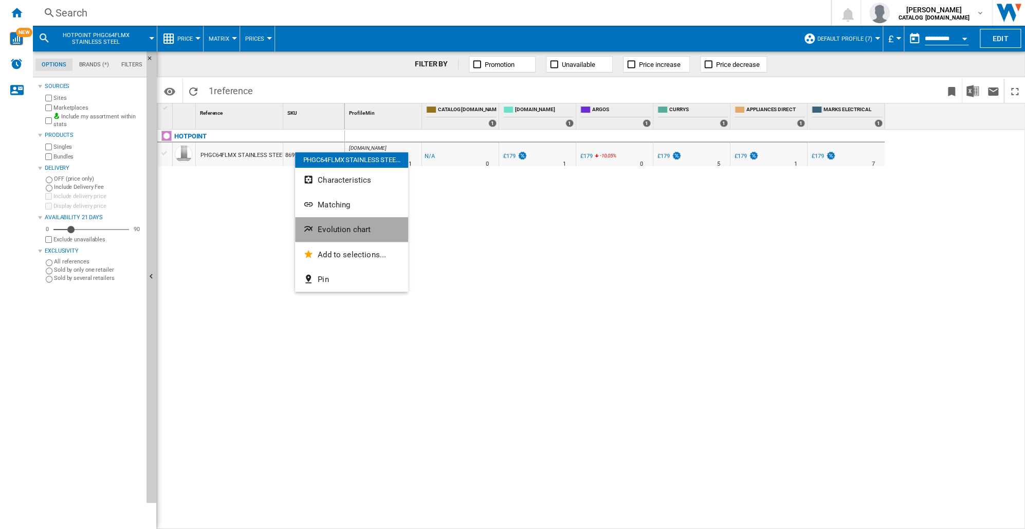
click at [337, 231] on span "Evolution chart" at bounding box center [344, 229] width 53 height 9
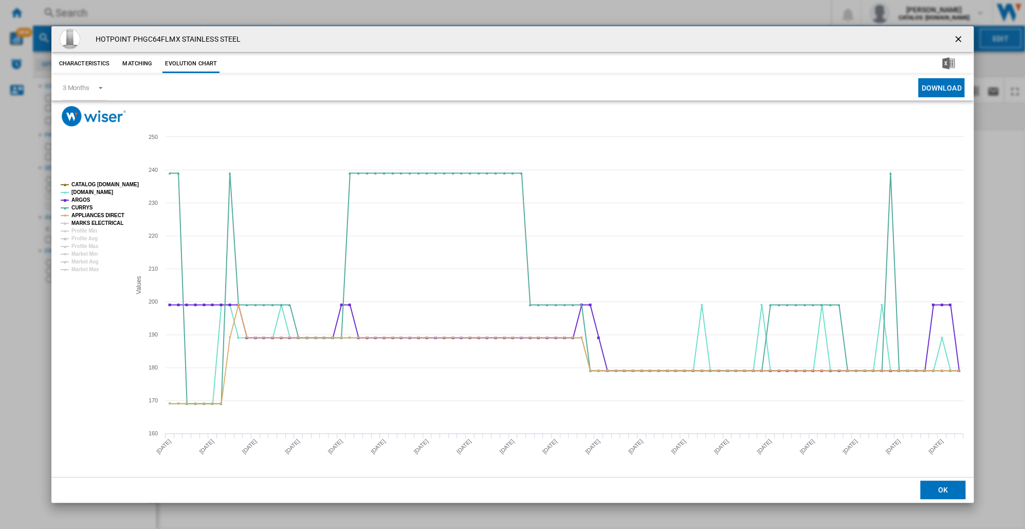
click at [98, 221] on tspan "MARKS ELECTRICAL" at bounding box center [97, 223] width 52 height 6
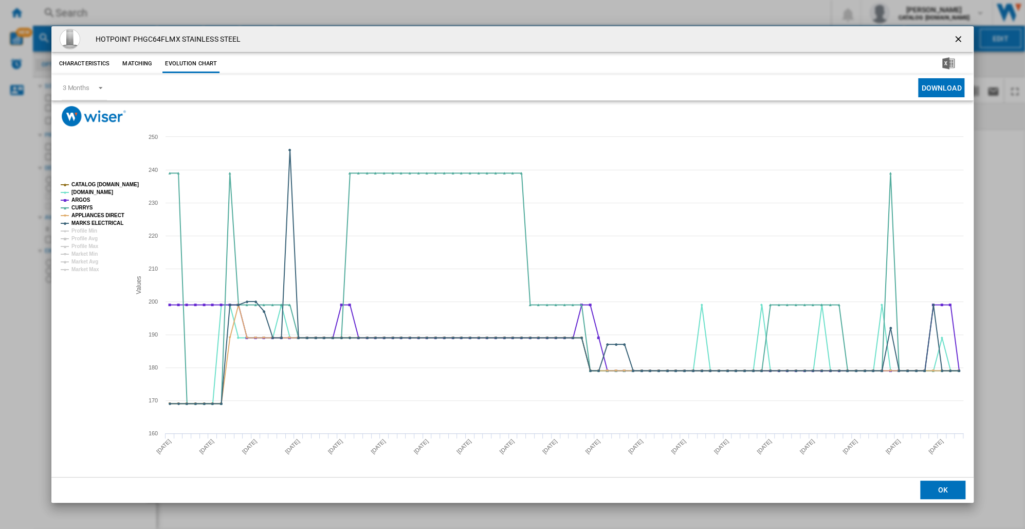
click at [98, 221] on tspan "MARKS ELECTRICAL" at bounding box center [97, 223] width 52 height 6
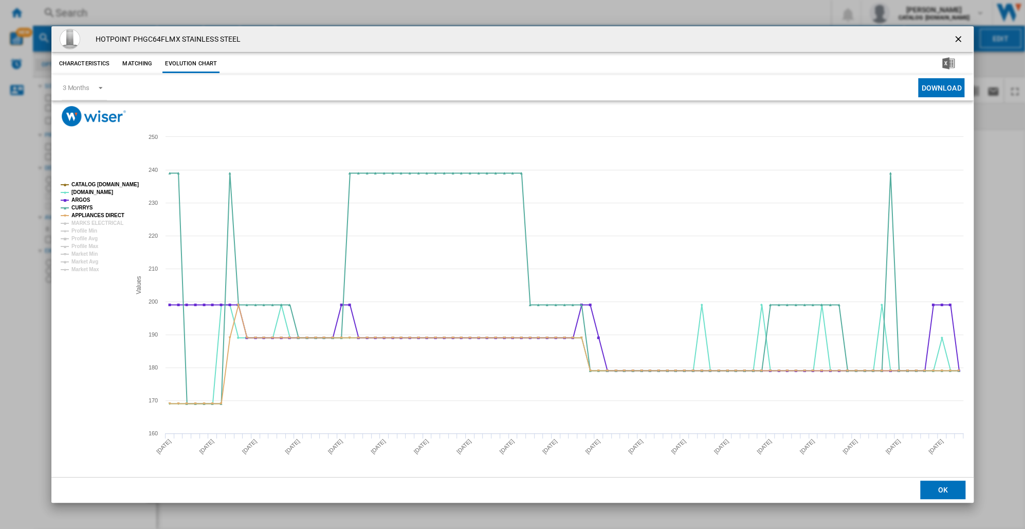
click at [98, 221] on tspan "MARKS ELECTRICAL" at bounding box center [97, 223] width 52 height 6
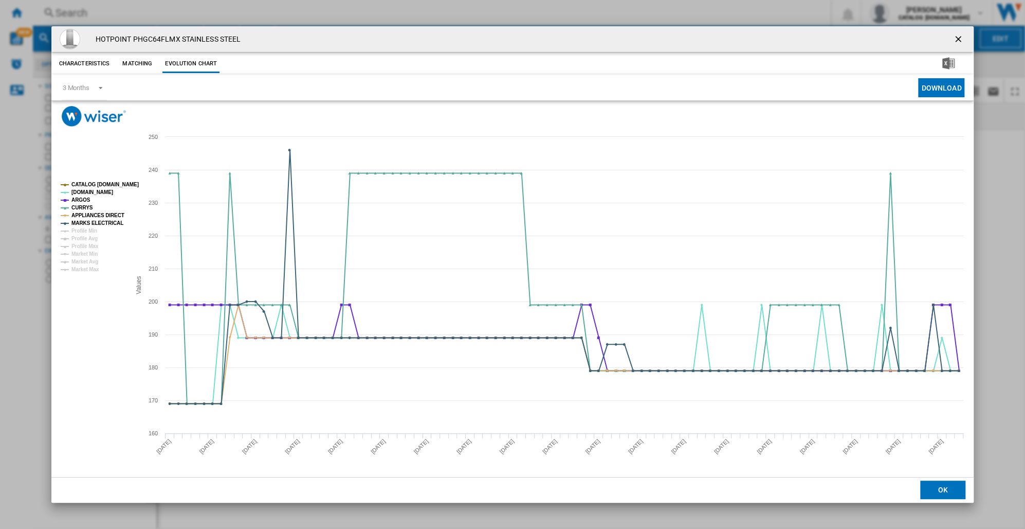
click at [951, 488] on button "OK" at bounding box center [943, 489] width 45 height 19
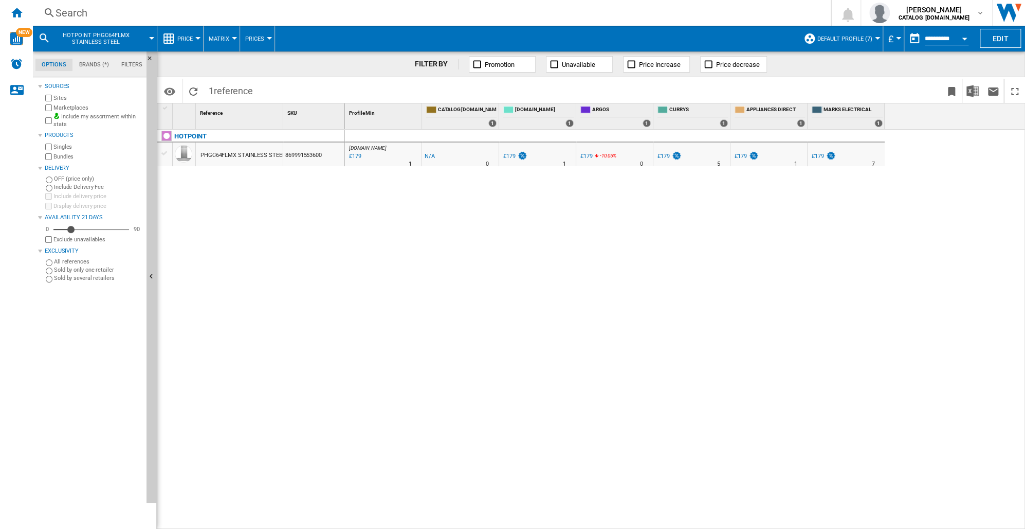
click at [65, 12] on div "Search" at bounding box center [430, 13] width 749 height 14
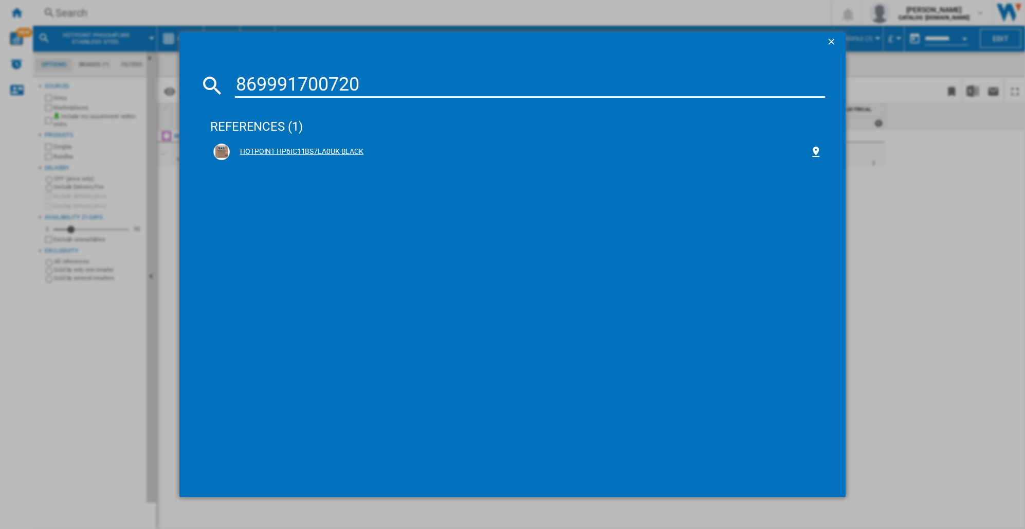
type input "869991700720"
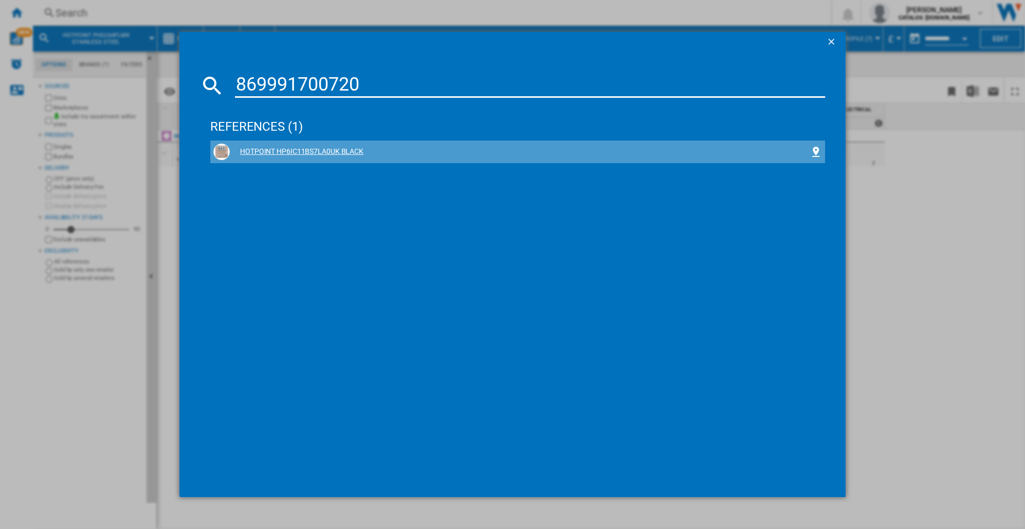
click at [278, 148] on div "HOTPOINT HP6IC11BS7LA0UK BLACK" at bounding box center [520, 152] width 580 height 10
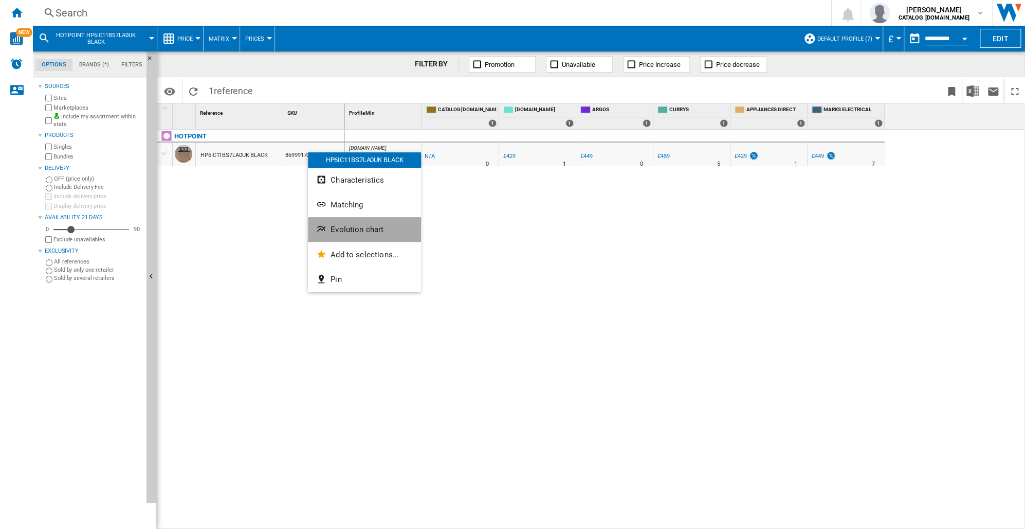
click at [339, 235] on button "Evolution chart" at bounding box center [364, 229] width 113 height 25
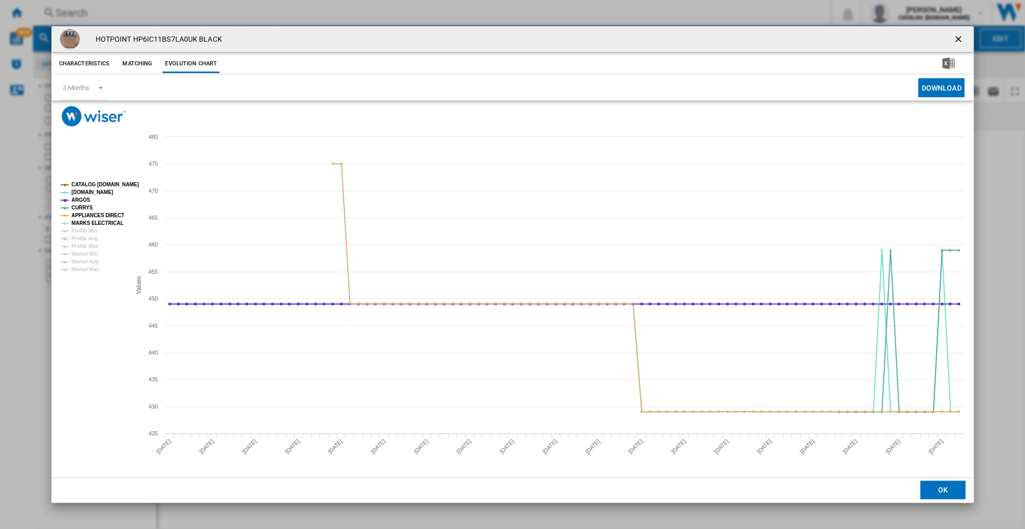
click at [87, 224] on tspan "MARKS ELECTRICAL" at bounding box center [97, 223] width 52 height 6
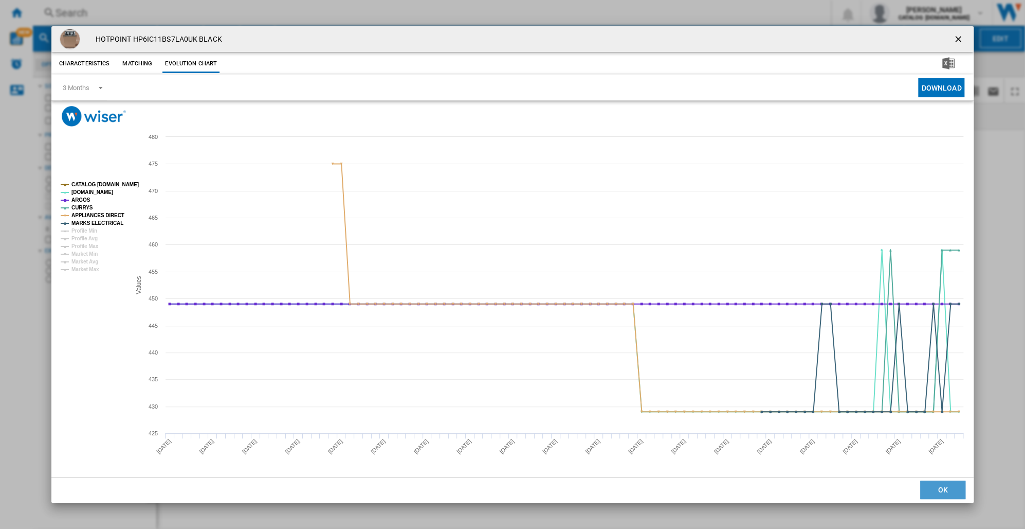
click at [924, 486] on button "OK" at bounding box center [943, 489] width 45 height 19
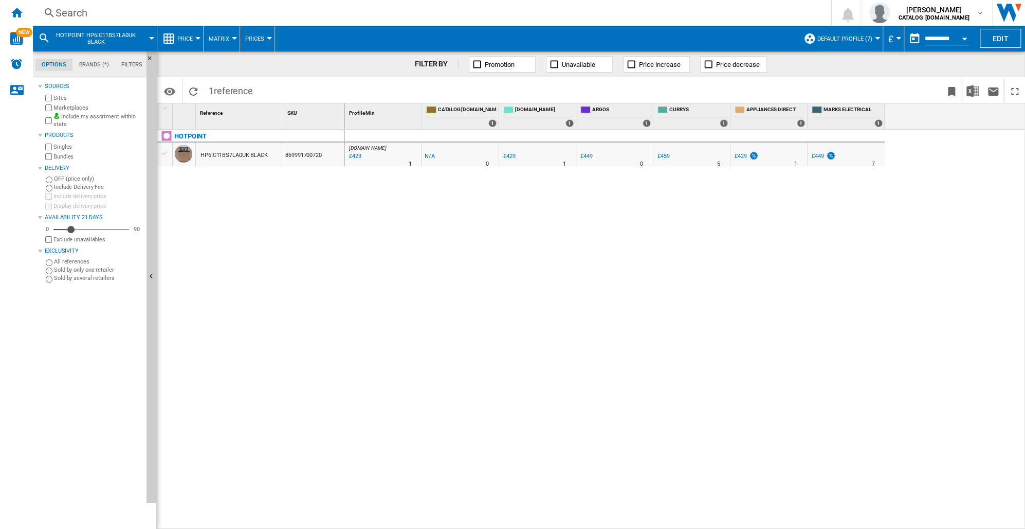
click at [70, 12] on div "Search" at bounding box center [430, 13] width 749 height 14
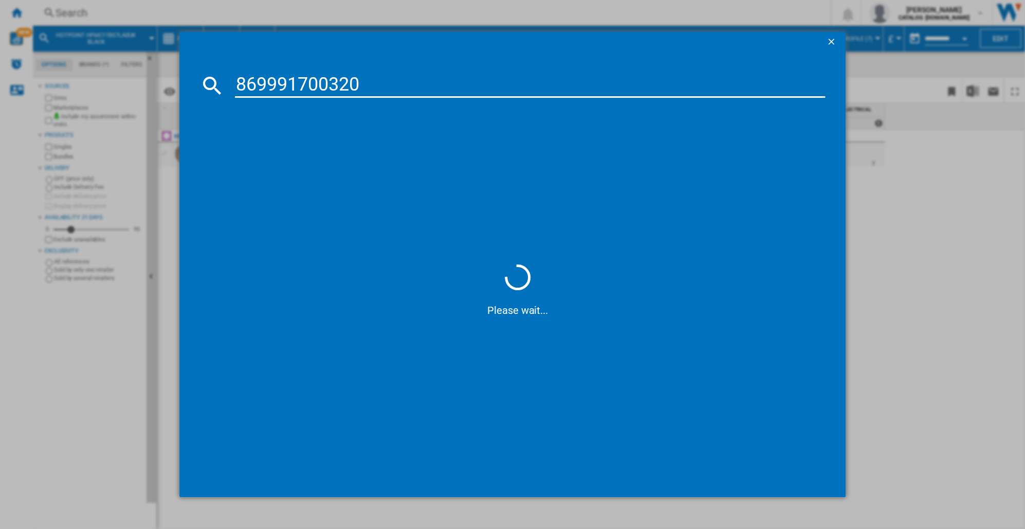
type input "869991700320"
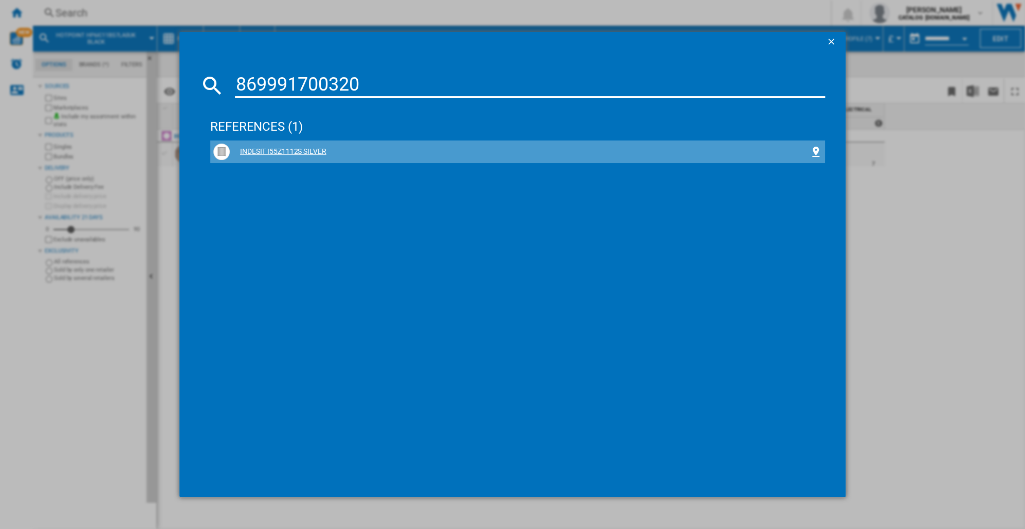
click at [295, 148] on div "INDESIT I55Z1112S SILVER" at bounding box center [520, 152] width 580 height 10
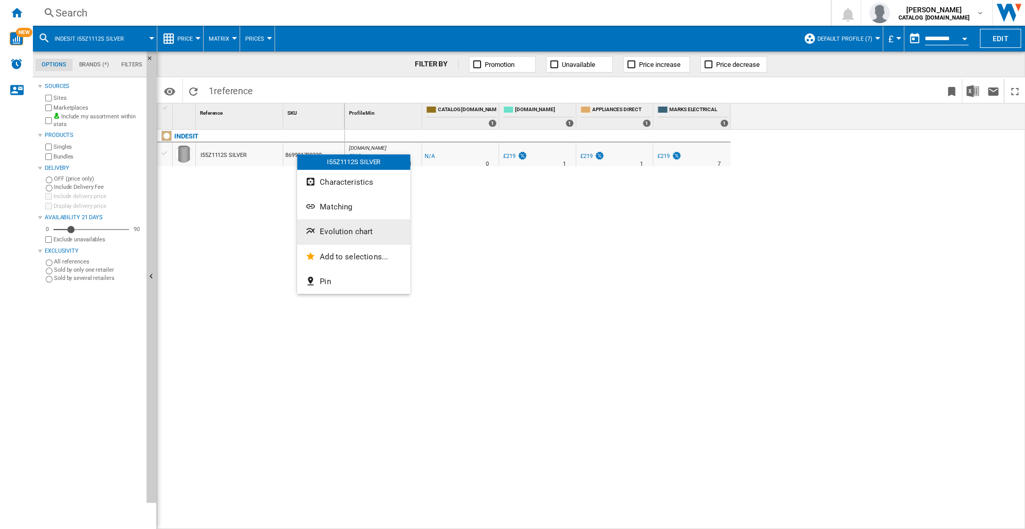
click at [345, 227] on span "Evolution chart" at bounding box center [346, 231] width 53 height 9
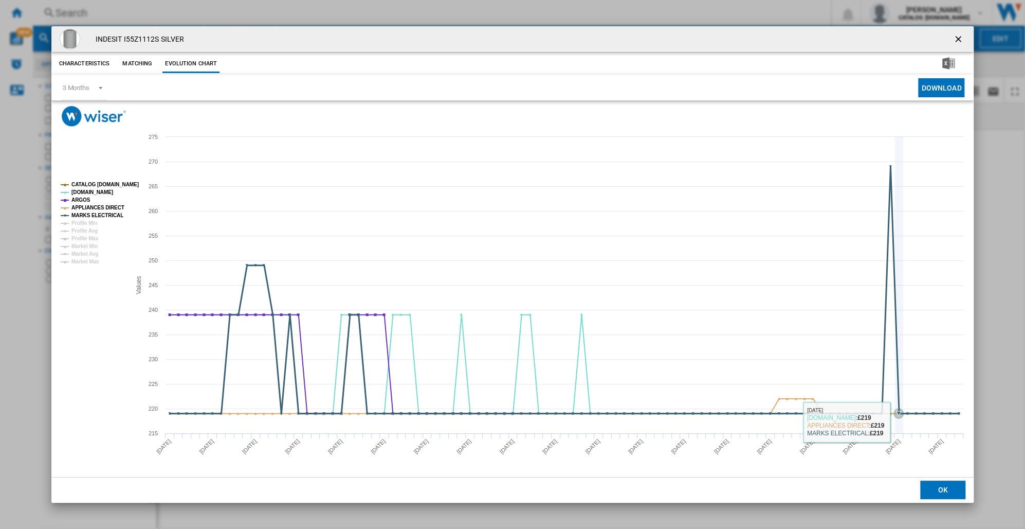
click at [899, 421] on icon "Product popup" at bounding box center [899, 285] width 0 height 296
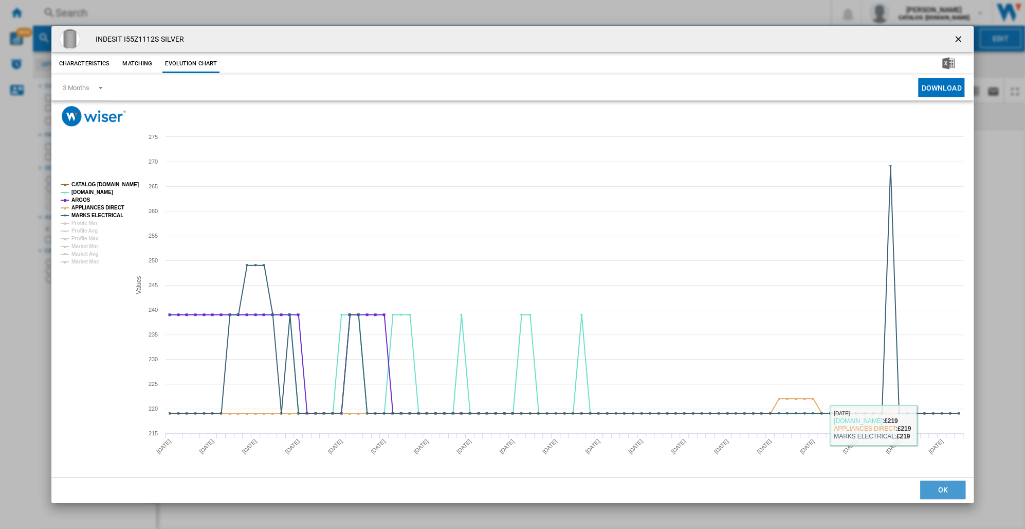
click at [932, 483] on button "OK" at bounding box center [943, 489] width 45 height 19
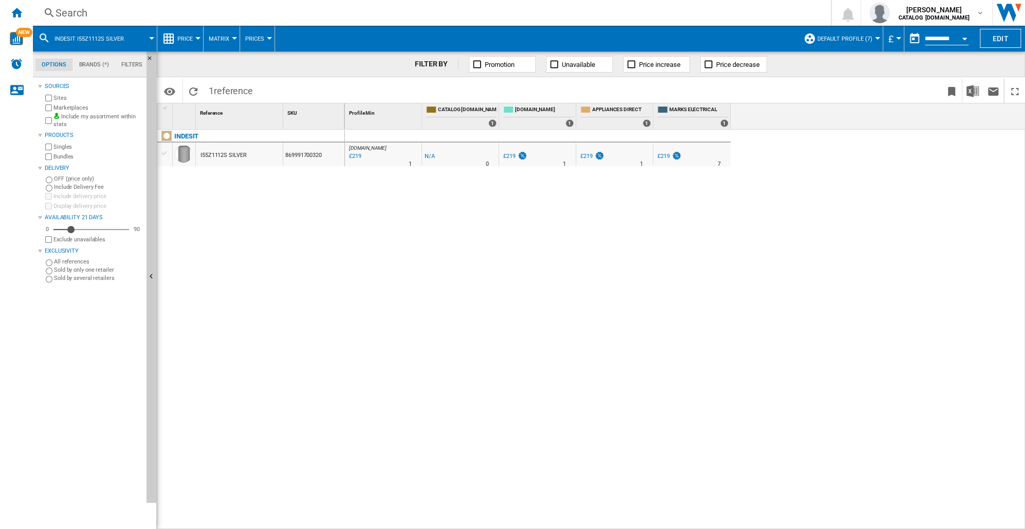
click at [54, 14] on ng-md-icon at bounding box center [49, 13] width 12 height 13
click at [70, 11] on div "Search" at bounding box center [430, 13] width 749 height 14
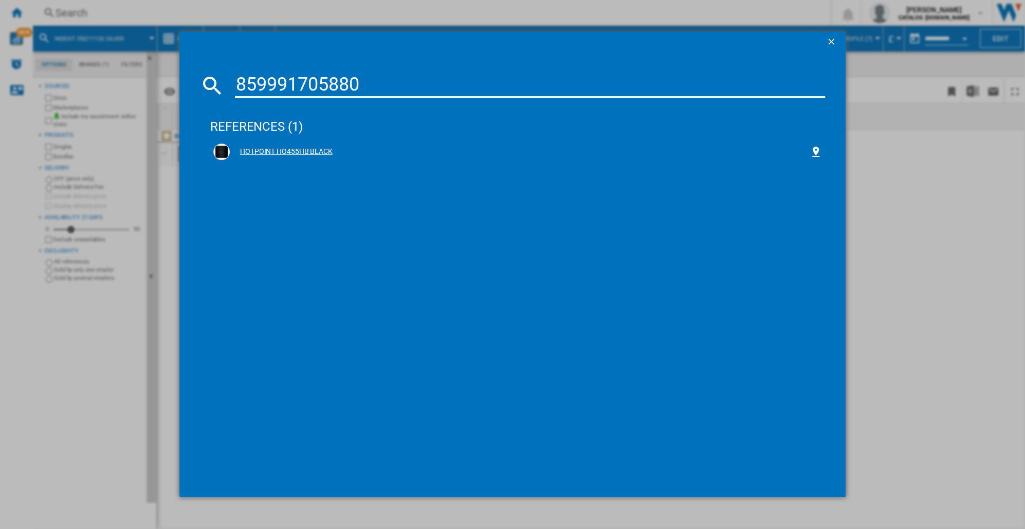
type input "859991705880"
click at [295, 147] on div "HOTPOINT HO455HB BLACK" at bounding box center [520, 152] width 580 height 10
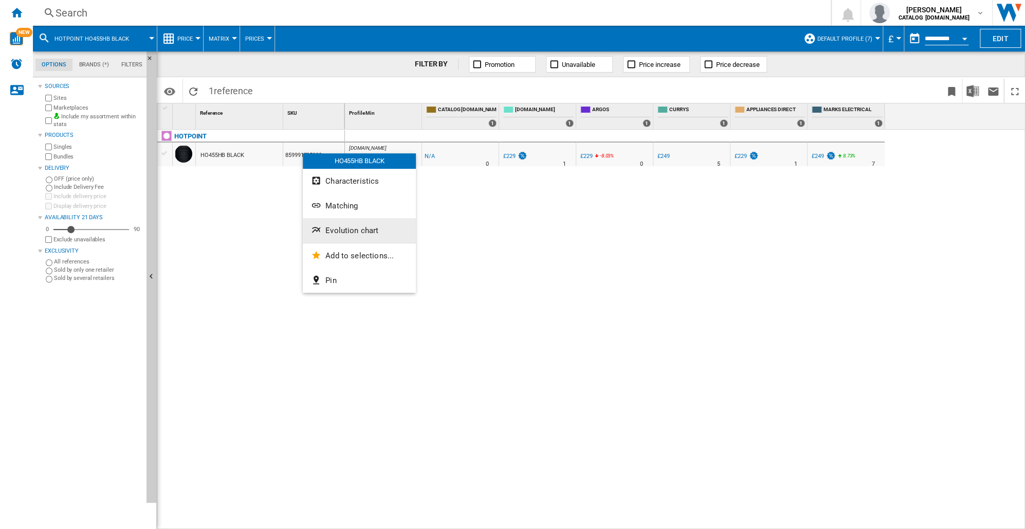
click at [337, 234] on span "Evolution chart" at bounding box center [352, 230] width 53 height 9
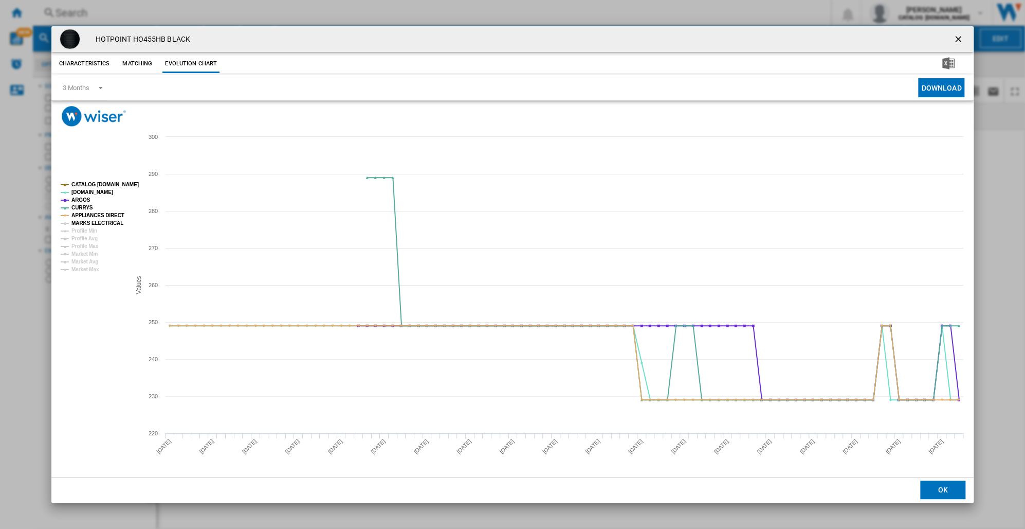
click at [96, 221] on tspan "MARKS ELECTRICAL" at bounding box center [97, 223] width 52 height 6
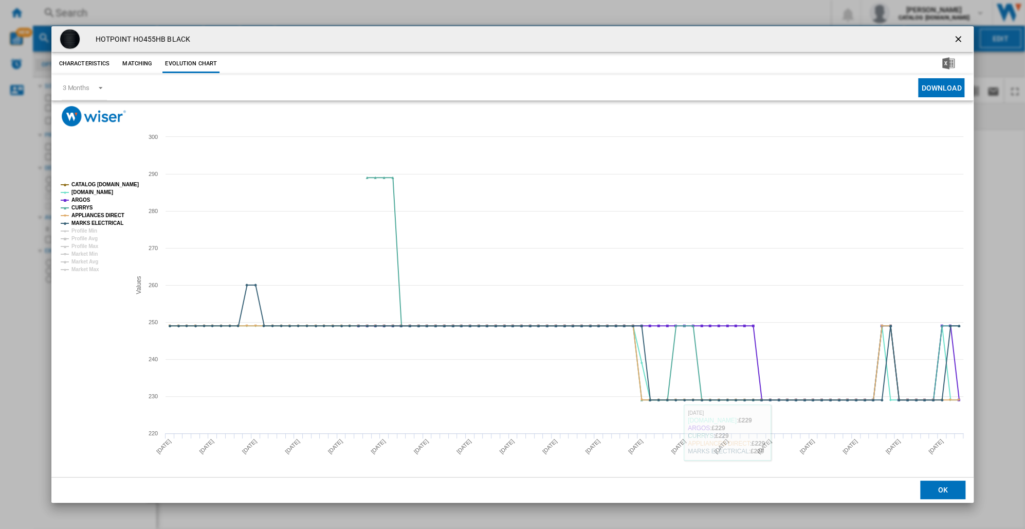
click at [933, 486] on button "OK" at bounding box center [943, 489] width 45 height 19
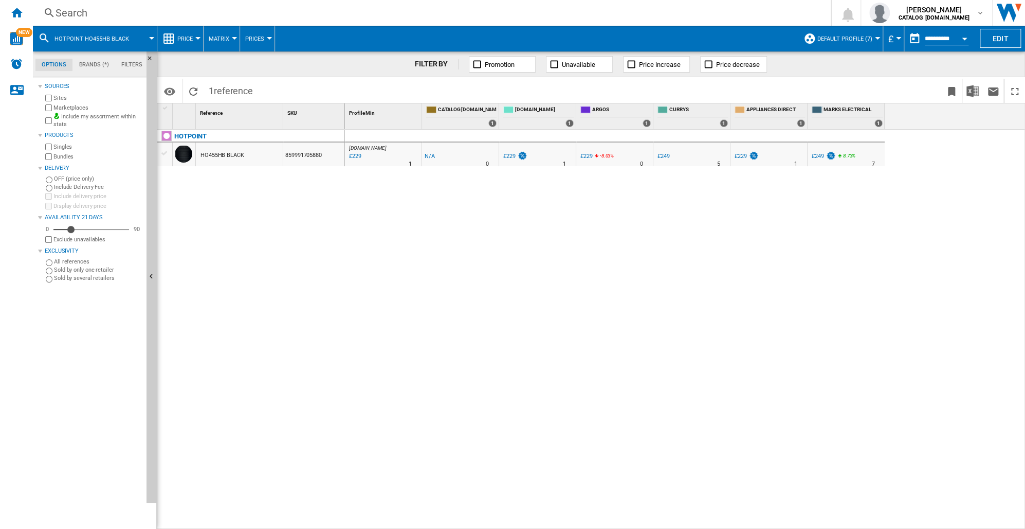
click at [63, 15] on div "Search" at bounding box center [430, 13] width 749 height 14
click at [74, 14] on div "Search" at bounding box center [430, 13] width 749 height 14
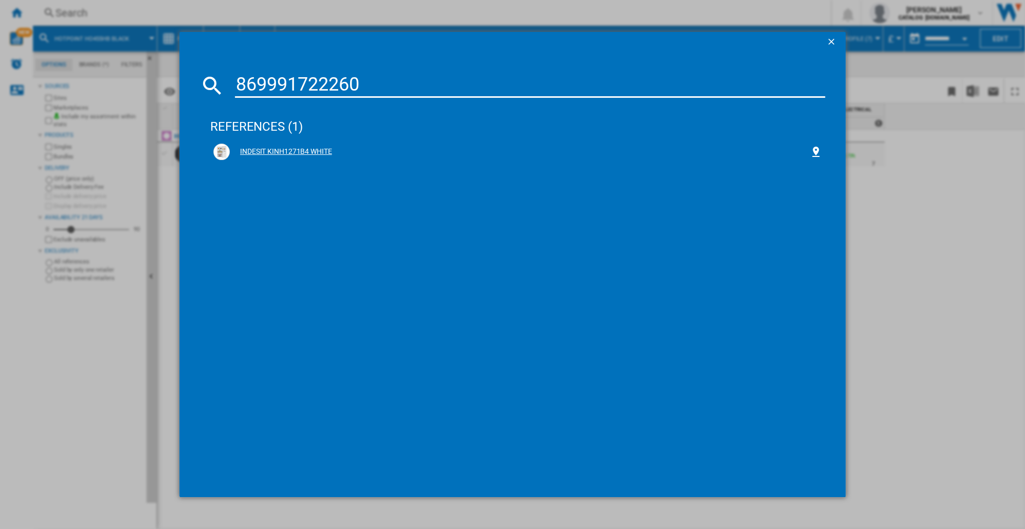
type input "869991722260"
click at [291, 153] on div "INDESIT KINH1271B4 WHITE" at bounding box center [520, 152] width 580 height 10
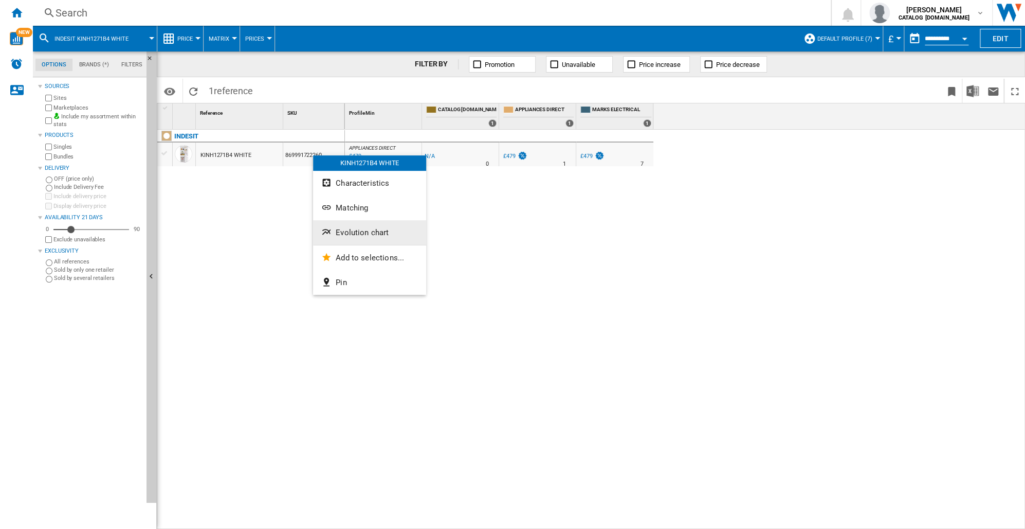
click at [354, 228] on span "Evolution chart" at bounding box center [362, 232] width 53 height 9
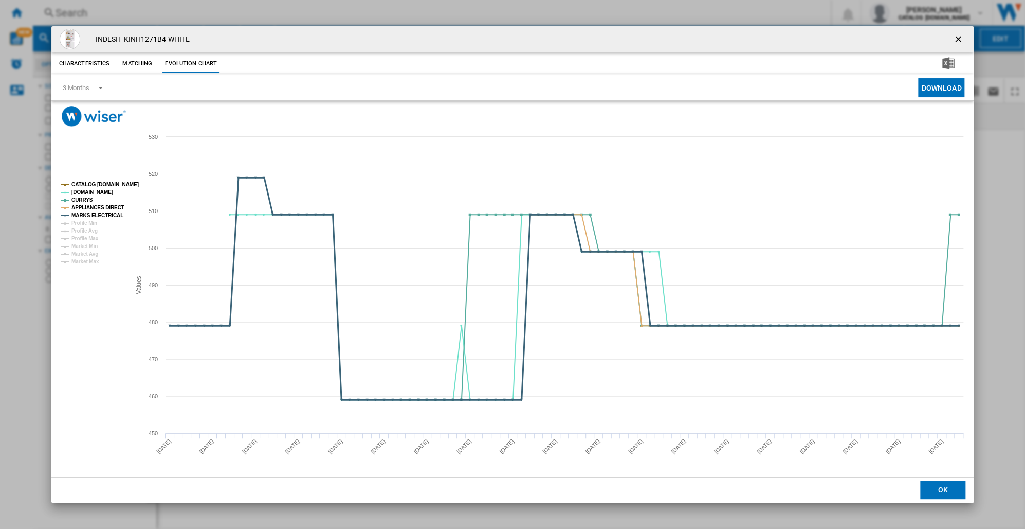
click at [94, 214] on tspan "MARKS ELECTRICAL" at bounding box center [97, 215] width 52 height 6
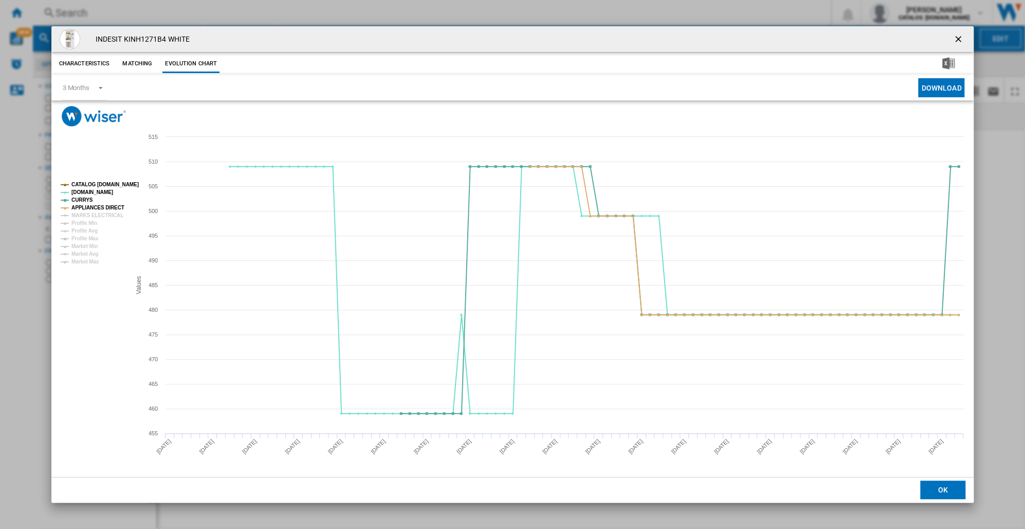
click at [94, 214] on tspan "MARKS ELECTRICAL" at bounding box center [97, 215] width 52 height 6
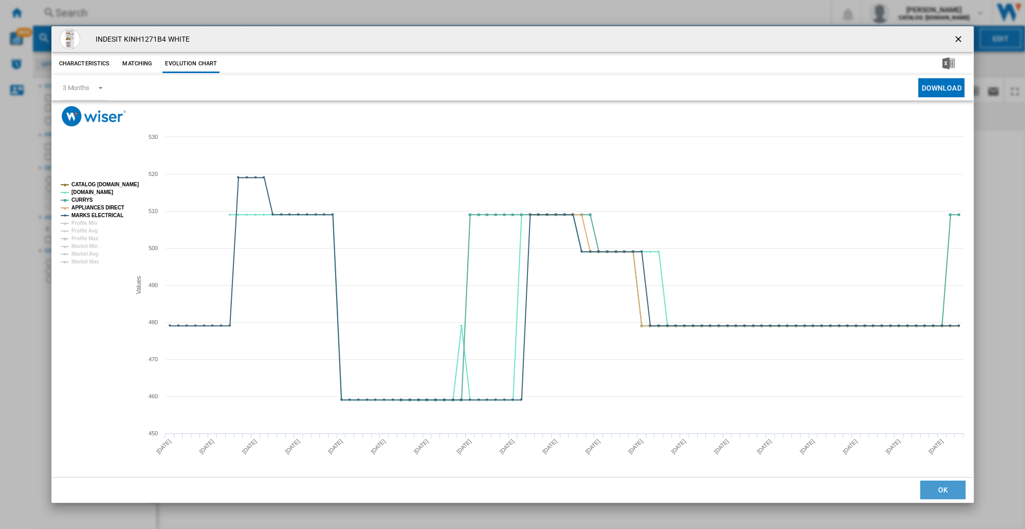
click at [940, 487] on button "OK" at bounding box center [943, 489] width 45 height 19
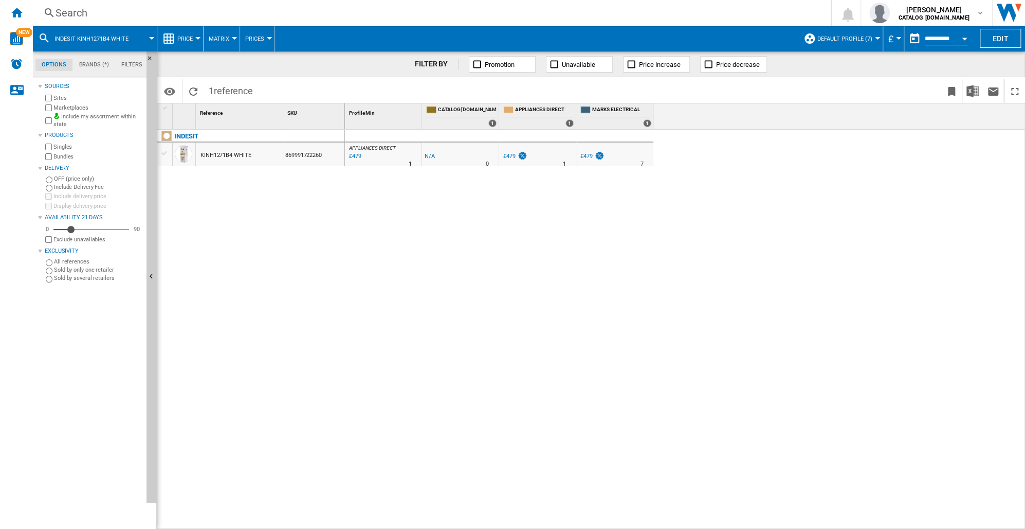
click at [68, 11] on div "Search" at bounding box center [430, 13] width 749 height 14
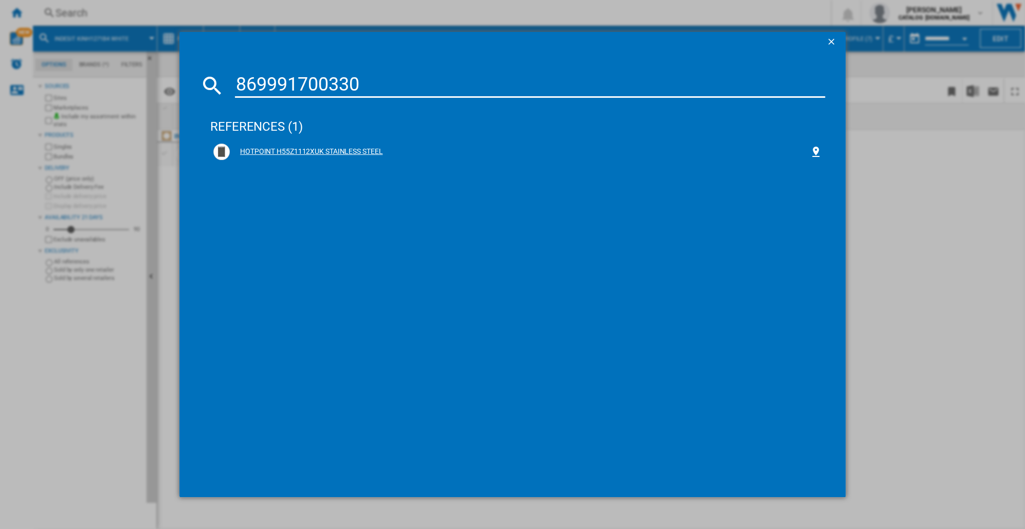
type input "869991700330"
click at [295, 151] on div "HOTPOINT H55Z1112XUK STAINLESS STEEL" at bounding box center [520, 152] width 580 height 10
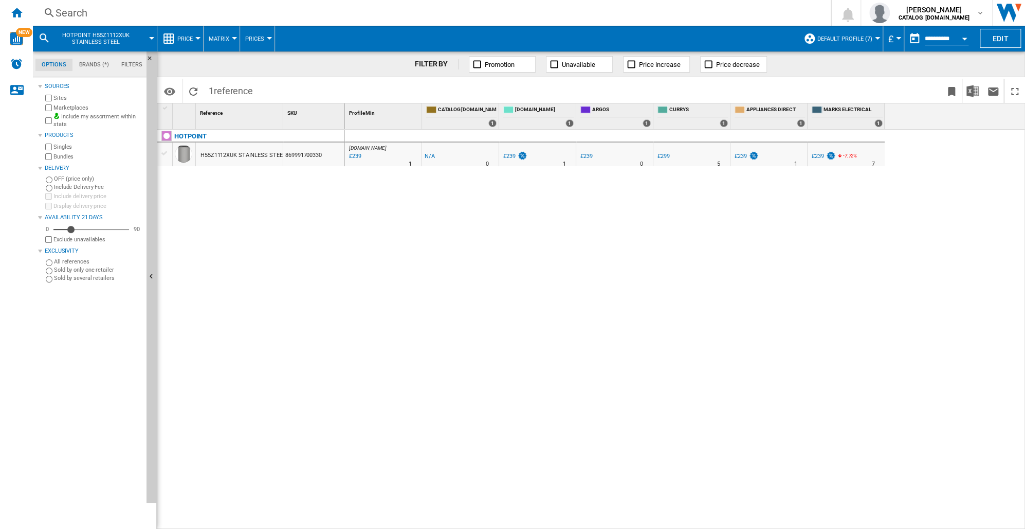
click at [297, 153] on div "869991700330" at bounding box center [313, 154] width 61 height 24
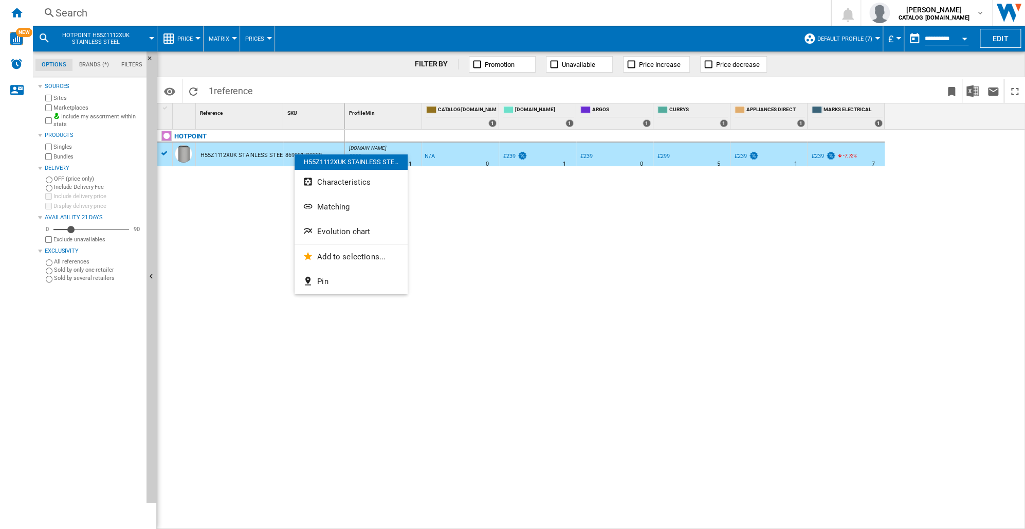
click at [321, 223] on button "Evolution chart" at bounding box center [351, 231] width 113 height 25
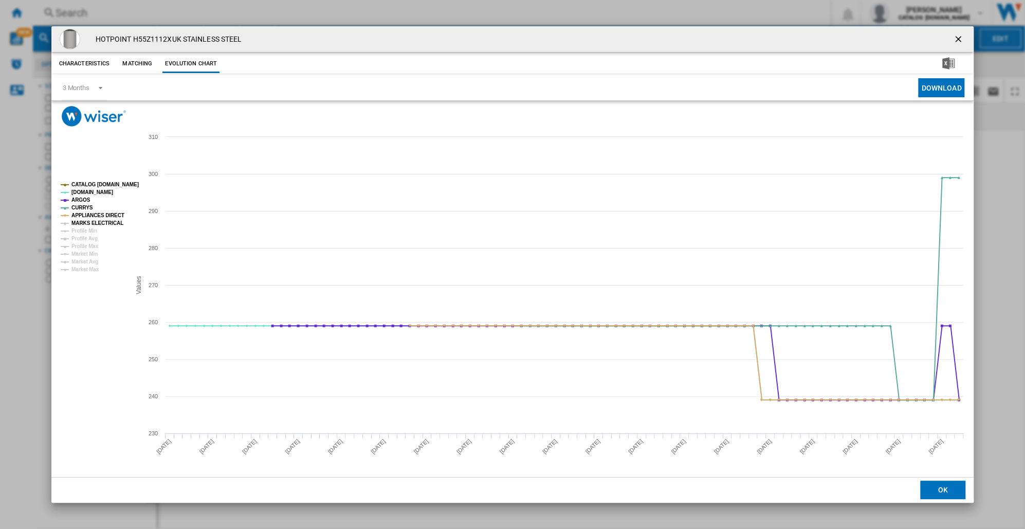
click at [92, 224] on tspan "MARKS ELECTRICAL" at bounding box center [97, 223] width 52 height 6
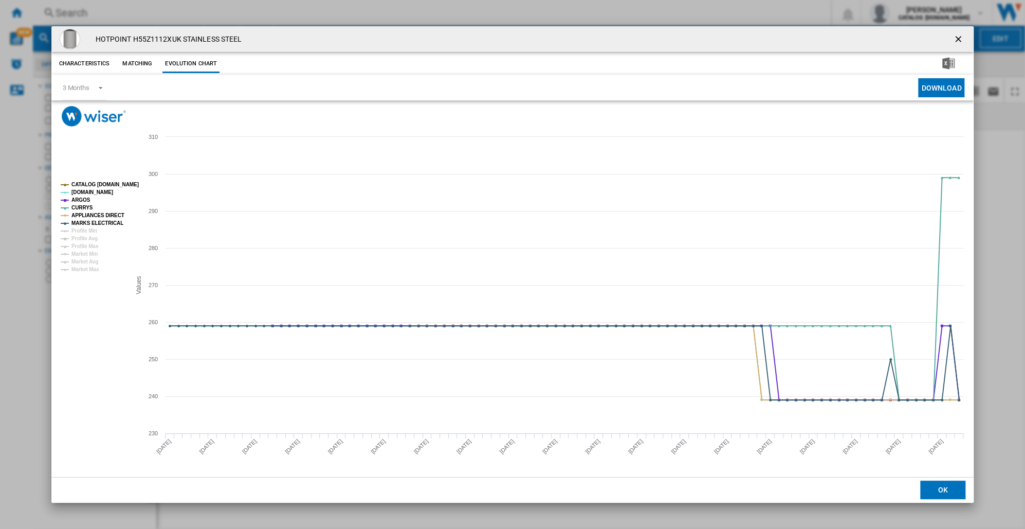
click at [92, 224] on tspan "MARKS ELECTRICAL" at bounding box center [97, 223] width 52 height 6
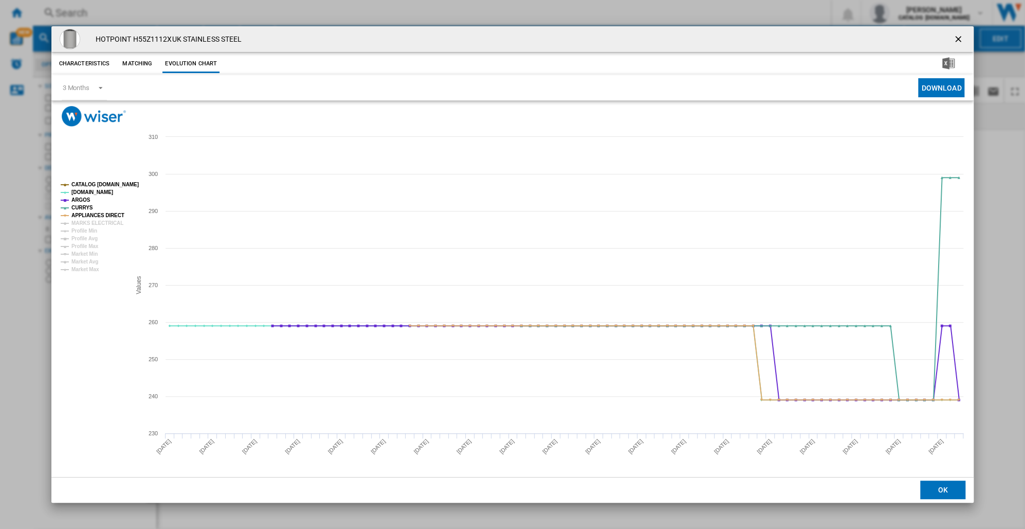
click at [92, 224] on tspan "MARKS ELECTRICAL" at bounding box center [97, 223] width 52 height 6
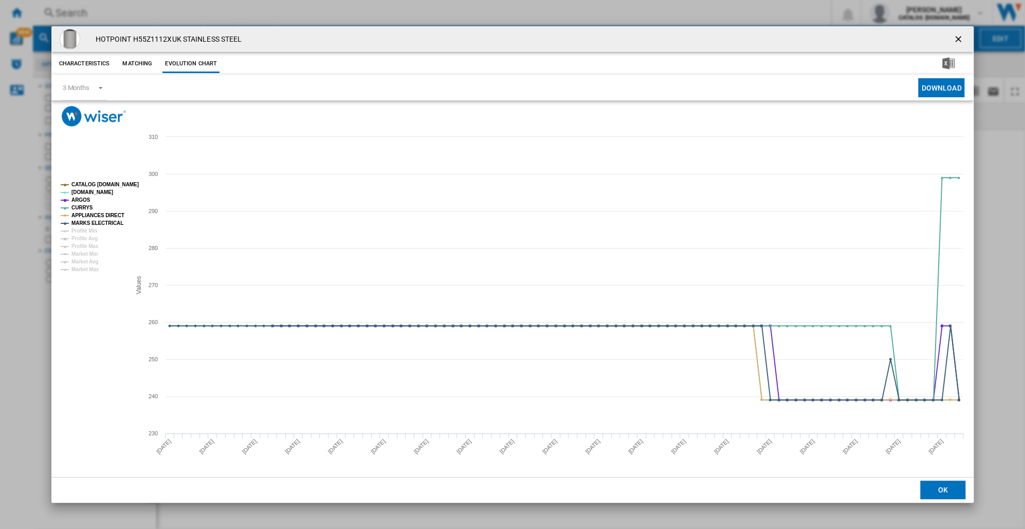
click at [92, 224] on tspan "MARKS ELECTRICAL" at bounding box center [97, 223] width 52 height 6
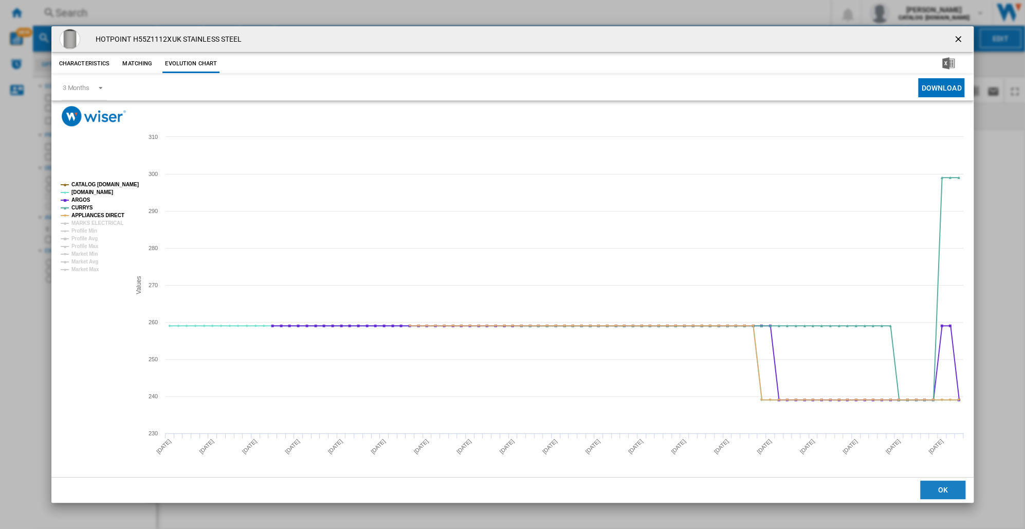
click at [930, 485] on button "OK" at bounding box center [943, 489] width 45 height 19
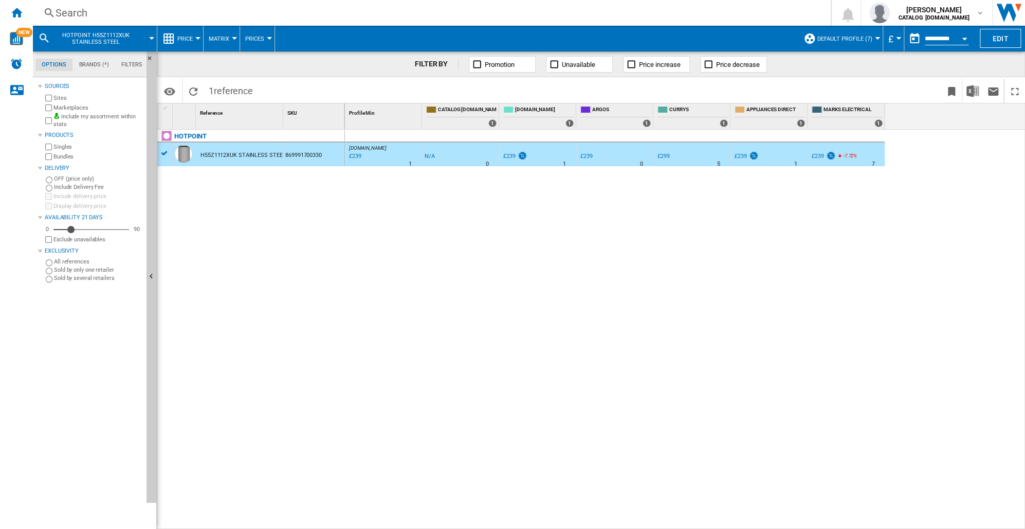
click at [70, 15] on div "Search" at bounding box center [430, 13] width 749 height 14
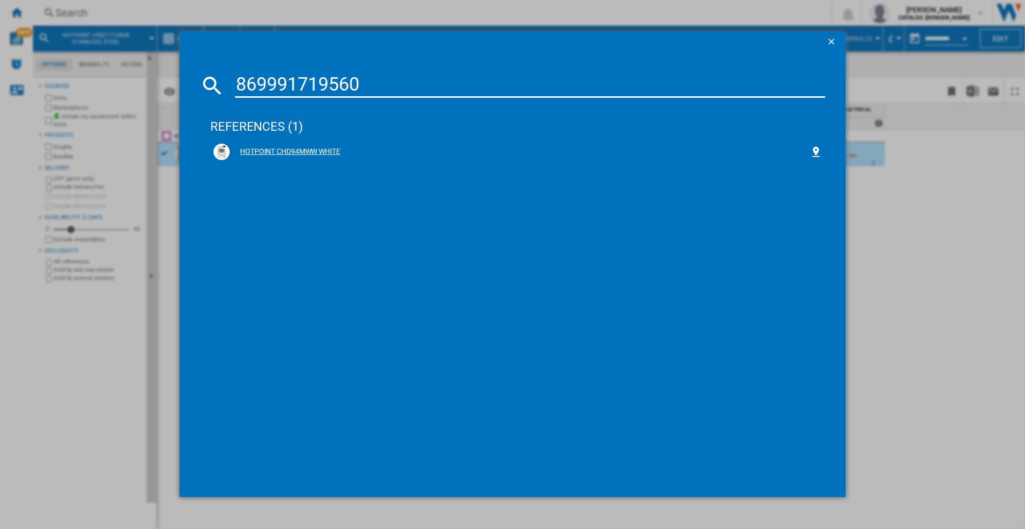
type input "869991719560"
click at [300, 150] on div "HOTPOINT CHD94MWW WHITE" at bounding box center [520, 152] width 580 height 10
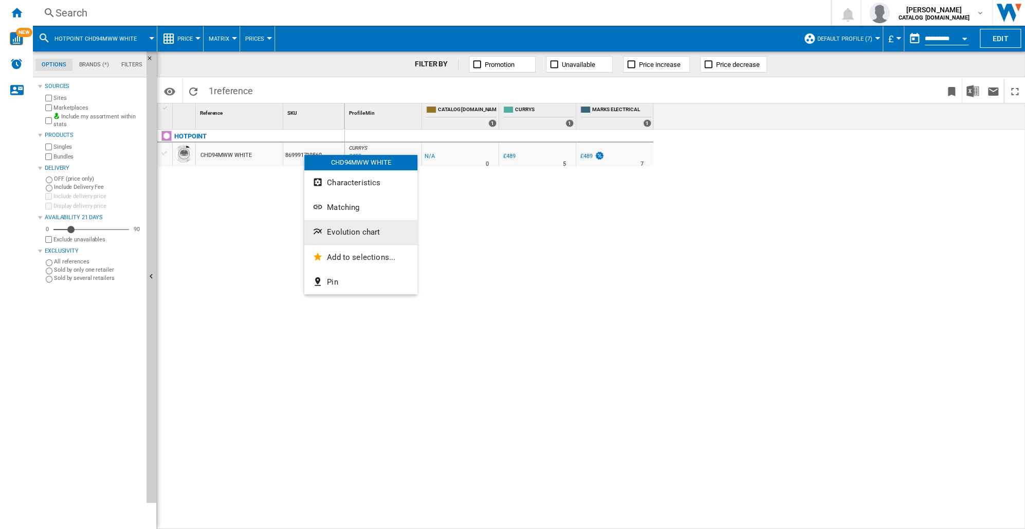
click at [326, 230] on button "Evolution chart" at bounding box center [360, 232] width 113 height 25
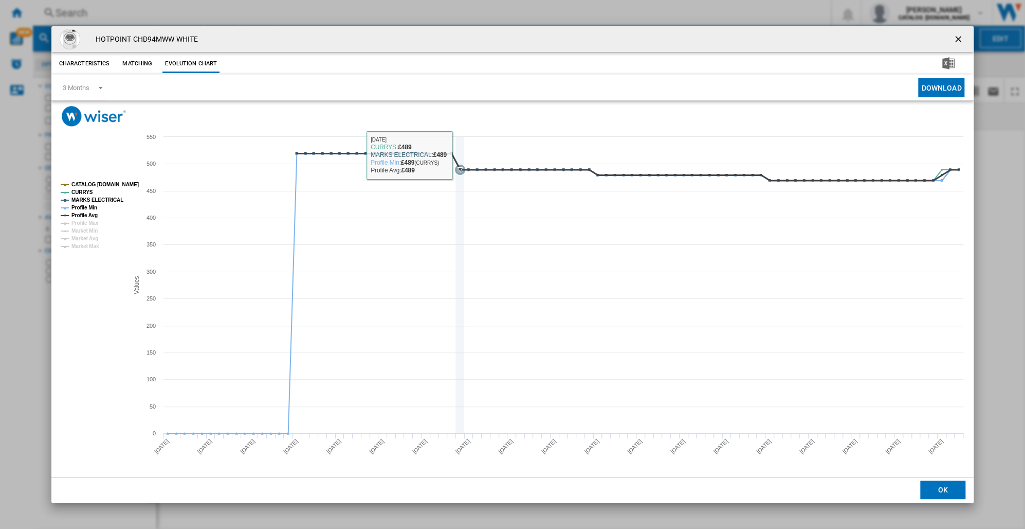
click at [460, 159] on icon "Product popup" at bounding box center [460, 285] width 0 height 296
click at [79, 197] on tspan "MARKS ELECTRICAL" at bounding box center [97, 200] width 52 height 6
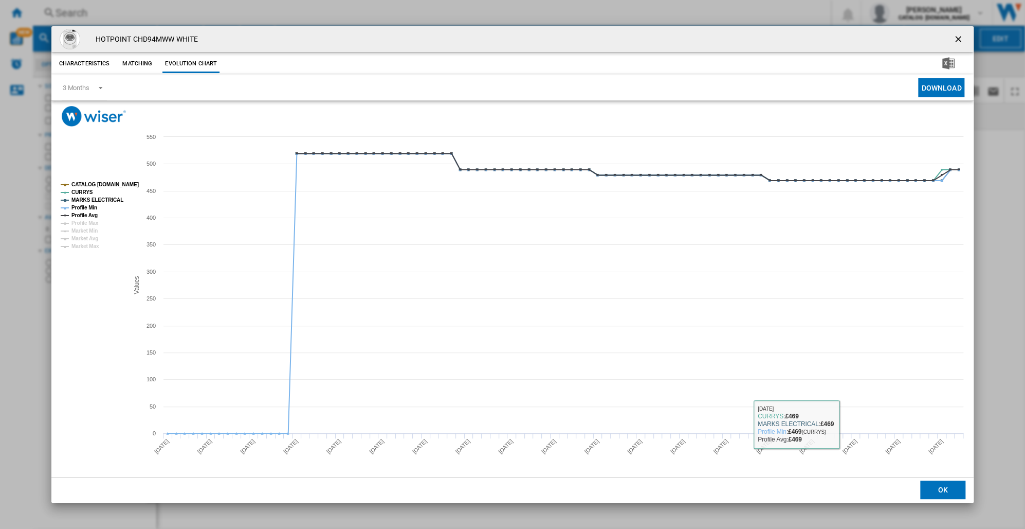
drag, startPoint x: 952, startPoint y: 490, endPoint x: 860, endPoint y: 479, distance: 92.7
click at [952, 490] on button "OK" at bounding box center [943, 489] width 45 height 19
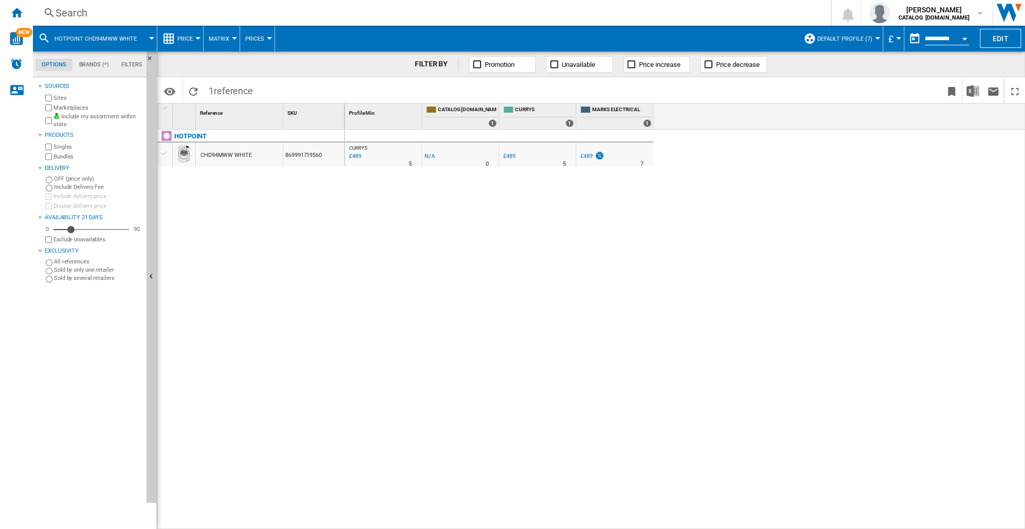
click at [66, 15] on div "Search" at bounding box center [430, 13] width 749 height 14
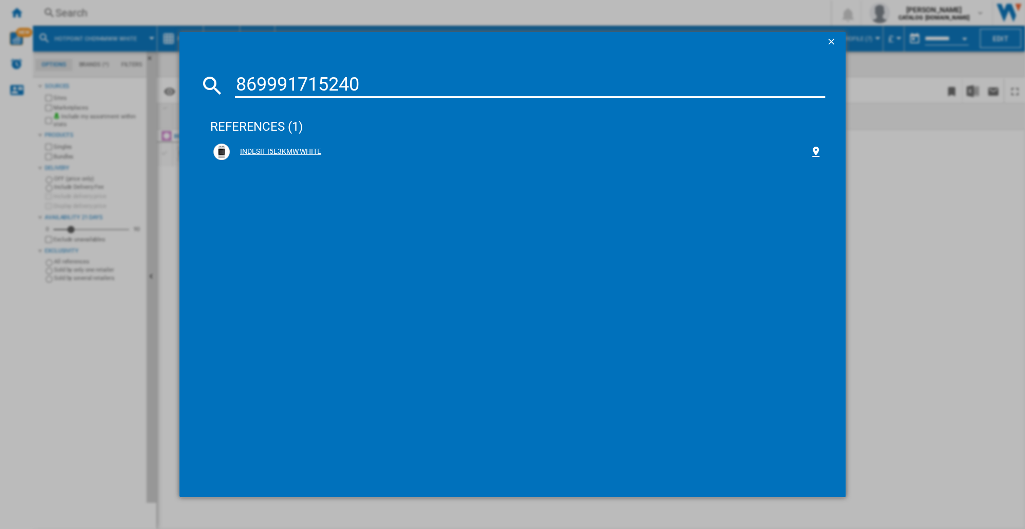
type input "869991715240"
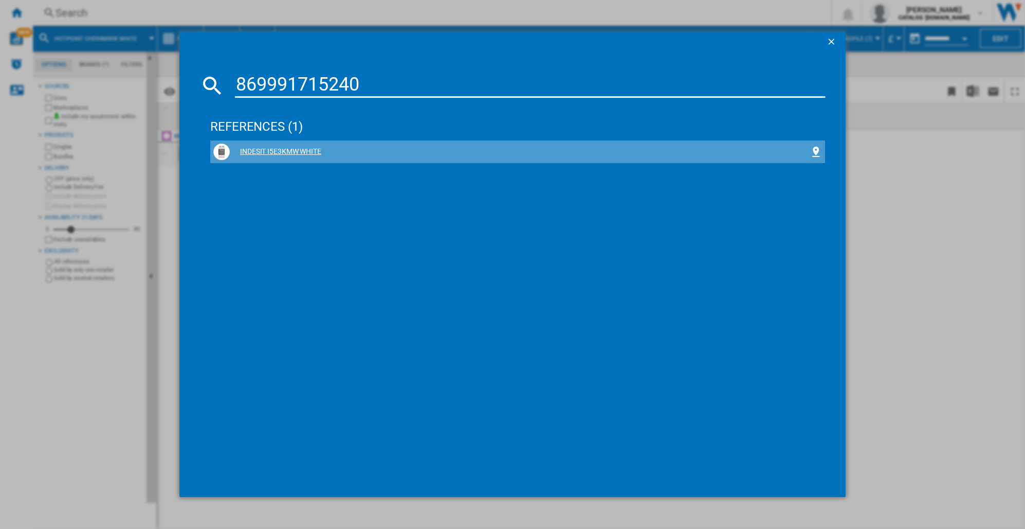
click at [287, 150] on div "INDESIT I5E3KMW WHITE" at bounding box center [520, 152] width 580 height 10
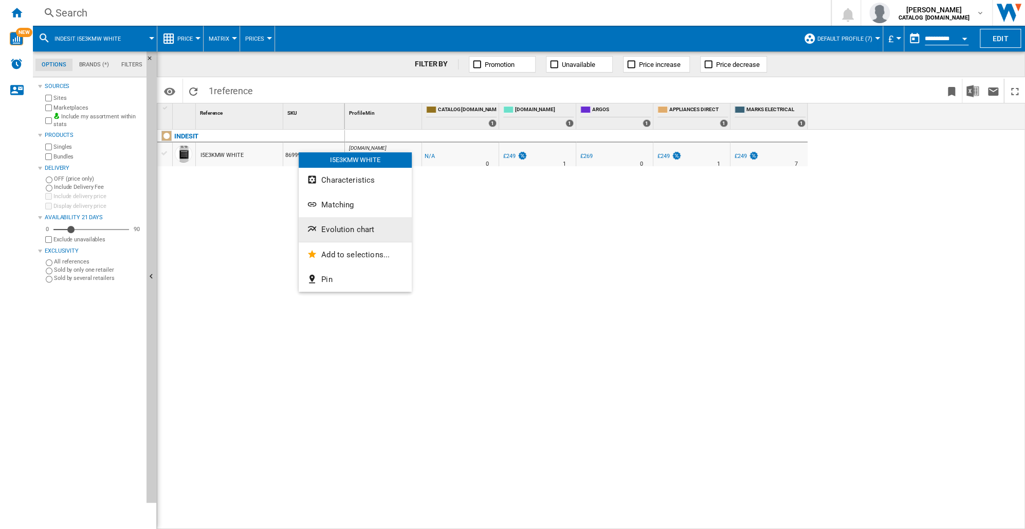
click at [334, 233] on span "Evolution chart" at bounding box center [347, 229] width 53 height 9
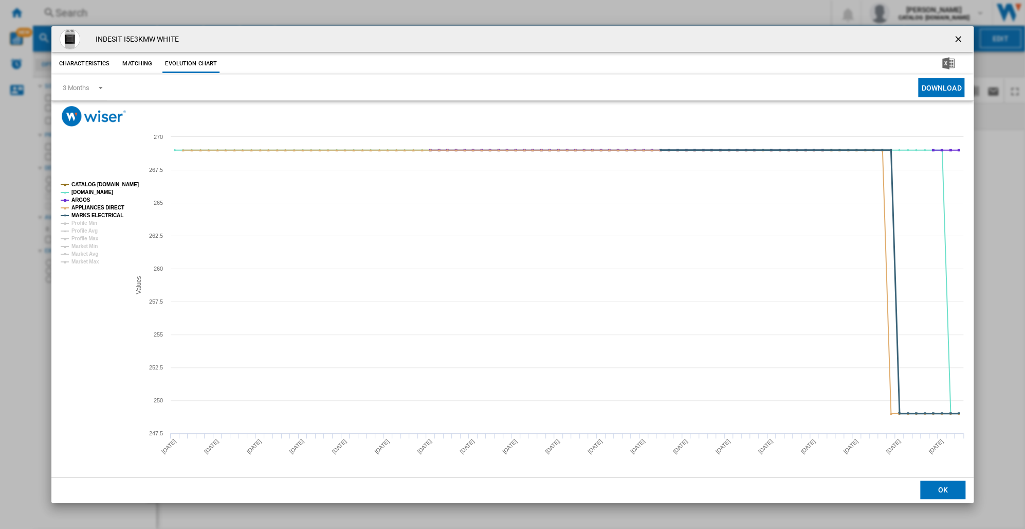
click at [98, 216] on tspan "MARKS ELECTRICAL" at bounding box center [97, 215] width 52 height 6
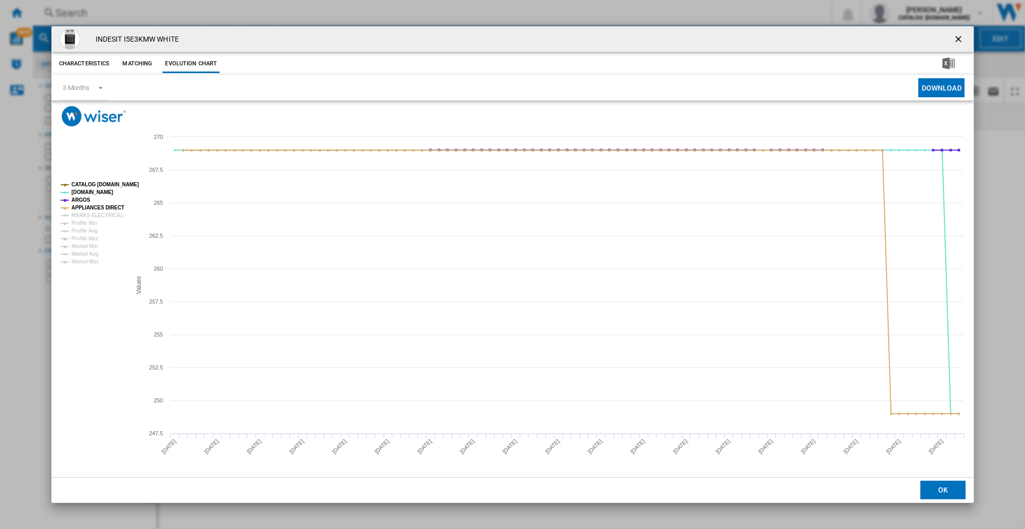
click at [98, 216] on tspan "MARKS ELECTRICAL" at bounding box center [97, 215] width 52 height 6
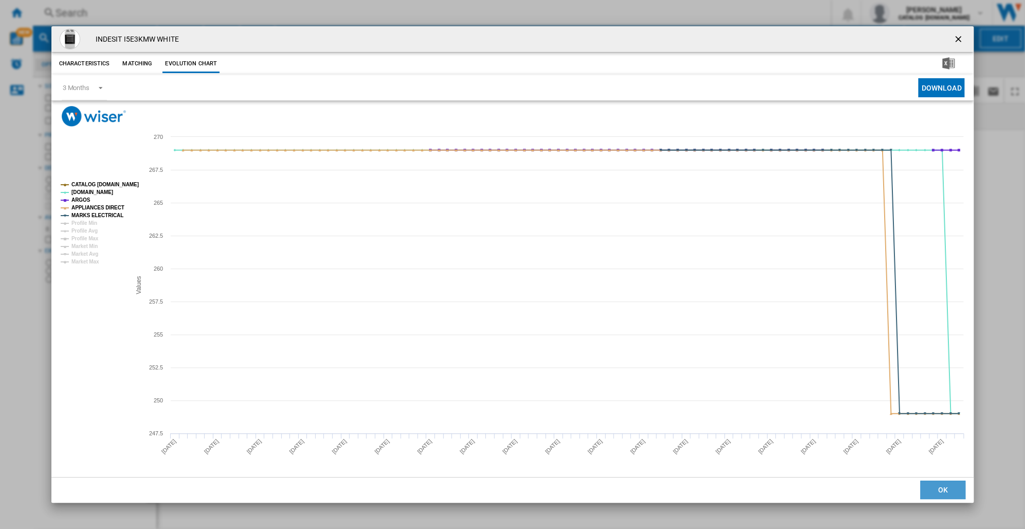
click at [950, 492] on button "OK" at bounding box center [943, 489] width 45 height 19
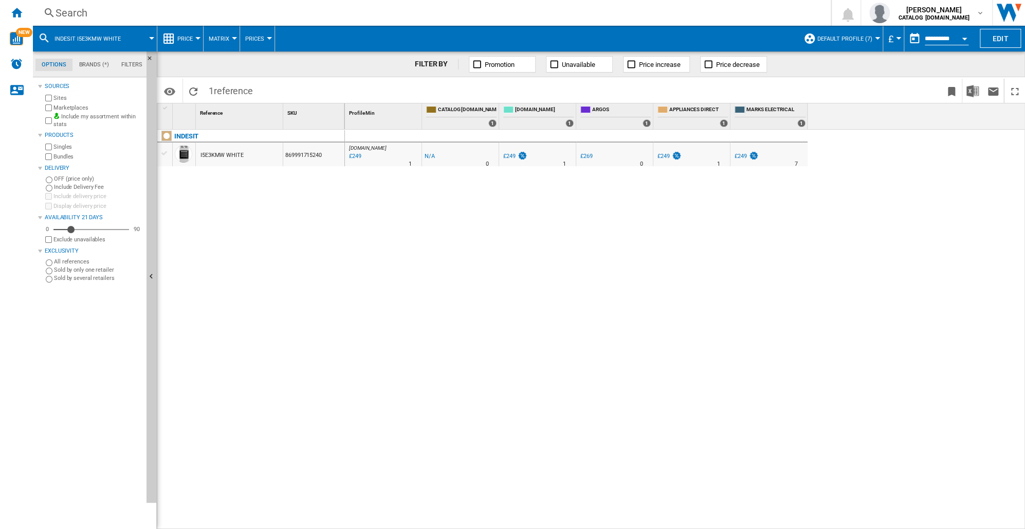
click at [63, 10] on div "Search" at bounding box center [430, 13] width 749 height 14
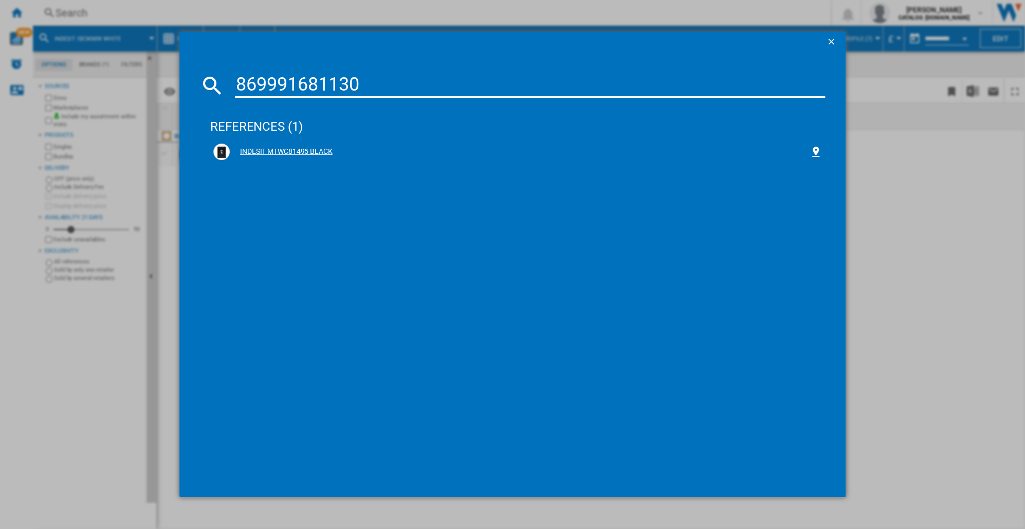
type input "869991681130"
click at [292, 150] on div "INDESIT MTWC81495 BLACK" at bounding box center [520, 152] width 580 height 10
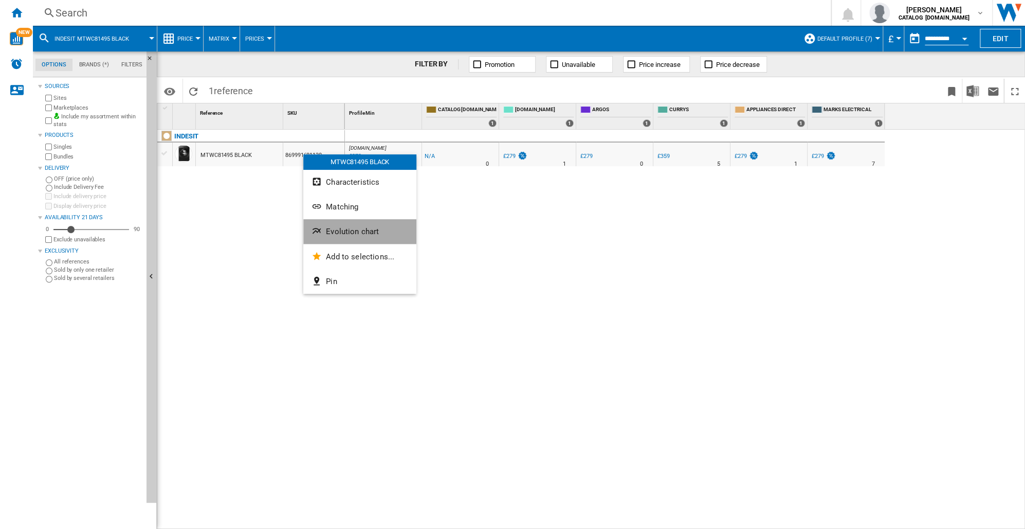
click at [353, 230] on span "Evolution chart" at bounding box center [352, 231] width 53 height 9
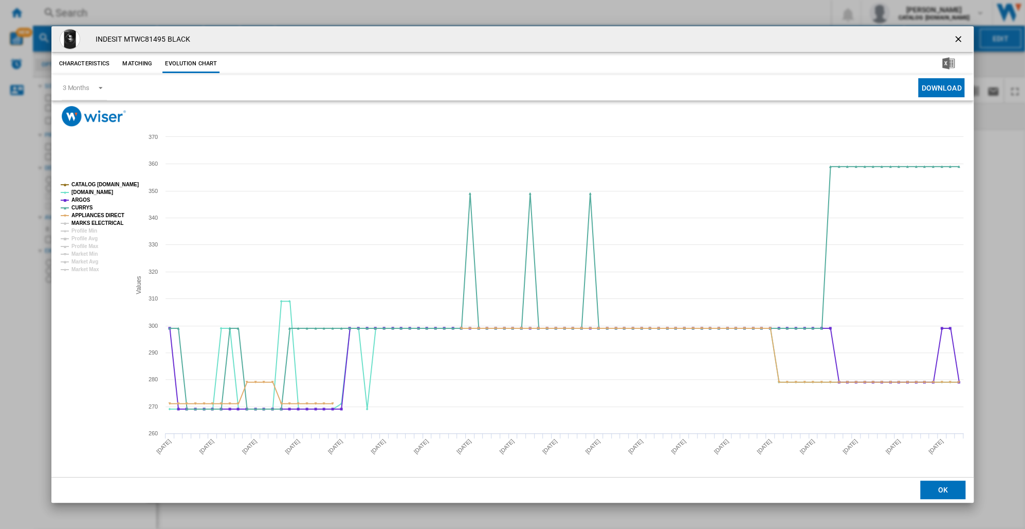
click at [78, 222] on tspan "MARKS ELECTRICAL" at bounding box center [97, 223] width 52 height 6
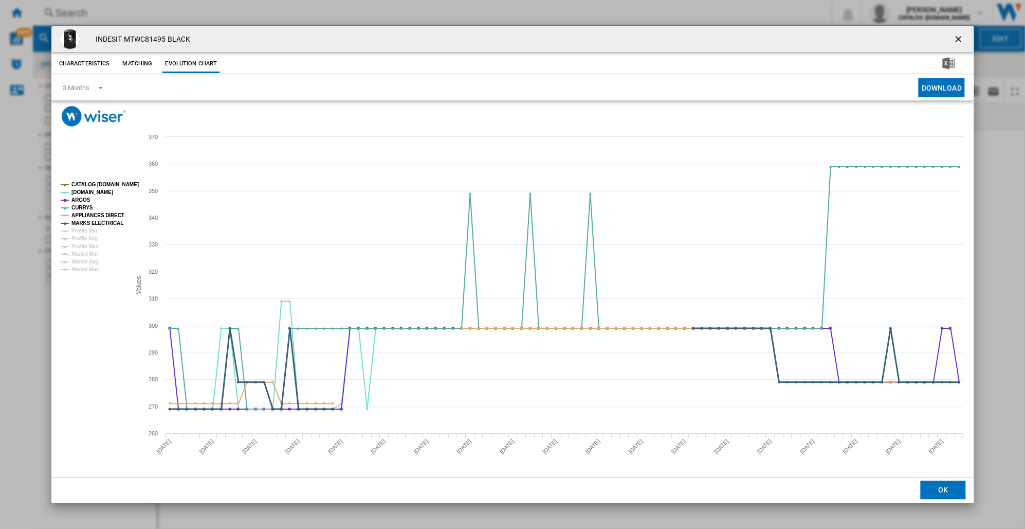
click at [89, 224] on tspan "MARKS ELECTRICAL" at bounding box center [97, 223] width 52 height 6
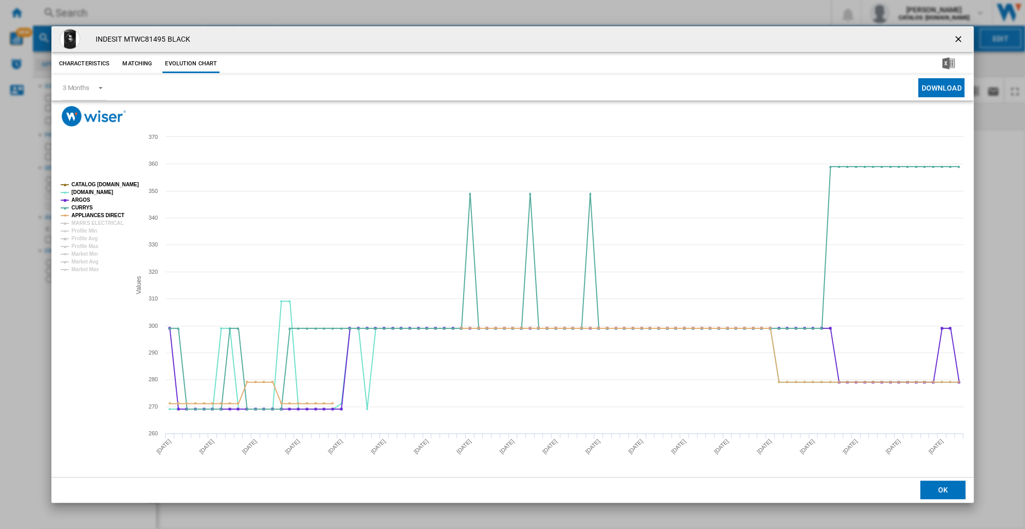
click at [89, 224] on tspan "MARKS ELECTRICAL" at bounding box center [97, 223] width 52 height 6
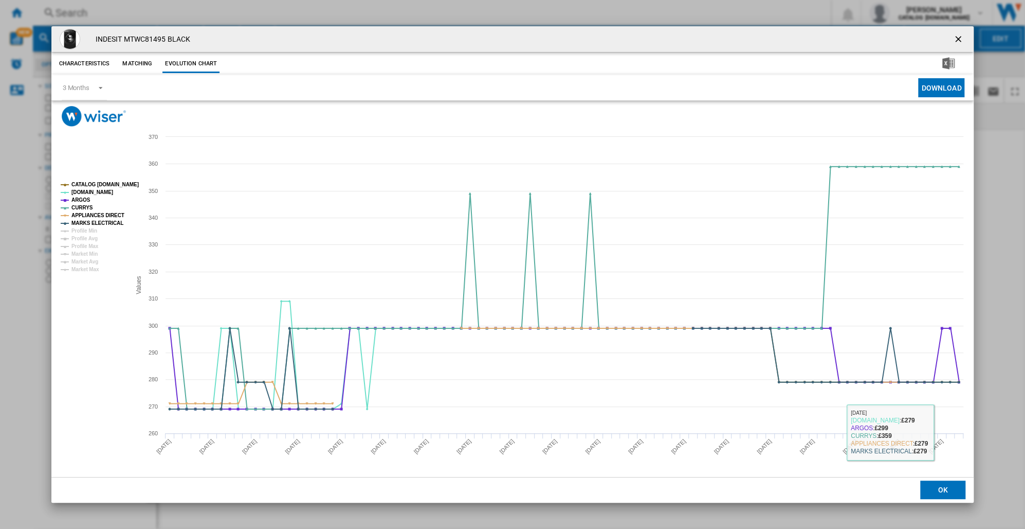
click at [942, 490] on button "OK" at bounding box center [943, 489] width 45 height 19
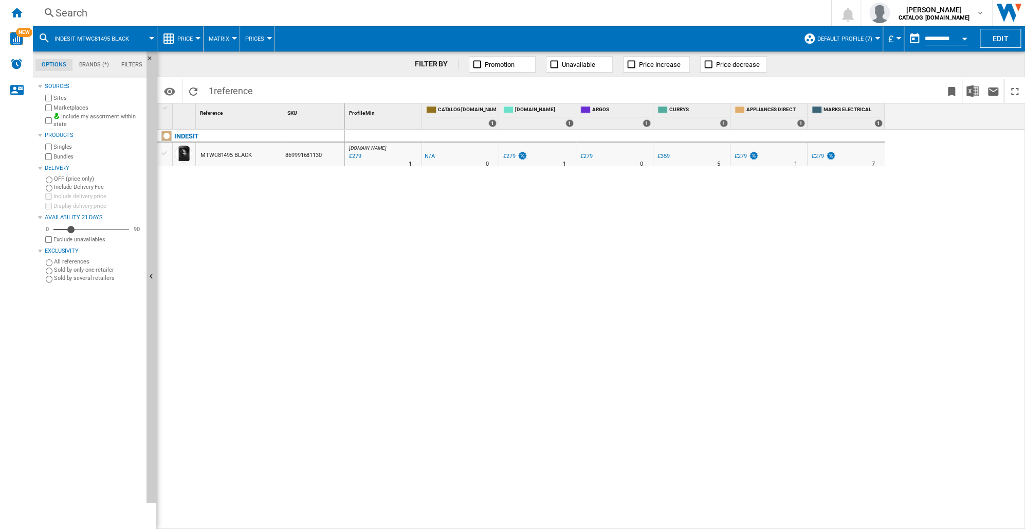
click at [70, 12] on div "Search" at bounding box center [430, 13] width 749 height 14
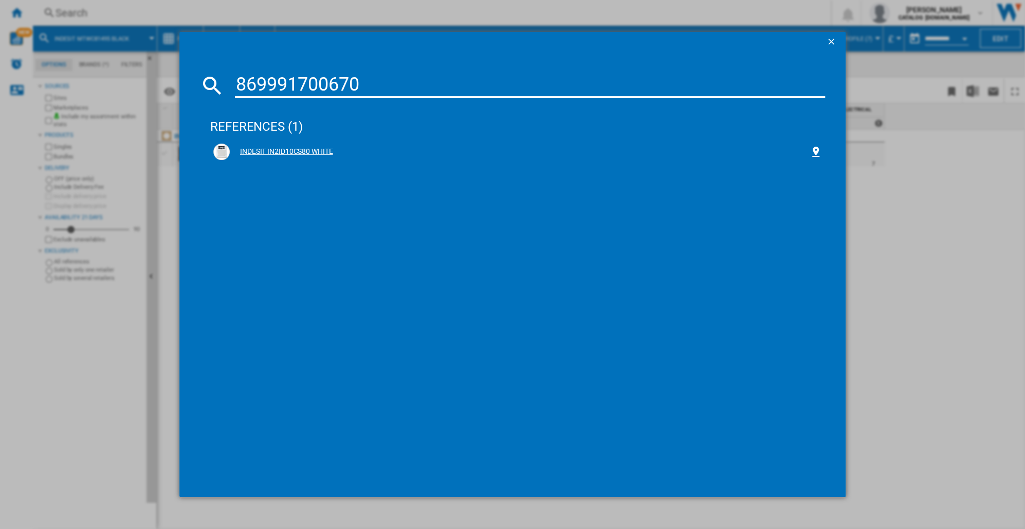
type input "869991700670"
click at [287, 150] on div "INDESIT IN2ID10CS80 WHITE" at bounding box center [520, 152] width 580 height 10
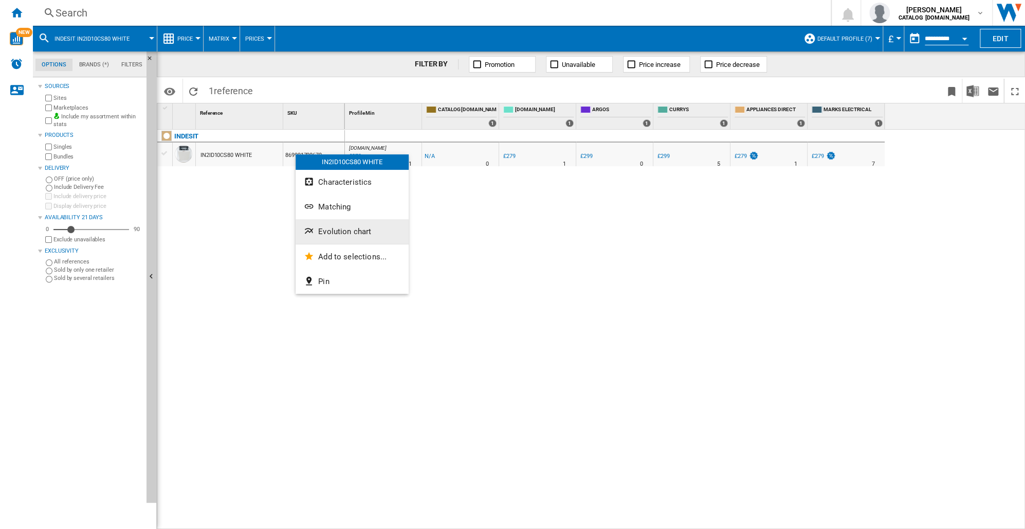
click at [332, 233] on span "Evolution chart" at bounding box center [344, 231] width 53 height 9
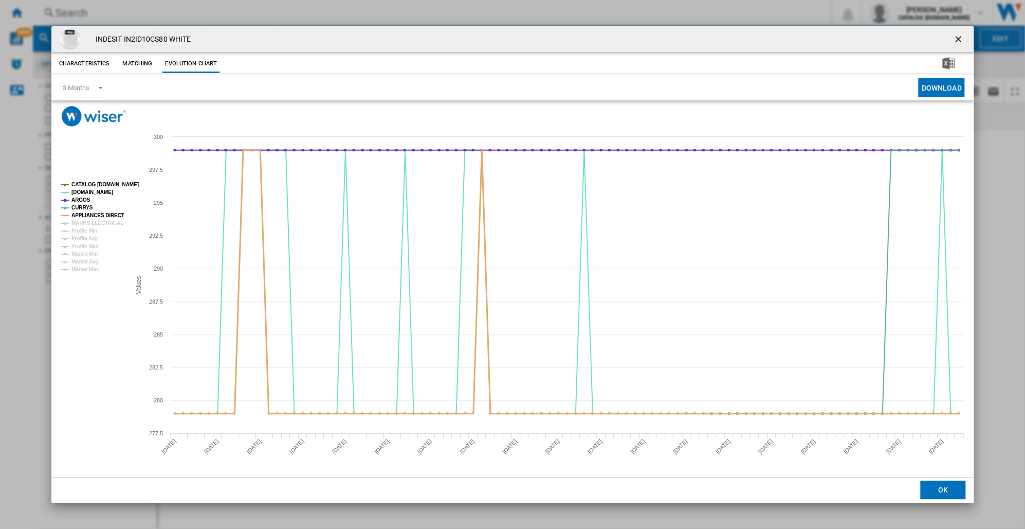
click at [87, 213] on tspan "APPLIANCES DIRECT" at bounding box center [97, 215] width 53 height 6
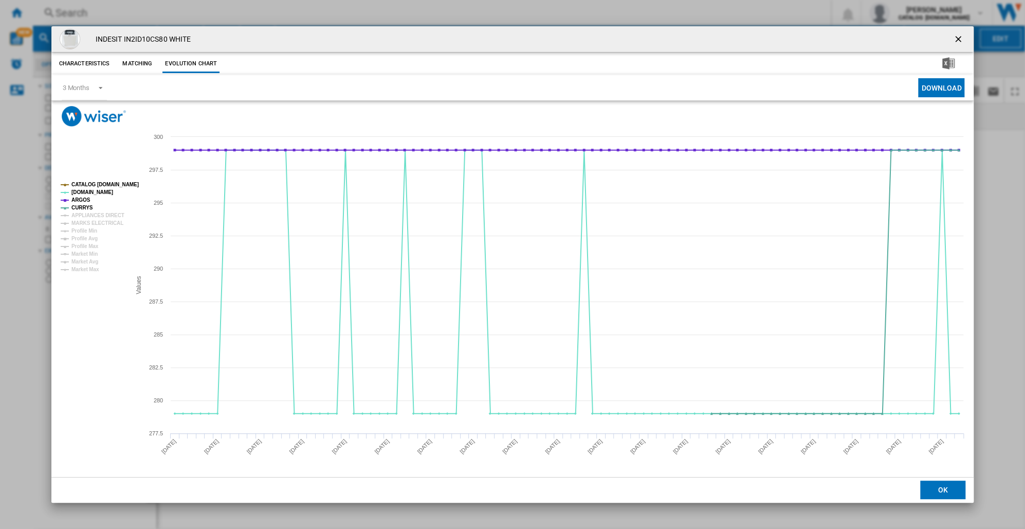
click at [87, 213] on tspan "APPLIANCES DIRECT" at bounding box center [97, 215] width 53 height 6
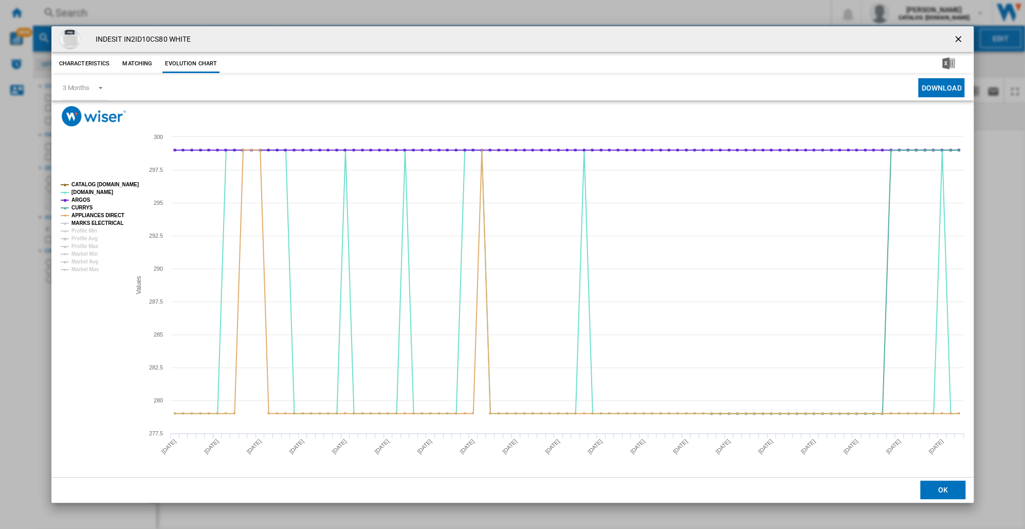
click at [88, 223] on tspan "MARKS ELECTRICAL" at bounding box center [97, 223] width 52 height 6
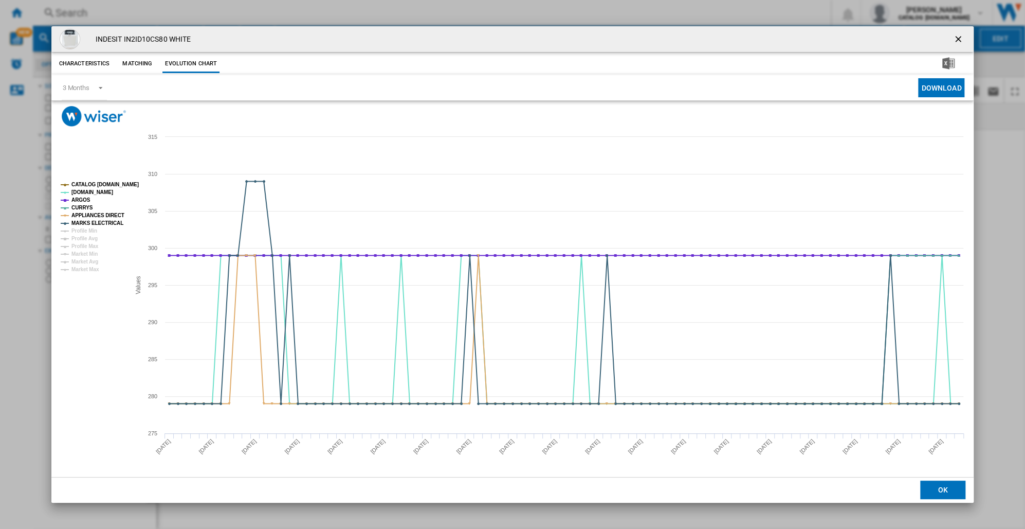
click at [88, 223] on tspan "MARKS ELECTRICAL" at bounding box center [97, 223] width 52 height 6
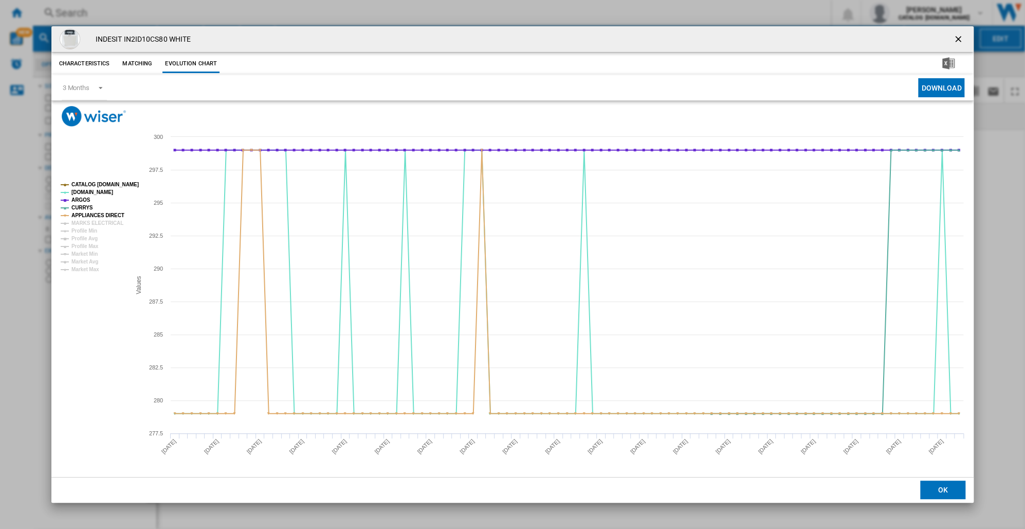
click at [88, 223] on tspan "MARKS ELECTRICAL" at bounding box center [97, 223] width 52 height 6
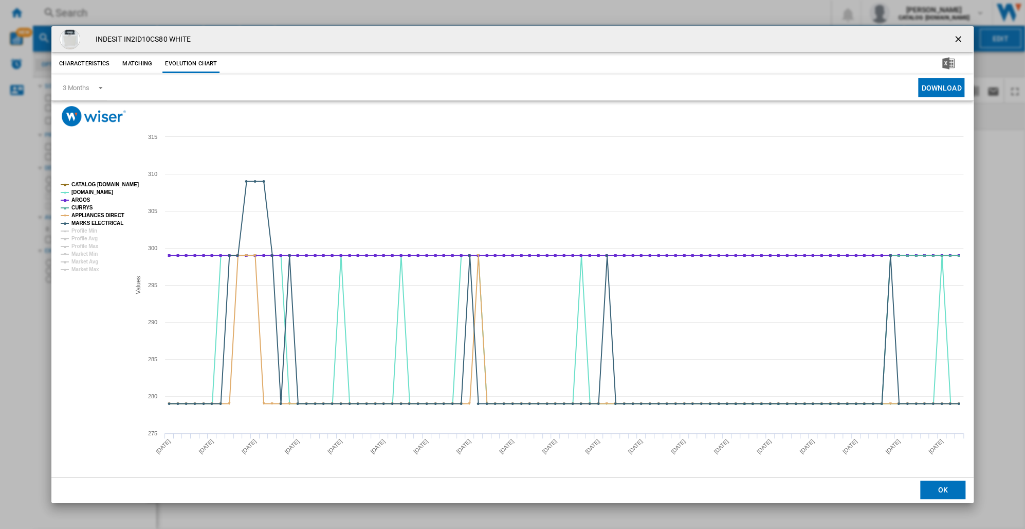
click at [88, 223] on tspan "MARKS ELECTRICAL" at bounding box center [97, 223] width 52 height 6
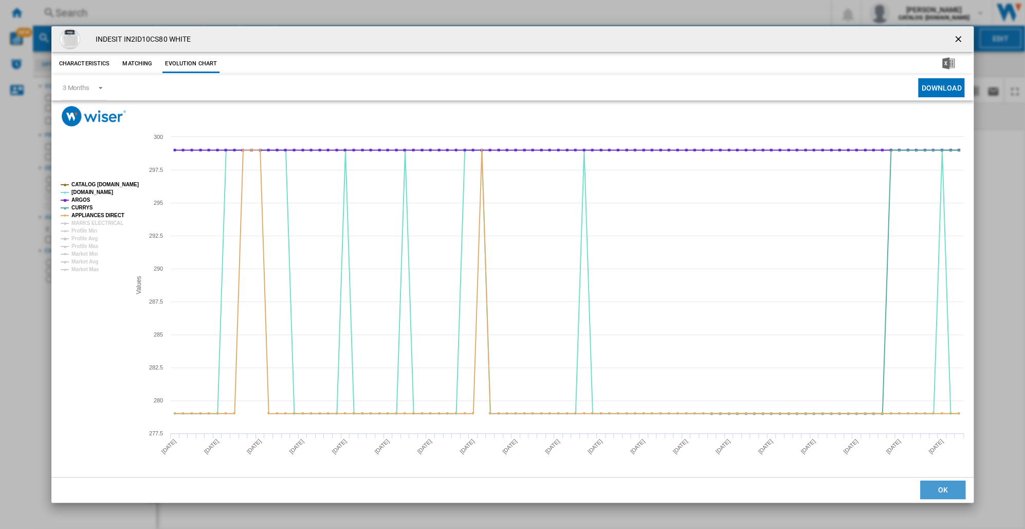
click at [934, 485] on button "OK" at bounding box center [943, 489] width 45 height 19
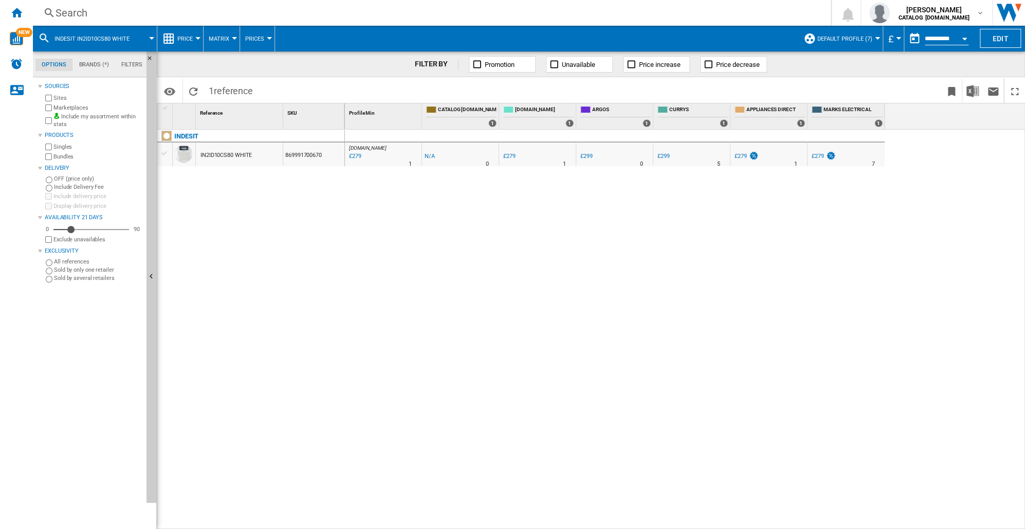
click at [60, 9] on div "Search" at bounding box center [430, 13] width 749 height 14
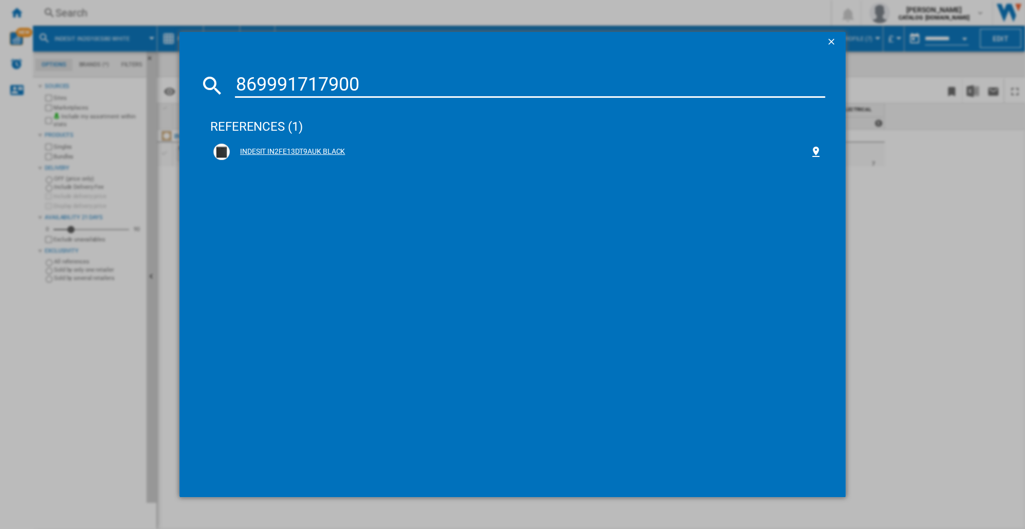
type input "869991717900"
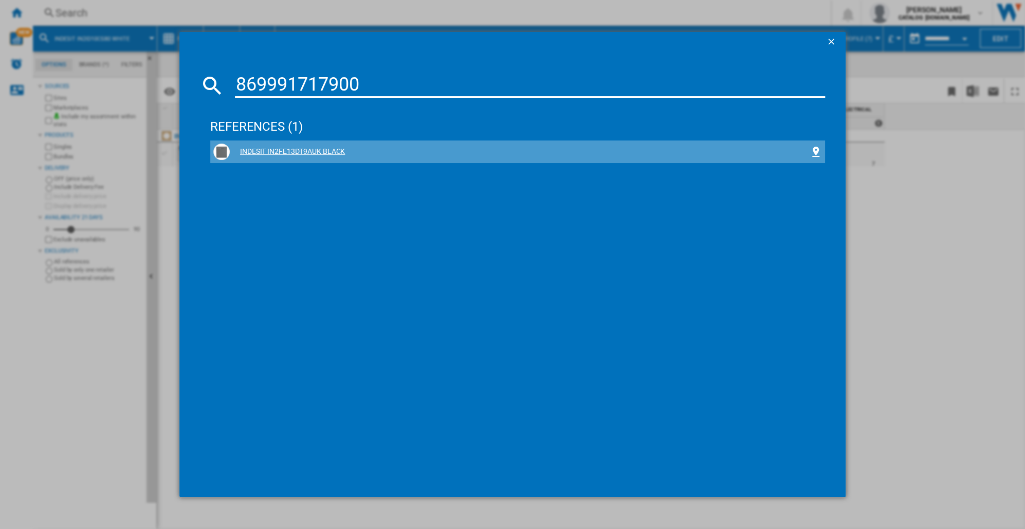
click at [304, 149] on div "INDESIT IN2FE13DT9AUK BLACK" at bounding box center [520, 152] width 580 height 10
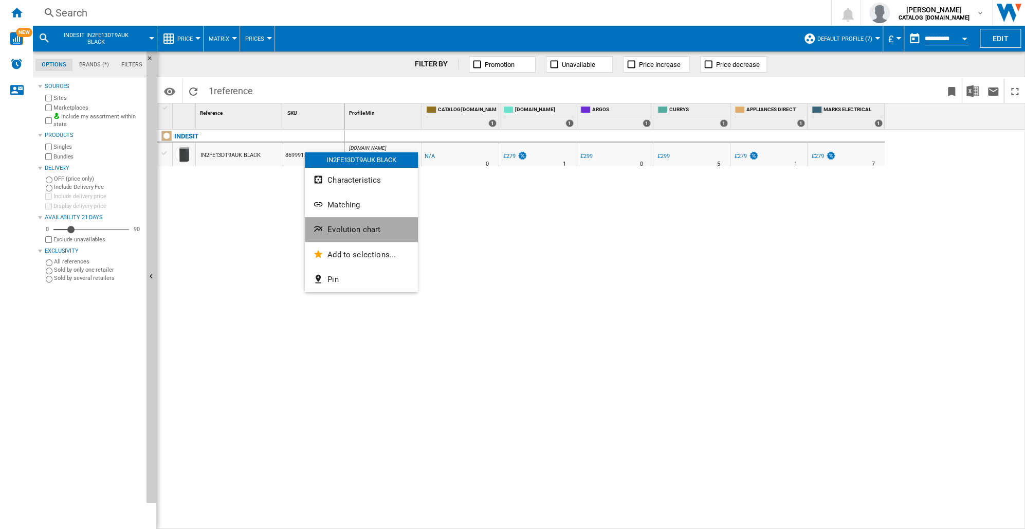
click at [338, 230] on span "Evolution chart" at bounding box center [354, 229] width 53 height 9
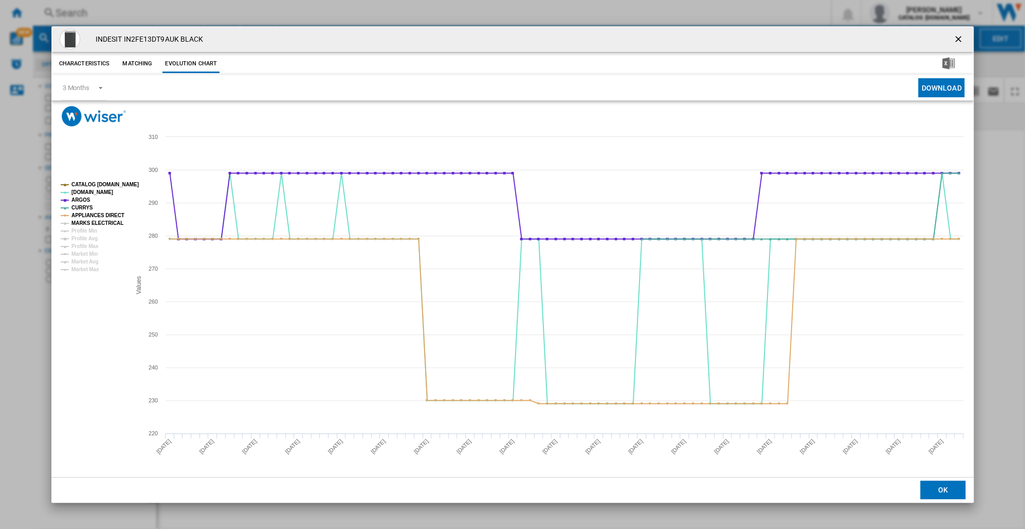
click at [88, 224] on tspan "MARKS ELECTRICAL" at bounding box center [97, 223] width 52 height 6
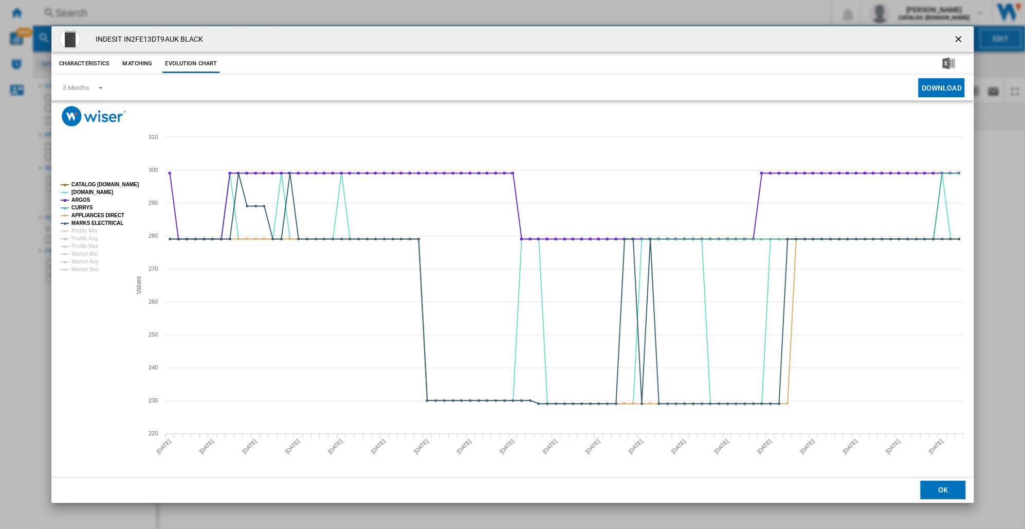
click at [88, 224] on tspan "MARKS ELECTRICAL" at bounding box center [97, 223] width 52 height 6
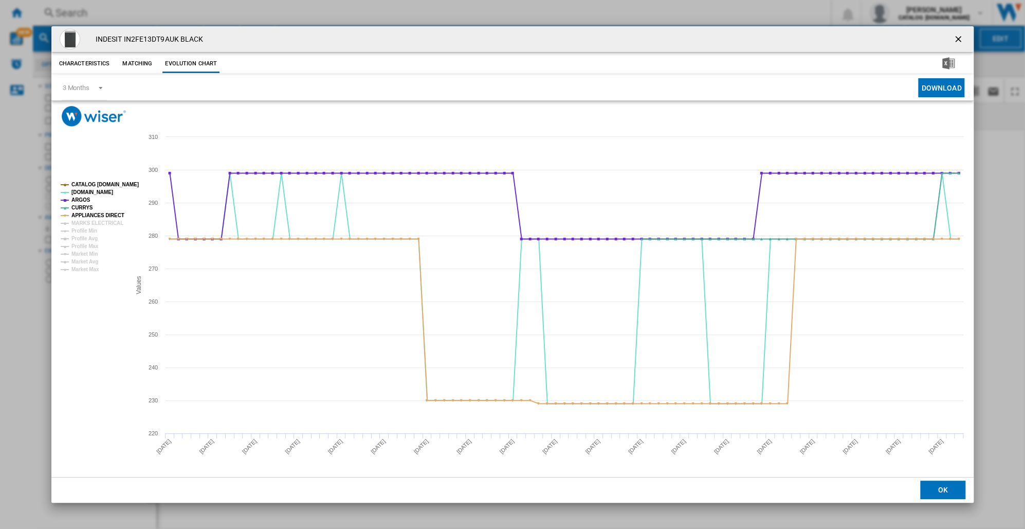
click at [88, 224] on tspan "MARKS ELECTRICAL" at bounding box center [97, 223] width 52 height 6
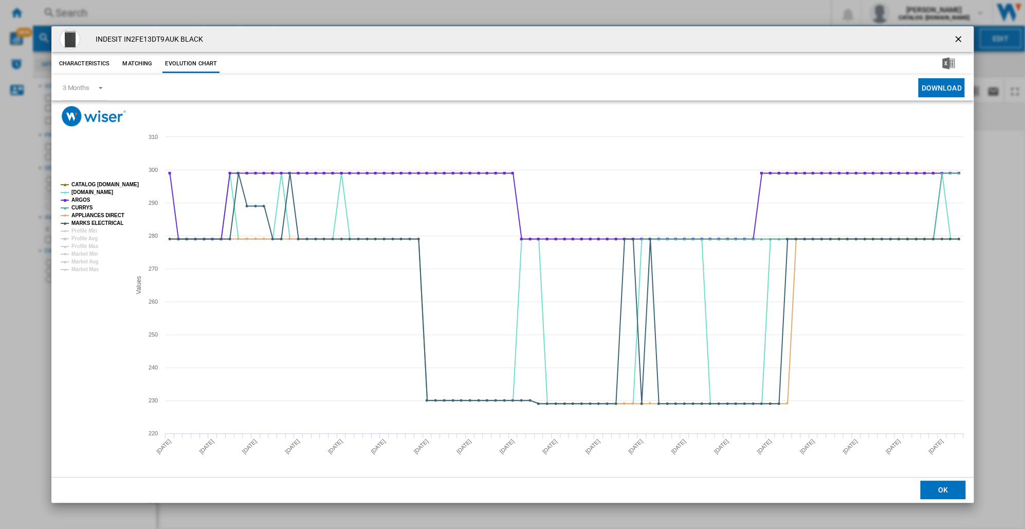
click at [88, 224] on tspan "MARKS ELECTRICAL" at bounding box center [97, 223] width 52 height 6
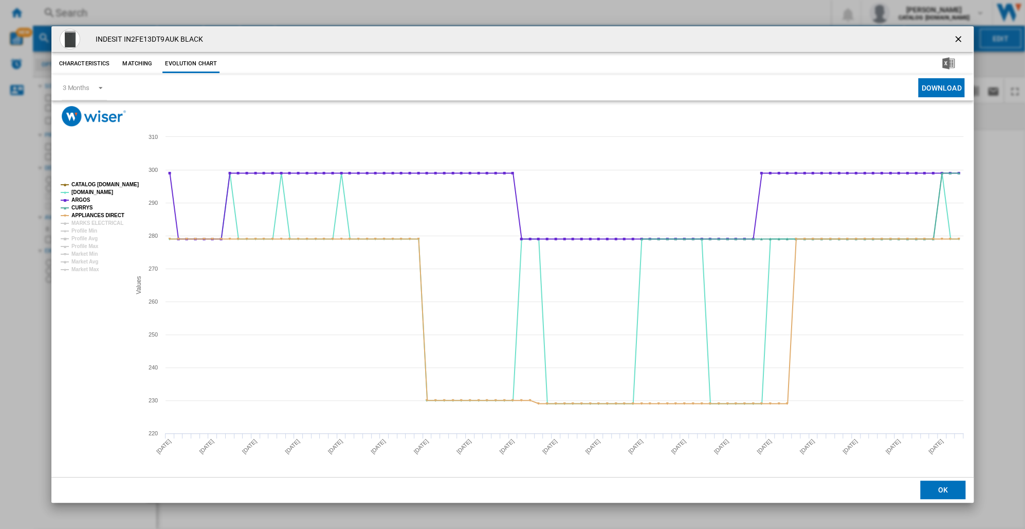
click at [88, 224] on tspan "MARKS ELECTRICAL" at bounding box center [97, 223] width 52 height 6
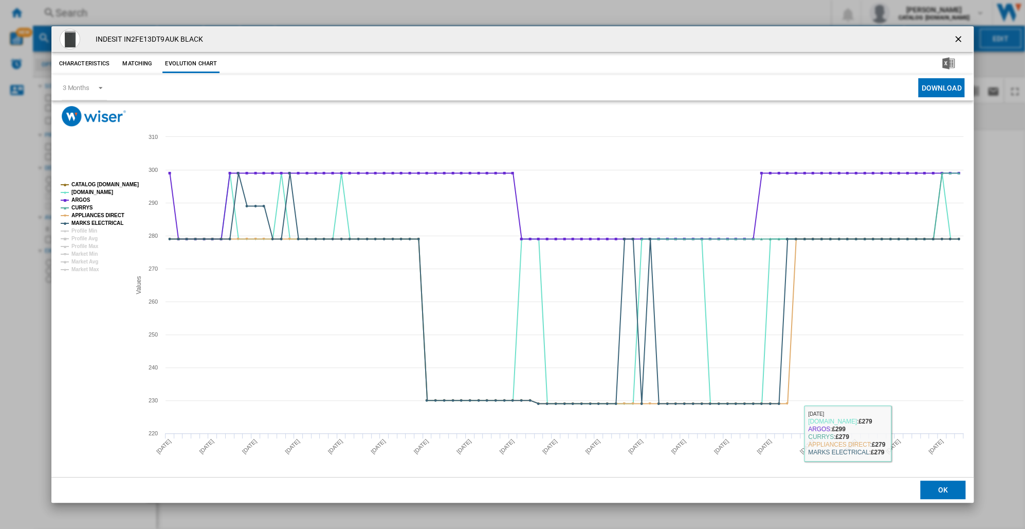
click at [931, 493] on button "OK" at bounding box center [943, 489] width 45 height 19
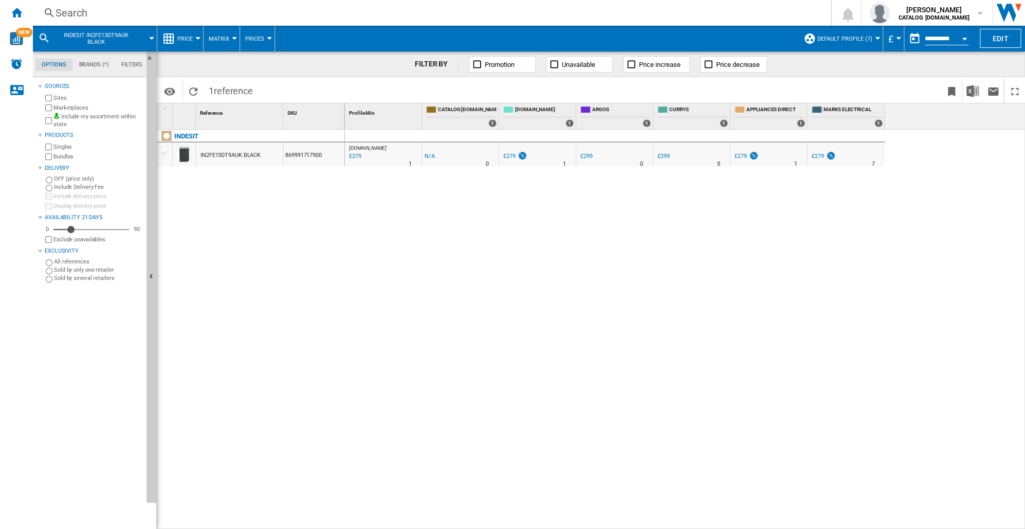
click at [62, 10] on div "Search" at bounding box center [430, 13] width 749 height 14
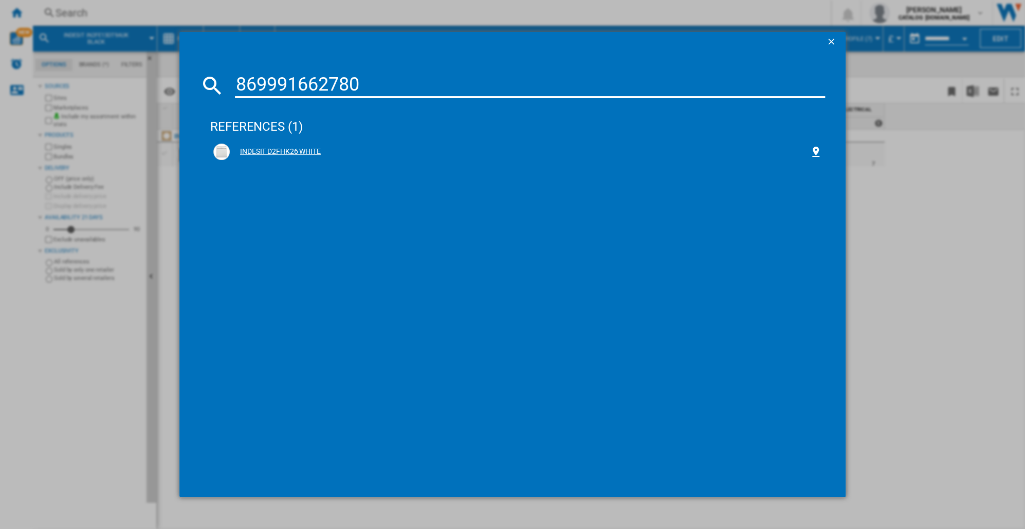
type input "869991662780"
click at [278, 151] on div "INDESIT D2FHK26 WHITE" at bounding box center [520, 152] width 580 height 10
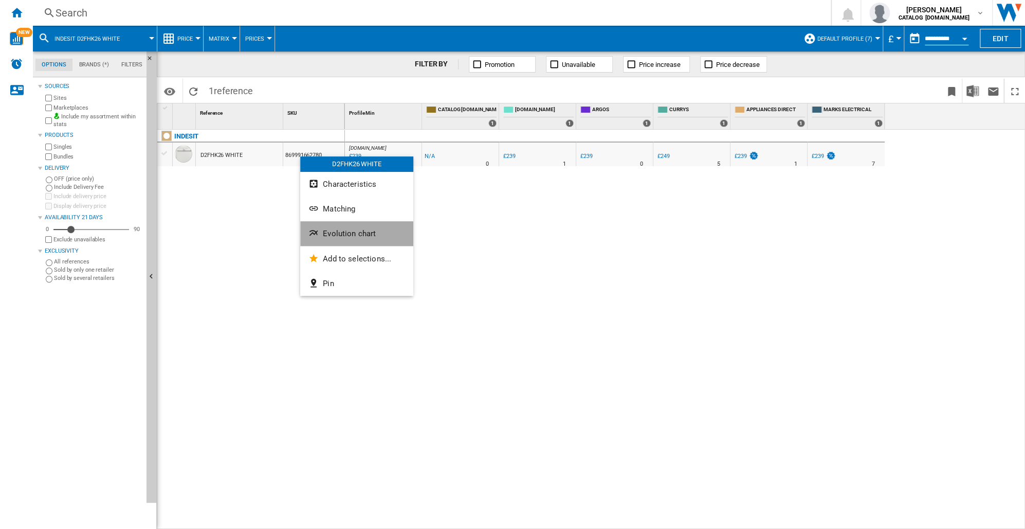
click at [332, 233] on span "Evolution chart" at bounding box center [349, 233] width 53 height 9
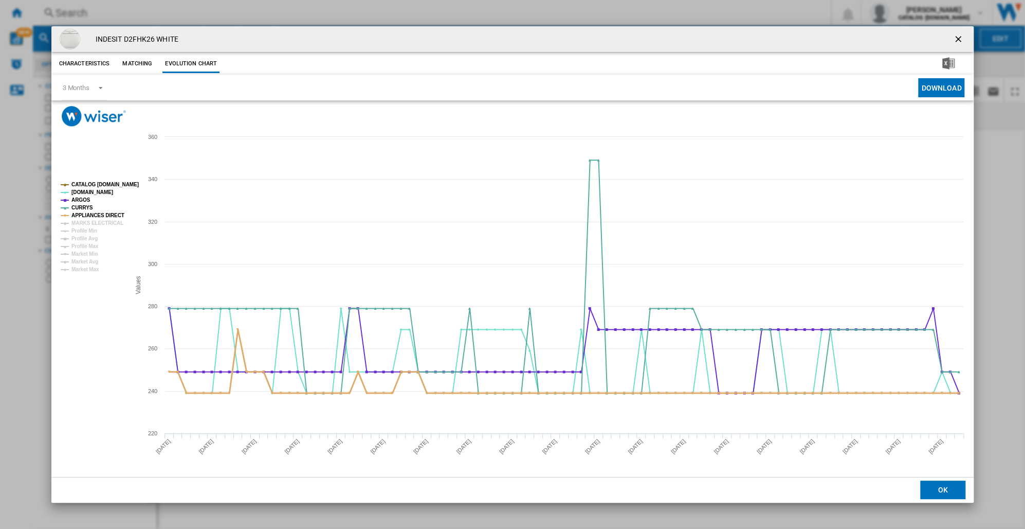
click at [85, 214] on tspan "APPLIANCES DIRECT" at bounding box center [97, 215] width 53 height 6
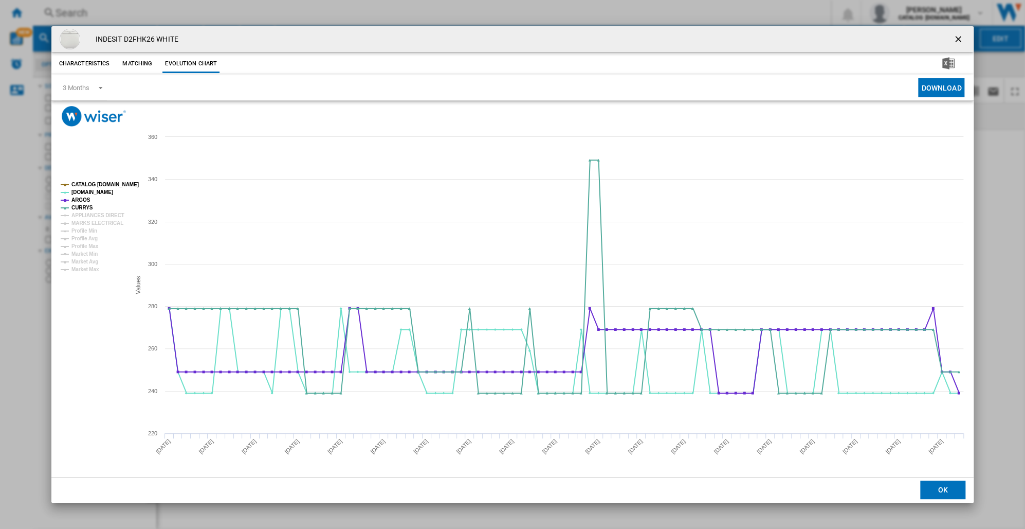
click at [85, 214] on tspan "APPLIANCES DIRECT" at bounding box center [97, 215] width 53 height 6
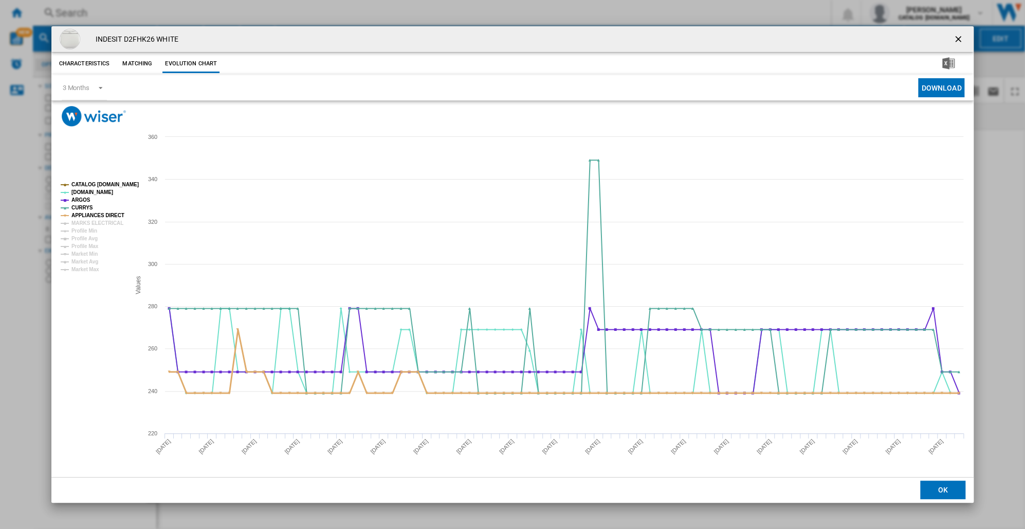
click at [85, 214] on tspan "APPLIANCES DIRECT" at bounding box center [97, 215] width 53 height 6
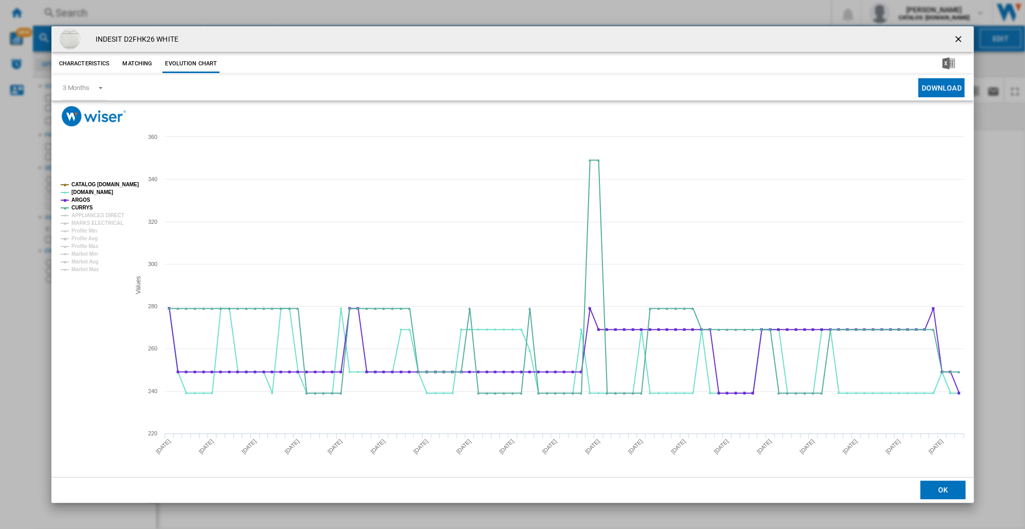
click at [85, 214] on tspan "APPLIANCES DIRECT" at bounding box center [97, 215] width 53 height 6
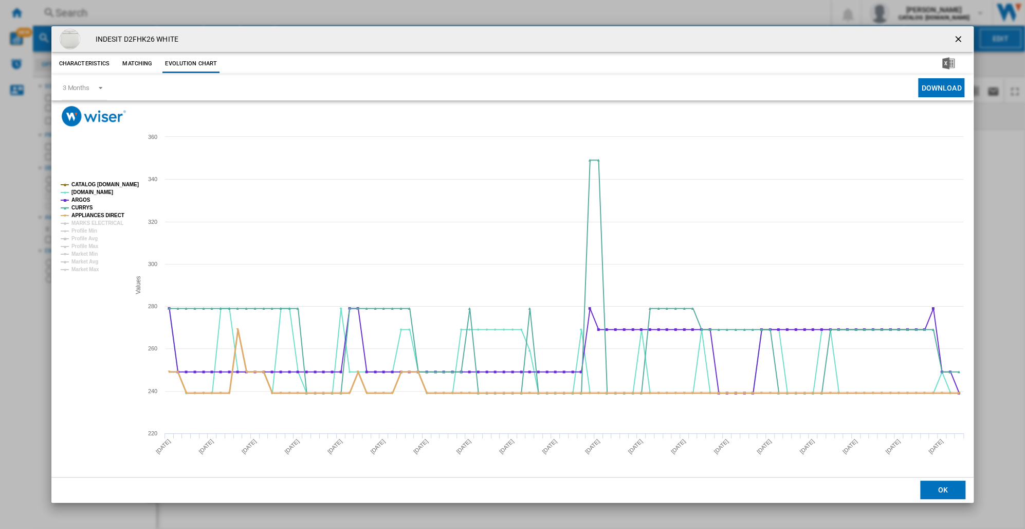
click at [85, 214] on tspan "APPLIANCES DIRECT" at bounding box center [97, 215] width 53 height 6
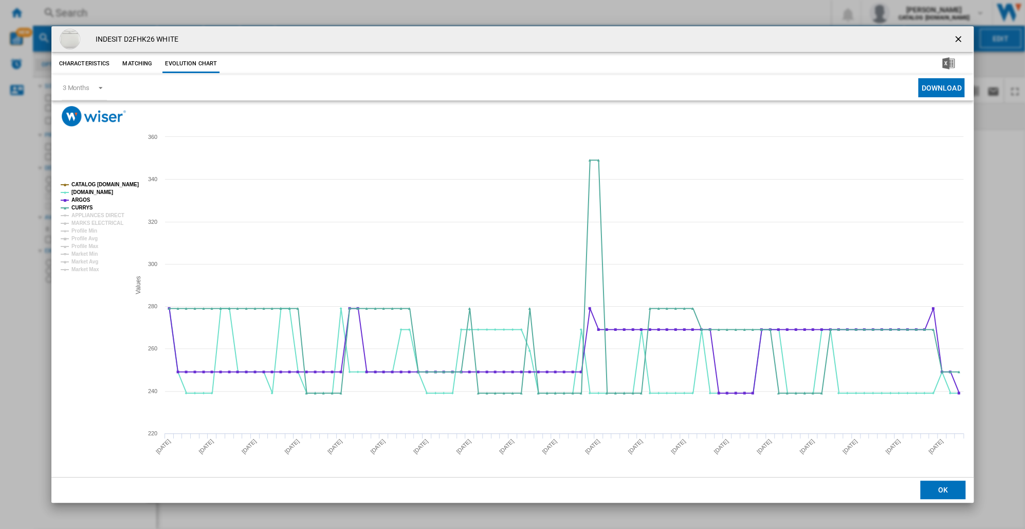
click at [85, 214] on tspan "APPLIANCES DIRECT" at bounding box center [97, 215] width 53 height 6
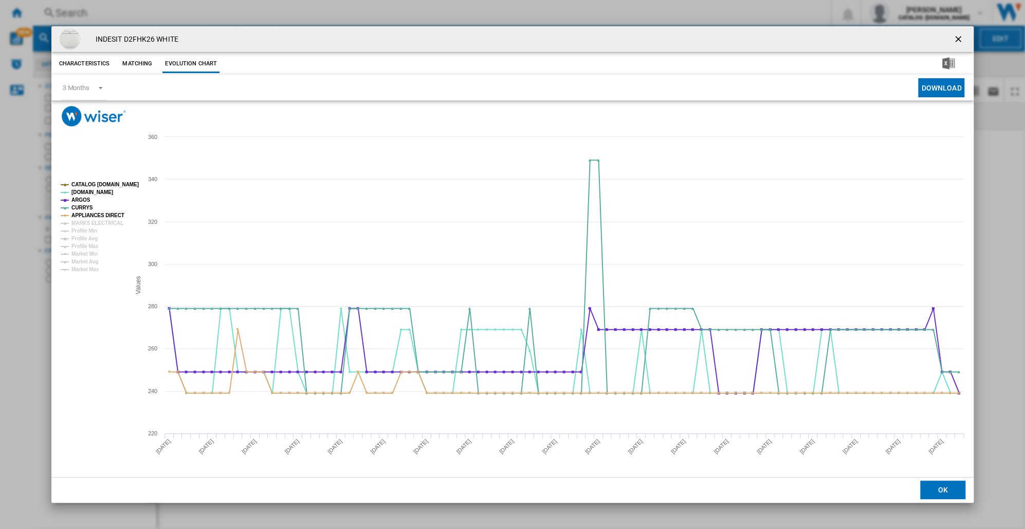
click at [934, 485] on button "OK" at bounding box center [943, 489] width 45 height 19
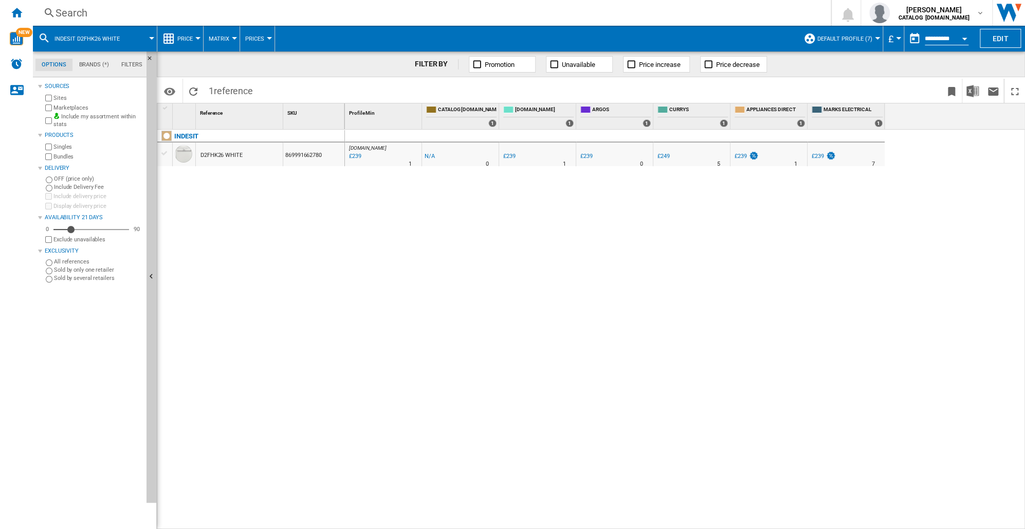
click at [75, 14] on div "Search" at bounding box center [430, 13] width 749 height 14
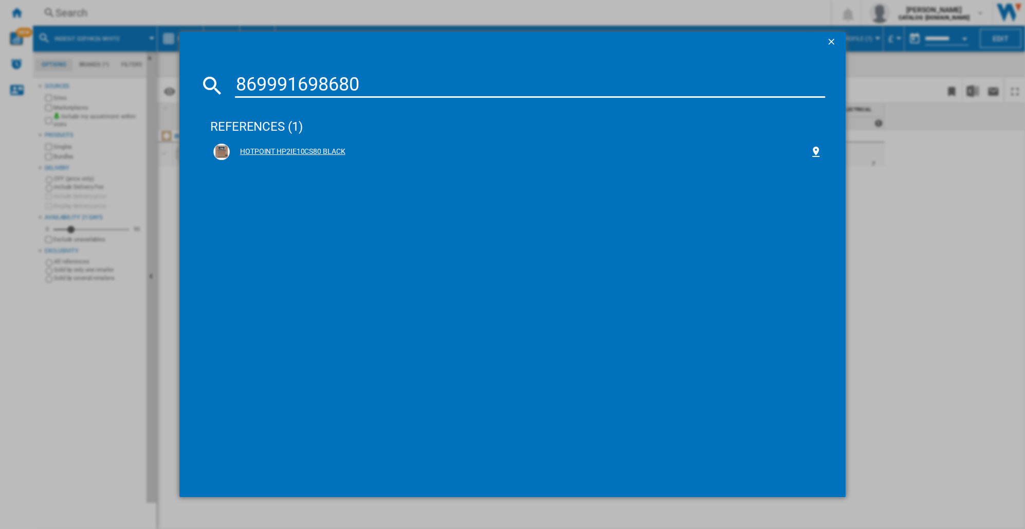
type input "869991698680"
click at [271, 150] on div "HOTPOINT HP2IE10CS80 BLACK" at bounding box center [520, 152] width 580 height 10
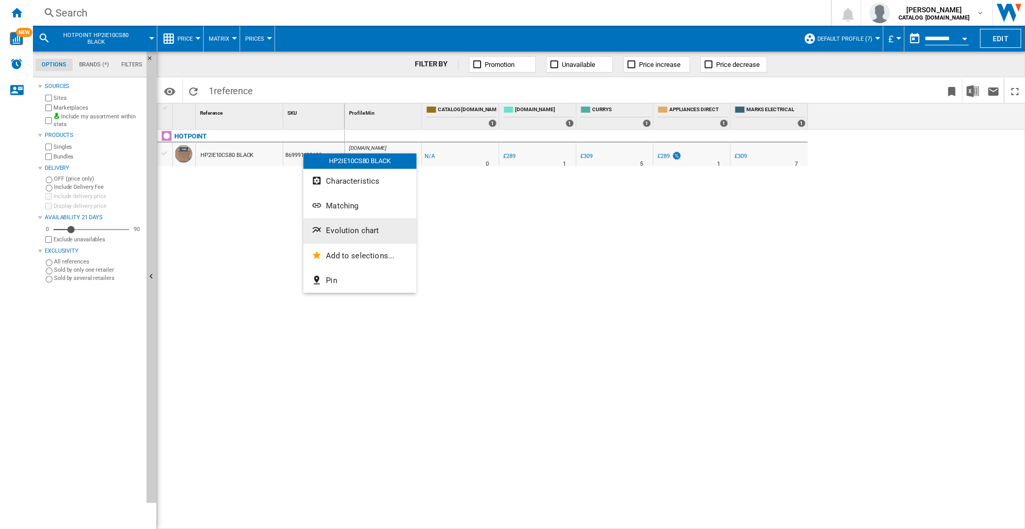
click at [364, 235] on button "Evolution chart" at bounding box center [359, 230] width 113 height 25
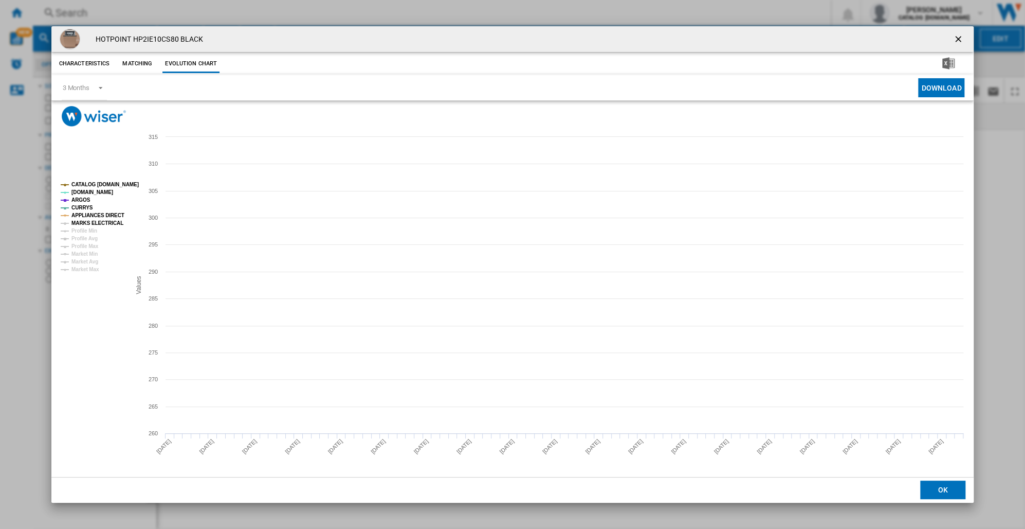
click at [81, 221] on tspan "MARKS ELECTRICAL" at bounding box center [97, 223] width 52 height 6
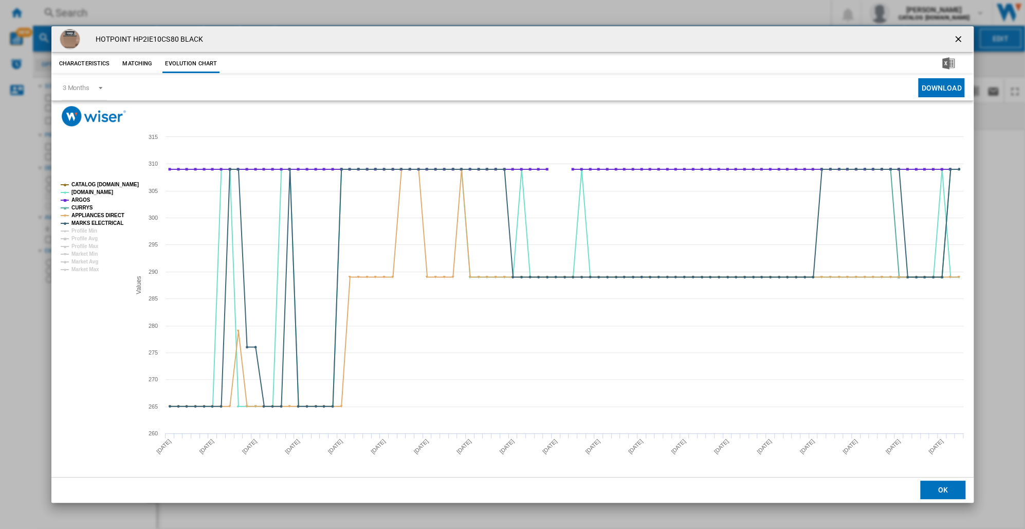
click at [926, 486] on button "OK" at bounding box center [943, 489] width 45 height 19
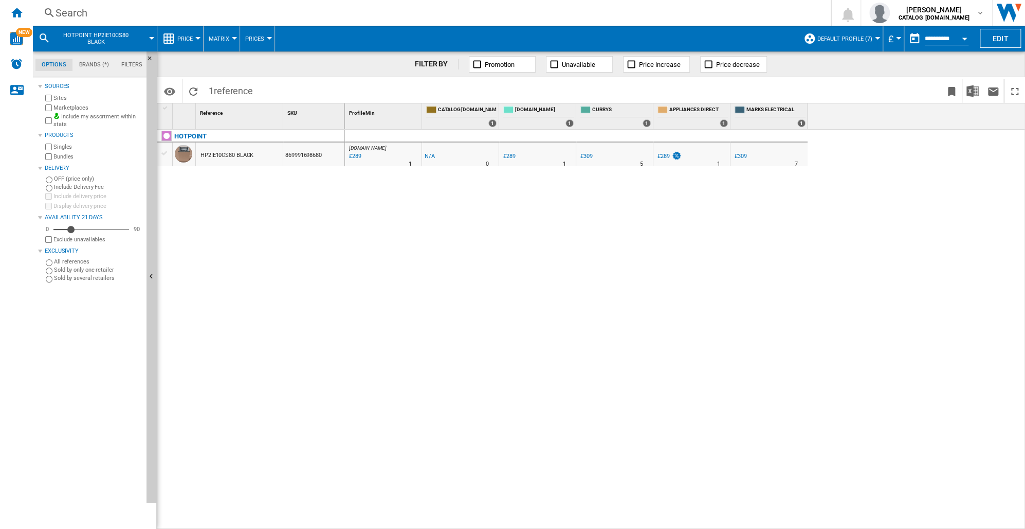
click at [68, 17] on div "Search" at bounding box center [430, 13] width 749 height 14
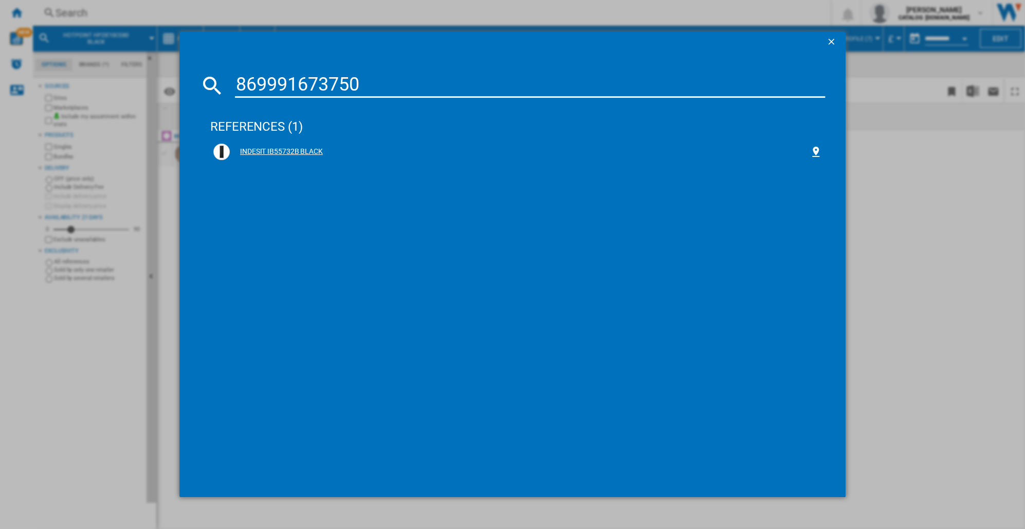
type input "869991673750"
click at [286, 148] on div "INDESIT IB55732B BLACK" at bounding box center [520, 152] width 580 height 10
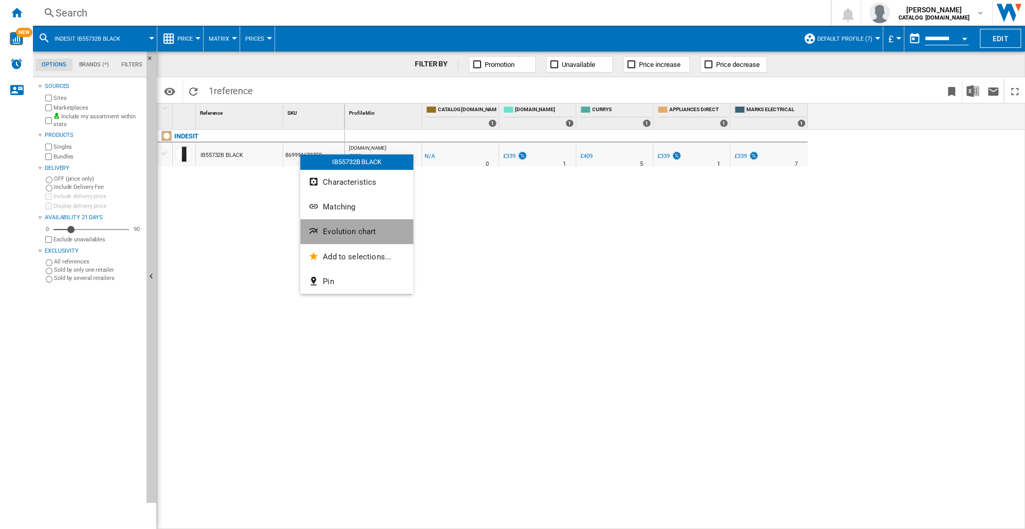
click at [329, 231] on span "Evolution chart" at bounding box center [349, 231] width 53 height 9
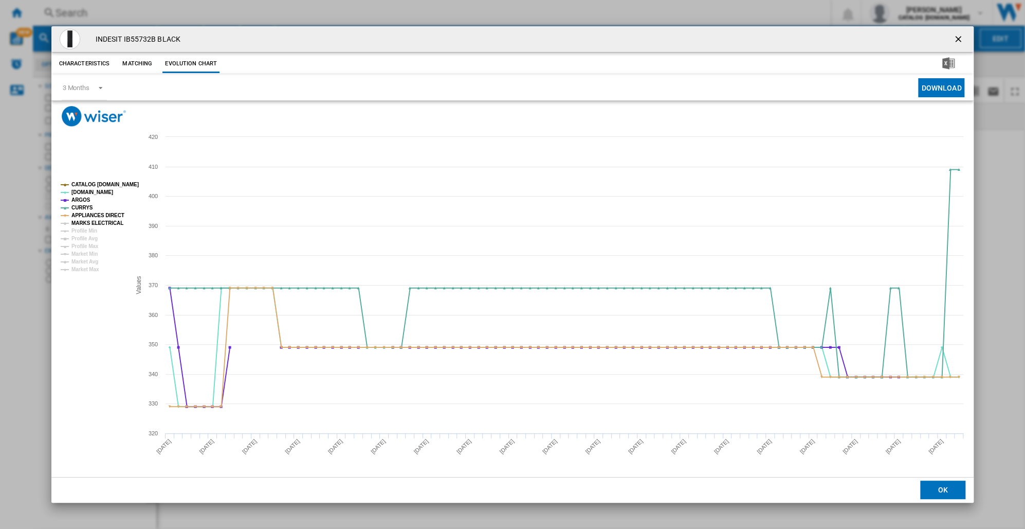
click at [107, 224] on tspan "MARKS ELECTRICAL" at bounding box center [97, 223] width 52 height 6
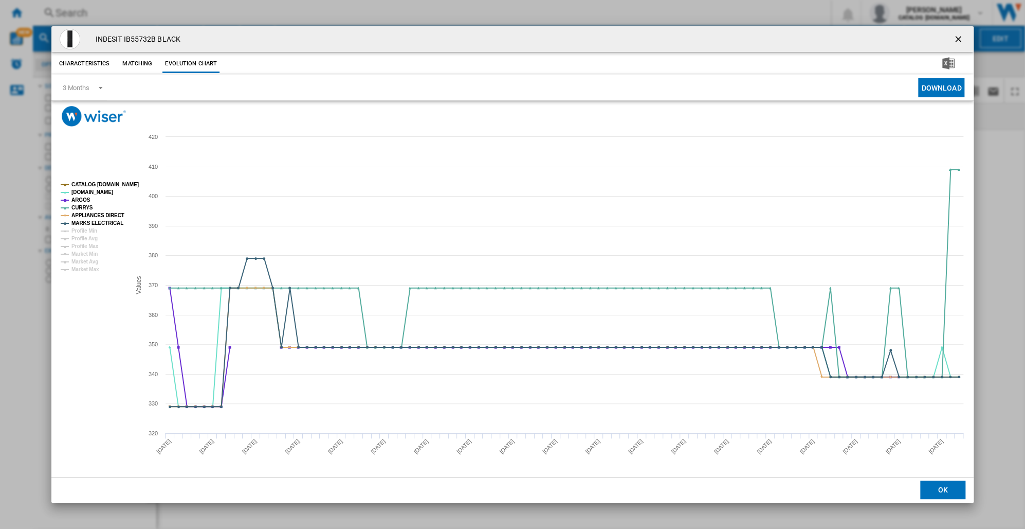
click at [107, 224] on tspan "MARKS ELECTRICAL" at bounding box center [97, 223] width 52 height 6
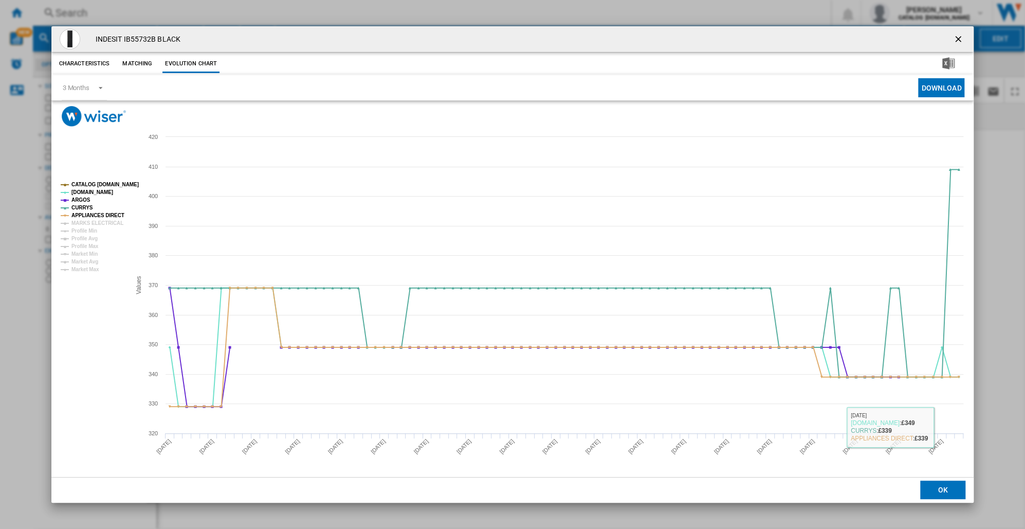
click at [951, 486] on button "OK" at bounding box center [943, 489] width 45 height 19
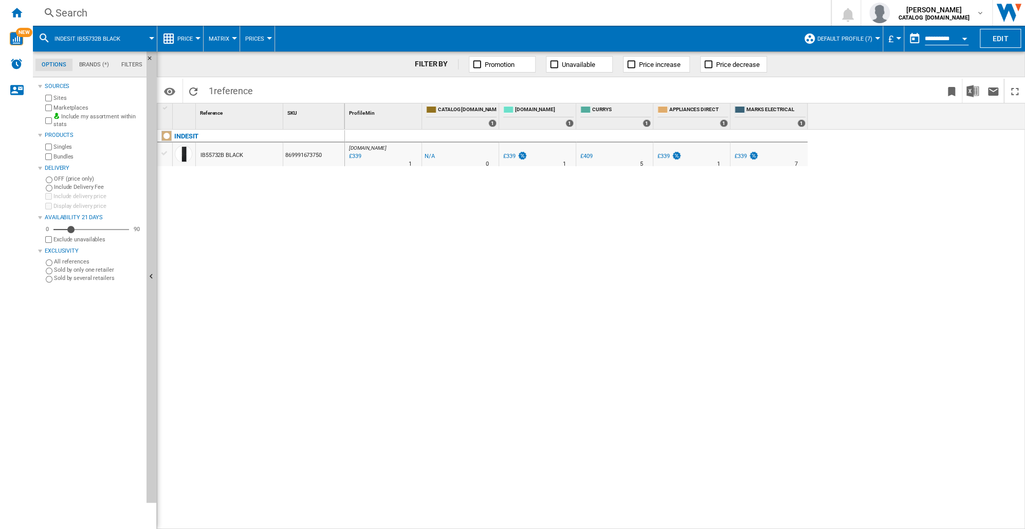
click at [70, 14] on div "Search" at bounding box center [430, 13] width 749 height 14
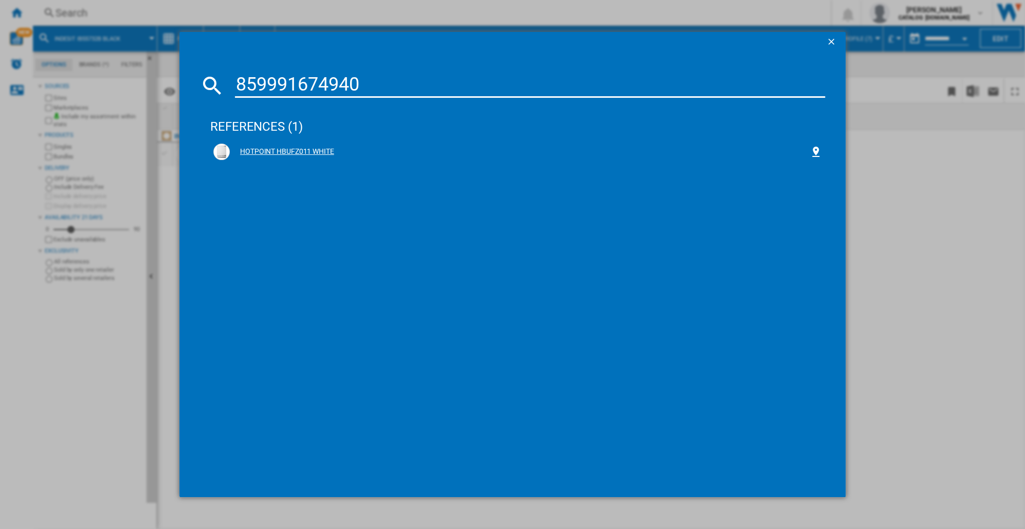
type input "859991674940"
click at [279, 152] on div "HOTPOINT HBUFZ011 WHITE" at bounding box center [520, 152] width 580 height 10
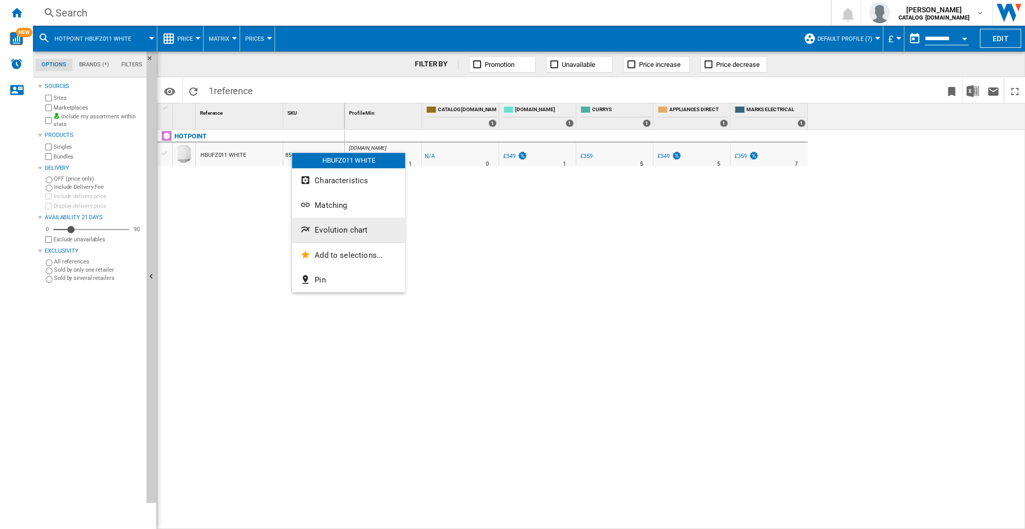
click at [325, 230] on span "Evolution chart" at bounding box center [341, 229] width 53 height 9
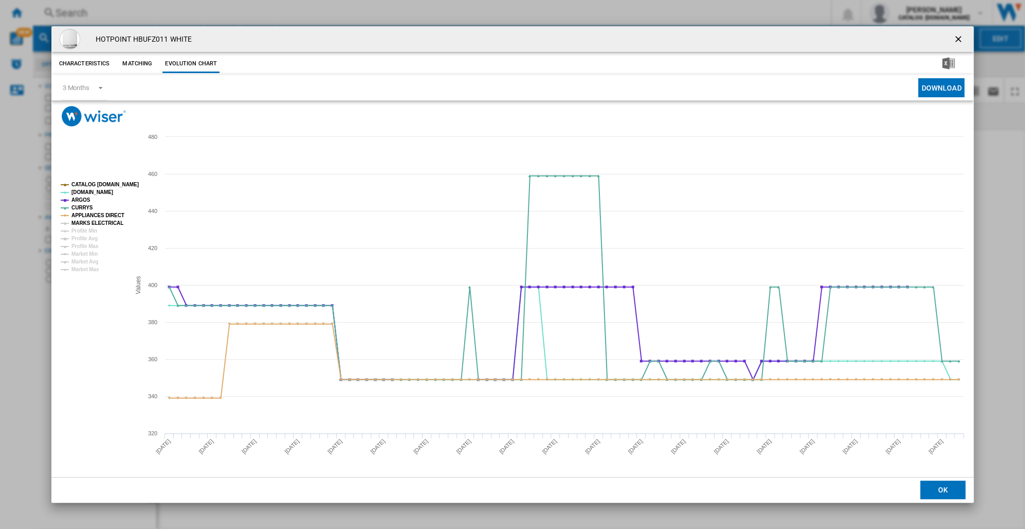
click at [94, 221] on tspan "MARKS ELECTRICAL" at bounding box center [97, 223] width 52 height 6
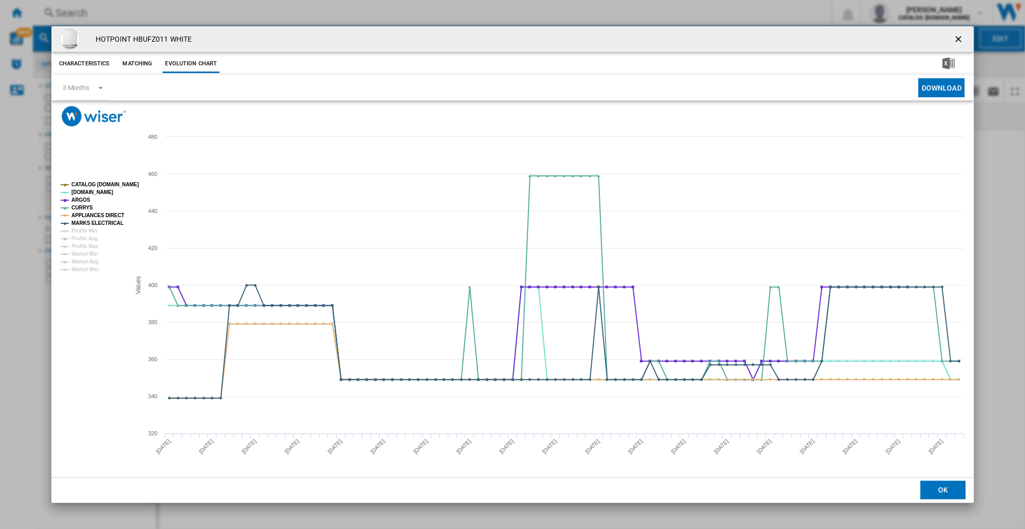
click at [94, 221] on tspan "MARKS ELECTRICAL" at bounding box center [97, 223] width 52 height 6
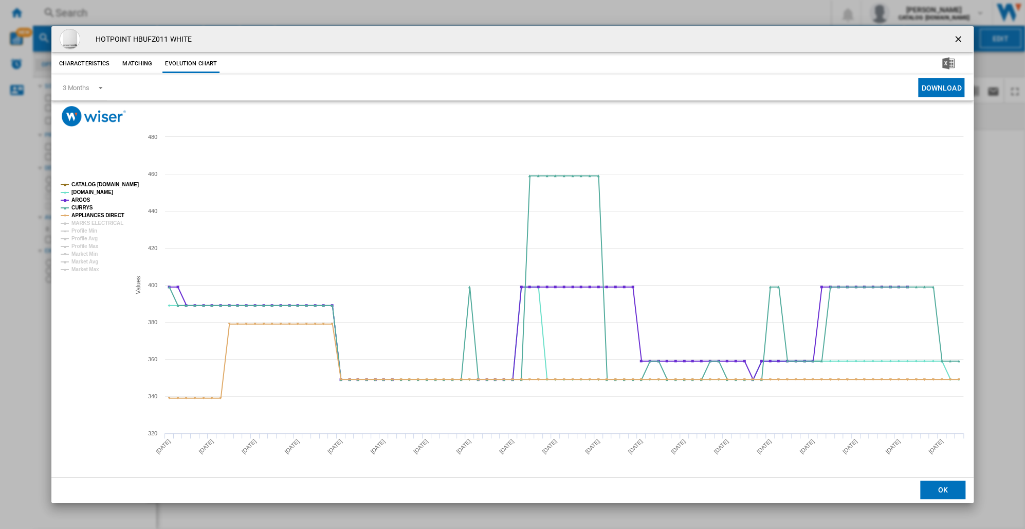
click at [940, 490] on button "OK" at bounding box center [943, 489] width 45 height 19
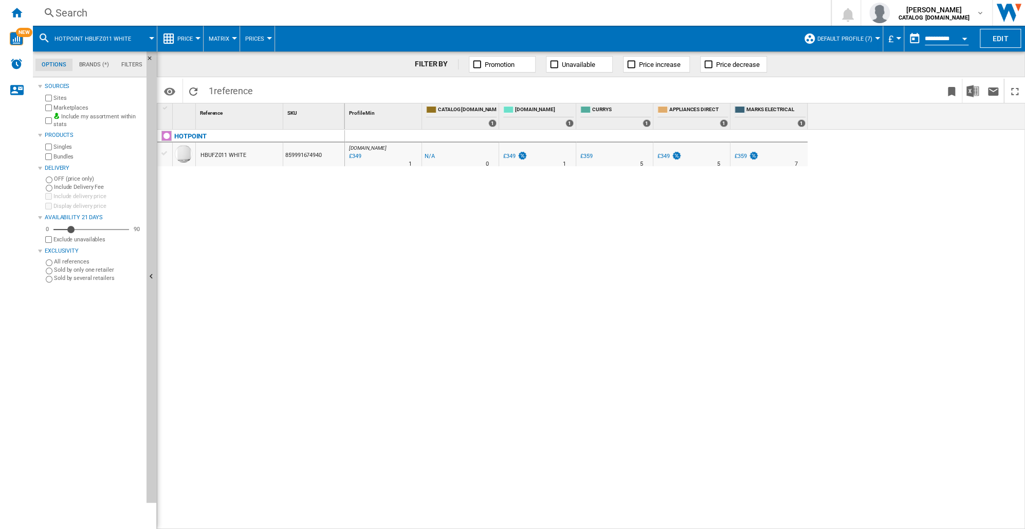
click at [70, 14] on div "Search" at bounding box center [430, 13] width 749 height 14
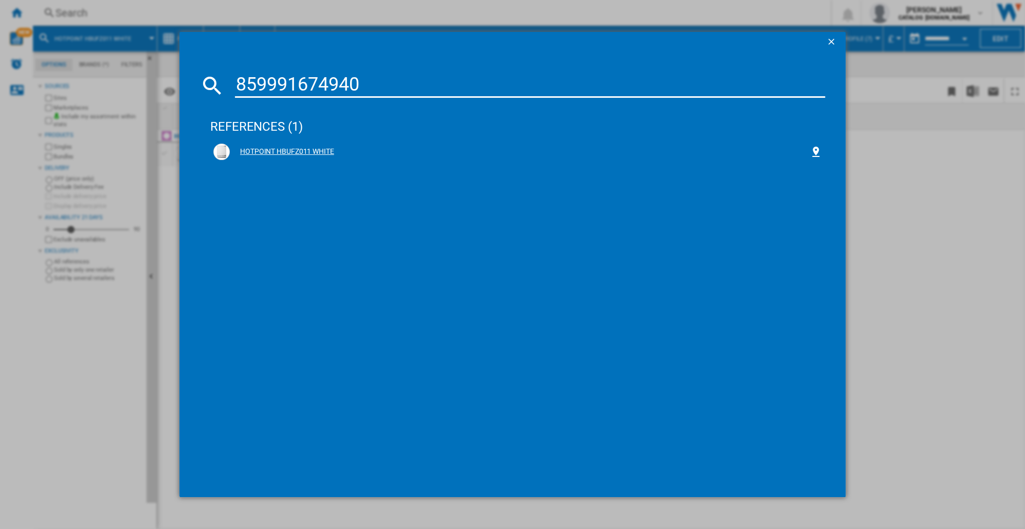
type input "859991674940"
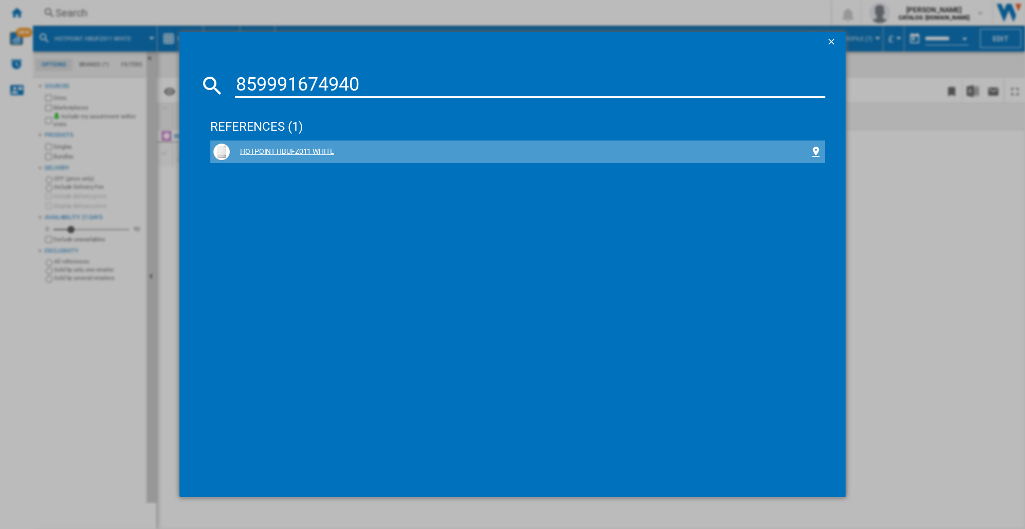
click at [272, 152] on div "HOTPOINT HBUFZ011 WHITE" at bounding box center [520, 152] width 580 height 10
click at [273, 150] on div "HOTPOINT HBUFZ011 WHITE" at bounding box center [520, 152] width 580 height 10
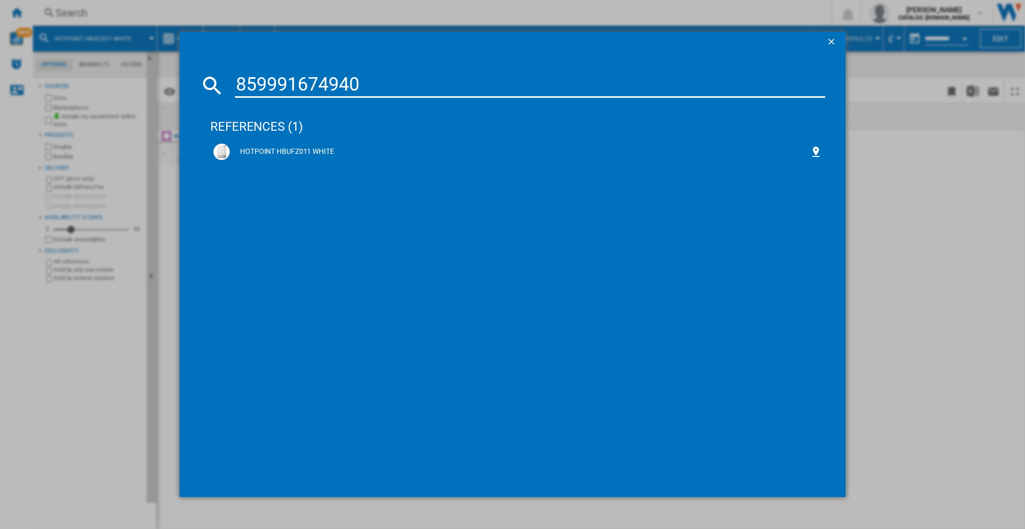
click at [384, 172] on div "HOTPOINT HBUFZ011 WHITE" at bounding box center [517, 162] width 615 height 45
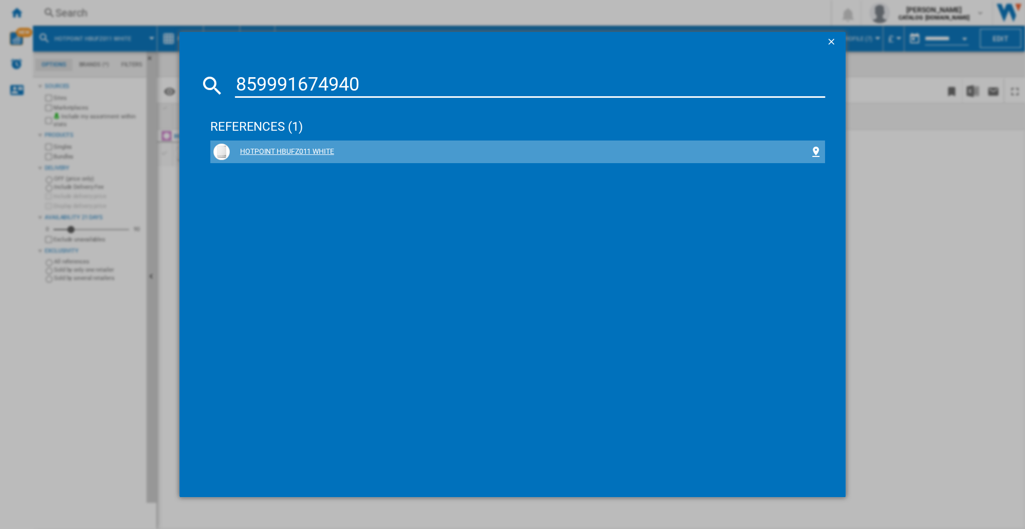
click at [247, 154] on div "HOTPOINT HBUFZ011 WHITE" at bounding box center [520, 152] width 580 height 10
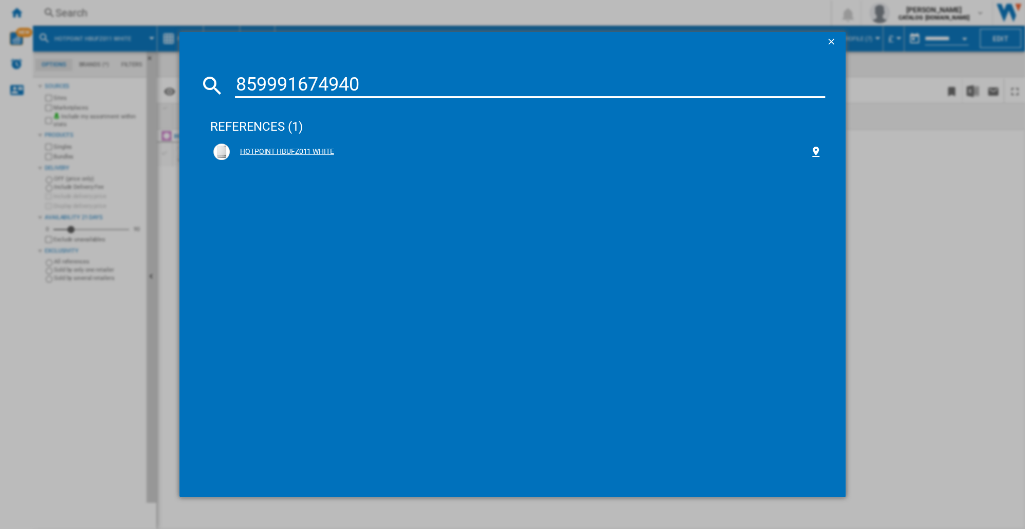
click at [272, 150] on div "HOTPOINT HBUFZ011 WHITE" at bounding box center [520, 152] width 580 height 10
click at [370, 193] on div "references (1) HOTPOINT HBUFZ011 WHITE" at bounding box center [517, 290] width 615 height 374
click at [830, 38] on ng-md-icon "getI18NText('BUTTONS.CLOSE_DIALOG')" at bounding box center [832, 43] width 12 height 12
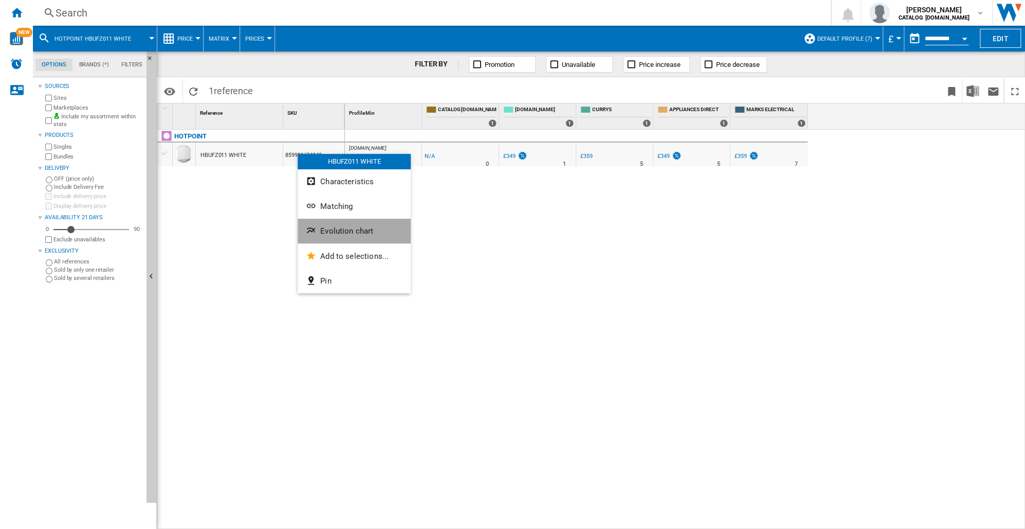
click at [339, 230] on span "Evolution chart" at bounding box center [346, 230] width 53 height 9
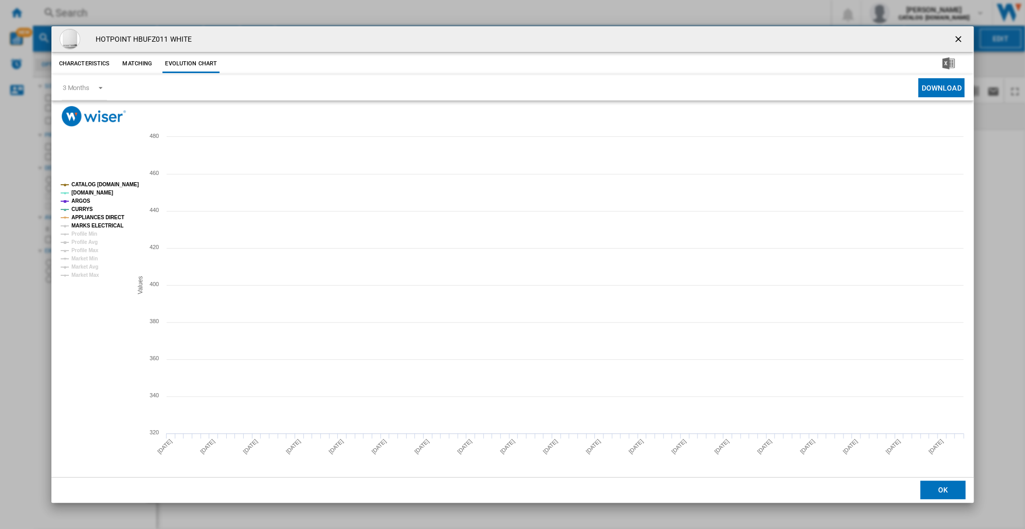
click at [95, 226] on tspan "MARKS ELECTRICAL" at bounding box center [97, 226] width 52 height 6
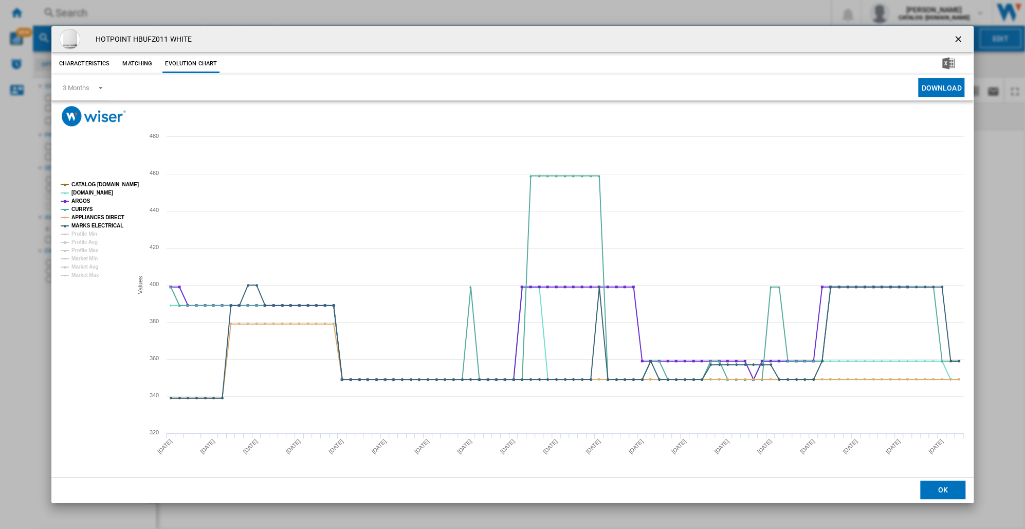
click at [95, 226] on tspan "MARKS ELECTRICAL" at bounding box center [97, 226] width 52 height 6
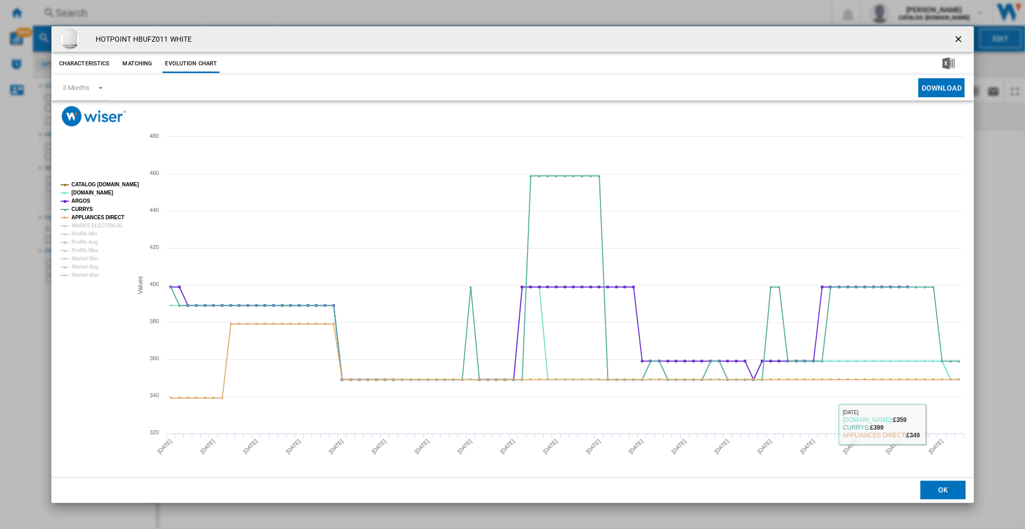
click at [942, 483] on button "OK" at bounding box center [943, 489] width 45 height 19
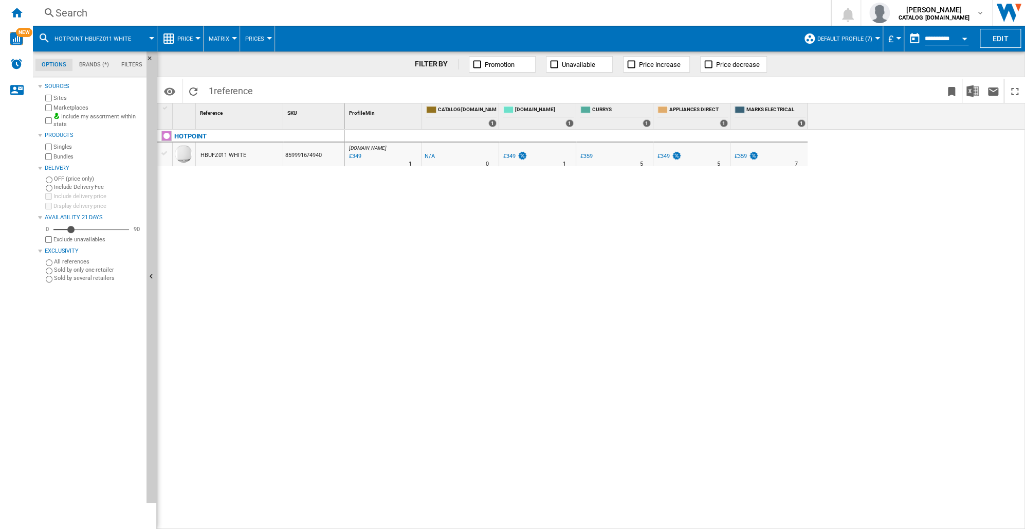
click at [67, 7] on div "Search" at bounding box center [430, 13] width 749 height 14
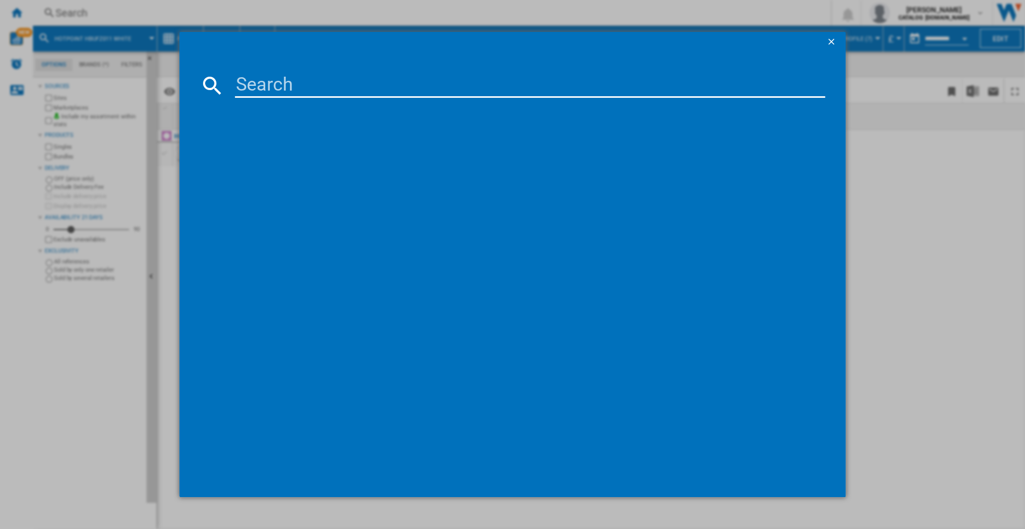
type input "869991670860"
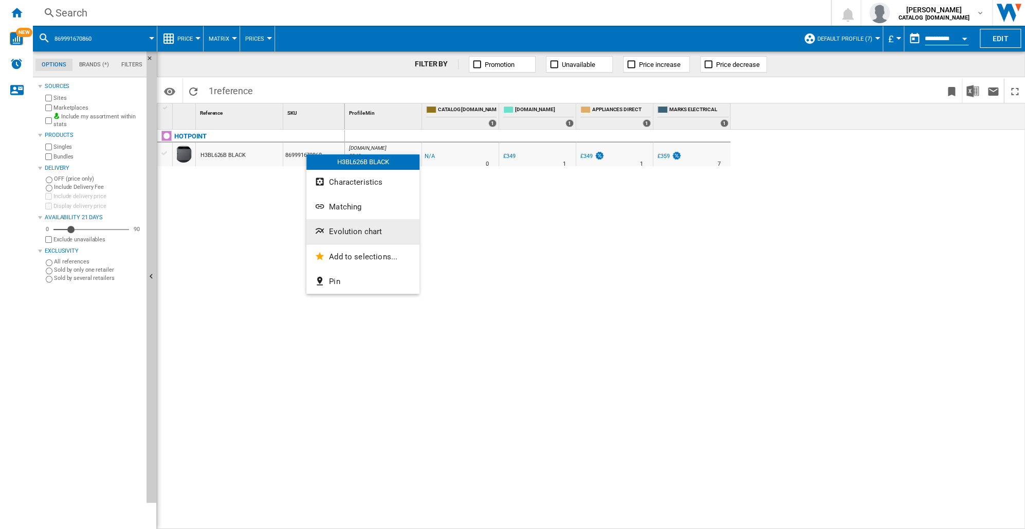
click at [338, 226] on button "Evolution chart" at bounding box center [363, 231] width 113 height 25
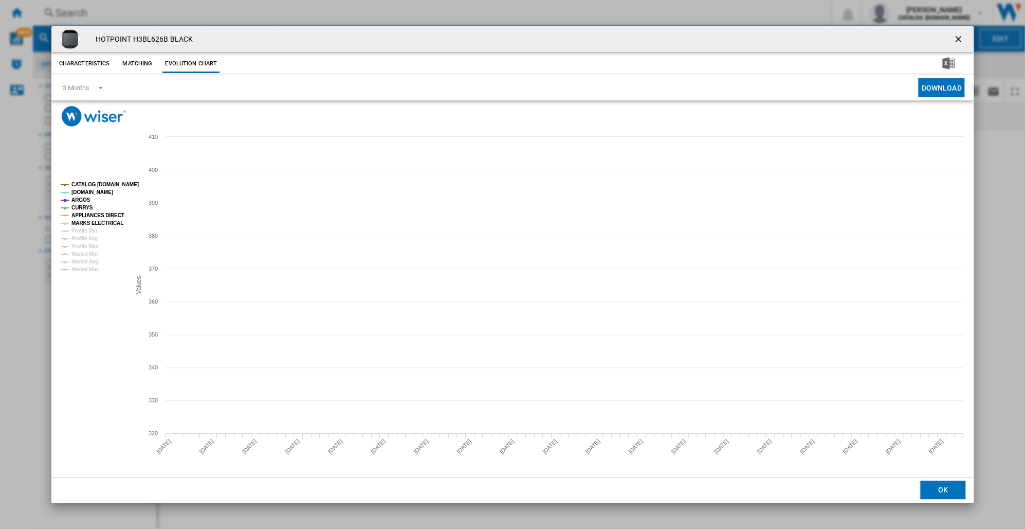
click at [83, 223] on tspan "MARKS ELECTRICAL" at bounding box center [97, 223] width 52 height 6
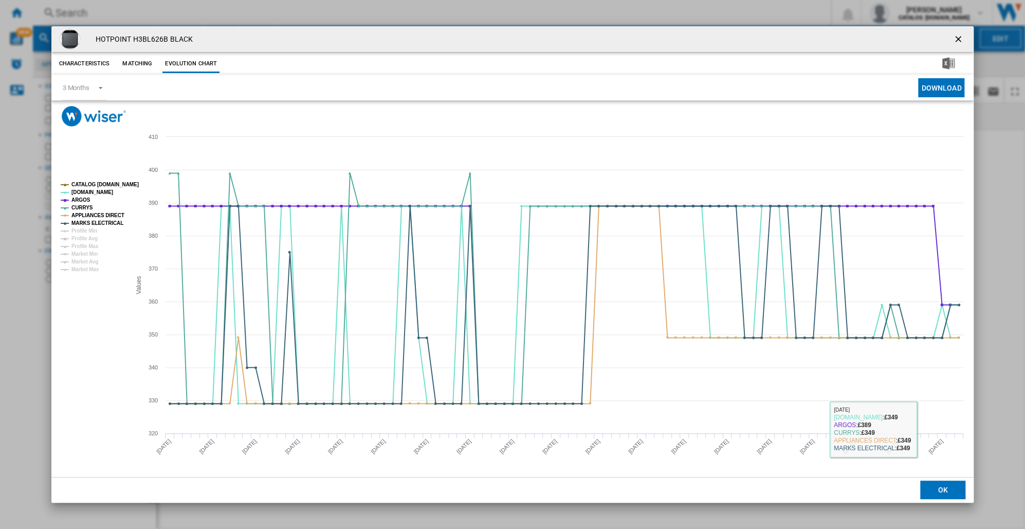
click at [939, 489] on button "OK" at bounding box center [943, 489] width 45 height 19
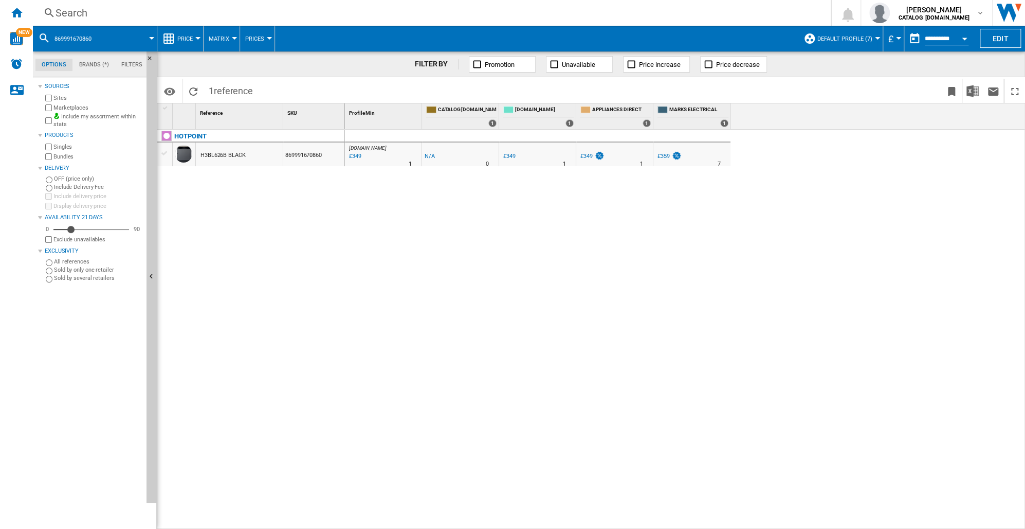
click at [71, 14] on div "Search" at bounding box center [430, 13] width 749 height 14
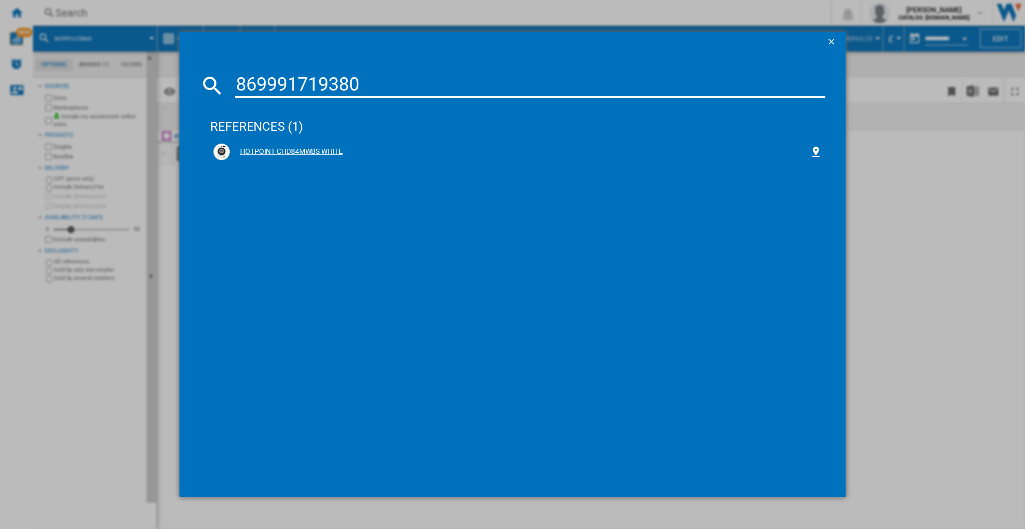
type input "869991719380"
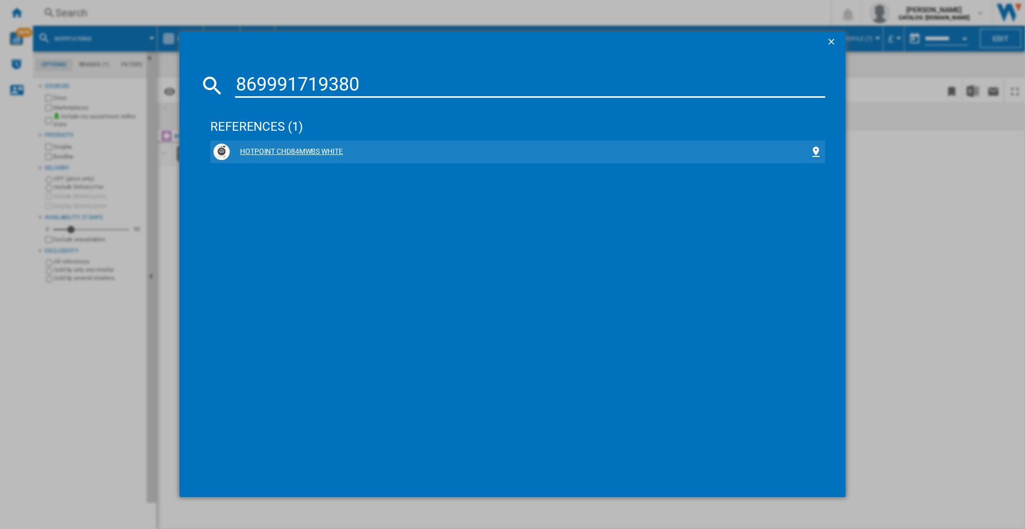
click at [318, 154] on div "HOTPOINT CHD84MWBS WHITE" at bounding box center [520, 152] width 580 height 10
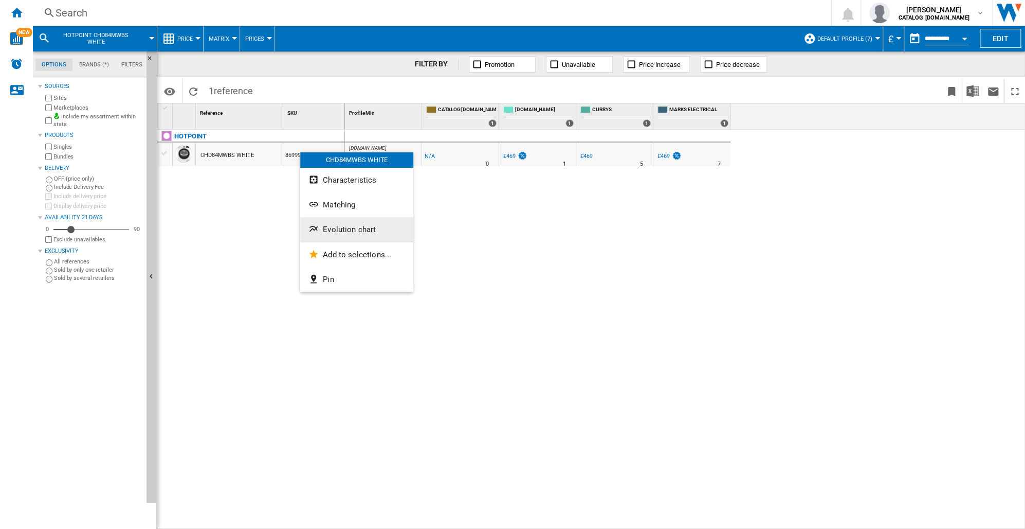
click at [338, 232] on span "Evolution chart" at bounding box center [349, 229] width 53 height 9
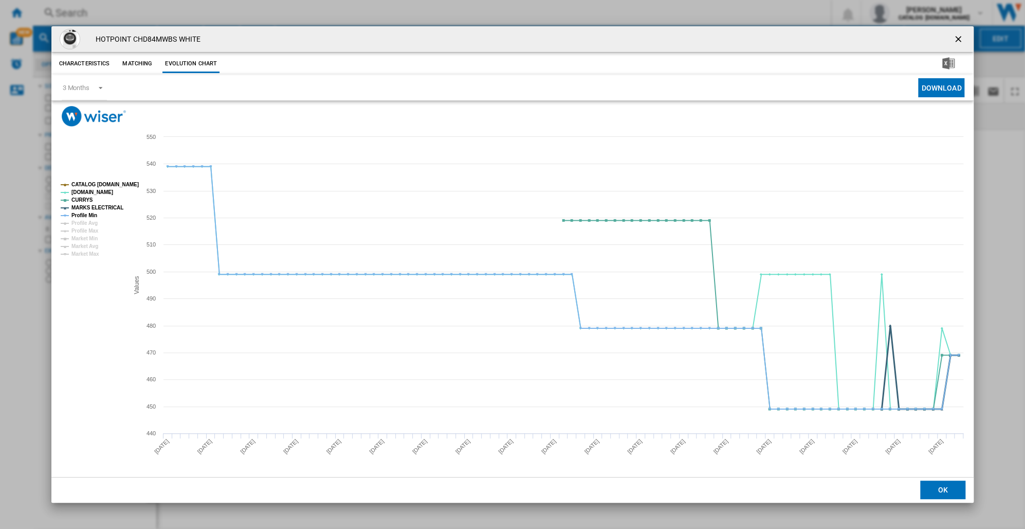
click at [88, 205] on tspan "MARKS ELECTRICAL" at bounding box center [97, 208] width 52 height 6
click at [949, 489] on button "OK" at bounding box center [943, 489] width 45 height 19
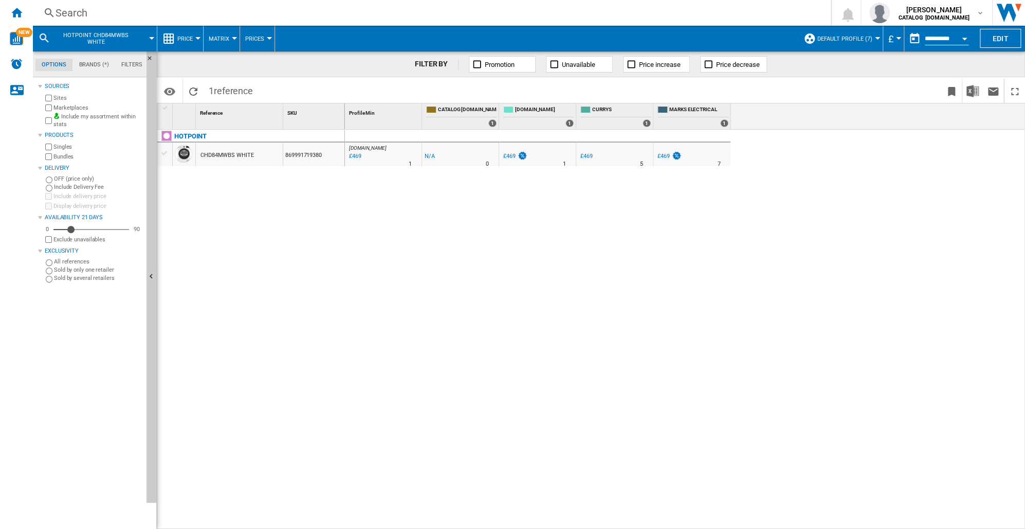
click at [68, 10] on div "Search" at bounding box center [430, 13] width 749 height 14
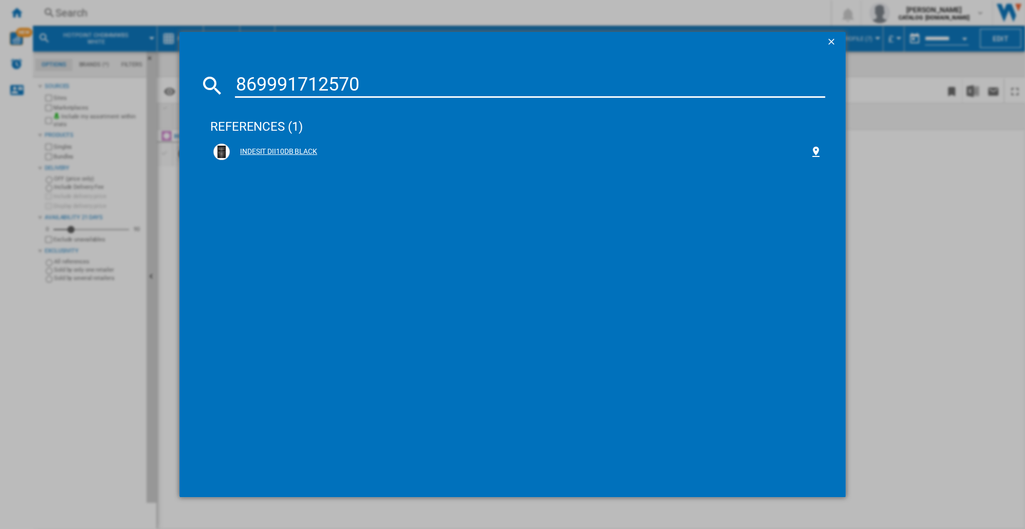
type input "869991712570"
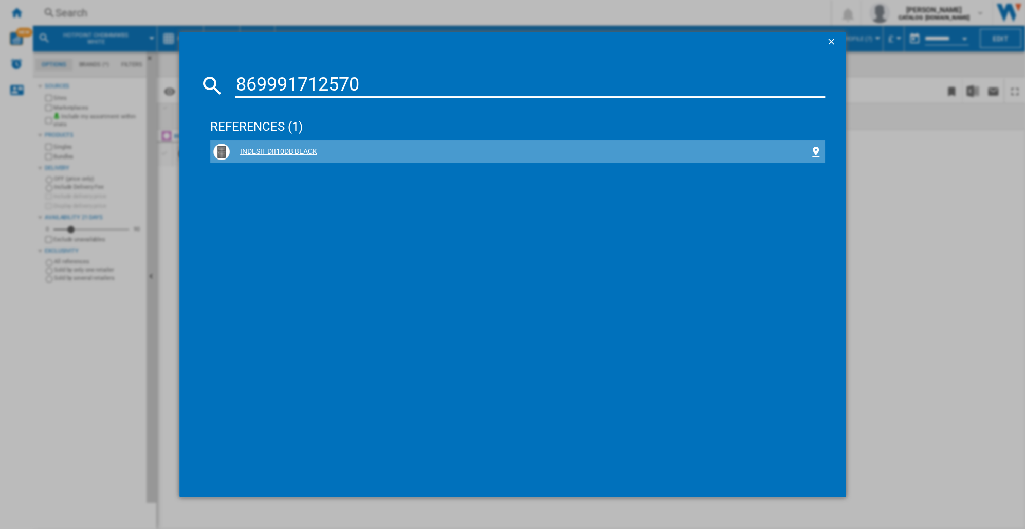
click at [291, 154] on div "INDESIT DII10DB BLACK" at bounding box center [520, 152] width 580 height 10
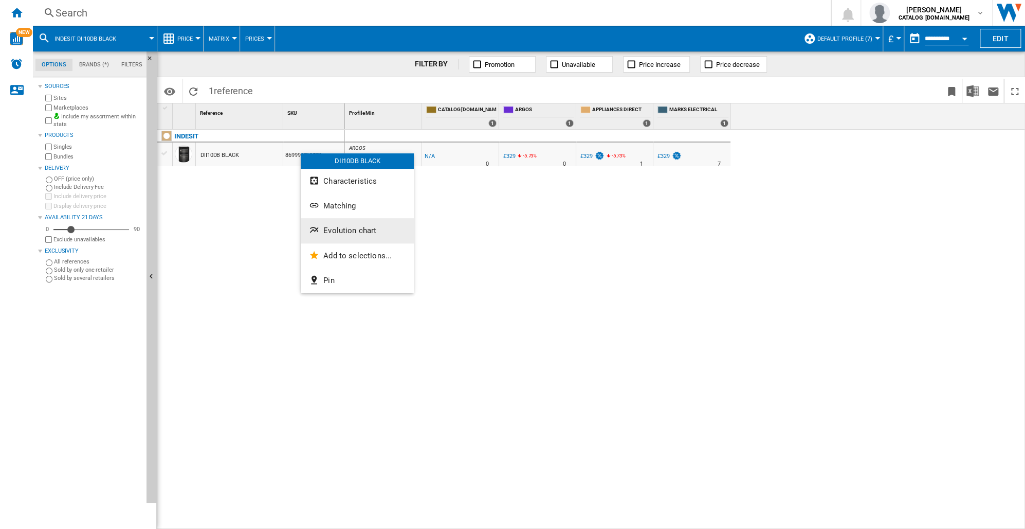
click at [344, 232] on span "Evolution chart" at bounding box center [349, 230] width 53 height 9
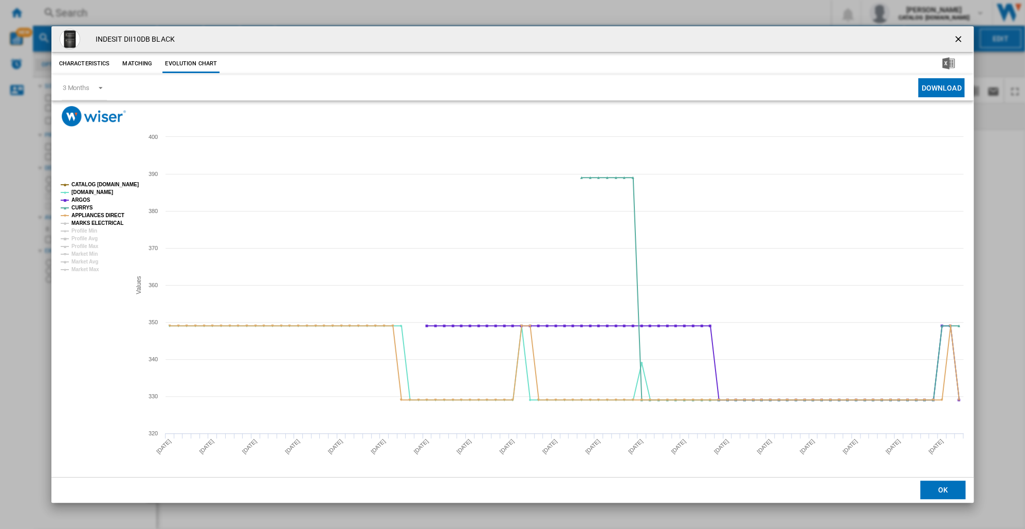
click at [87, 220] on tspan "MARKS ELECTRICAL" at bounding box center [97, 223] width 52 height 6
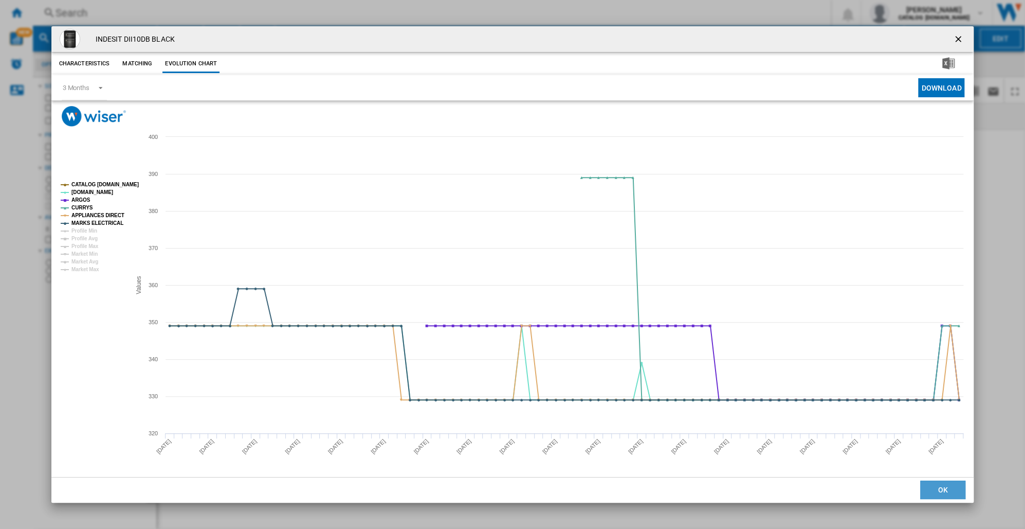
drag, startPoint x: 930, startPoint y: 484, endPoint x: 934, endPoint y: 488, distance: 5.8
click at [933, 488] on button "OK" at bounding box center [943, 489] width 45 height 19
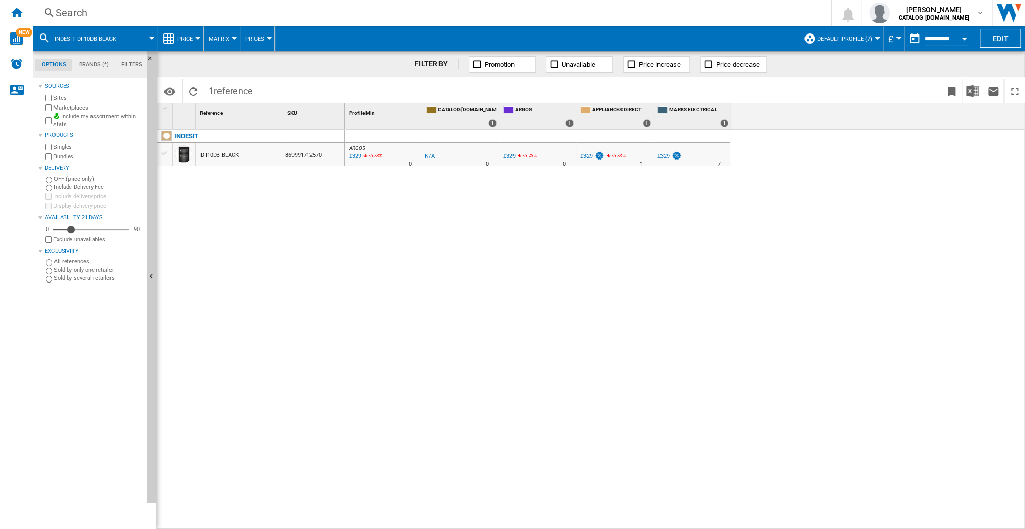
click at [74, 14] on div "Search" at bounding box center [430, 13] width 749 height 14
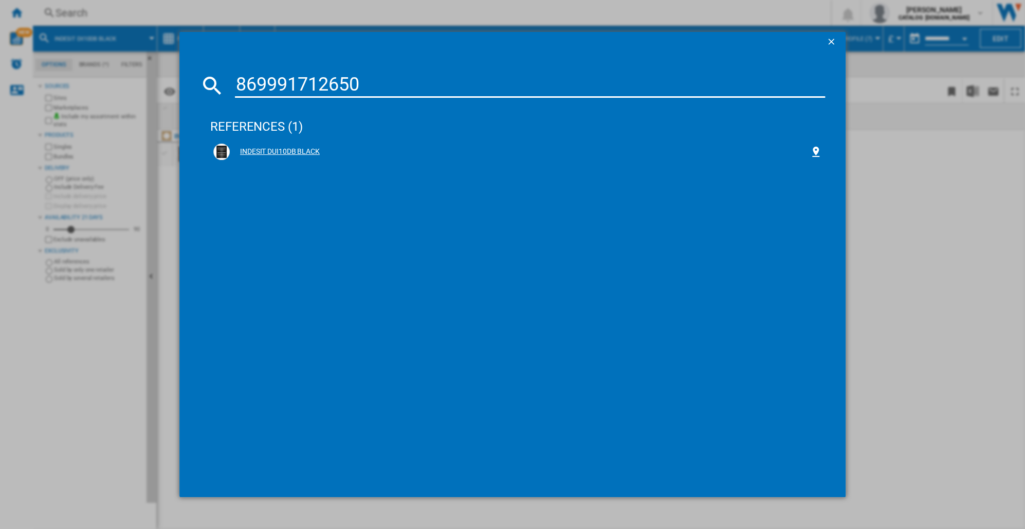
type input "869991712650"
click at [277, 147] on div "INDESIT DUI10DB BLACK" at bounding box center [520, 152] width 580 height 10
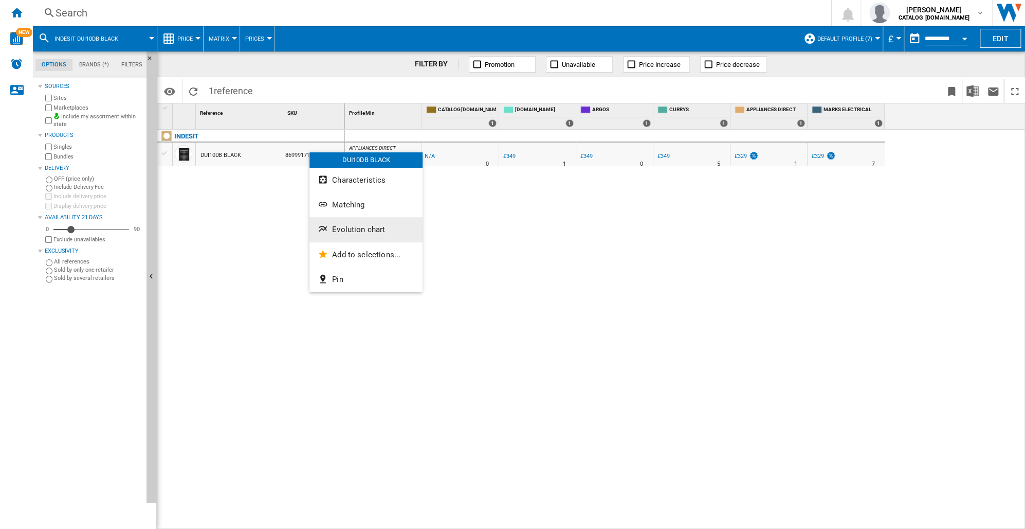
click at [337, 227] on span "Evolution chart" at bounding box center [358, 229] width 53 height 9
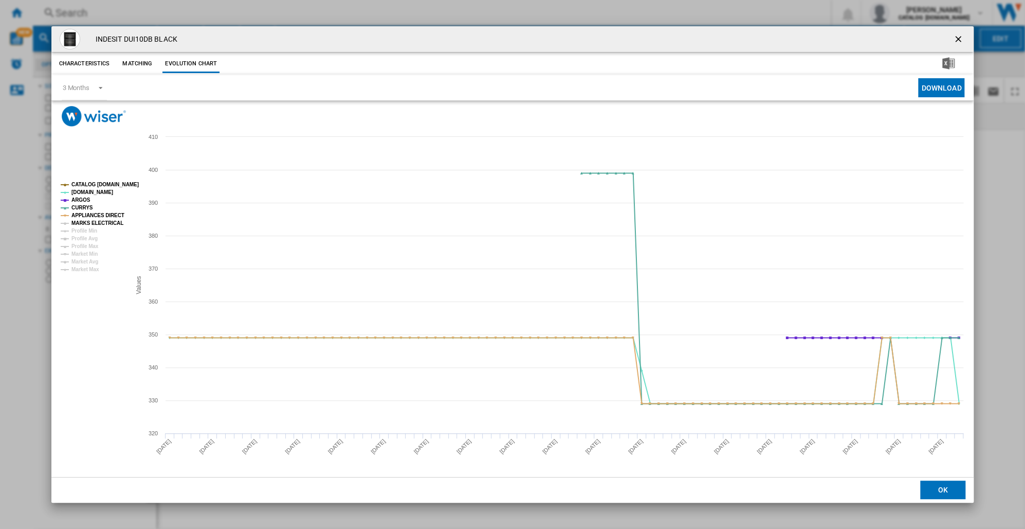
click at [86, 222] on tspan "MARKS ELECTRICAL" at bounding box center [97, 223] width 52 height 6
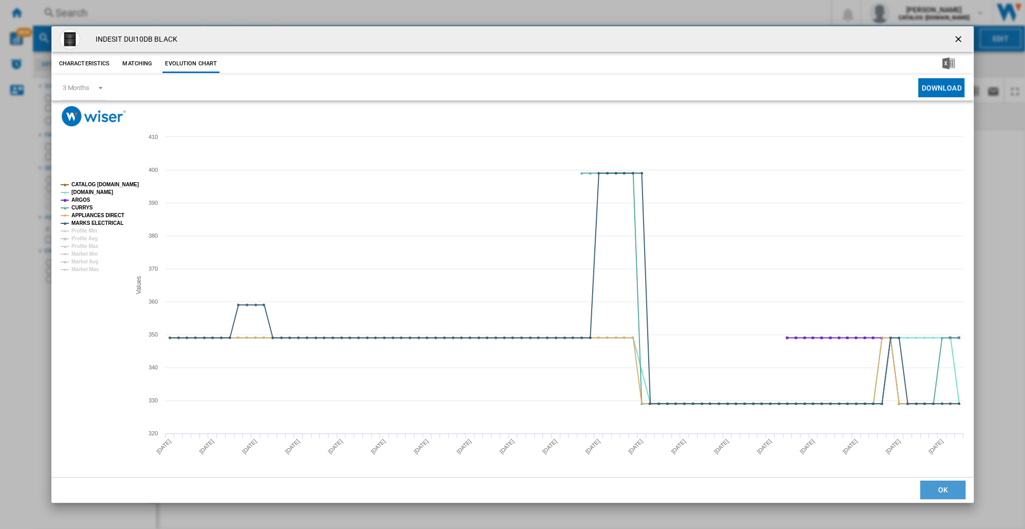
click at [943, 491] on button "OK" at bounding box center [943, 489] width 45 height 19
